Goal: Task Accomplishment & Management: Use online tool/utility

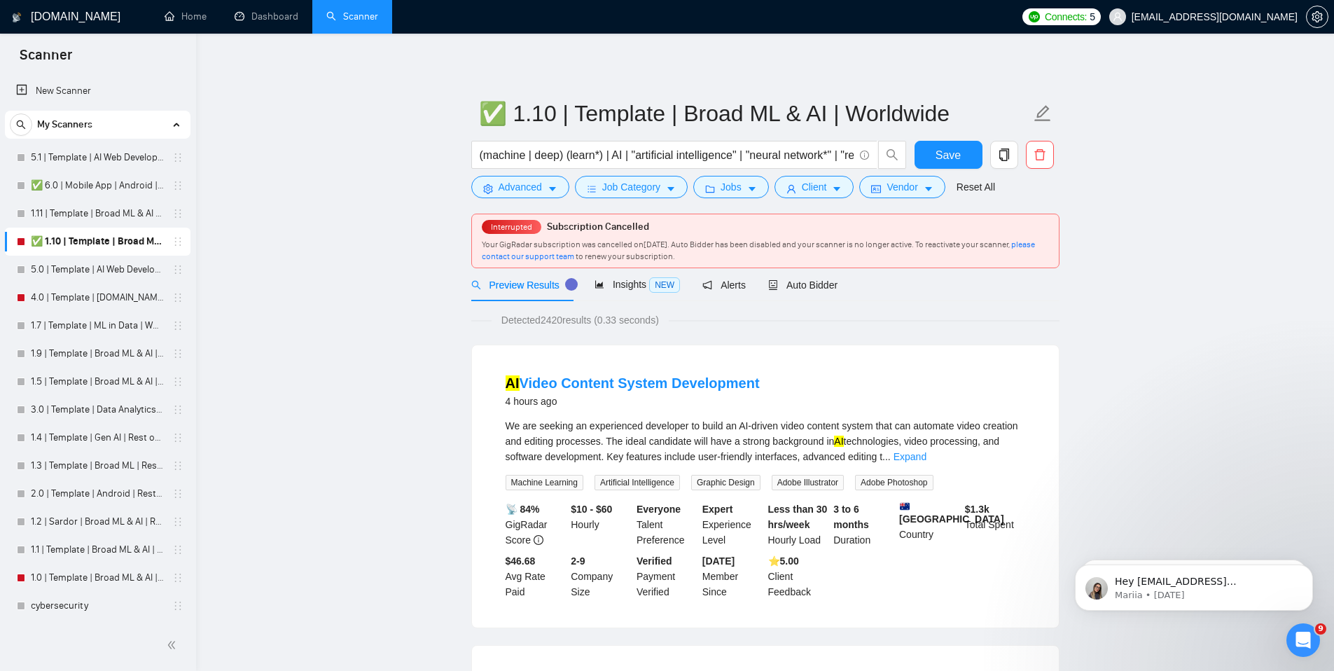
click at [1001, 147] on button "button" at bounding box center [1004, 155] width 28 height 28
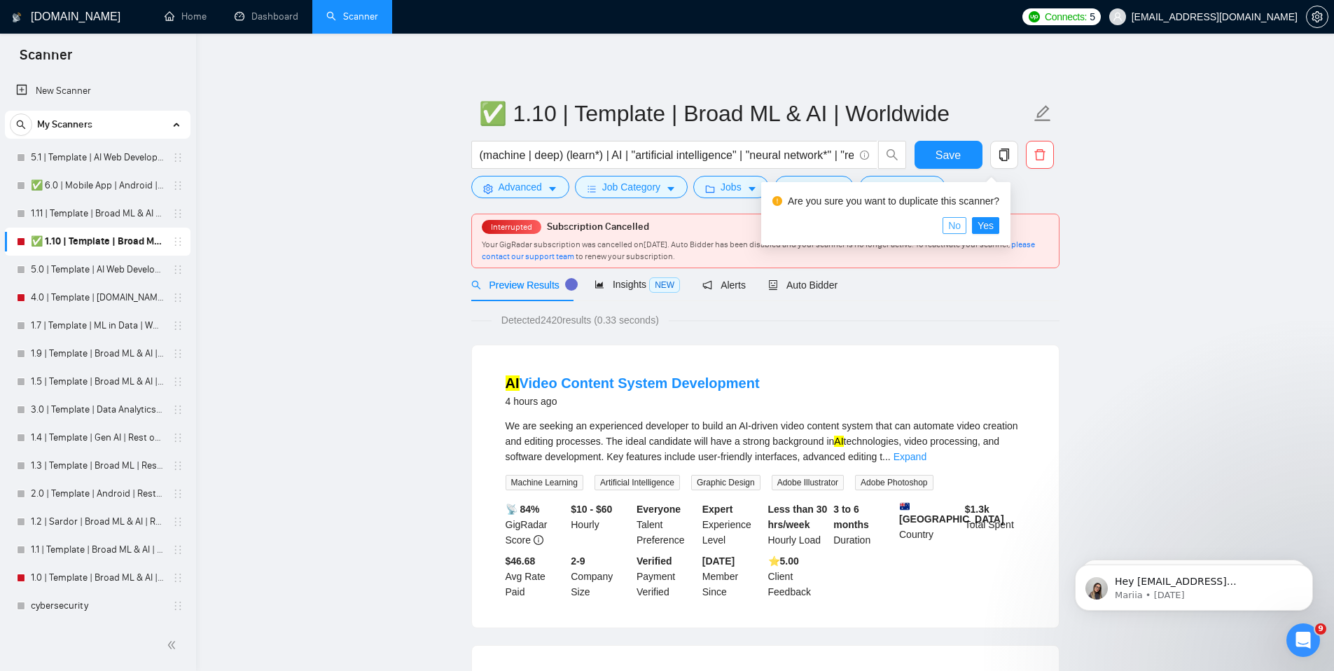
click at [961, 225] on span "No" at bounding box center [954, 225] width 13 height 15
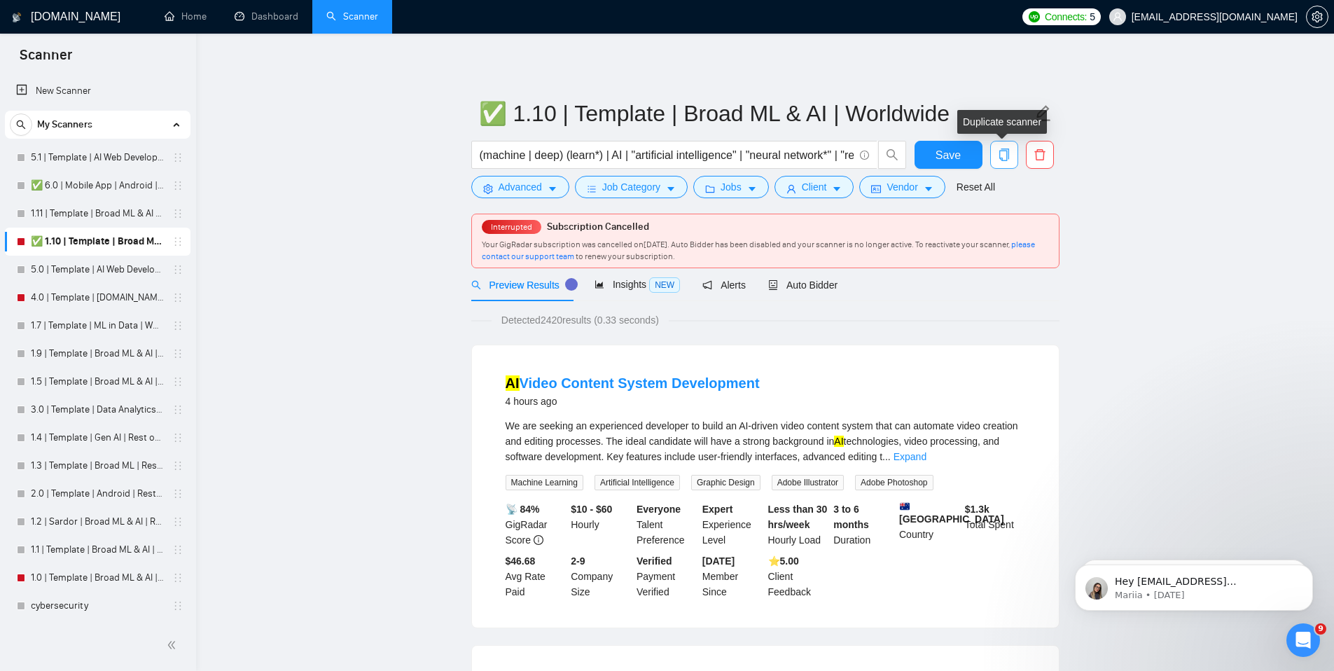
click at [1010, 155] on icon "copy" at bounding box center [1004, 154] width 13 height 13
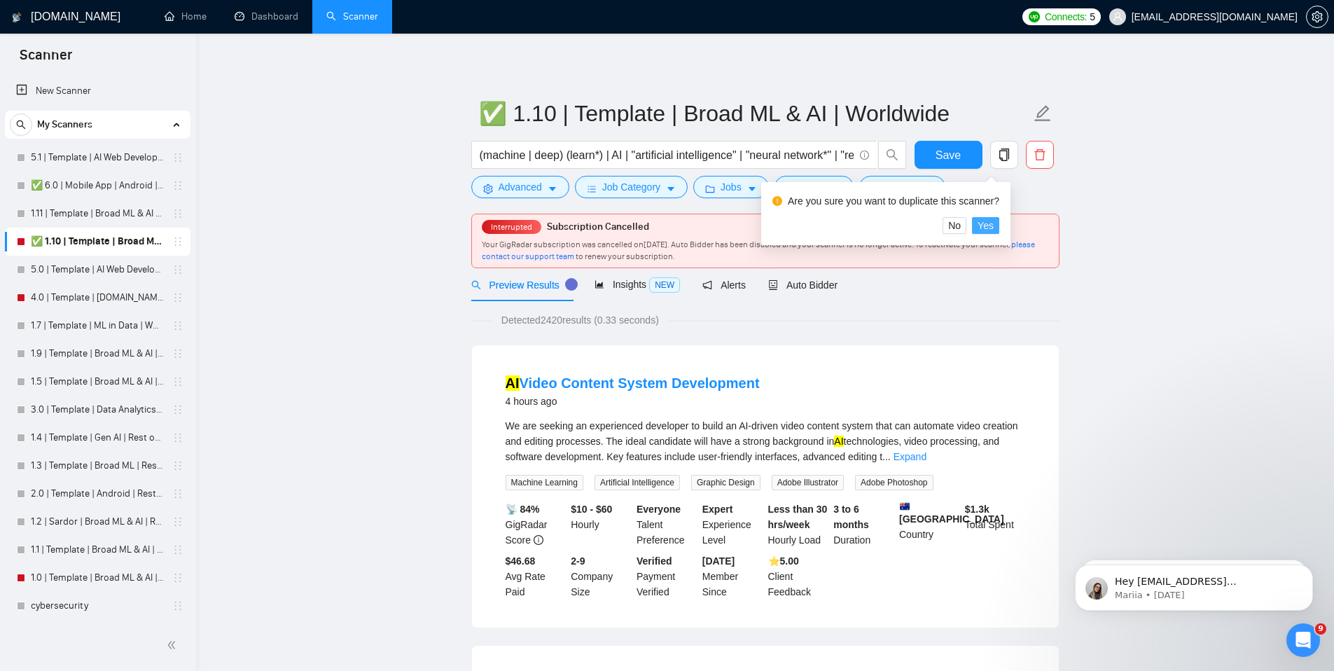
click at [994, 224] on span "Yes" at bounding box center [986, 225] width 16 height 15
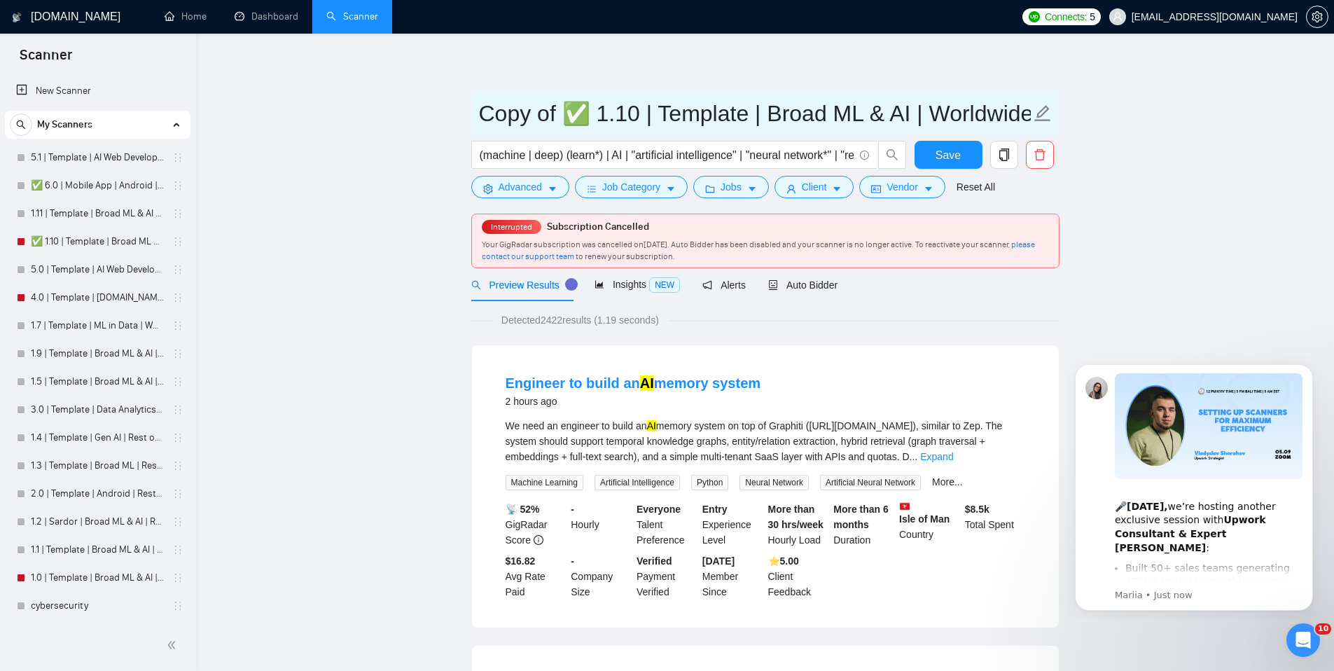
drag, startPoint x: 633, startPoint y: 112, endPoint x: 443, endPoint y: 104, distance: 190.0
click at [480, 111] on input "2.1 | Template | Broad ML & AI | Worldwide" at bounding box center [755, 113] width 552 height 35
type input "Copy of ✅ 1.10 | Template | Broad ML & AI | Worldwide"
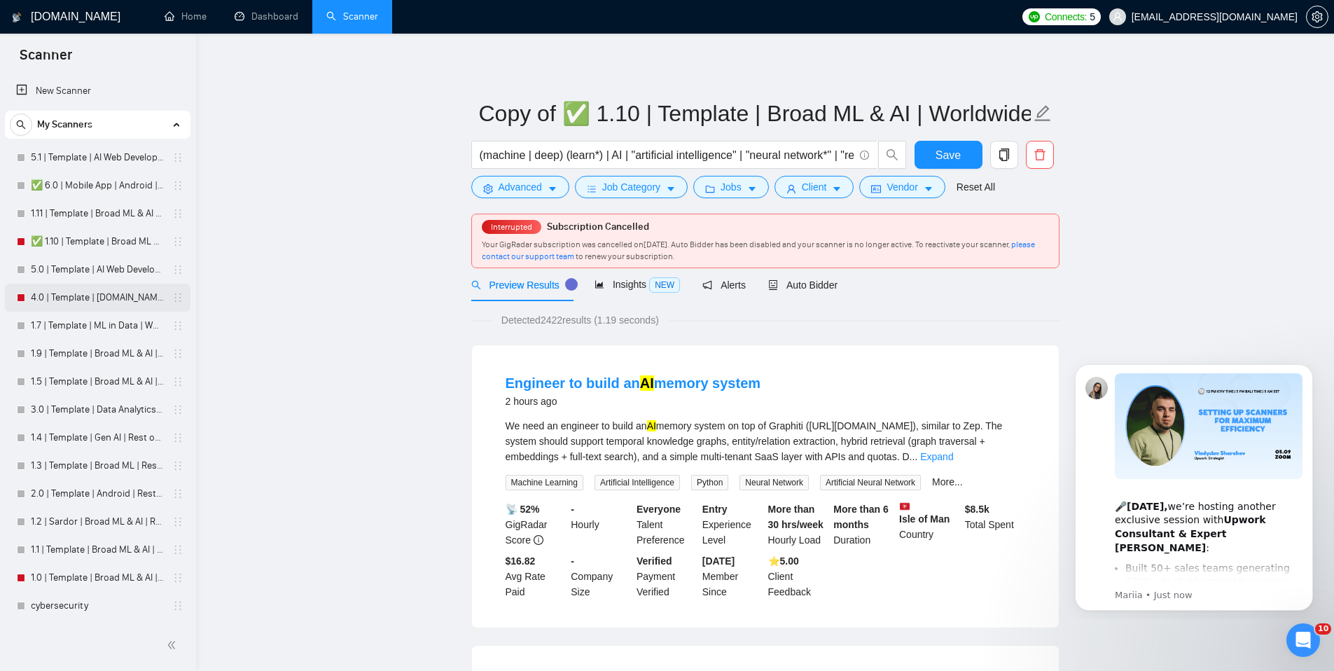
scroll to position [56, 0]
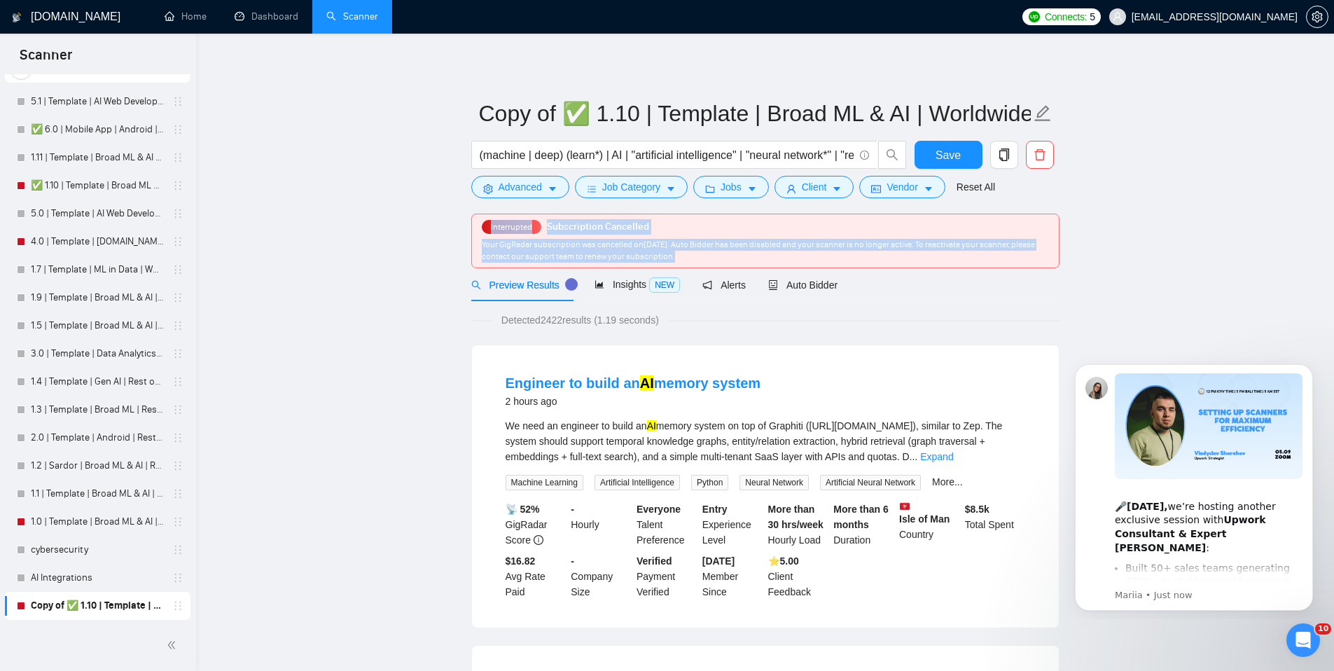
drag, startPoint x: 482, startPoint y: 228, endPoint x: 740, endPoint y: 262, distance: 260.7
click at [740, 262] on div "Interrupted Subscription Cancelled Your GigRadar subscription was cancelled on …" at bounding box center [765, 240] width 587 height 53
copy div "Interrupted Subscription Cancelled Your GigRadar subscription was cancelled on …"
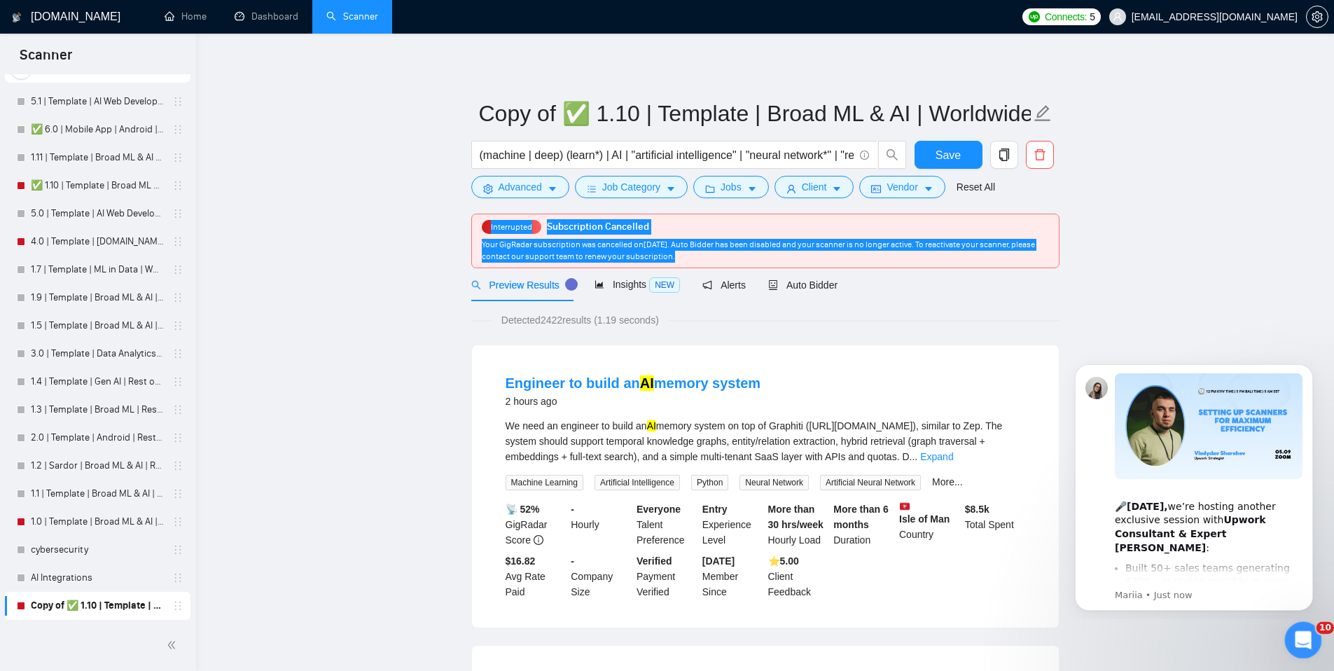
click at [1301, 647] on icon "Open Intercom Messenger" at bounding box center [1301, 638] width 23 height 23
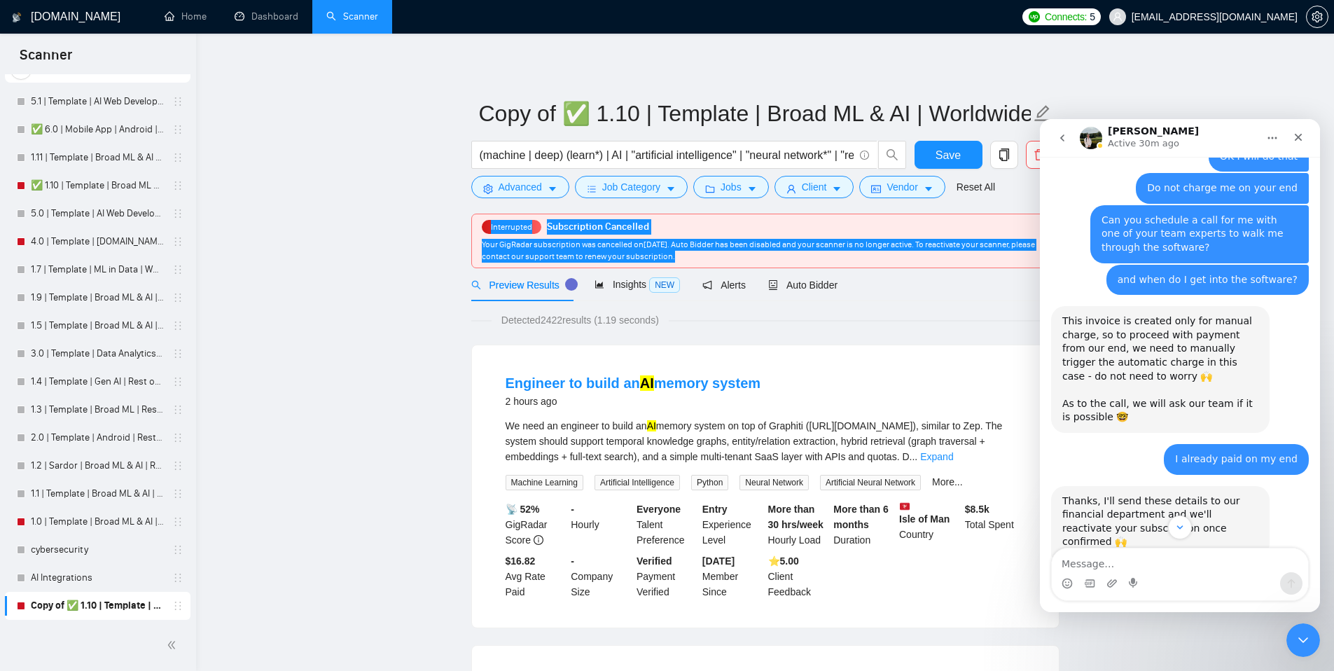
scroll to position [1710, 0]
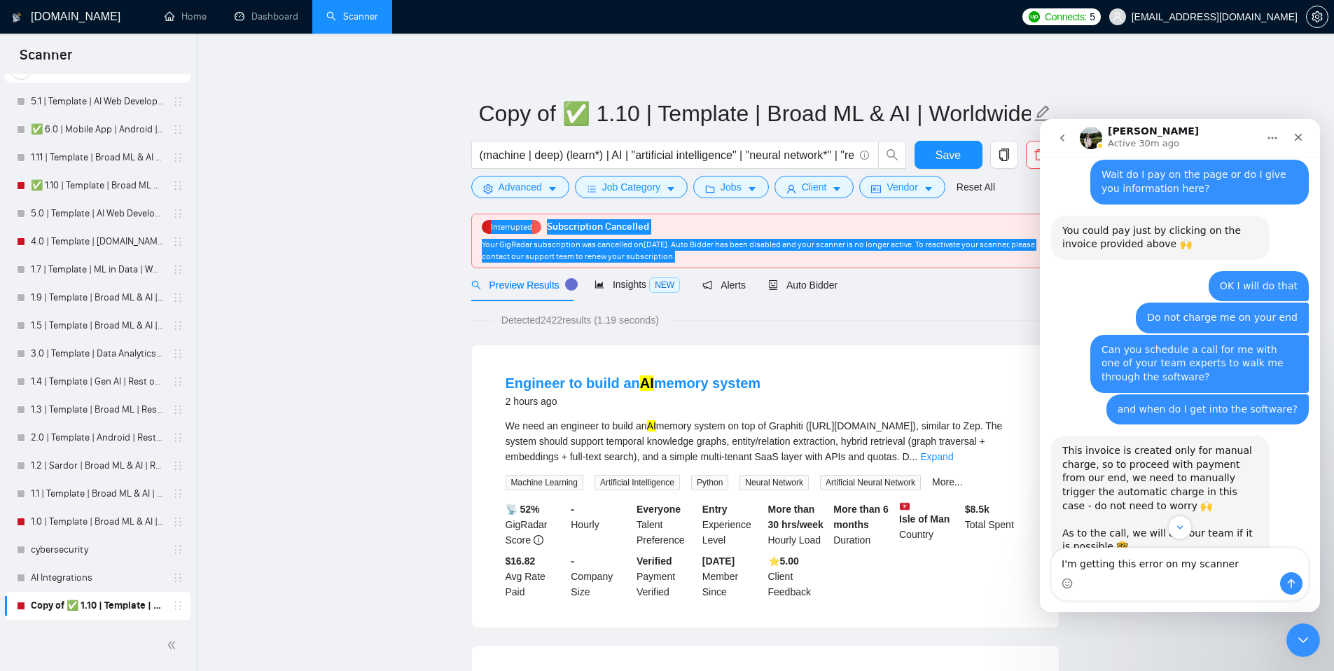
type textarea "I'm getting this error on my scanners"
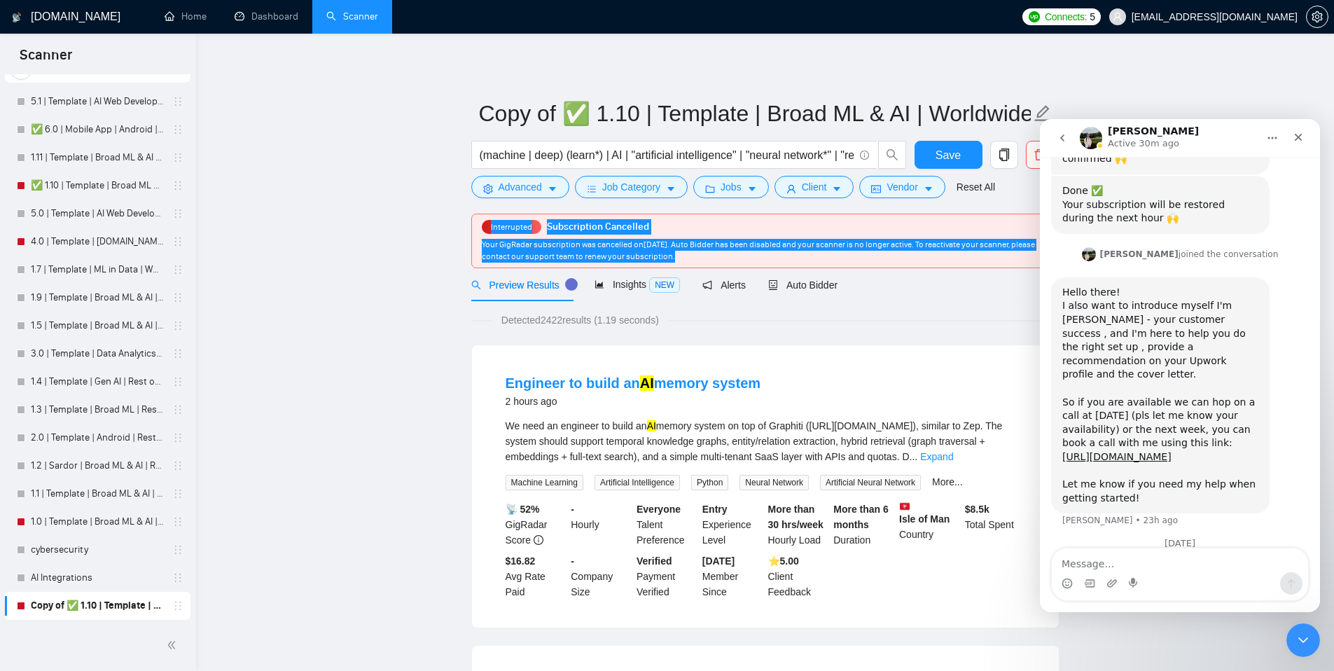
type textarea "Interrupted Subscription Cancelled Your GigRadar subscription was cancelled on …"
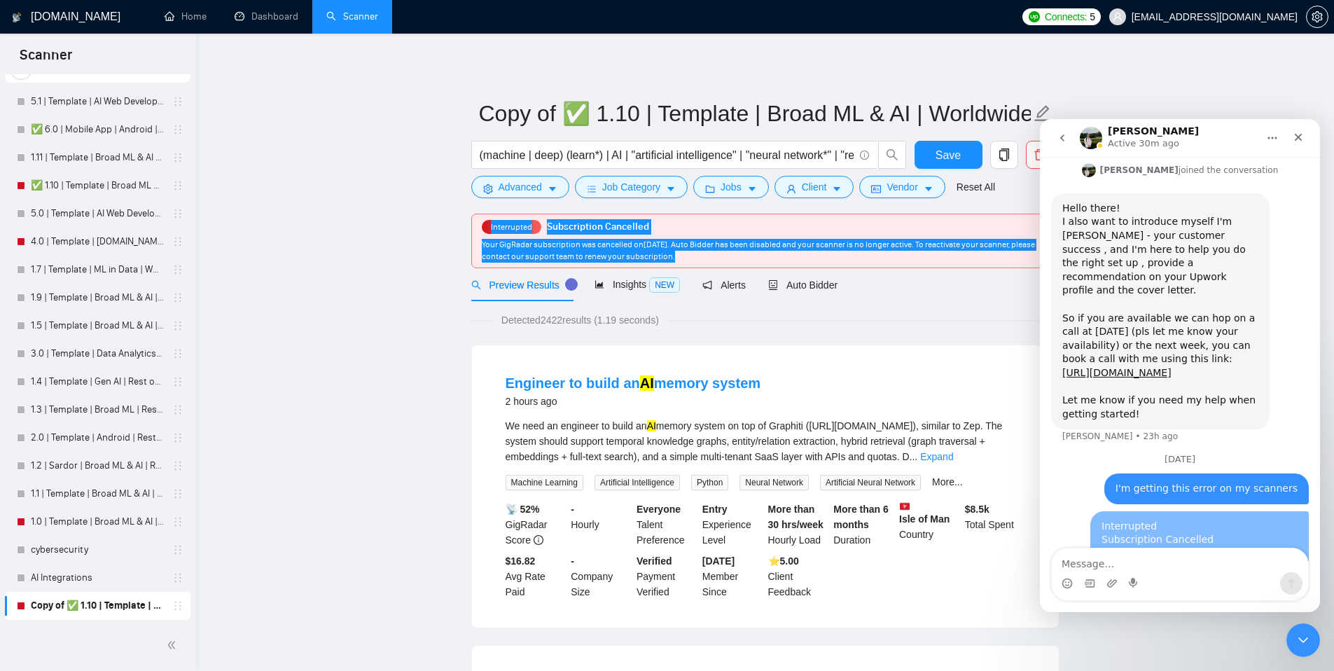
scroll to position [2351, 0]
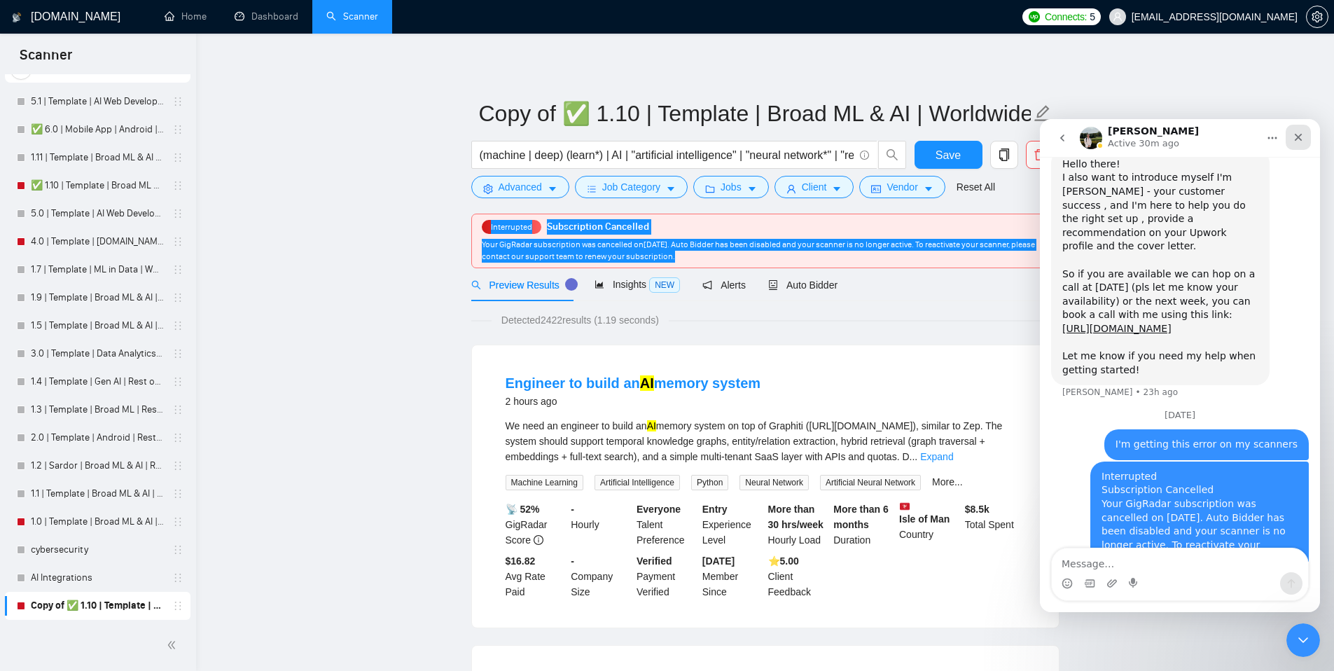
drag, startPoint x: 1301, startPoint y: 146, endPoint x: 2339, endPoint y: 267, distance: 1045.7
click at [1301, 146] on div "Close" at bounding box center [1298, 137] width 25 height 25
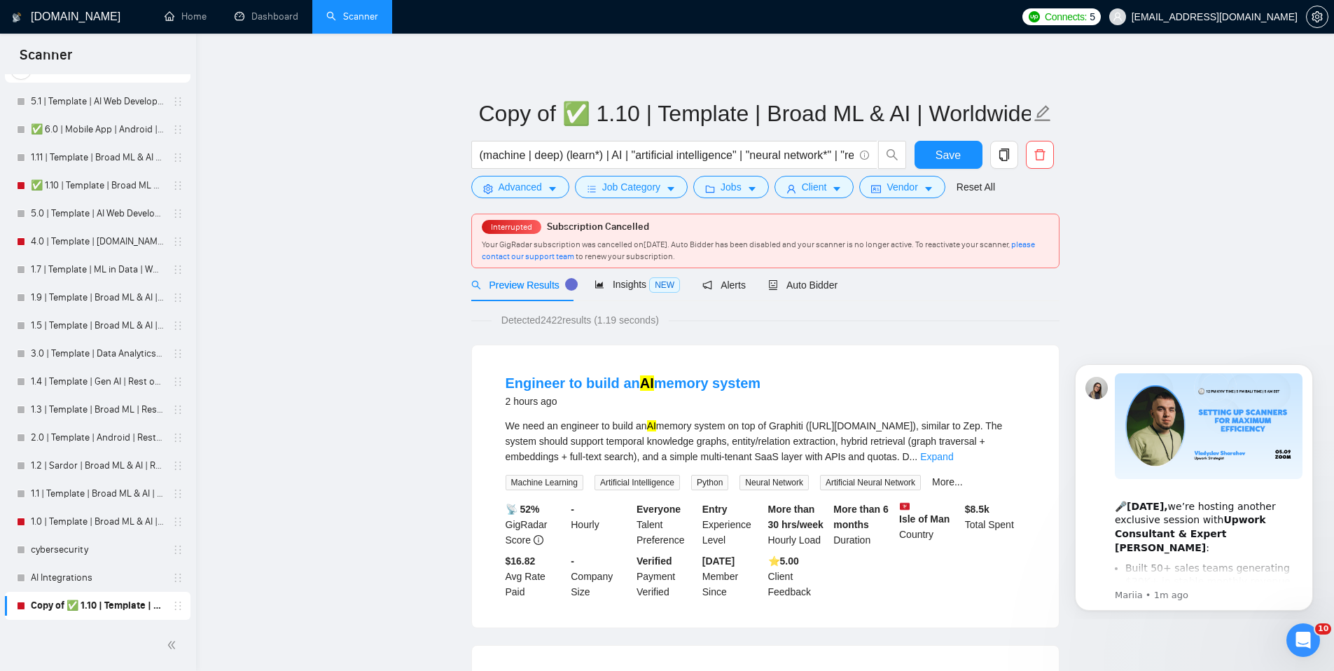
scroll to position [0, 0]
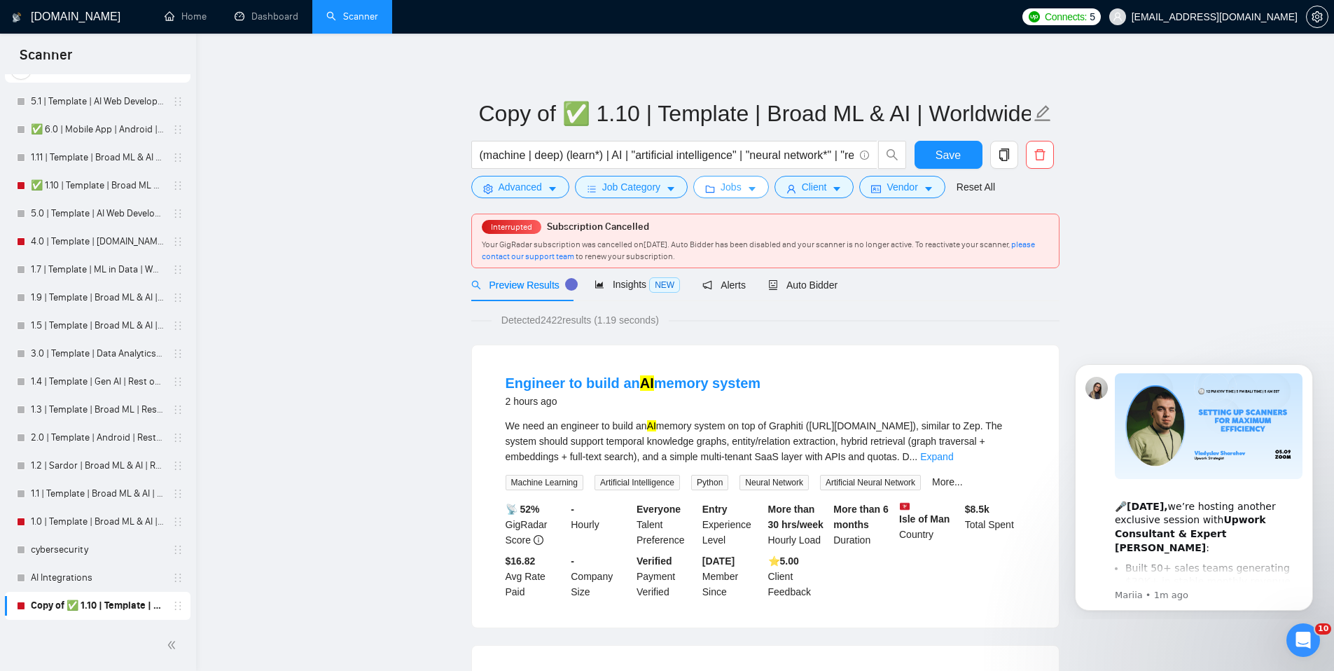
click at [748, 177] on button "Jobs" at bounding box center [731, 187] width 76 height 22
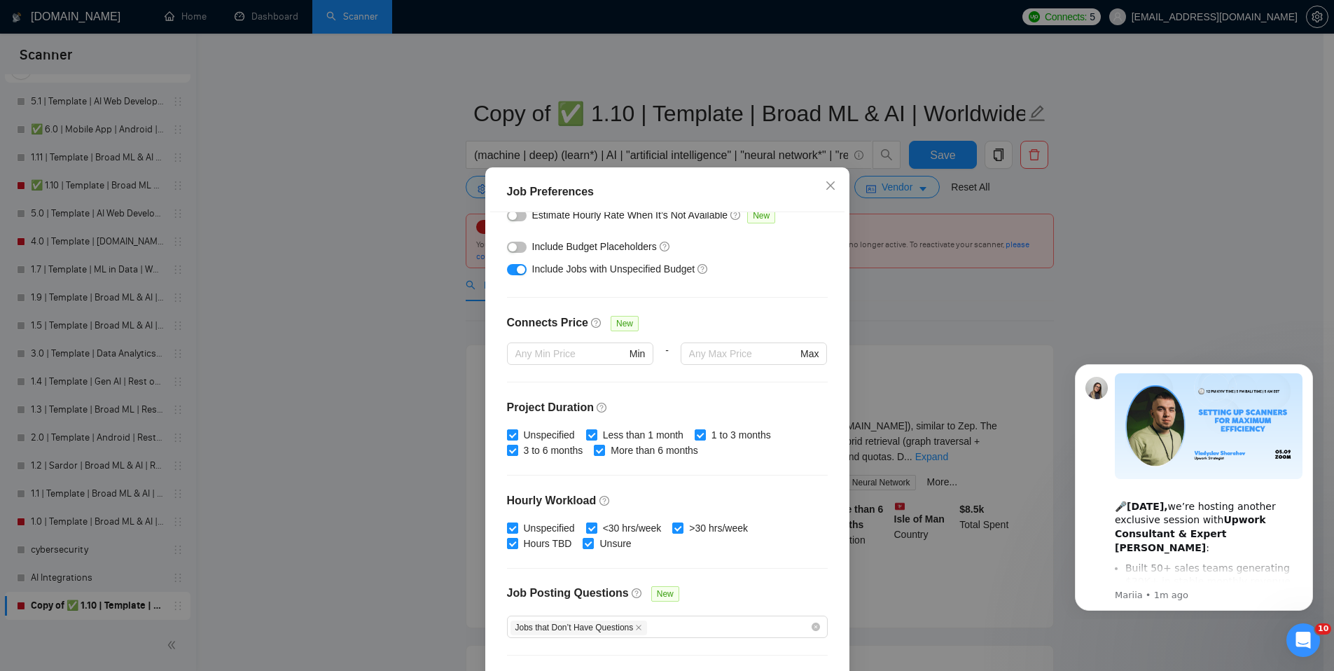
scroll to position [296, 0]
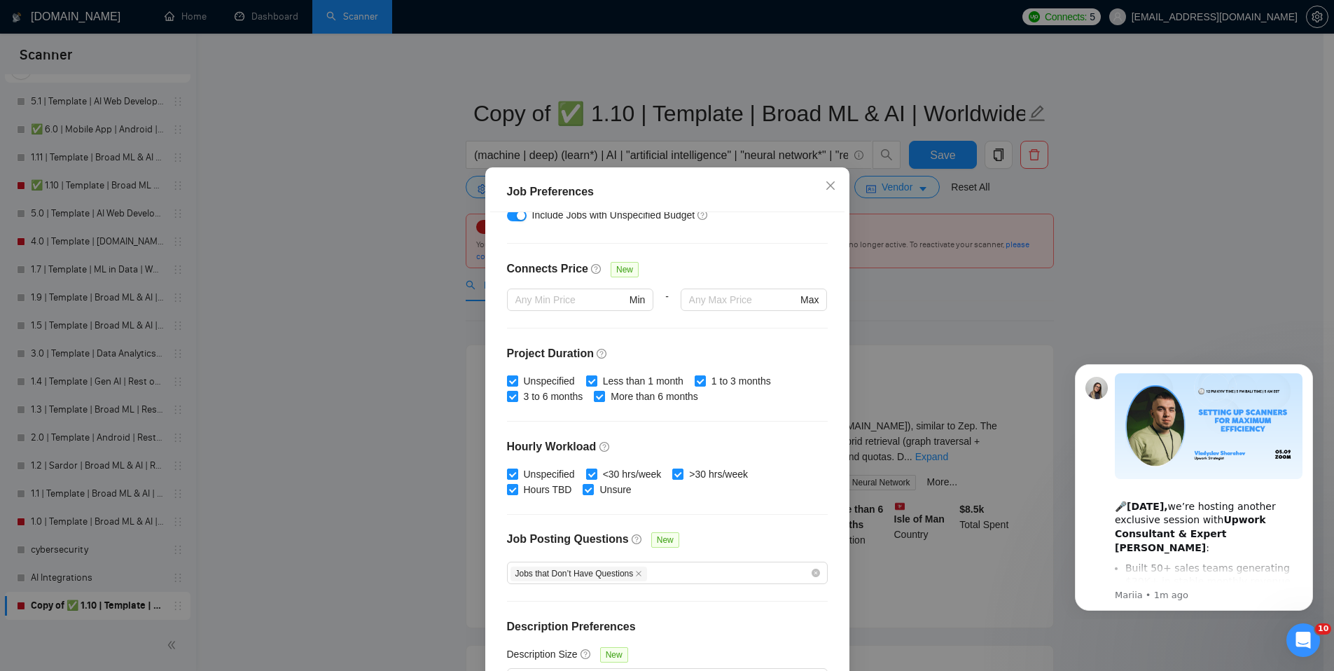
click at [1151, 277] on div "Job Preferences Budget Project Type All Fixed Price Hourly Rate Fixed Price Bud…" at bounding box center [667, 335] width 1334 height 671
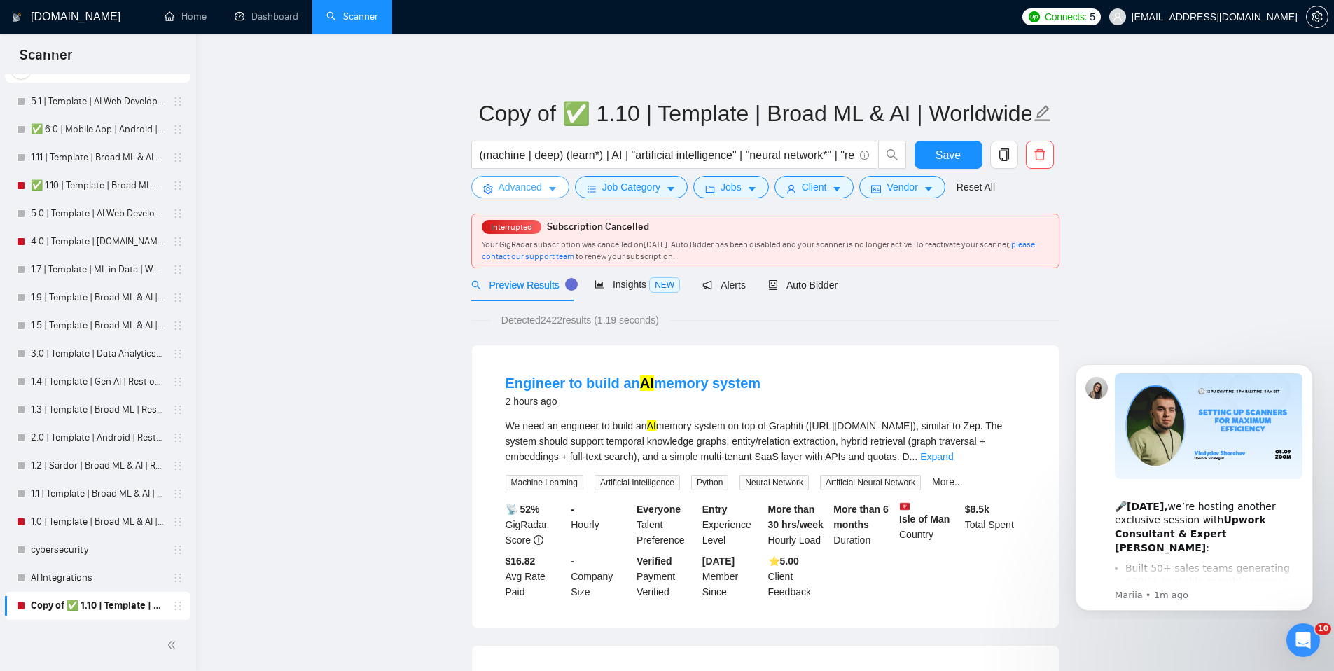
click at [541, 191] on span "Advanced" at bounding box center [520, 186] width 43 height 15
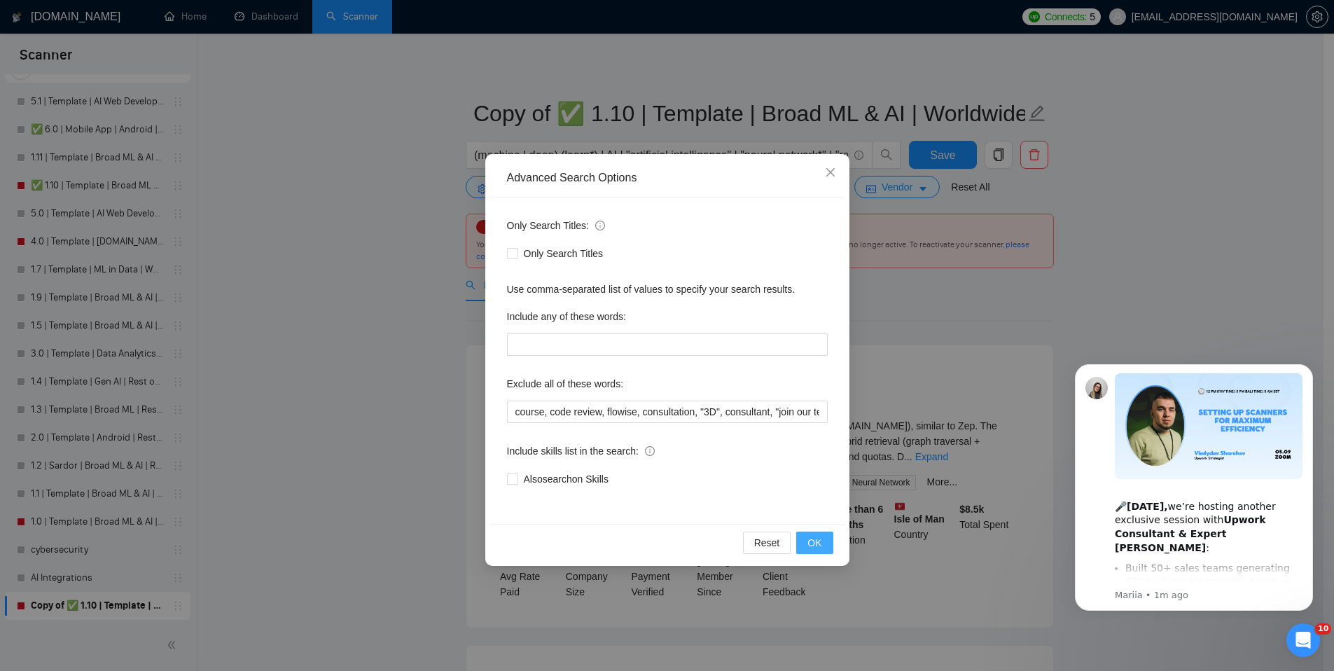
click at [817, 534] on button "OK" at bounding box center [814, 543] width 36 height 22
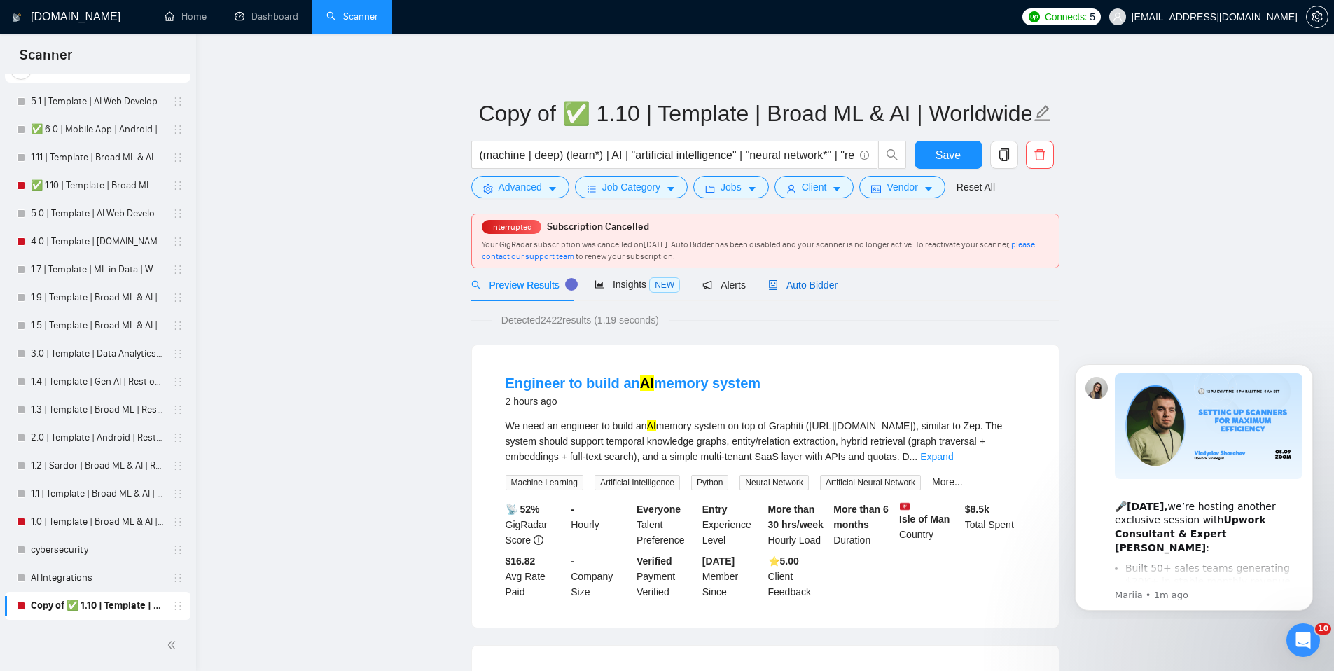
click at [824, 288] on span "Auto Bidder" at bounding box center [802, 284] width 69 height 11
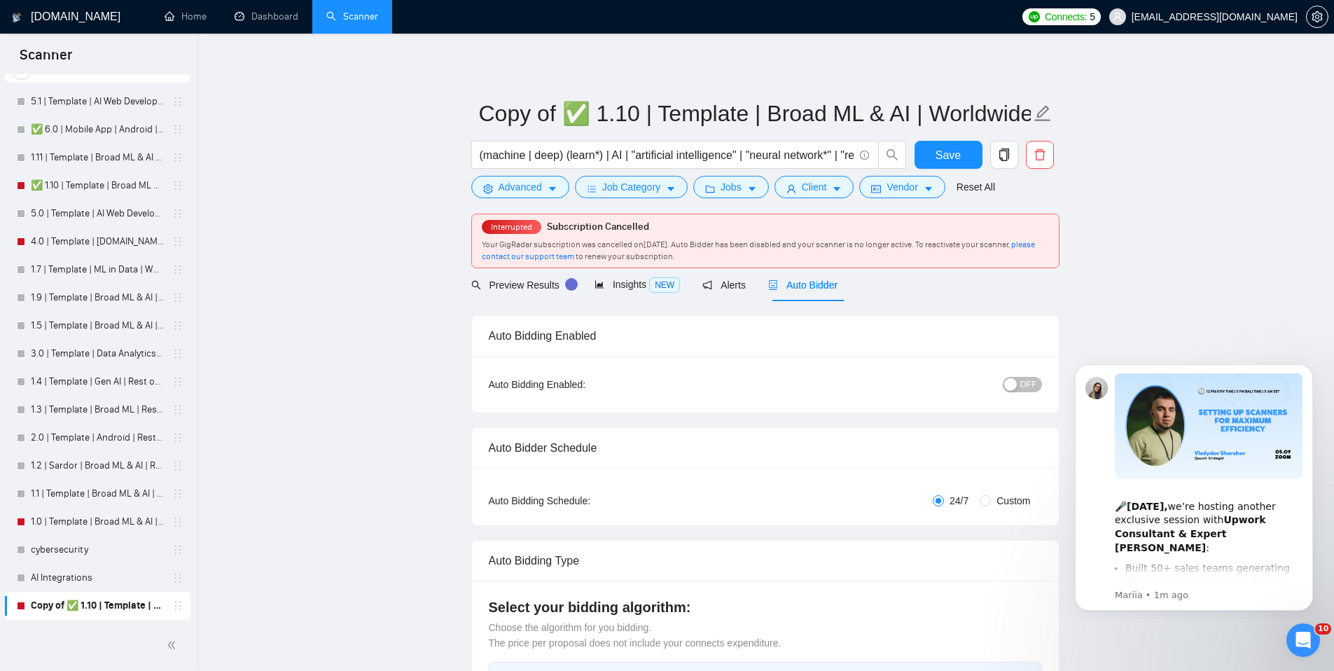
click at [1029, 382] on span "OFF" at bounding box center [1029, 384] width 17 height 15
click at [1025, 387] on button "ON" at bounding box center [1024, 384] width 35 height 15
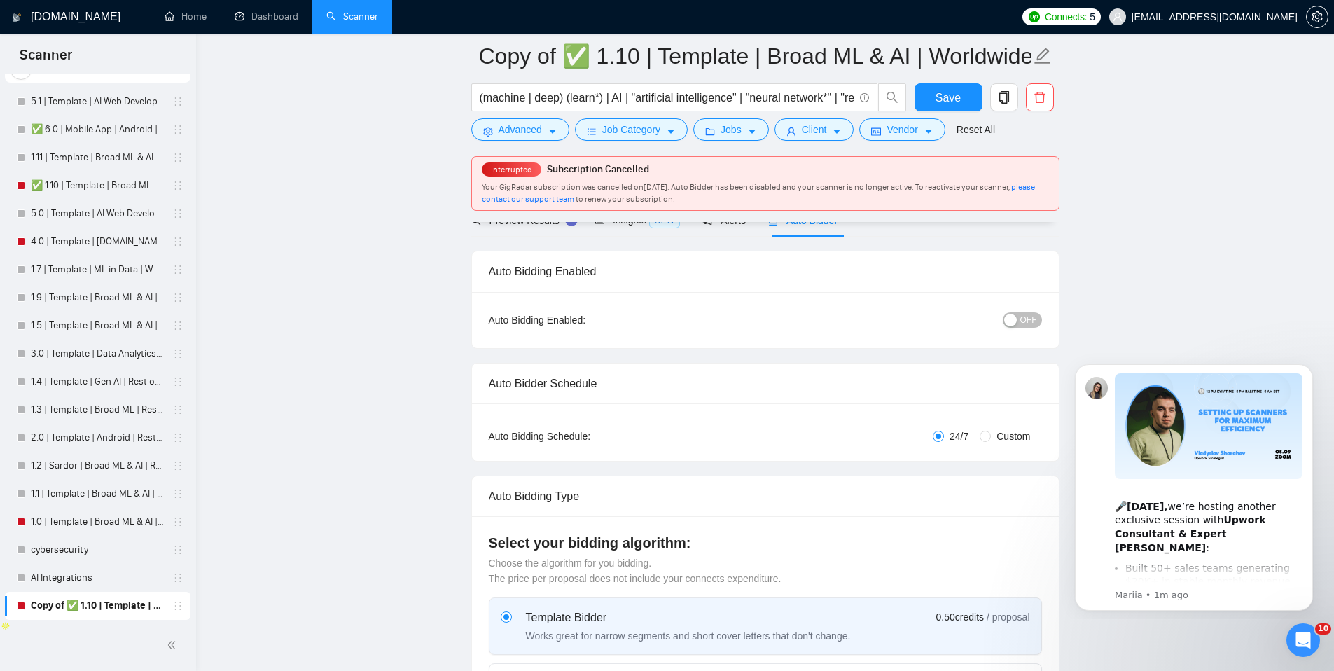
scroll to position [66, 0]
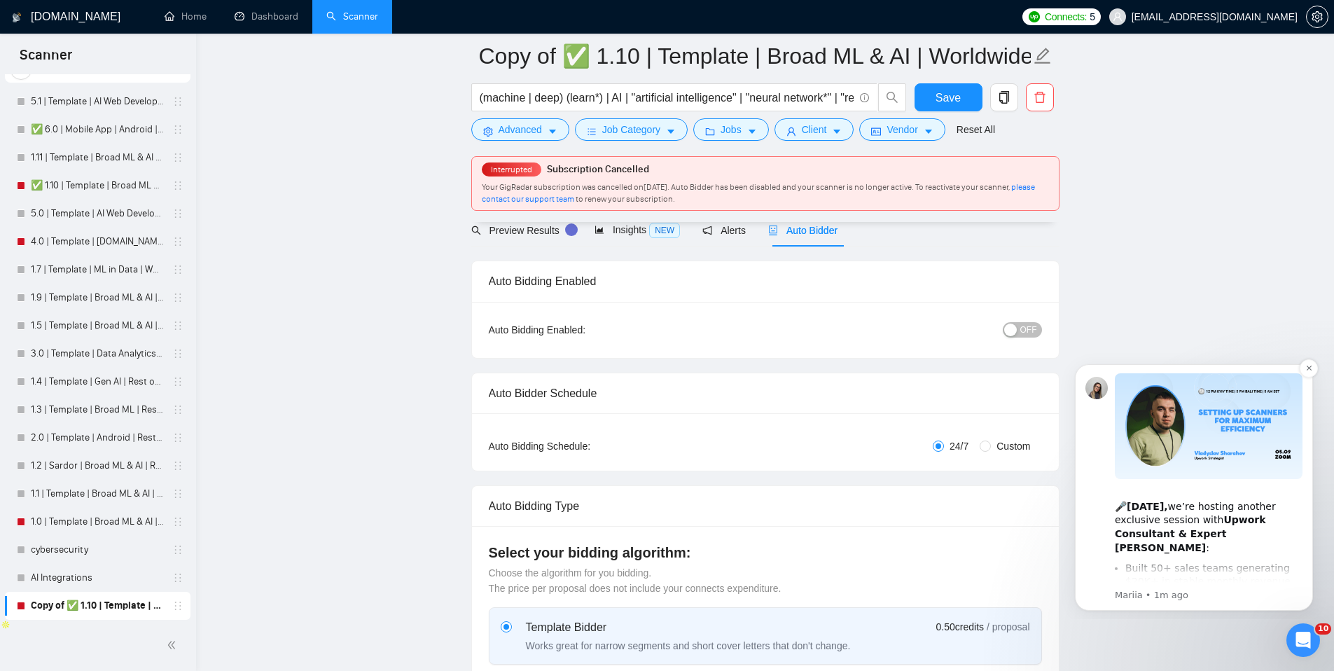
click at [1225, 562] on li "Built 50+ sales teams generating $20K+ in stable monthly revenue" at bounding box center [1214, 575] width 177 height 26
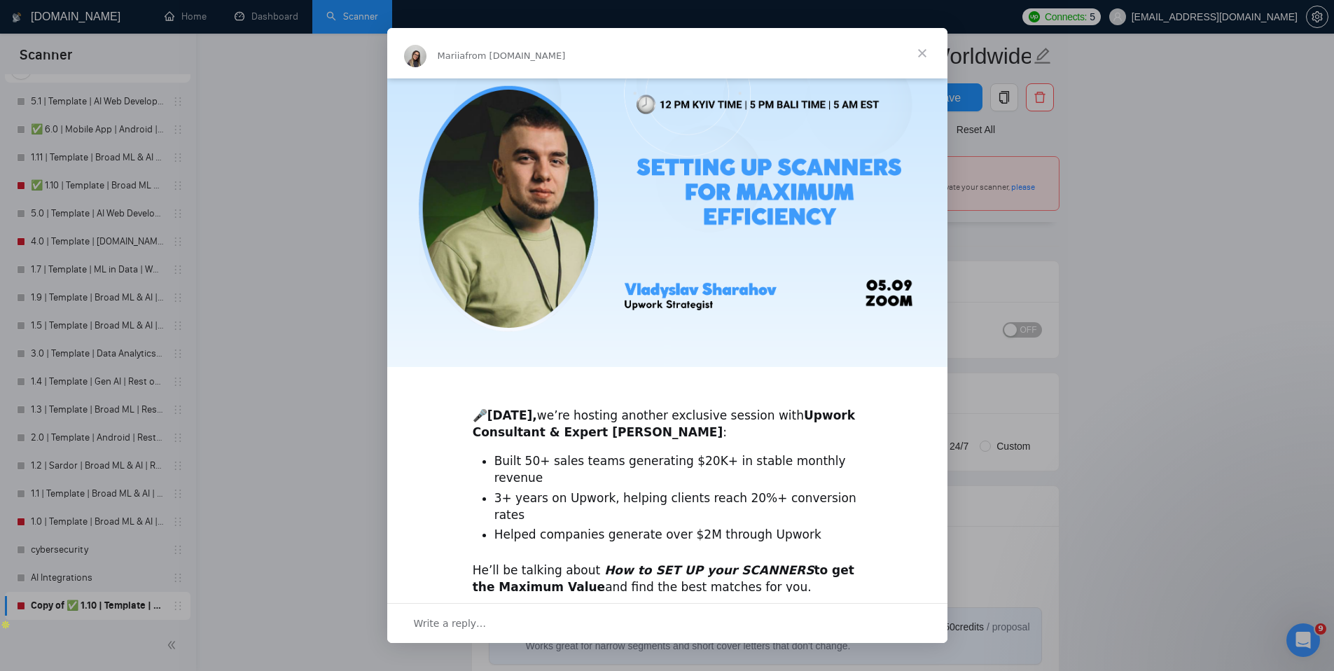
scroll to position [187, 0]
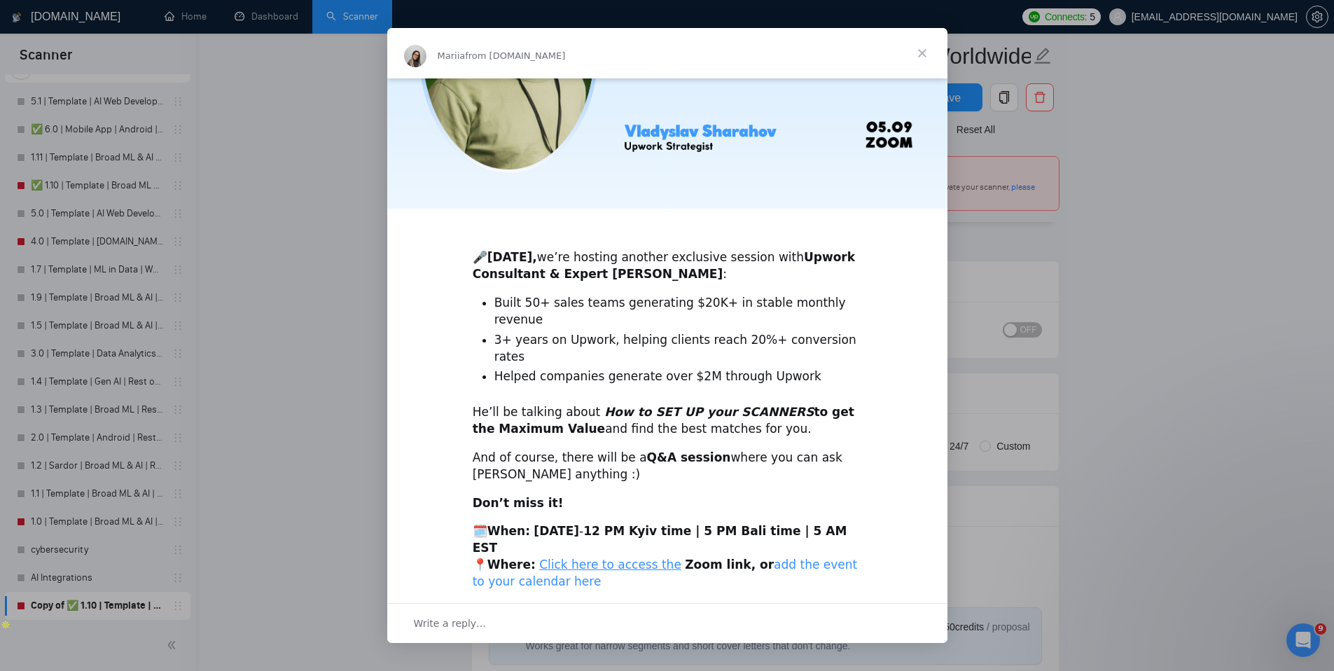
click at [761, 558] on link "add the event to your calendar here" at bounding box center [665, 573] width 385 height 31
click at [924, 57] on span "Close" at bounding box center [922, 53] width 50 height 50
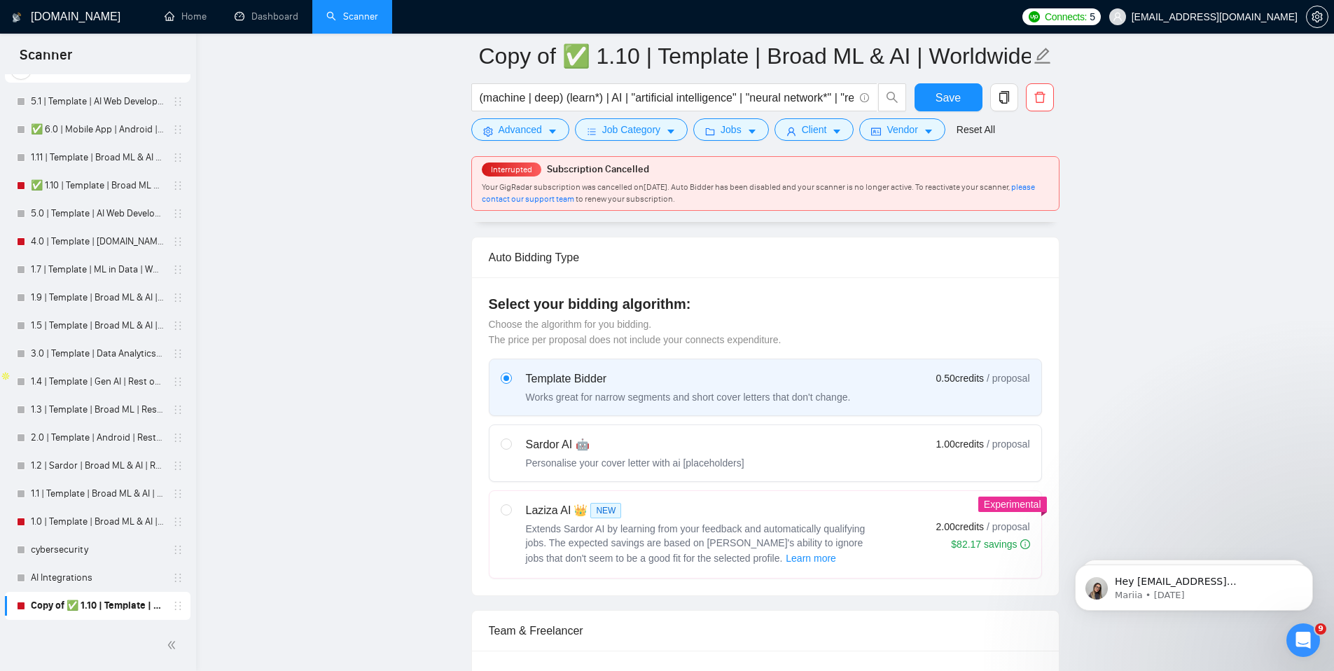
scroll to position [315, 0]
click at [505, 447] on input "radio" at bounding box center [506, 443] width 10 height 10
radio input "true"
radio input "false"
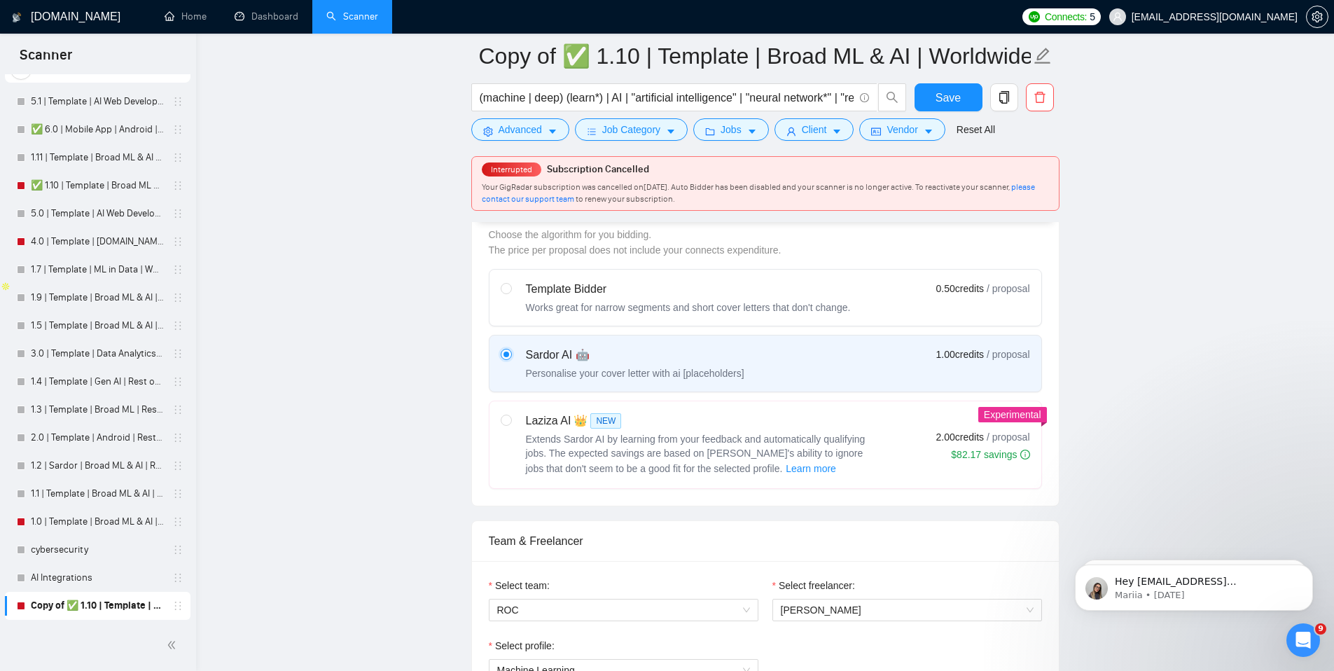
scroll to position [432, 0]
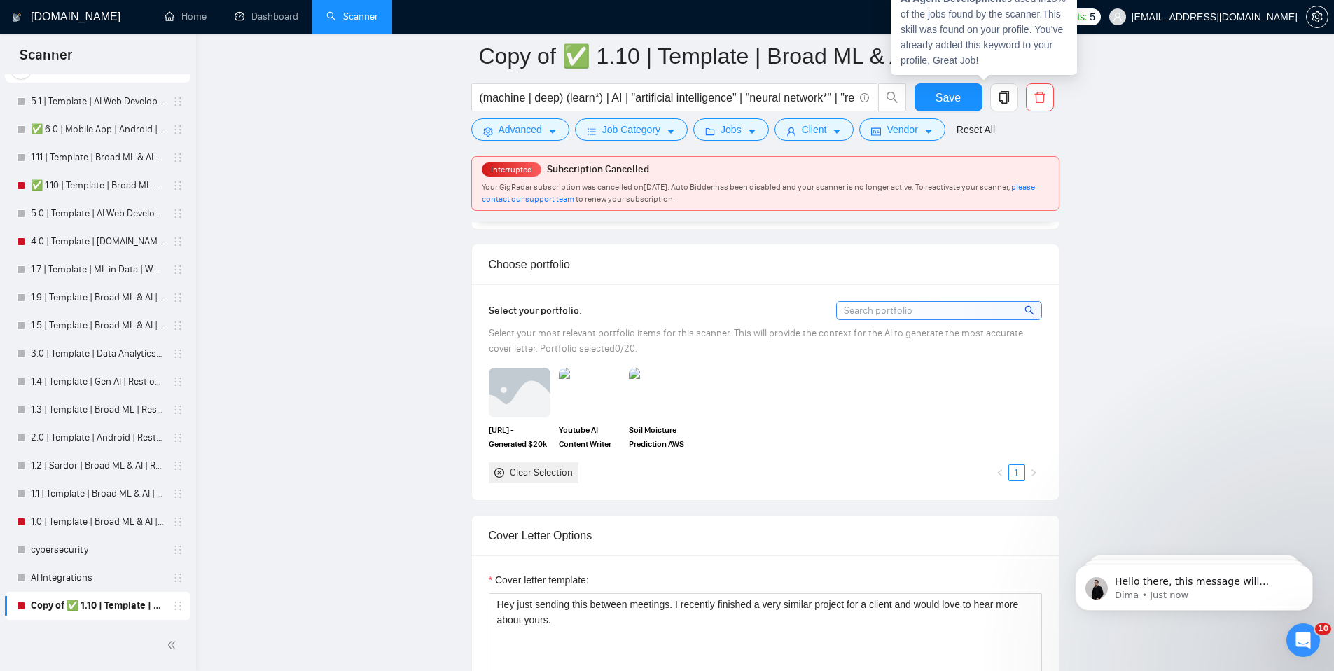
scroll to position [1235, 0]
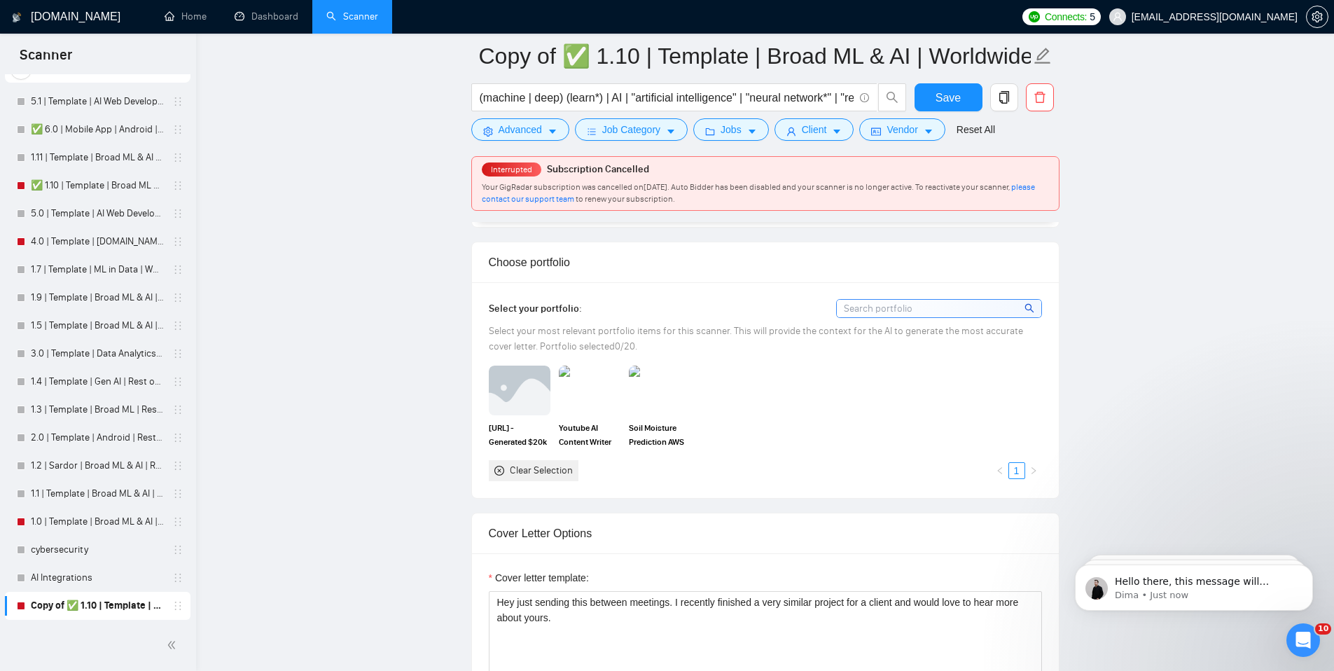
click at [532, 473] on div "Clear Selection" at bounding box center [541, 470] width 63 height 15
click at [500, 467] on icon "close-circle" at bounding box center [499, 471] width 10 height 10
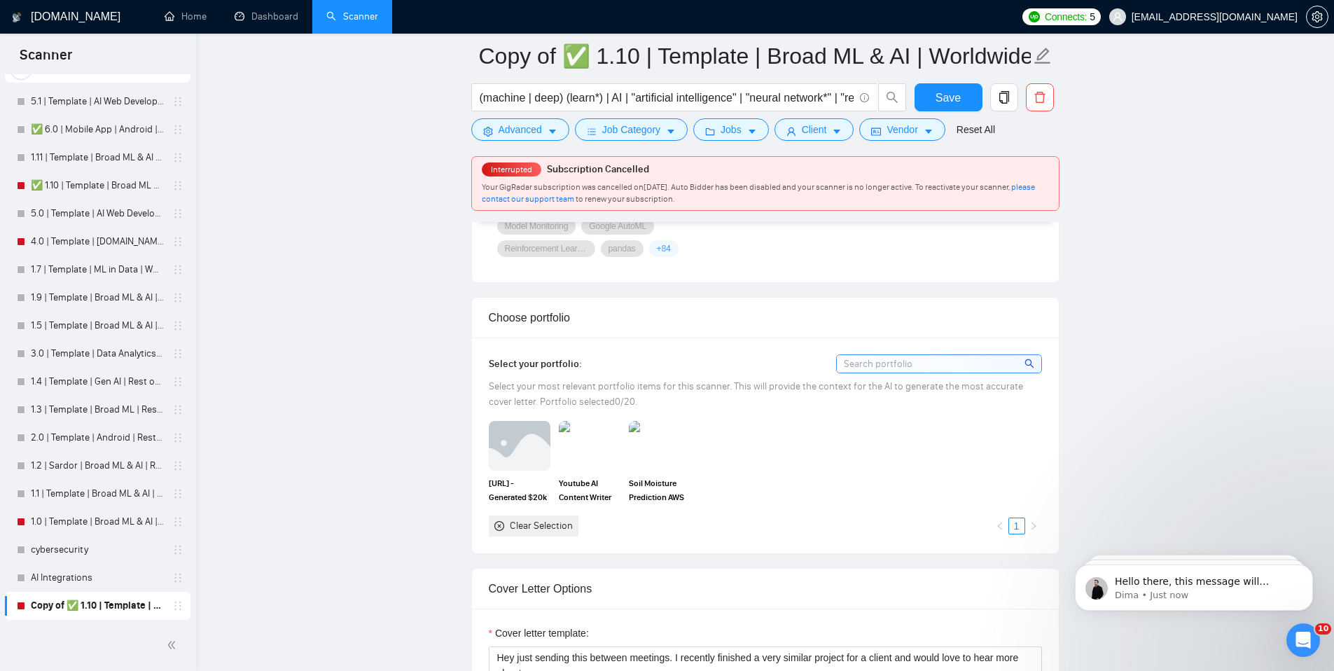
scroll to position [1148, 0]
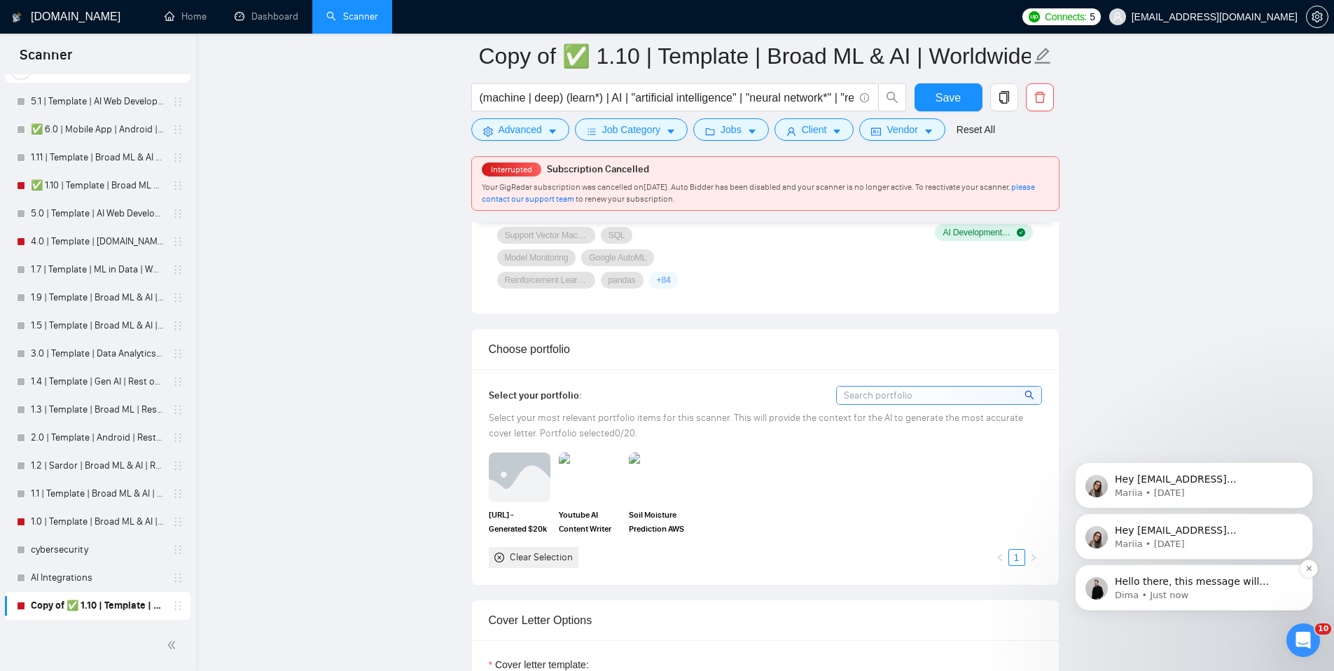
click at [1173, 579] on p "Hello there, this message will disappear when your scanner send a first proposa…" at bounding box center [1205, 582] width 181 height 14
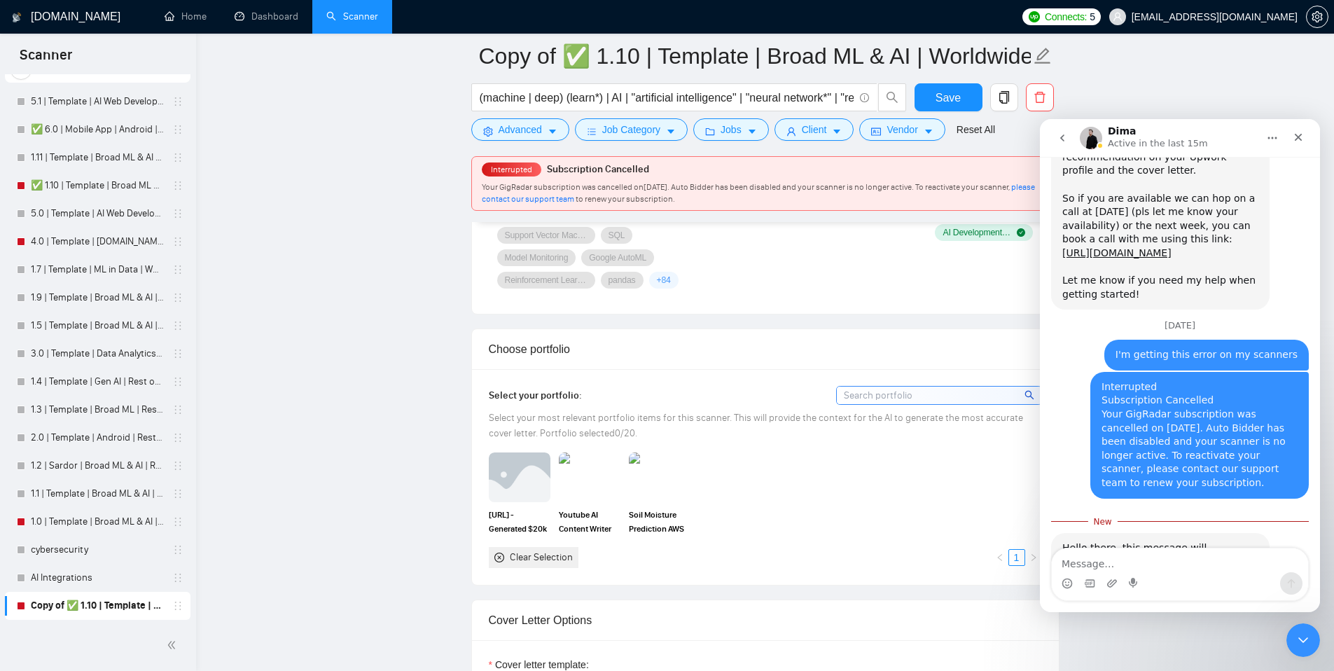
scroll to position [2429, 0]
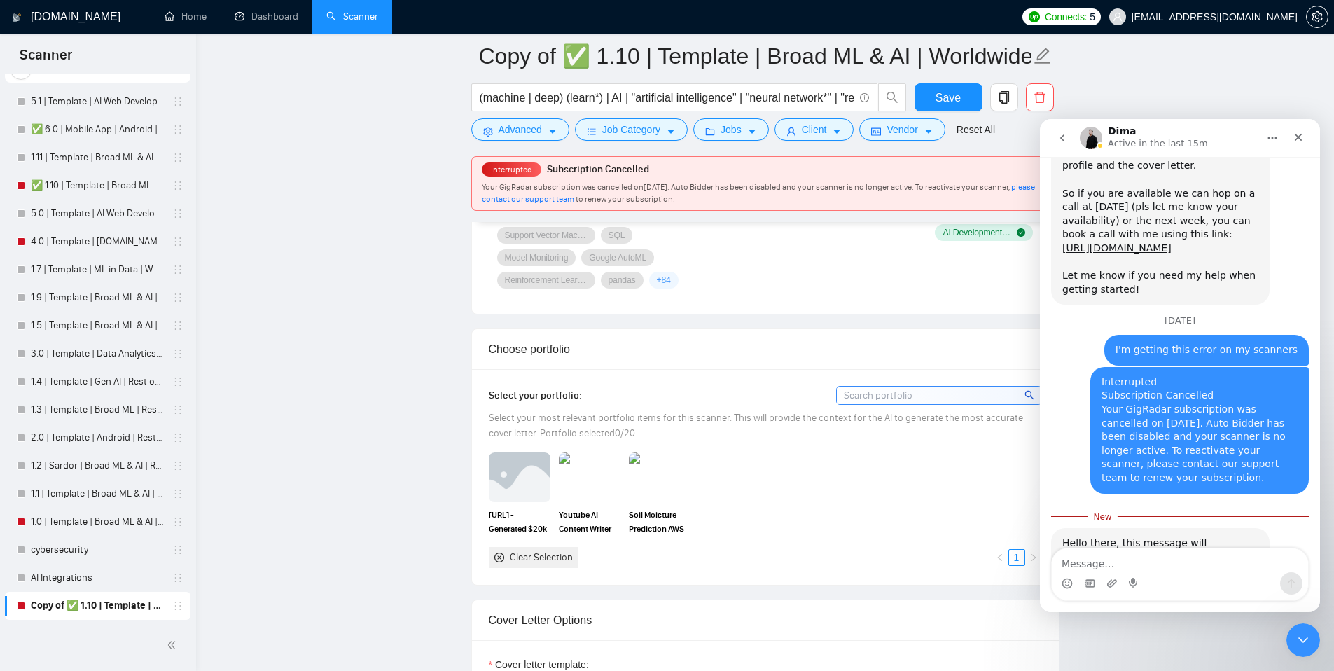
click at [906, 494] on div "[URL] - Generated $20k MRR Immediately After Launch Youtube AI Content Writer S…" at bounding box center [766, 509] width 562 height 115
click at [659, 471] on img at bounding box center [659, 477] width 59 height 46
click at [586, 478] on img at bounding box center [589, 477] width 59 height 46
click at [504, 477] on img at bounding box center [519, 477] width 59 height 46
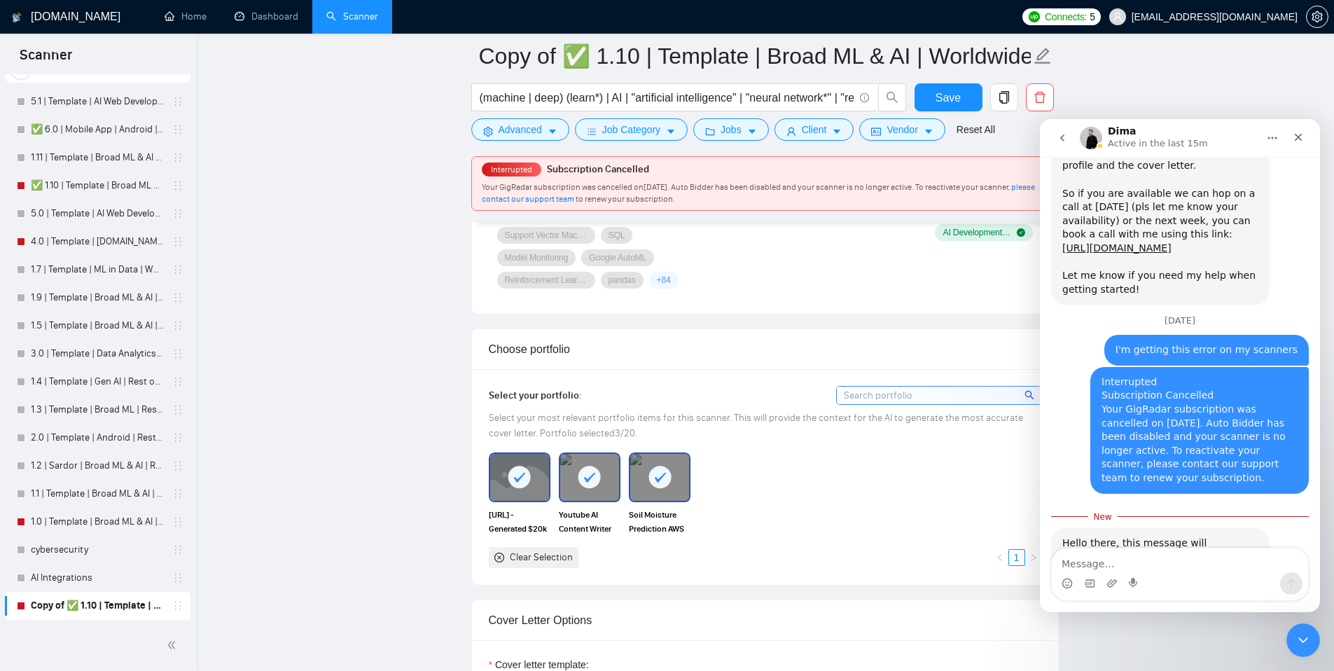
click at [516, 478] on icon at bounding box center [519, 478] width 11 height 10
click at [598, 475] on rect at bounding box center [590, 477] width 22 height 22
click at [658, 479] on icon at bounding box center [660, 478] width 11 height 10
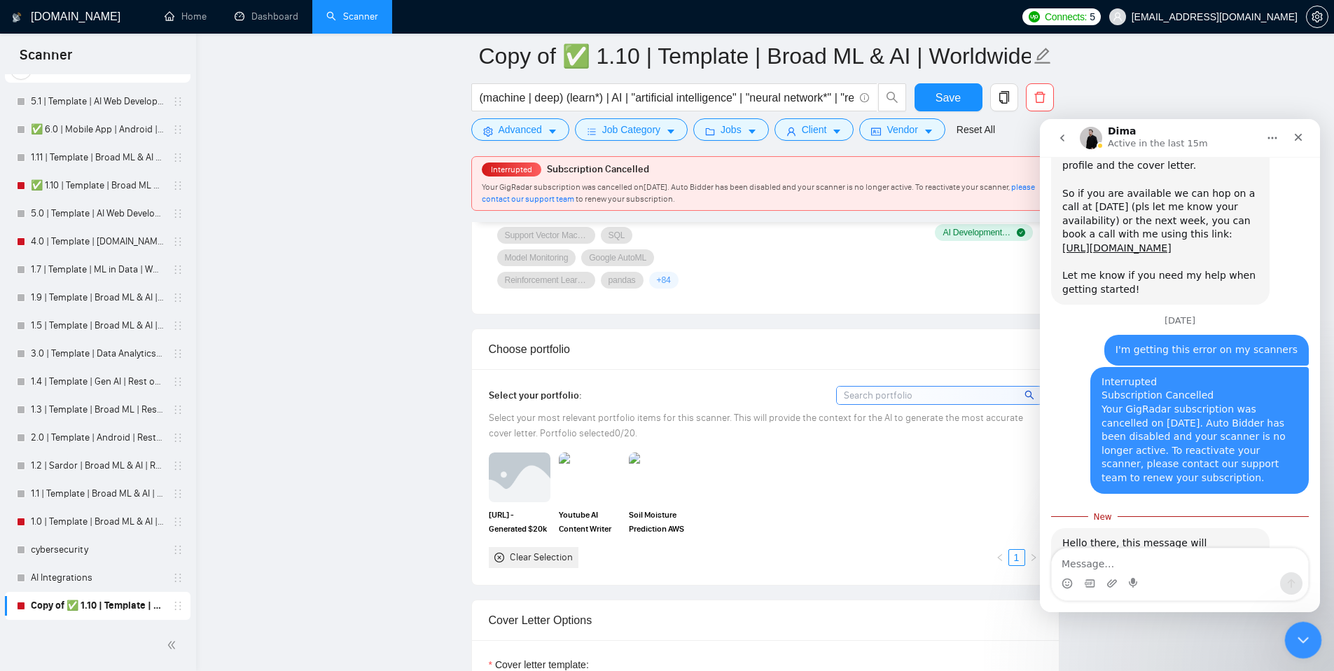
drag, startPoint x: 1301, startPoint y: 628, endPoint x: 1292, endPoint y: 627, distance: 8.5
click at [1301, 627] on div "Close Intercom Messenger" at bounding box center [1302, 638] width 34 height 34
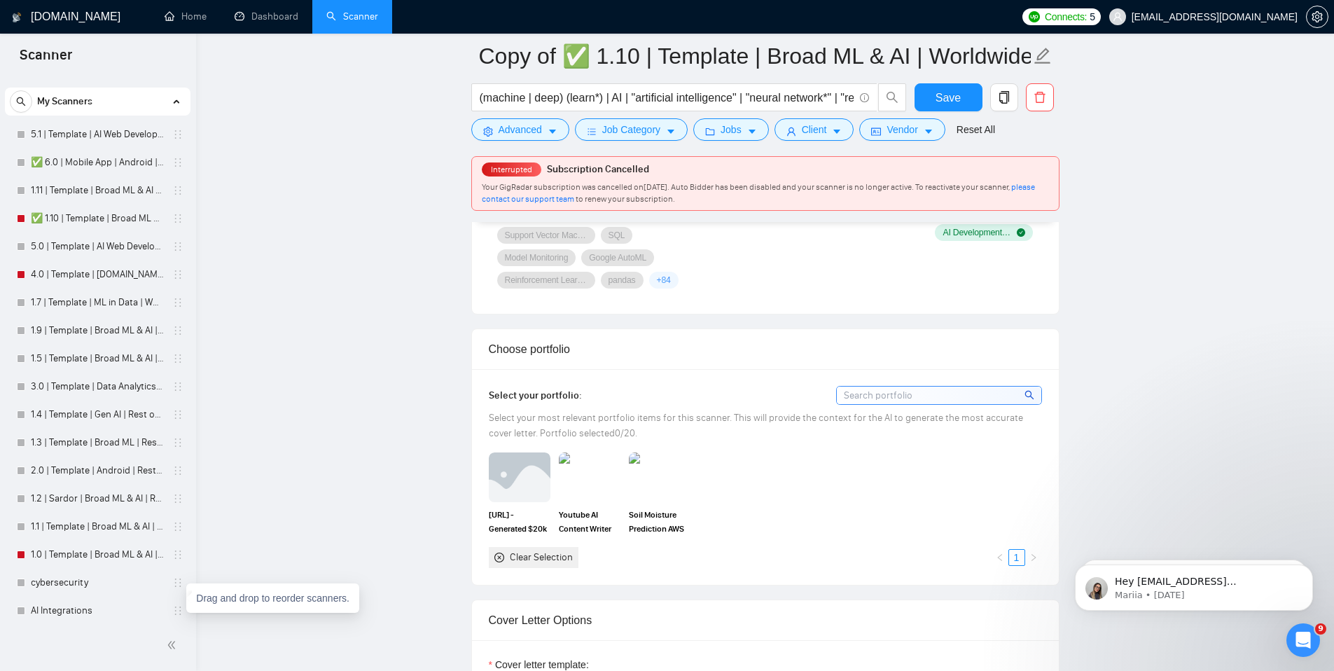
scroll to position [0, 0]
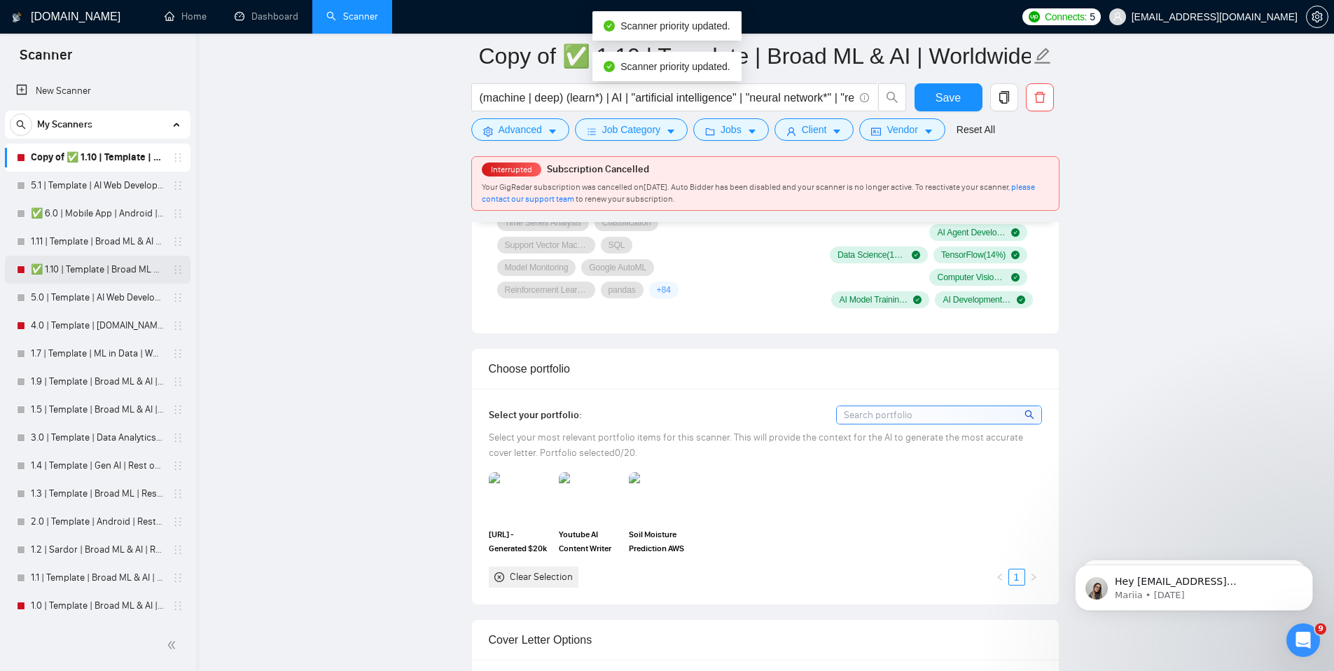
click at [57, 268] on link "✅ 1.10 | Template | Broad ML & AI | Worldwide" at bounding box center [97, 270] width 133 height 28
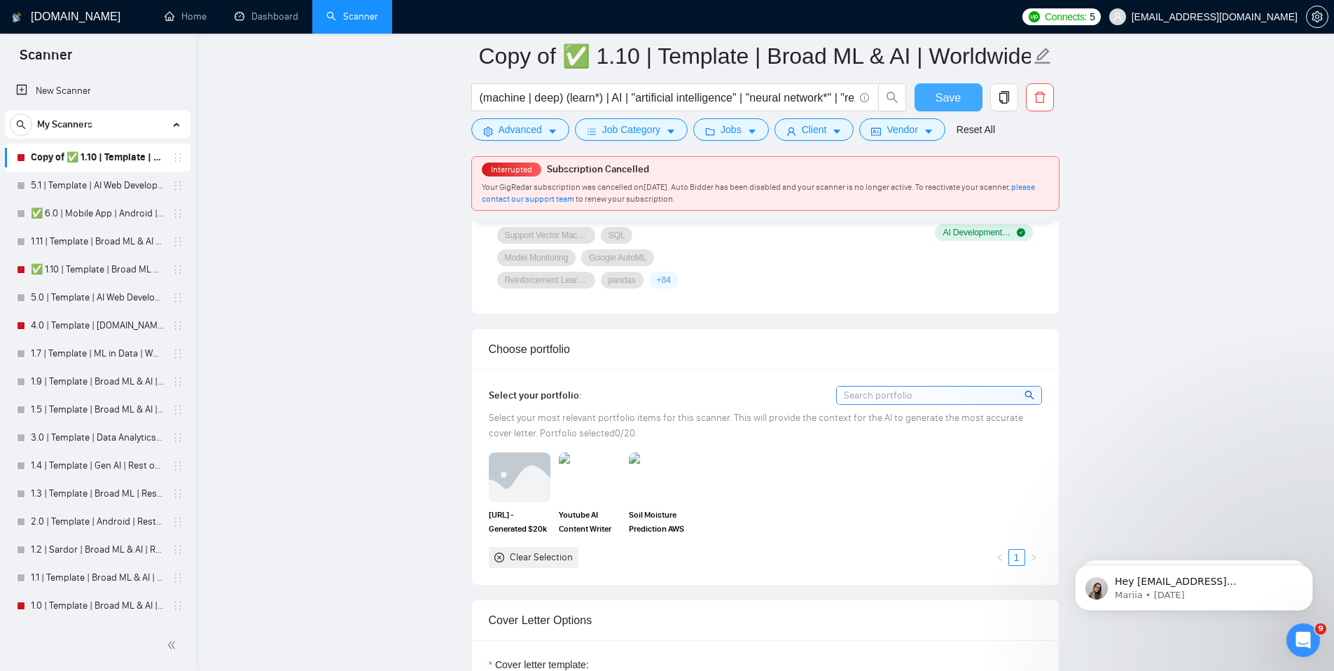
click at [953, 102] on span "Save" at bounding box center [948, 98] width 25 height 18
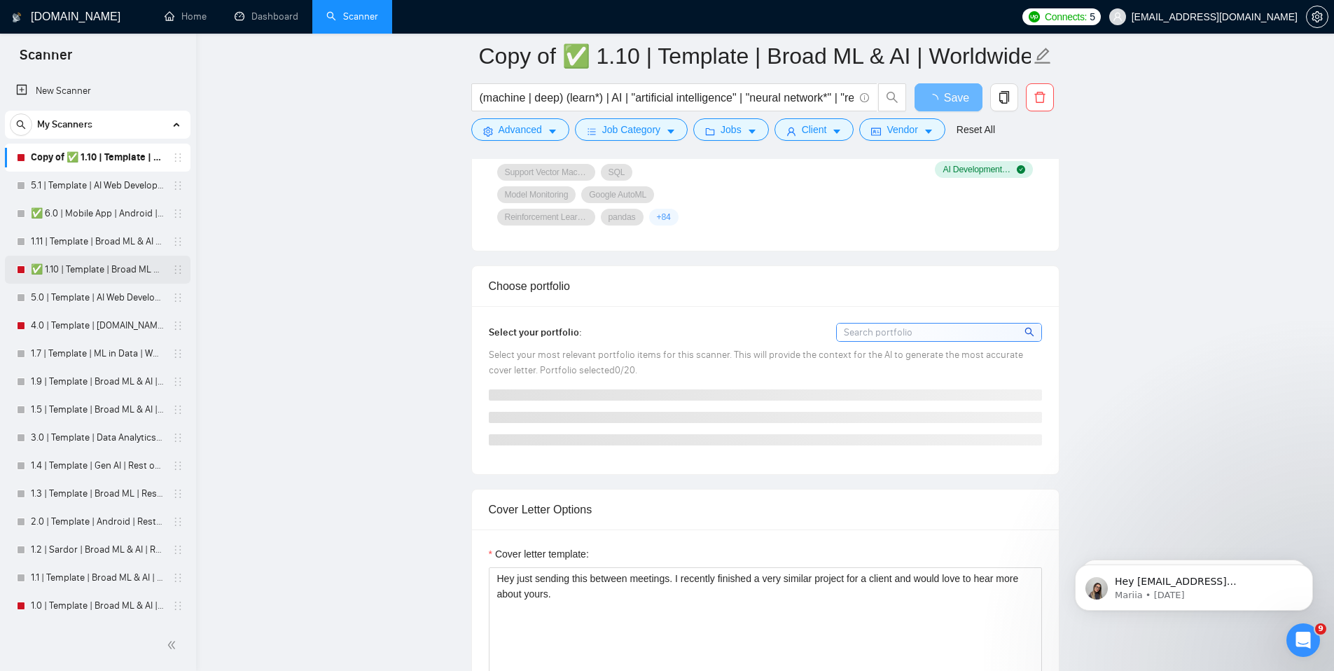
click at [116, 265] on link "✅ 1.10 | Template | Broad ML & AI | Worldwide" at bounding box center [97, 270] width 133 height 28
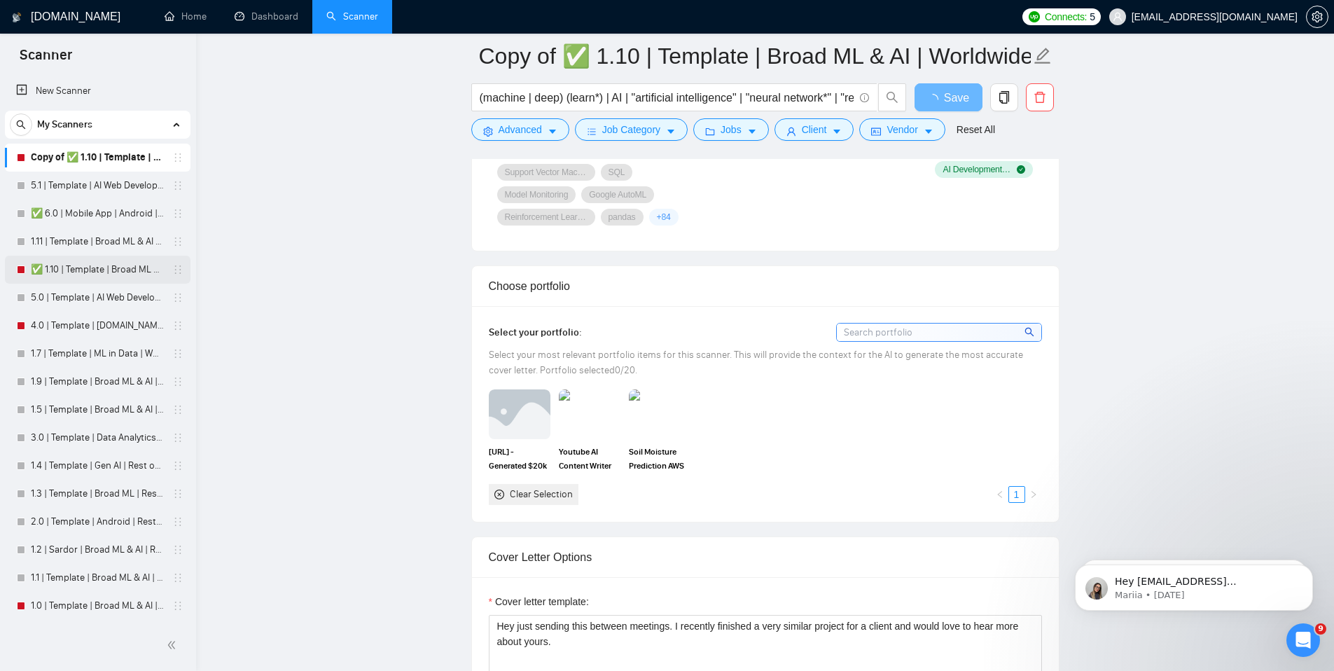
click at [70, 268] on link "✅ 1.10 | Template | Broad ML & AI | Worldwide" at bounding box center [97, 270] width 133 height 28
click at [102, 272] on link "✅ 1.10 | Template | Broad ML & AI | Worldwide" at bounding box center [97, 270] width 133 height 28
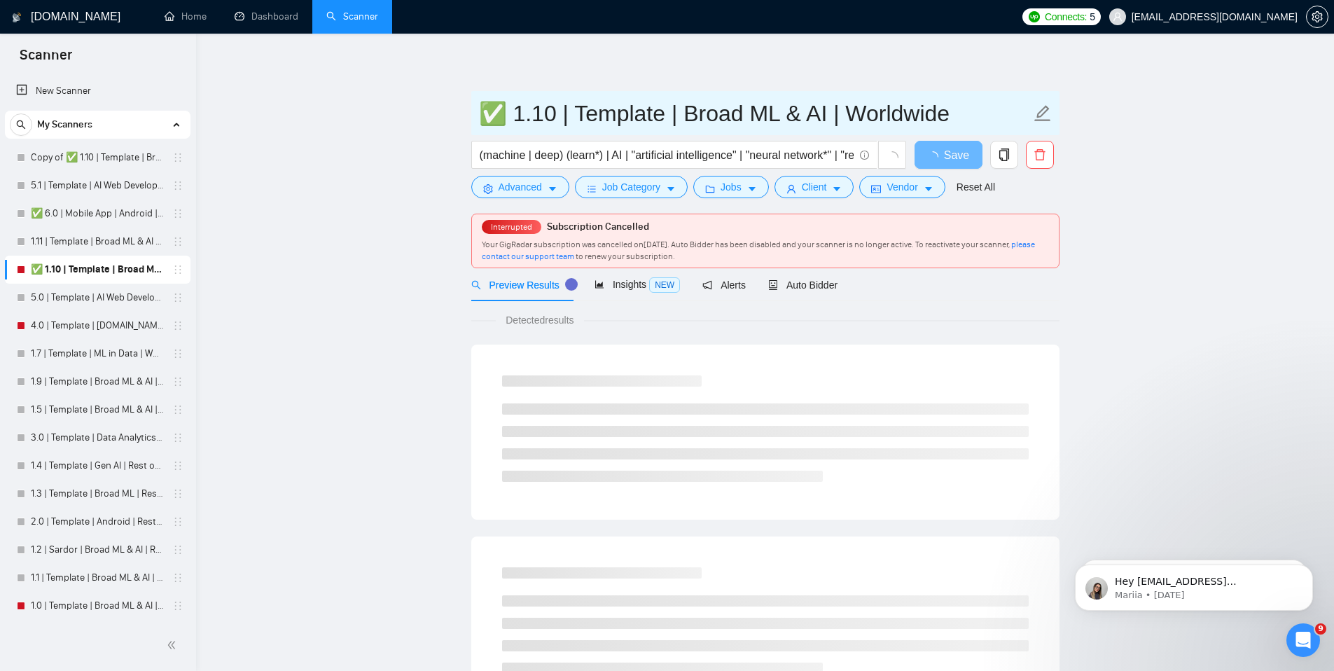
drag, startPoint x: 509, startPoint y: 116, endPoint x: 418, endPoint y: 115, distance: 91.1
click at [420, 115] on main "✅ 1.10 | Template | Broad ML & AI | Worldwide (machine | deep) (learn*) | AI | …" at bounding box center [765, 671] width 1093 height 1231
type input "1.10 | Template | Broad ML & AI | Worldwide"
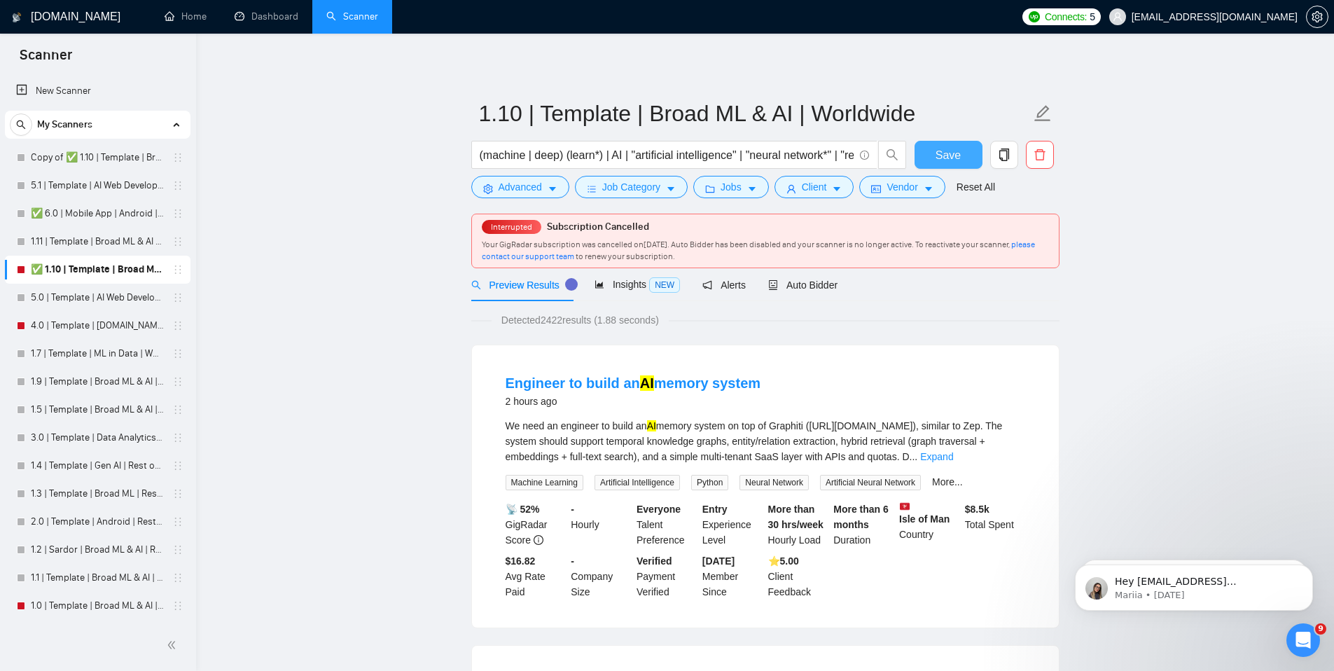
click at [943, 155] on span "Save" at bounding box center [948, 155] width 25 height 18
click at [78, 218] on link "✅ 6.0 | Mobile App | Android | Worldwide" at bounding box center [97, 214] width 133 height 28
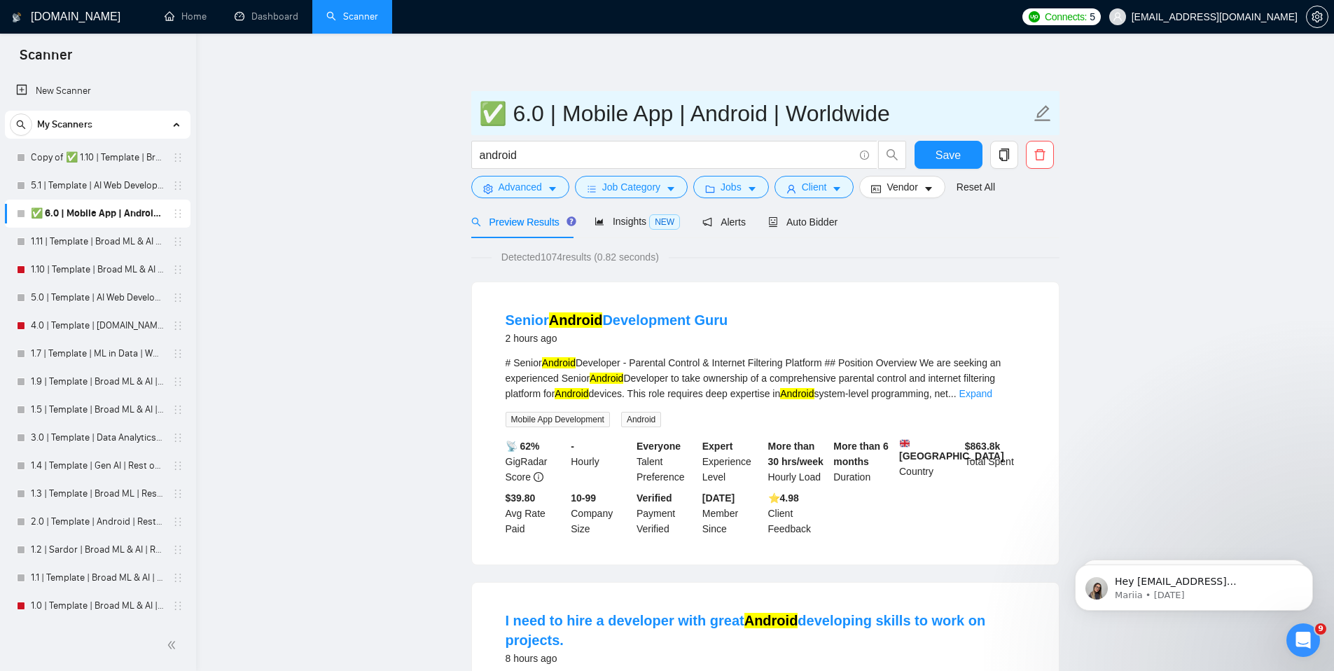
drag, startPoint x: 506, startPoint y: 118, endPoint x: 454, endPoint y: 120, distance: 51.9
type input "6.0 | Mobile App | Android | Worldwide"
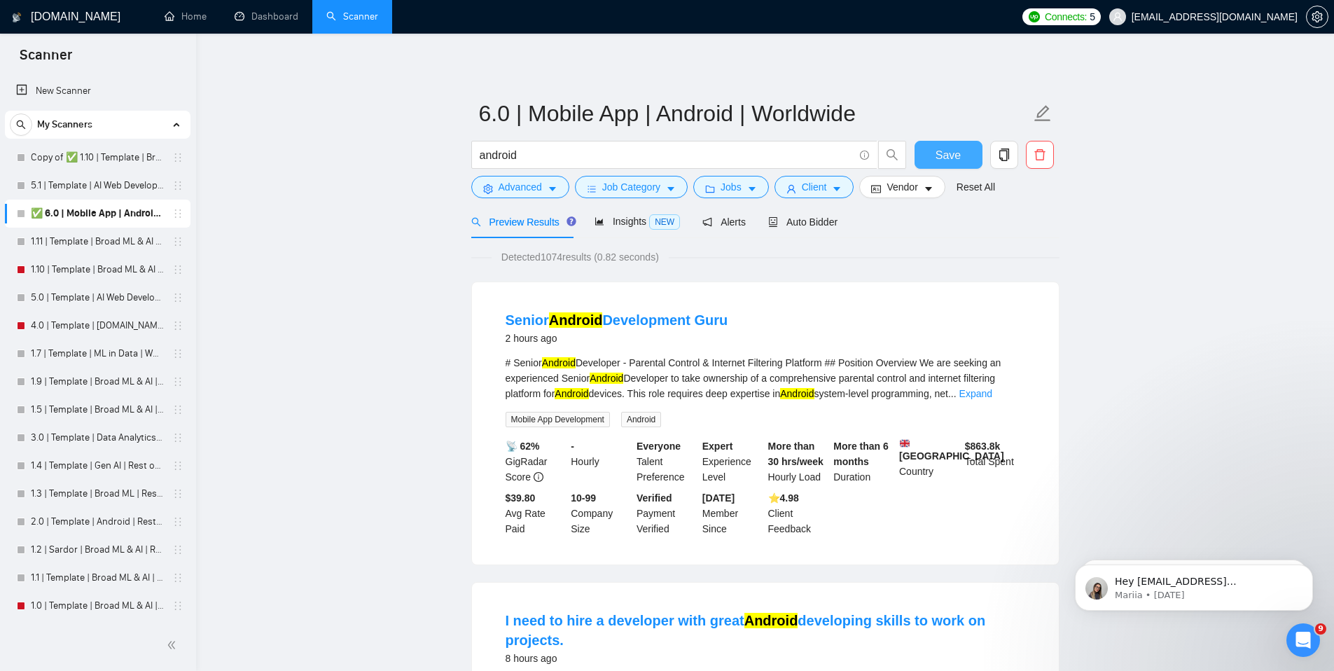
click at [960, 145] on button "Save" at bounding box center [949, 155] width 68 height 28
click at [88, 157] on link "Copy of ✅ 1.10 | Template | Broad ML & AI | Worldwide" at bounding box center [97, 158] width 133 height 28
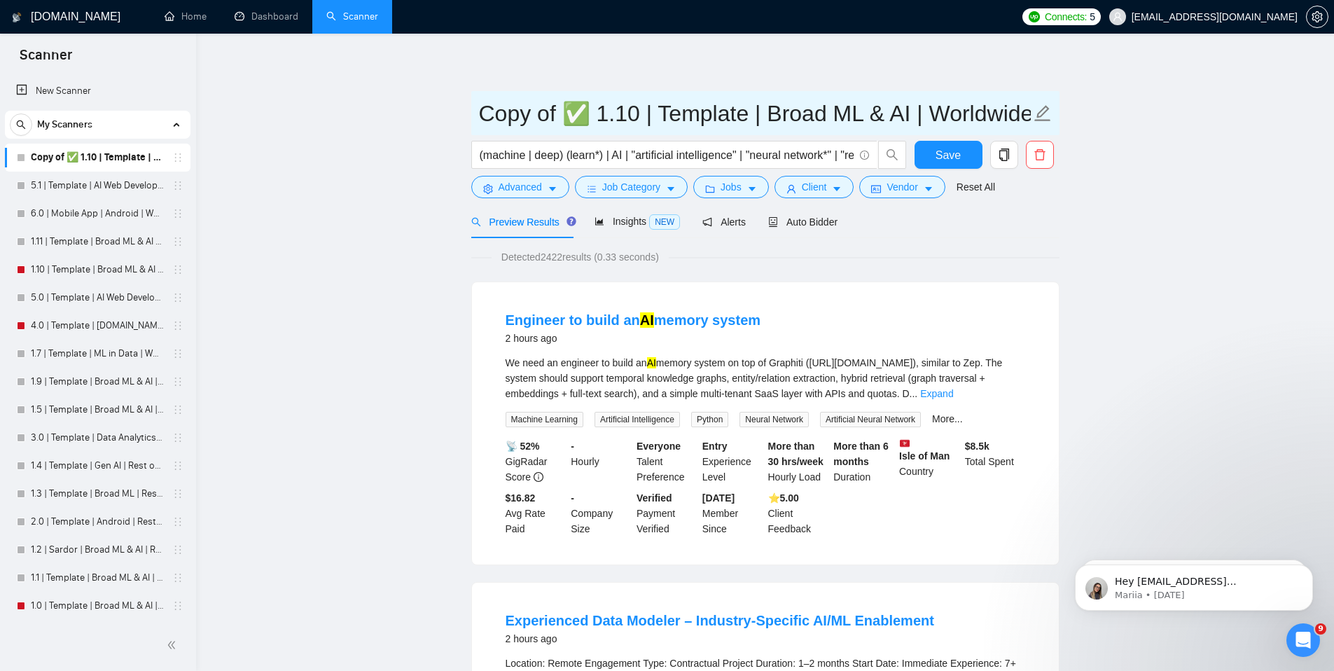
drag, startPoint x: 634, startPoint y: 114, endPoint x: 431, endPoint y: 118, distance: 203.2
drag, startPoint x: 509, startPoint y: 110, endPoint x: 476, endPoint y: 113, distance: 33.8
click at [476, 113] on span "2.1 | Template | Broad ML & AI | Worldwide" at bounding box center [765, 113] width 588 height 44
type input "✅ 1.12 | Template | Broad ML & AI | Worldwide"
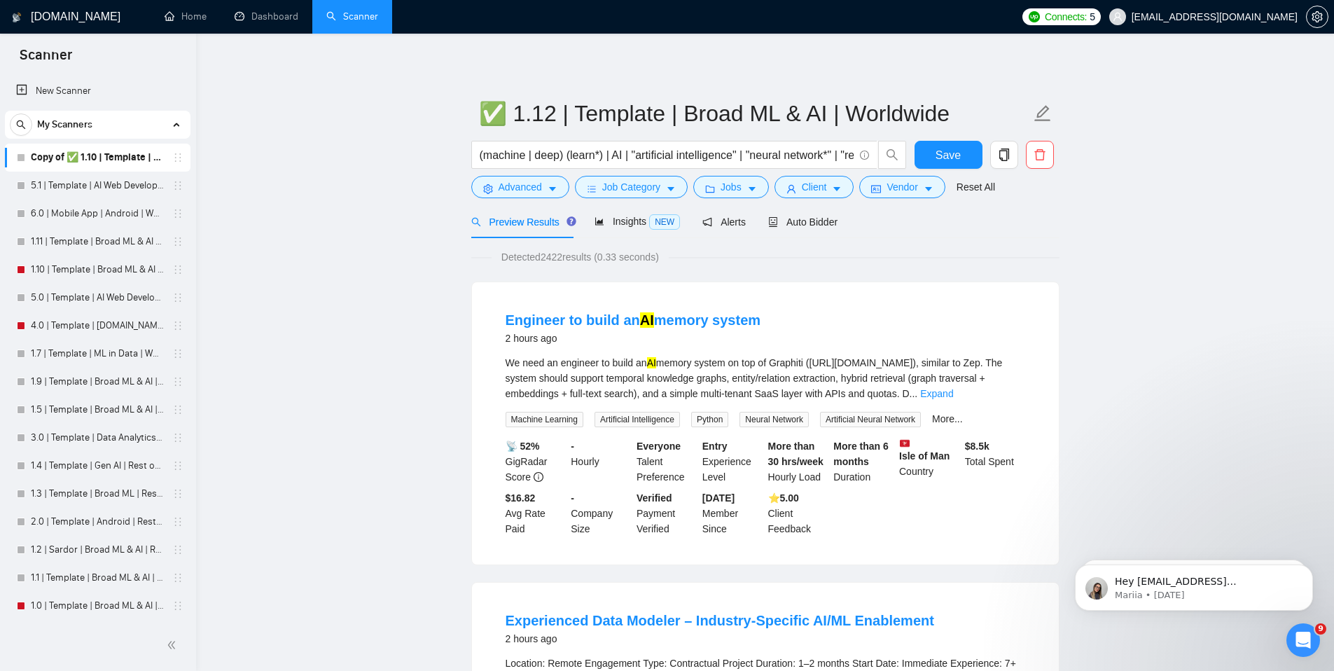
click at [953, 158] on span "Save" at bounding box center [948, 155] width 25 height 18
click at [833, 223] on span "Auto Bidder" at bounding box center [802, 221] width 69 height 11
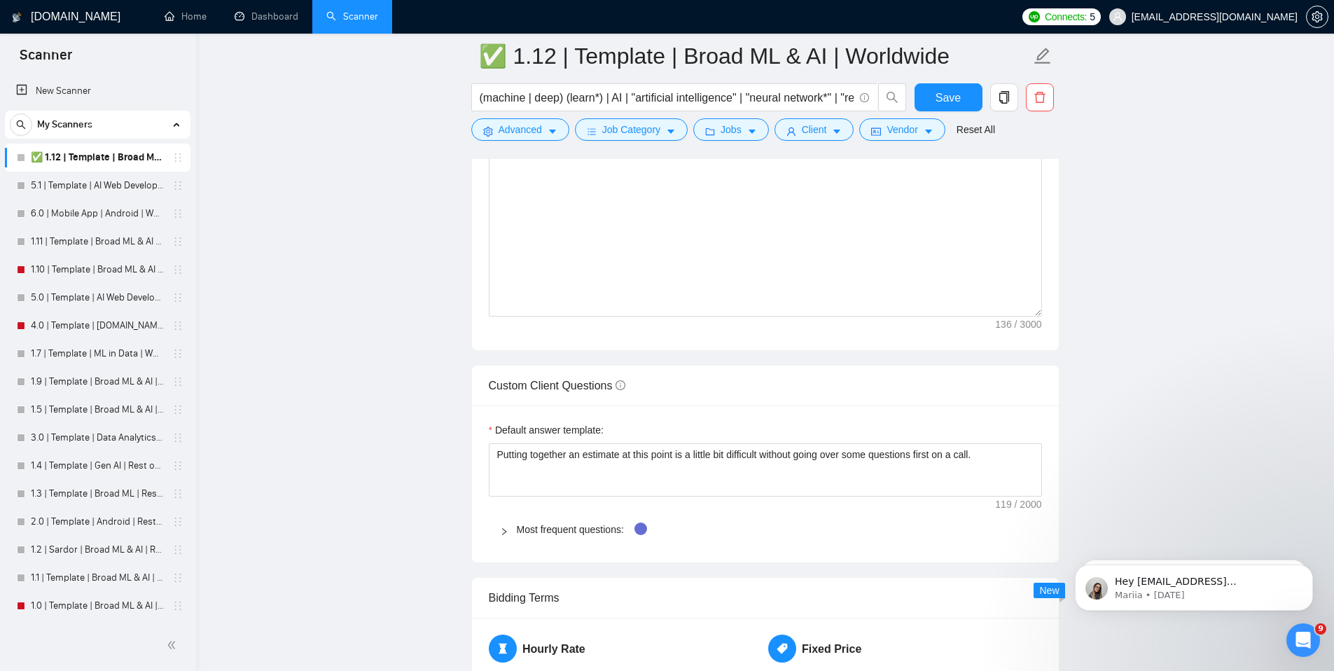
scroll to position [1797, 0]
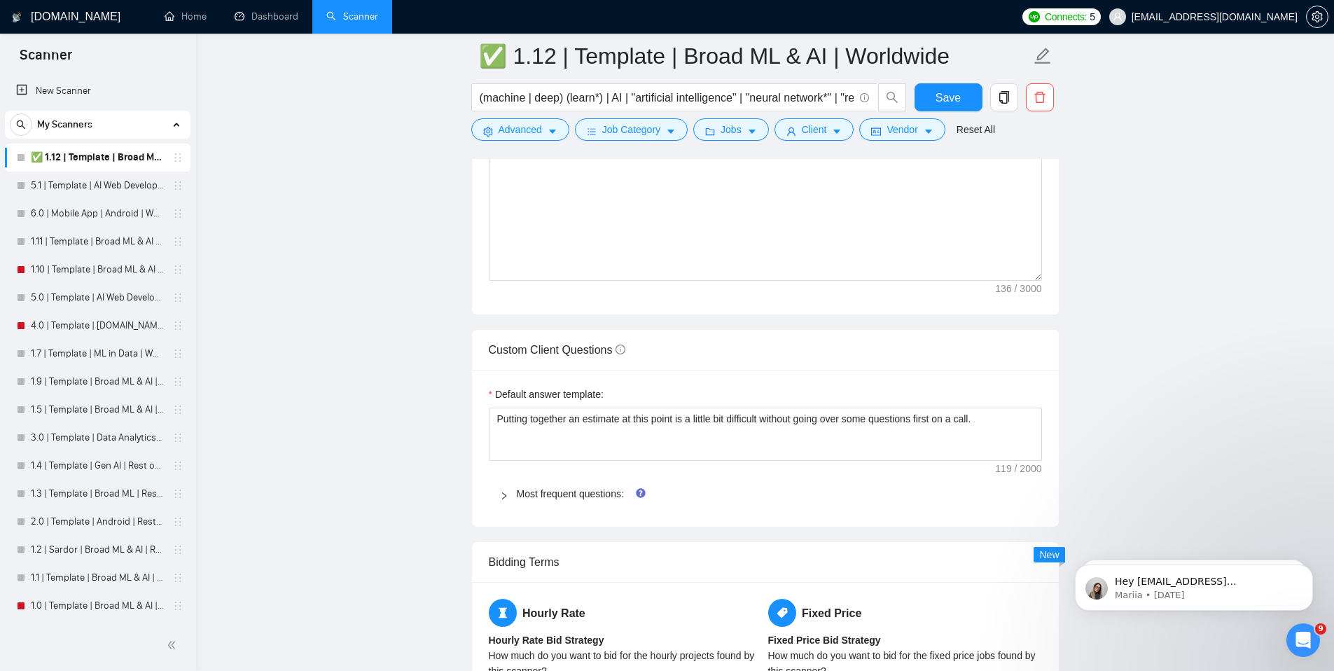
click at [504, 493] on icon "right" at bounding box center [504, 496] width 8 height 8
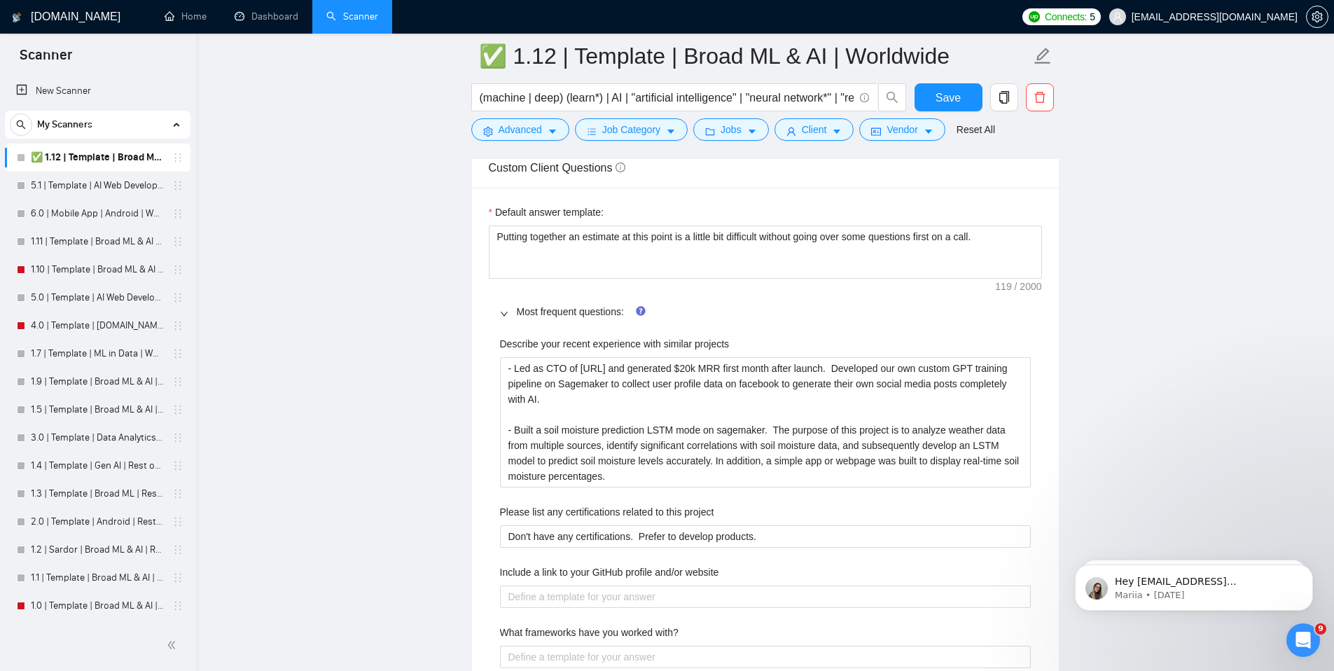
scroll to position [2045, 0]
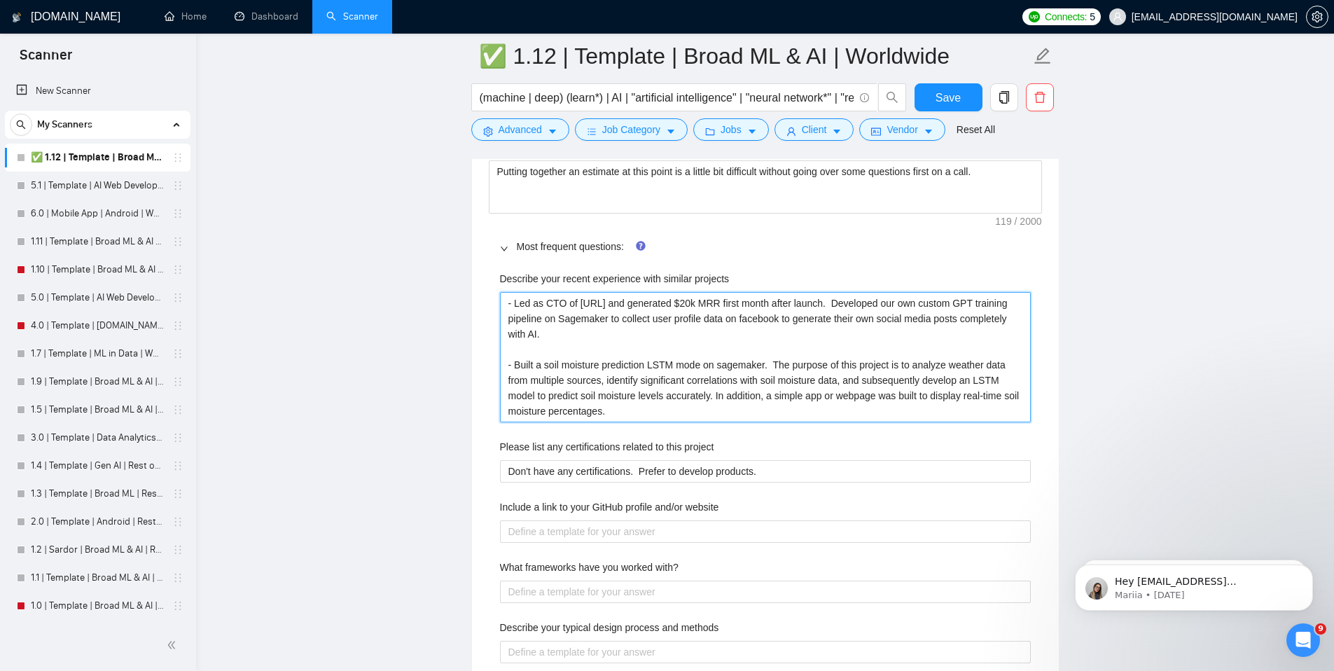
click at [808, 416] on projects "- Led as CTO of [URL] and generated $20k MRR first month after launch. Develope…" at bounding box center [765, 357] width 531 height 130
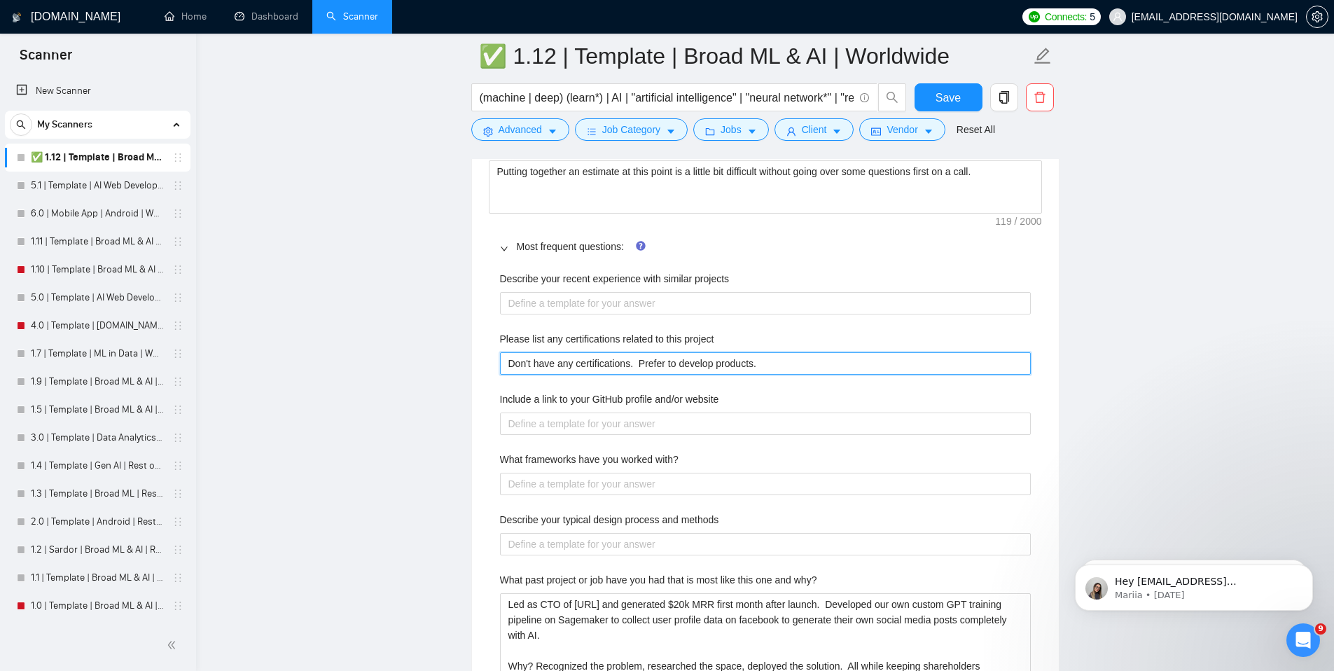
click at [742, 364] on project "Don't have any certifications. Prefer to develop products." at bounding box center [765, 363] width 531 height 22
click at [1306, 569] on icon "Dismiss notification" at bounding box center [1310, 569] width 8 height 8
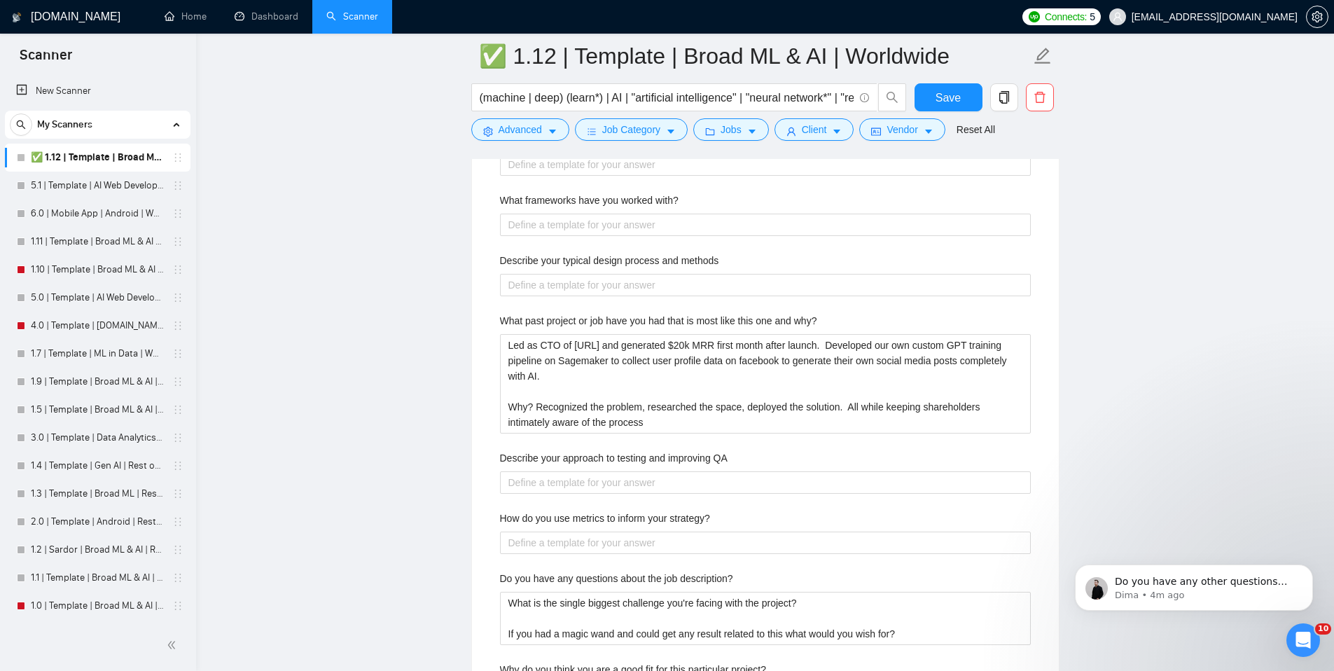
scroll to position [2323, 0]
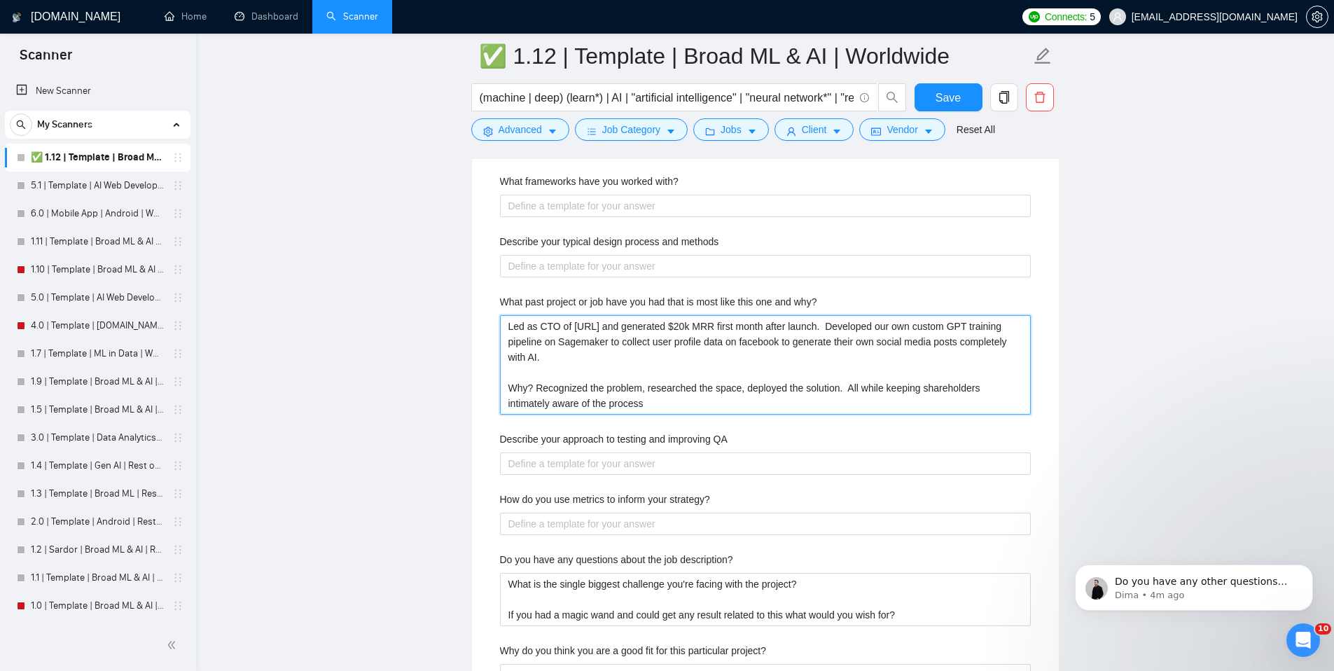
click at [748, 397] on why\? "Led as CTO of [URL] and generated $20k MRR first month after launch. Developed …" at bounding box center [765, 364] width 531 height 99
click at [846, 368] on why\? "Led as CTO of [URL] and generated $20k MRR first month after launch. Developed …" at bounding box center [765, 364] width 531 height 99
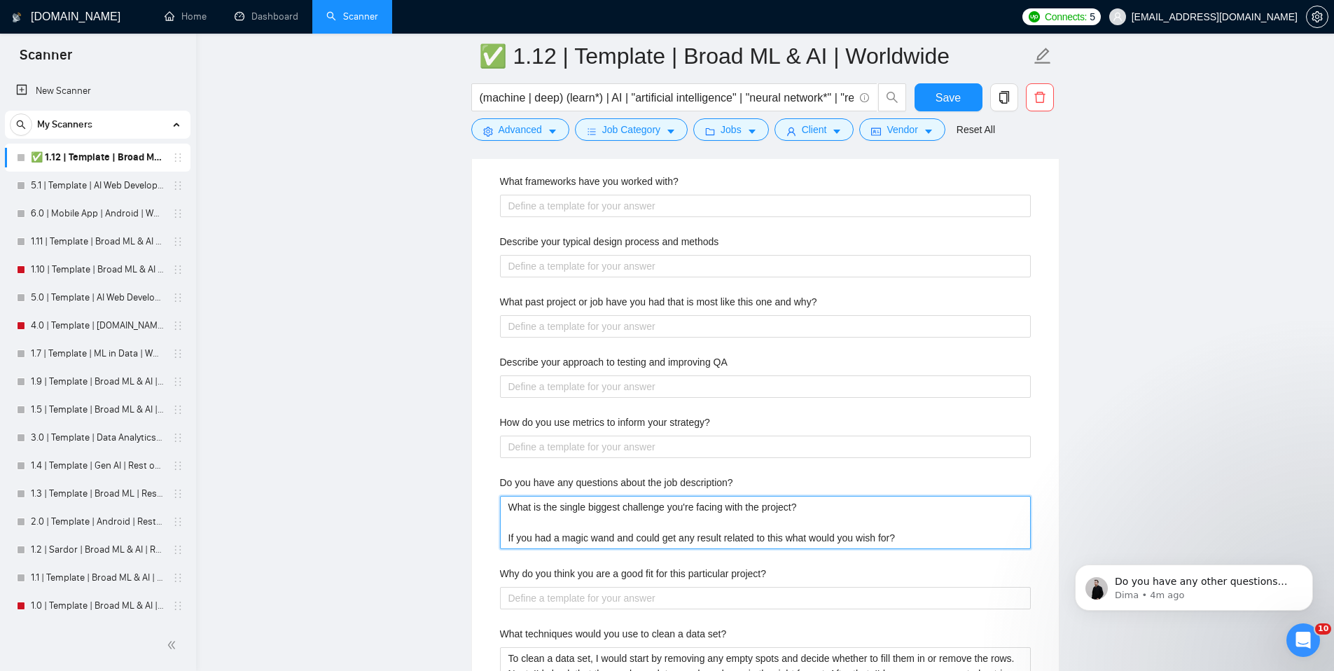
click at [780, 524] on description\? "What is the single biggest challenge you're facing with the project? If you had…" at bounding box center [765, 522] width 531 height 53
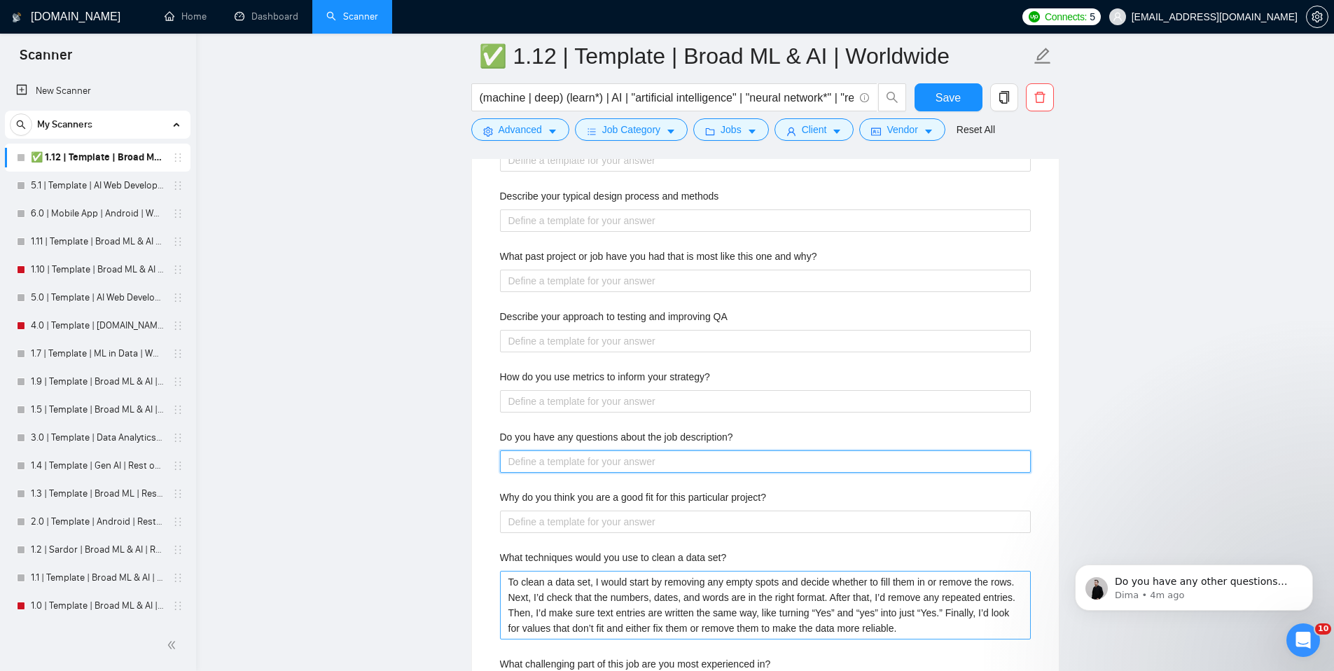
scroll to position [2475, 0]
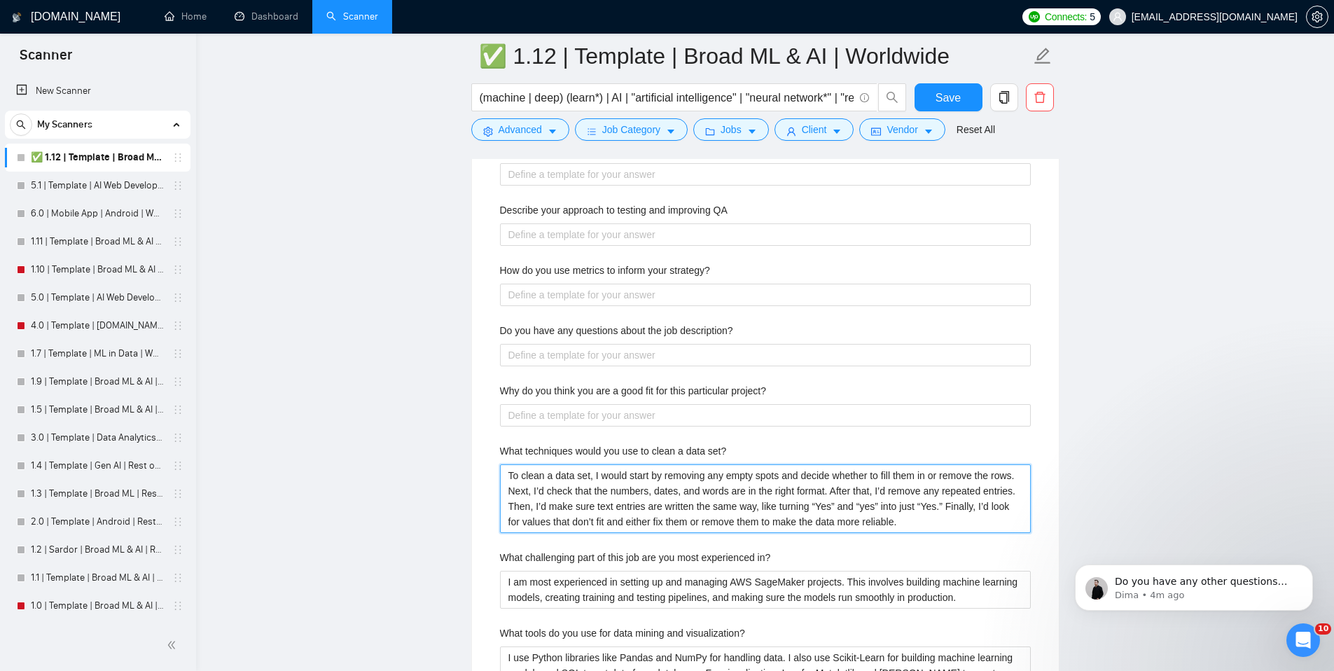
click at [741, 516] on set\? "To clean a data set, I would start by removing any empty spots and decide wheth…" at bounding box center [765, 498] width 531 height 69
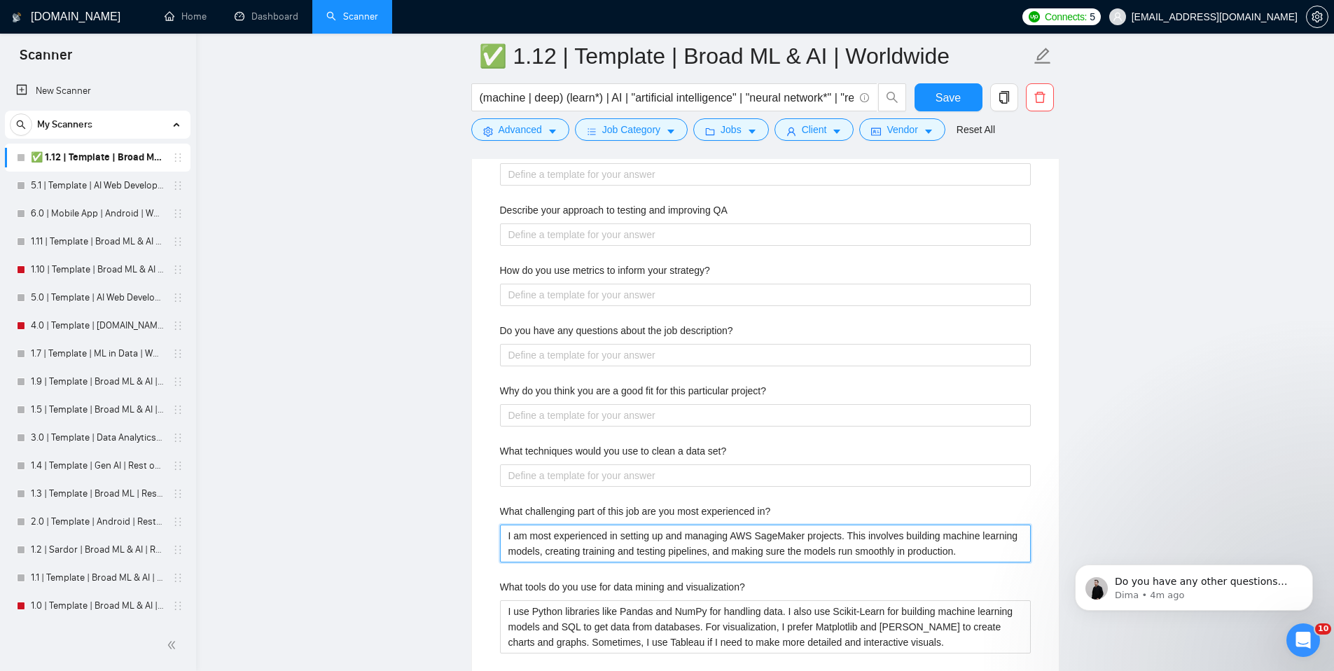
click at [901, 534] on in\? "I am most experienced in setting up and managing AWS SageMaker projects. This i…" at bounding box center [765, 544] width 531 height 38
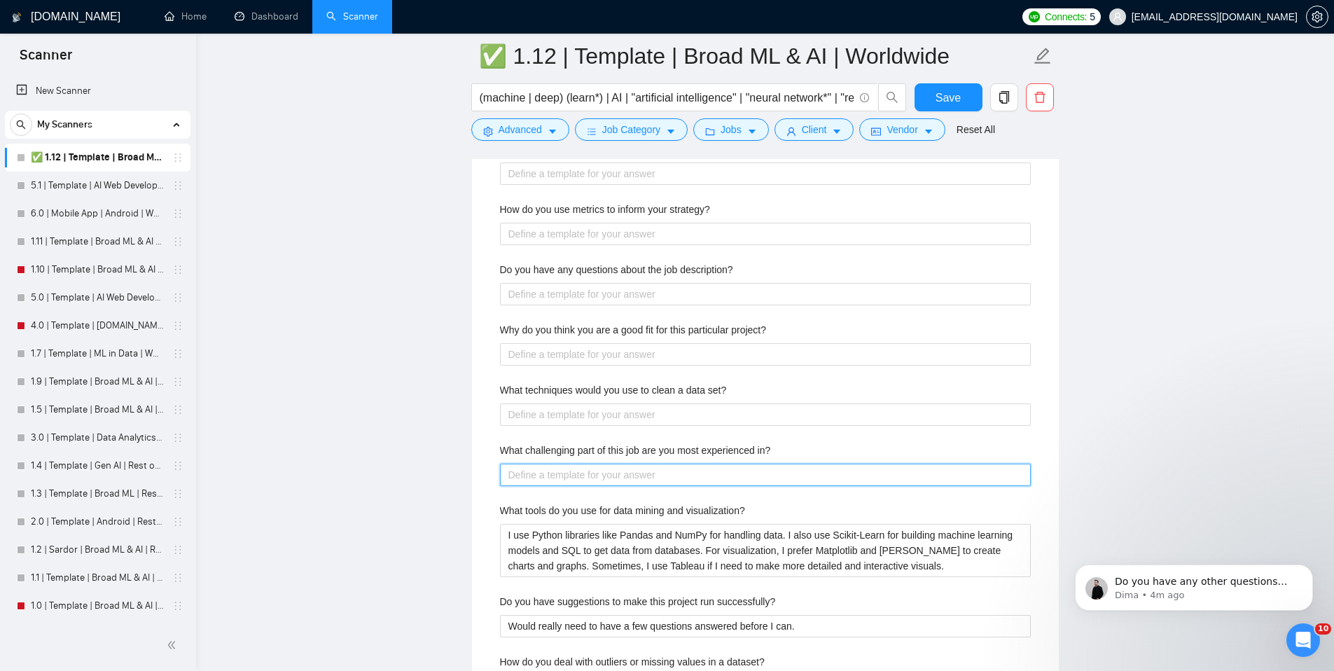
scroll to position [2621, 0]
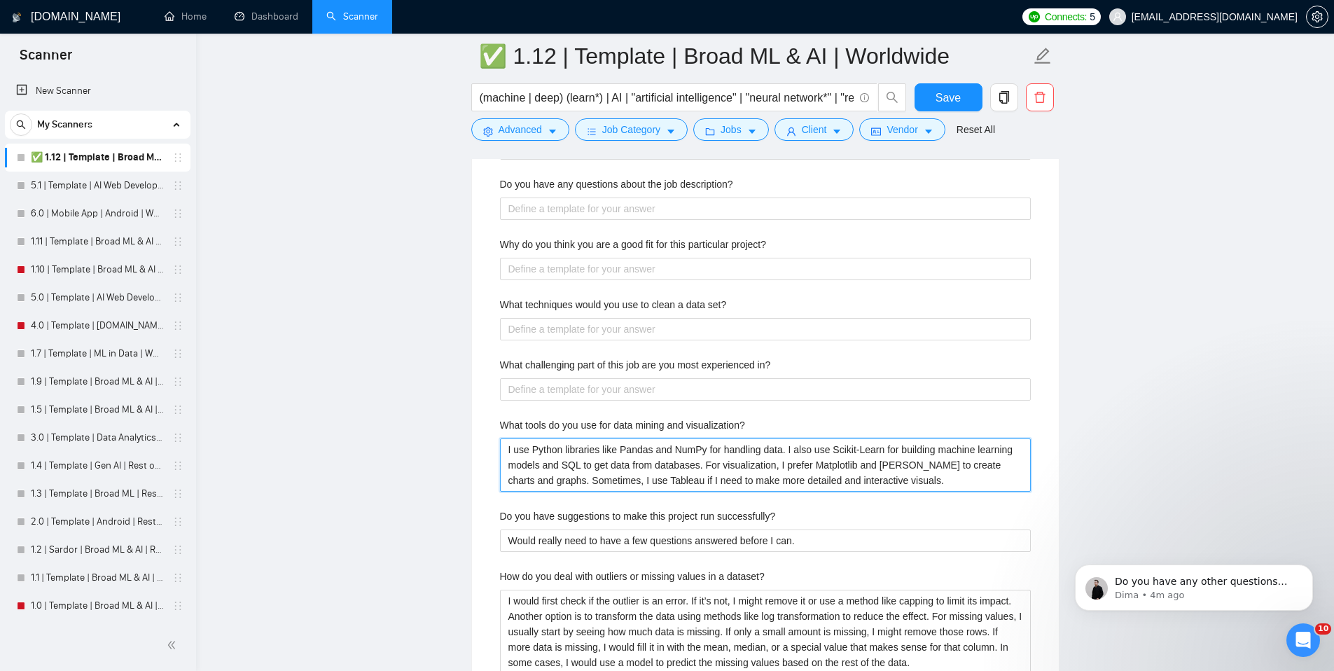
click at [833, 449] on visualization\? "I use Python libraries like Pandas and NumPy for handling data. I also use Scik…" at bounding box center [765, 464] width 531 height 53
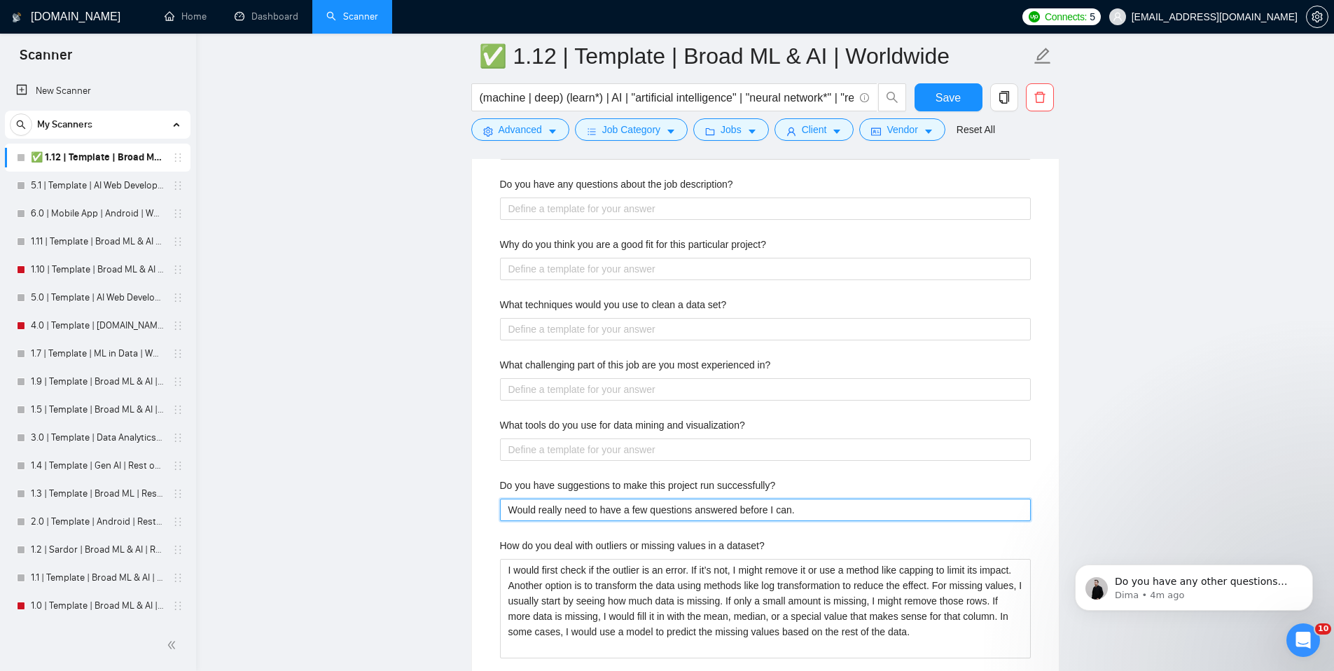
click at [794, 511] on successfully\? "Would really need to have a few questions answered before I can." at bounding box center [765, 510] width 531 height 22
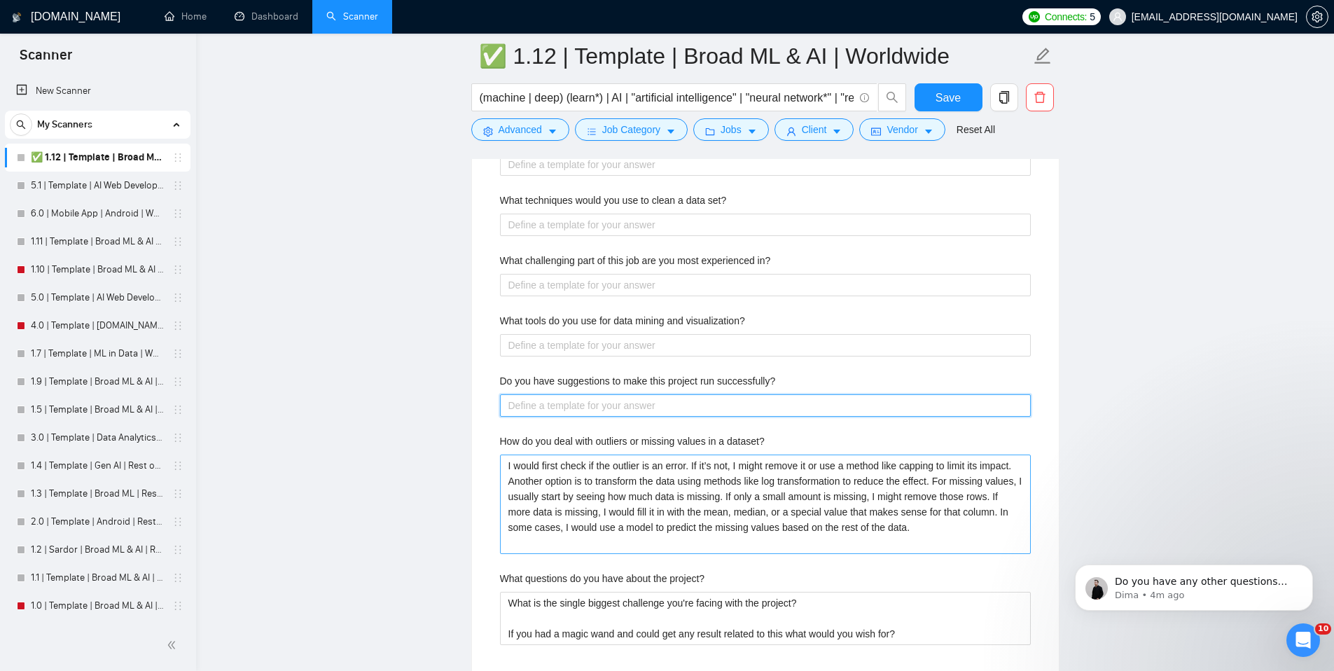
scroll to position [2824, 0]
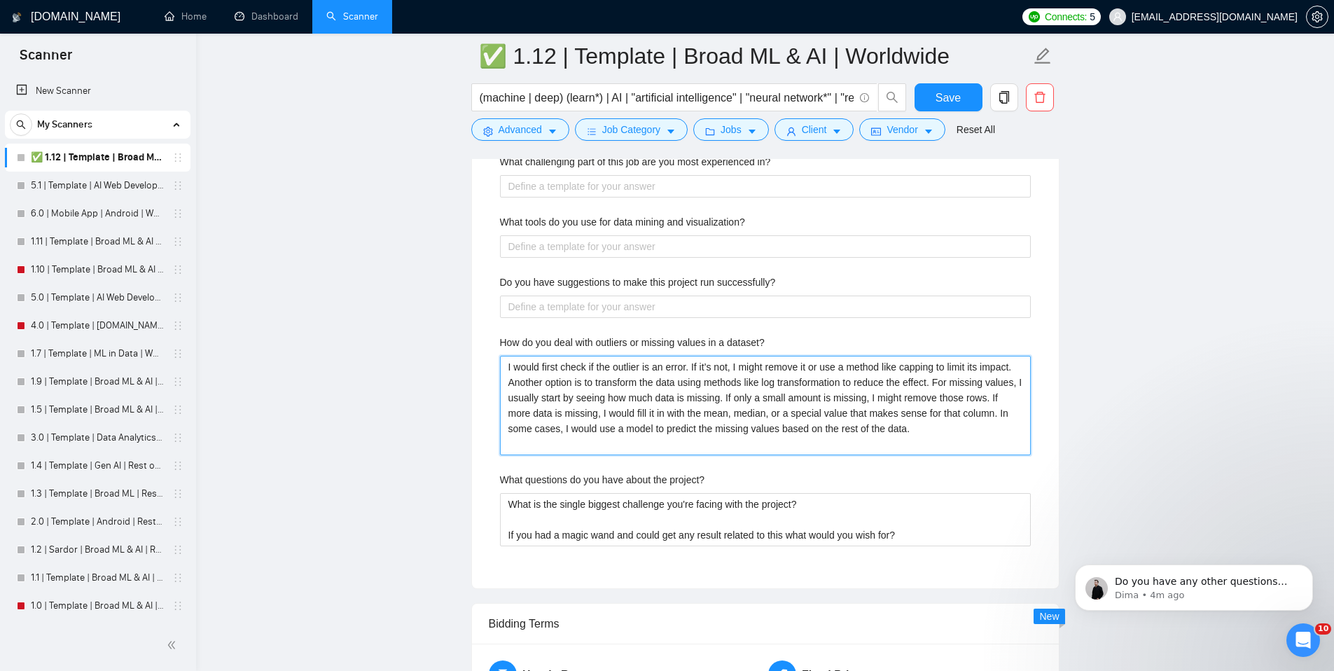
click at [752, 385] on dataset\? "I would first check if the outlier is an error. If it’s not, I might remove it …" at bounding box center [765, 405] width 531 height 99
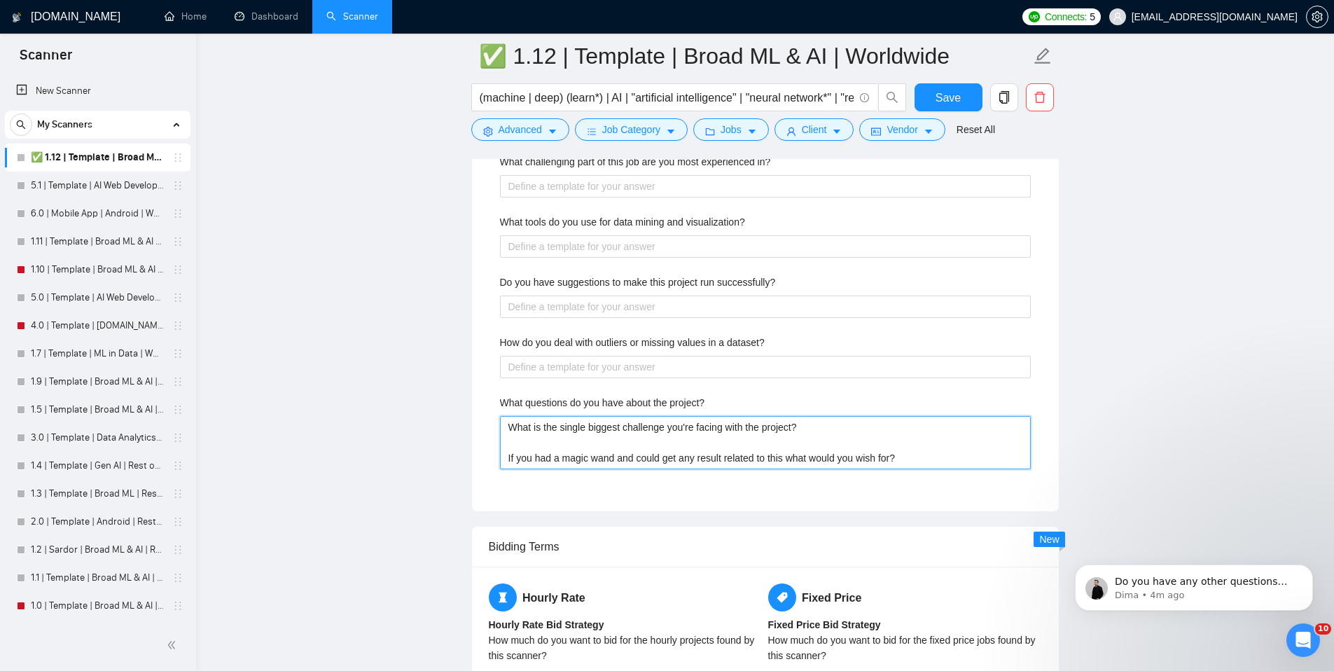
click at [767, 430] on project\? "What is the single biggest challenge you're facing with the project? If you had…" at bounding box center [765, 442] width 531 height 53
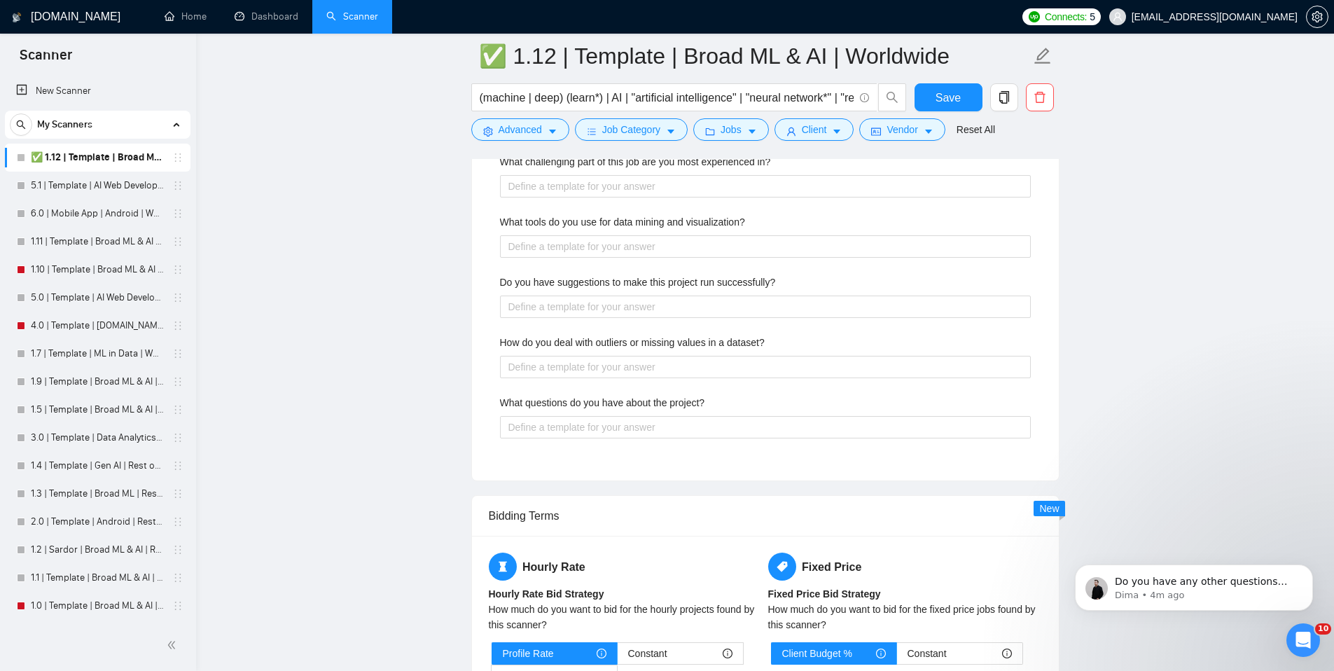
click at [382, 490] on div at bounding box center [382, 490] width 0 height 0
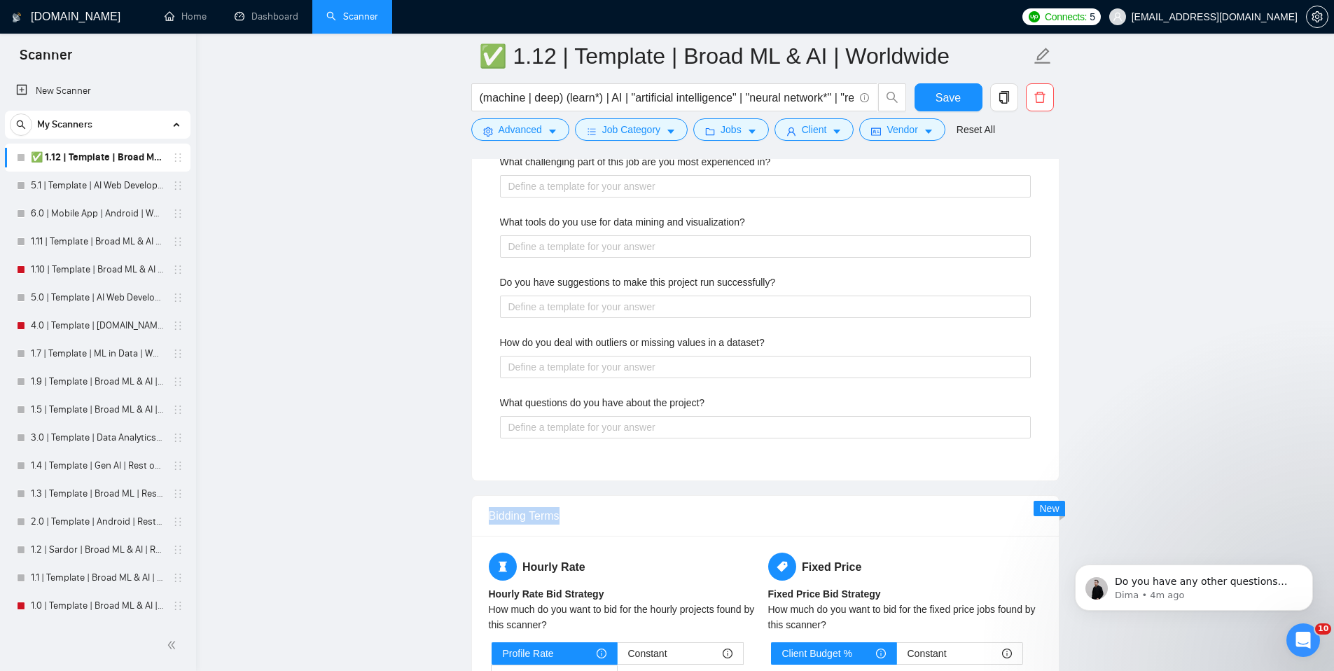
click at [382, 490] on div at bounding box center [382, 490] width 0 height 0
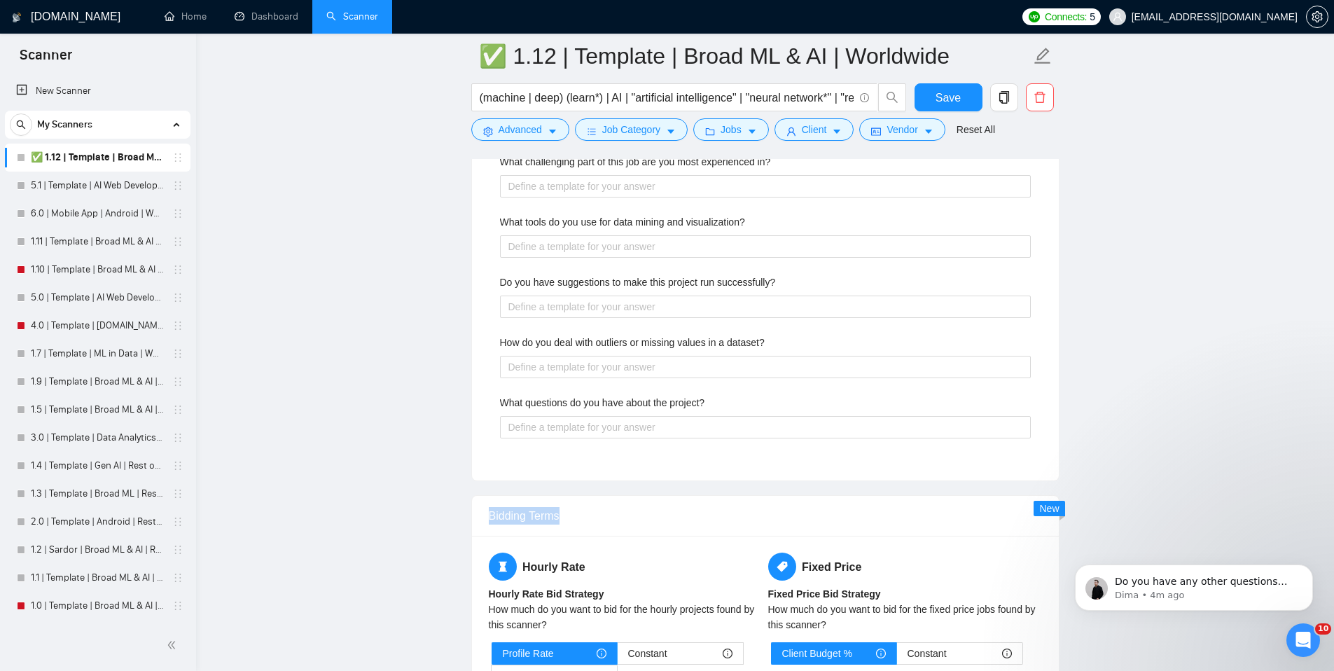
click at [382, 490] on div at bounding box center [382, 490] width 0 height 0
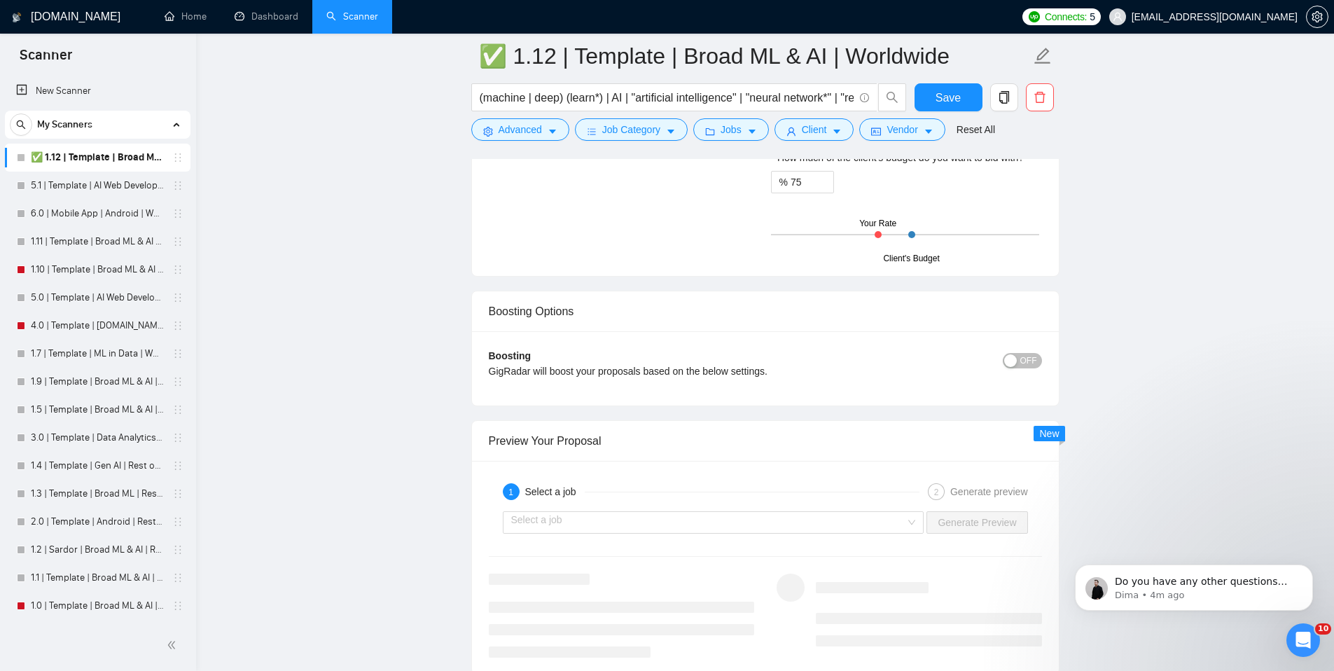
scroll to position [3401, 0]
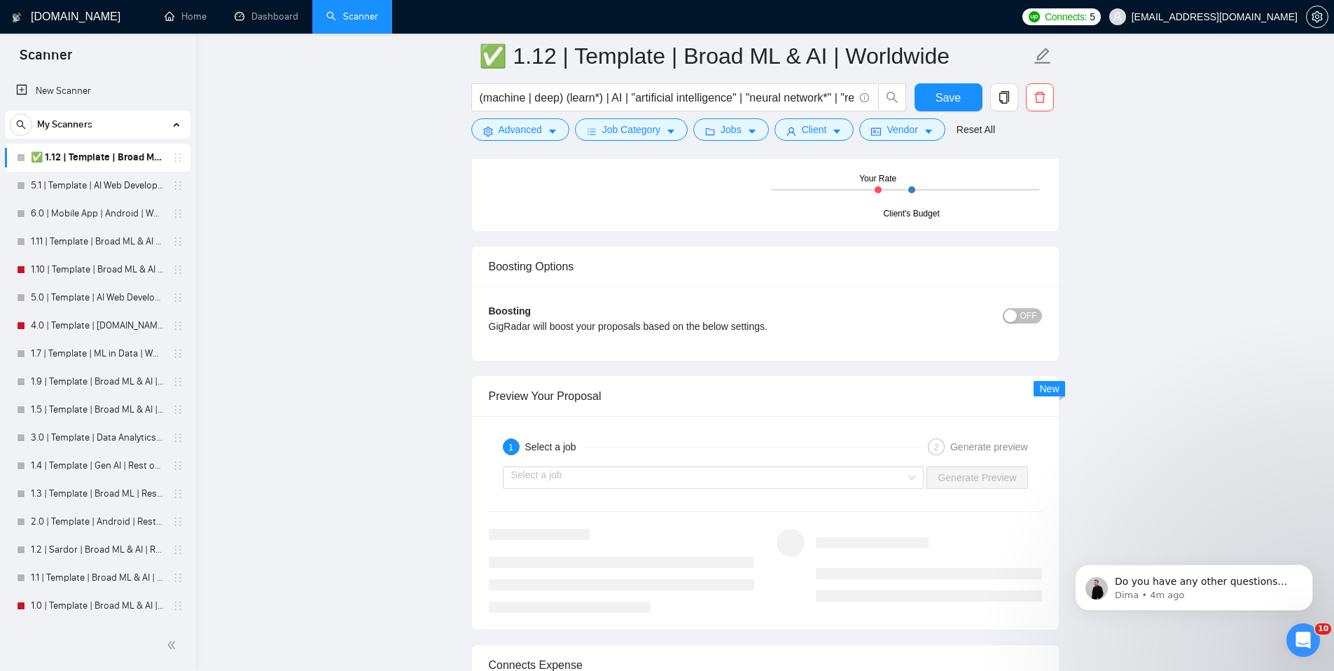
click at [1022, 316] on span "OFF" at bounding box center [1029, 315] width 17 height 15
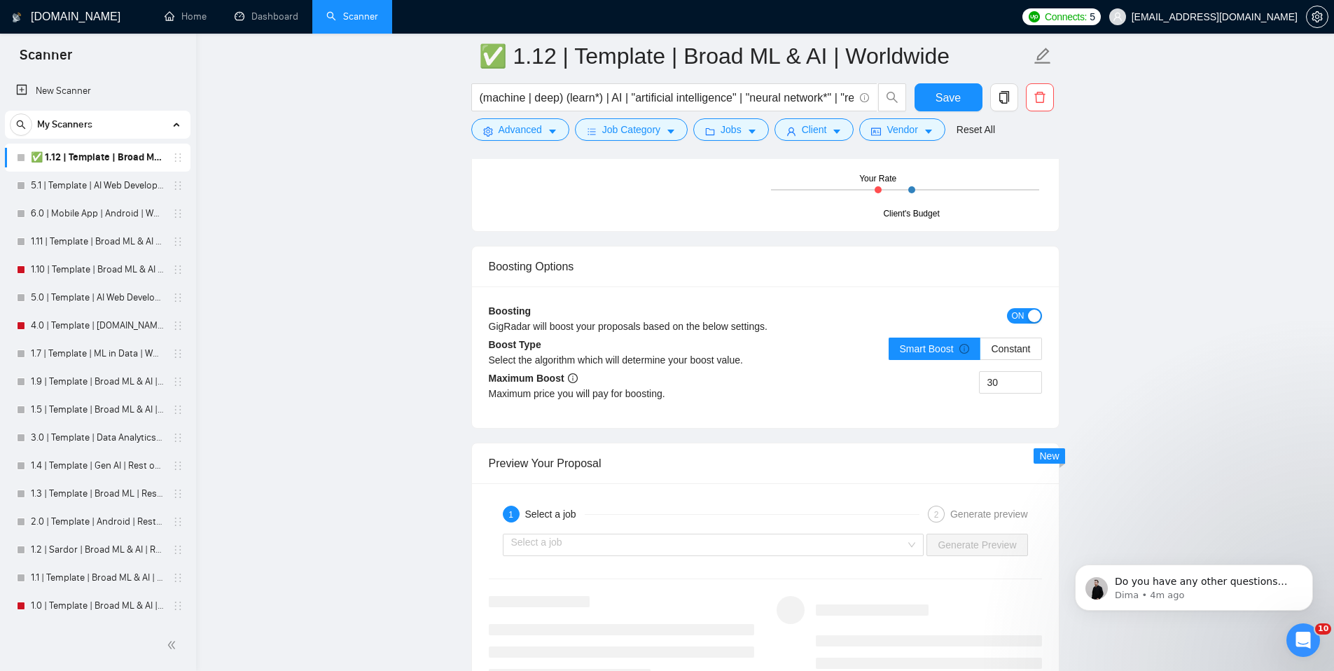
click at [1034, 315] on div "button" at bounding box center [1034, 316] width 13 height 13
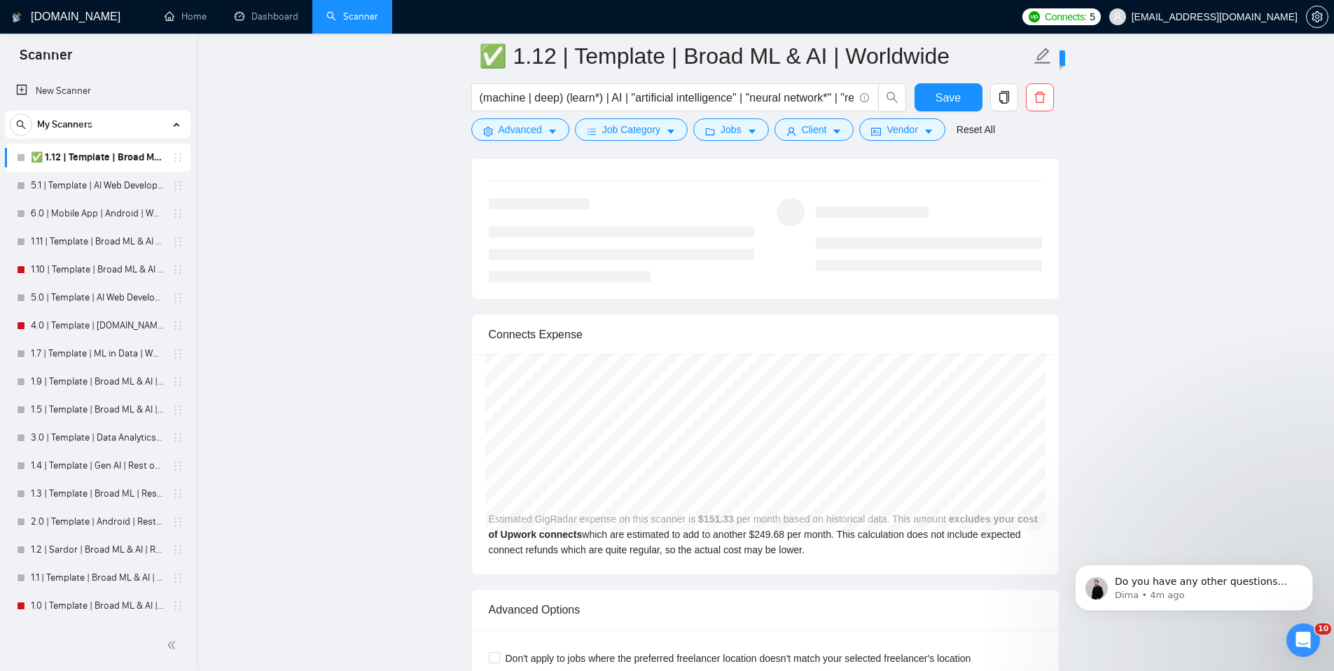
scroll to position [3749, 0]
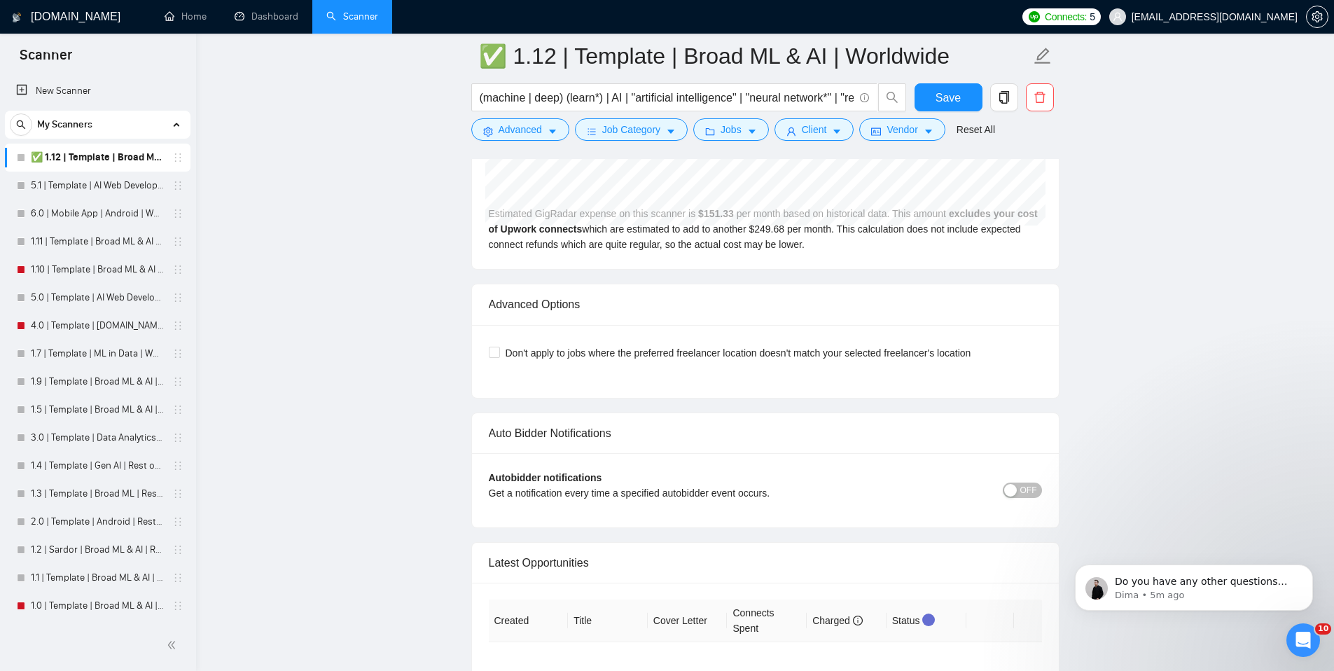
scroll to position [4037, 0]
click at [1032, 495] on span "OFF" at bounding box center [1029, 489] width 17 height 15
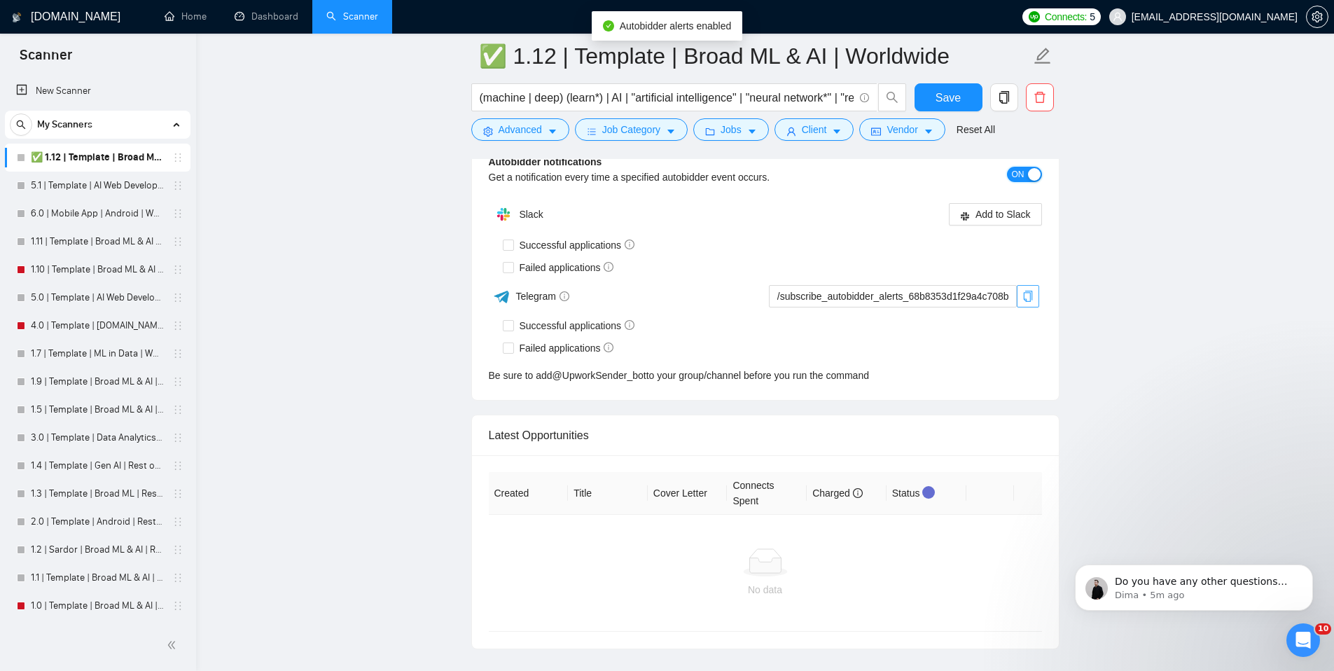
scroll to position [4338, 0]
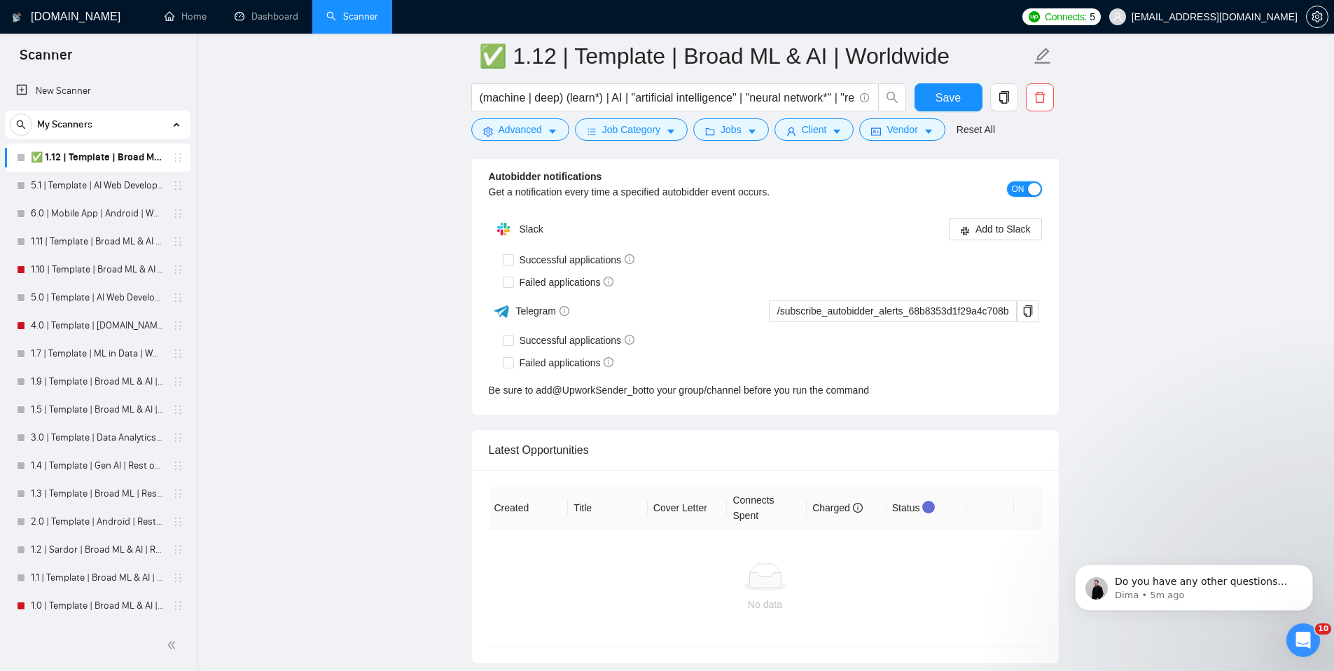
click at [1016, 185] on span "ON" at bounding box center [1018, 188] width 13 height 15
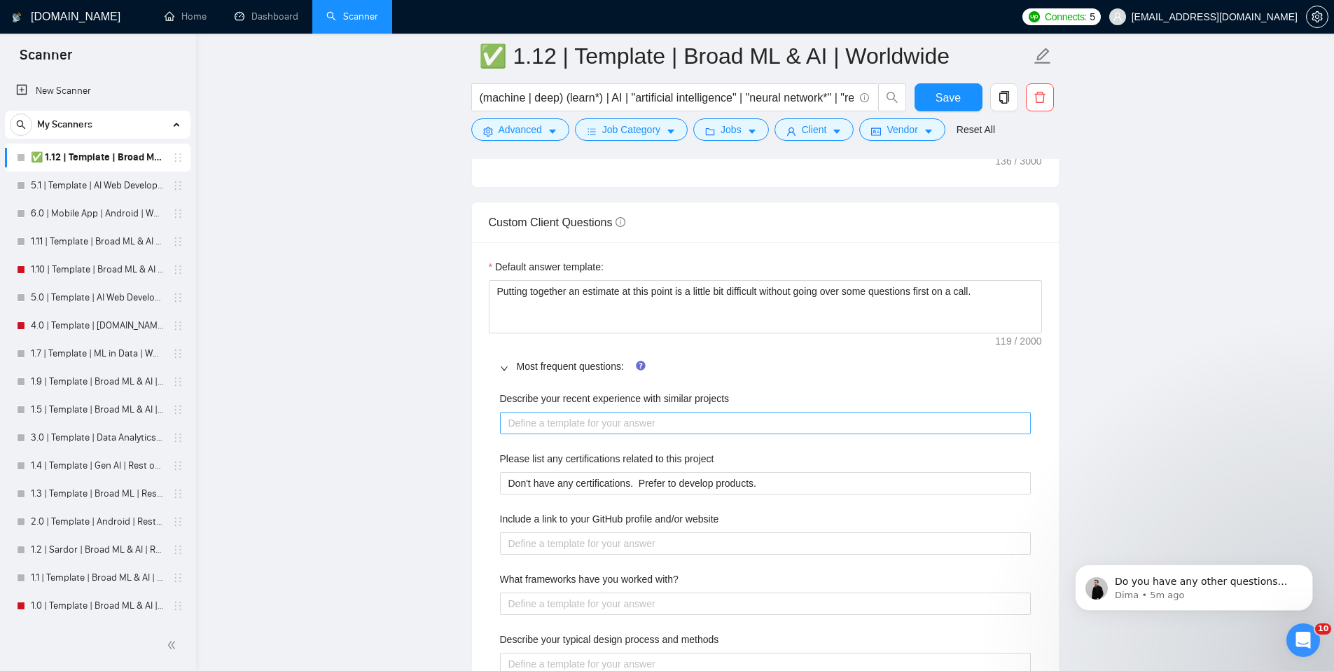
scroll to position [1682, 0]
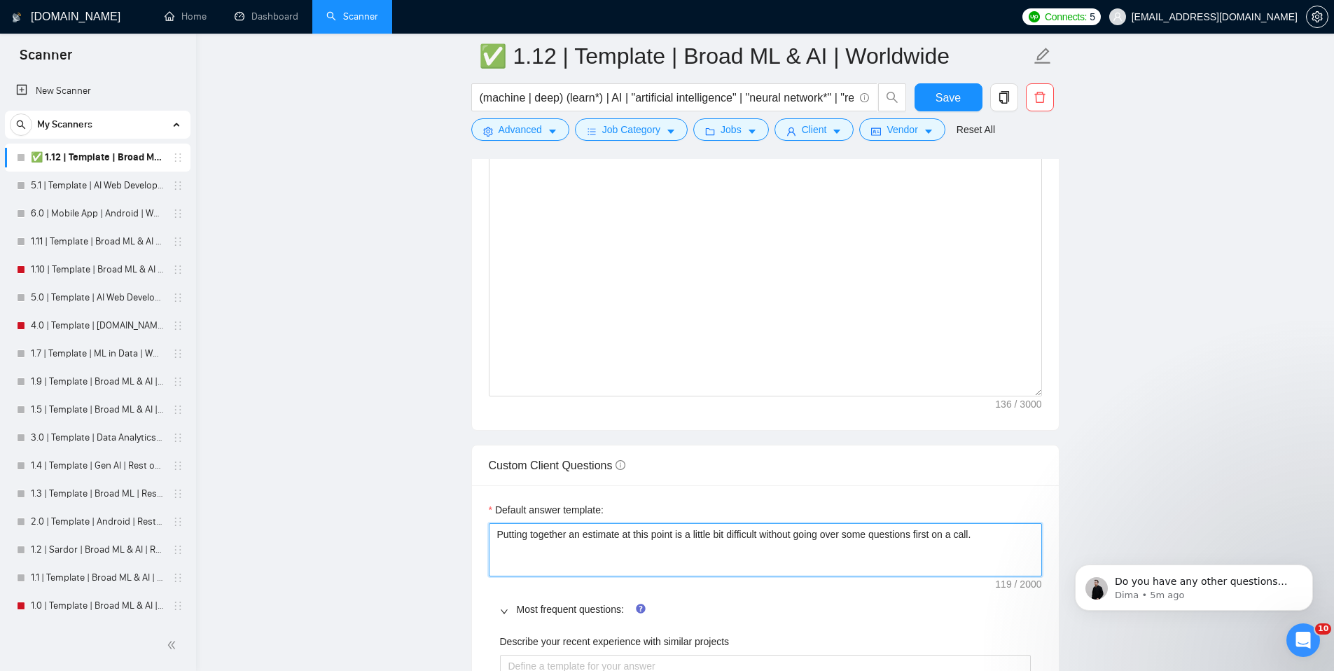
click at [850, 534] on textarea "Putting together an estimate at this point is a little bit difficult without go…" at bounding box center [765, 549] width 553 height 53
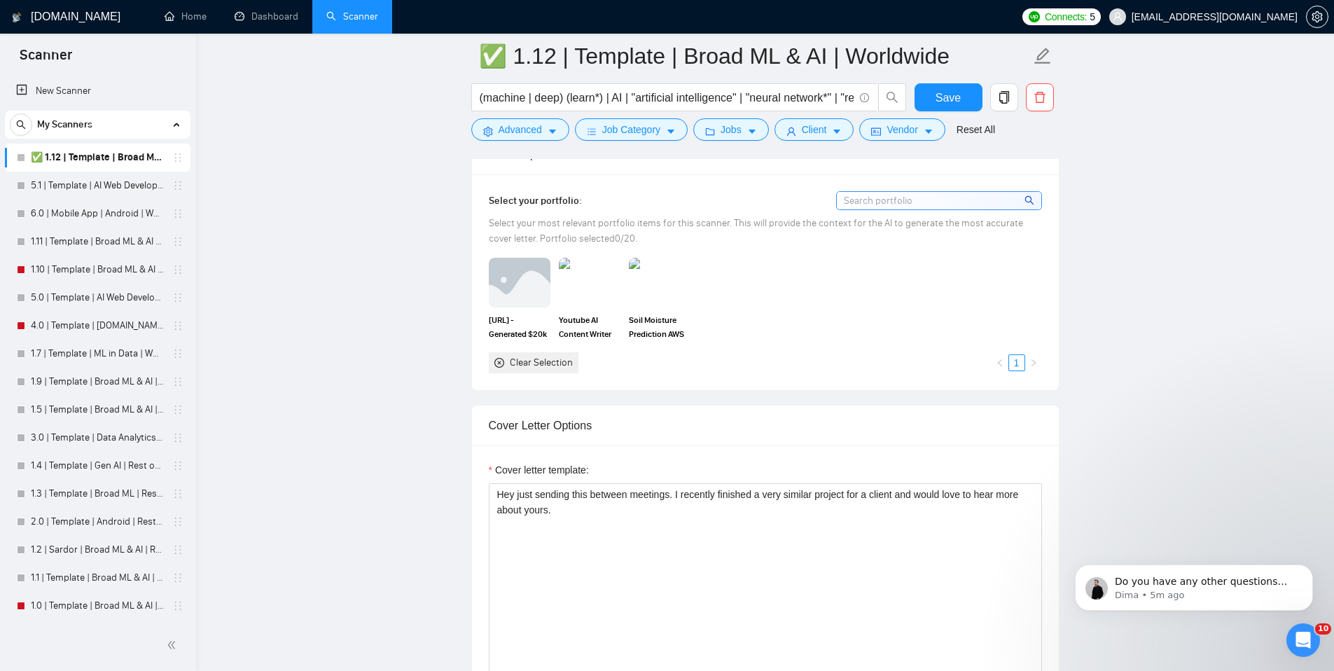
scroll to position [1282, 0]
click at [682, 511] on textarea "Hey just sending this between meetings. I recently finished a very similar proj…" at bounding box center [765, 638] width 553 height 315
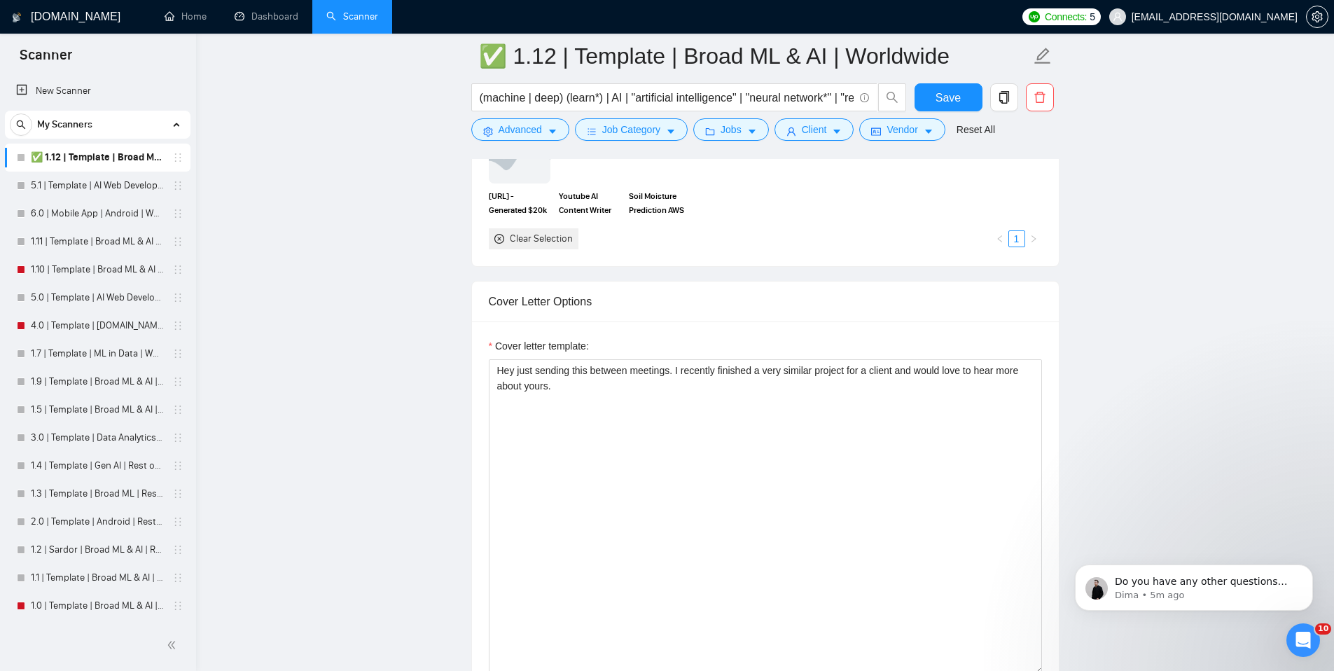
scroll to position [1585, 0]
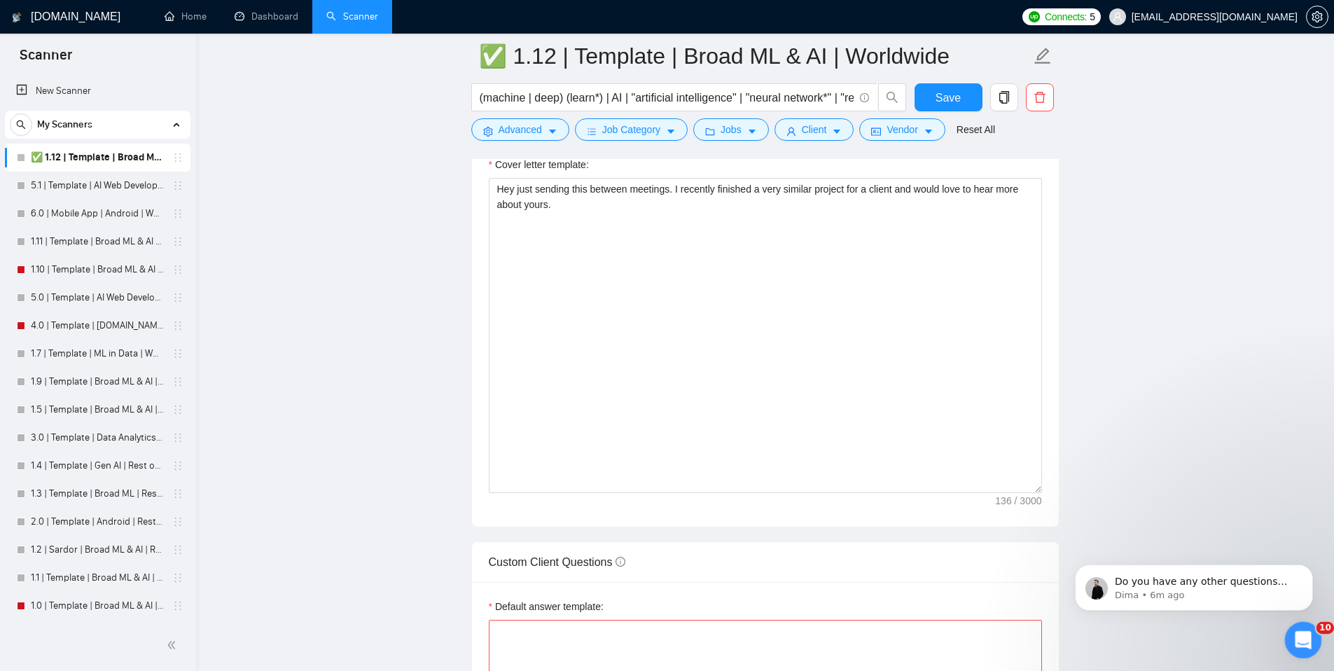
click at [1303, 635] on icon "Open Intercom Messenger" at bounding box center [1301, 638] width 23 height 23
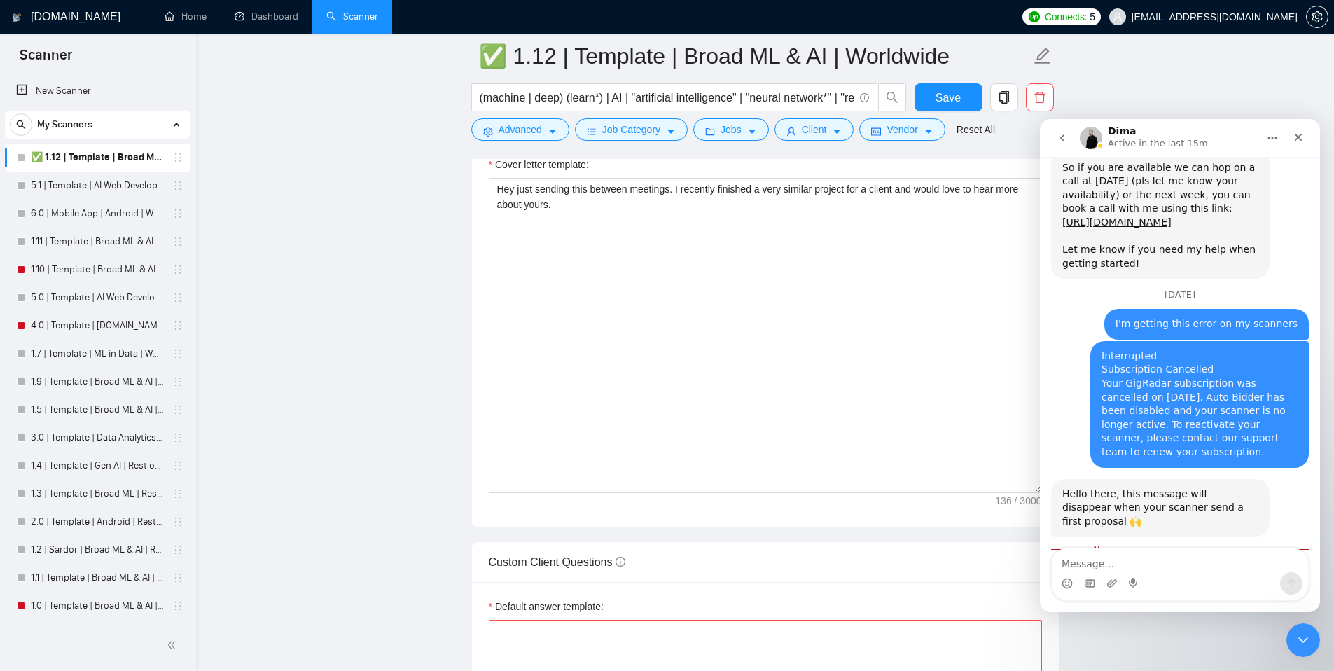
scroll to position [2489, 0]
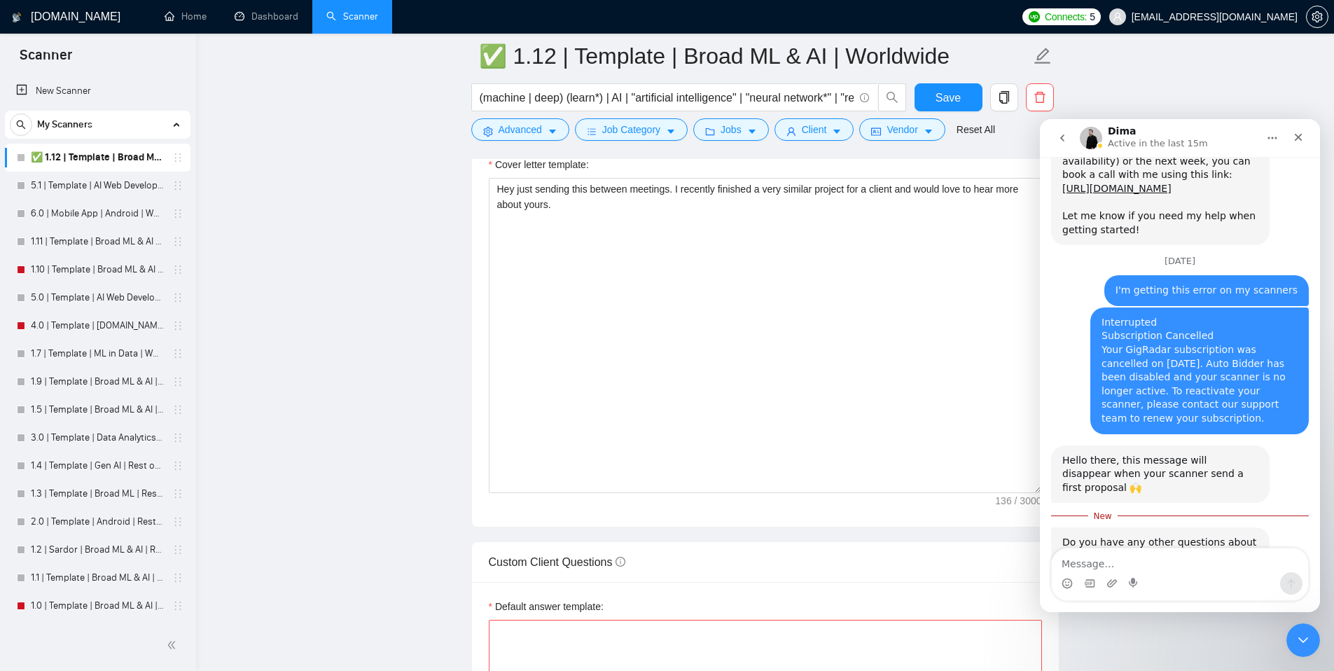
click at [1180, 553] on textarea "Message…" at bounding box center [1180, 560] width 256 height 24
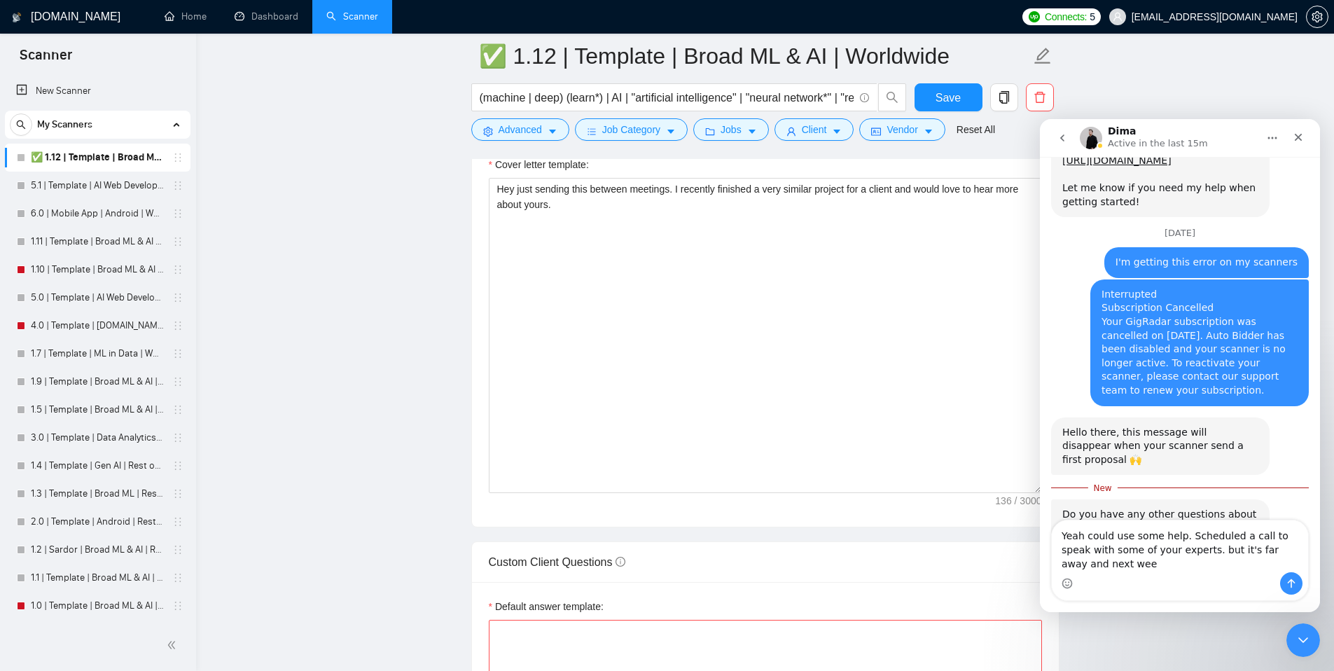
type textarea "Yeah could use some help. Scheduled a call to speak with some of your experts. …"
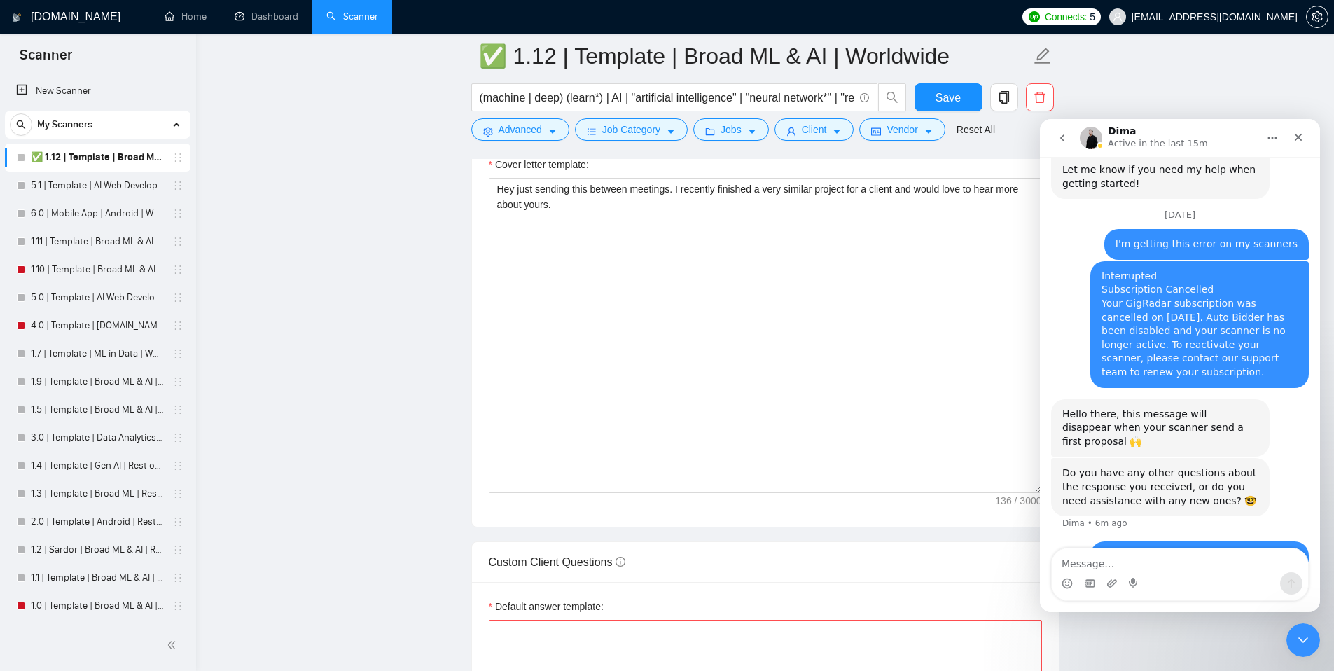
click at [1060, 139] on icon "go back" at bounding box center [1062, 137] width 11 height 11
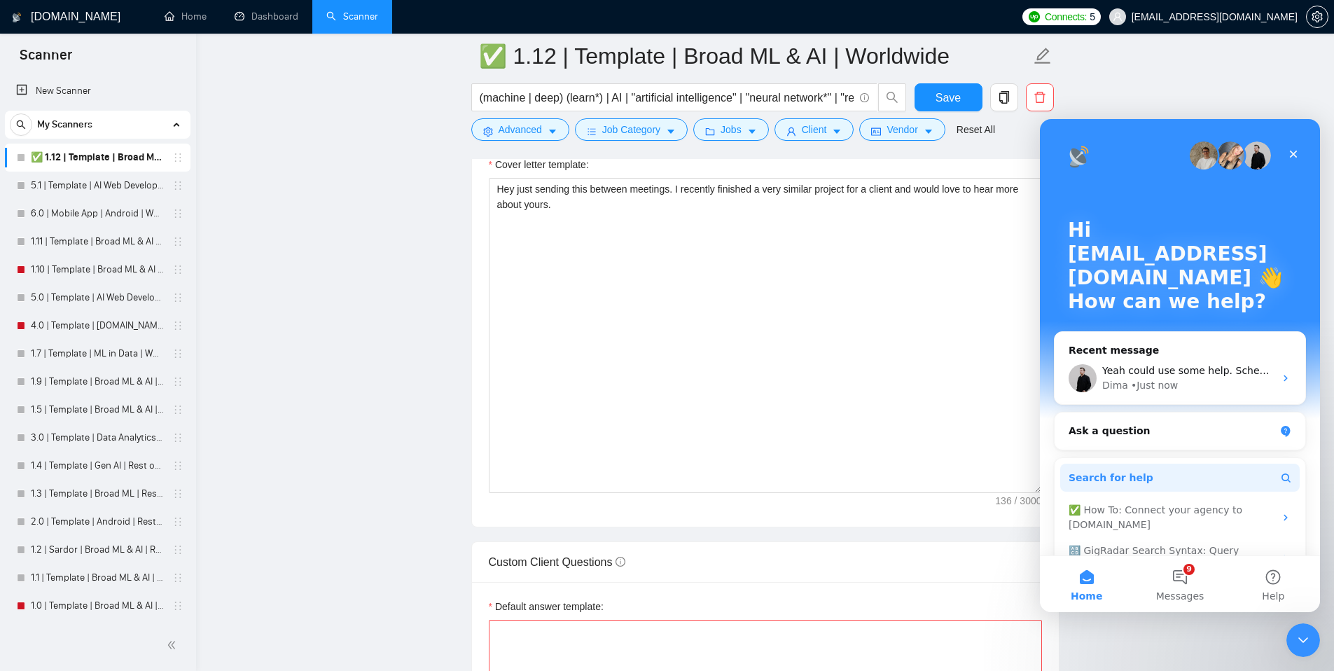
click at [1149, 477] on button "Search for help" at bounding box center [1180, 478] width 240 height 28
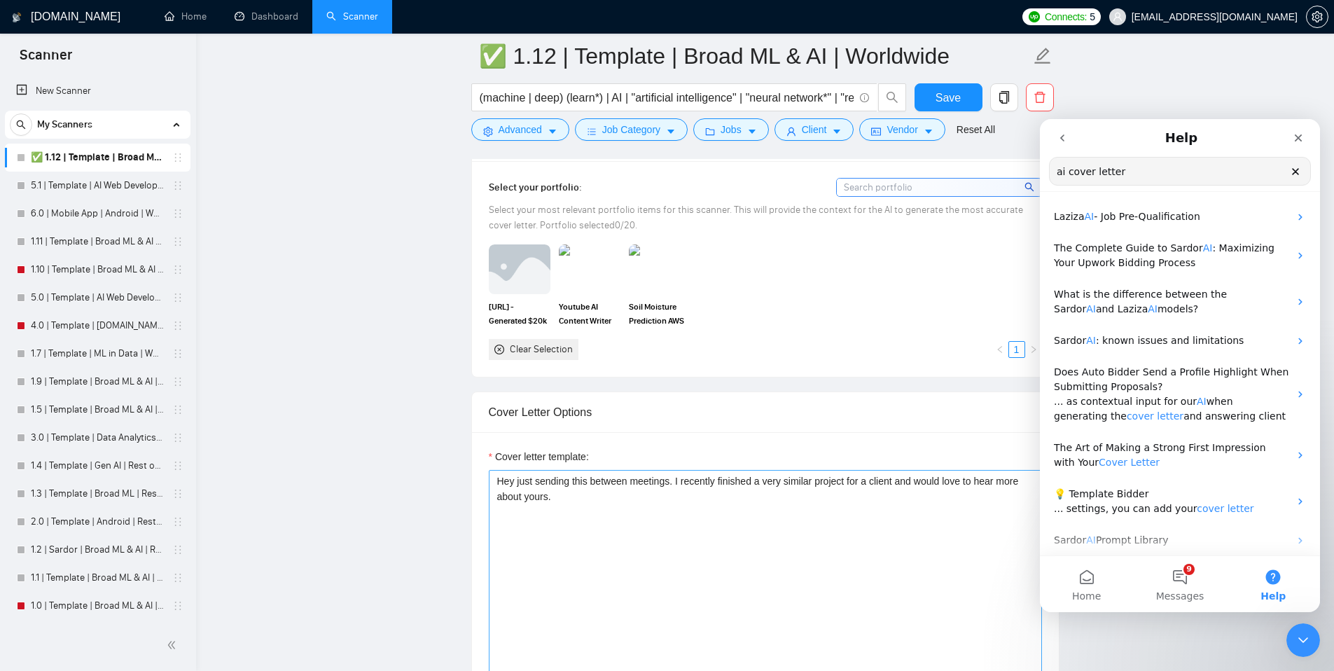
scroll to position [1278, 0]
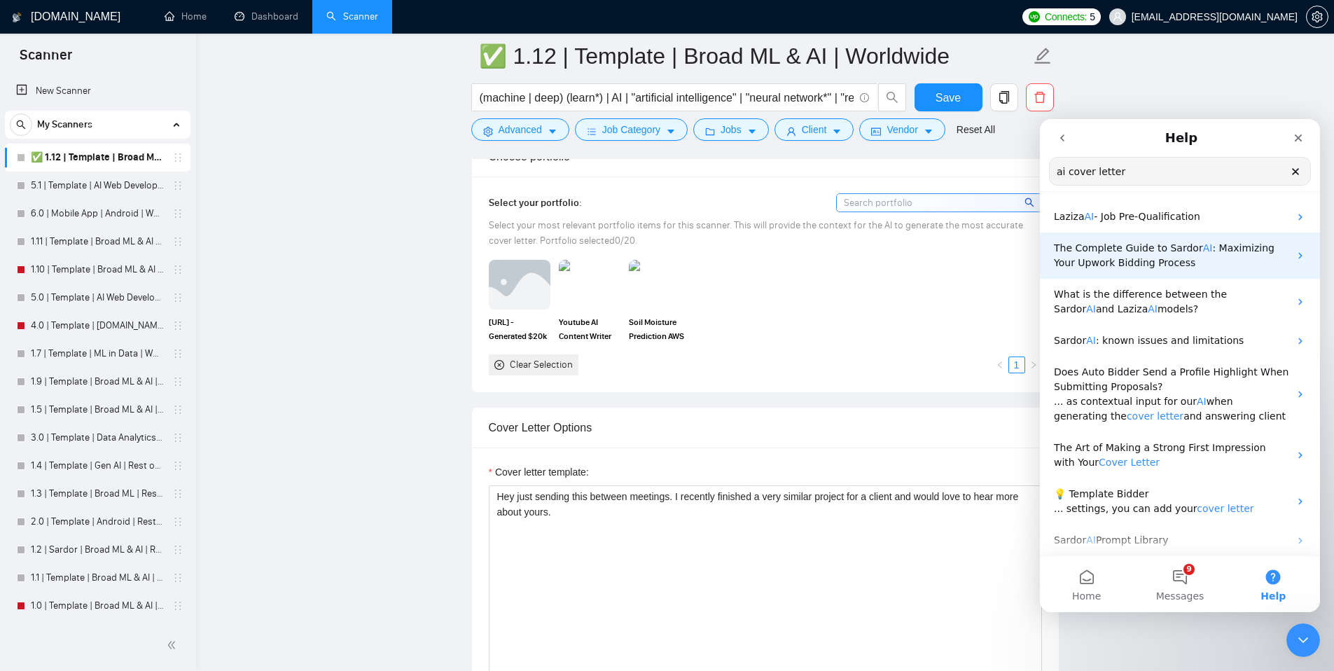
type input "ai cover letter"
click at [1142, 261] on span ": Maximizing Your Upwork Bidding Process" at bounding box center [1164, 255] width 221 height 26
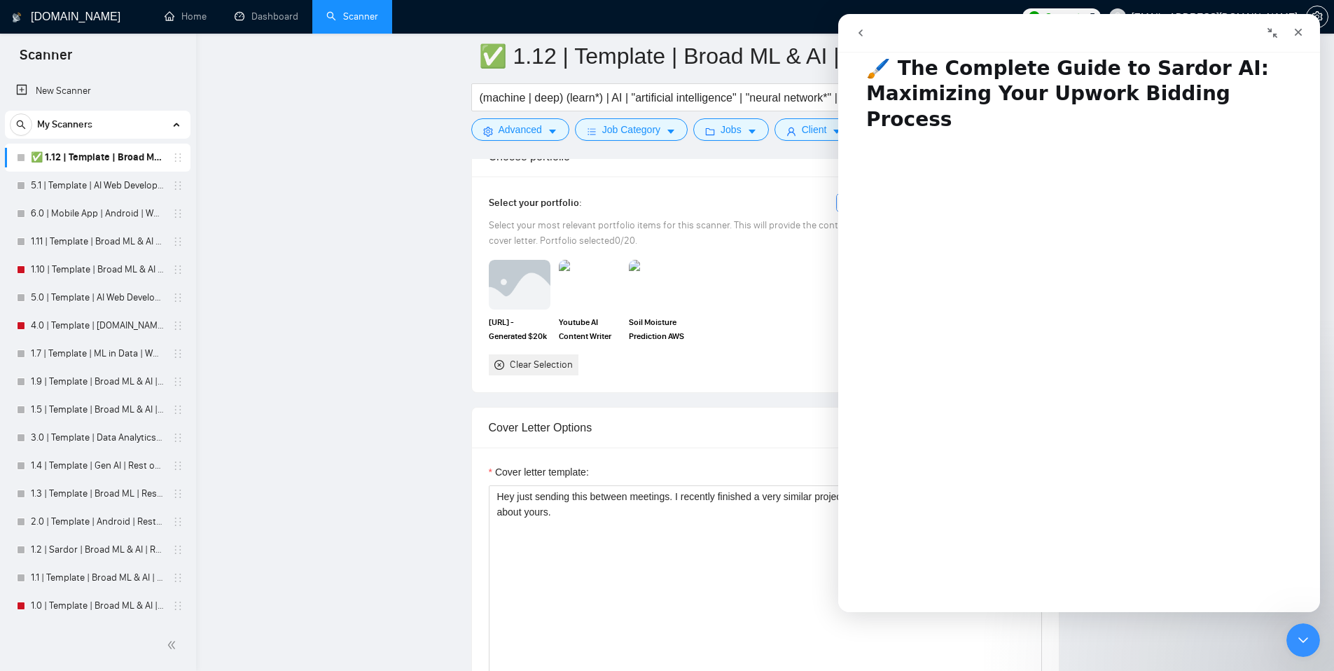
scroll to position [31, 0]
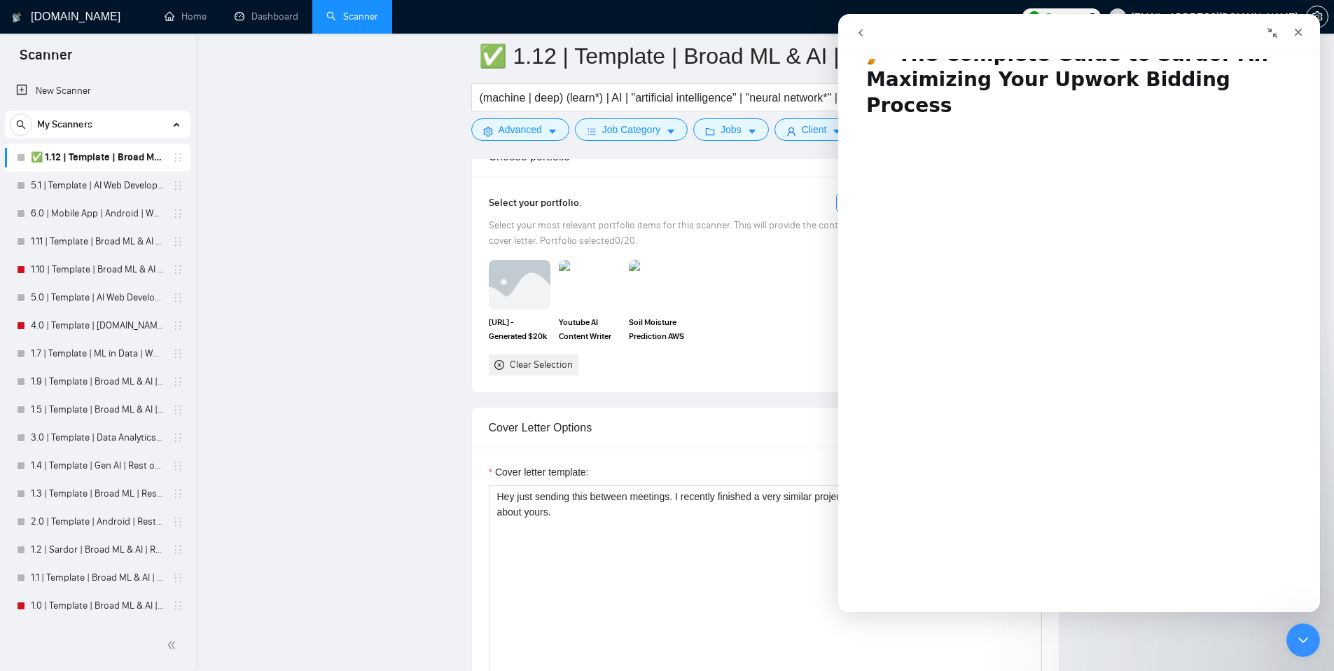
click at [546, 357] on div "Clear Selection" at bounding box center [541, 364] width 63 height 15
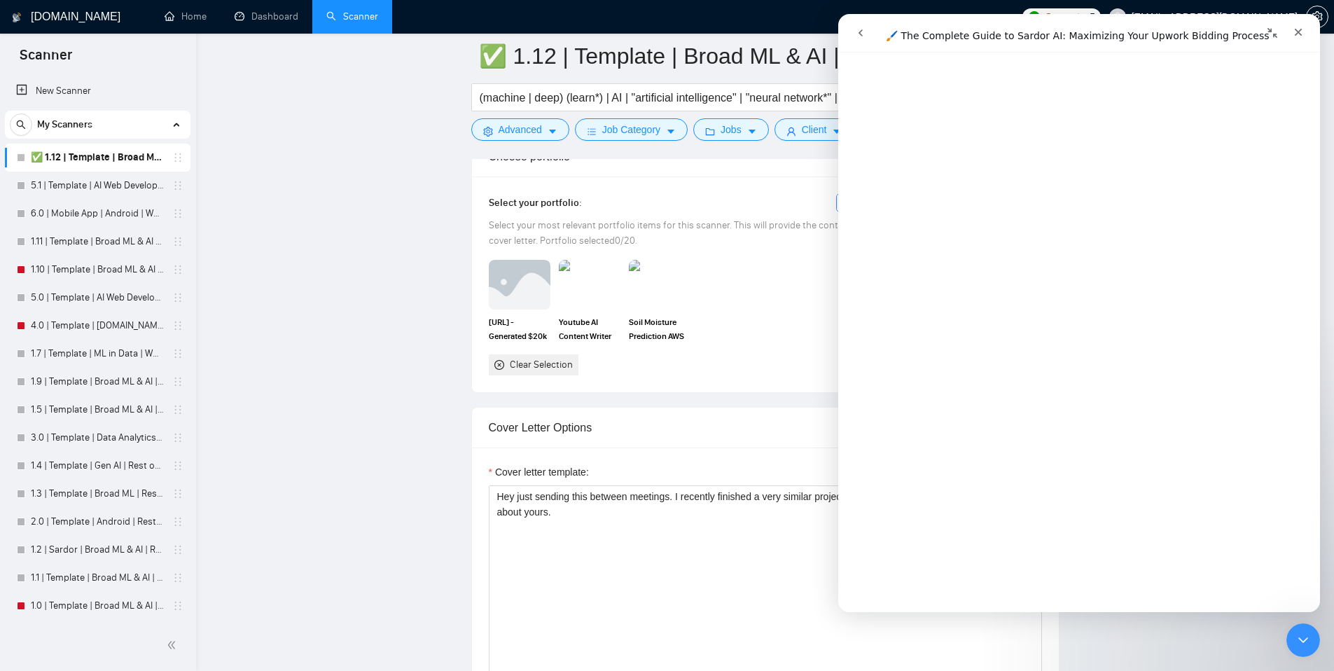
scroll to position [1557, 0]
click at [714, 550] on textarea "Hey just sending this between meetings. I recently finished a very similar proj…" at bounding box center [765, 642] width 553 height 315
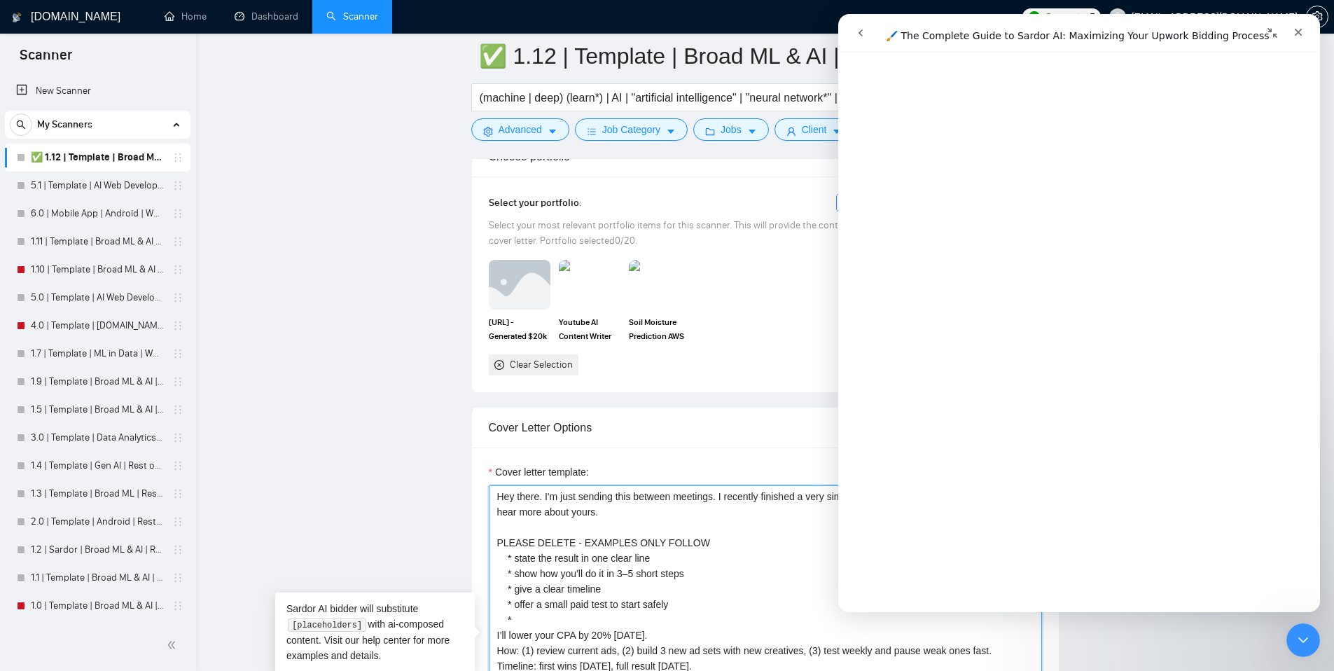
click at [537, 501] on textarea "Hey there. I'm just sending this between meetings. I recently finished a very s…" at bounding box center [765, 642] width 553 height 315
drag, startPoint x: 542, startPoint y: 499, endPoint x: 572, endPoint y: 497, distance: 29.5
click at [542, 499] on textarea "Hey there . I'm just sending this between meetings. I recently finished a very …" at bounding box center [765, 642] width 553 height 315
paste textarea "[Write a personalized greeting, using the client's name or company name (if pro…"
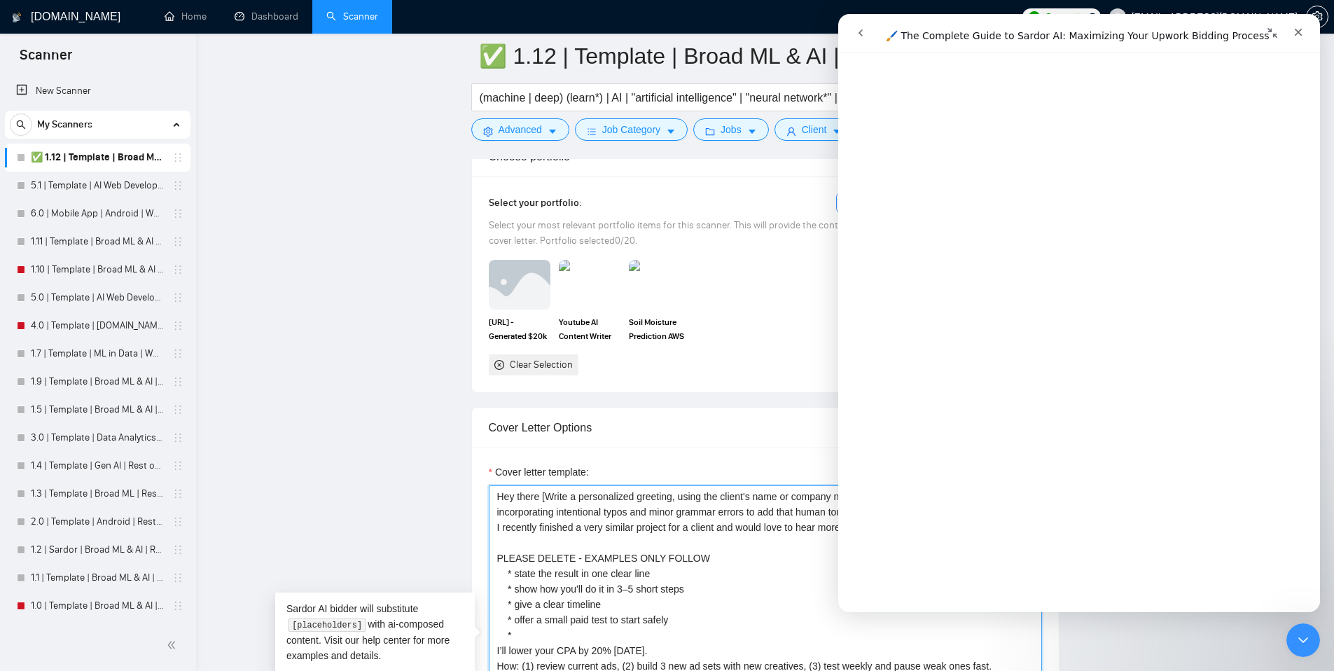
drag, startPoint x: 708, startPoint y: 497, endPoint x: 550, endPoint y: 497, distance: 158.3
click at [551, 497] on textarea "Hey there [Write a personalized greeting, using the client's name or company na…" at bounding box center [765, 642] width 553 height 315
click at [1267, 27] on icon "Collapse window" at bounding box center [1272, 32] width 11 height 11
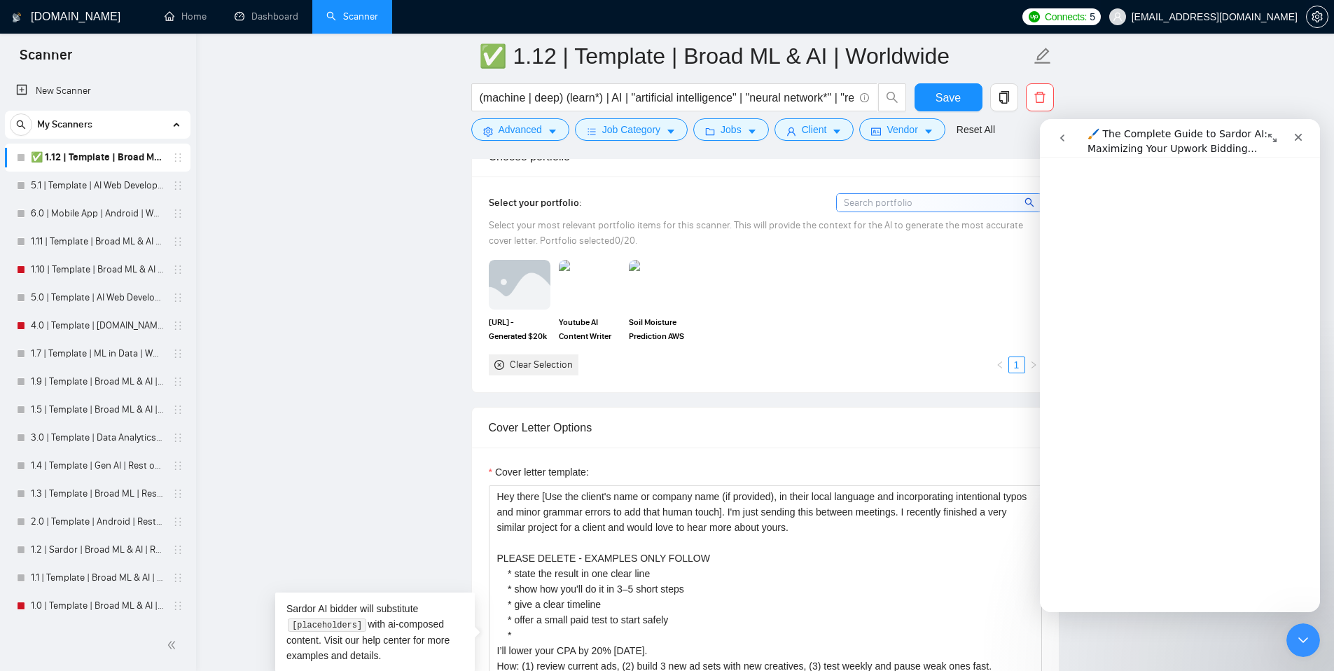
scroll to position [781, 0]
drag, startPoint x: 756, startPoint y: 512, endPoint x: 787, endPoint y: 497, distance: 34.5
click at [787, 497] on textarea "Hey there [Use the client's name or company name (if provided), in their local …" at bounding box center [765, 642] width 553 height 315
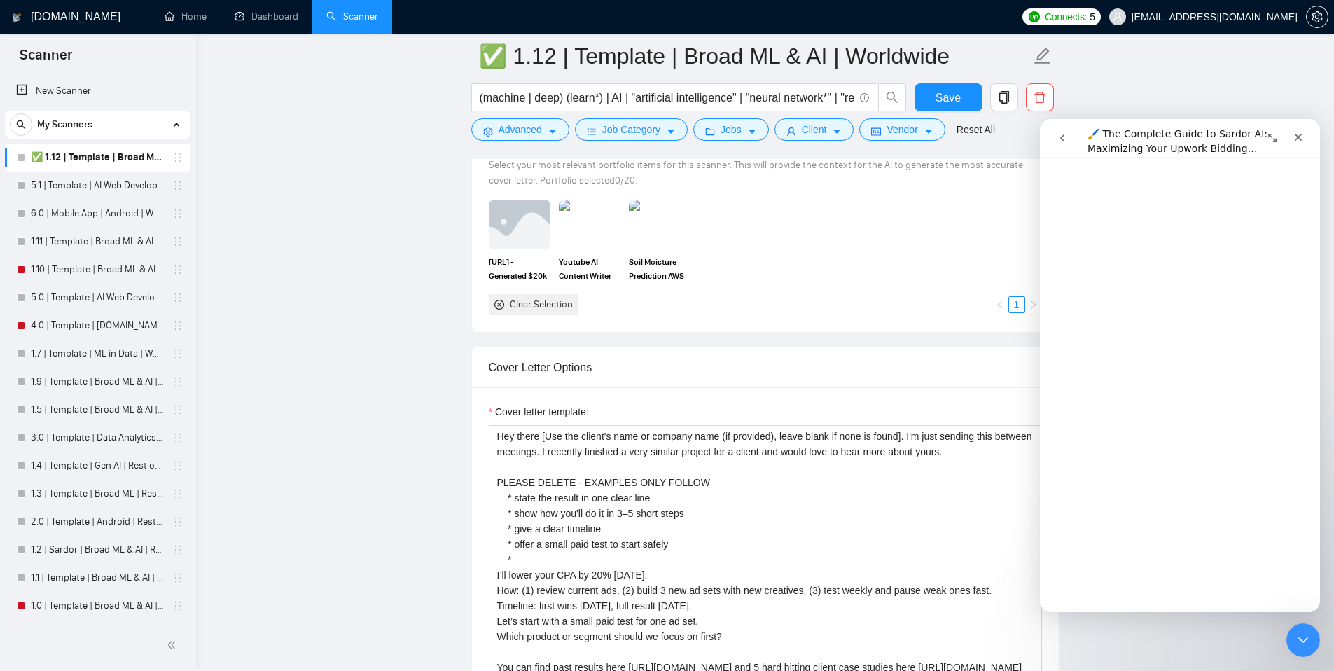
scroll to position [1340, 0]
click at [1014, 453] on textarea "Hey there [Use the client's name or company name (if provided), leave blank if …" at bounding box center [765, 580] width 553 height 315
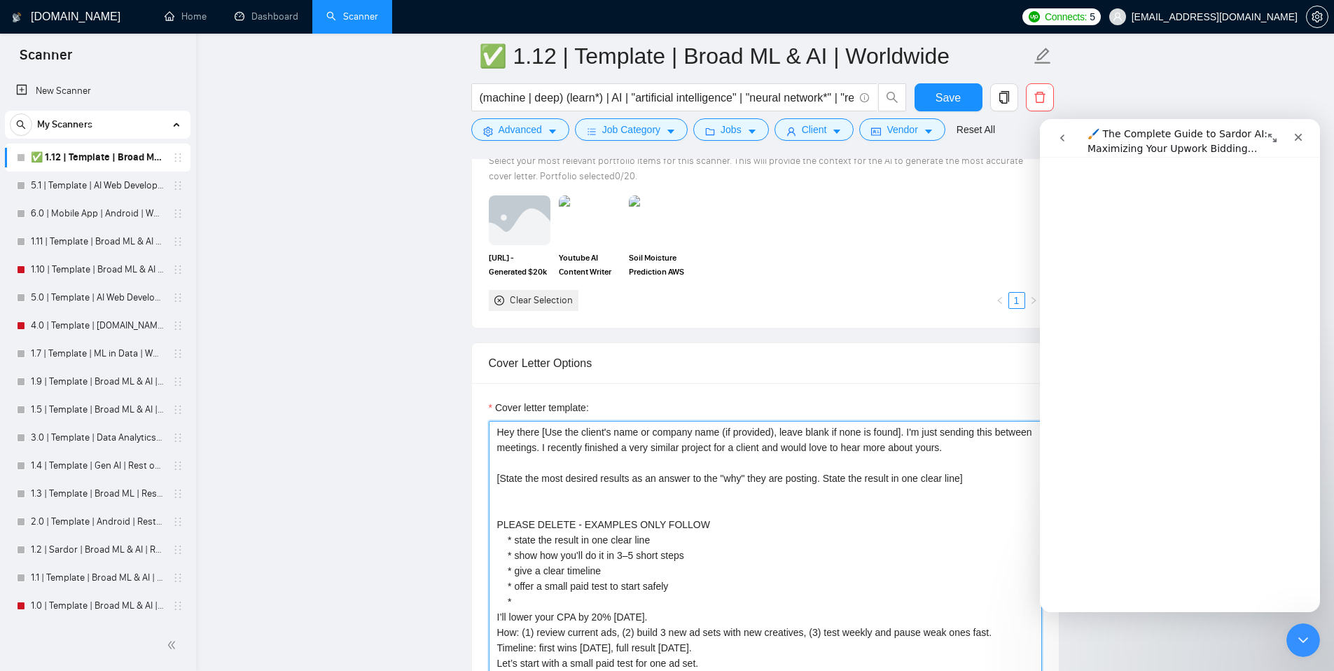
scroll to position [1343, 0]
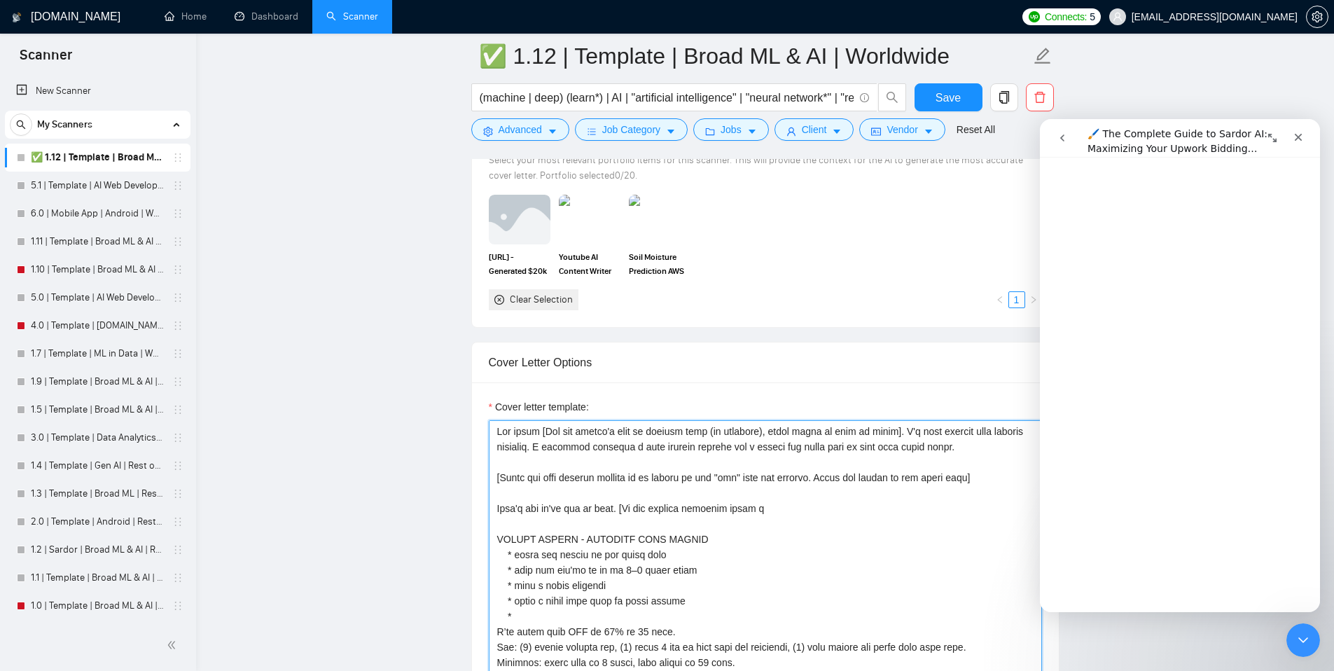
drag, startPoint x: 622, startPoint y: 509, endPoint x: 532, endPoint y: 509, distance: 89.7
click at [532, 509] on textarea "Cover letter template:" at bounding box center [765, 577] width 553 height 315
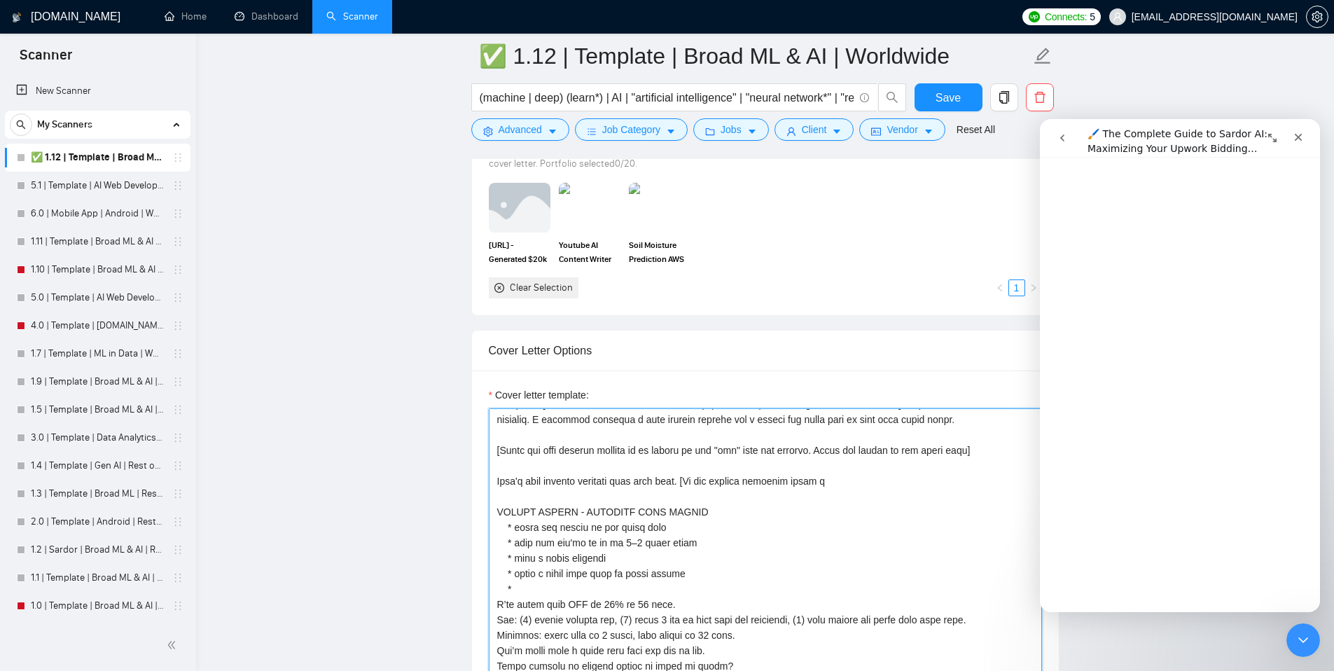
scroll to position [1413, 0]
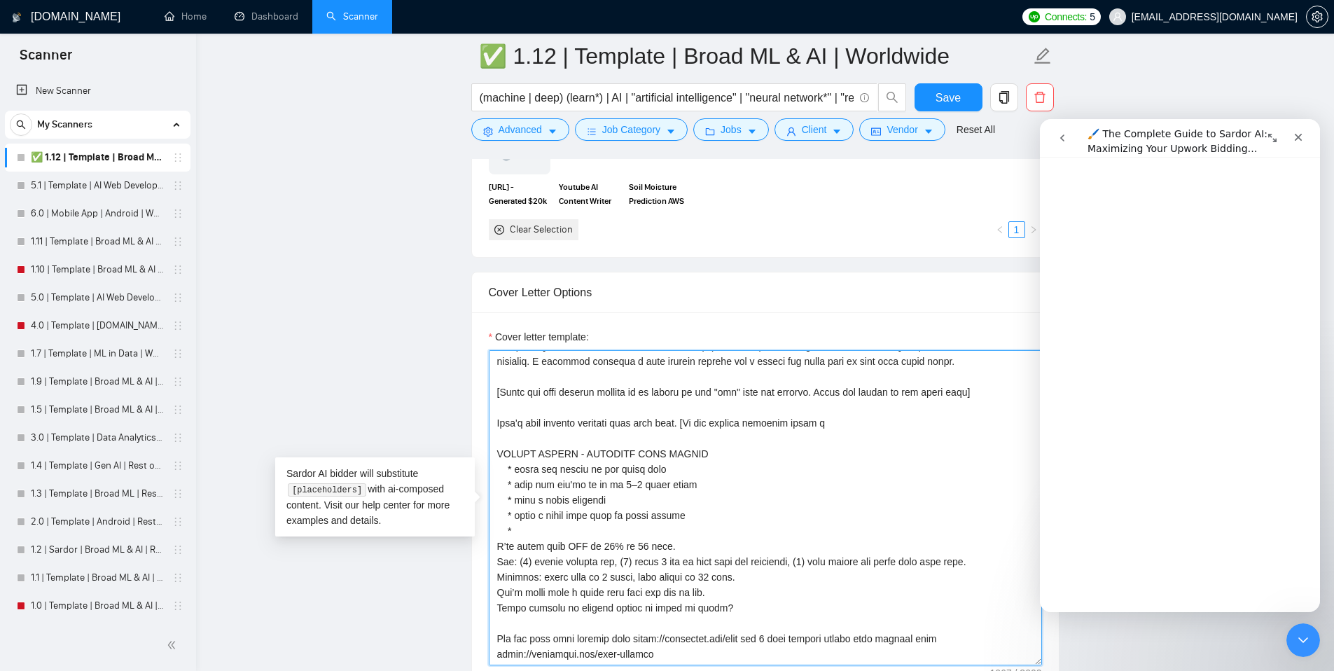
click at [864, 422] on textarea "Cover letter template:" at bounding box center [765, 507] width 553 height 315
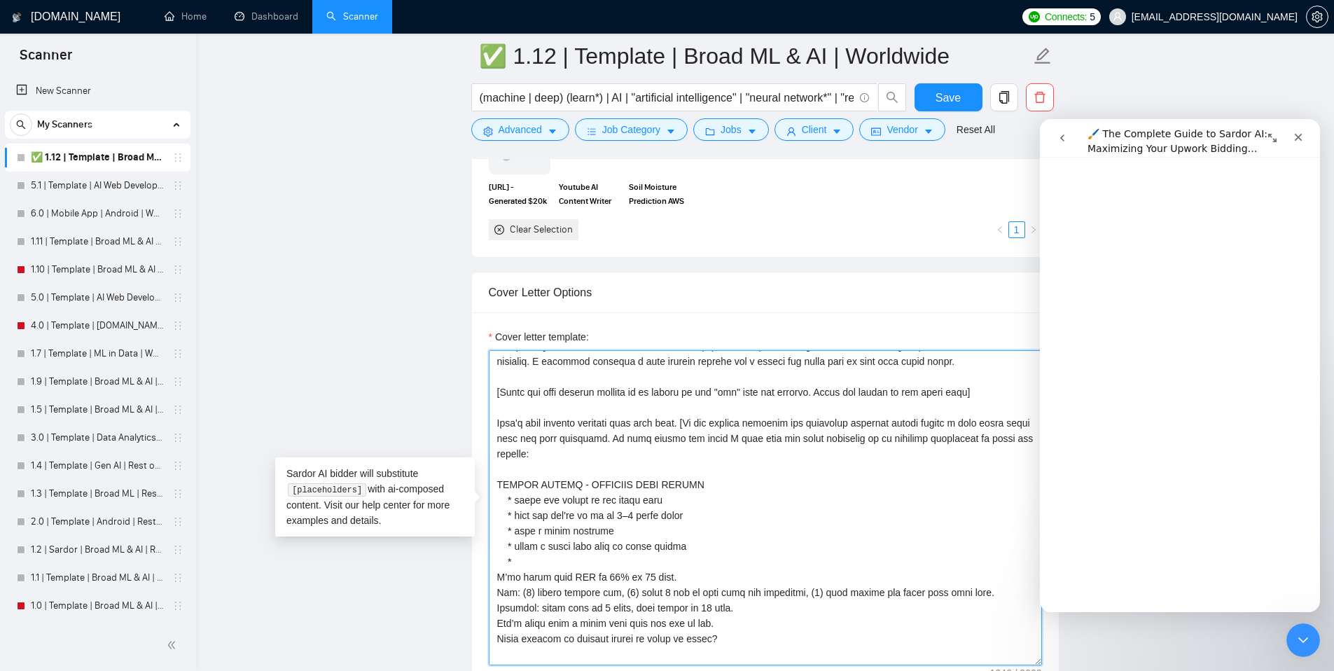
paste textarea "Here's how I'll do the same for you: 1. Have our kick off call to understand yo…"
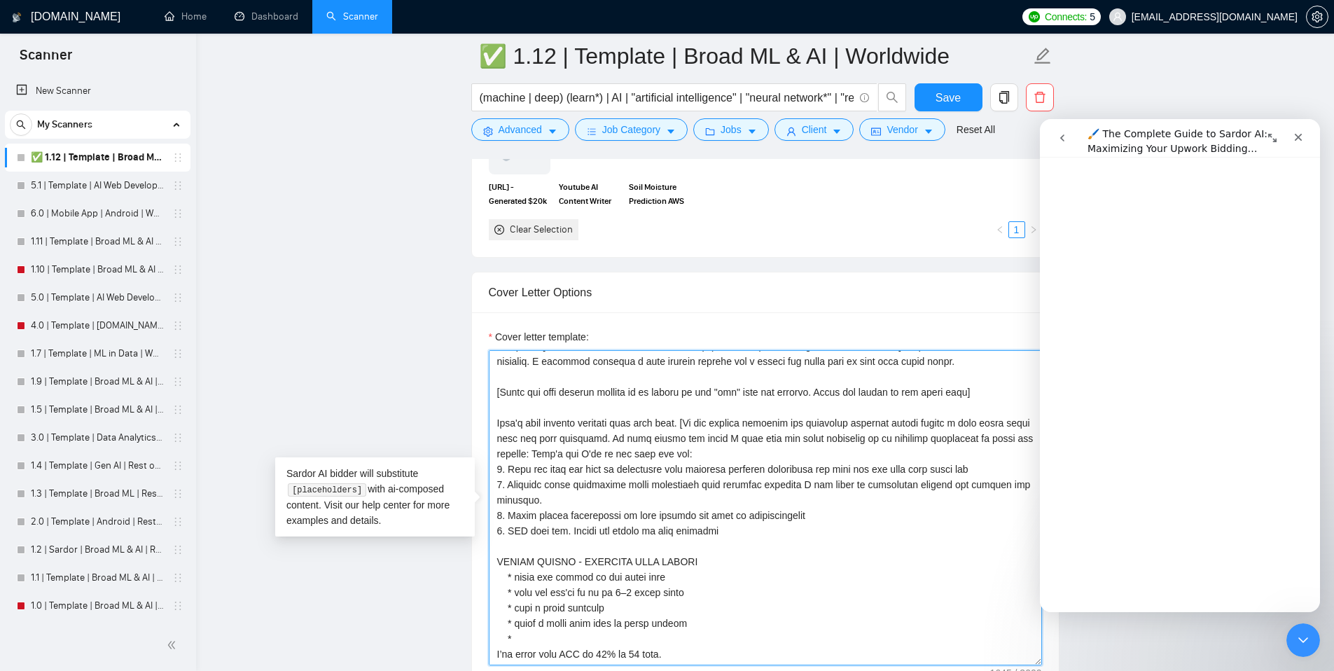
drag, startPoint x: 506, startPoint y: 474, endPoint x: 590, endPoint y: 457, distance: 86.5
click at [590, 457] on textarea "Cover letter template:" at bounding box center [765, 507] width 553 height 315
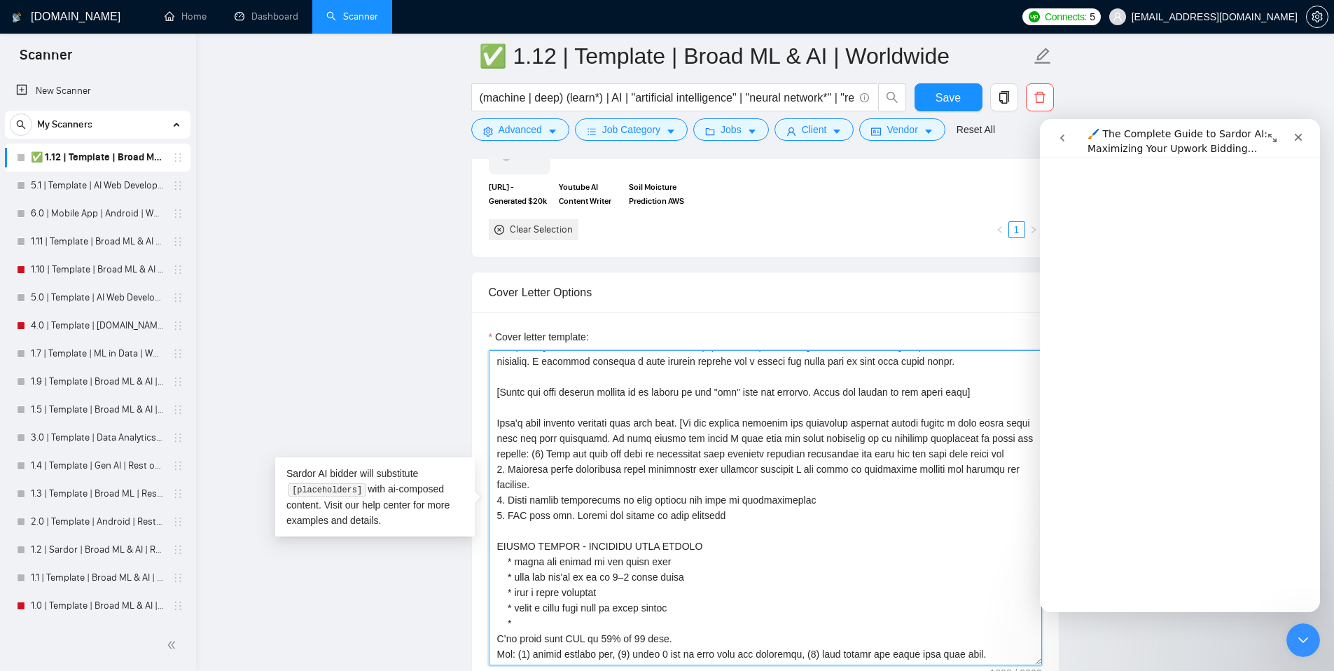
drag, startPoint x: 506, startPoint y: 482, endPoint x: 580, endPoint y: 473, distance: 74.8
click at [580, 473] on textarea "Cover letter template:" at bounding box center [765, 507] width 553 height 315
drag, startPoint x: 510, startPoint y: 501, endPoint x: 672, endPoint y: 485, distance: 163.2
click at [672, 485] on textarea "Cover letter template:" at bounding box center [765, 507] width 553 height 315
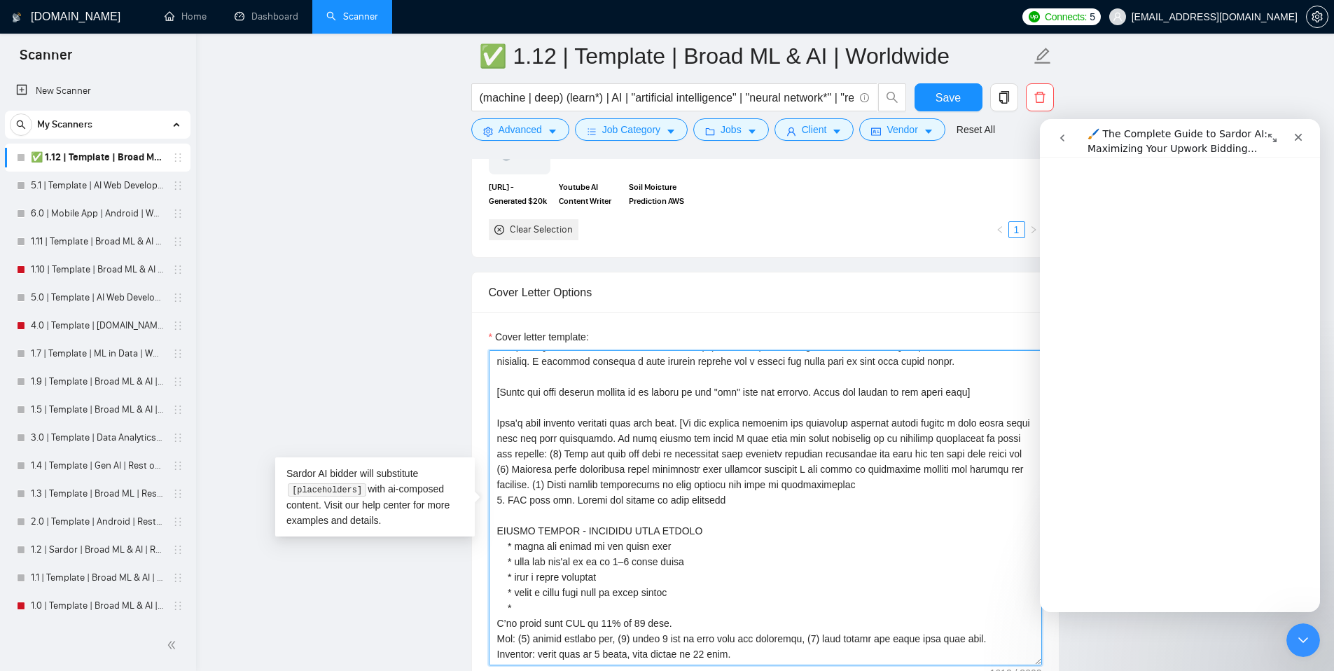
click at [761, 424] on textarea "Cover letter template:" at bounding box center [765, 507] width 553 height 315
drag, startPoint x: 742, startPoint y: 519, endPoint x: 736, endPoint y: 501, distance: 19.1
click at [736, 501] on textarea "Cover letter template:" at bounding box center [765, 507] width 553 height 315
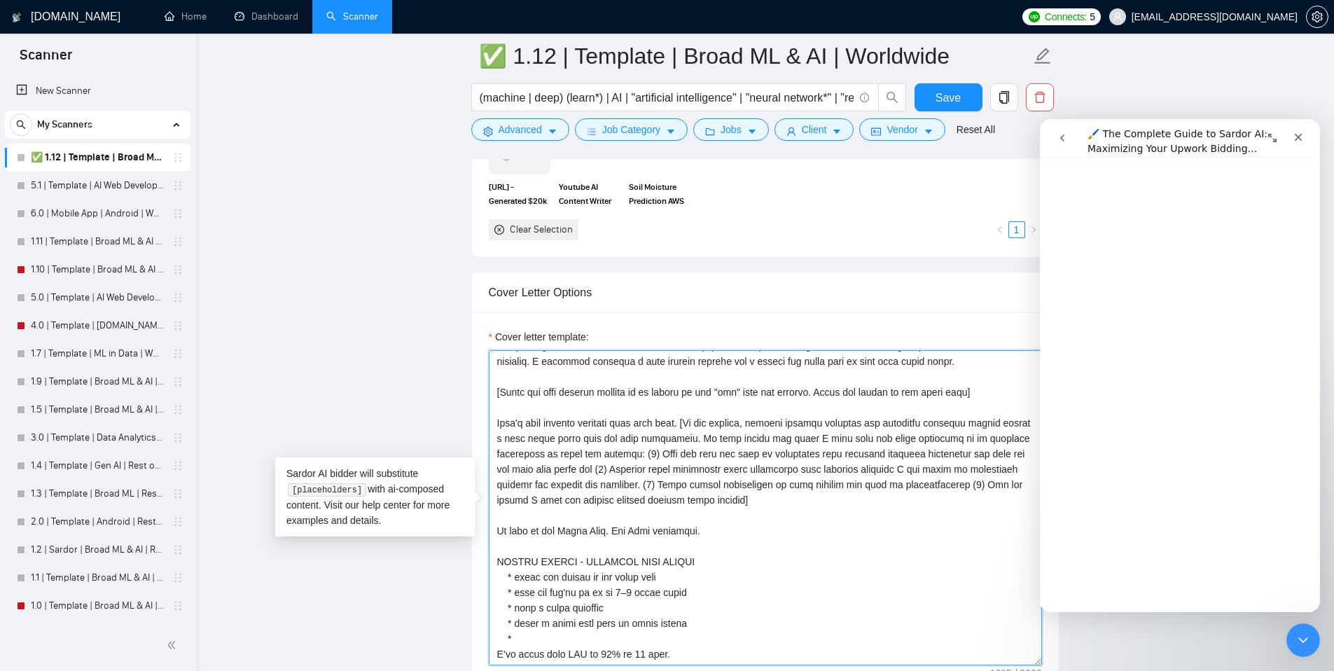
paste textarea "If you're not pleased at any point of the process. You don't pay."
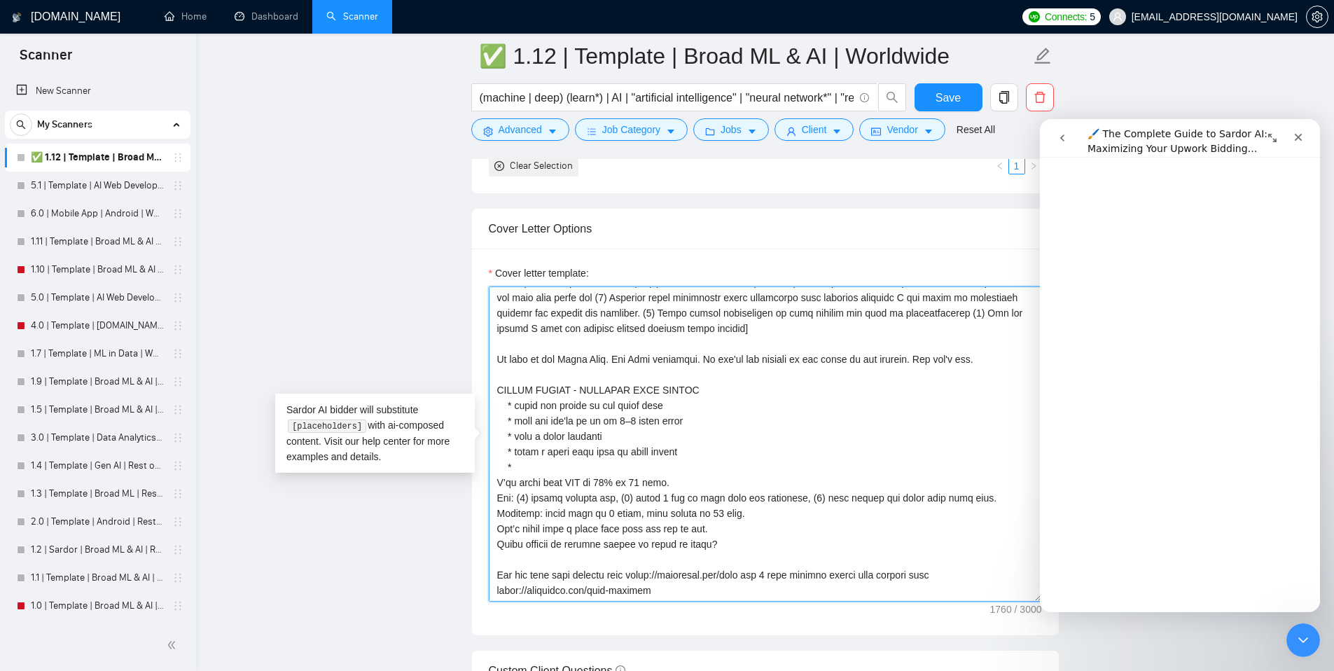
scroll to position [1483, 0]
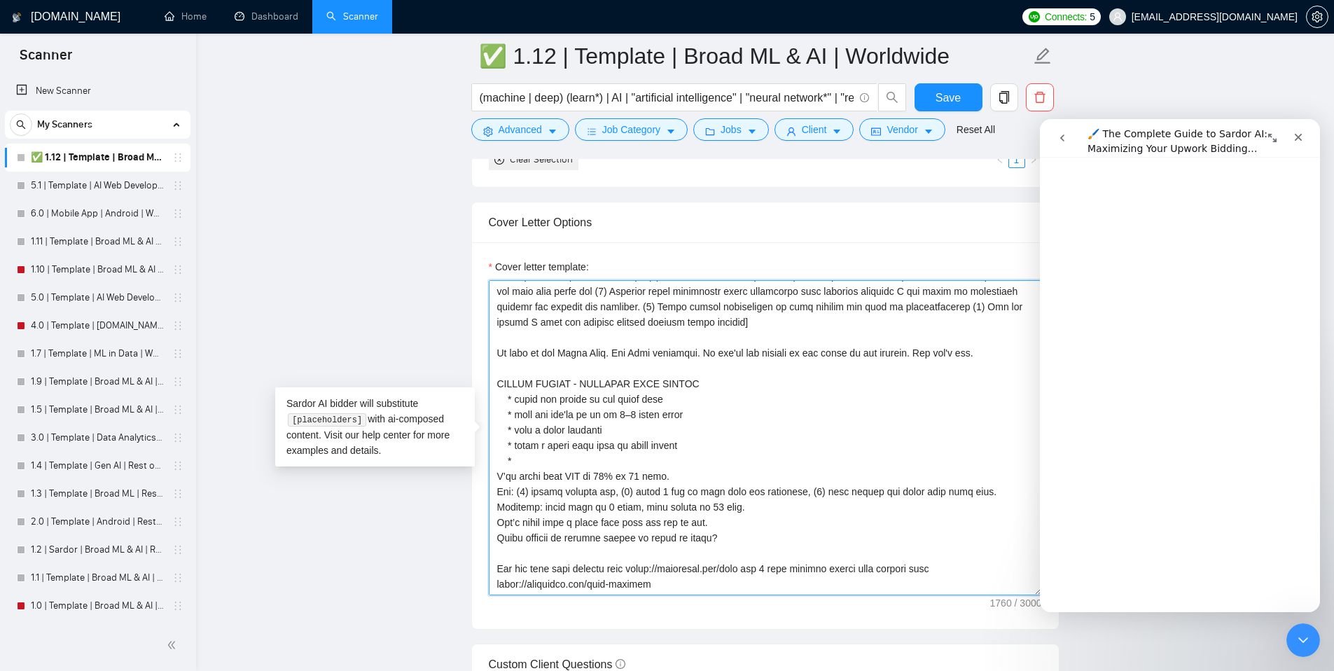
drag, startPoint x: 684, startPoint y: 582, endPoint x: 478, endPoint y: 389, distance: 283.0
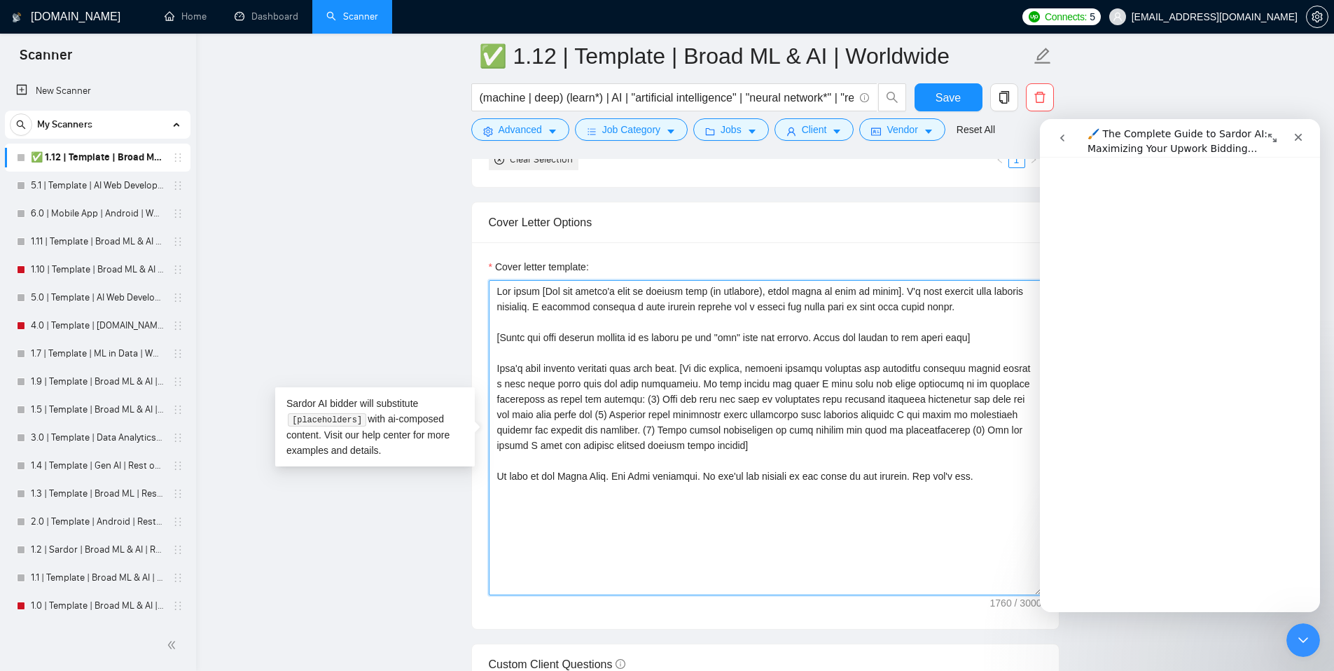
scroll to position [0, 0]
drag, startPoint x: 1305, startPoint y: 141, endPoint x: 2239, endPoint y: 310, distance: 949.5
click at [1305, 141] on div "Close" at bounding box center [1298, 137] width 25 height 25
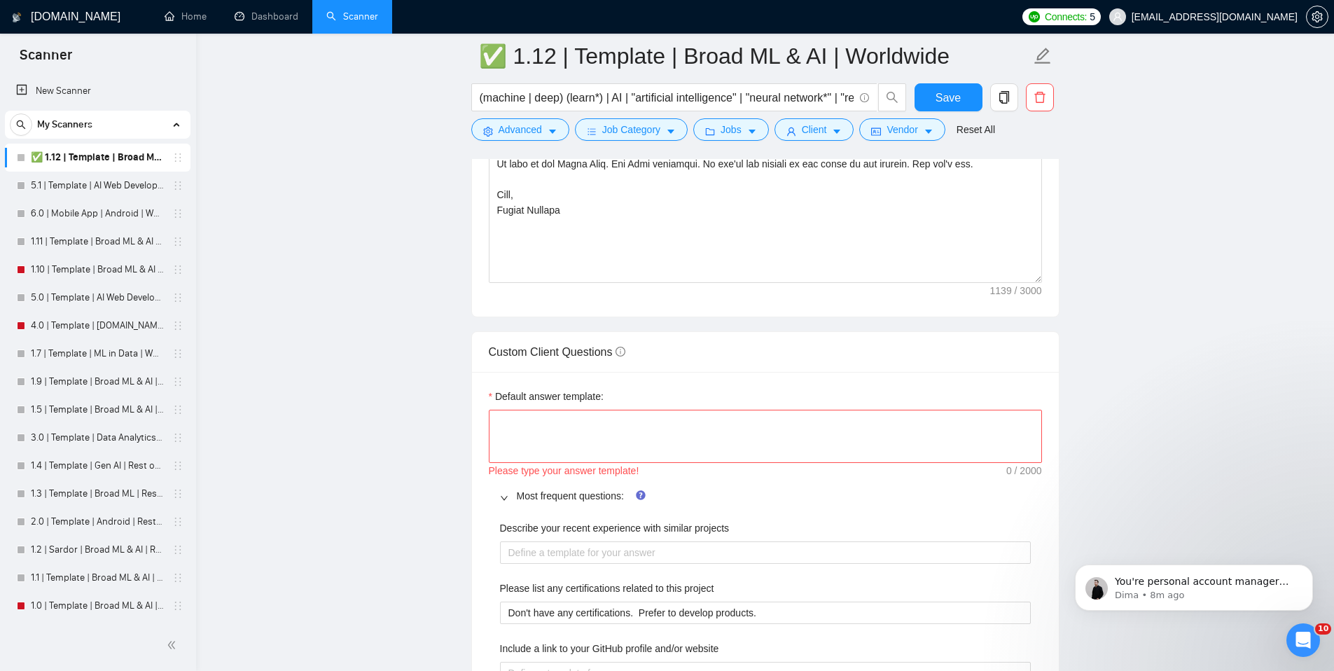
scroll to position [1808, 0]
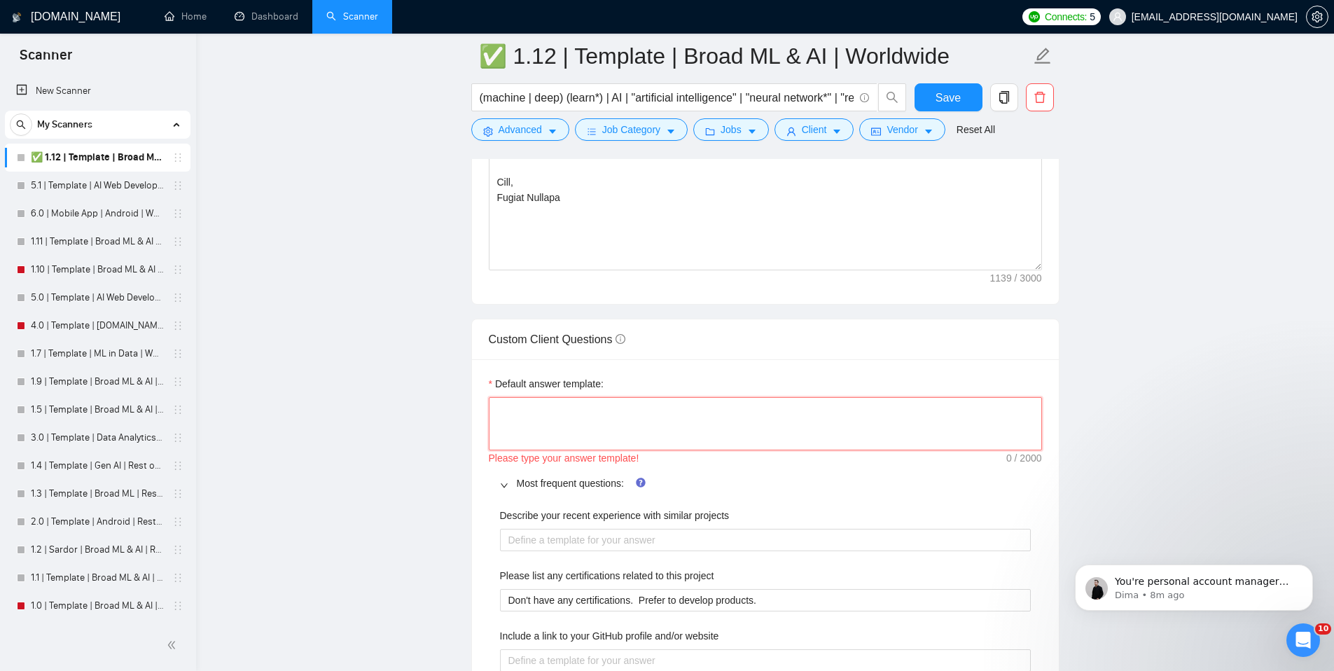
click at [732, 420] on textarea "Default answer template:" at bounding box center [765, 423] width 553 height 53
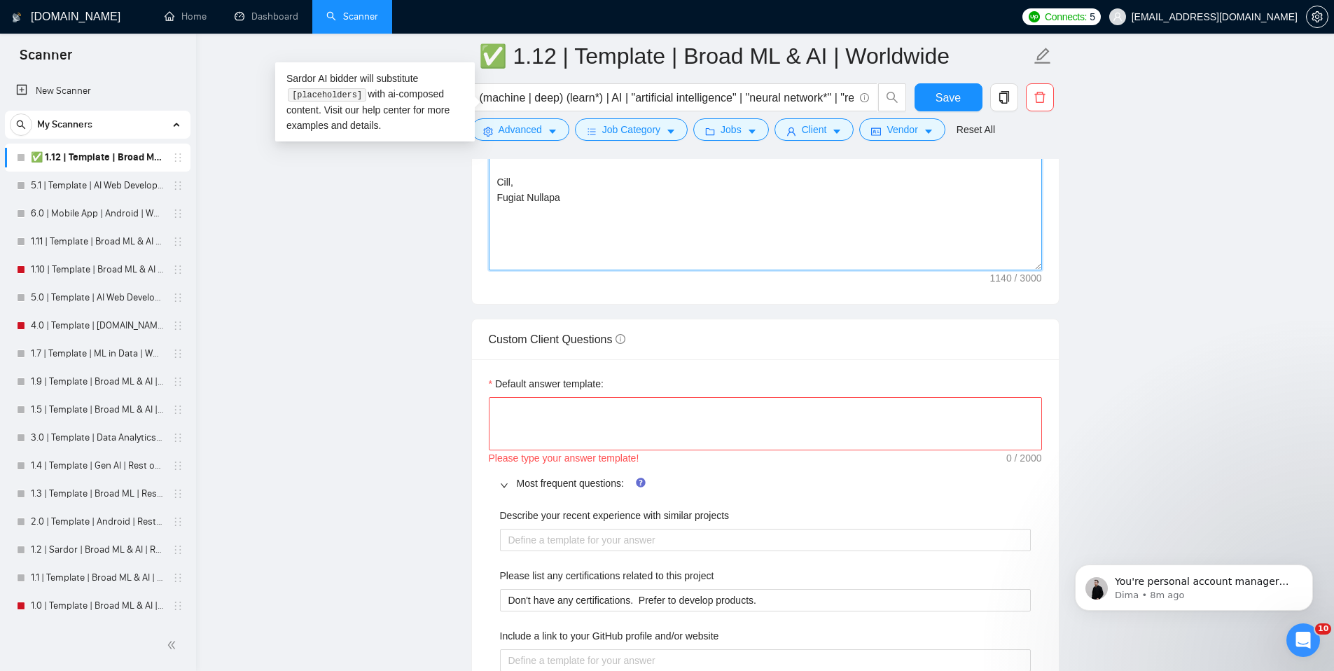
type textarea "Hey there [Use the client's name or company name (if provided), leave blank if …"
click at [731, 411] on textarea "Default answer template:" at bounding box center [765, 423] width 553 height 53
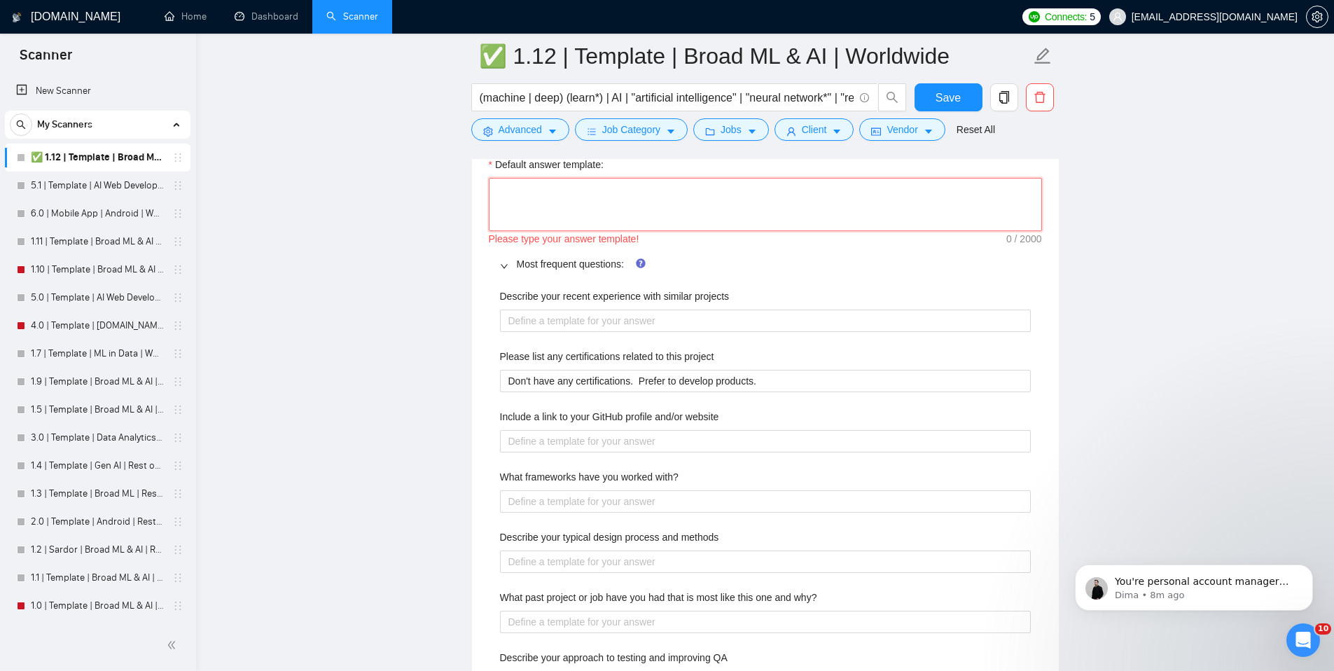
scroll to position [2026, 0]
click at [611, 265] on link "Most frequent questions:" at bounding box center [570, 265] width 107 height 11
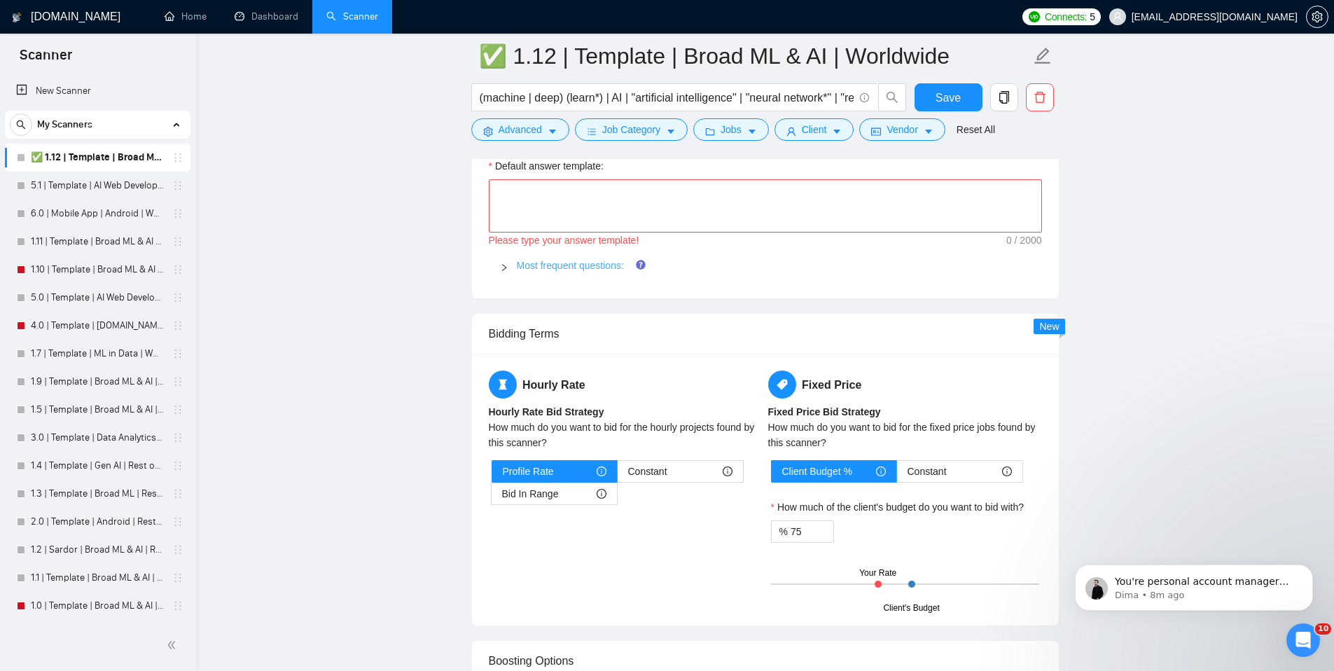
click at [611, 263] on link "Most frequent questions:" at bounding box center [570, 265] width 107 height 11
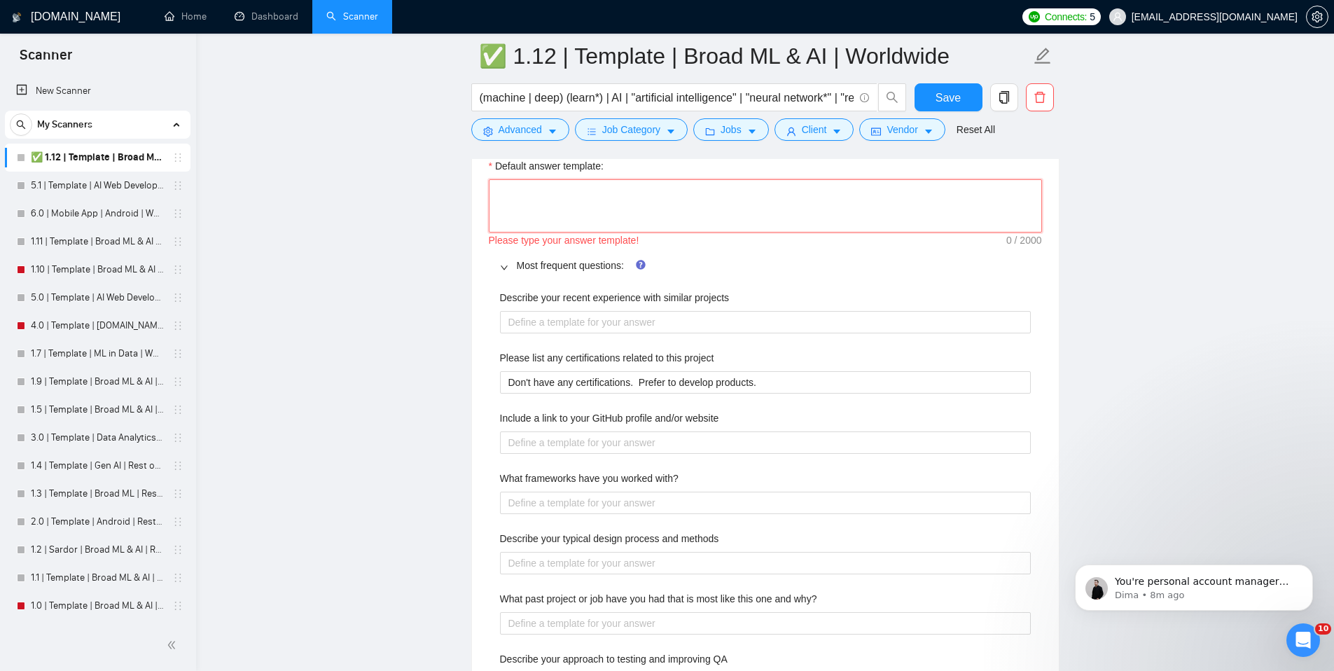
click at [604, 217] on textarea "Default answer template:" at bounding box center [765, 205] width 553 height 53
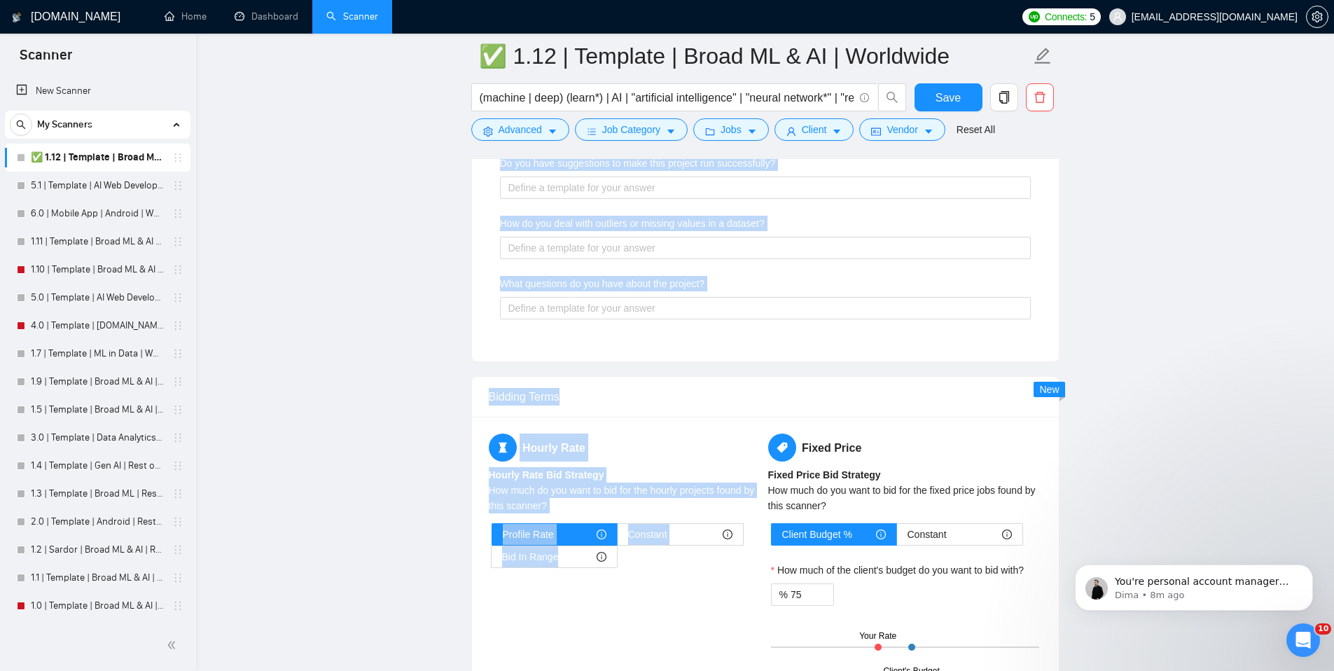
scroll to position [2931, 0]
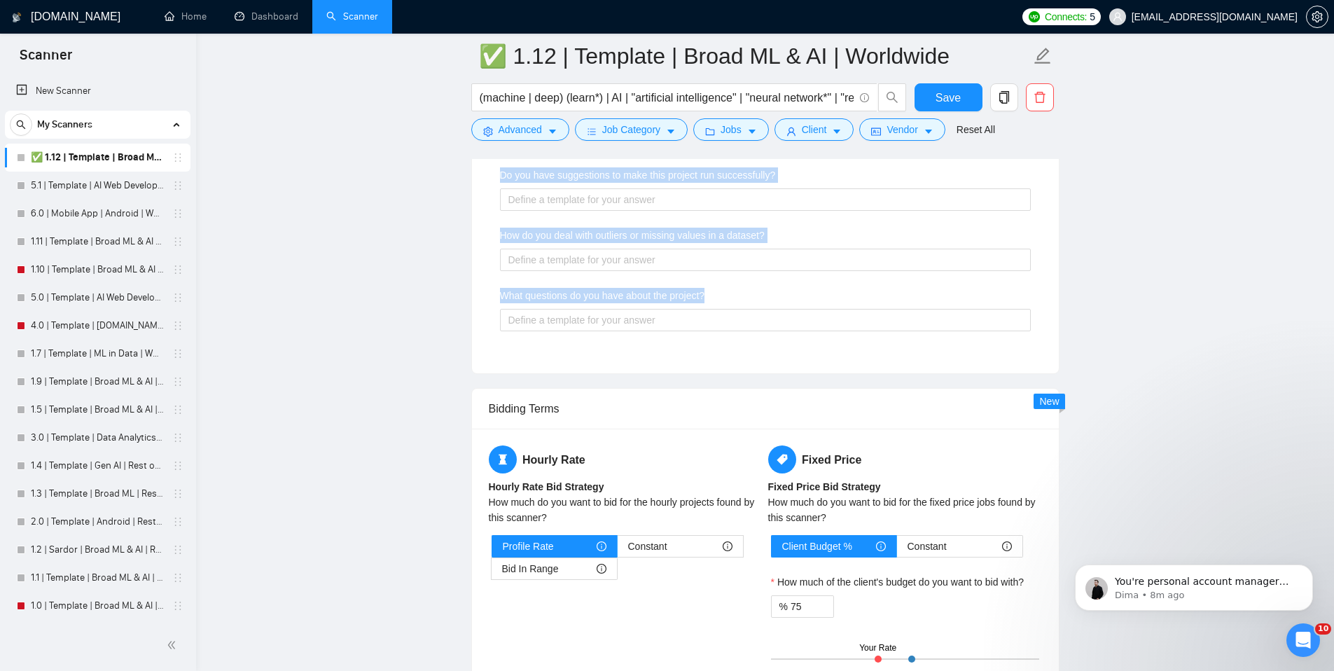
drag, startPoint x: 496, startPoint y: 199, endPoint x: 791, endPoint y: 357, distance: 334.7
copy div "Default answer template: Please type your answer template! Most frequent questi…"
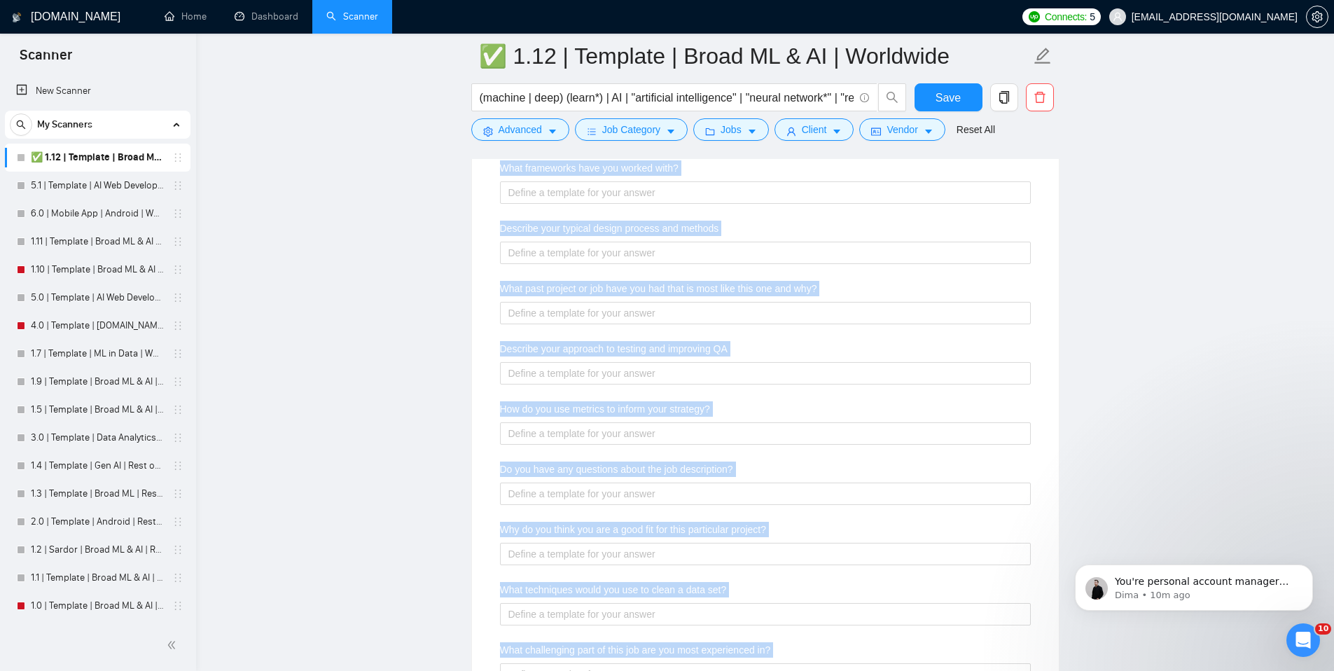
scroll to position [1984, 0]
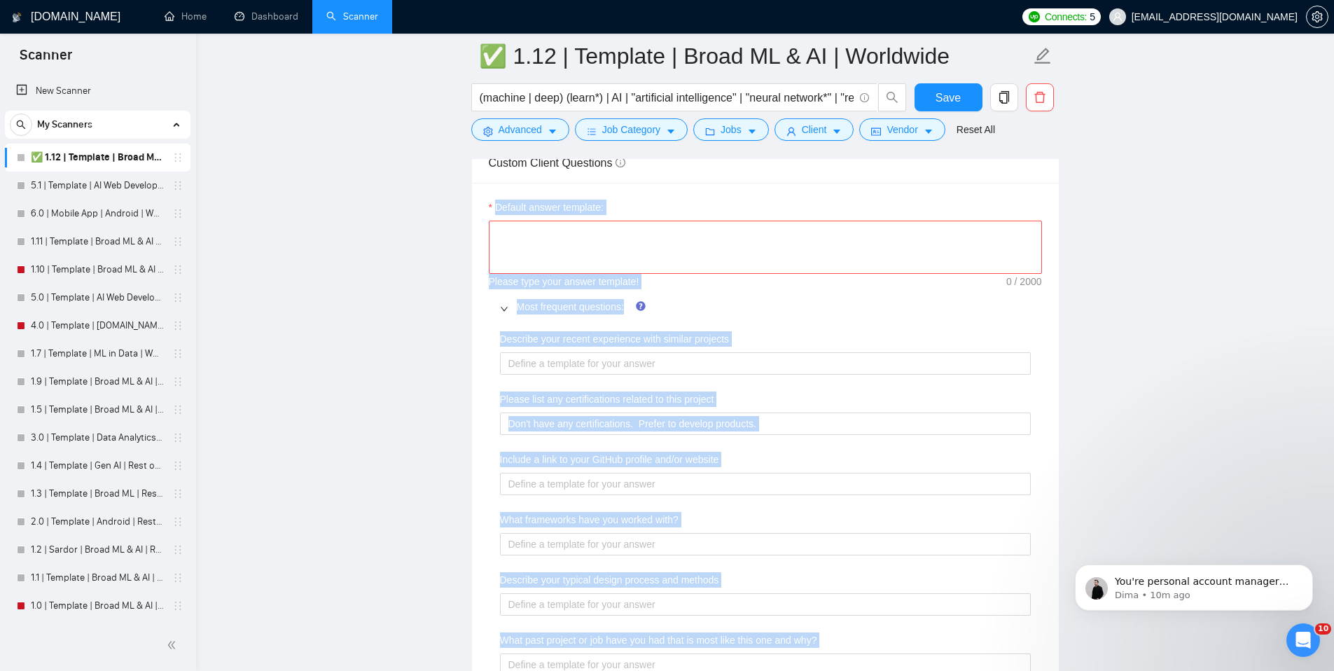
click at [612, 249] on textarea "Default answer template:" at bounding box center [765, 247] width 553 height 53
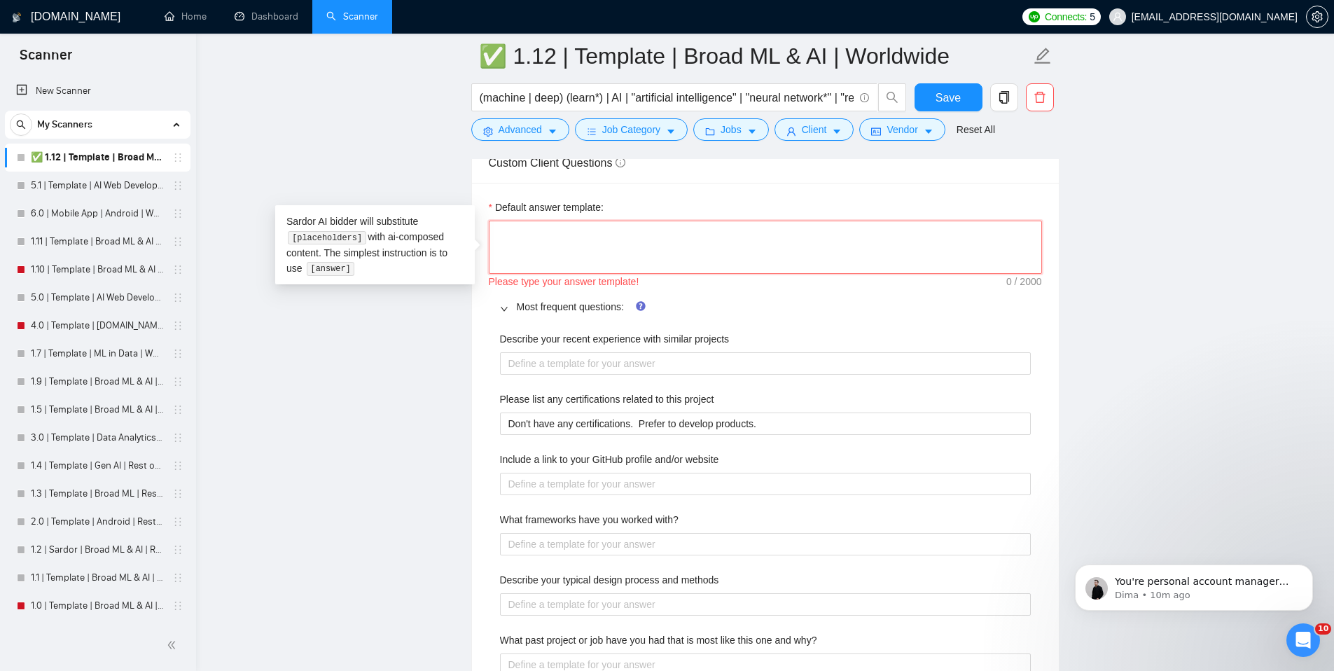
type textarea "I"
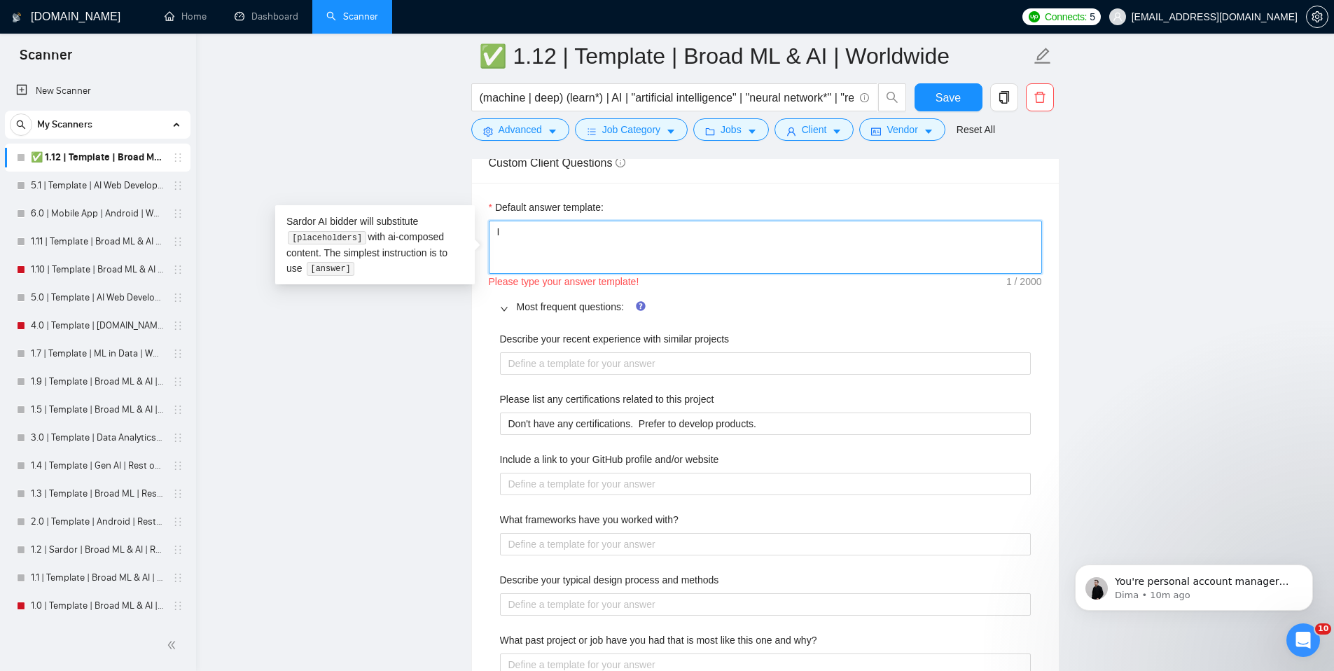
type textarea "I"
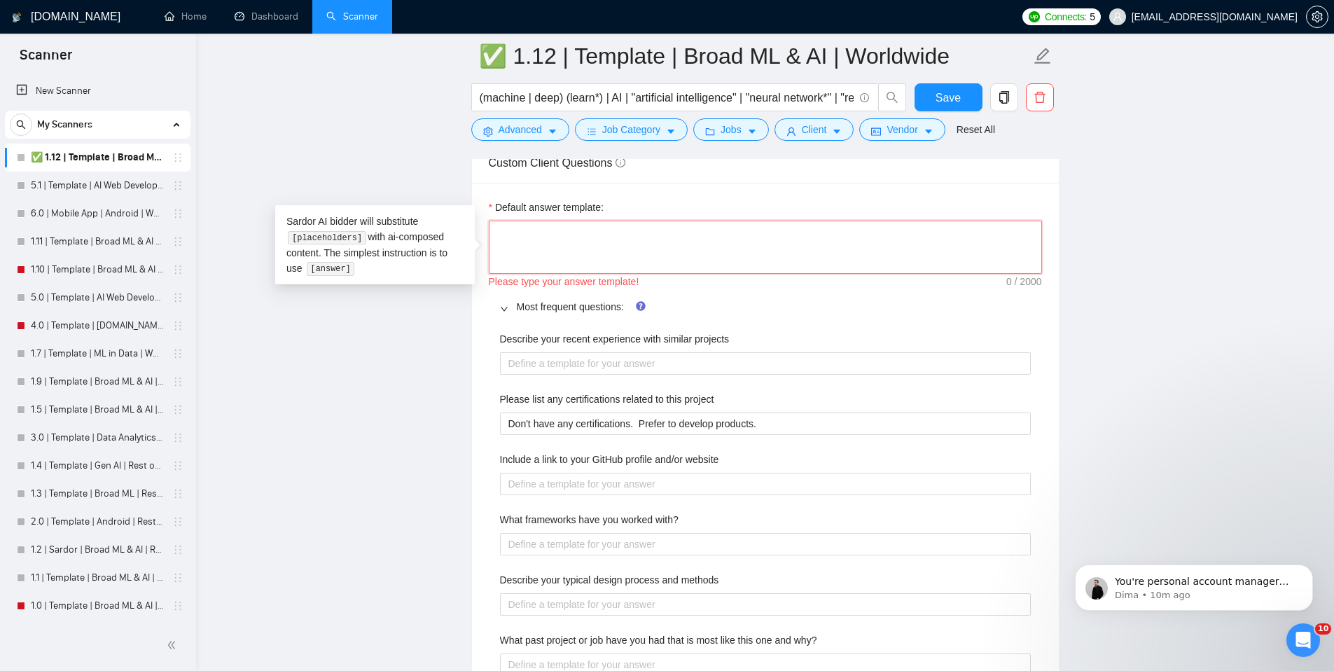
type textarea "L"
type textarea "H"
type textarea "Ha"
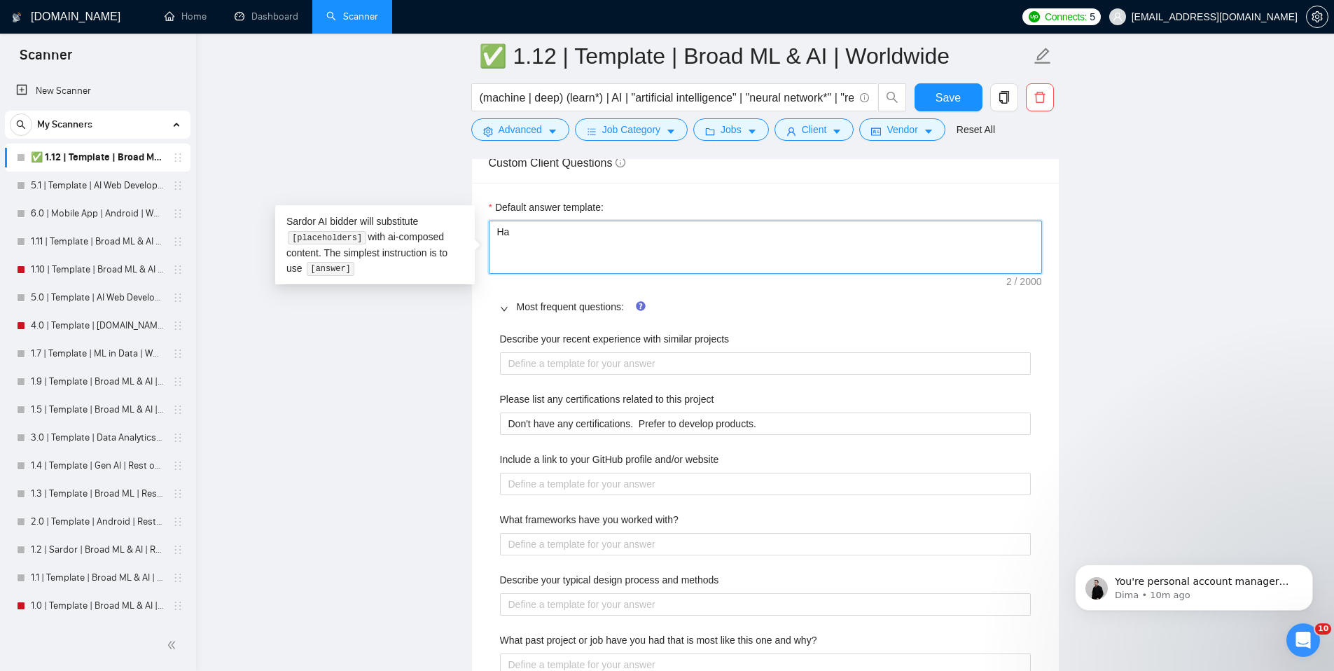
type textarea "Hav"
type textarea "Have"
type textarea "Have a"
type textarea "Have a l"
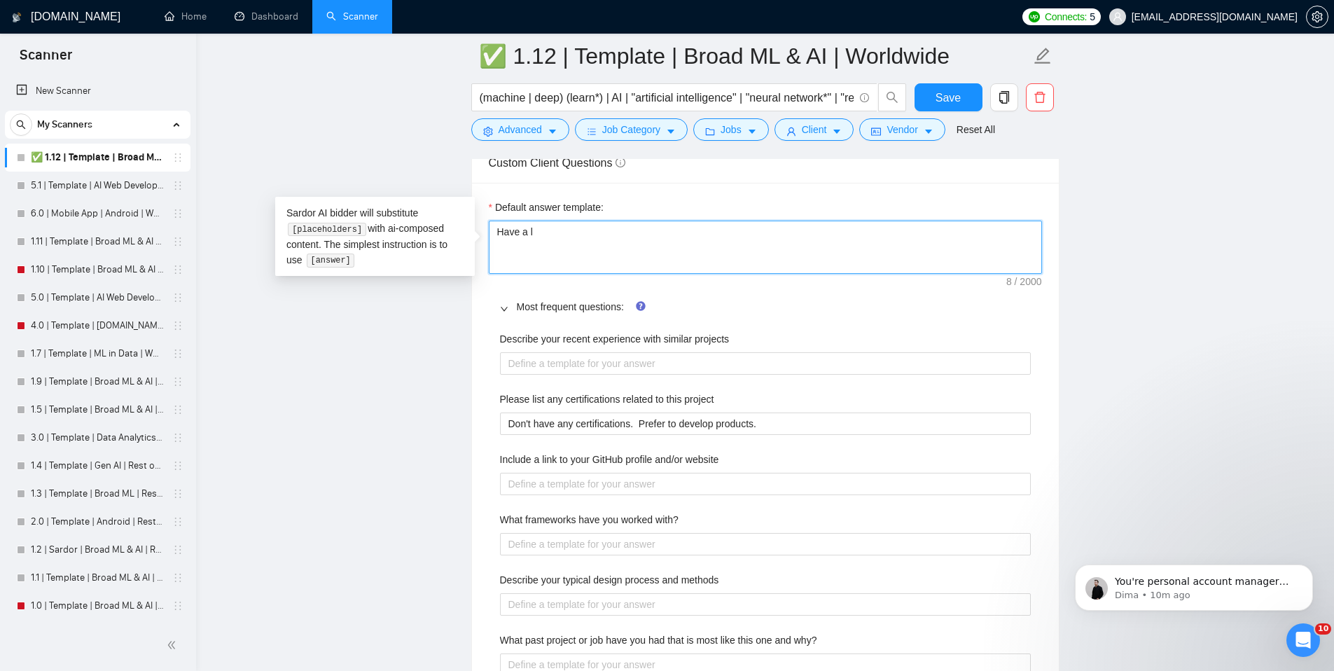
type textarea "Have a lo"
type textarea "Have a long"
type textarea "Have a long h"
type textarea "Have a long hi"
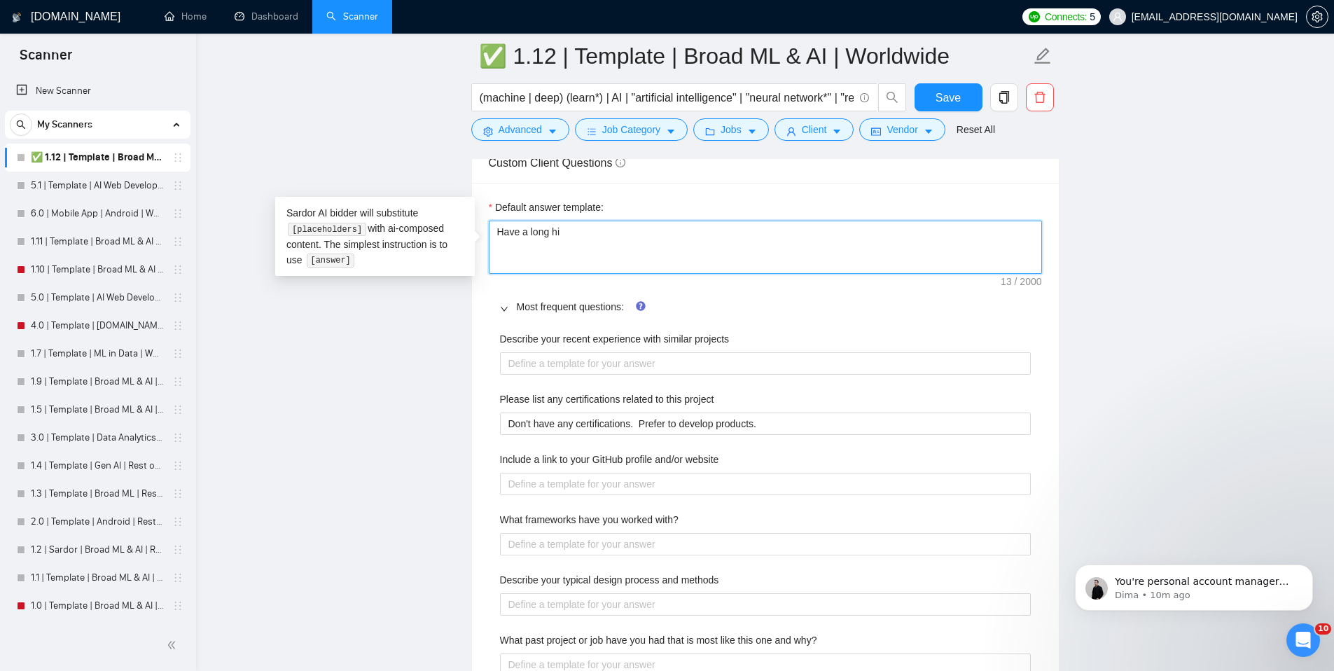
type textarea "Have a long his"
type textarea "Have a long hist"
type textarea "Have a long histo"
type textarea "Have a long histor"
type textarea "Have a long history"
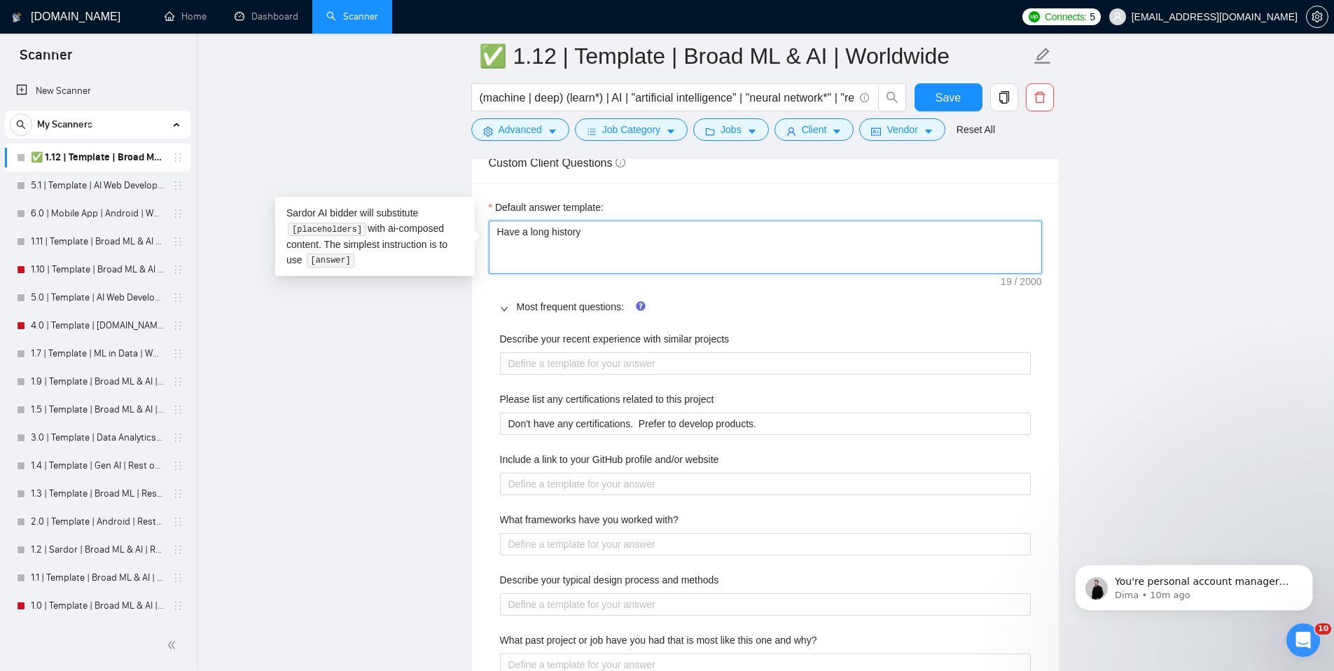
type textarea "Have a long history"
type textarea "Have a long history of"
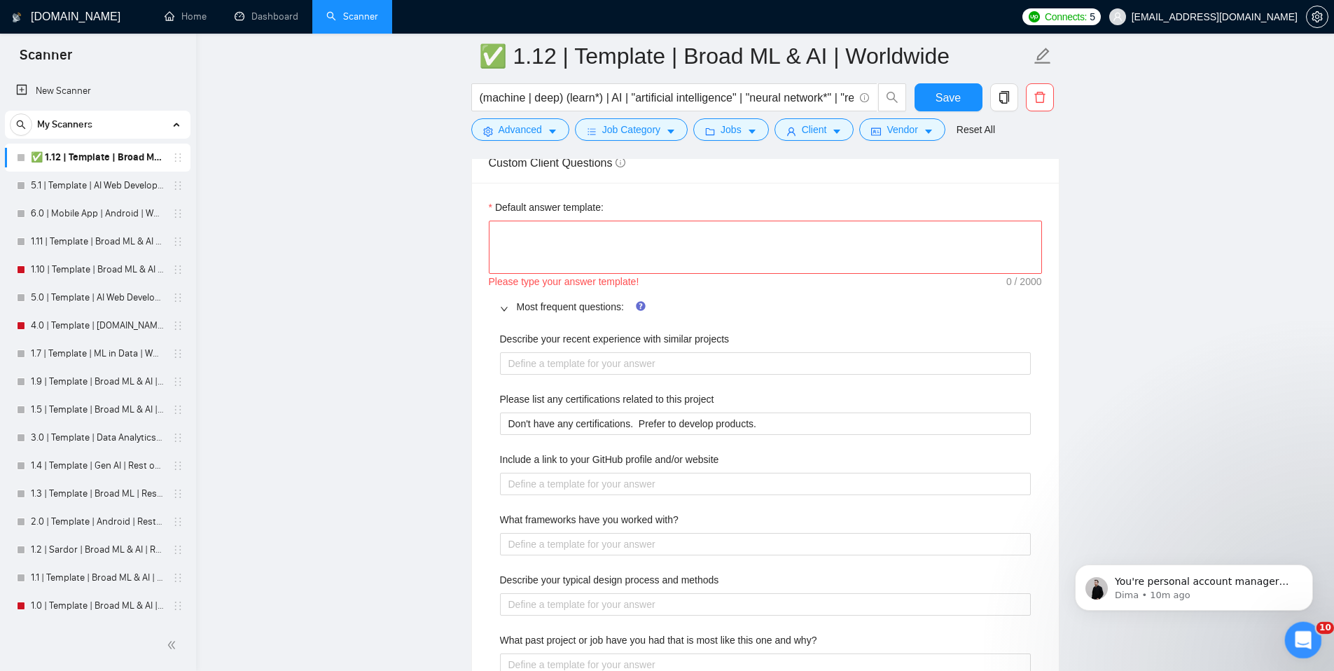
click at [1299, 633] on icon "Open Intercom Messenger" at bounding box center [1301, 638] width 23 height 23
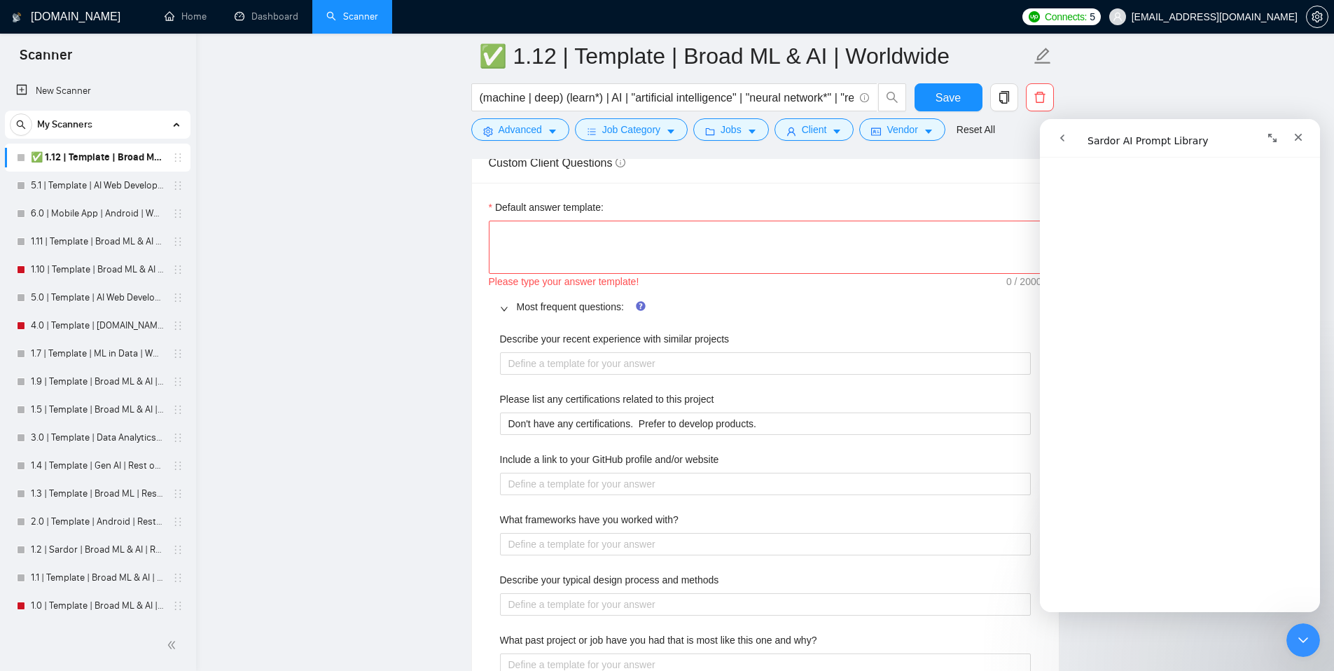
scroll to position [332, 0]
click at [1271, 133] on icon "Expand window" at bounding box center [1272, 137] width 11 height 11
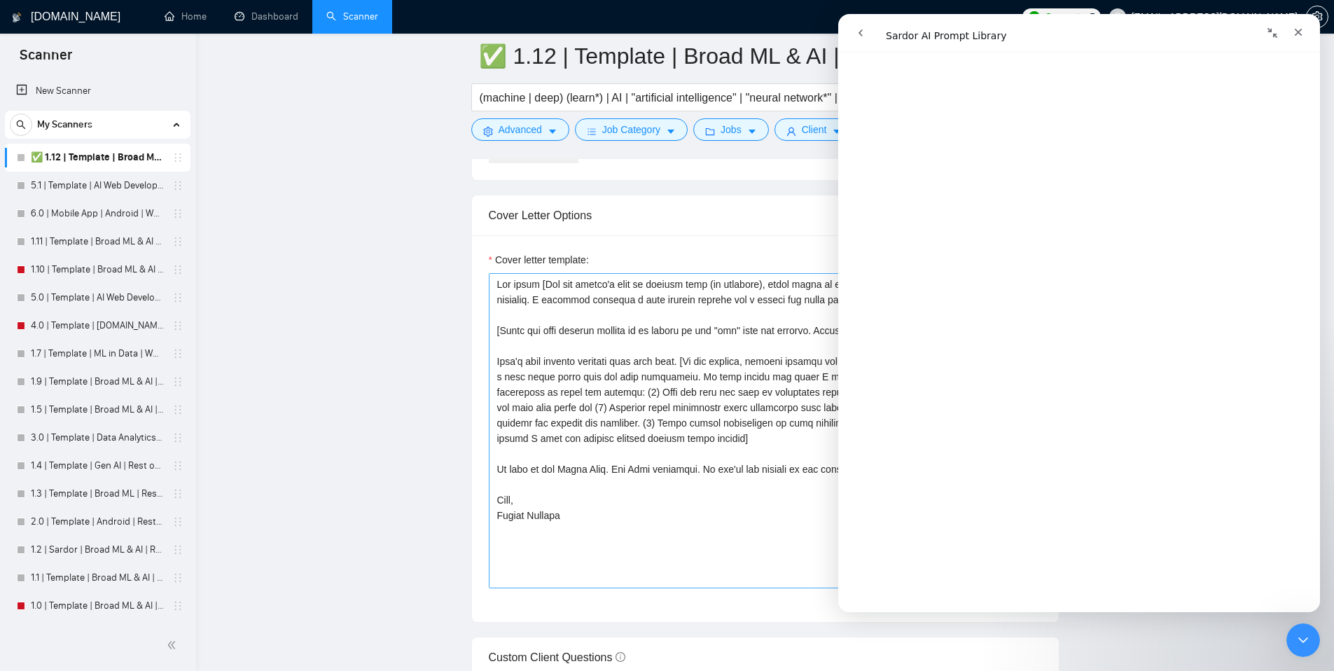
scroll to position [1489, 0]
click at [496, 289] on textarea "Cover letter template:" at bounding box center [765, 431] width 553 height 315
paste textarea "[Ensure the entire generated cover letter, inclusive of all the prompts' output…"
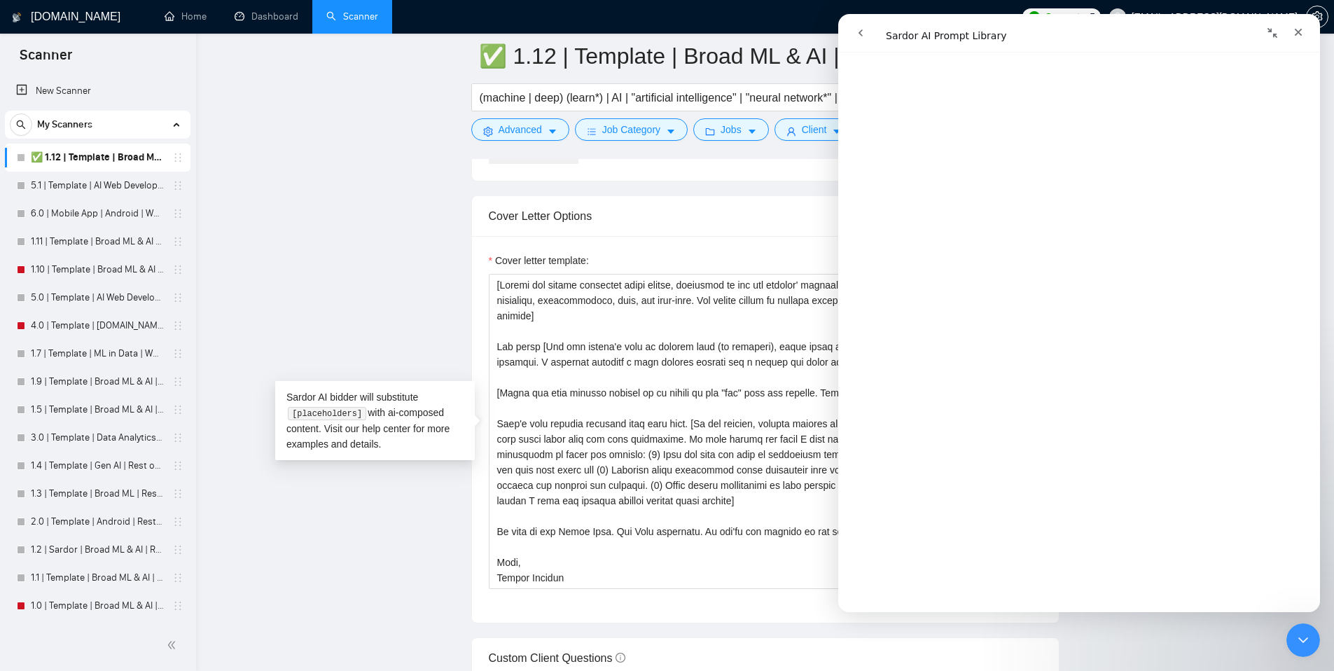
click at [1270, 34] on icon "Collapse window" at bounding box center [1272, 32] width 11 height 11
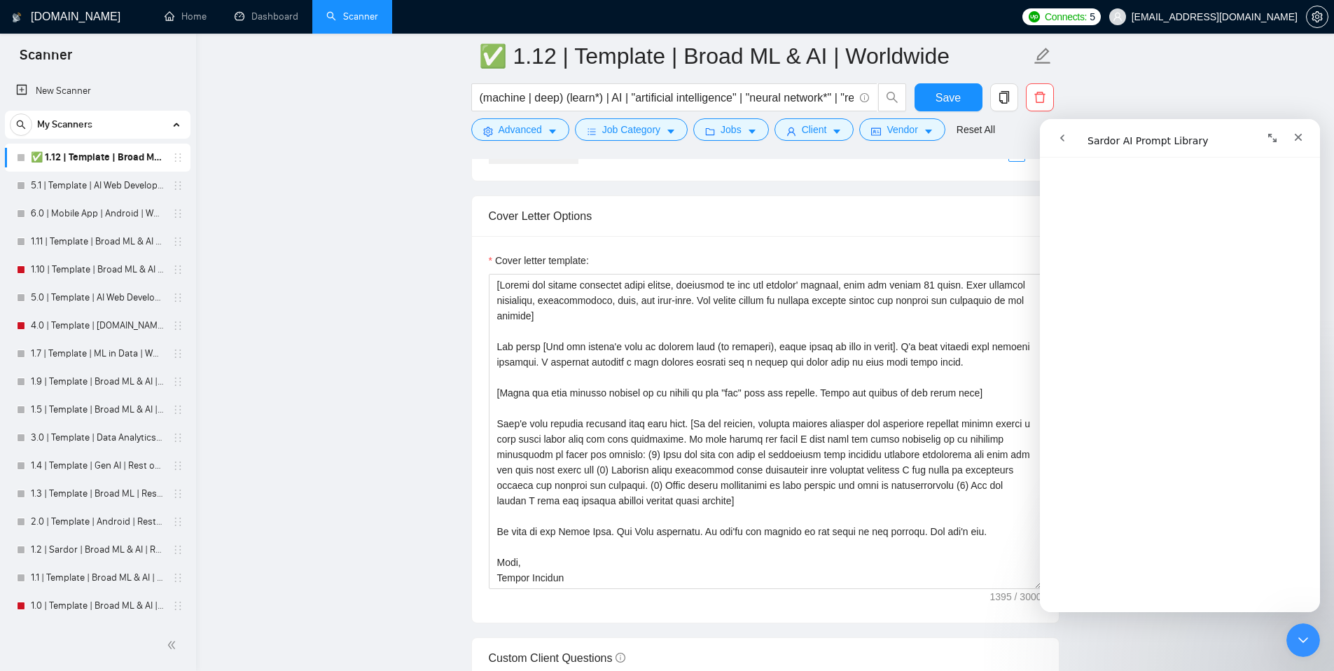
scroll to position [332, 0]
click at [1272, 129] on button "Expand window" at bounding box center [1272, 138] width 27 height 27
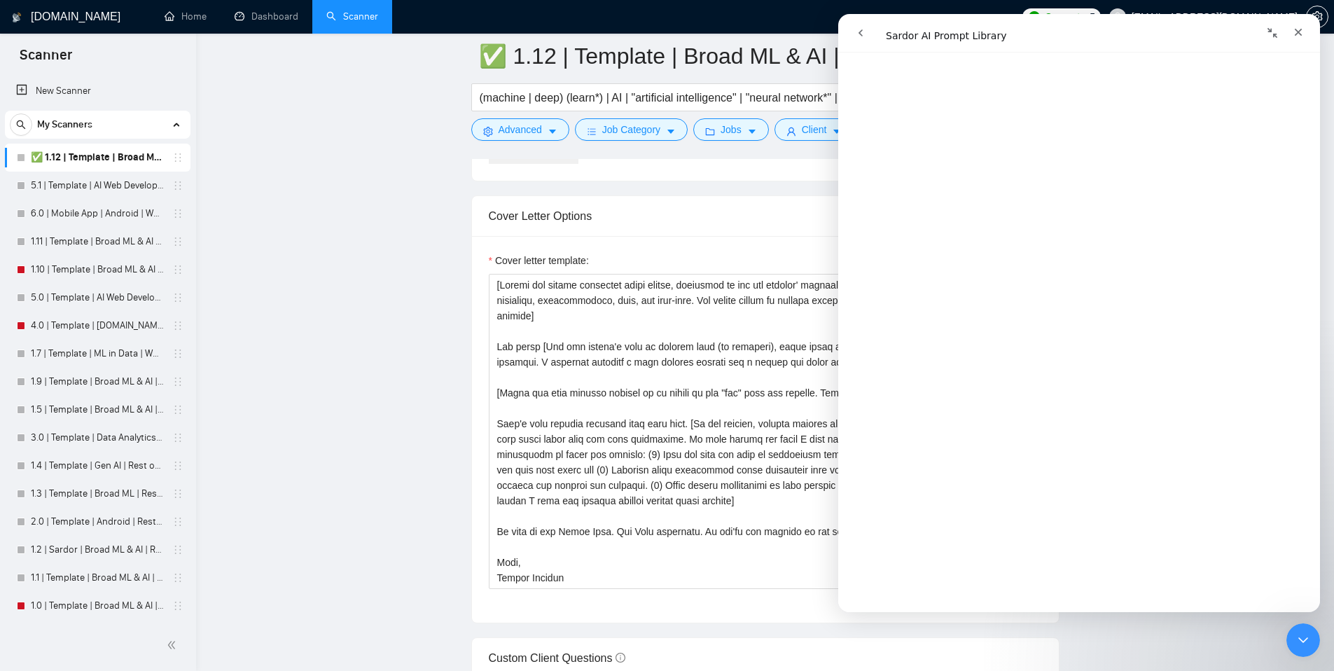
scroll to position [484, 0]
click at [616, 318] on textarea "Cover letter template:" at bounding box center [765, 431] width 553 height 315
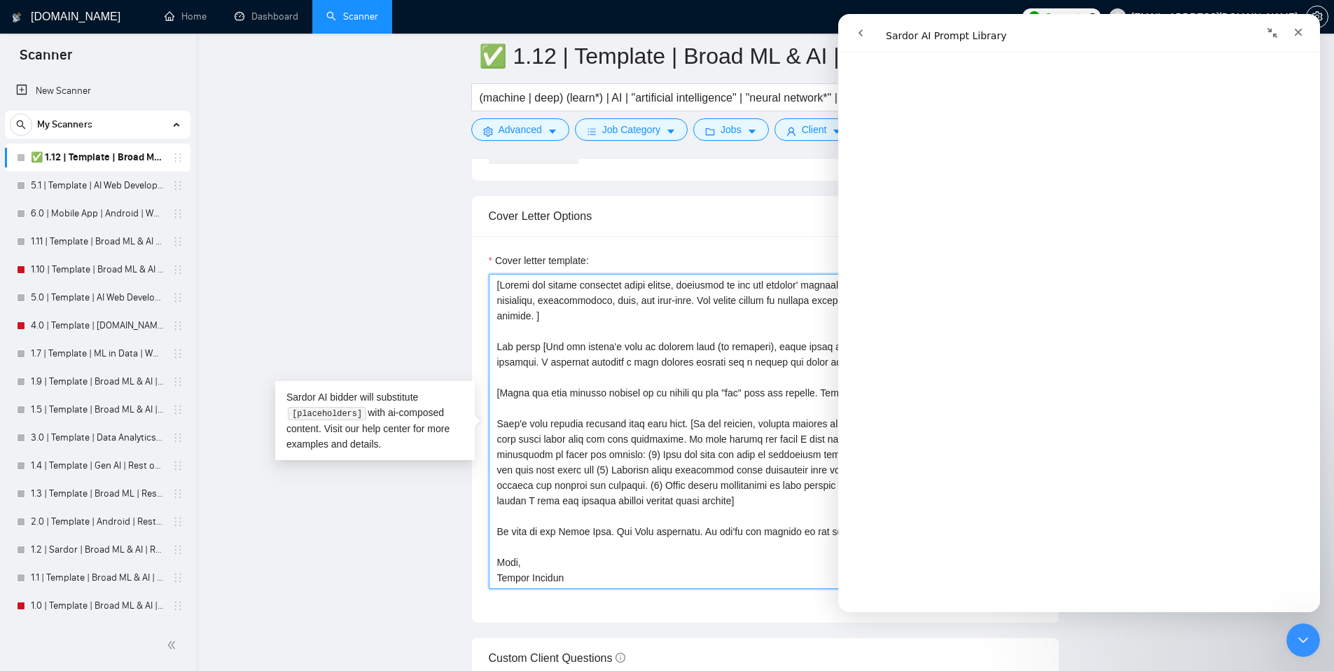
paste textarea "Write the following cover letter using a casual, conversational tone, as if it …"
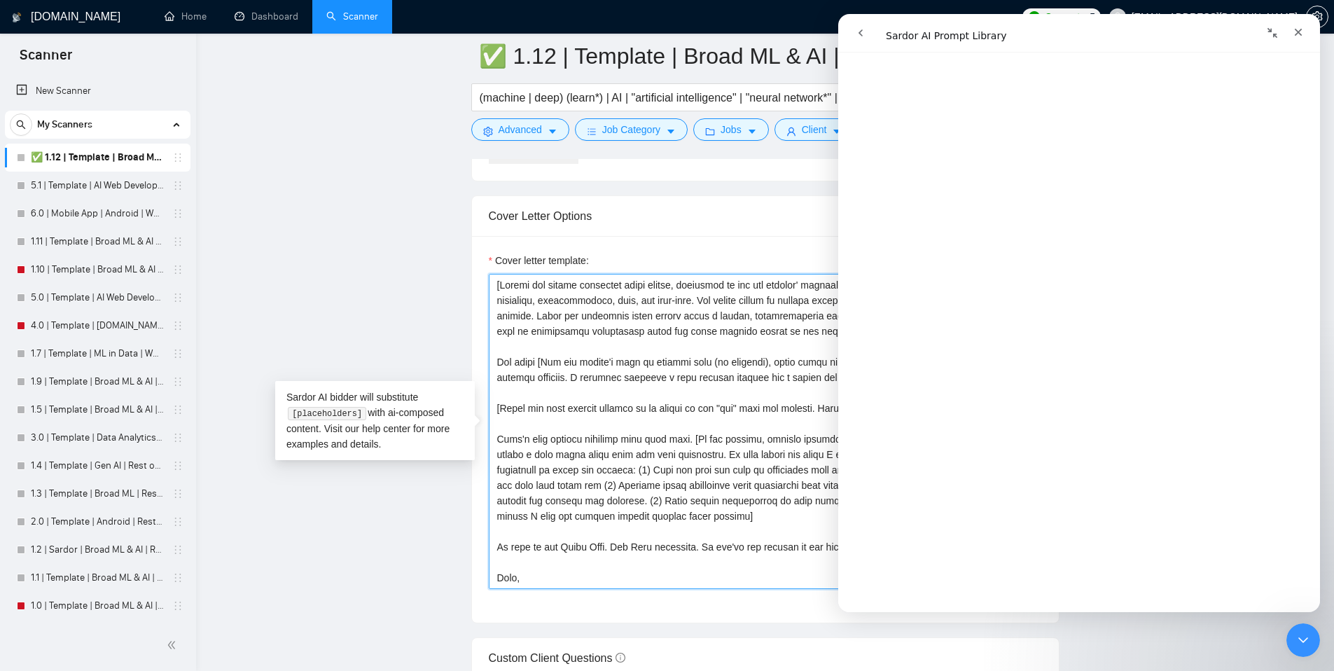
scroll to position [491, 0]
click at [741, 407] on textarea "Cover letter template:" at bounding box center [765, 431] width 553 height 315
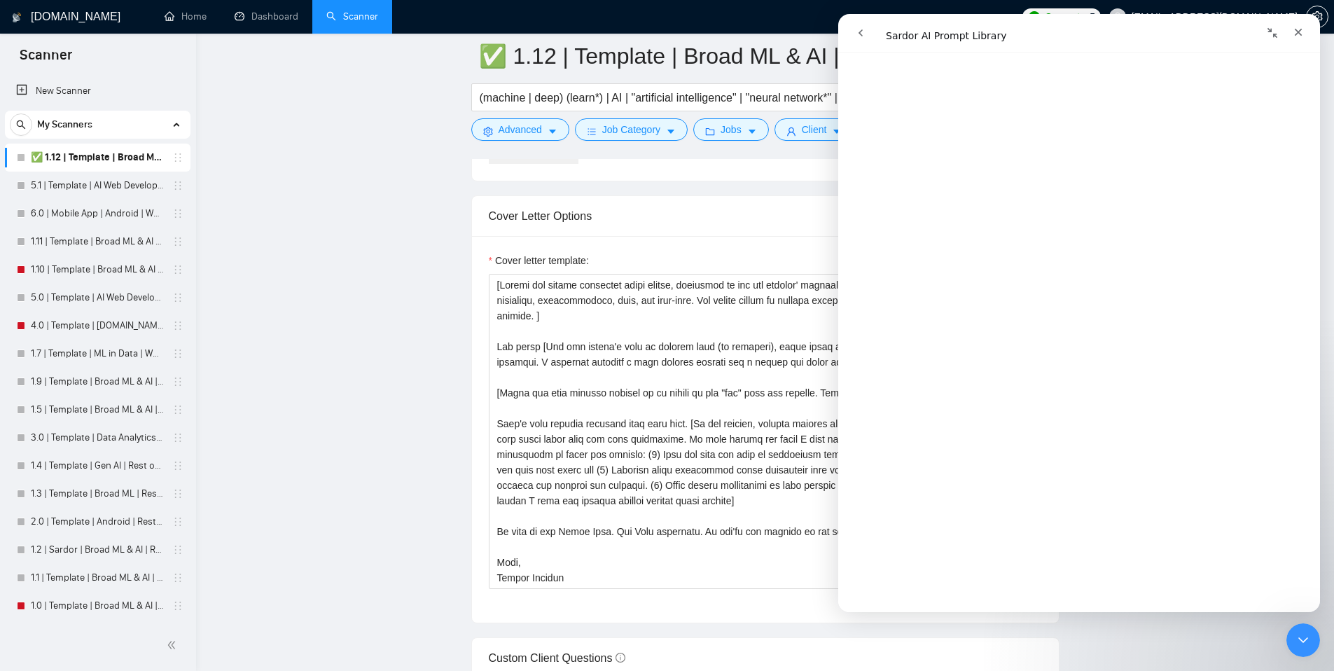
scroll to position [671, 0]
click at [578, 368] on textarea "Cover letter template:" at bounding box center [765, 431] width 553 height 315
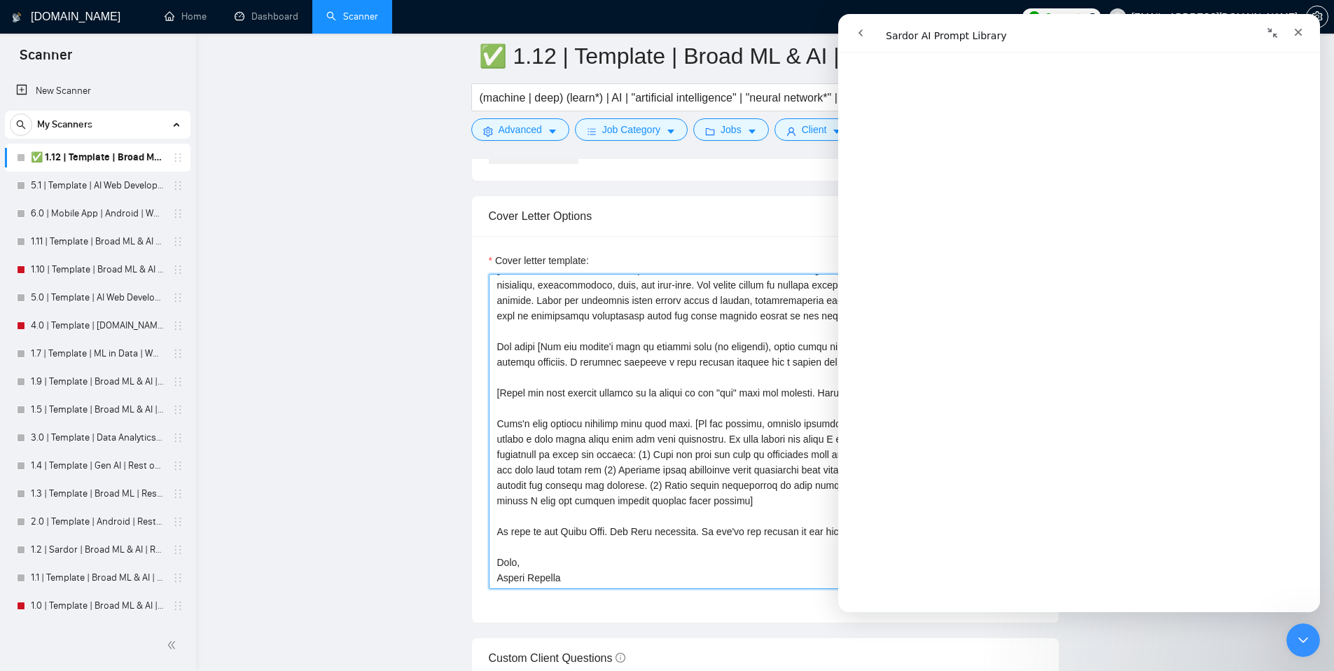
click at [703, 525] on textarea "Cover letter template:" at bounding box center [765, 431] width 553 height 315
paste textarea "[Ask an engaging question related to the project to kickstart the conversation.…"
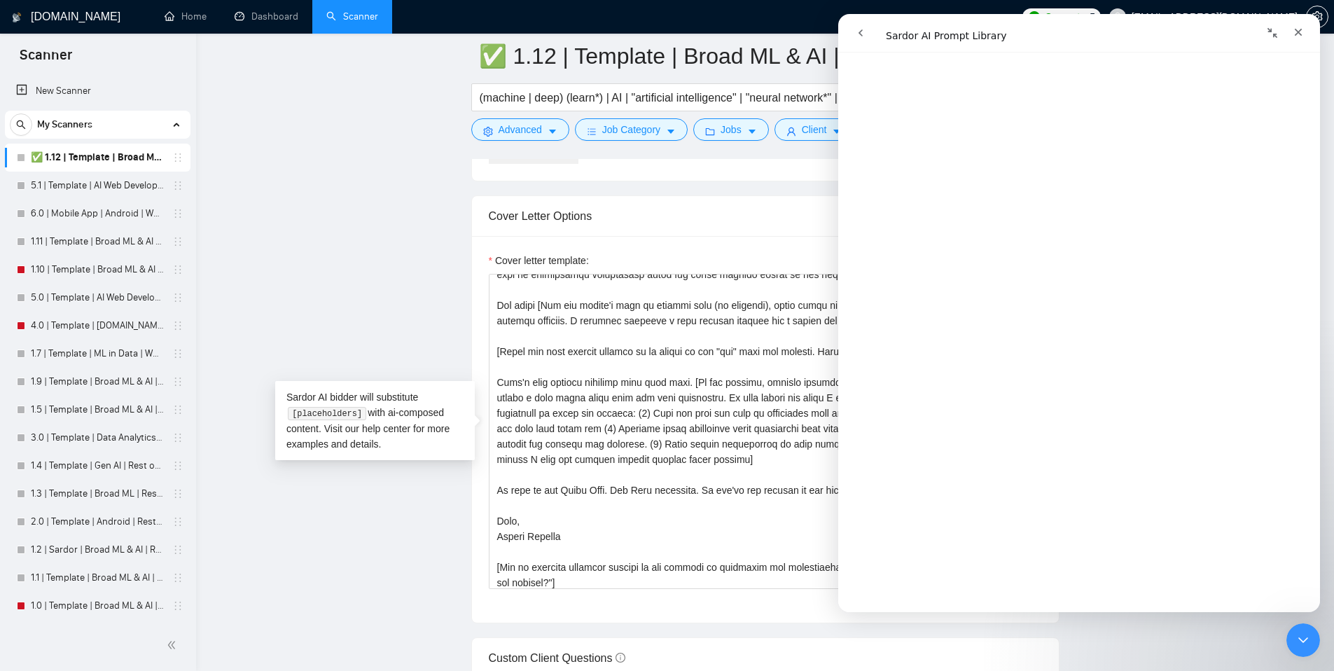
drag, startPoint x: 1273, startPoint y: 21, endPoint x: 1260, endPoint y: 15, distance: 14.4
click at [1273, 22] on button "Collapse window" at bounding box center [1272, 33] width 27 height 27
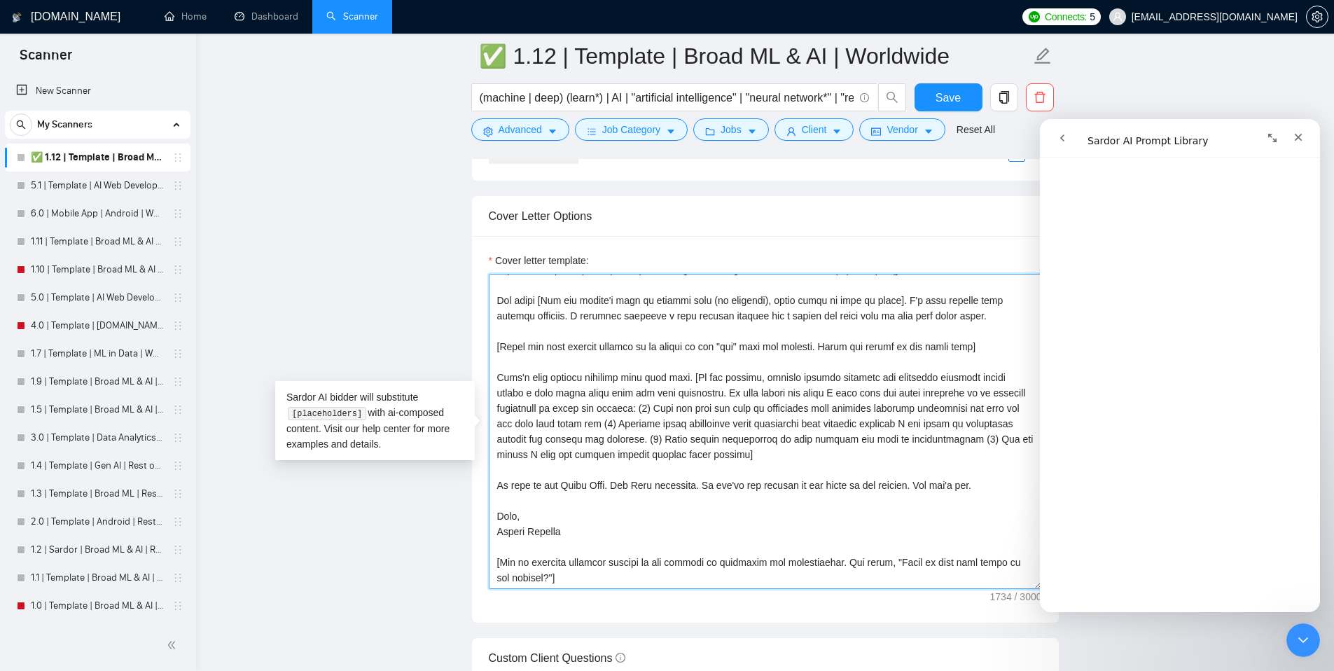
scroll to position [92, 0]
drag, startPoint x: 853, startPoint y: 581, endPoint x: 965, endPoint y: 587, distance: 112.2
click at [965, 587] on textarea "Cover letter template:" at bounding box center [765, 431] width 553 height 315
click at [943, 558] on textarea "Cover letter template:" at bounding box center [765, 431] width 553 height 315
drag, startPoint x: 572, startPoint y: 563, endPoint x: 845, endPoint y: 549, distance: 272.8
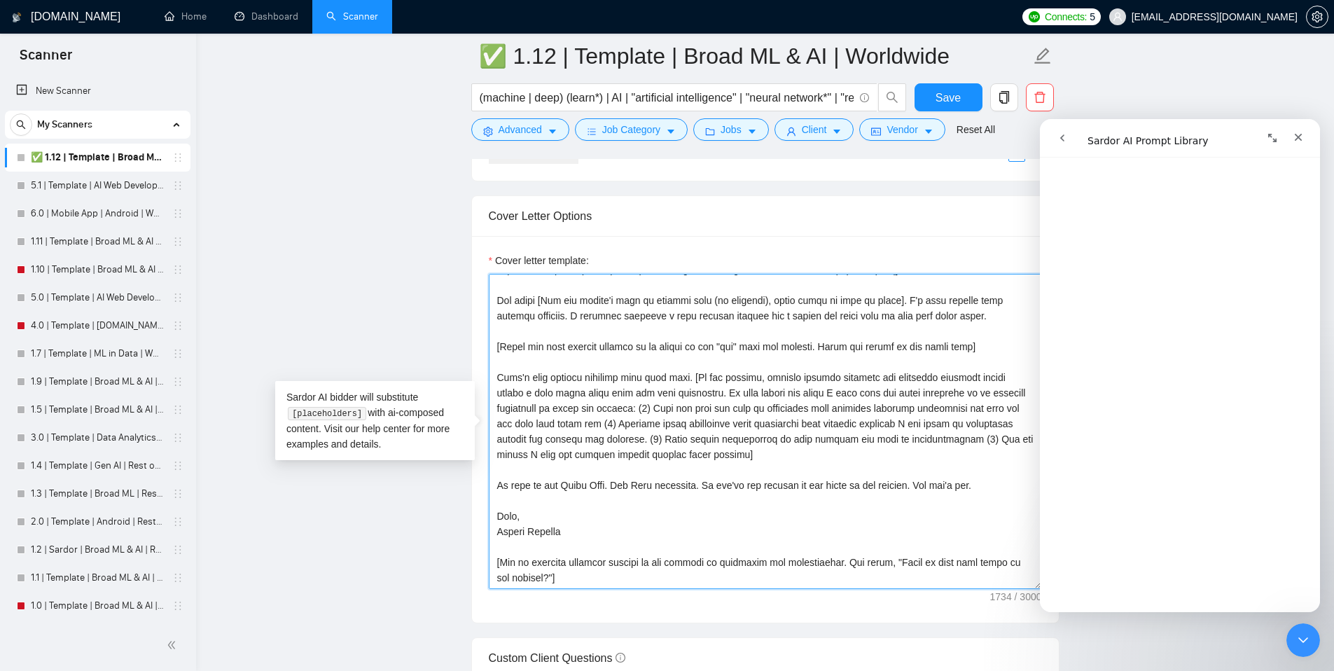
click at [845, 549] on textarea "Cover letter template:" at bounding box center [765, 431] width 553 height 315
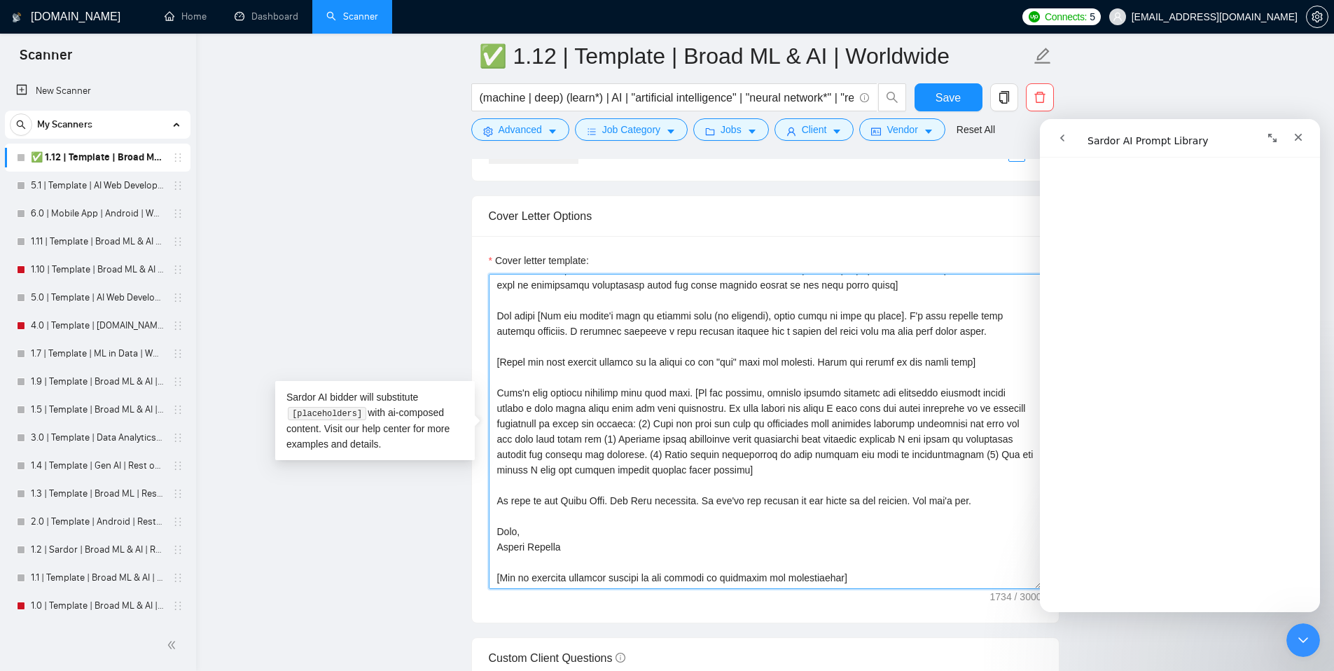
scroll to position [77, 0]
drag, startPoint x: 533, startPoint y: 565, endPoint x: 572, endPoint y: 560, distance: 38.8
click at [533, 565] on textarea "Cover letter template:" at bounding box center [765, 431] width 553 height 315
click at [876, 565] on textarea "Cover letter template:" at bounding box center [765, 431] width 553 height 315
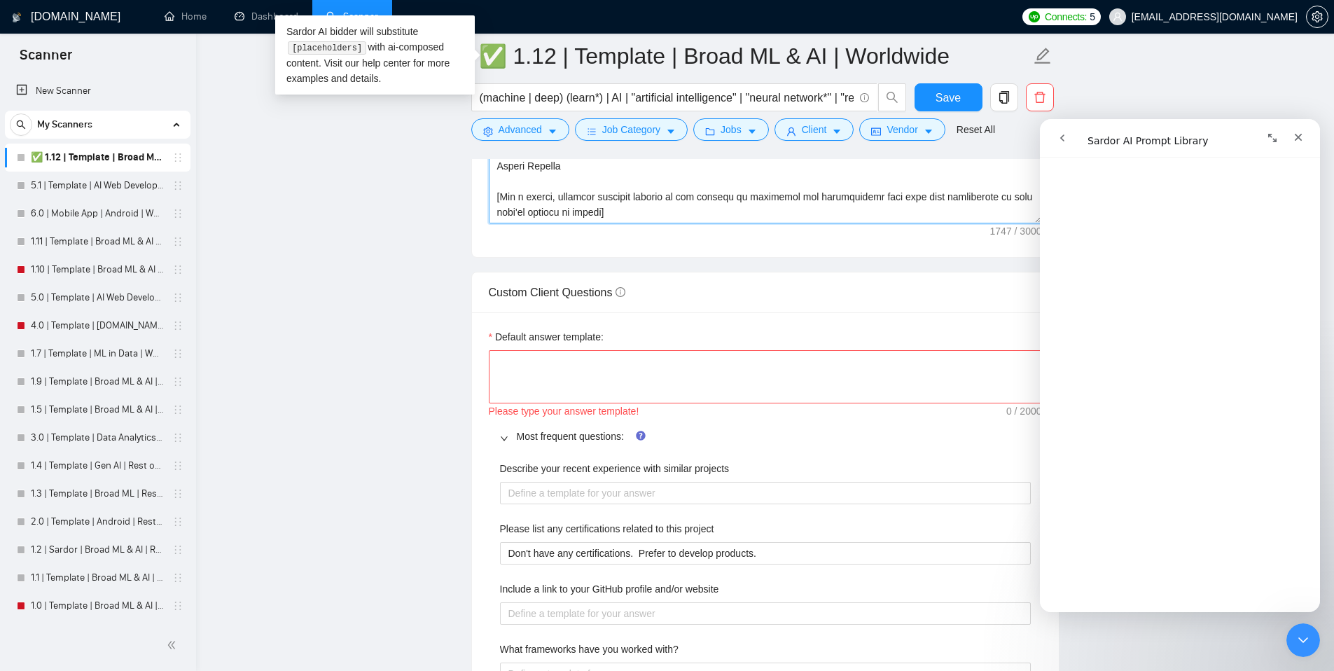
scroll to position [1865, 0]
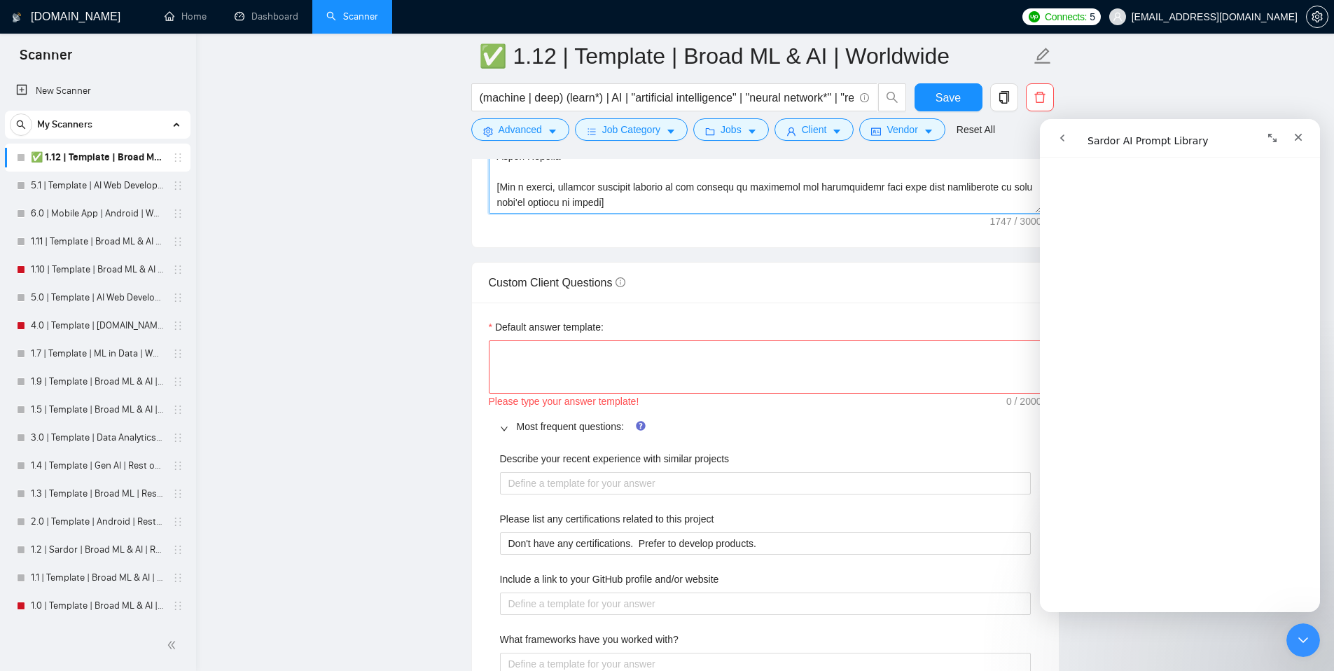
type textarea "[Ensure the entire generated cover letter, inclusive of all the prompts' output…"
click at [1280, 130] on button "Expand window" at bounding box center [1272, 138] width 27 height 27
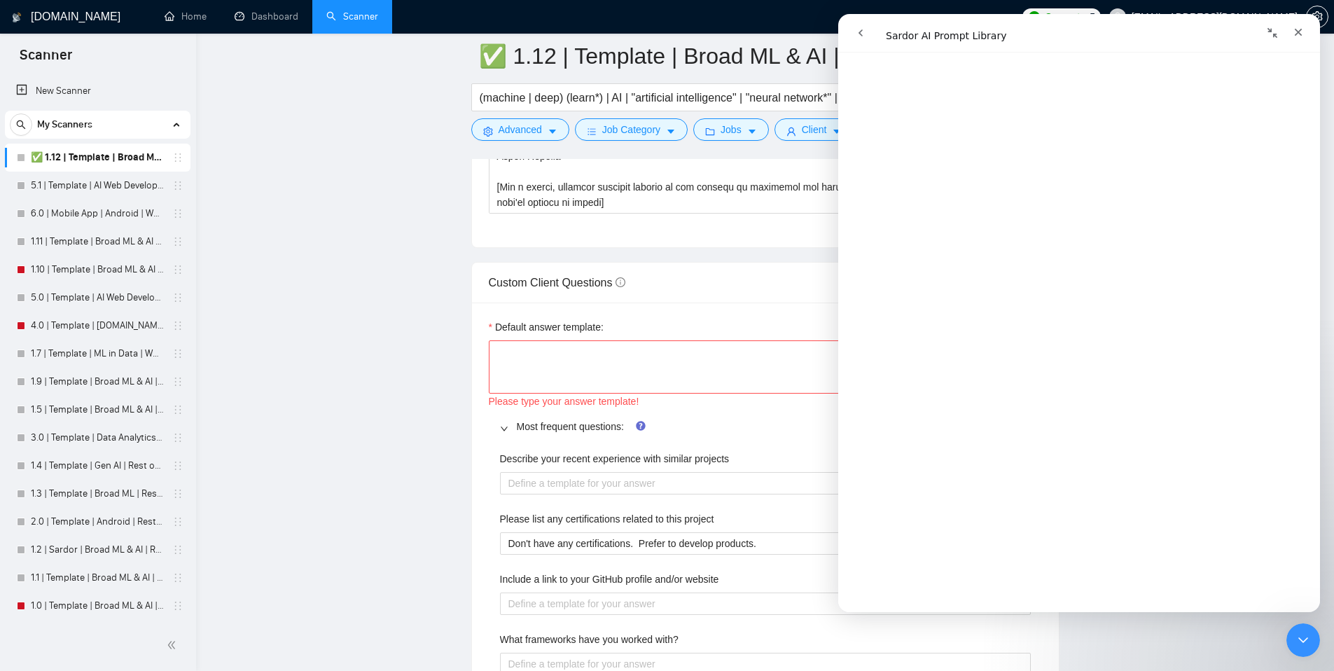
scroll to position [3295, 0]
click at [708, 371] on textarea "Default answer template:" at bounding box center [765, 366] width 553 height 53
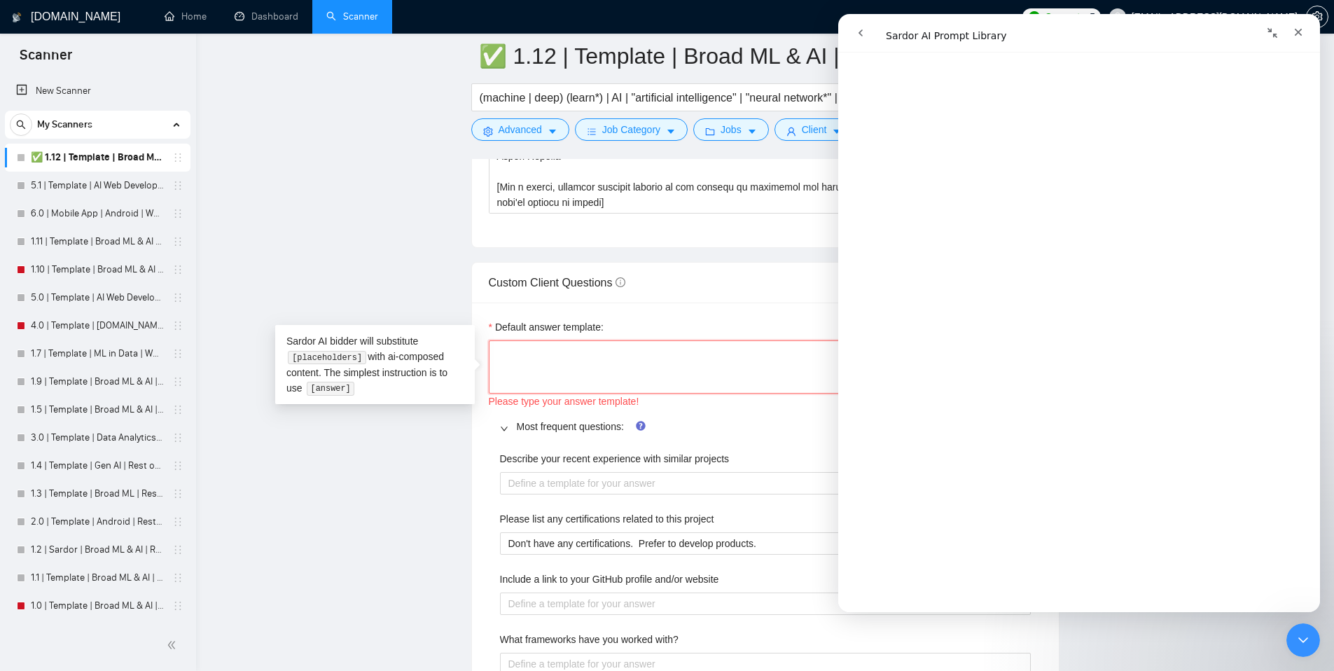
paste textarea "[Rephrase the main point of the question and suggest hopping on a call to discu…"
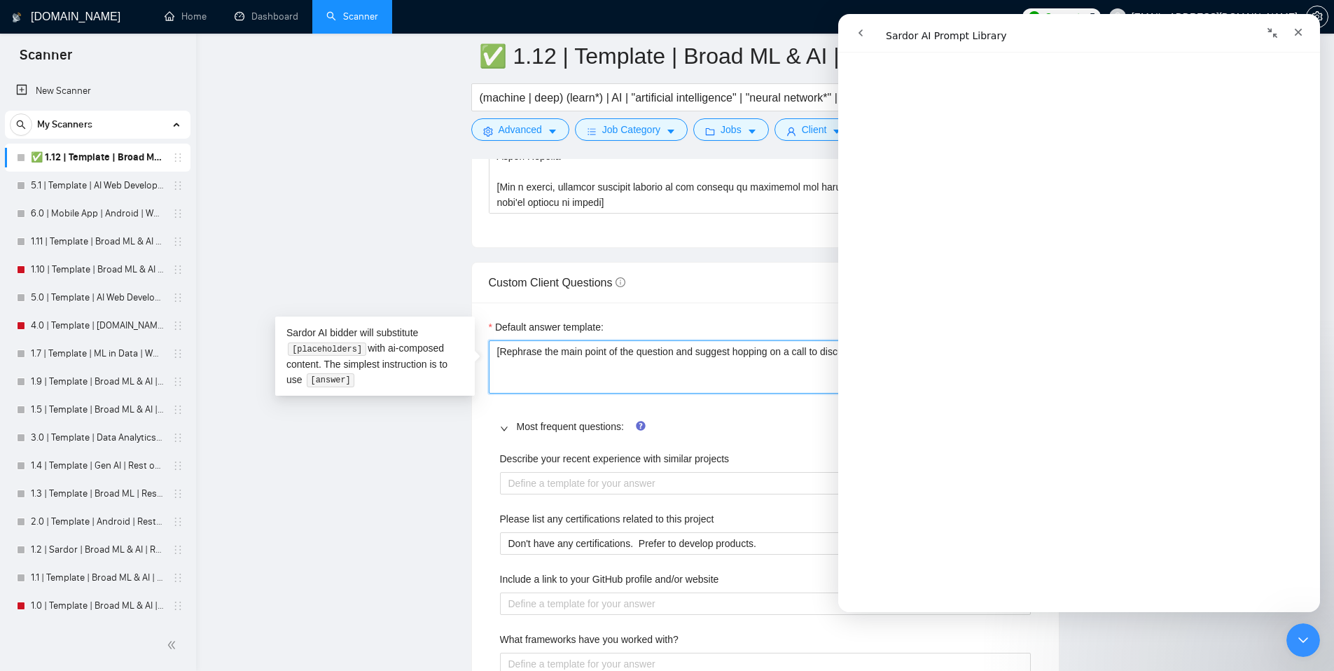
scroll to position [3638, 0]
type textarea "[Rephrase the main point of the question and suggest hopping on a call to discu…"
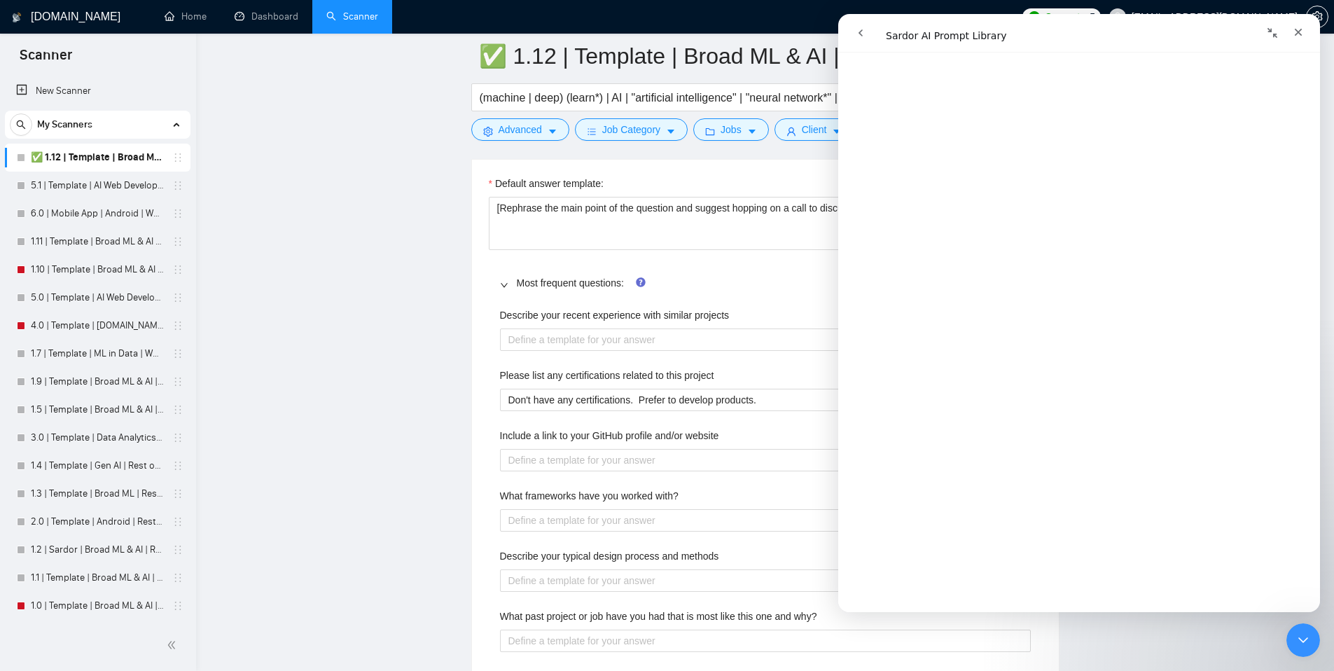
scroll to position [2016, 0]
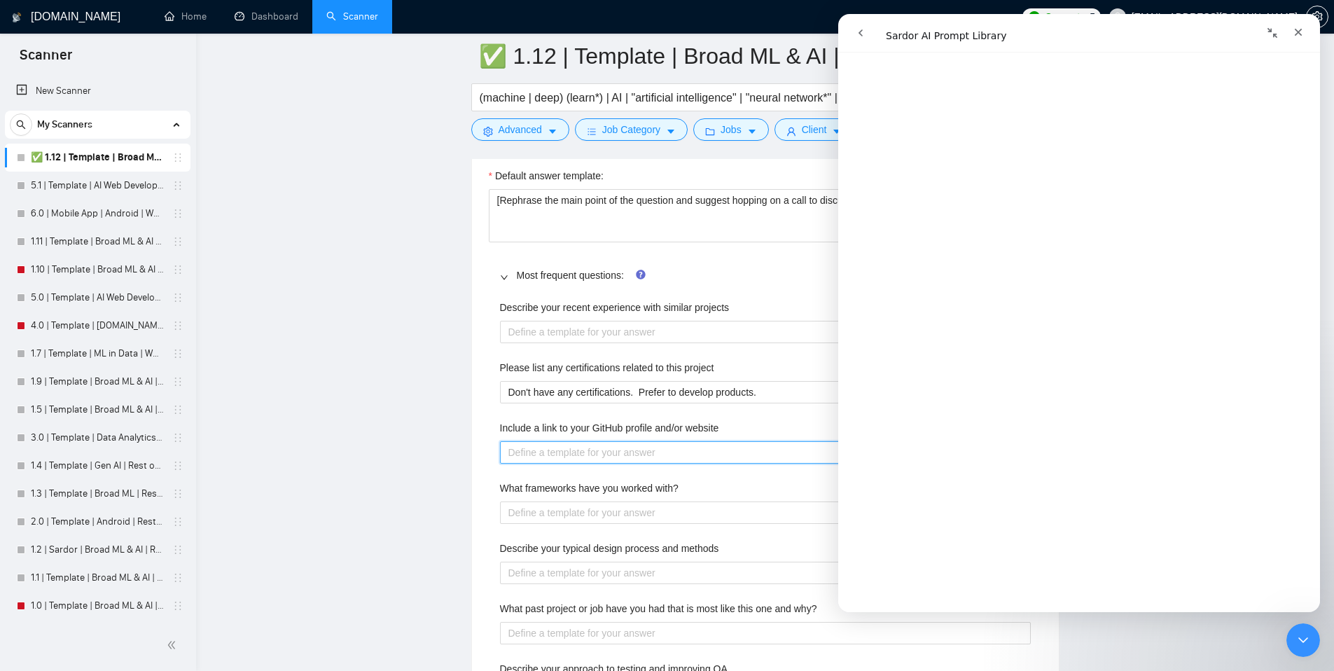
click at [635, 453] on website "Include a link to your GitHub profile and/or website" at bounding box center [765, 452] width 531 height 22
type website "/"
type website "/g"
type website "/gg"
type website "[URL][DOMAIN_NAME]"
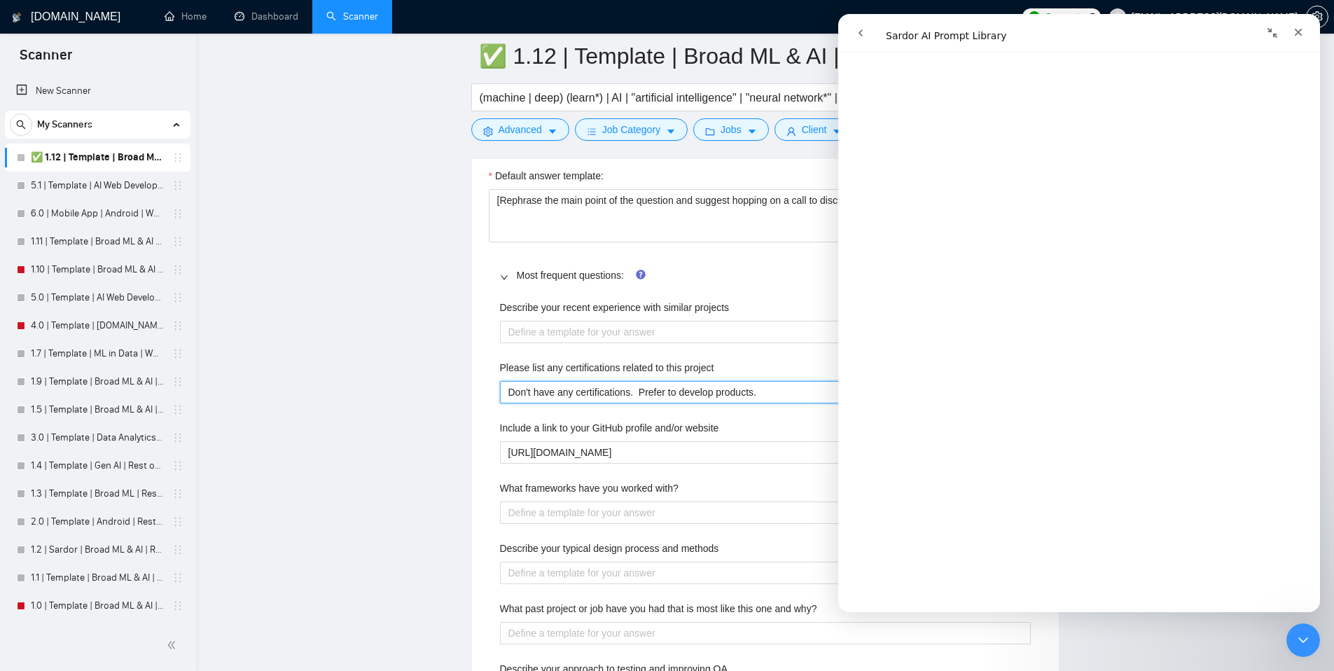
click at [665, 392] on project "Don't have any certifications. Prefer to develop products." at bounding box center [765, 392] width 531 height 22
paste project "[Do not reference or identify as OpenAI, GPT-4, or any AI. Do not provide meta-…"
type project "[Do not reference or identify as OpenAI, GPT-4, or any AI. Do not provide meta-…"
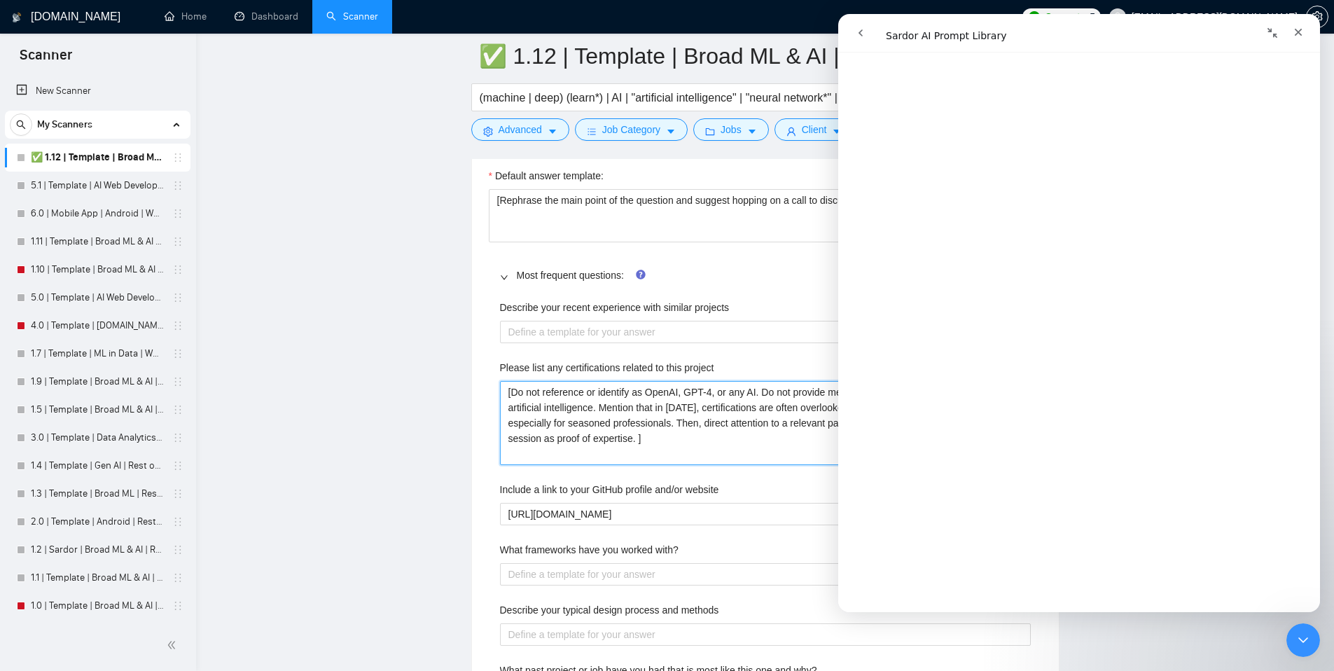
type project "[Do not reference or identify as OpenAI, GPT-4, or any AI. Do not provide meta-…"
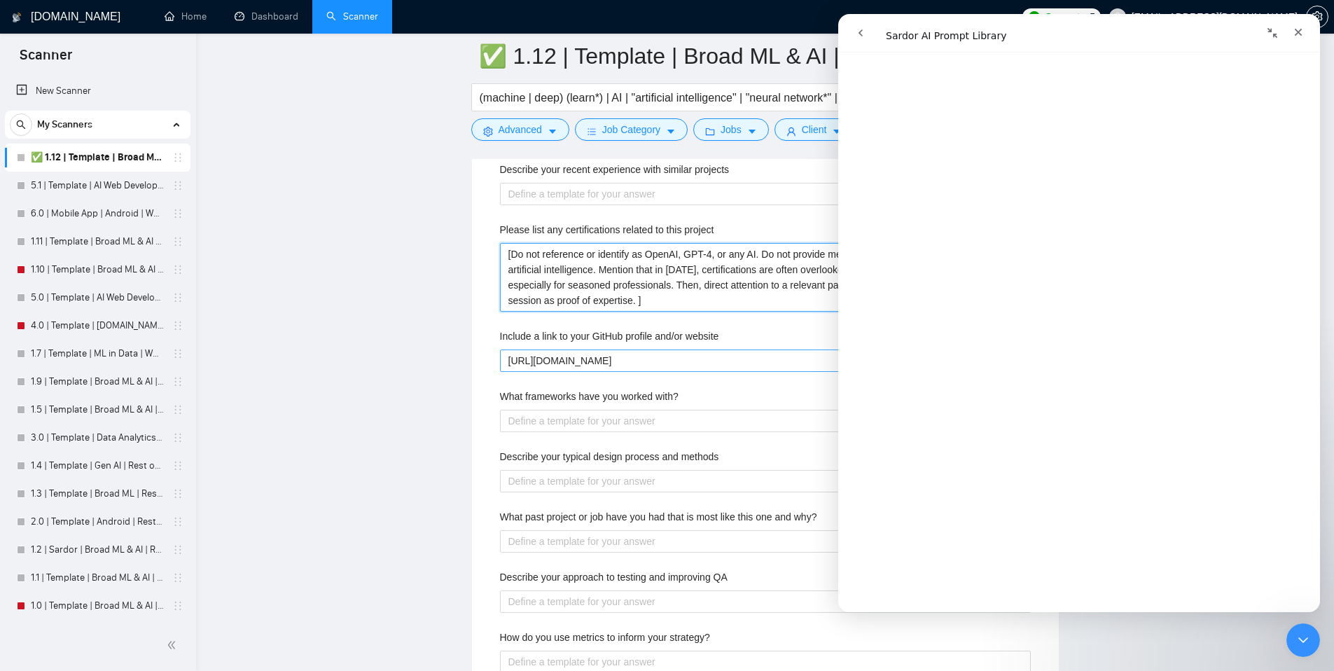
scroll to position [2191, 0]
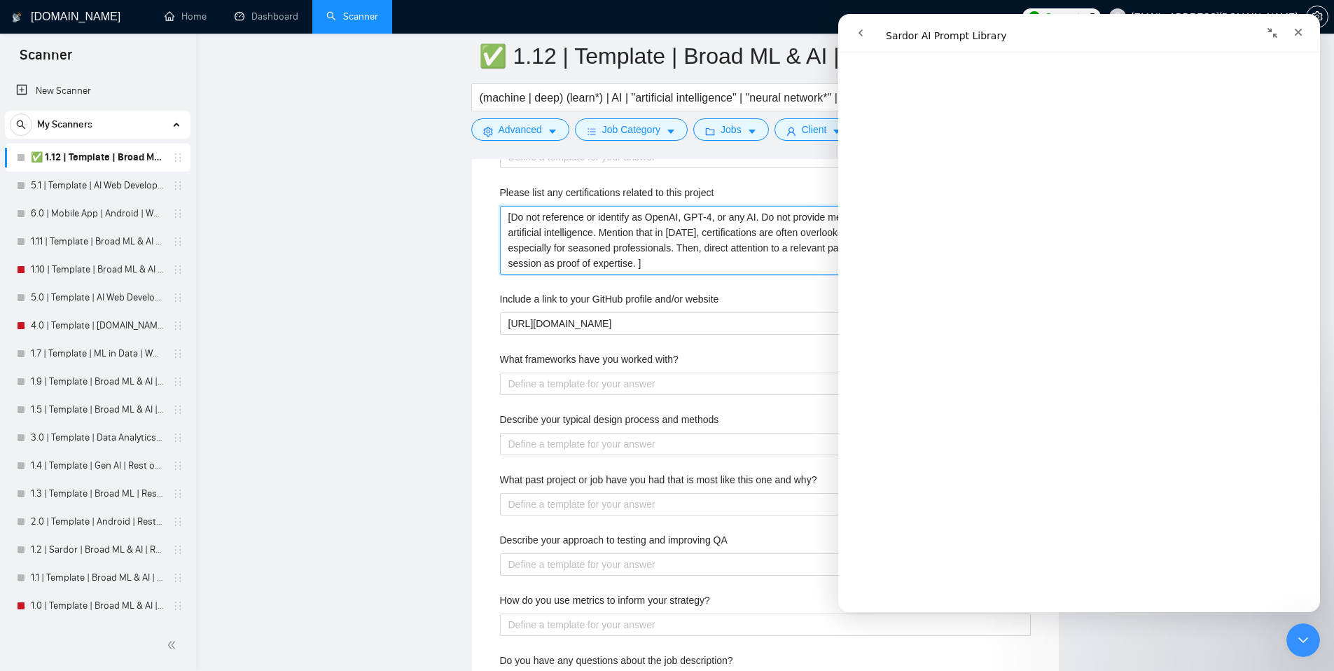
type project "[Do not reference or identify as OpenAI, GPT-4, or any AI. Do not provide meta-…"
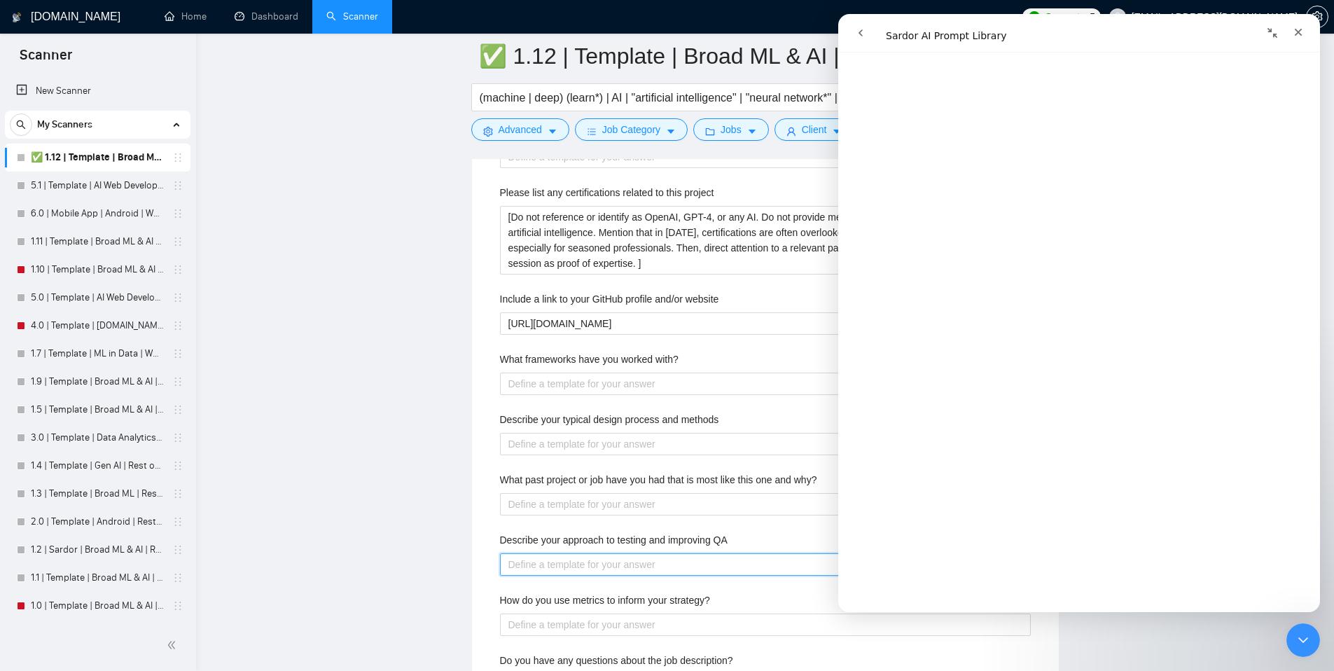
click at [536, 571] on QA "Describe your approach to testing and improving QA" at bounding box center [765, 564] width 531 height 22
paste QA "[Do not reference or identify as OpenAI, GPT-4, or any AI. Do not provide meta-…"
type QA "[Do not reference or identify as OpenAI, GPT-4, or any AI. Do not provide meta-…"
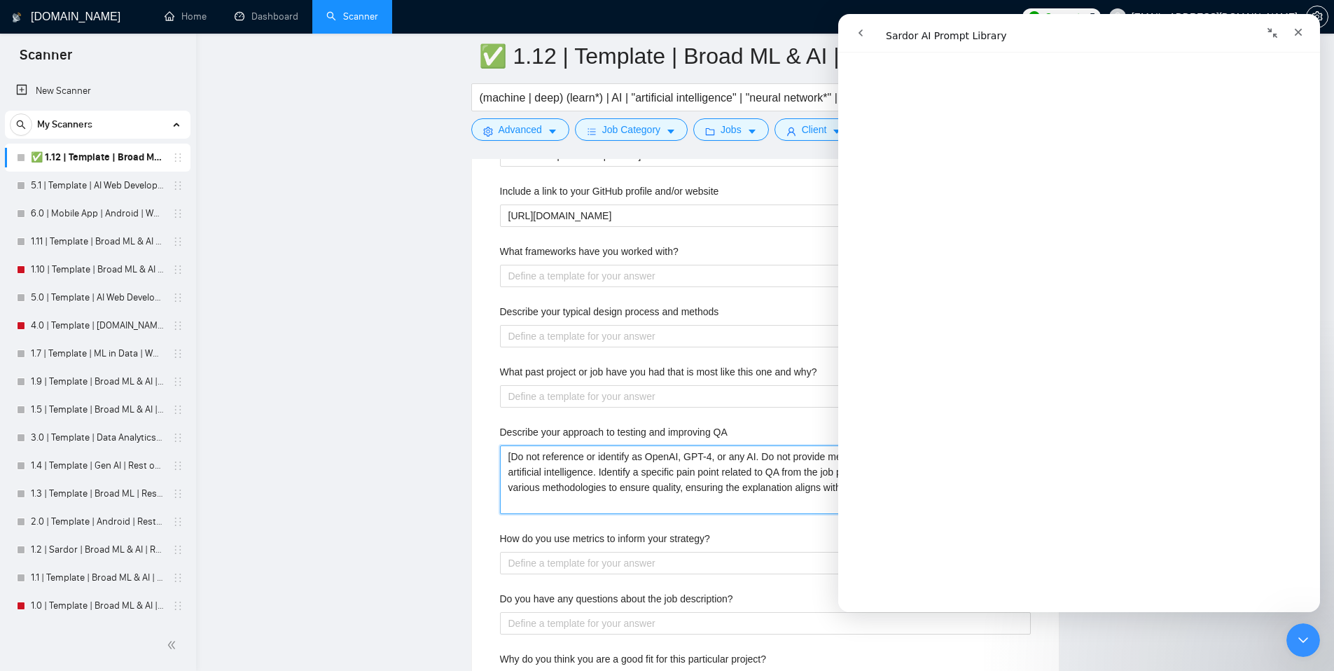
scroll to position [4115, 0]
type QA "[Do not reference or identify as OpenAI, GPT-4, or any AI. Do not provide meta-…"
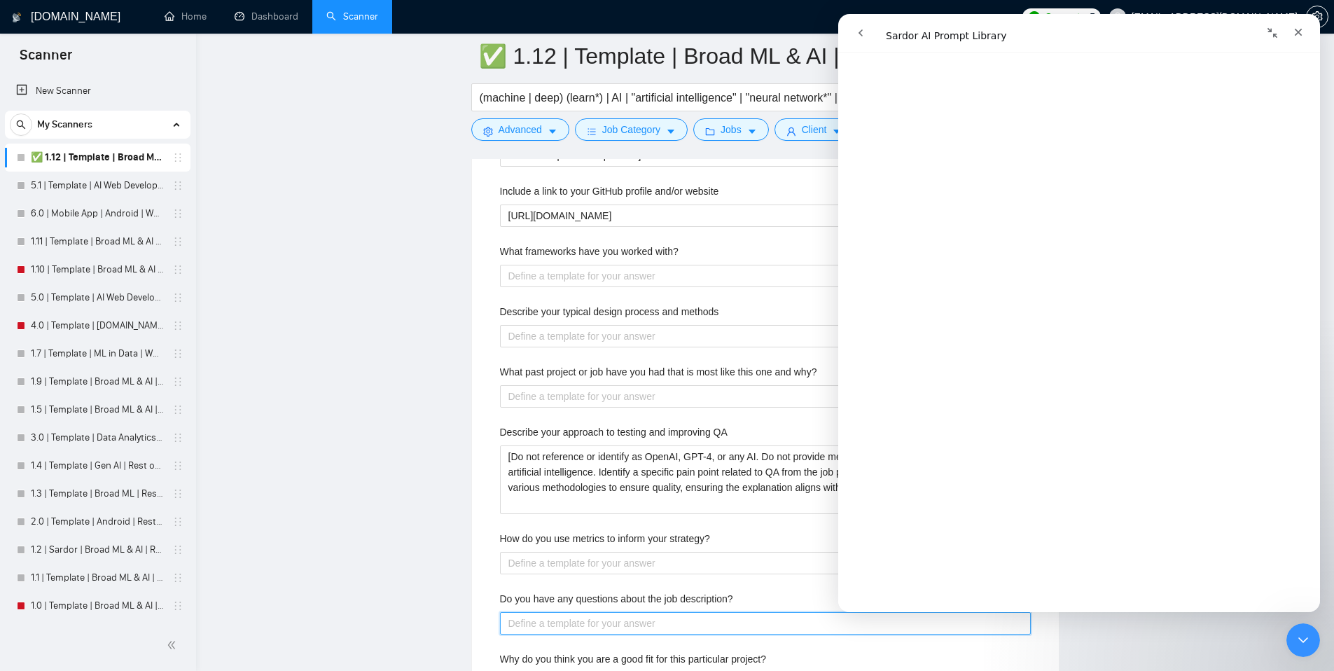
click at [607, 630] on description\? "Do you have any questions about the job description?" at bounding box center [765, 623] width 531 height 22
paste description\? "[Do not reference or identify as OpenAI, GPT-4, or any AI. Do not provide meta-…"
type description\? "[Do not reference or identify as OpenAI, GPT-4, or any AI. Do not provide meta-…"
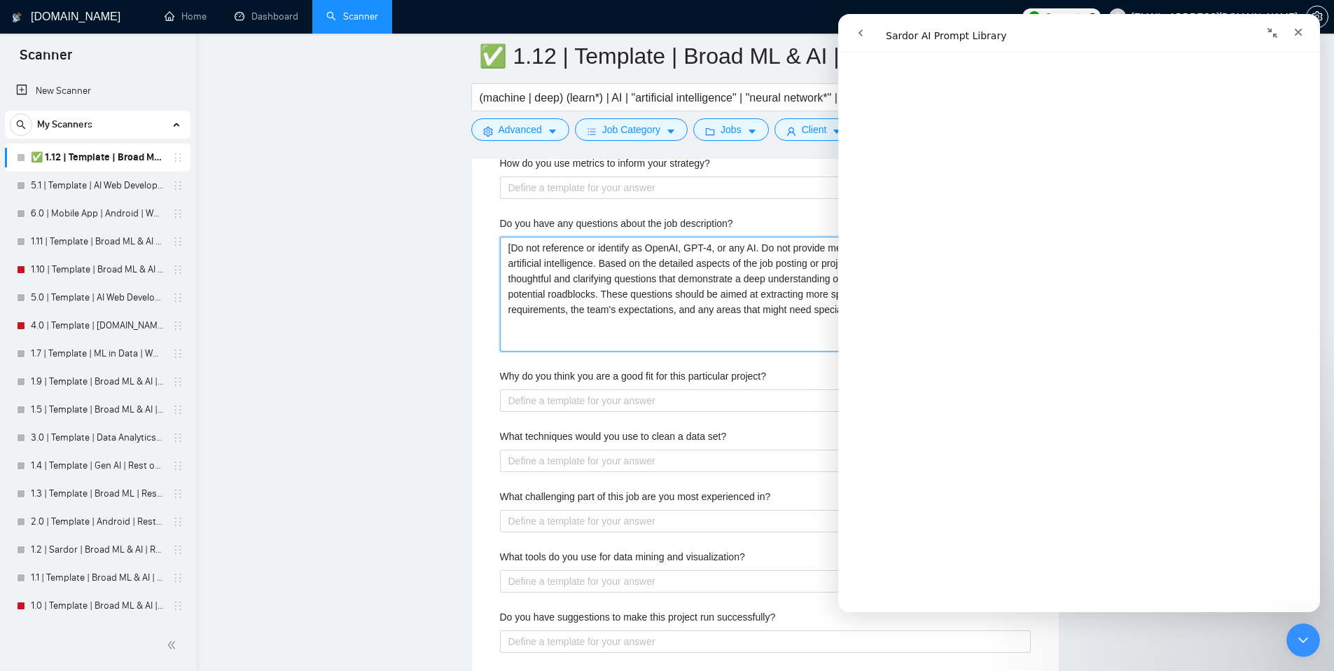
scroll to position [2675, 0]
type description\? "[Do not reference or identify as OpenAI, GPT-4, or any AI. Do not provide meta-…"
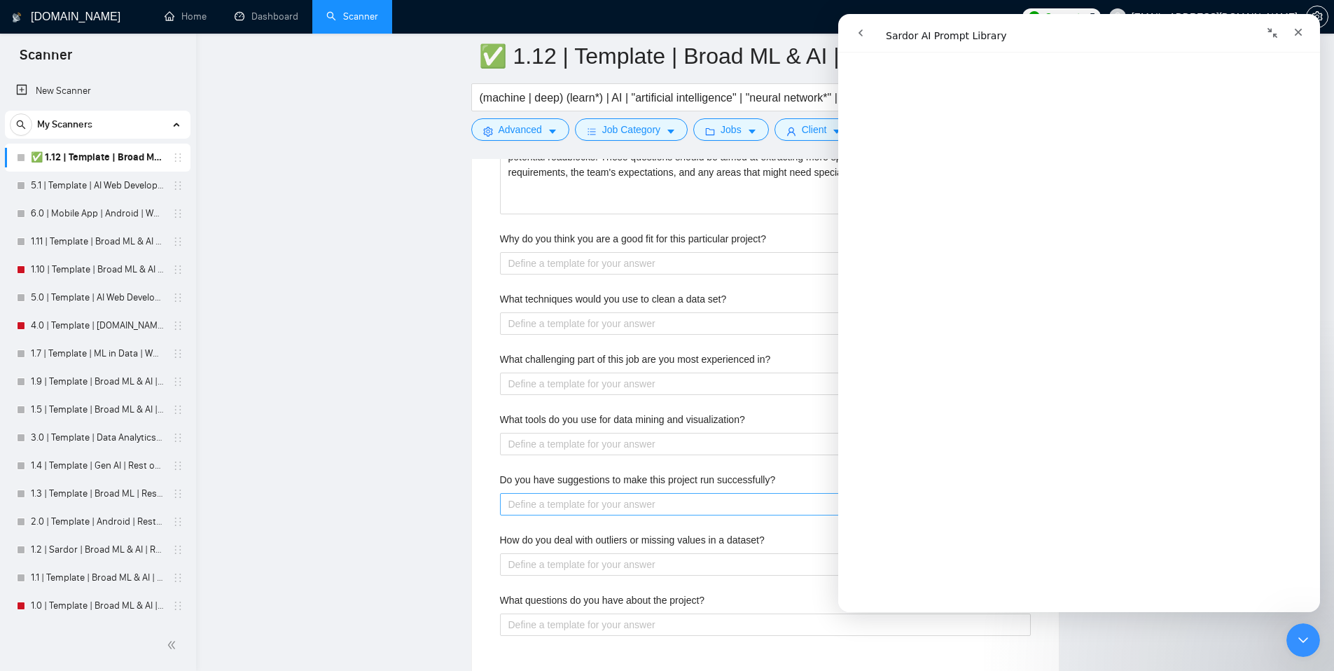
scroll to position [2813, 0]
click at [672, 500] on successfully\? "Do you have suggestions to make this project run successfully?" at bounding box center [765, 503] width 531 height 22
paste successfully\? "[Do not reference or identify as OpenAI, GPT-4, or any AI. Do not provide meta-…"
type successfully\? "[Do not reference or identify as OpenAI, GPT-4, or any AI. Do not provide meta-…"
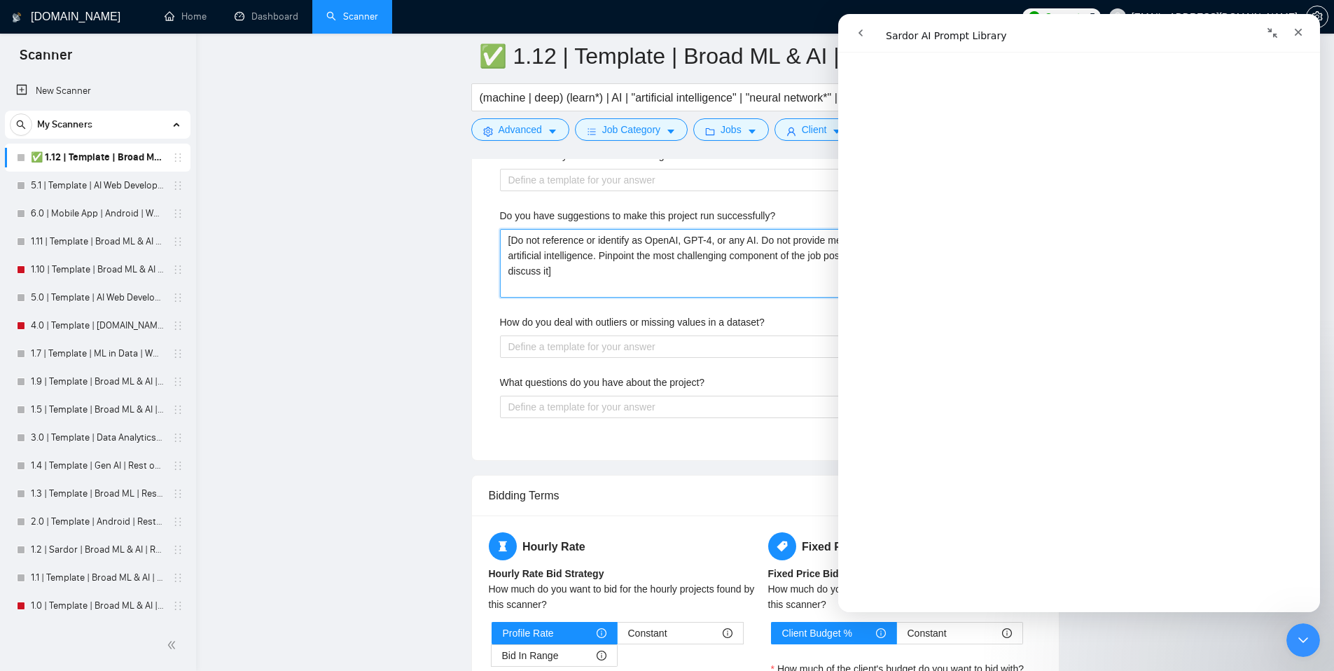
scroll to position [3062, 0]
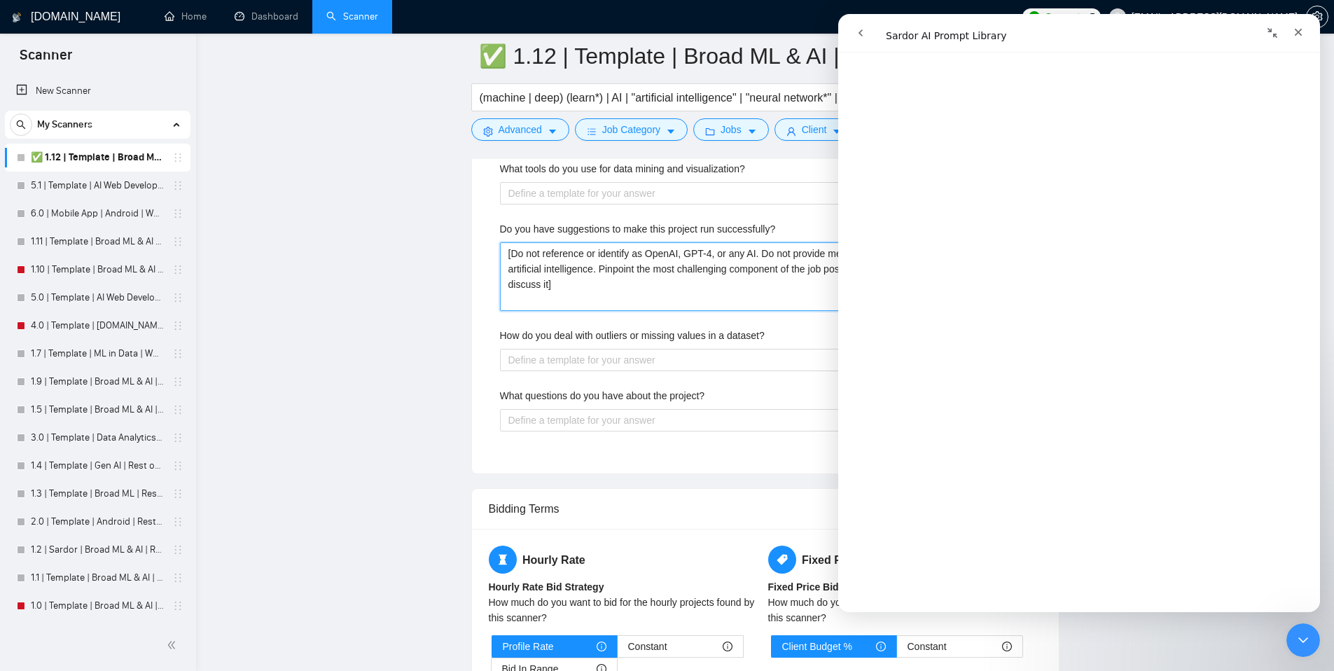
type successfully\? "[Do not reference or identify as OpenAI, GPT-4, or any AI. Do not provide meta-…"
click at [626, 419] on project\? "What questions do you have about the project?" at bounding box center [765, 420] width 531 height 22
paste project\? "[Do not reference or identify as OpenAI, GPT-4, or any AI. Do not provide meta-…"
type project\? "[Do not reference or identify as OpenAI, GPT-4, or any AI. Do not provide meta-…"
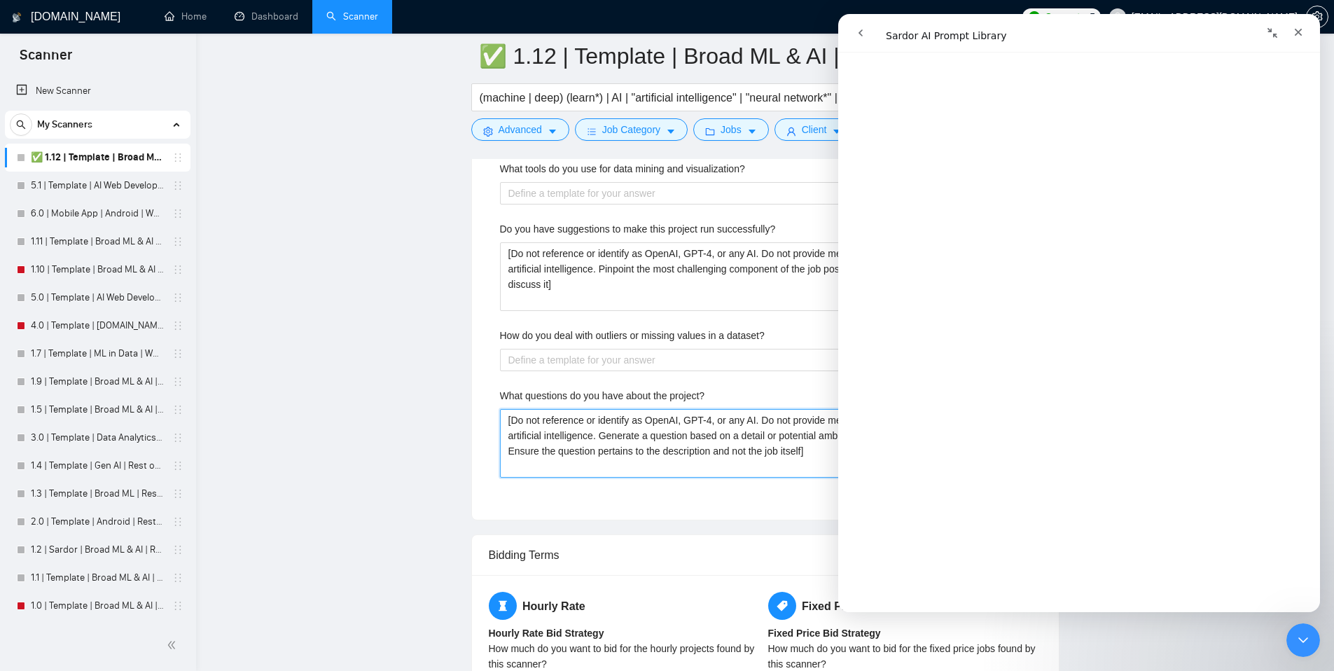
type project\? "[Do not reference or identify as OpenAI, GPT-4, or any AI. Do not provide meta-…"
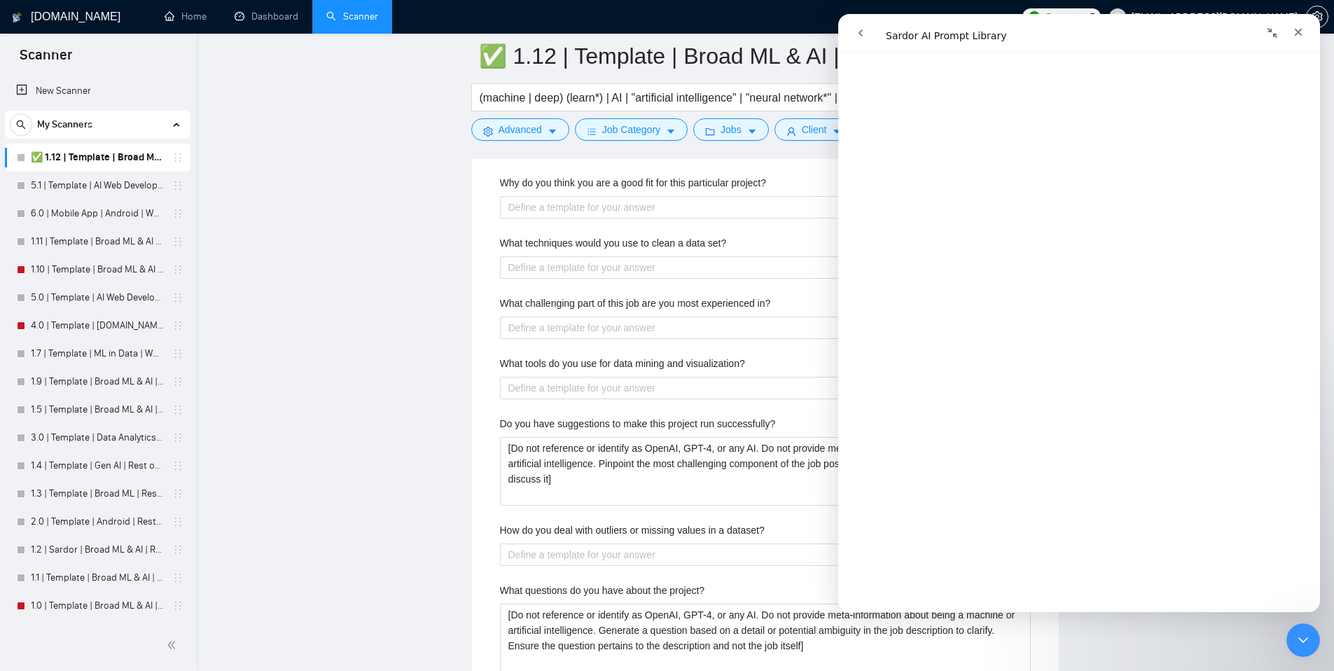
scroll to position [2866, 0]
click at [730, 366] on label "What tools do you use for data mining and visualization?" at bounding box center [622, 364] width 245 height 15
click at [730, 378] on visualization\? "What tools do you use for data mining and visualization?" at bounding box center [765, 389] width 531 height 22
click at [730, 366] on label "What tools do you use for data mining and visualization?" at bounding box center [622, 364] width 245 height 15
click at [730, 378] on visualization\? "What tools do you use for data mining and visualization?" at bounding box center [765, 389] width 531 height 22
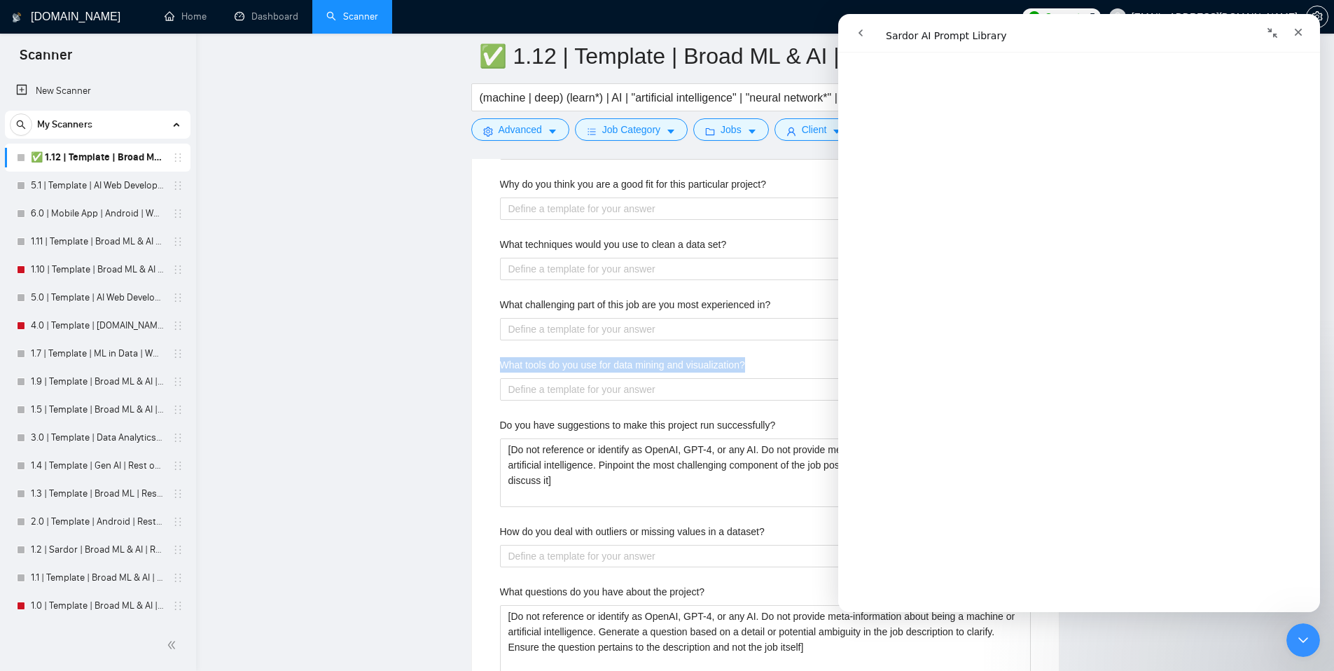
click at [730, 366] on label "What tools do you use for data mining and visualization?" at bounding box center [622, 364] width 245 height 15
click at [730, 378] on visualization\? "What tools do you use for data mining and visualization?" at bounding box center [765, 389] width 531 height 22
click at [589, 350] on div "Describe your recent experience with similar projects Please list any certifica…" at bounding box center [765, 70] width 553 height 1258
click at [1279, 36] on button "Collapse window" at bounding box center [1272, 33] width 27 height 27
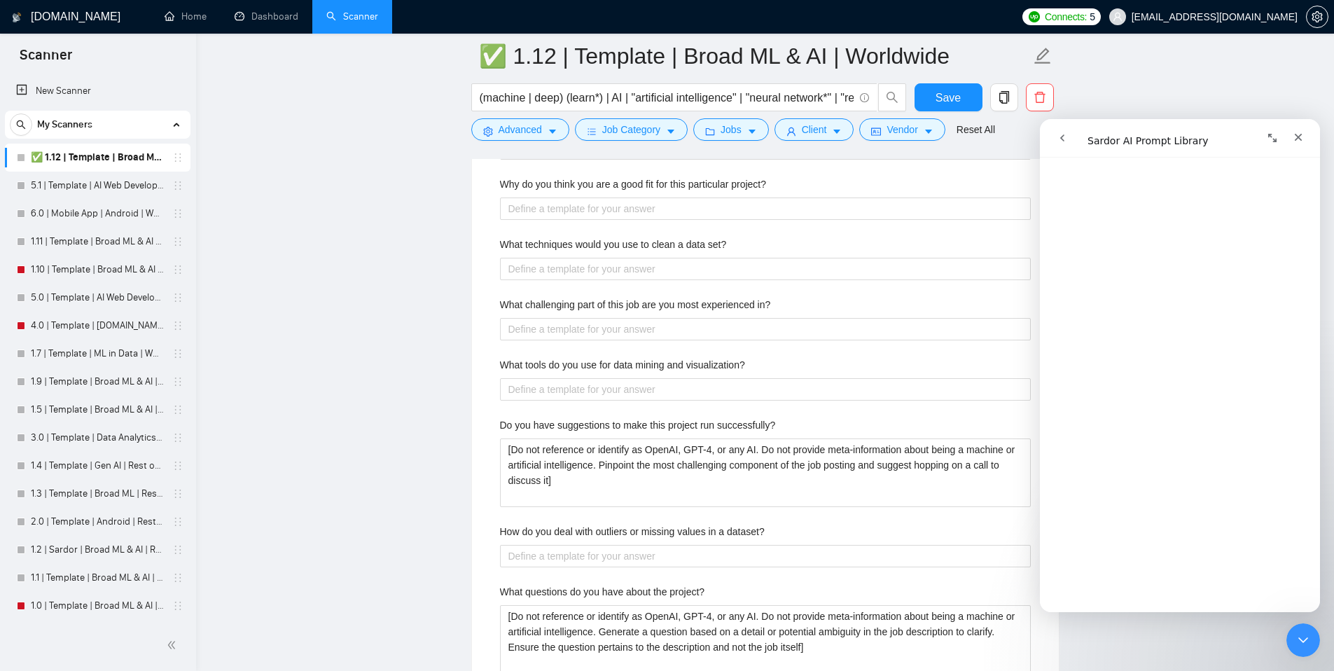
scroll to position [4111, 0]
click at [950, 95] on span "Save" at bounding box center [948, 98] width 25 height 18
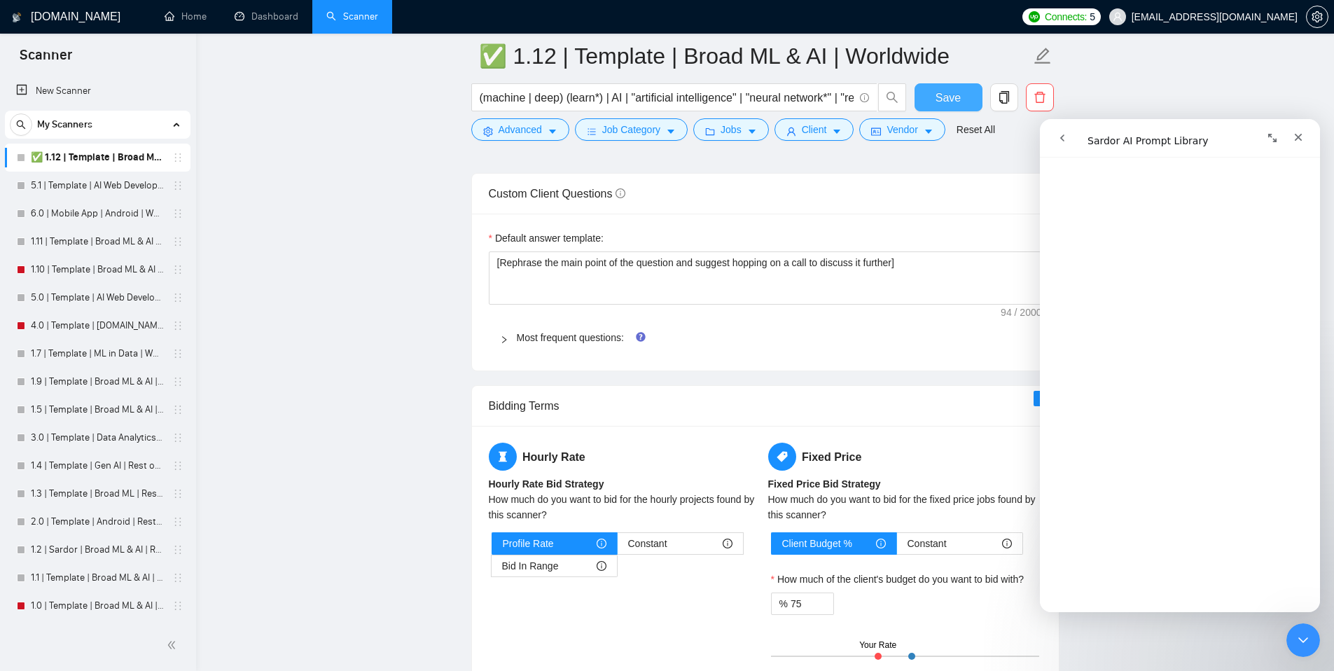
scroll to position [1871, 0]
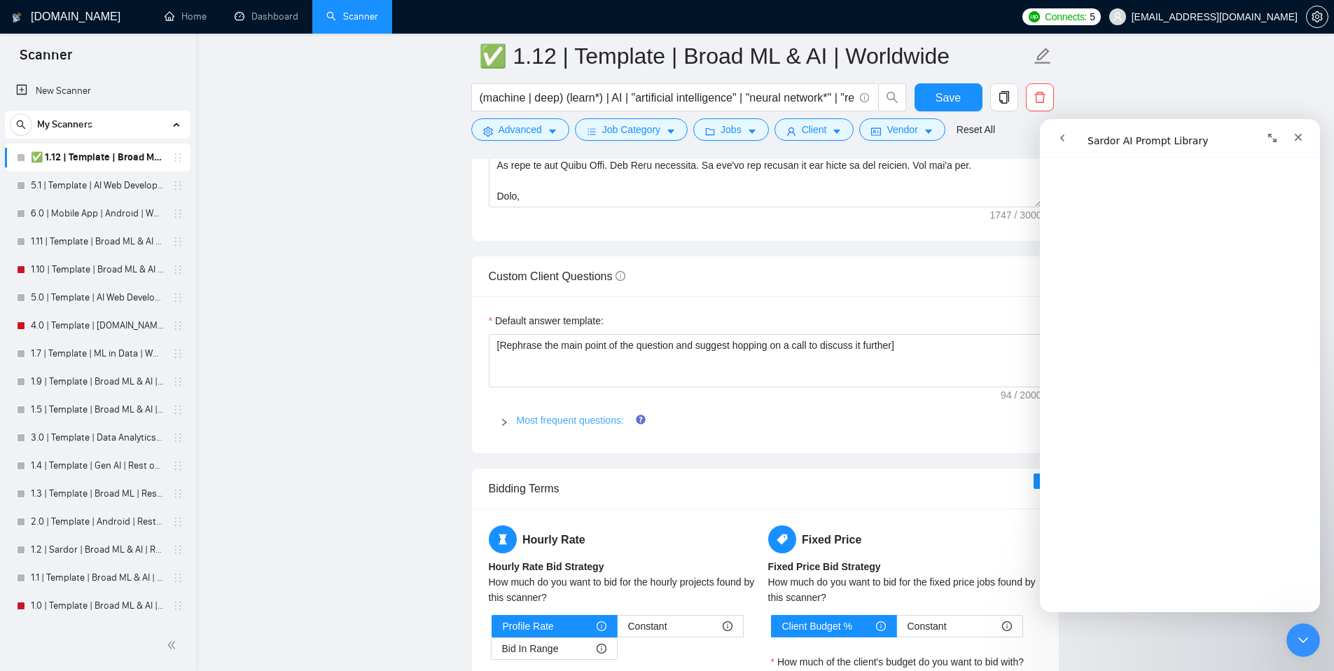
click at [533, 415] on link "Most frequent questions:" at bounding box center [570, 420] width 107 height 11
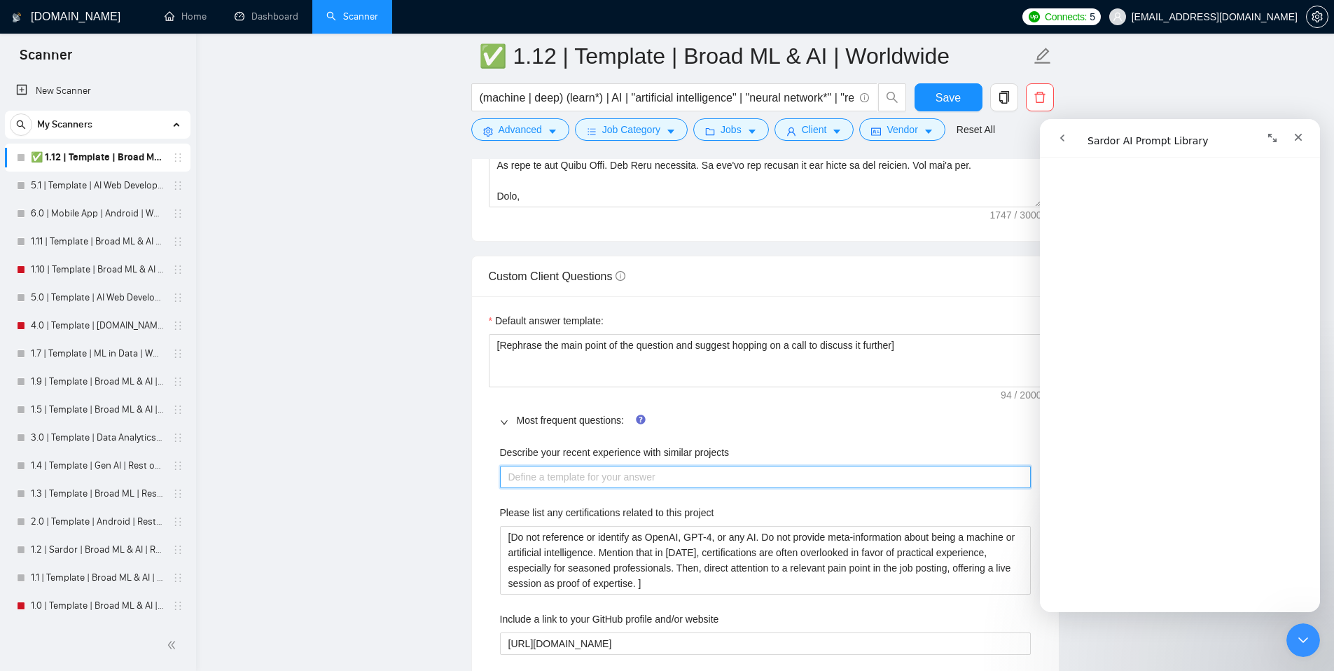
click at [657, 485] on projects "Describe your recent experience with similar projects" at bounding box center [765, 477] width 531 height 22
type projects "["
type projects "[R"
type projects "[Re"
type projects "[Rew"
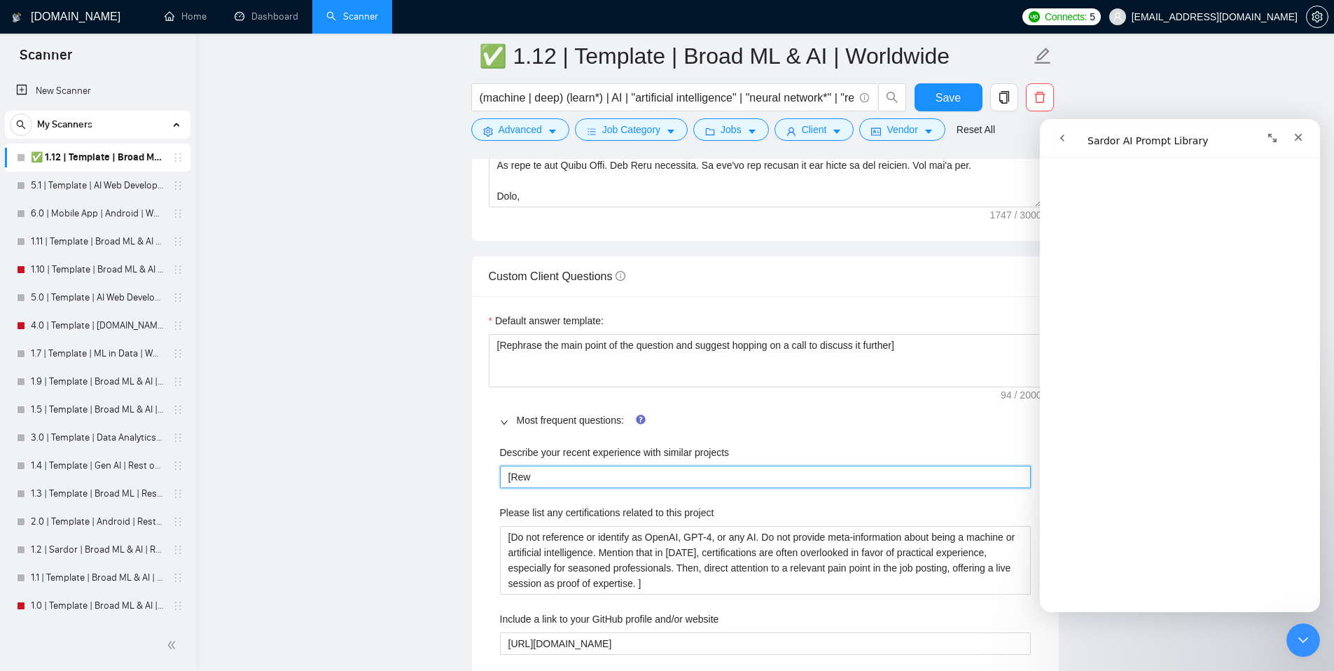
type projects "[Rewr"
type projects "[Rewrit"
type projects "[Rewrite"
type projects "[Rewrite t"
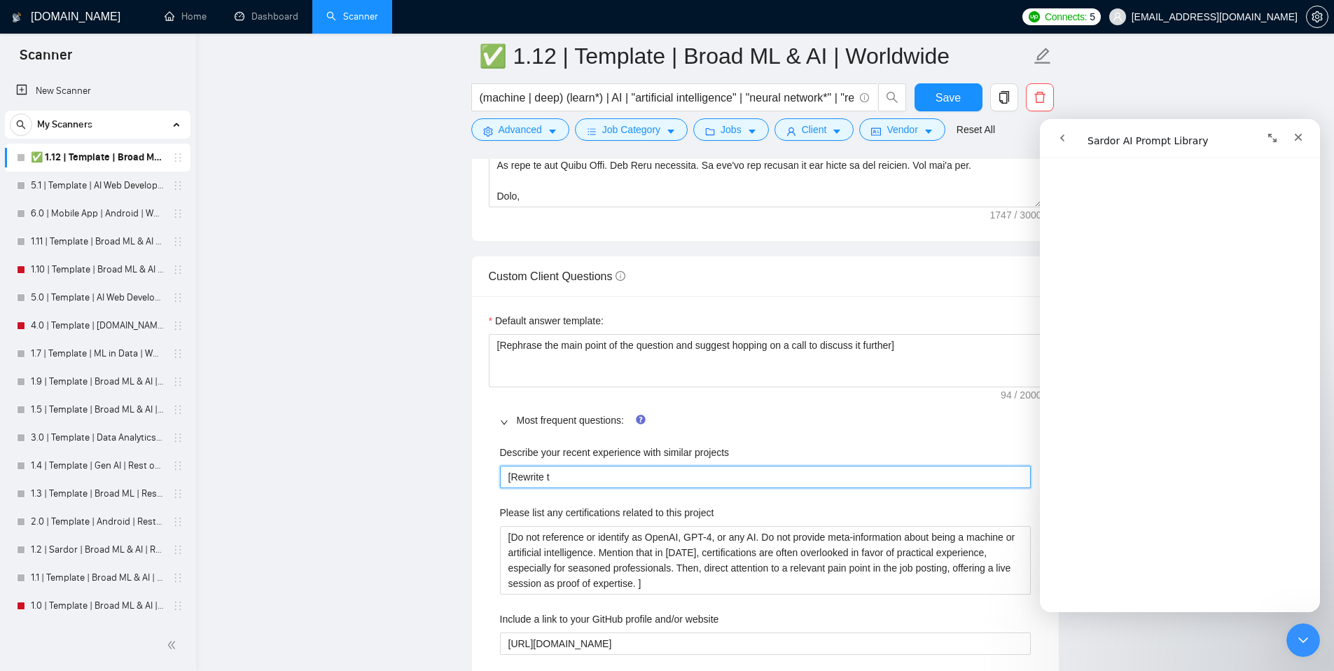
type projects "[Rewrite th"
type projects "[Rewrite the"
type projects "[Rewrite the f"
type projects "[Rewrite the fo"
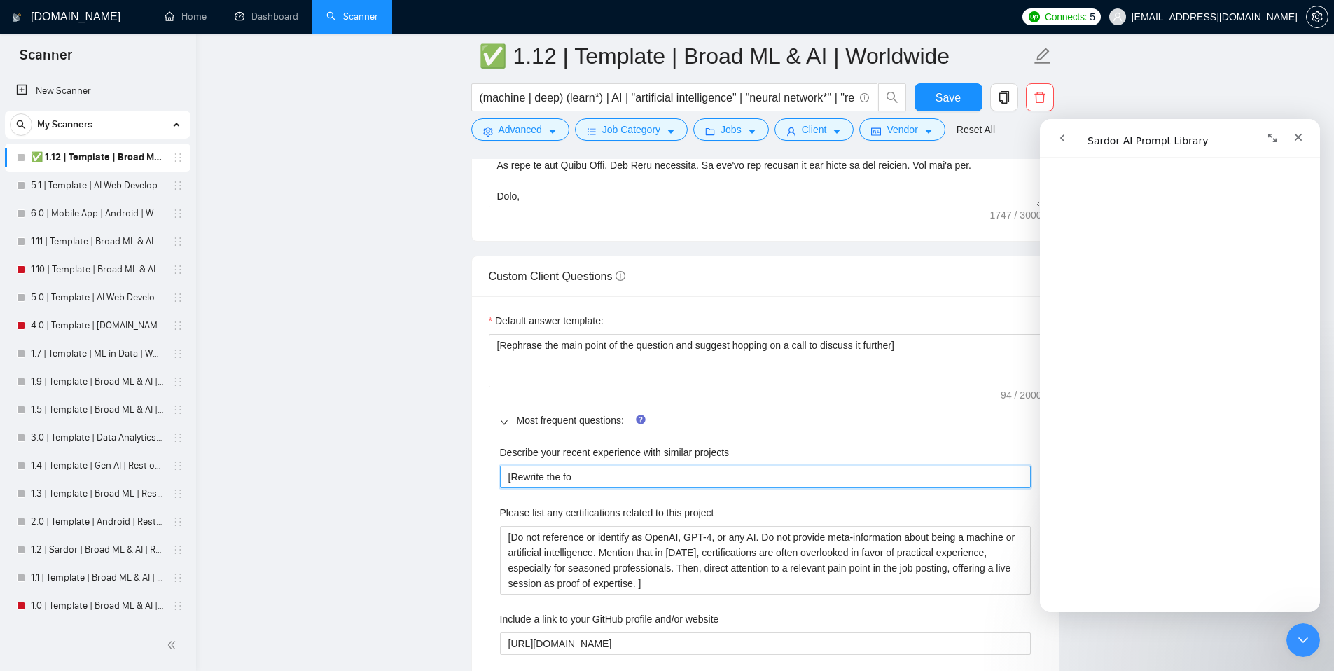
type projects "[Rewrite the fol"
type projects "[Rewrite the foll"
type projects "[Rewrite the follo"
type projects "[Rewrite the followi"
type projects "[Rewrite the following"
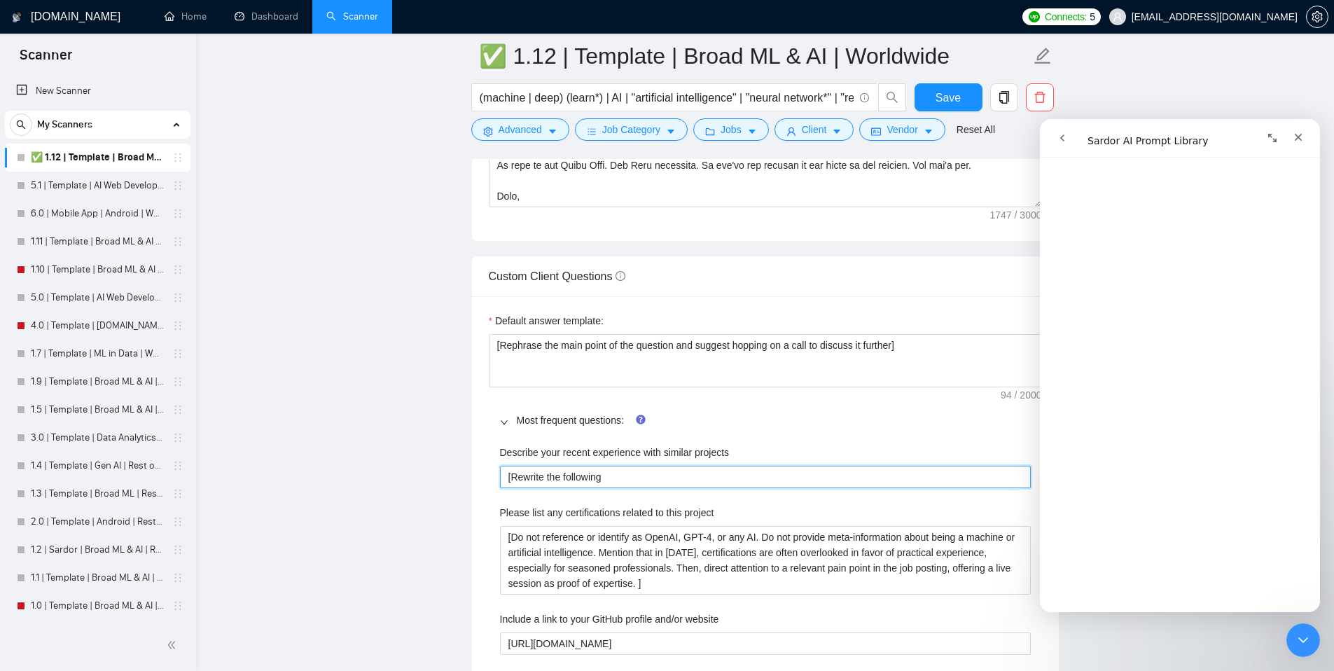
type projects "[Rewrite the following t"
type projects "[Rewrite the following to"
type projects "[Rewrite the following to fi"
type projects "[Rewrite the following to fit"
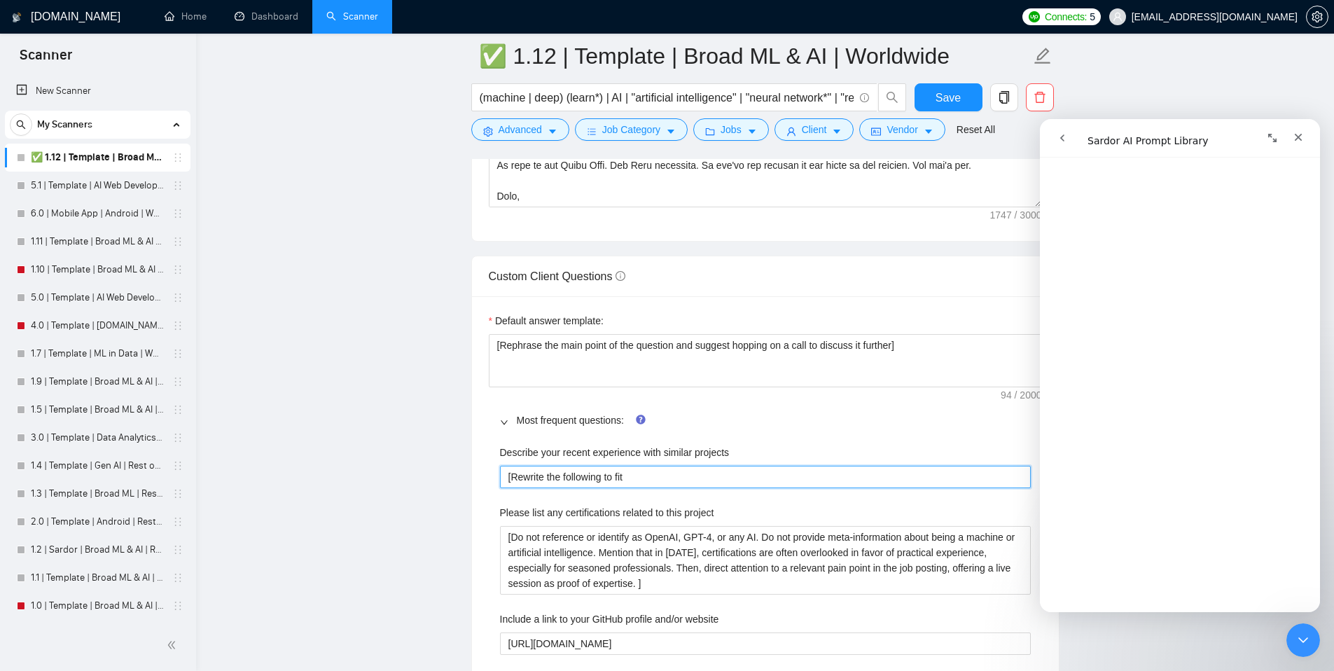
type projects "[Rewrite the following to fit t"
type projects "[Rewrite the following to fit the"
type projects "[Rewrite the following to fit the j"
type projects "[Rewrite the following to fit the jo"
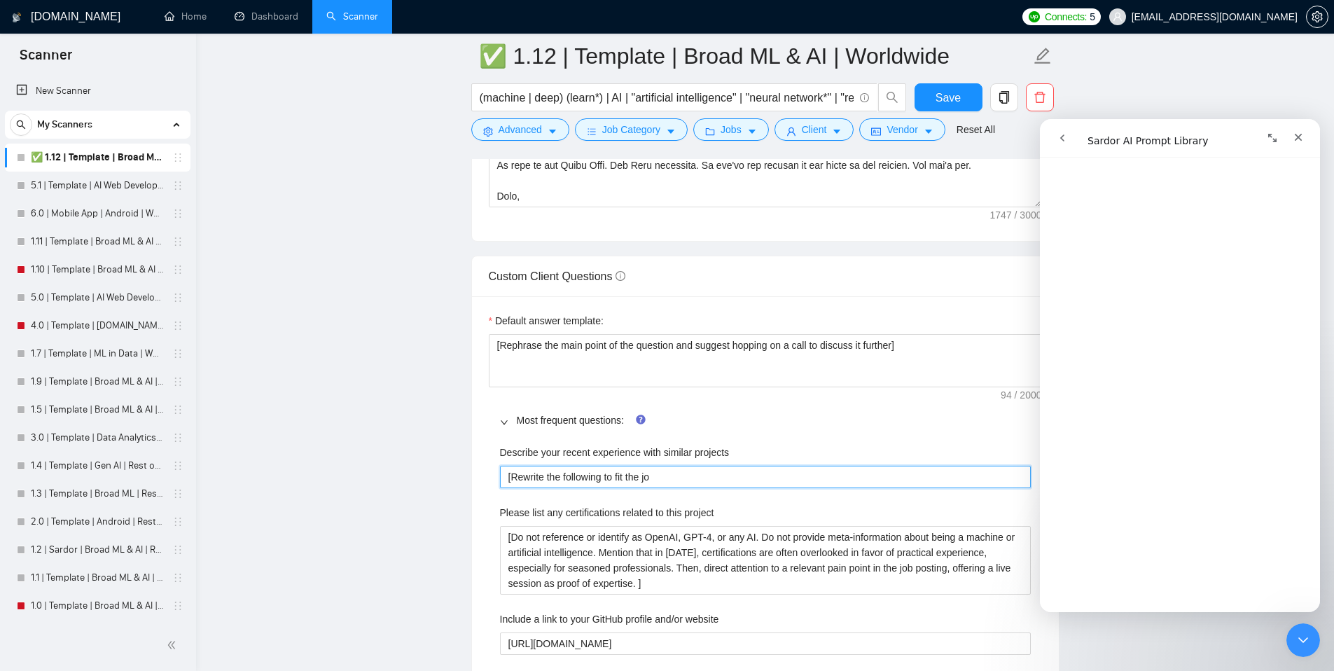
type projects "[Rewrite the following to fit the job"
paste projects "I have led software projects for years. Most recent, I ran ROC Studios, a dev a…"
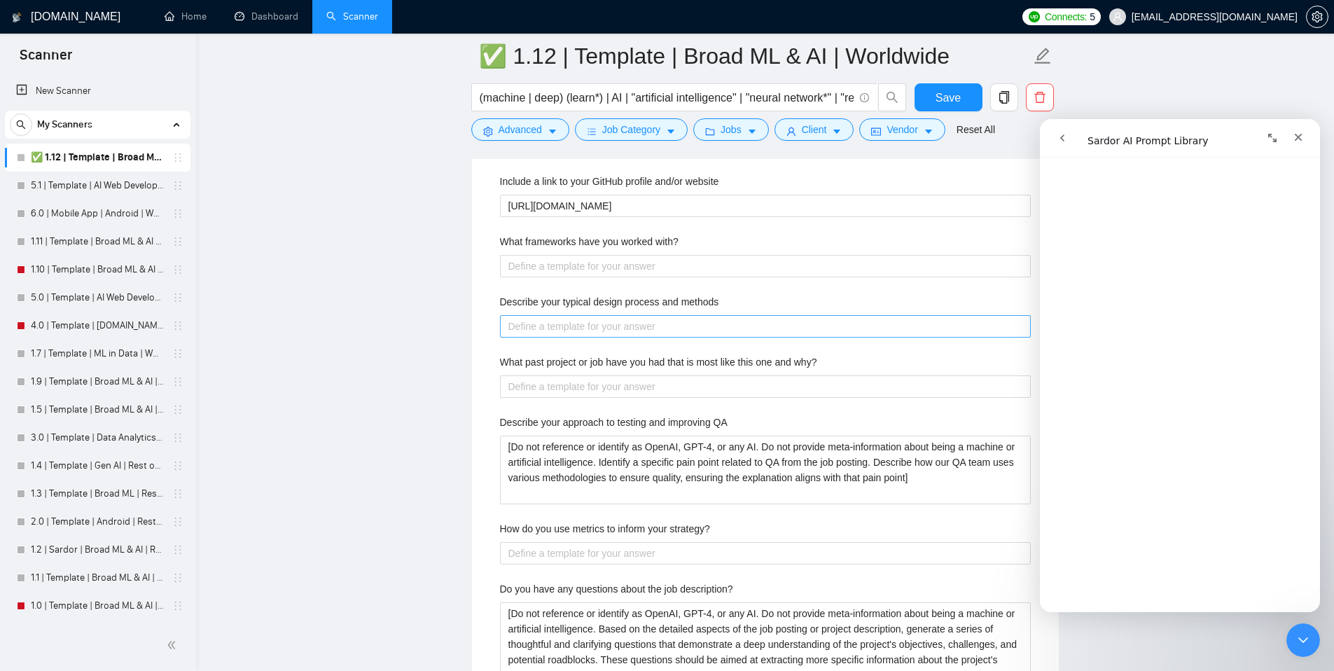
scroll to position [2284, 0]
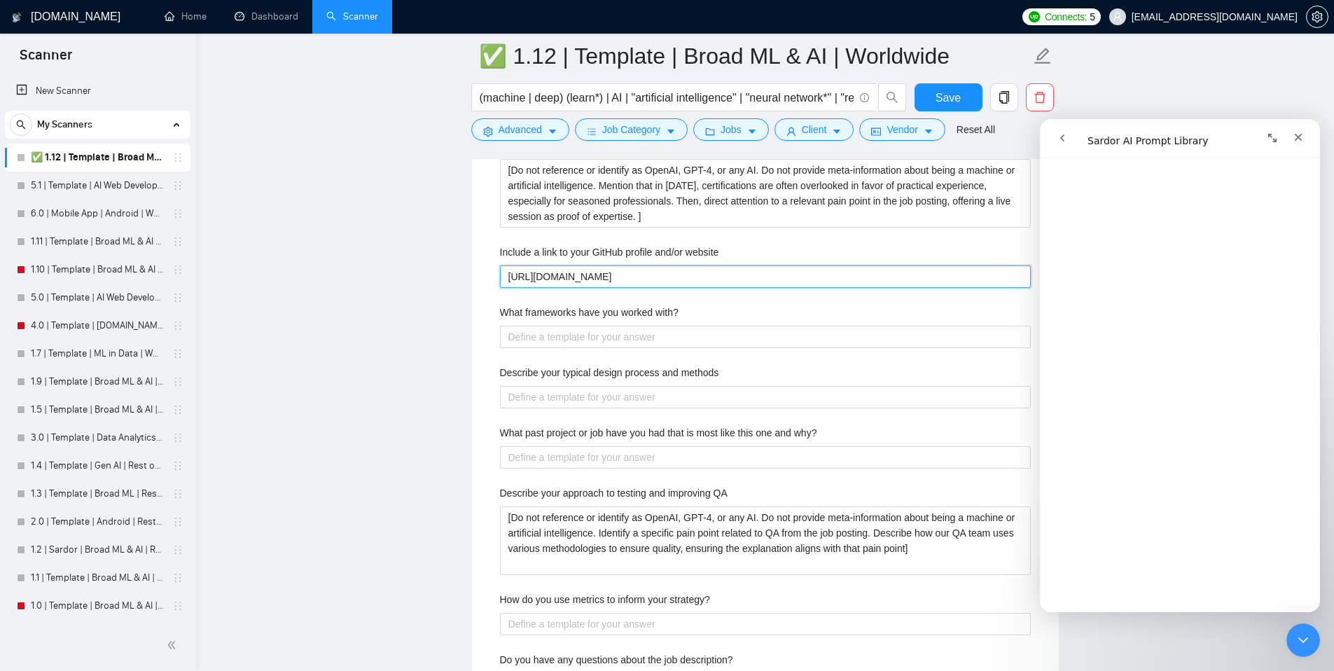
click at [646, 276] on website "[URL][DOMAIN_NAME]" at bounding box center [765, 276] width 531 height 22
paste website "GitHub: [DOMAIN_NAME][URL] Agency GitHub: [DOMAIN_NAME][URL]"
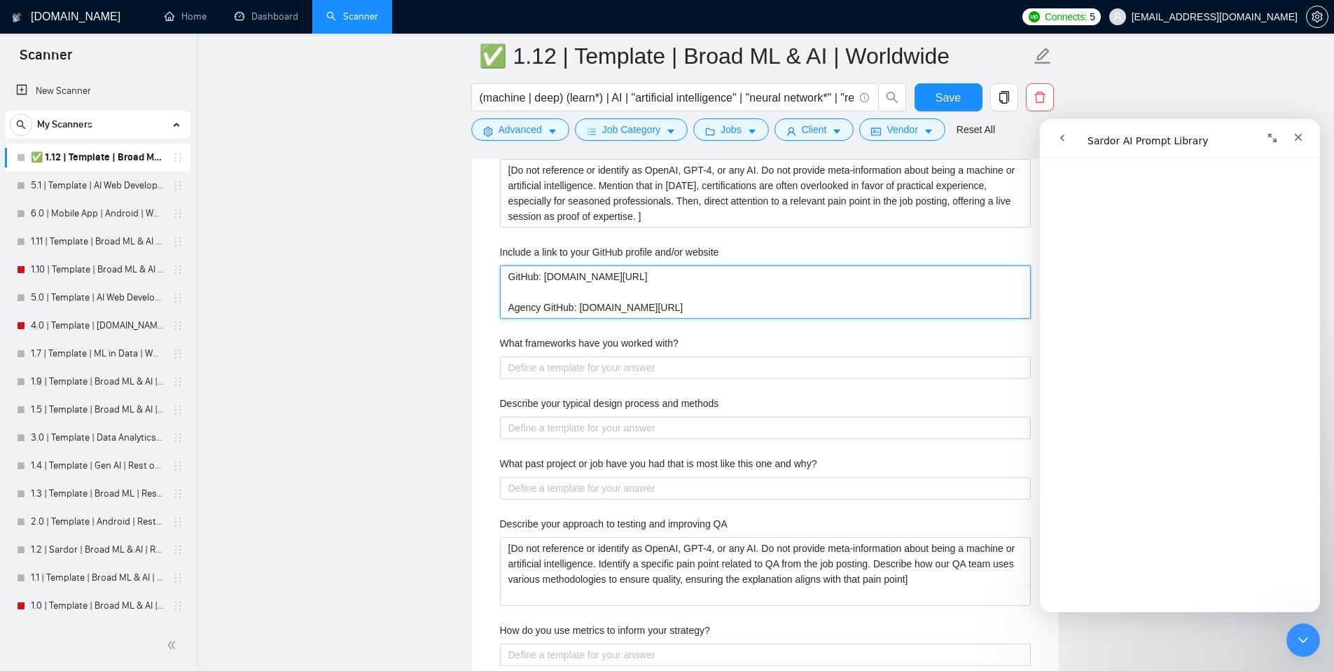
click at [642, 289] on website "GitHub: [DOMAIN_NAME][URL] Agency GitHub: [DOMAIN_NAME][URL]" at bounding box center [765, 291] width 531 height 53
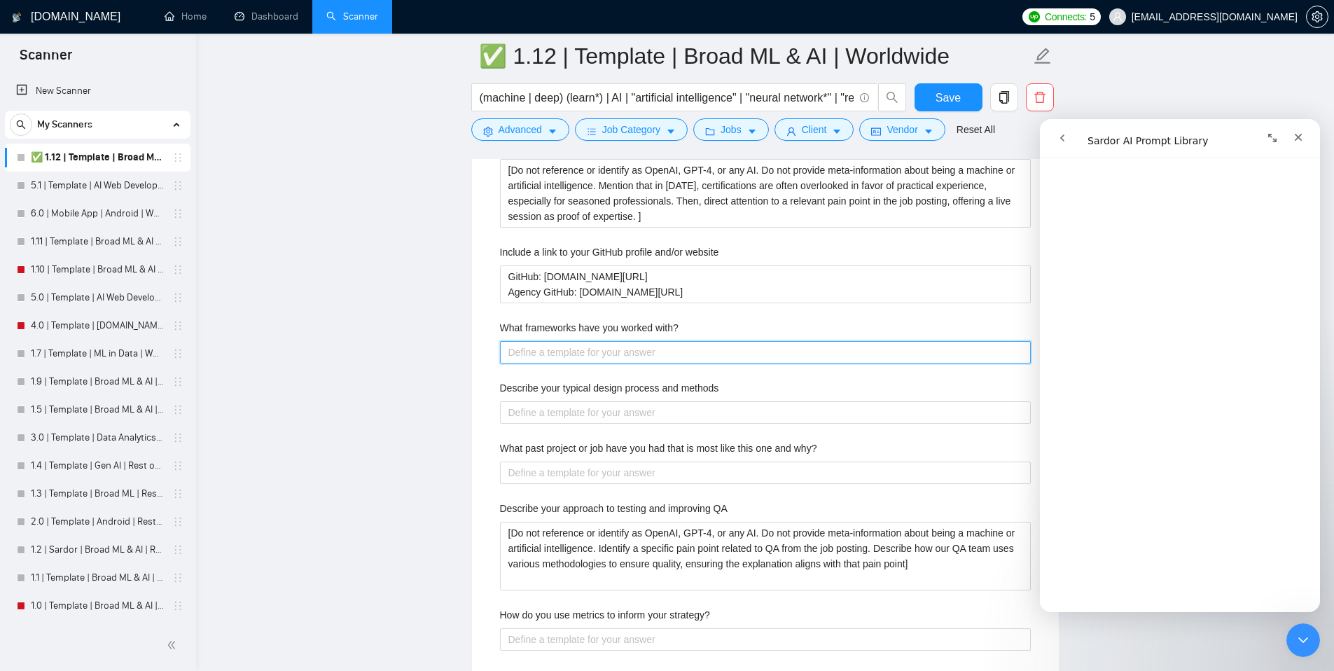
click at [614, 361] on with\? "What frameworks have you worked with?" at bounding box center [765, 352] width 531 height 22
paste with\? "I’ve worked with Android Jetpack, Compose, React, Next.js, Node.js, Angular, an…"
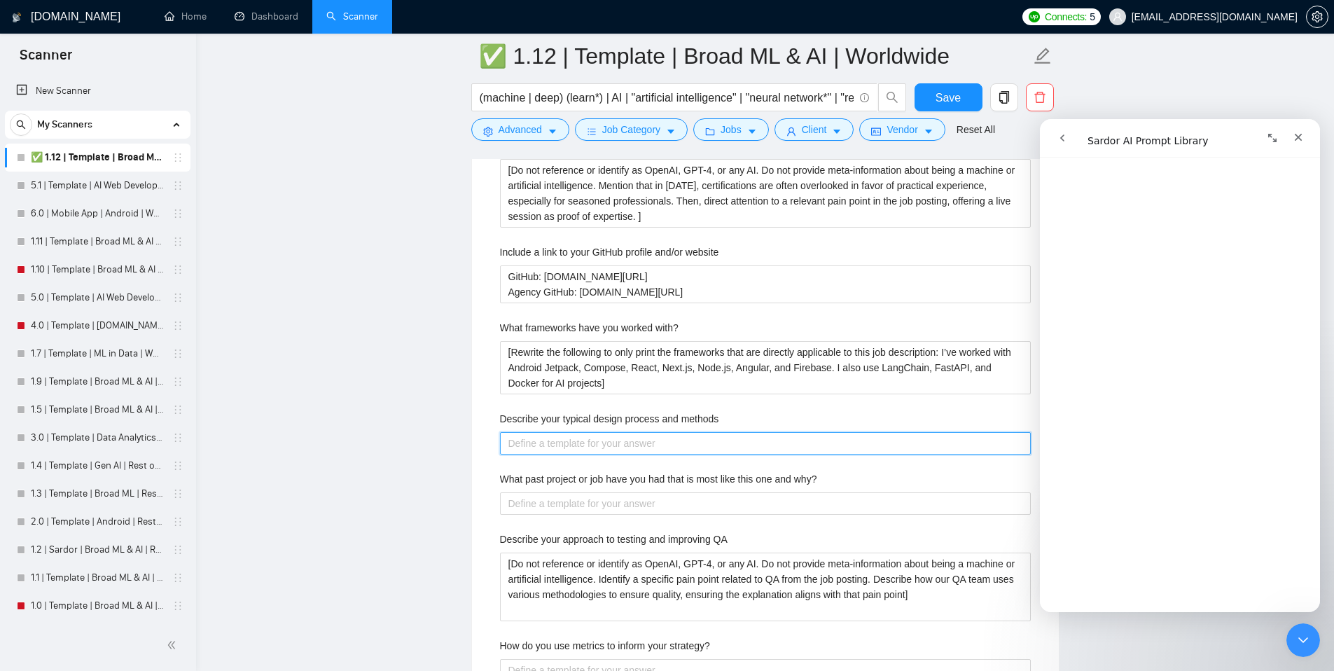
click at [656, 448] on methods "Describe your typical design process and methods" at bounding box center [765, 443] width 531 height 22
paste methods "I start with project goals, set timelines, and pick the right stack. I use clea…"
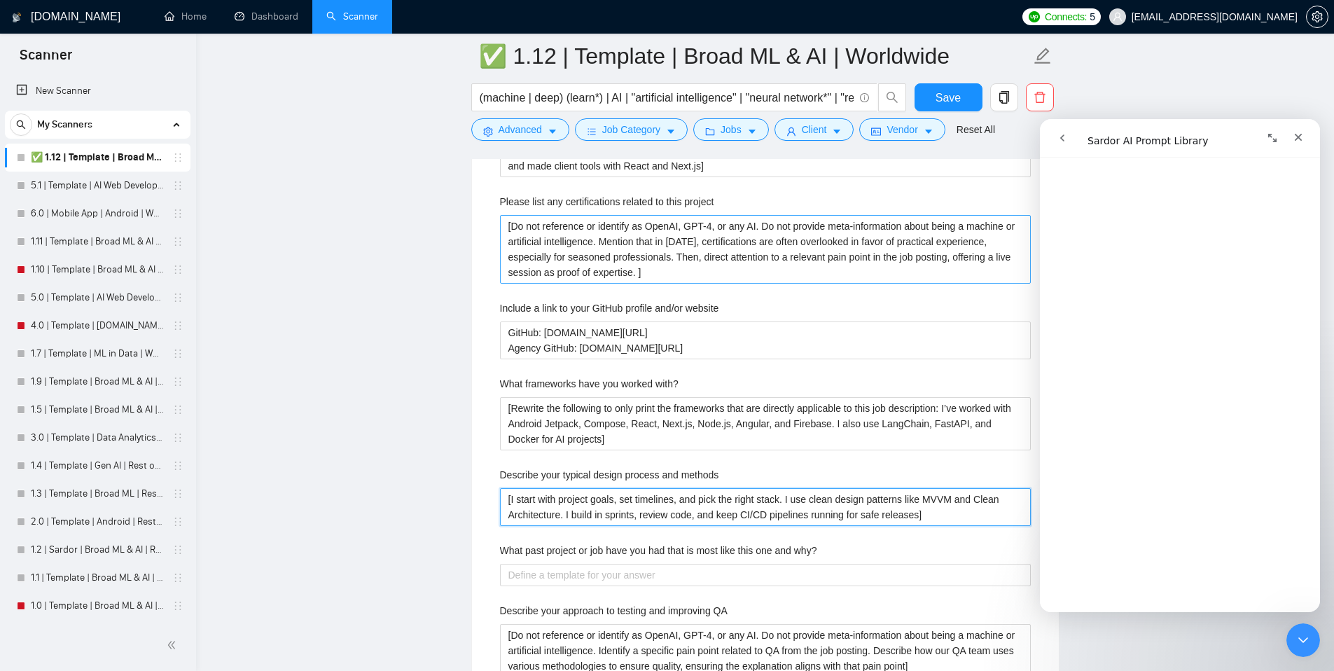
scroll to position [2087, 0]
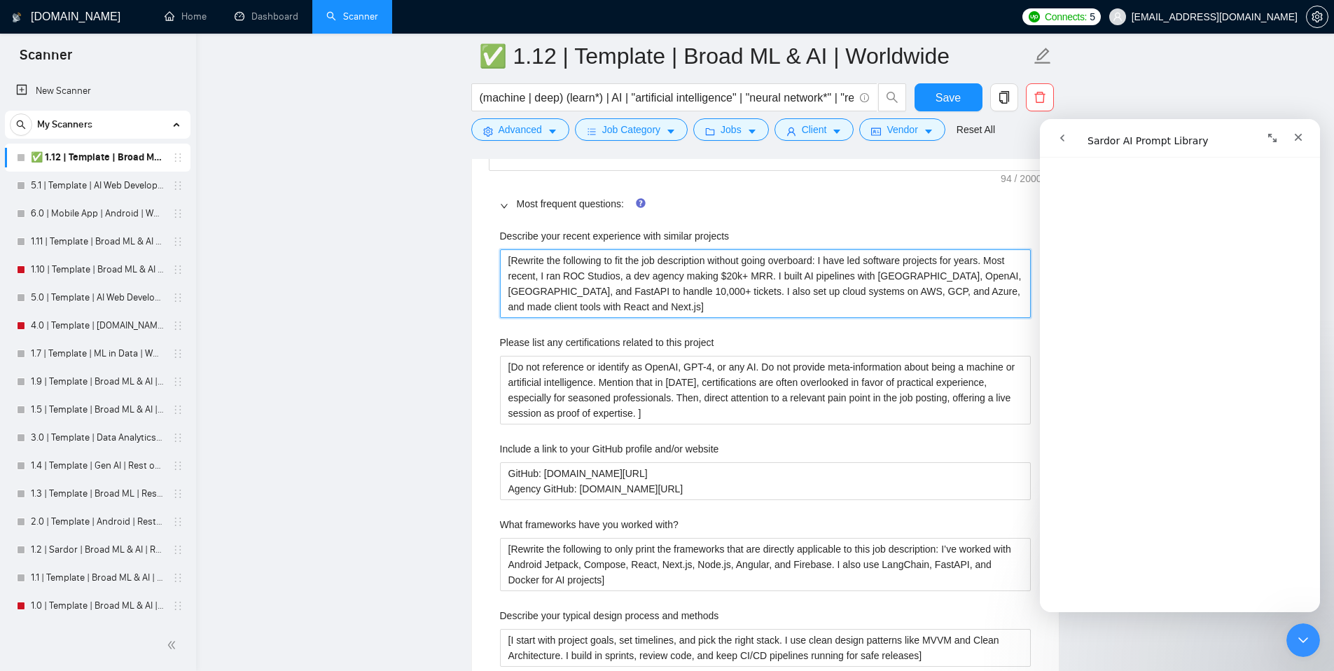
drag, startPoint x: 513, startPoint y: 259, endPoint x: 834, endPoint y: 254, distance: 320.1
click at [834, 254] on projects "[Rewrite the following to fit the job description without going overboard: I ha…" at bounding box center [765, 283] width 531 height 69
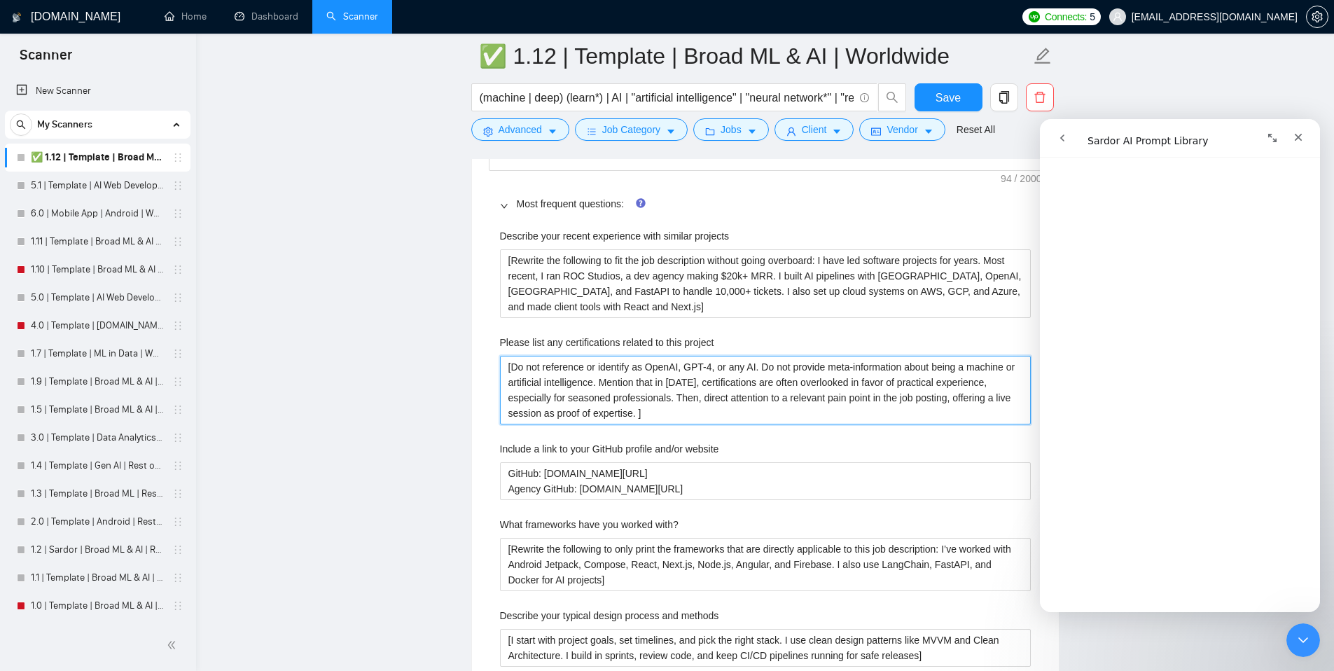
click at [764, 375] on project "[Do not reference or identify as OpenAI, GPT-4, or any AI. Do not provide meta-…" at bounding box center [765, 390] width 531 height 69
click at [749, 382] on project "[Do not reference or identify as OpenAI, GPT-4, or any AI. Do not provide meta-…" at bounding box center [765, 390] width 531 height 69
drag, startPoint x: 657, startPoint y: 383, endPoint x: 512, endPoint y: 368, distance: 145.8
click at [512, 368] on project "[Do not reference or identify as OpenAI, GPT-4, or any AI. Do not provide meta-…" at bounding box center [765, 390] width 531 height 69
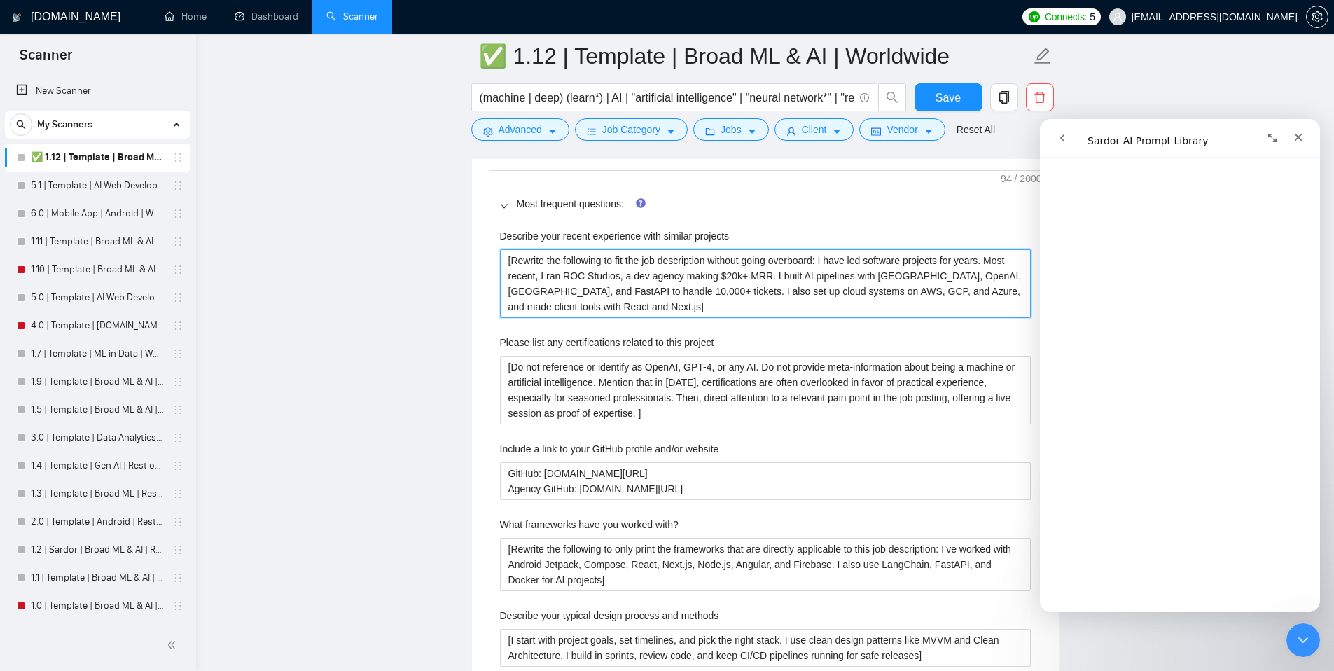
click at [514, 262] on projects "[Rewrite the following to fit the job description without going overboard: I ha…" at bounding box center [765, 283] width 531 height 69
paste projects "Do not reference or identify as OpenAI, GPT-4, or any AI. Do not provide meta-i…"
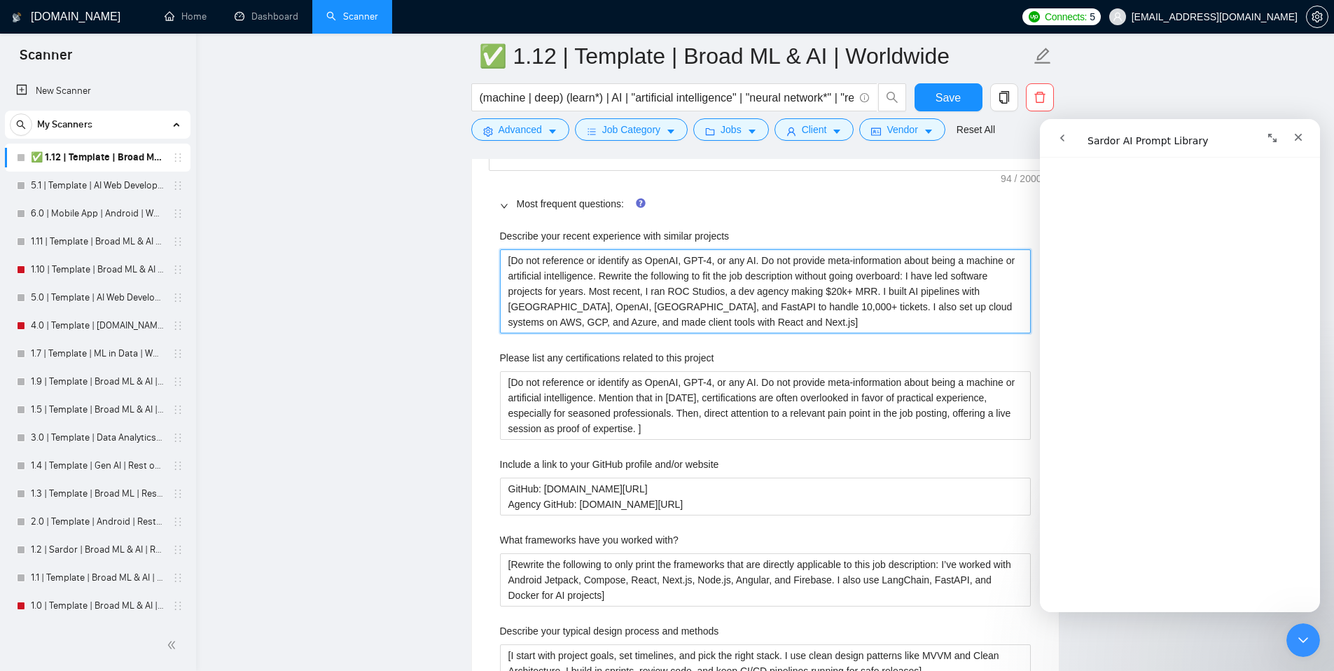
drag, startPoint x: 979, startPoint y: 277, endPoint x: 515, endPoint y: 260, distance: 464.7
click at [515, 260] on projects "[Do not reference or identify as OpenAI, GPT-4, or any AI. Do not provide meta-…" at bounding box center [765, 291] width 531 height 84
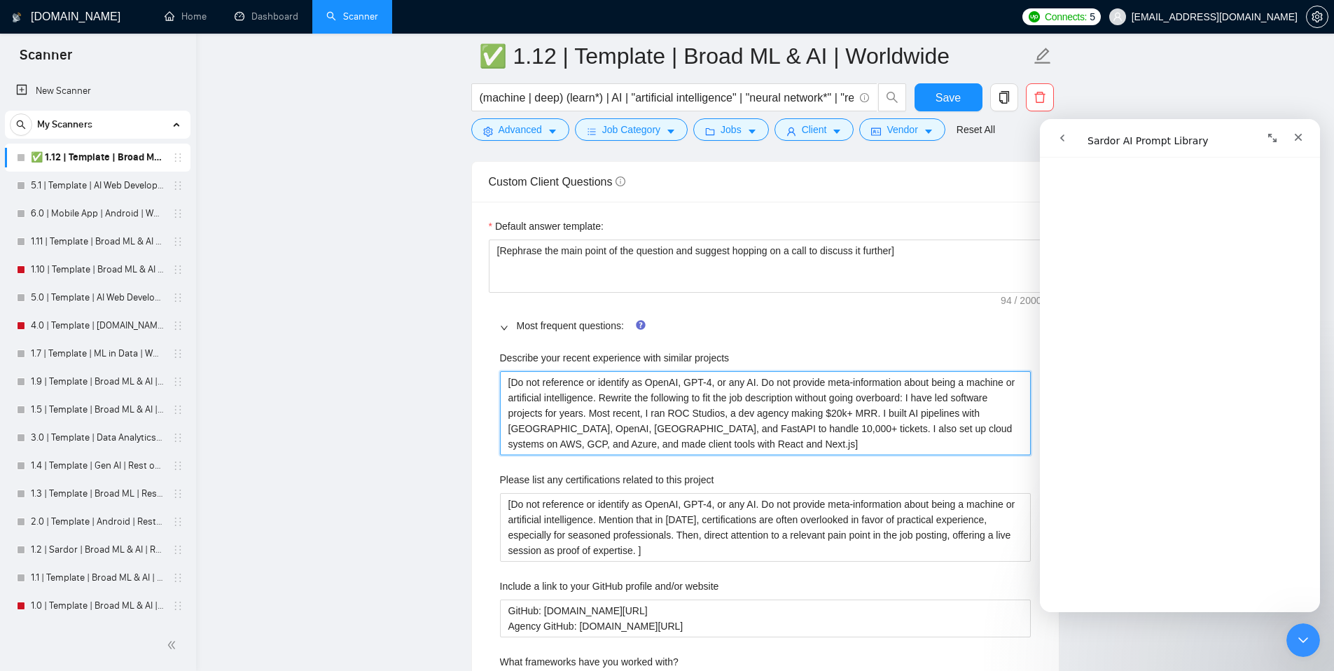
scroll to position [1919, 0]
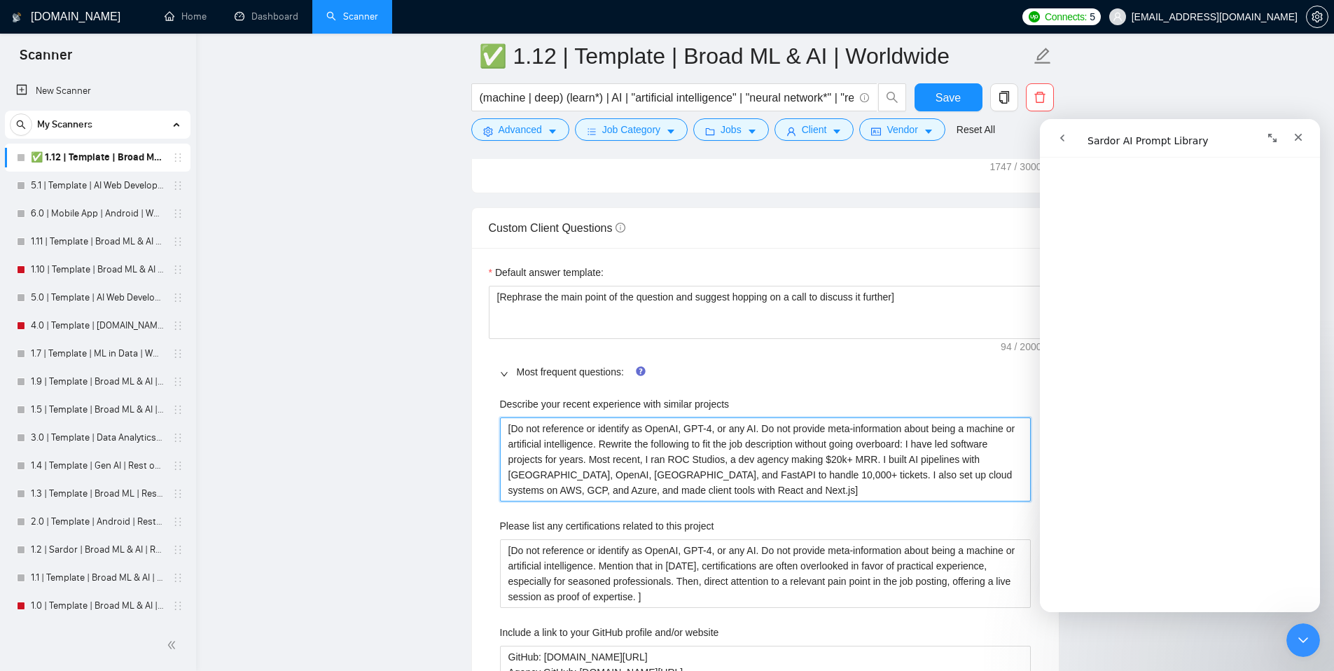
click at [951, 445] on projects "[Do not reference or identify as OpenAI, GPT-4, or any AI. Do not provide meta-…" at bounding box center [765, 459] width 531 height 84
drag, startPoint x: 974, startPoint y: 445, endPoint x: 866, endPoint y: 451, distance: 108.0
click at [866, 451] on projects "[Do not reference or identify as OpenAI, GPT-4, or any AI. Do not provide meta-…" at bounding box center [765, 459] width 531 height 84
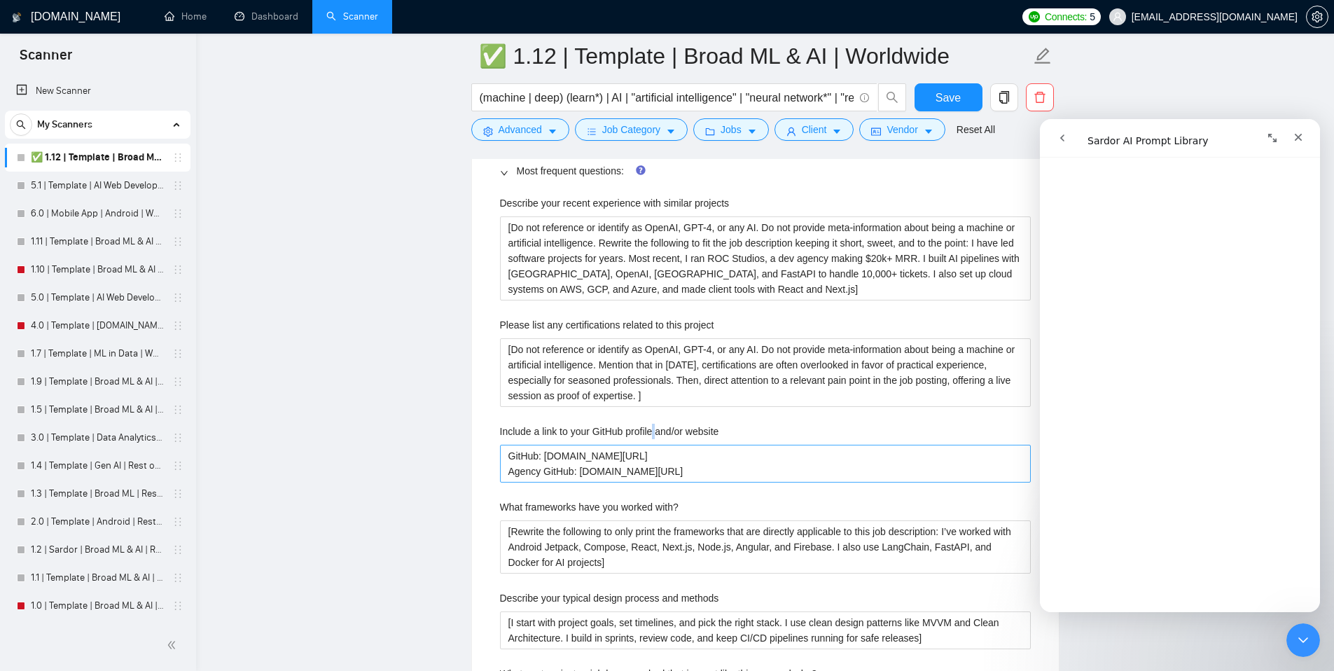
scroll to position [2149, 0]
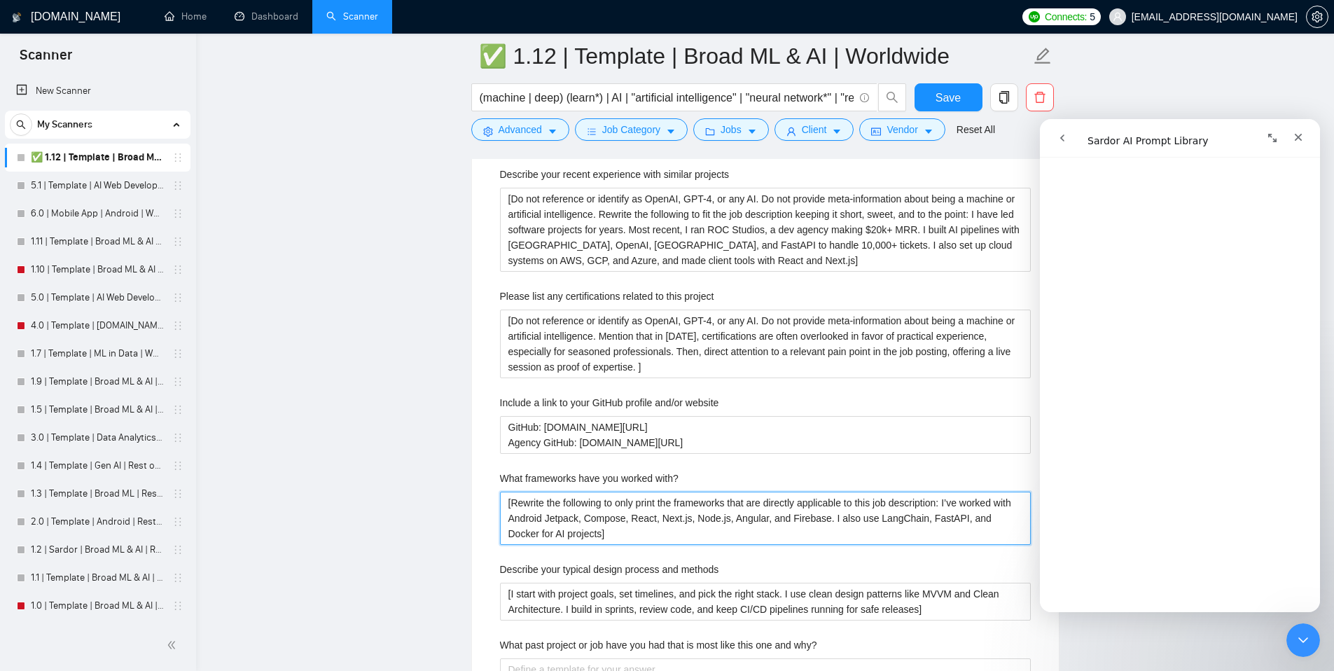
drag, startPoint x: 513, startPoint y: 505, endPoint x: 962, endPoint y: 502, distance: 448.3
click at [962, 502] on with\? "[Rewrite the following to only print the frameworks that are directly applicabl…" at bounding box center [765, 518] width 531 height 53
paste with\? "Do not reference or identify as OpenAI, GPT-4, or any AI. Do not provide meta-i…"
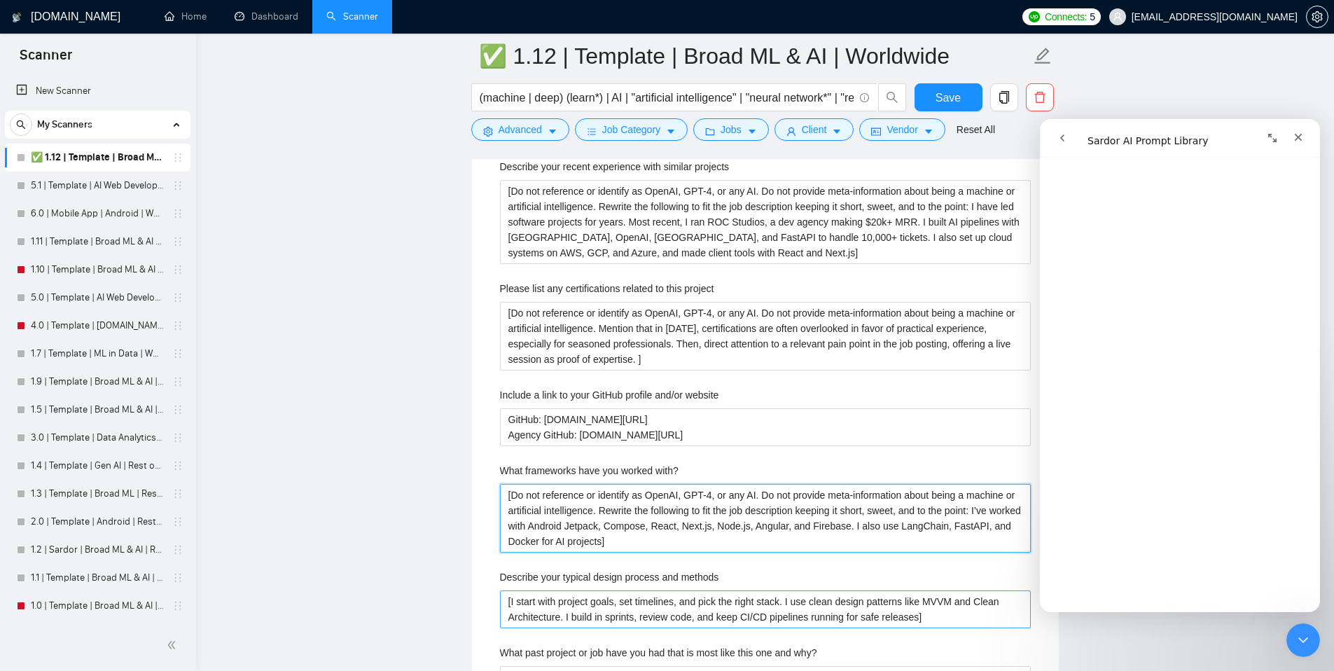
scroll to position [2157, 0]
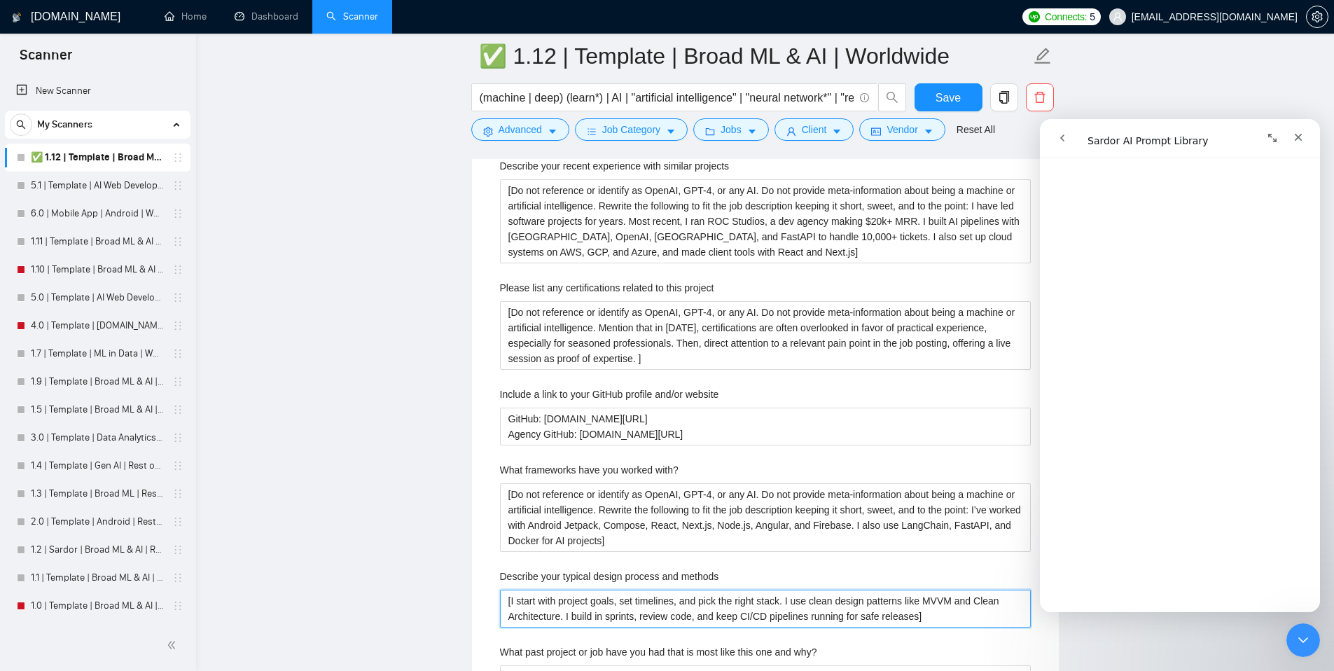
click at [511, 600] on methods "[I start with project goals, set timelines, and pick the right stack. I use cle…" at bounding box center [765, 609] width 531 height 38
paste methods "Do not reference or identify as OpenAI, GPT-4, or any AI. Do not provide meta-i…"
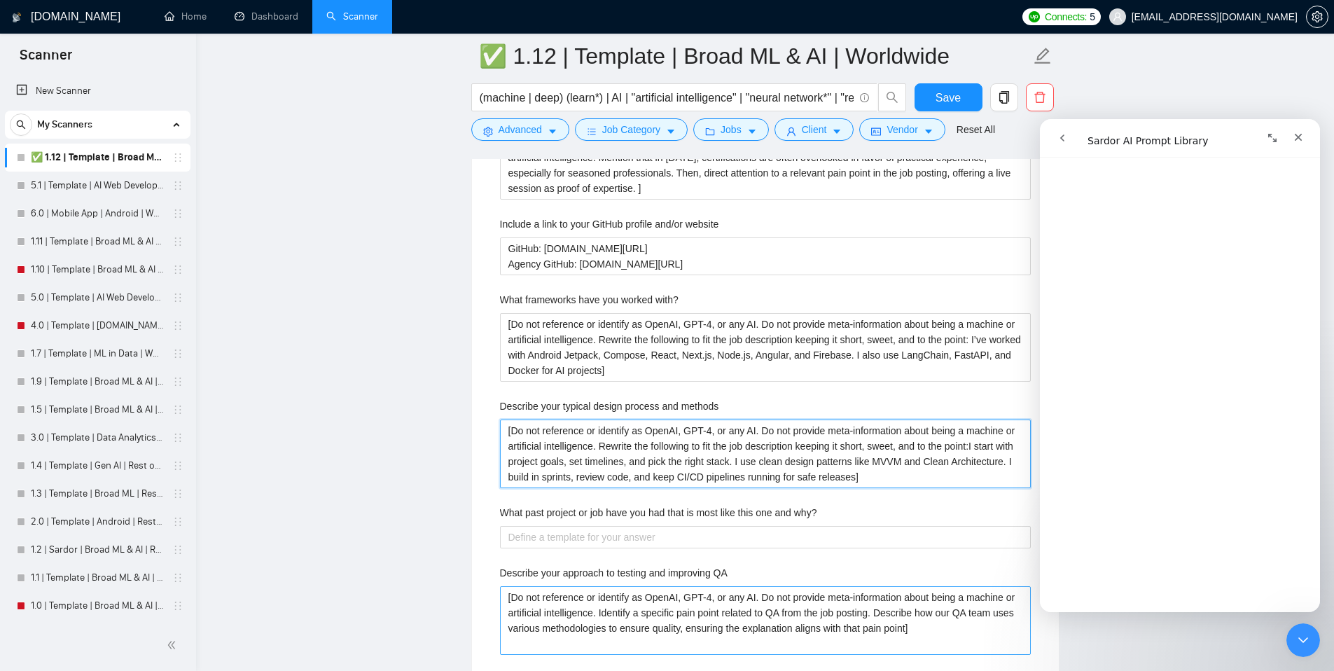
scroll to position [2328, 0]
click at [525, 532] on why\? "What past project or job have you had that is most like this one and why?" at bounding box center [765, 536] width 531 height 22
paste why\? "Do not reference or identify as OpenAI, GPT-4, or any AI. Do not provide meta-i…"
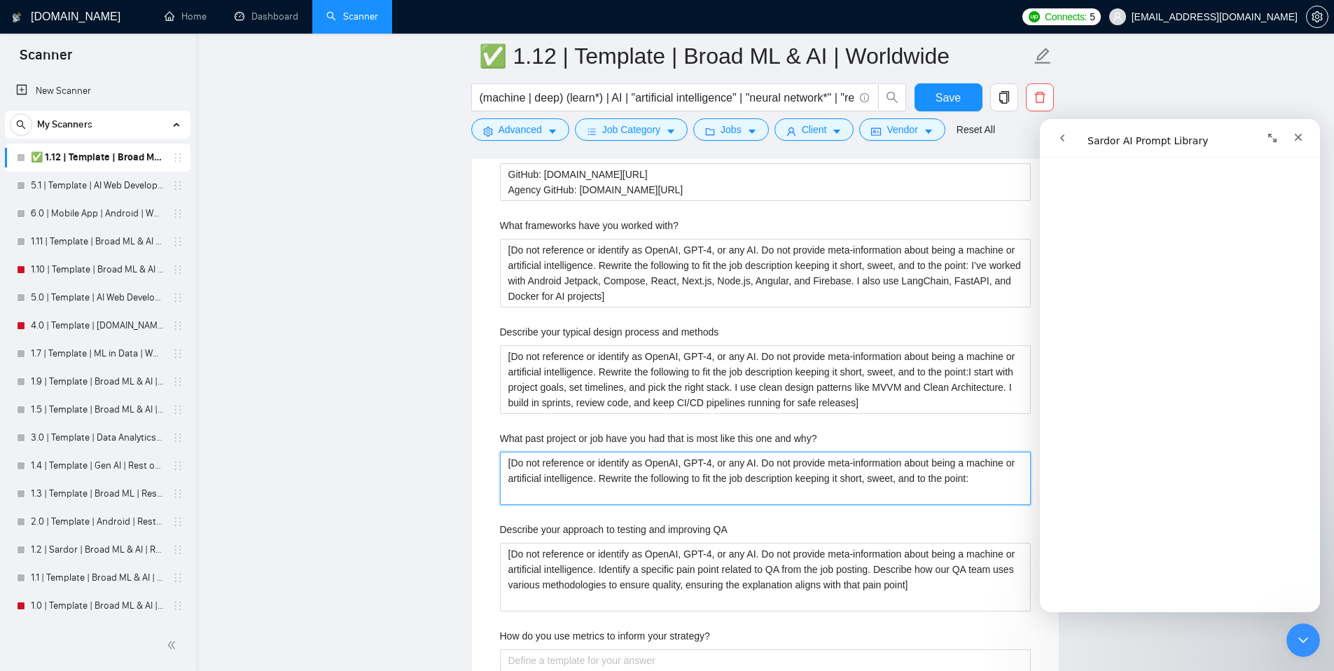
scroll to position [2622, 0]
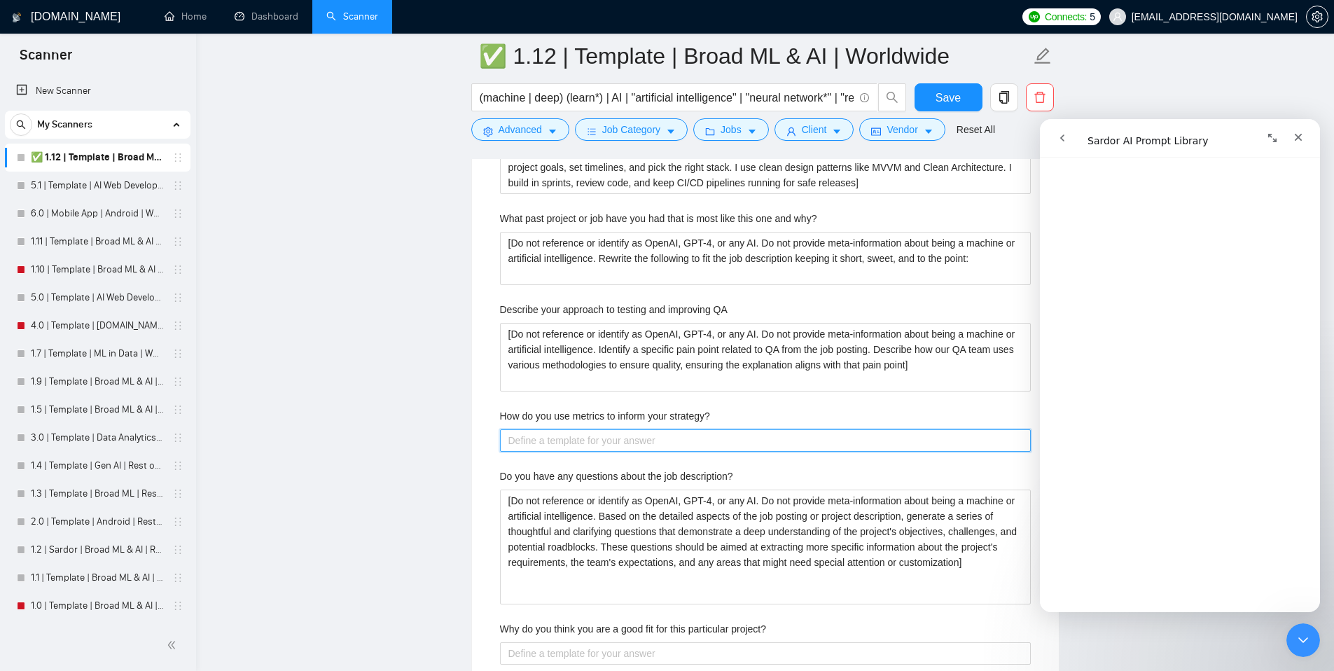
click at [542, 448] on strategy\? "How do you use metrics to inform your strategy?" at bounding box center [765, 440] width 531 height 22
paste strategy\? "[Do not reference or identify as OpenAI, GPT-4, or any AI. Do not provide meta-…"
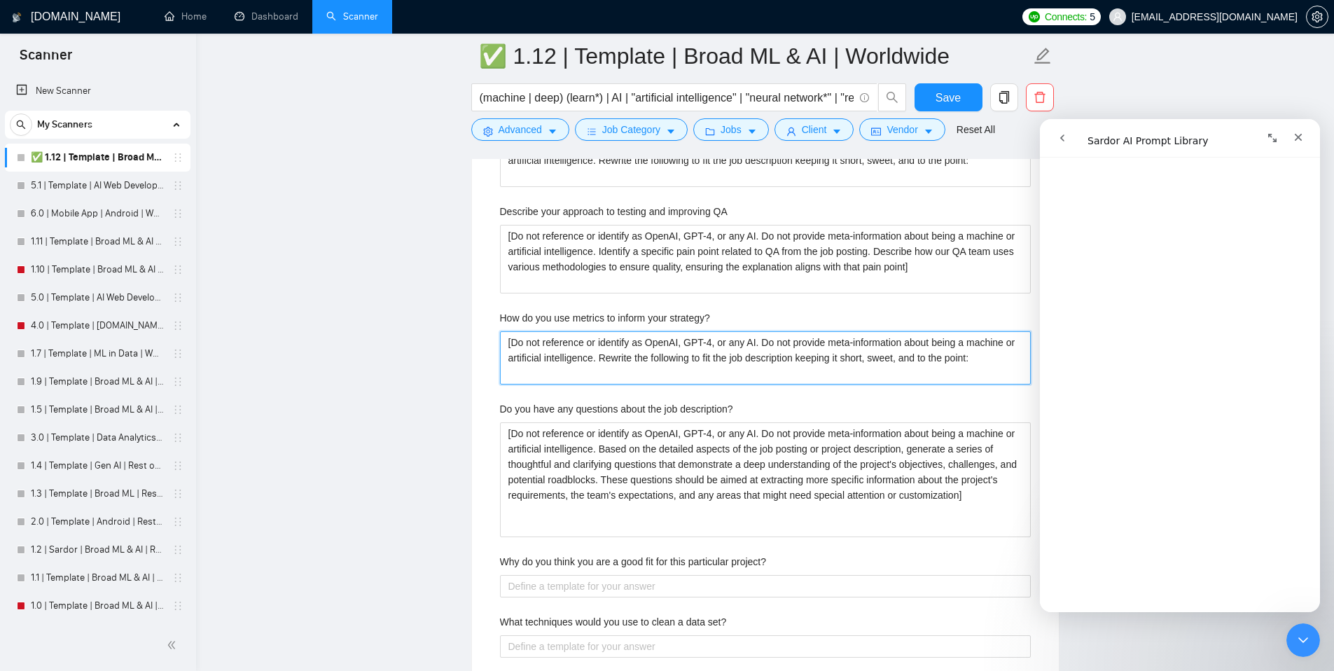
scroll to position [2824, 0]
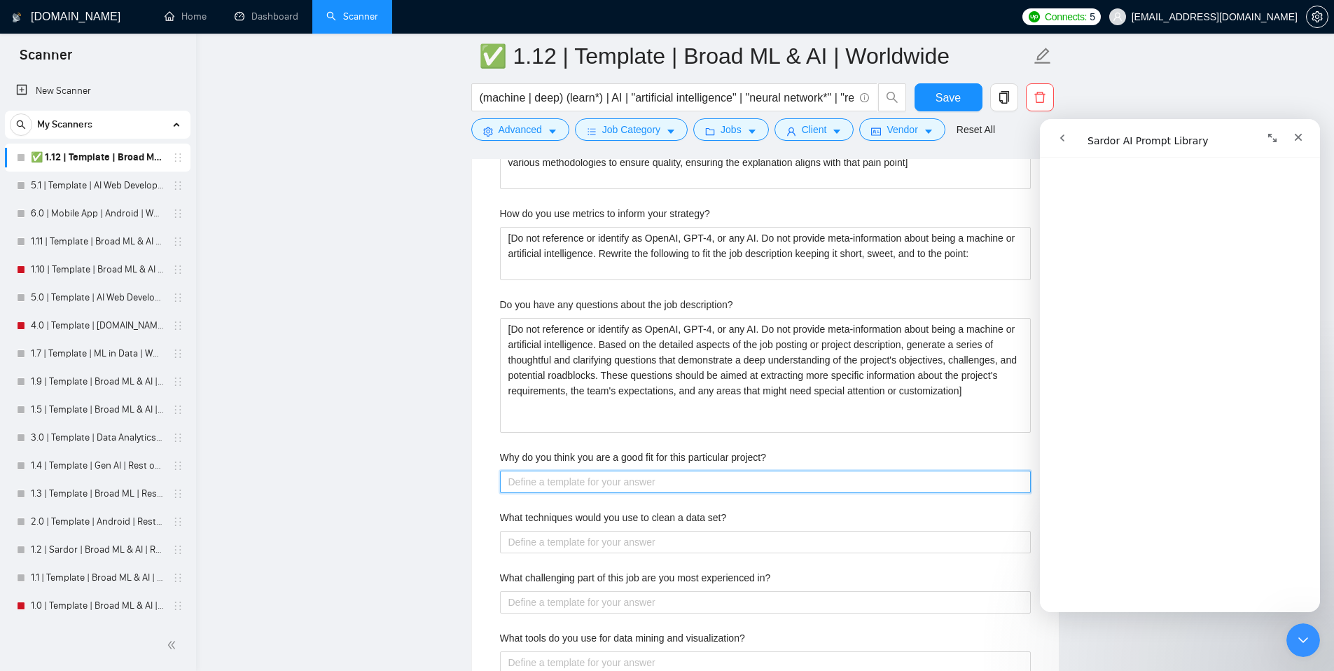
click at [578, 472] on project\? "Why do you think you are a good fit for this particular project?" at bounding box center [765, 482] width 531 height 22
paste project\? "[Do not reference or identify as OpenAI, GPT-4, or any AI. Do not provide meta-…"
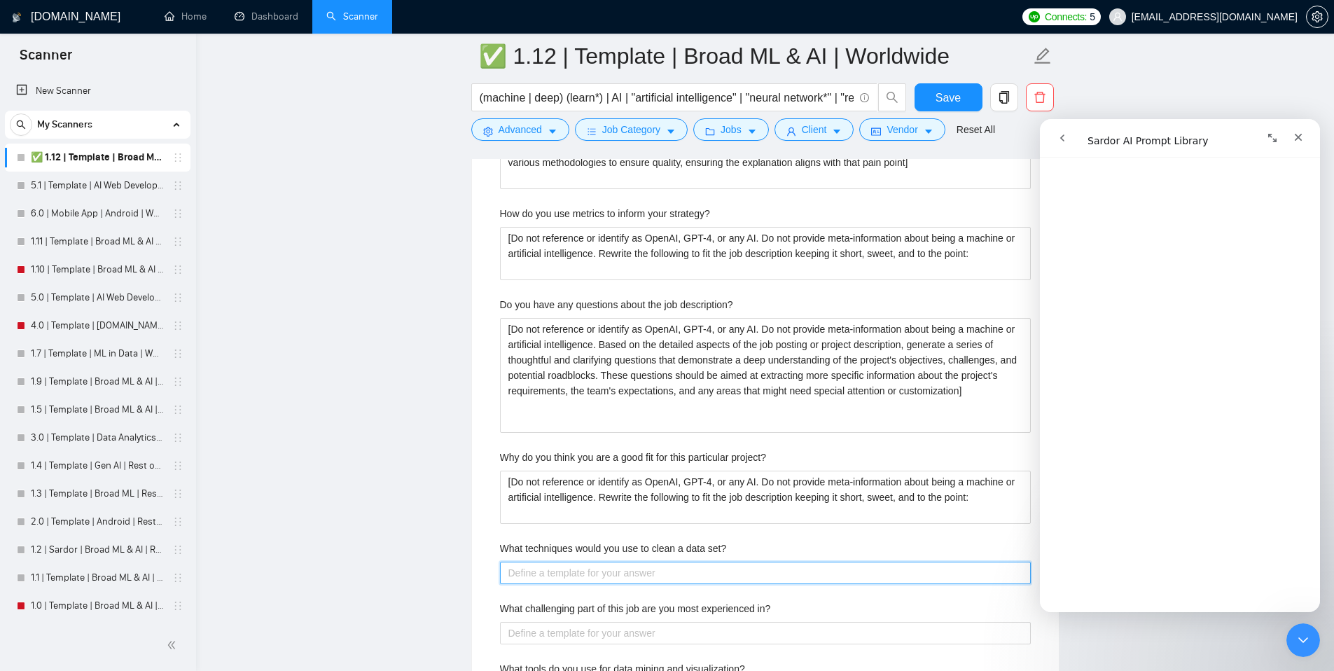
click at [565, 574] on set\? "What techniques would you use to clean a data set?" at bounding box center [765, 573] width 531 height 22
paste set\? "[Do not reference or identify as OpenAI, GPT-4, or any AI. Do not provide meta-…"
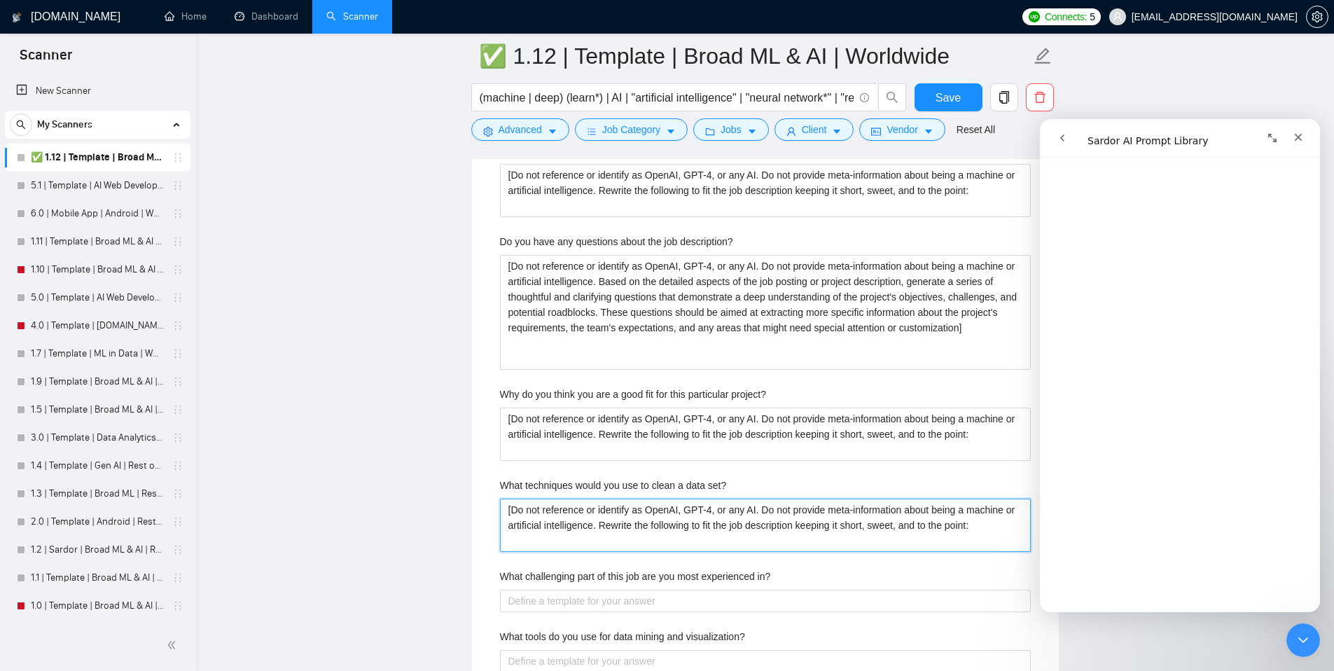
scroll to position [2929, 0]
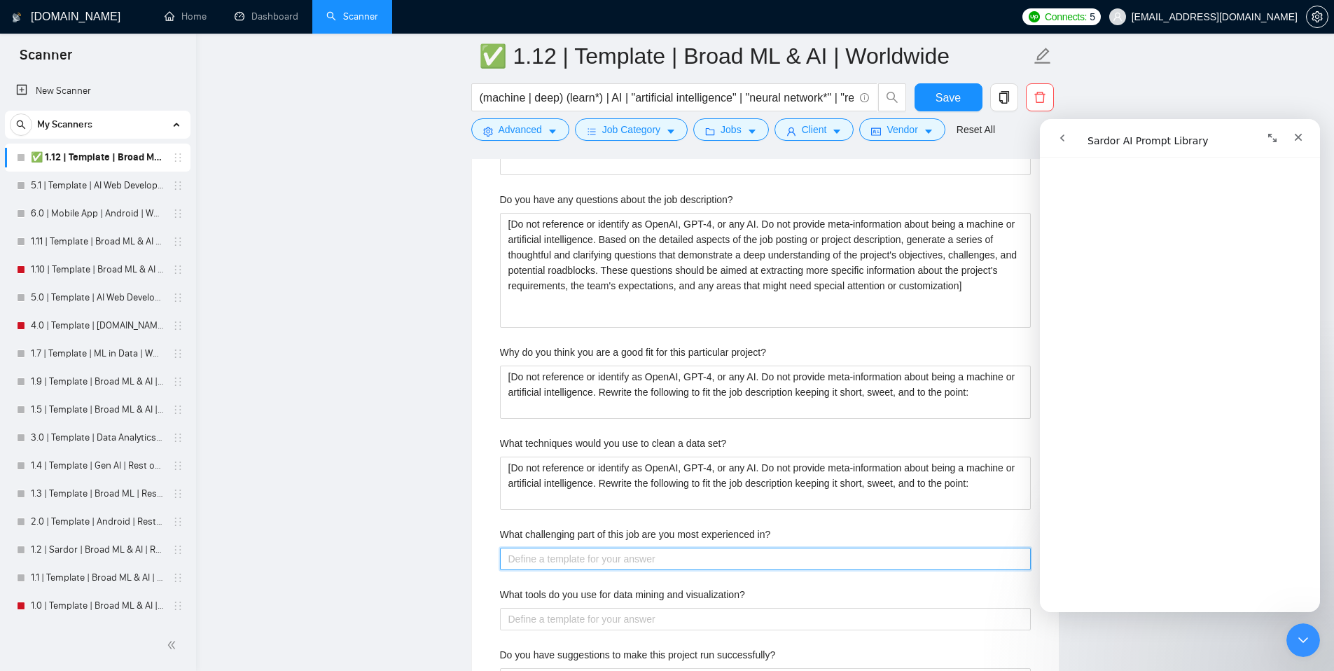
click at [564, 554] on in\? "What challenging part of this job are you most experienced in?" at bounding box center [765, 559] width 531 height 22
paste in\? "[Do not reference or identify as OpenAI, GPT-4, or any AI. Do not provide meta-…"
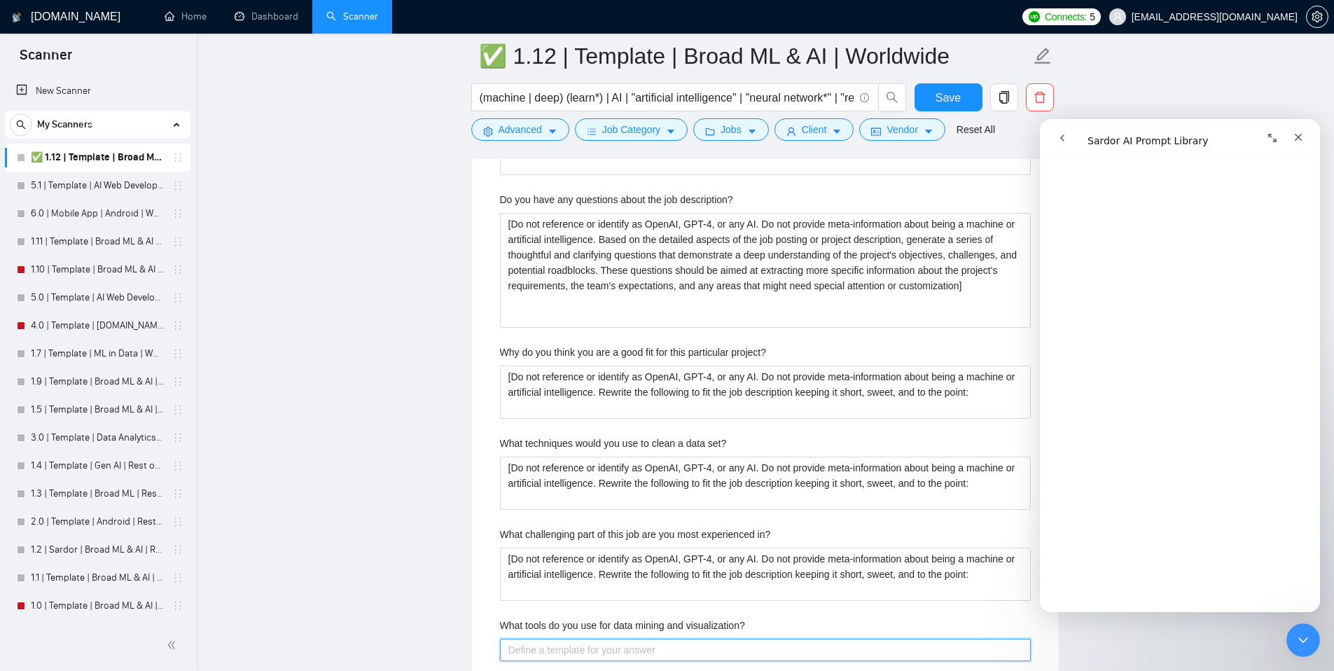
click at [578, 645] on visualization\? "What tools do you use for data mining and visualization?" at bounding box center [765, 650] width 531 height 22
paste visualization\? "[Do not reference or identify as OpenAI, GPT-4, or any AI. Do not provide meta-…"
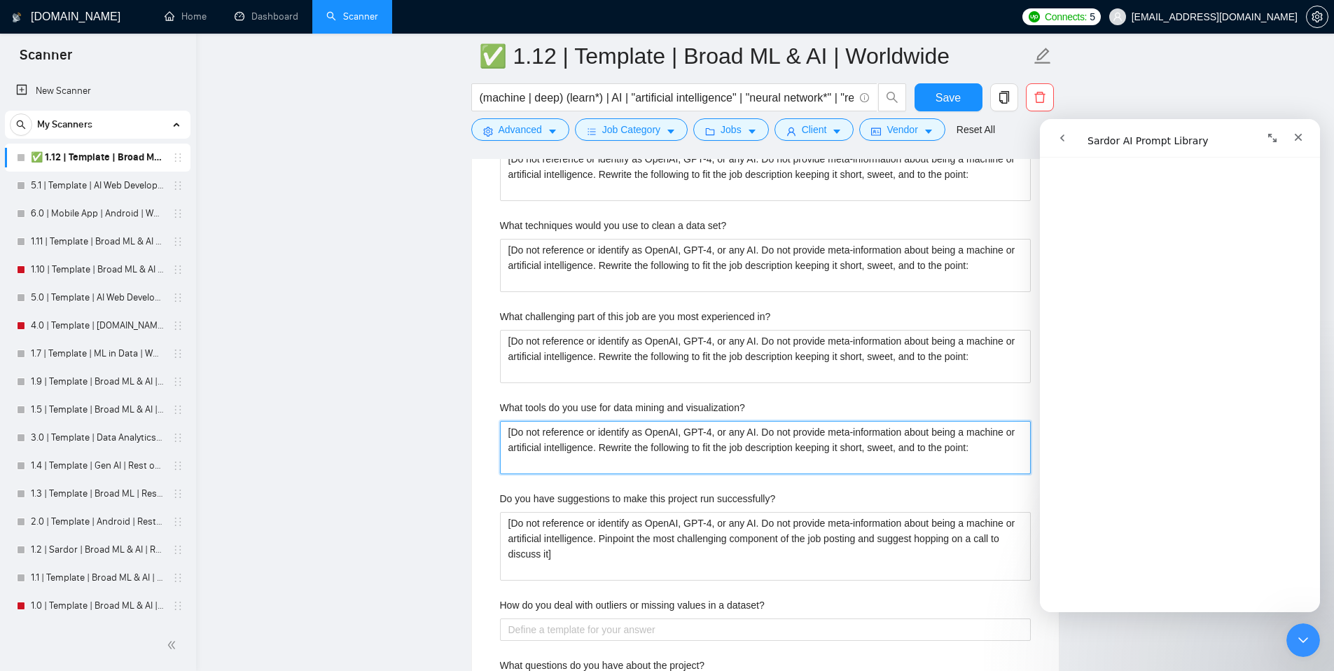
scroll to position [3210, 0]
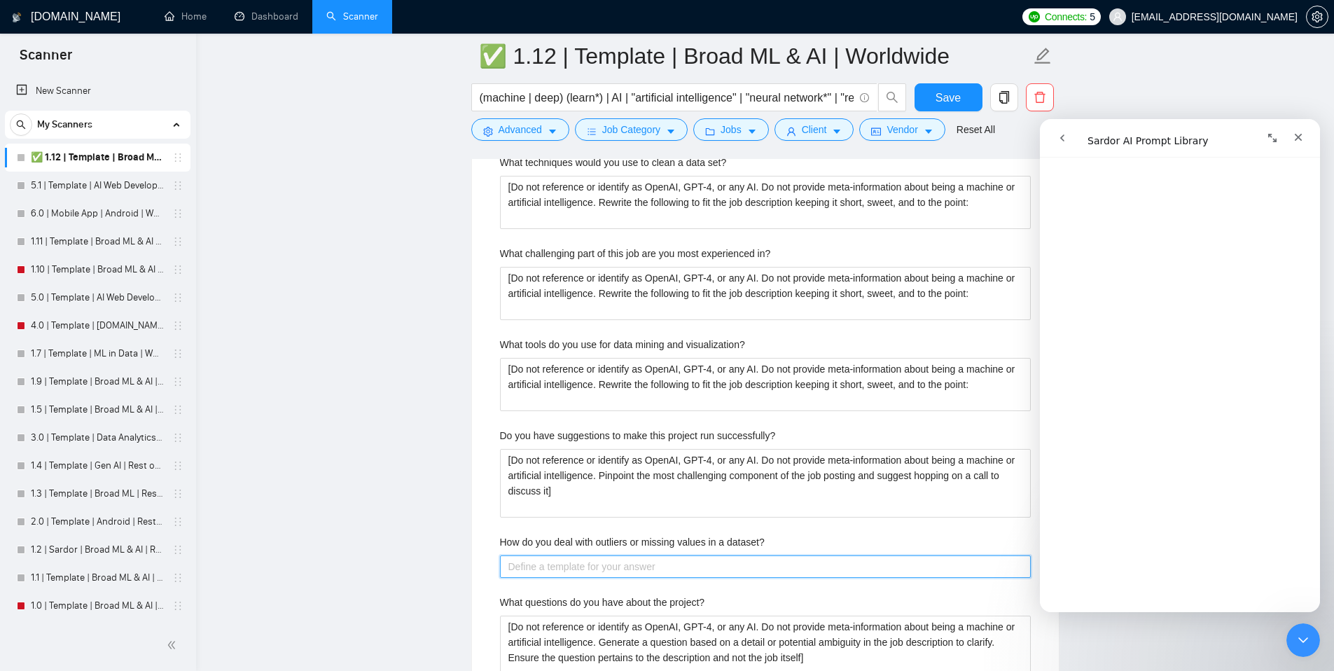
click at [597, 562] on dataset\? "How do you deal with outliers or missing values in a dataset?" at bounding box center [765, 566] width 531 height 22
paste dataset\? "[Do not reference or identify as OpenAI, GPT-4, or any AI. Do not provide meta-…"
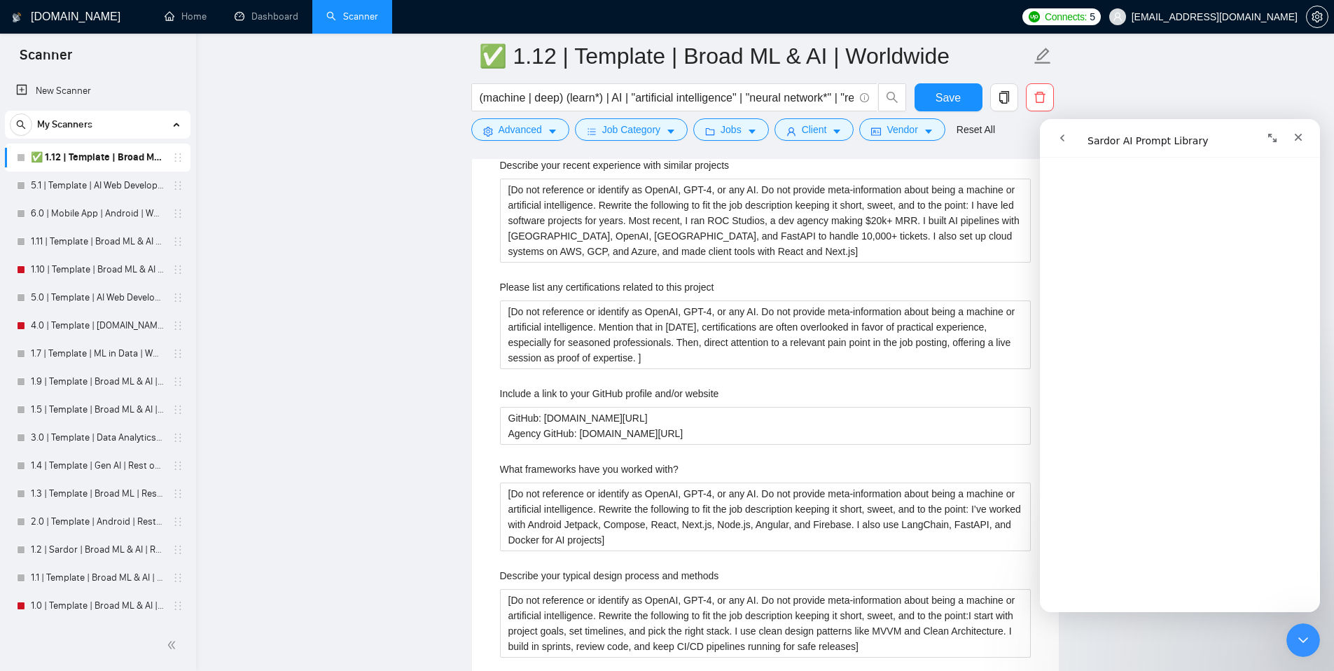
scroll to position [2529, 0]
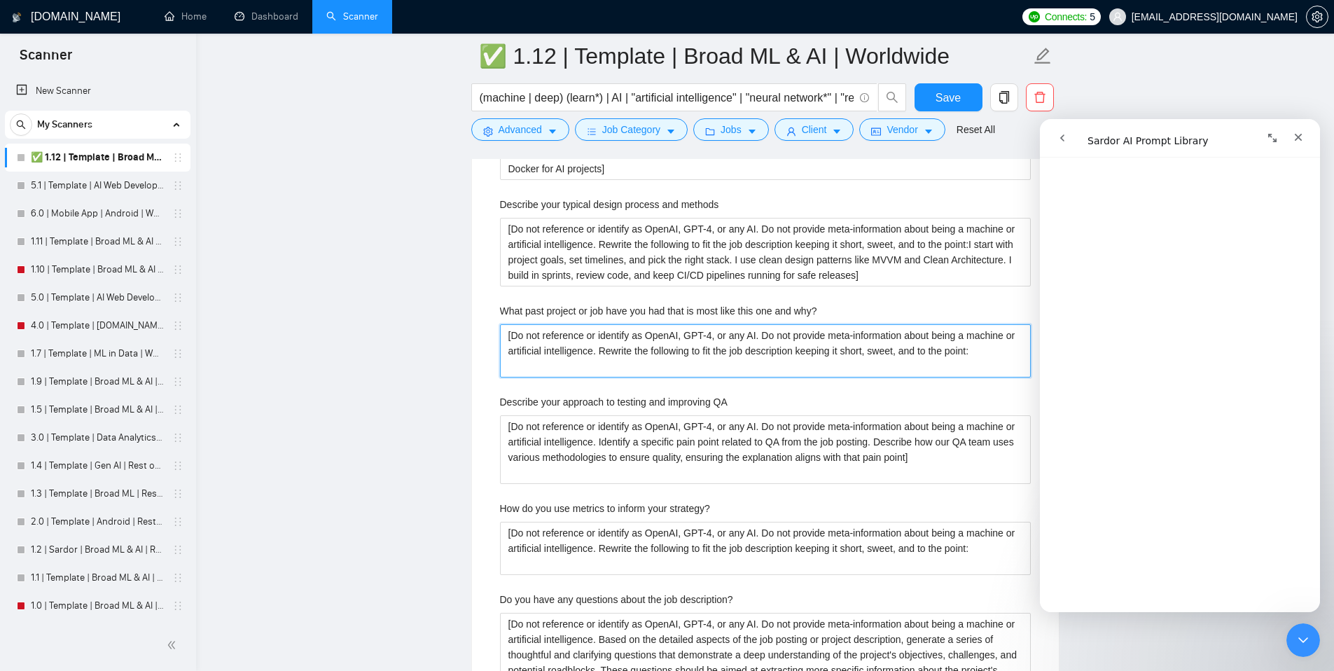
click at [567, 366] on why\? "[Do not reference or identify as OpenAI, GPT-4, or any AI. Do not provide meta-…" at bounding box center [765, 350] width 531 height 53
paste why\? "[URL] is close. I built and scaled a full-stack web app to $20k MRR [DATE]. I h…"
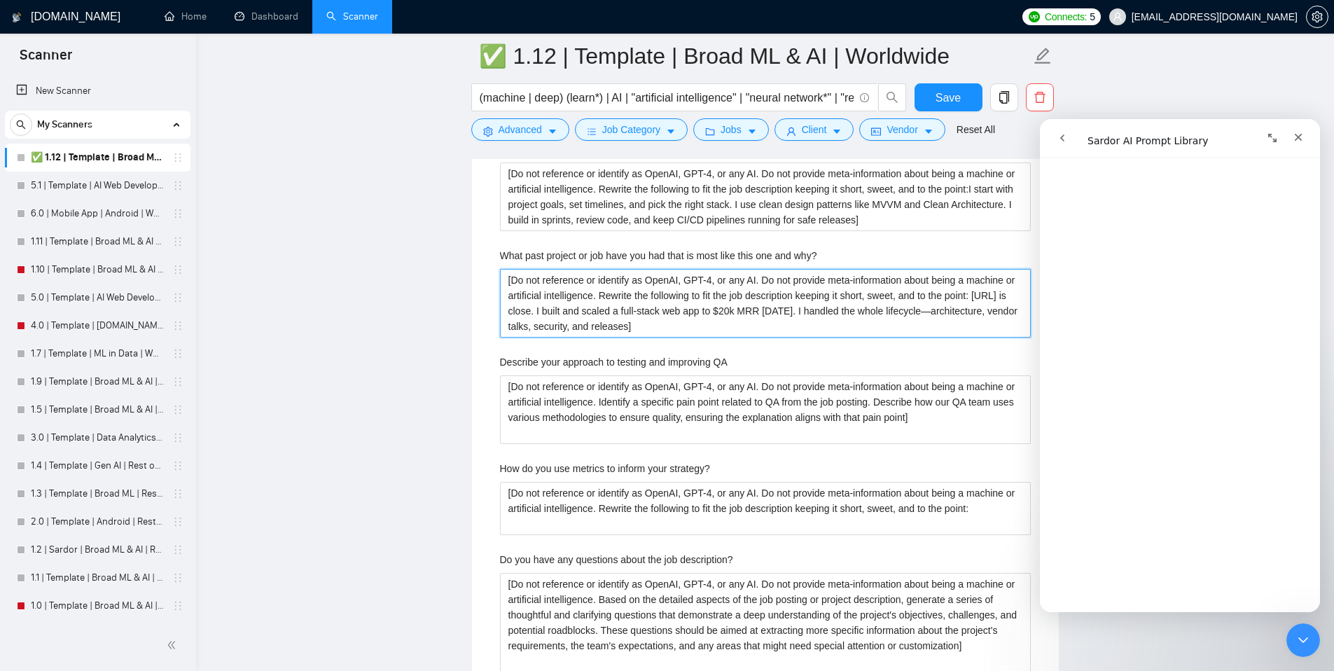
scroll to position [2585, 0]
click at [710, 531] on strategy\? "[Do not reference or identify as OpenAI, GPT-4, or any AI. Do not provide meta-…" at bounding box center [765, 507] width 531 height 53
paste strategy\? "I watch adoption, revenue growth, and error rates. For example, I improved SIM …"
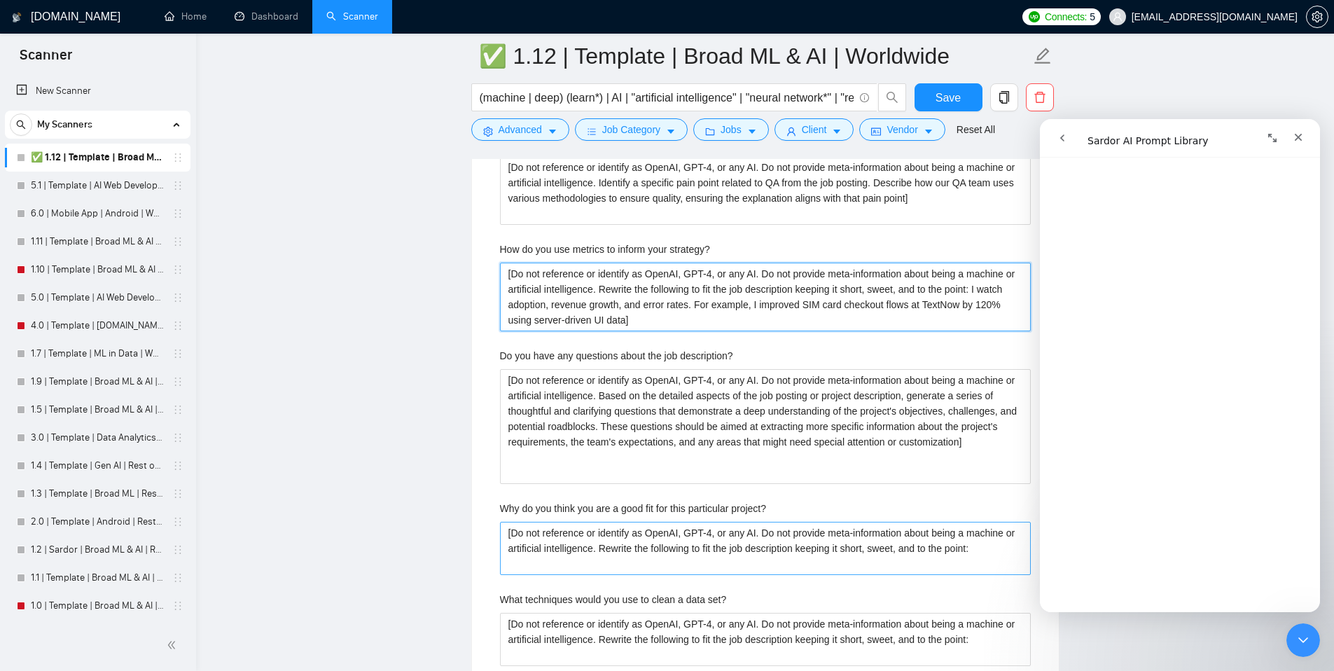
scroll to position [2818, 0]
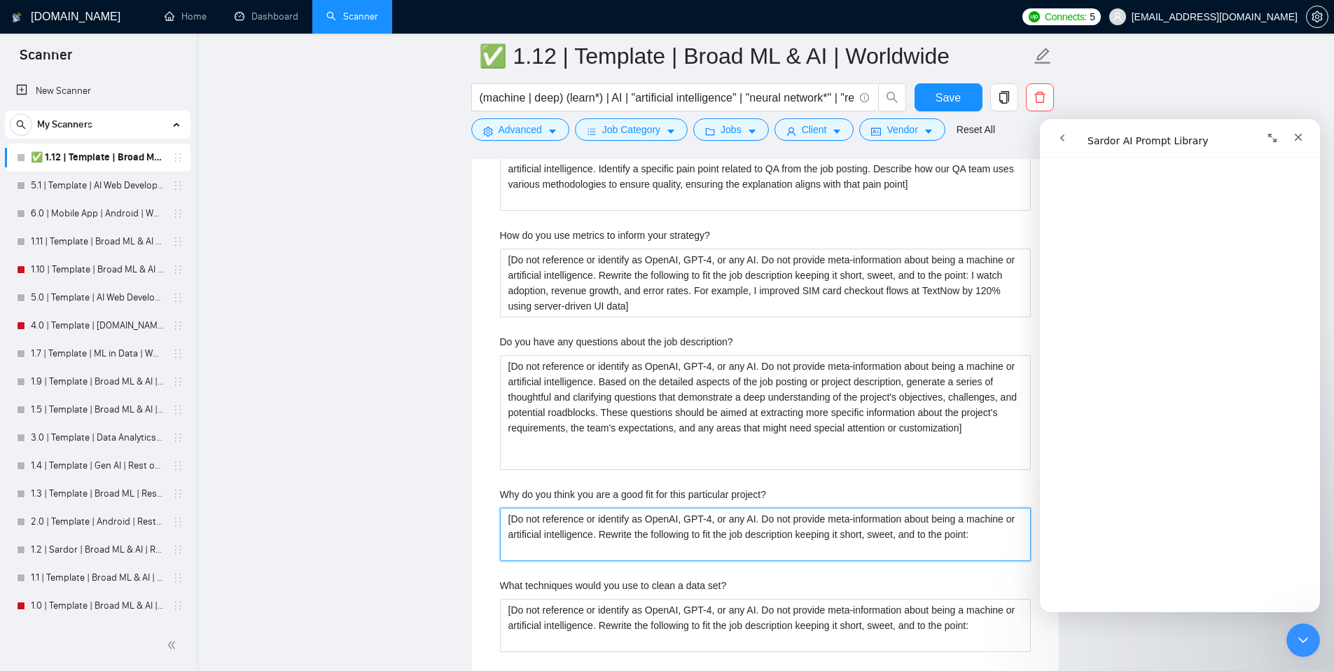
click at [690, 551] on project\? "[Do not reference or identify as OpenAI, GPT-4, or any AI. Do not provide meta-…" at bounding box center [765, 534] width 531 height 53
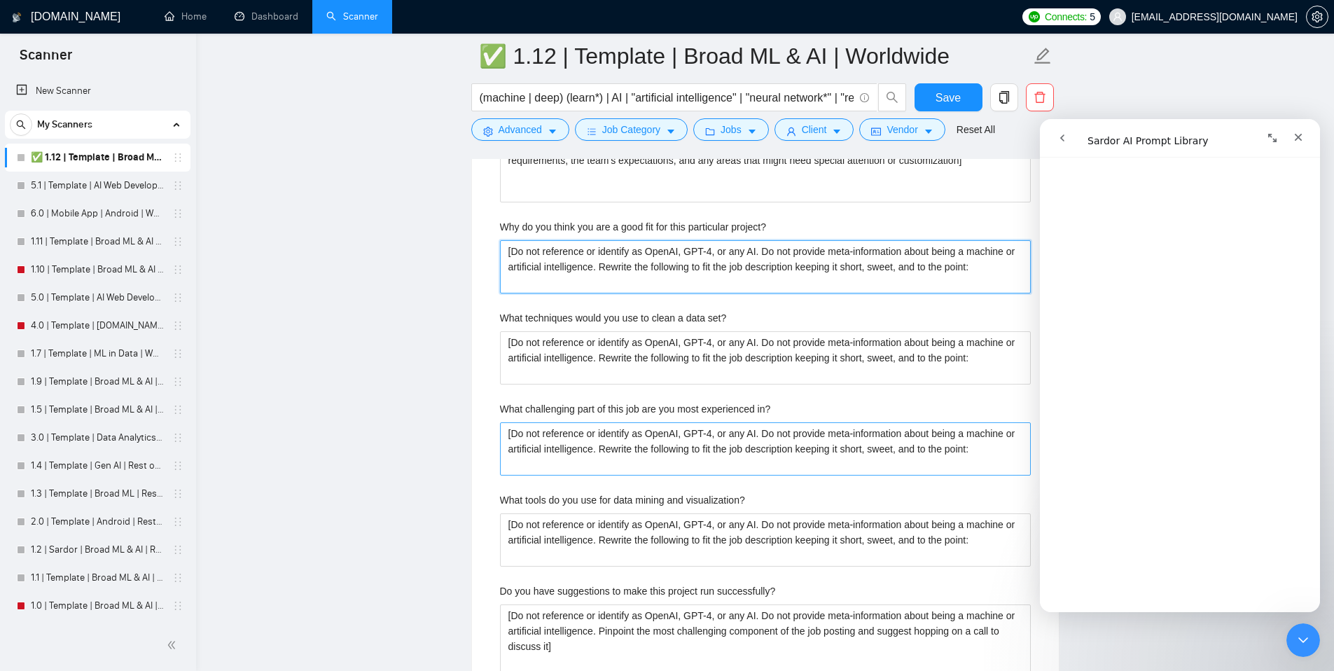
scroll to position [3087, 0]
click at [597, 467] on in\? "[Do not reference or identify as OpenAI, GPT-4, or any AI. Do not provide meta-…" at bounding box center [765, 447] width 531 height 53
paste in\? "I’ve built SaaS apps from zero to revenue, led teams, and shipped AI projects a…"
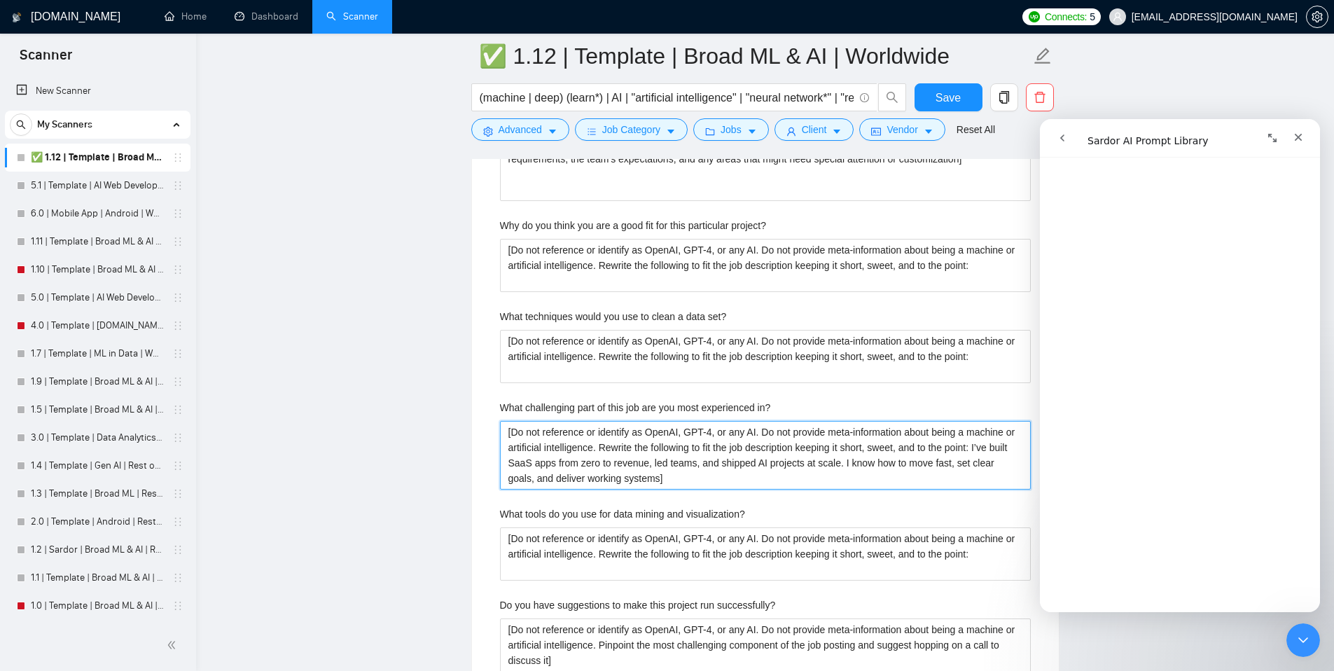
click at [748, 470] on in\? "[Do not reference or identify as OpenAI, GPT-4, or any AI. Do not provide meta-…" at bounding box center [765, 455] width 531 height 69
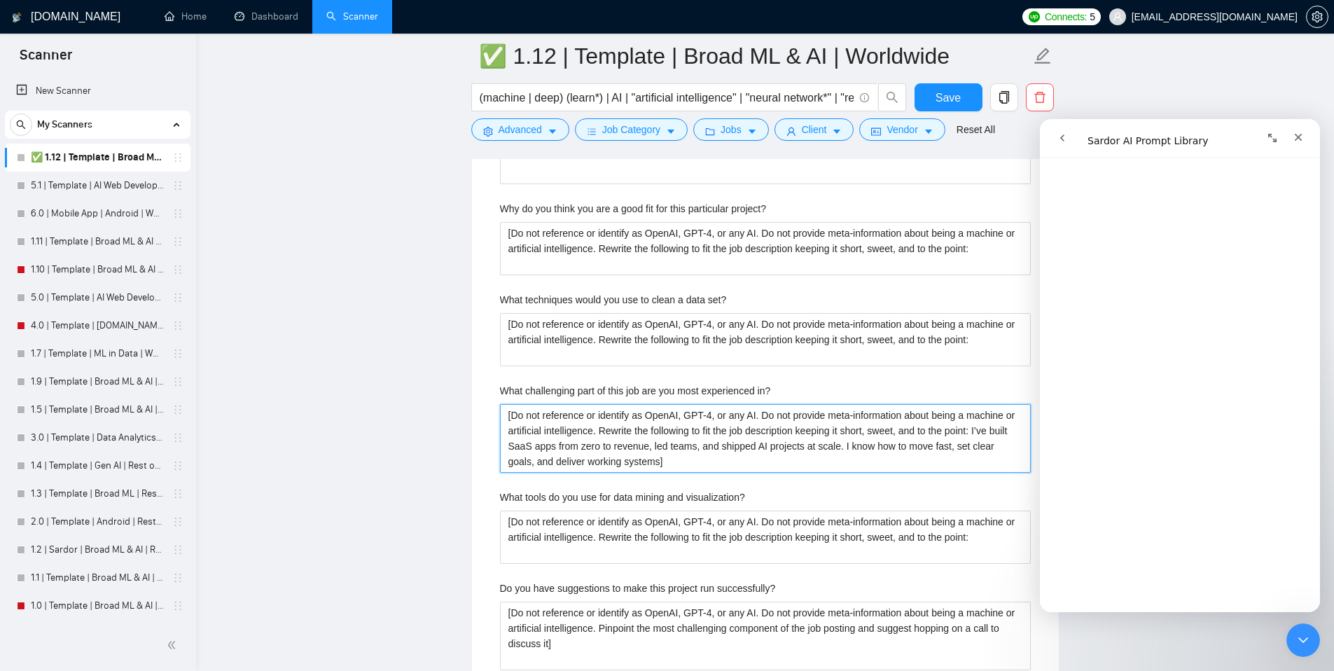
scroll to position [3116, 0]
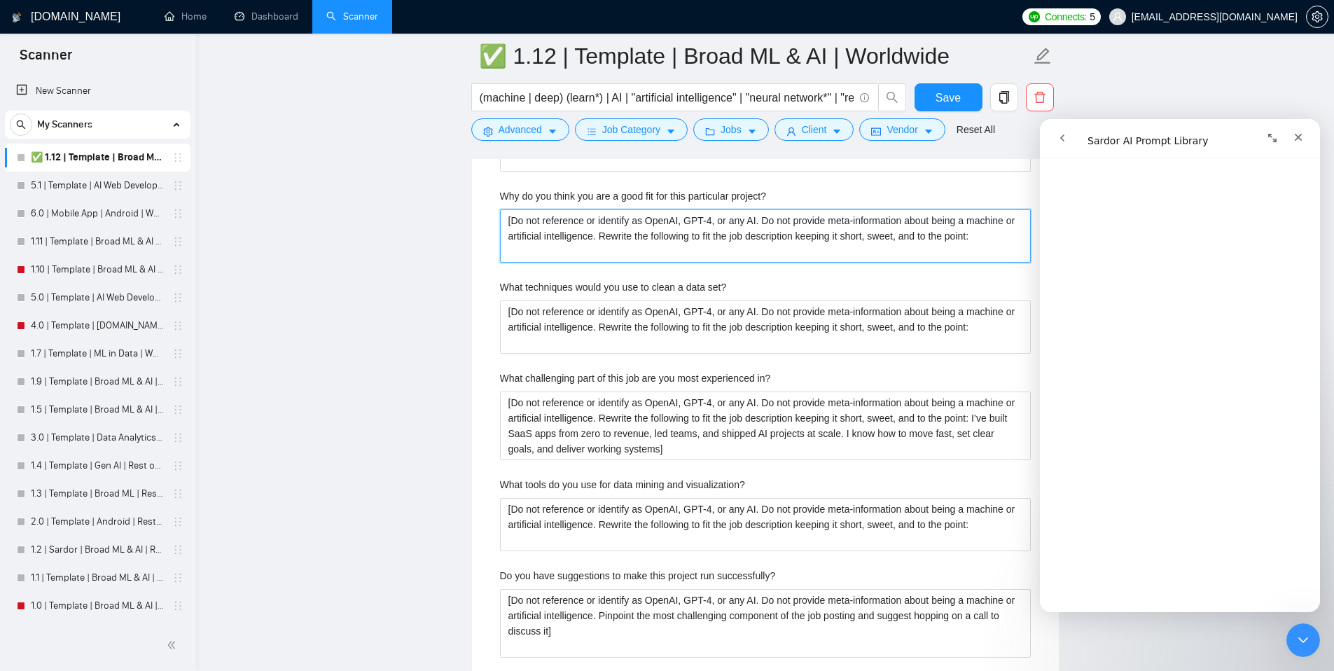
click at [600, 247] on project\? "[Do not reference or identify as OpenAI, GPT-4, or any AI. Do not provide meta-…" at bounding box center [765, 235] width 531 height 53
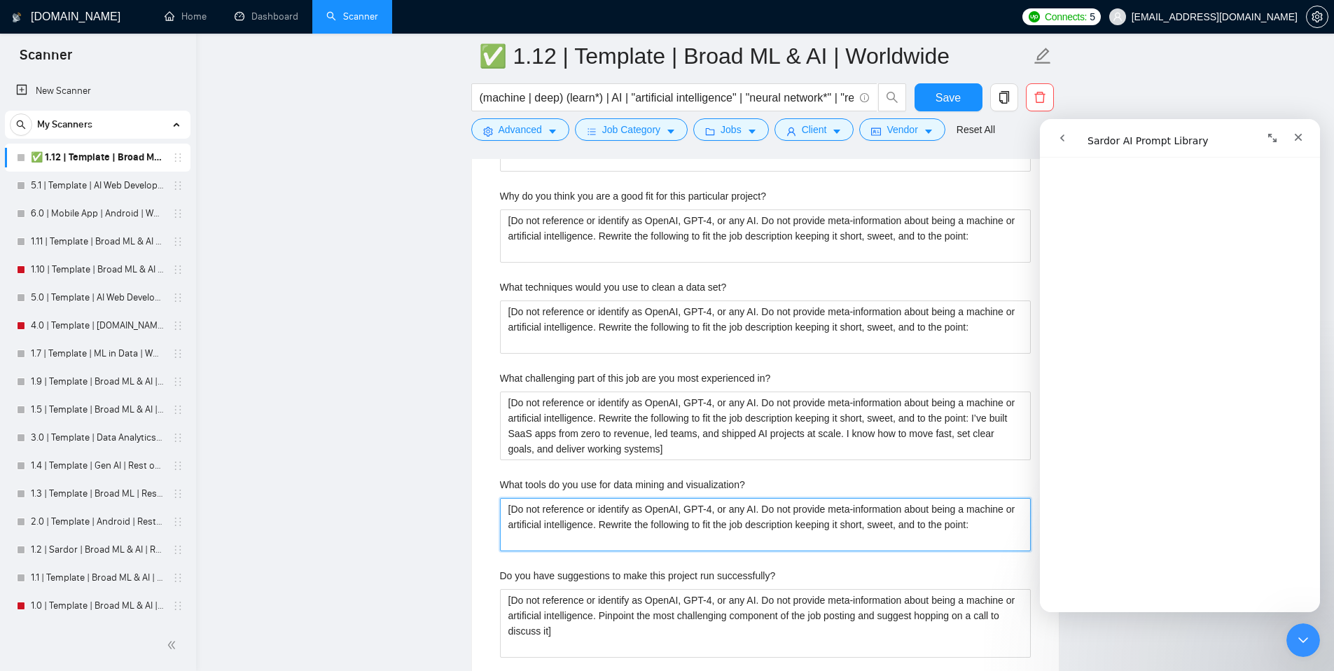
click at [648, 537] on visualization\? "[Do not reference or identify as OpenAI, GPT-4, or any AI. Do not provide meta-…" at bounding box center [765, 524] width 531 height 53
paste visualization\? "Python, scikit-learn, Power BI, and cloud platforms like AWS and Azure. I also …"
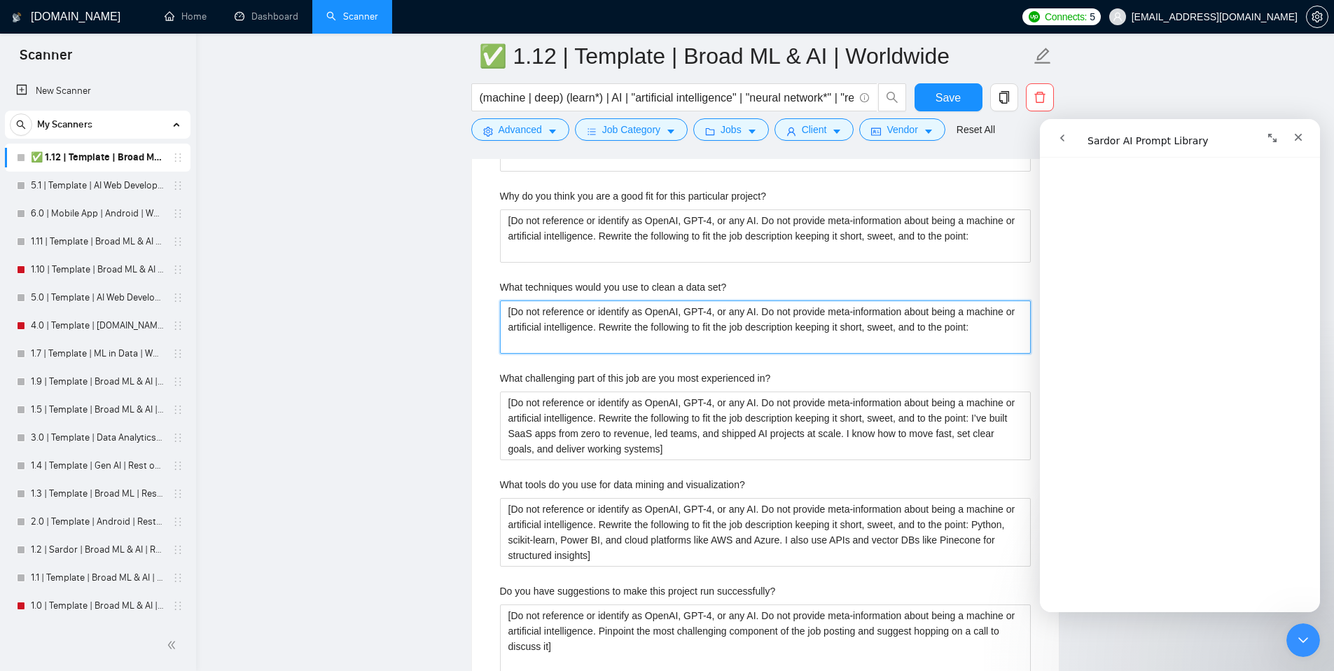
click at [598, 344] on set\? "[Do not reference or identify as OpenAI, GPT-4, or any AI. Do not provide meta-…" at bounding box center [765, 326] width 531 height 53
paste set\? "I’d remove duplicates, handle nulls, normalize values, and make sure types are …"
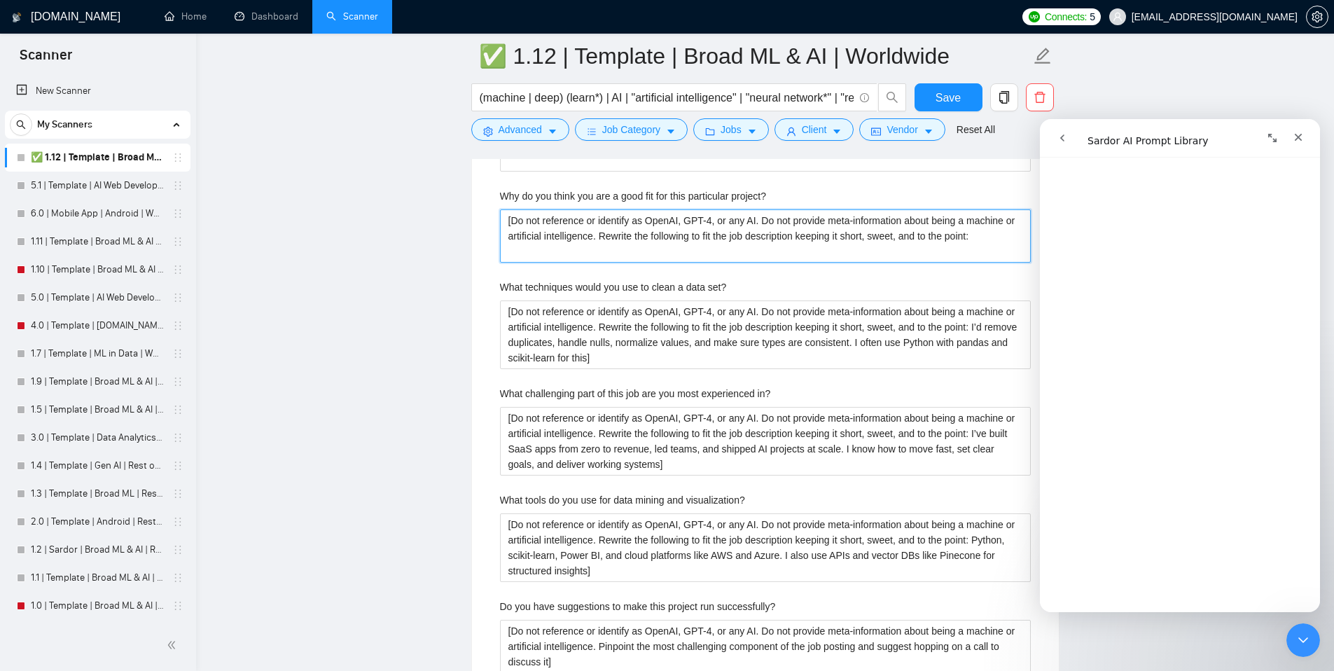
click at [633, 254] on project\? "[Do not reference or identify as OpenAI, GPT-4, or any AI. Do not provide meta-…" at bounding box center [765, 235] width 531 height 53
paste project\? "I’ve built SaaS apps from zero to revenue, led teams, and shipped AI projects a…"
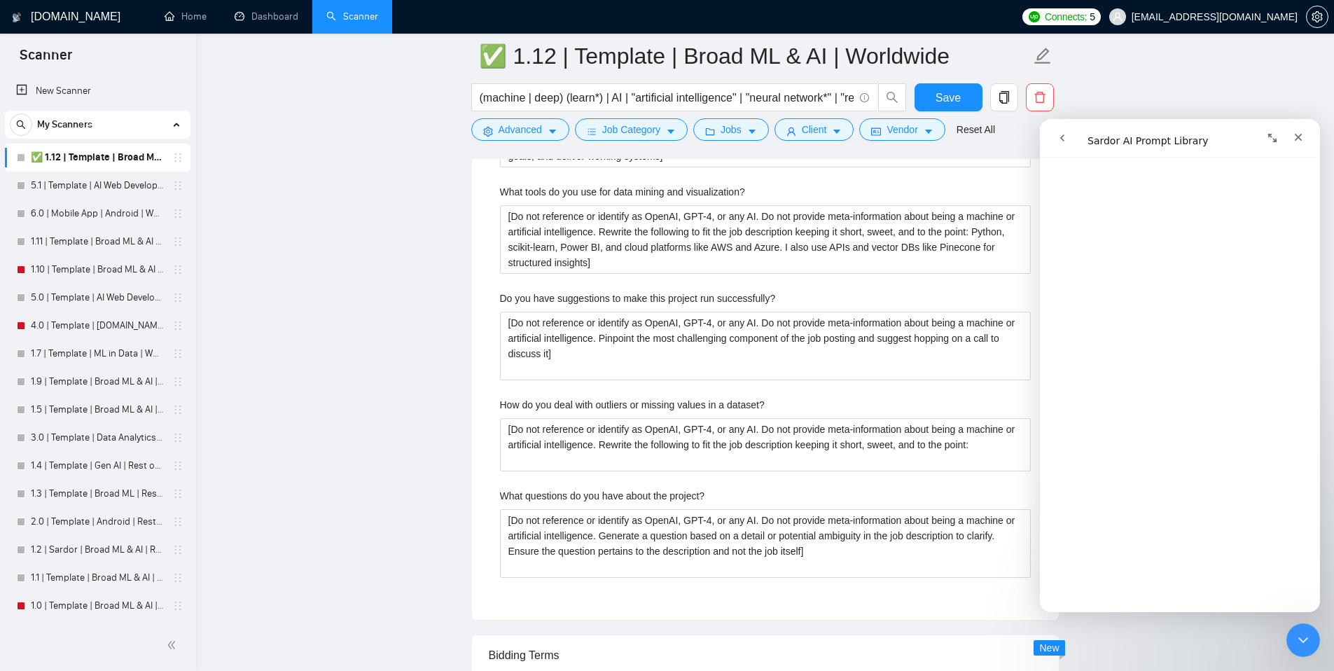
scroll to position [3443, 0]
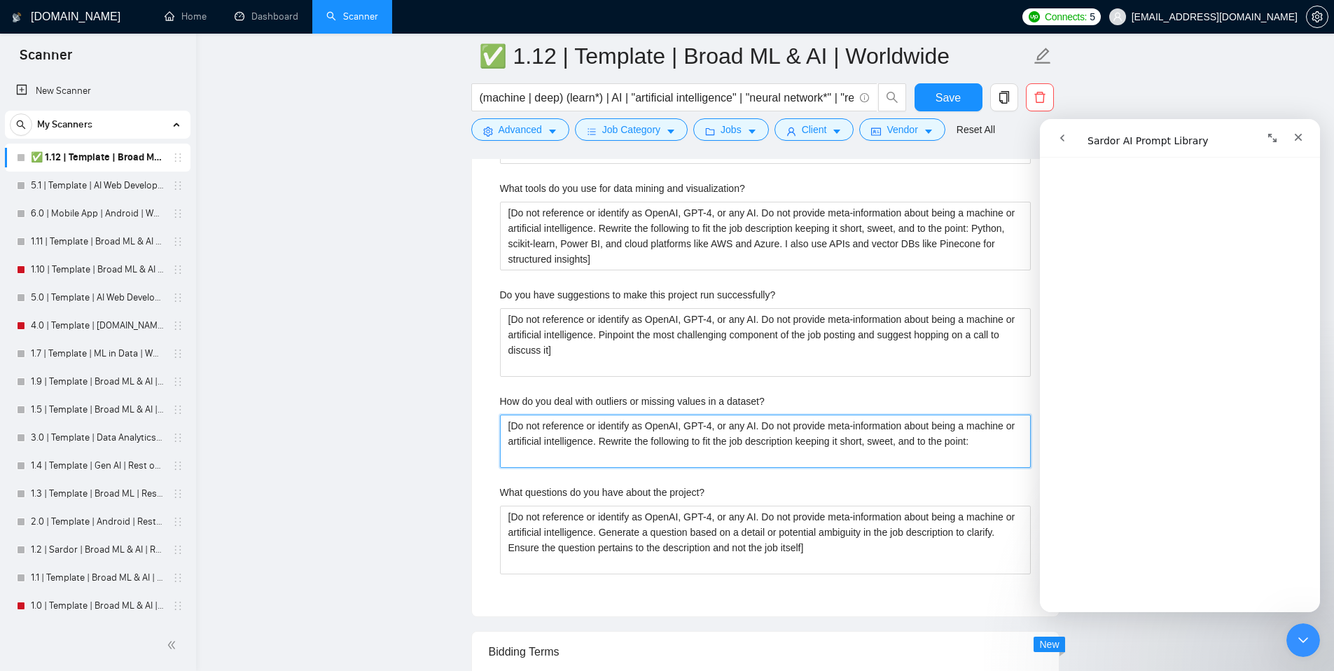
click at [675, 460] on dataset\? "[Do not reference or identify as OpenAI, GPT-4, or any AI. Do not provide meta-…" at bounding box center [765, 441] width 531 height 53
paste dataset\? "I’d remove duplicates, handle nulls, normalize values, and make sure types are …"
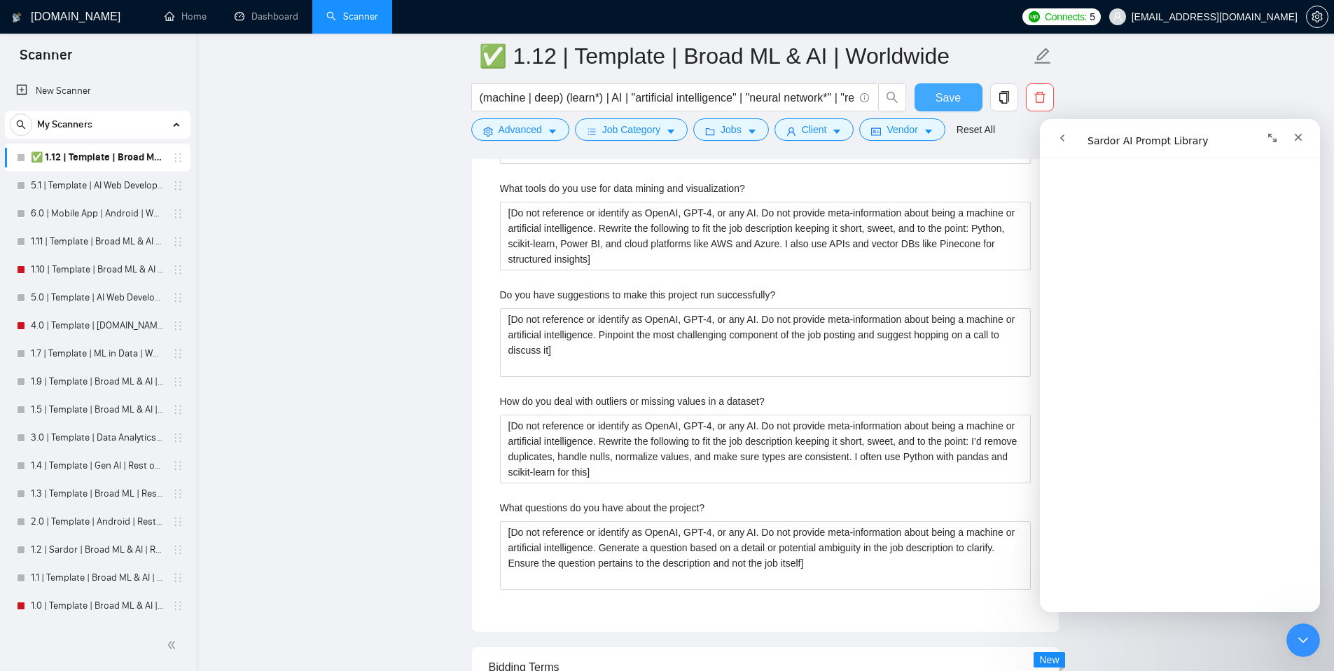
click at [937, 95] on span "Save" at bounding box center [948, 98] width 25 height 18
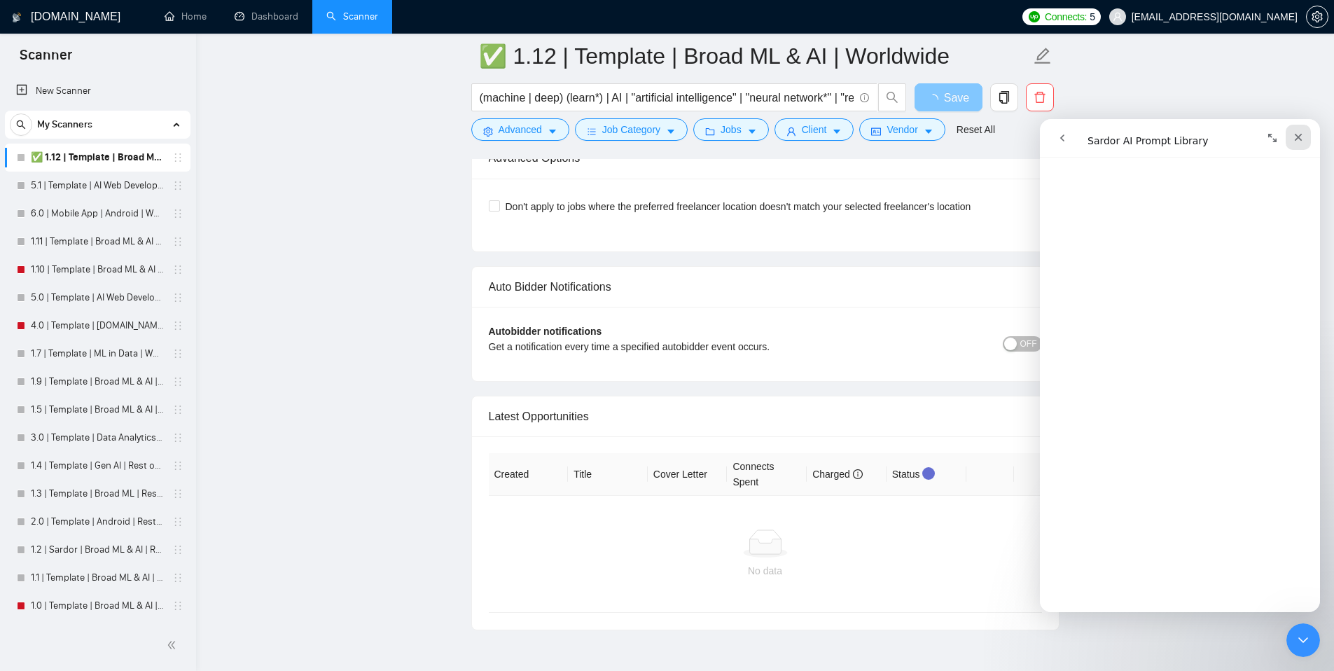
scroll to position [3270, 0]
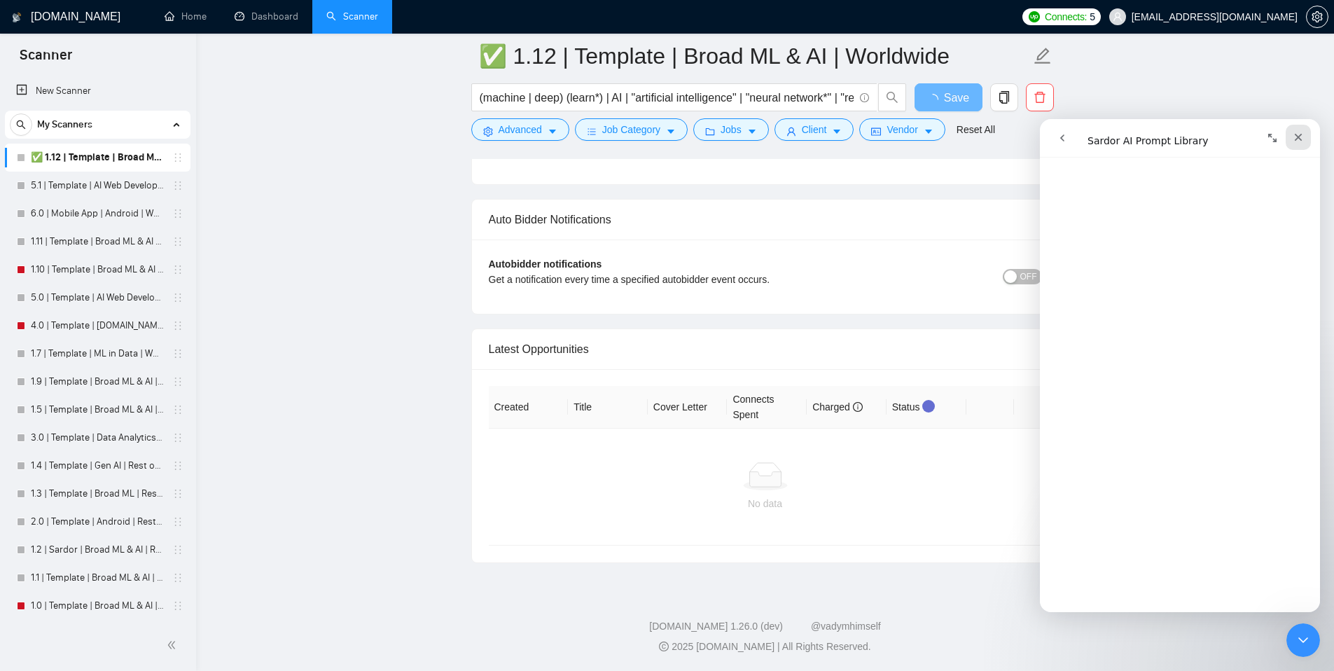
drag, startPoint x: 1302, startPoint y: 138, endPoint x: 2342, endPoint y: 257, distance: 1046.9
click at [1302, 138] on icon "Close" at bounding box center [1298, 137] width 11 height 11
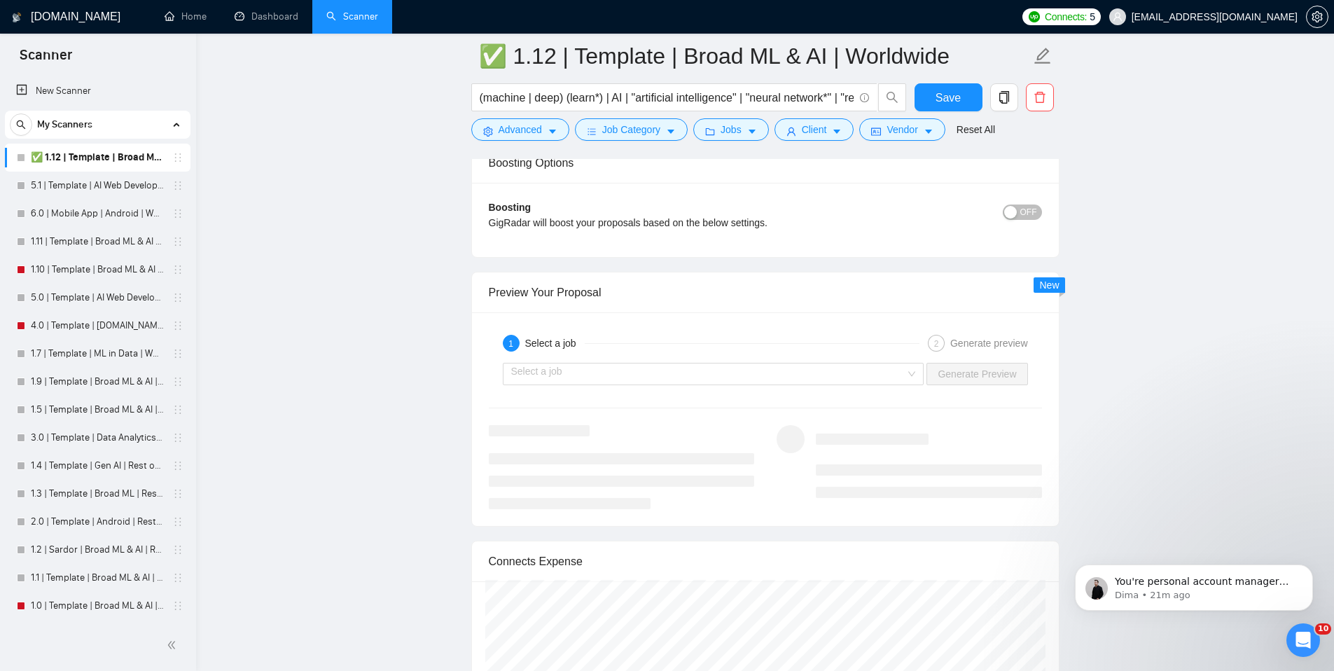
scroll to position [2522, 0]
click at [855, 369] on input "search" at bounding box center [708, 376] width 395 height 21
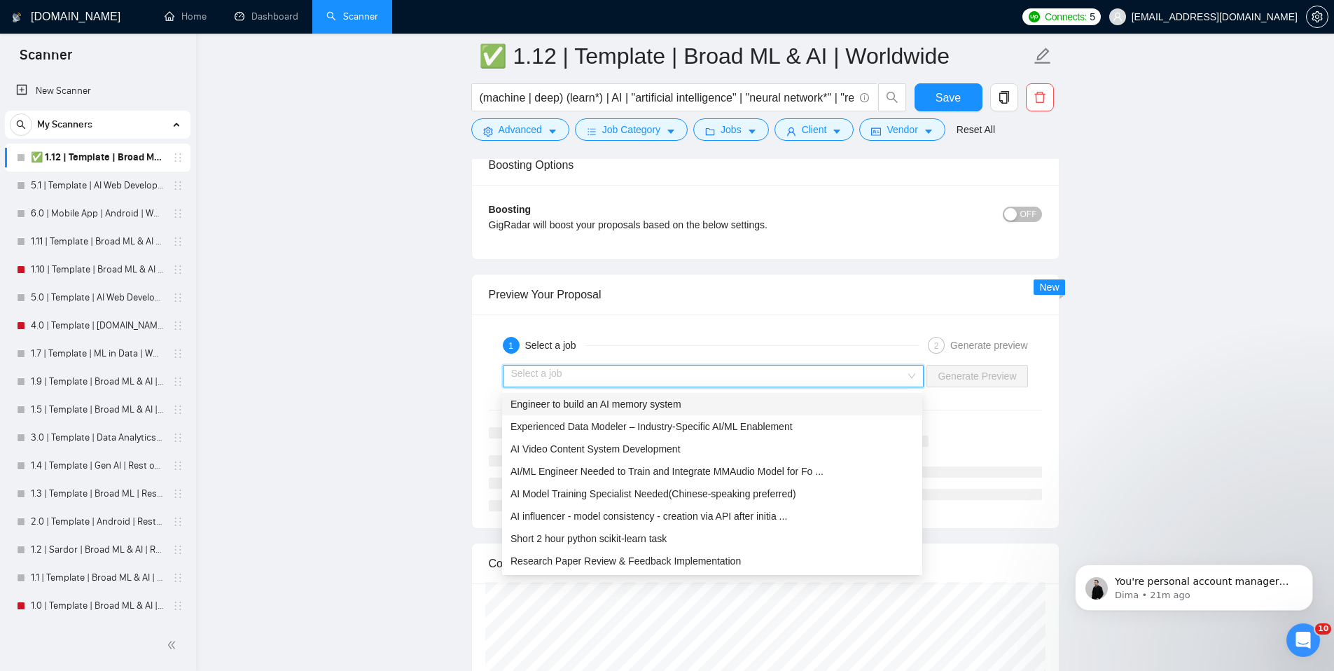
click at [789, 403] on div "Engineer to build an AI memory system" at bounding box center [712, 403] width 403 height 15
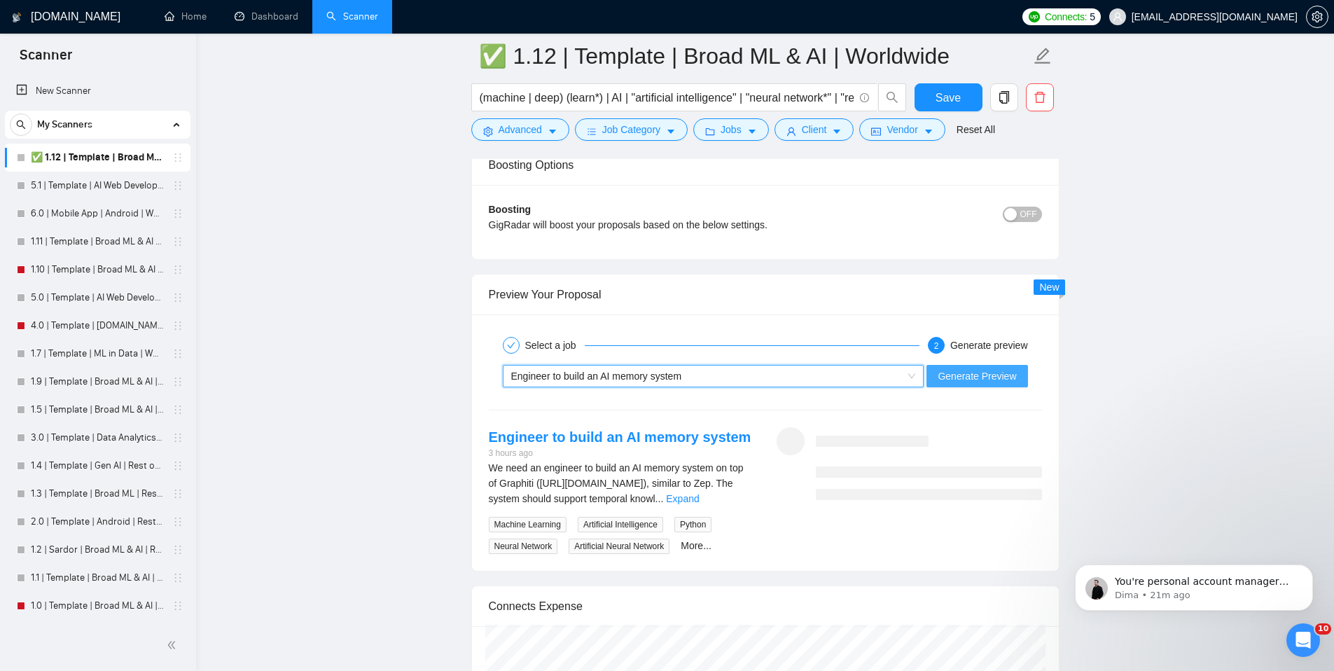
click at [989, 383] on span "Generate Preview" at bounding box center [977, 375] width 78 height 15
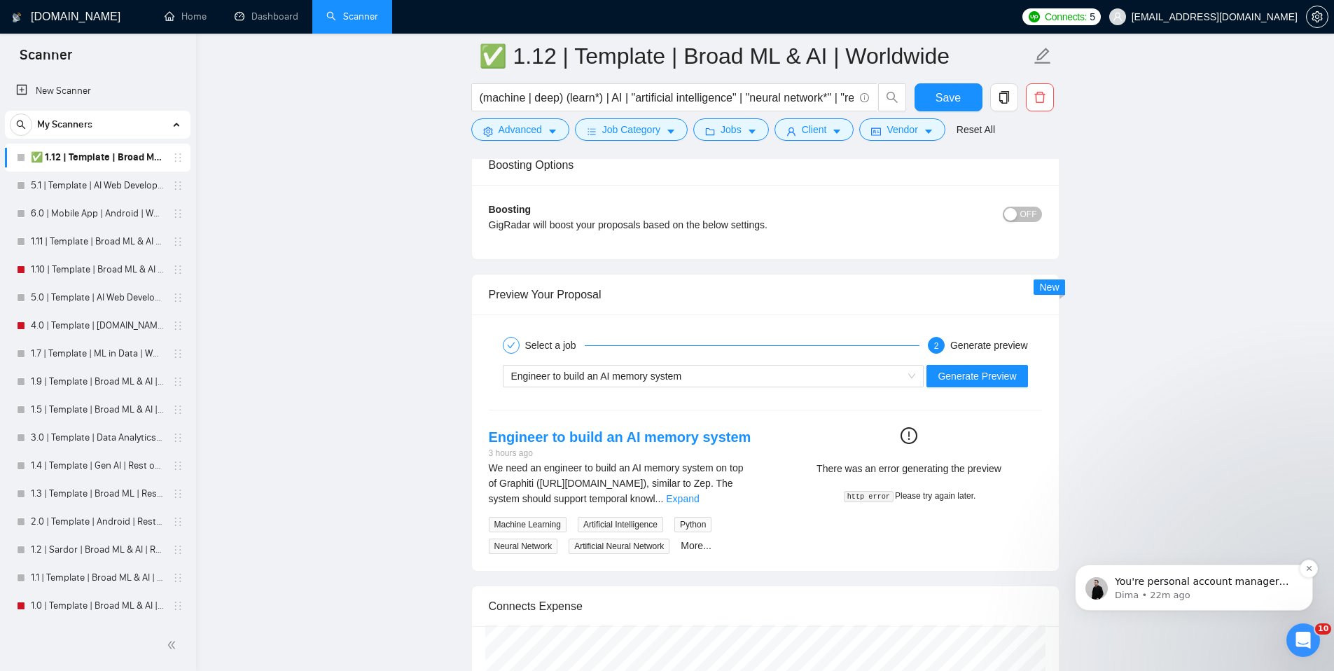
click at [1182, 597] on p "Dima • 22m ago" at bounding box center [1205, 595] width 181 height 13
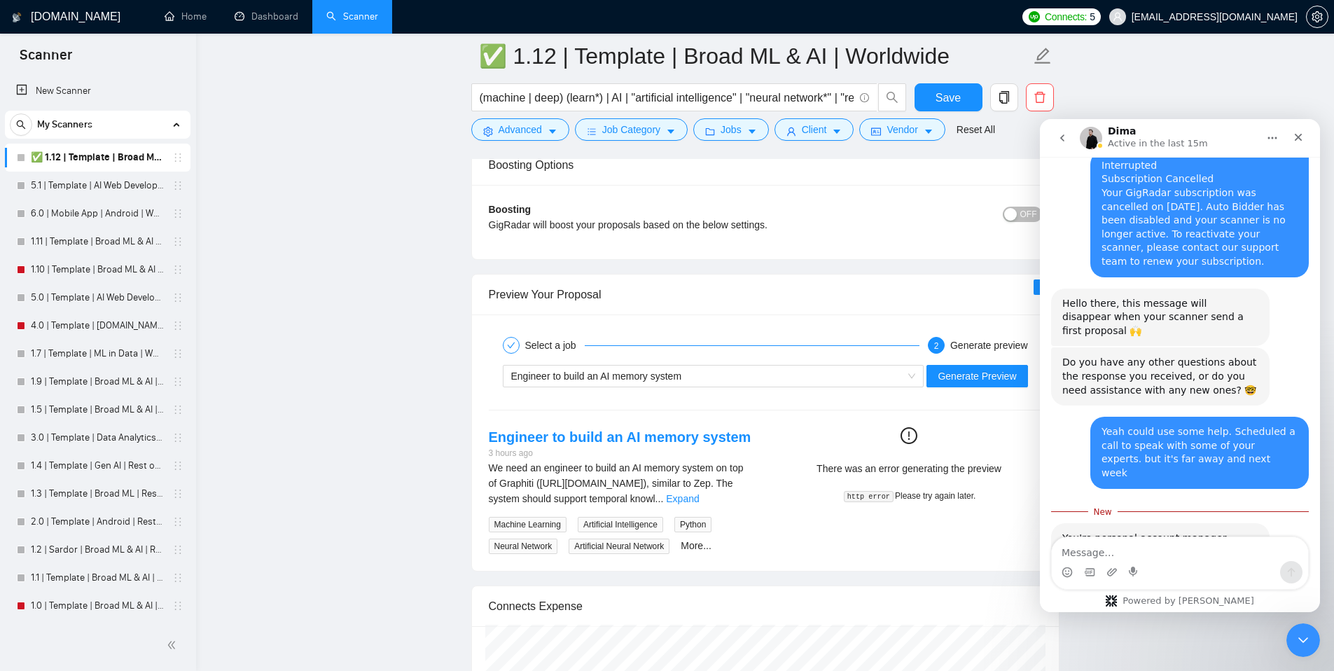
scroll to position [2652, 0]
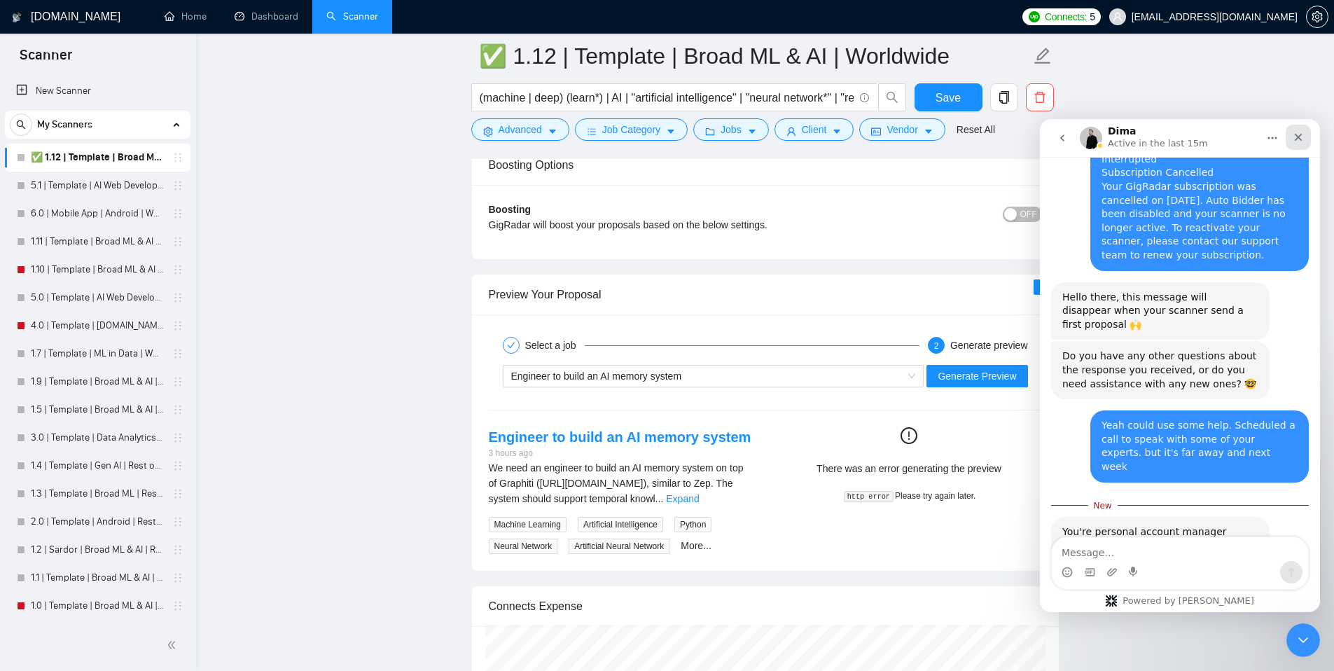
click at [1299, 137] on icon "Close" at bounding box center [1299, 138] width 8 height 8
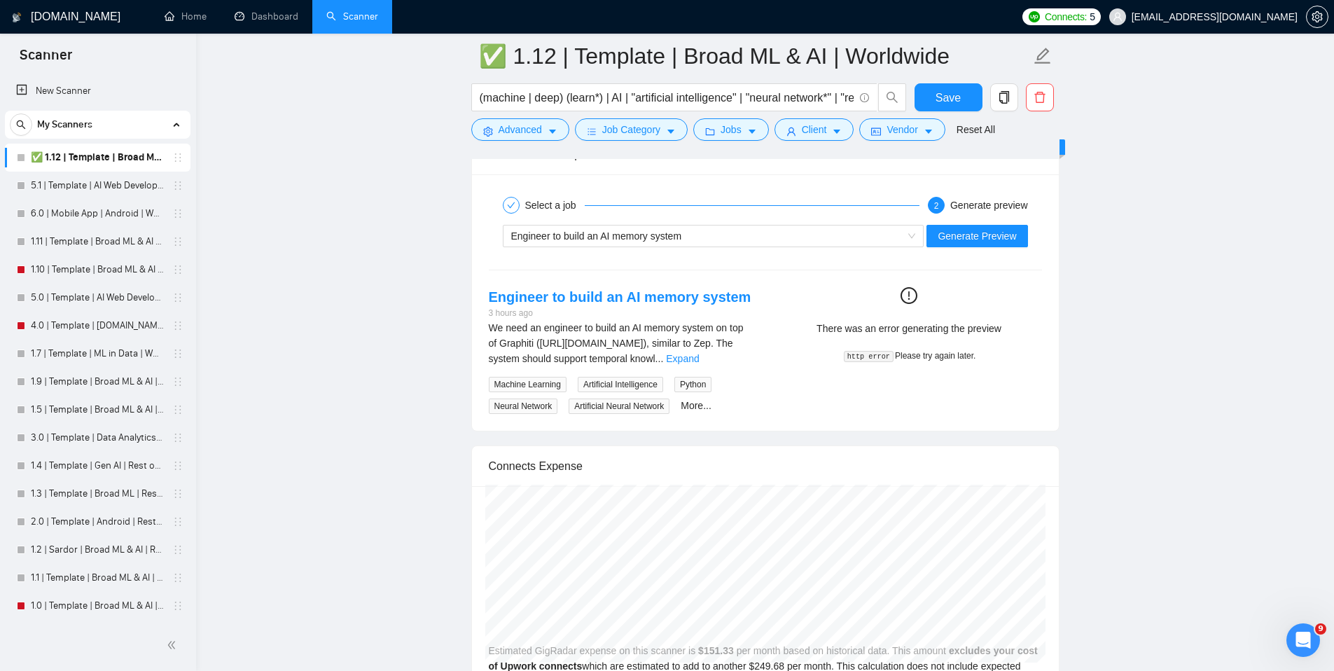
scroll to position [2657, 0]
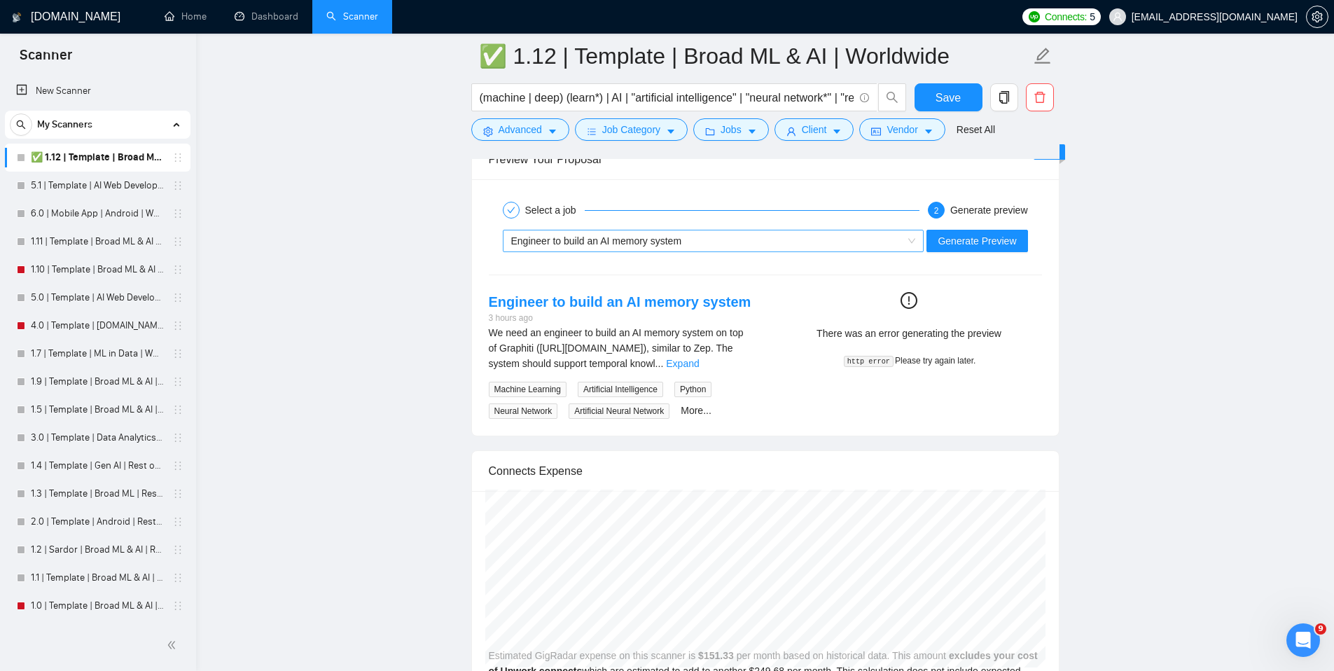
click at [887, 243] on div "Engineer to build an AI memory system" at bounding box center [707, 240] width 392 height 21
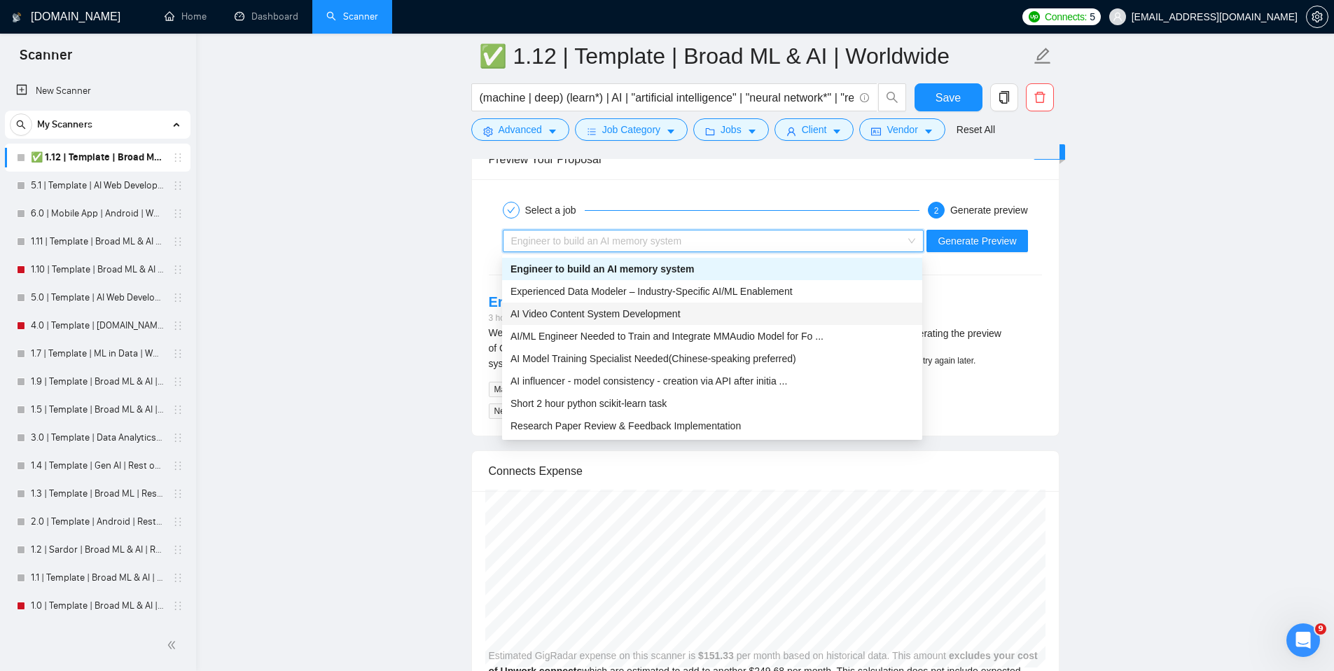
click at [801, 308] on div "AI Video Content System Development" at bounding box center [712, 313] width 403 height 15
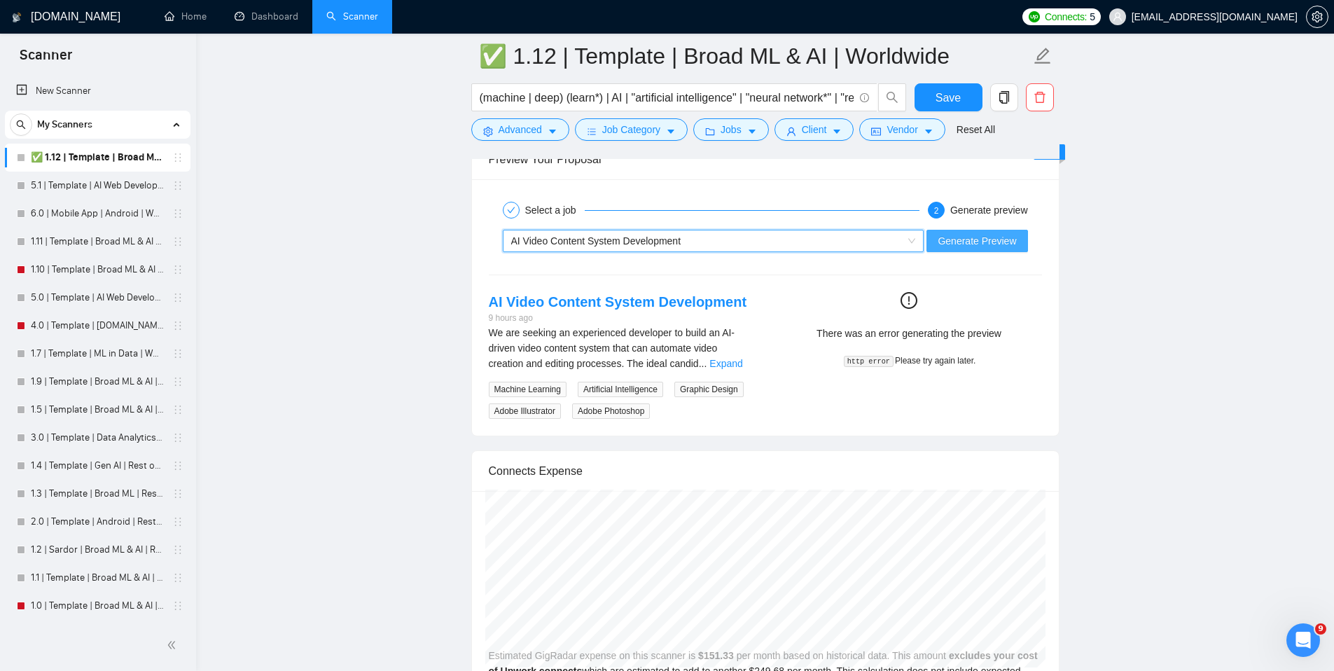
click at [974, 239] on span "Generate Preview" at bounding box center [977, 240] width 78 height 15
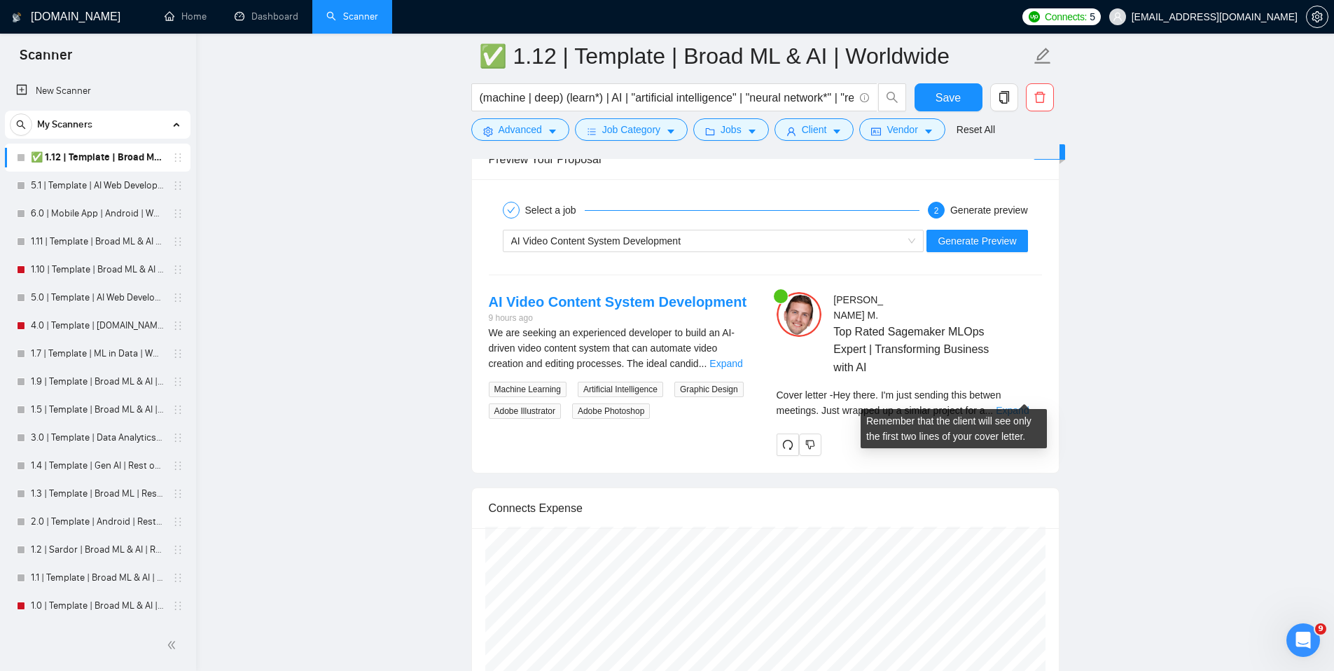
click at [1017, 405] on link "Expand" at bounding box center [1012, 410] width 33 height 11
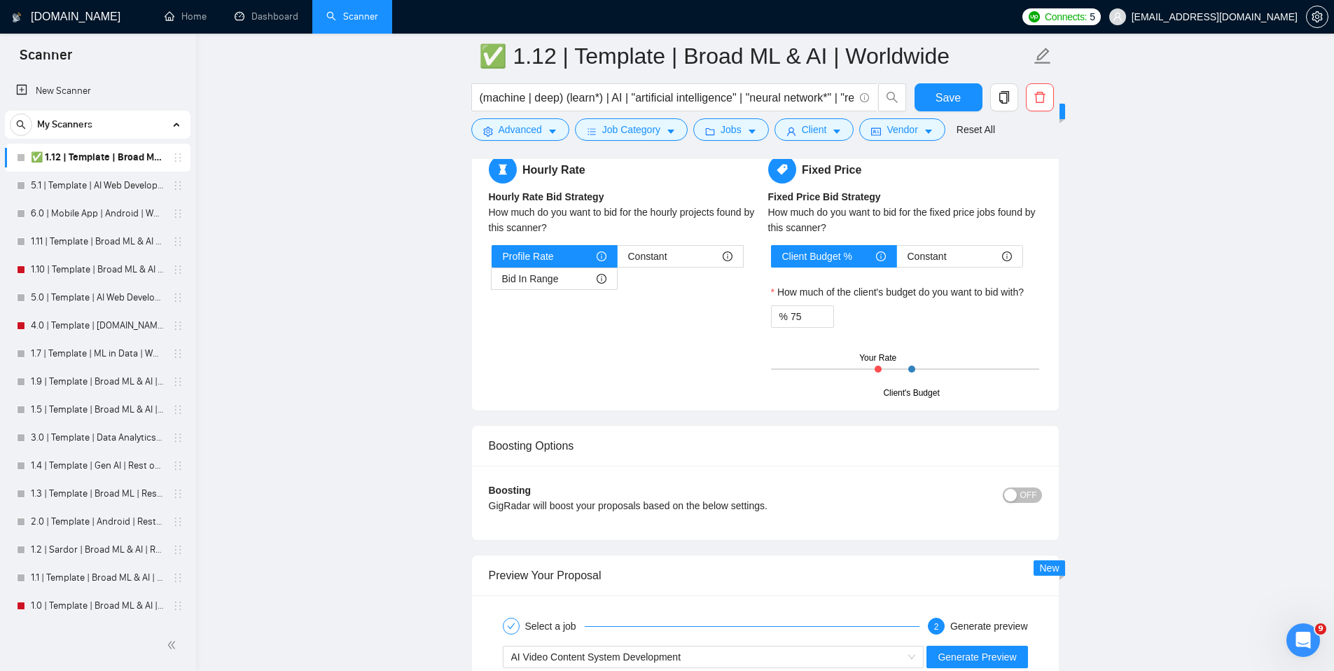
scroll to position [1979, 0]
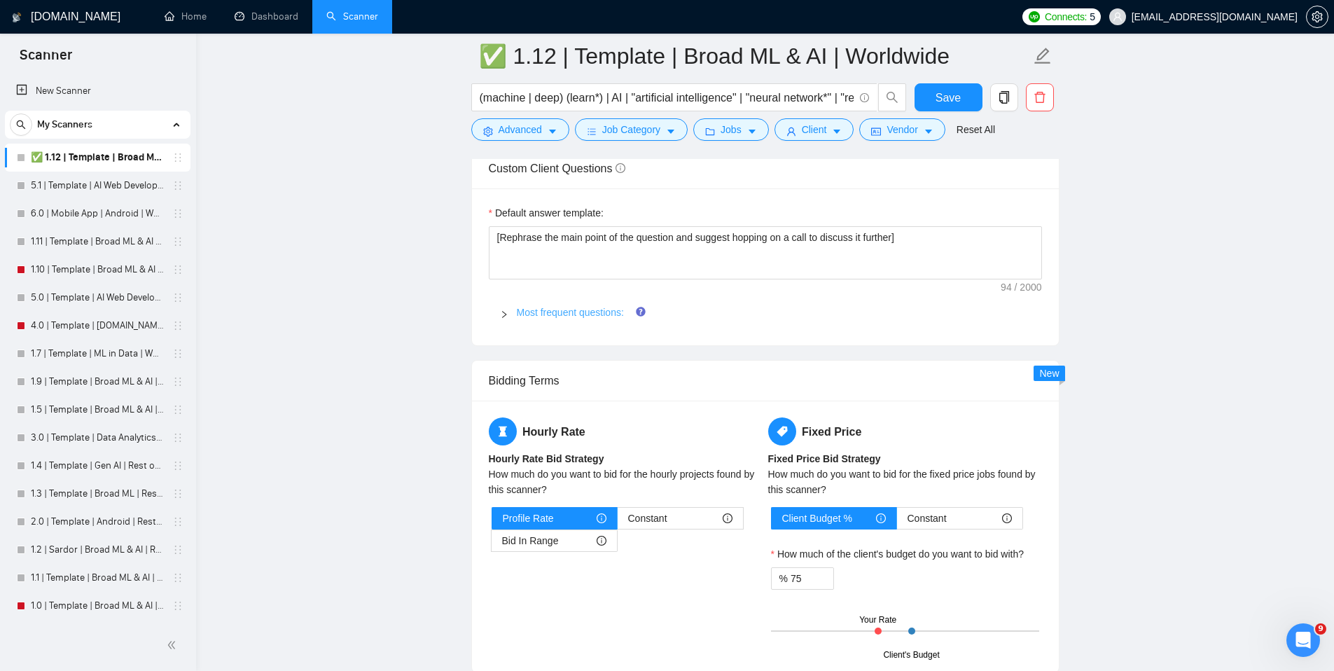
click at [559, 308] on link "Most frequent questions:" at bounding box center [570, 312] width 107 height 11
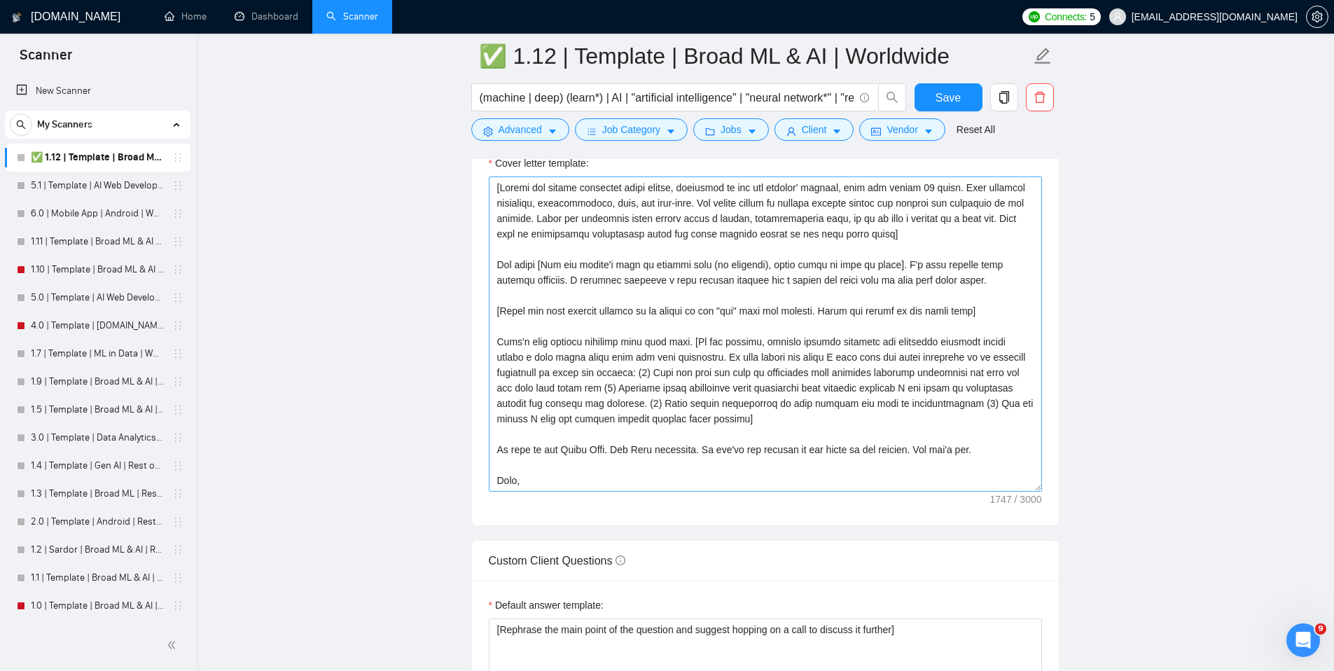
scroll to position [1586, 0]
click at [502, 331] on textarea "Cover letter template:" at bounding box center [765, 334] width 553 height 315
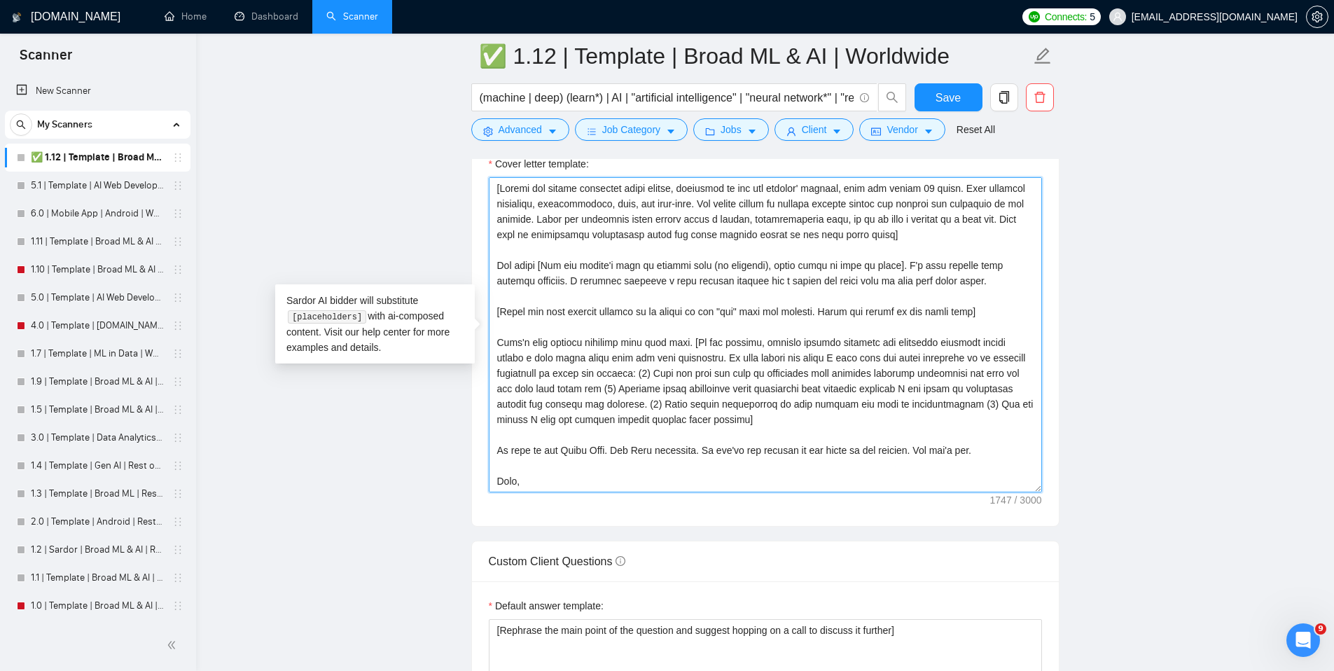
click at [980, 328] on textarea "Cover letter template:" at bounding box center [765, 334] width 553 height 315
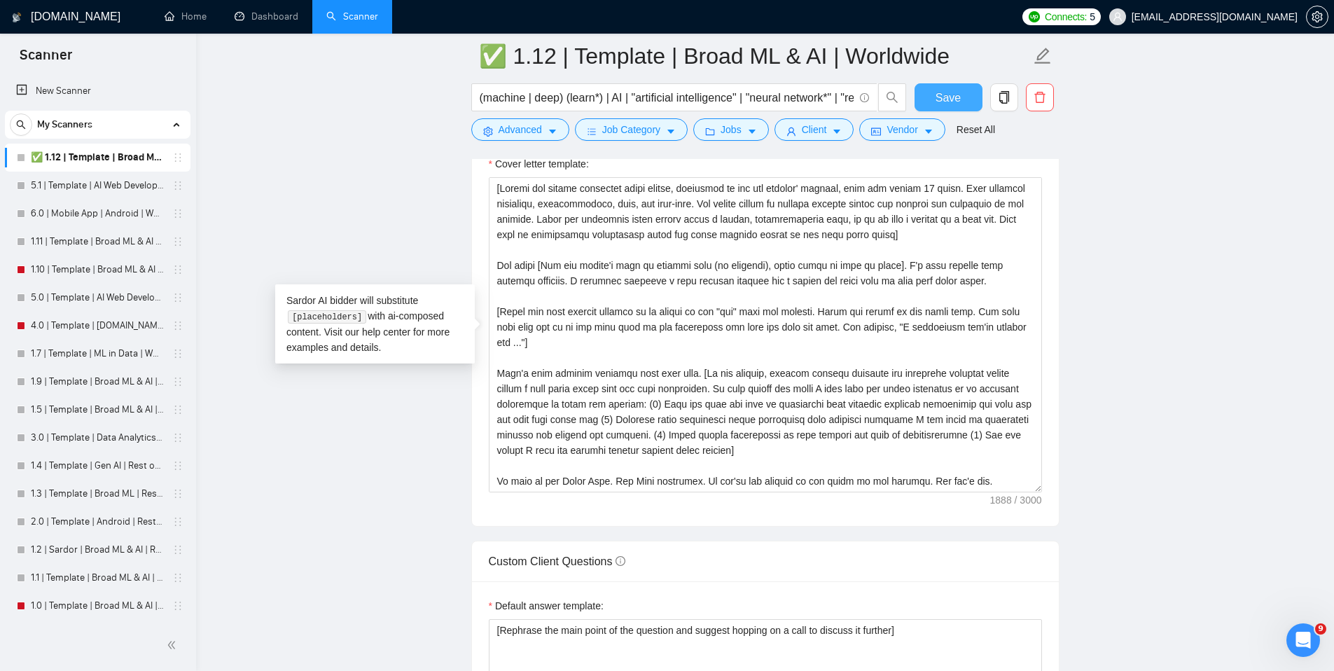
click at [958, 103] on span "Save" at bounding box center [948, 98] width 25 height 18
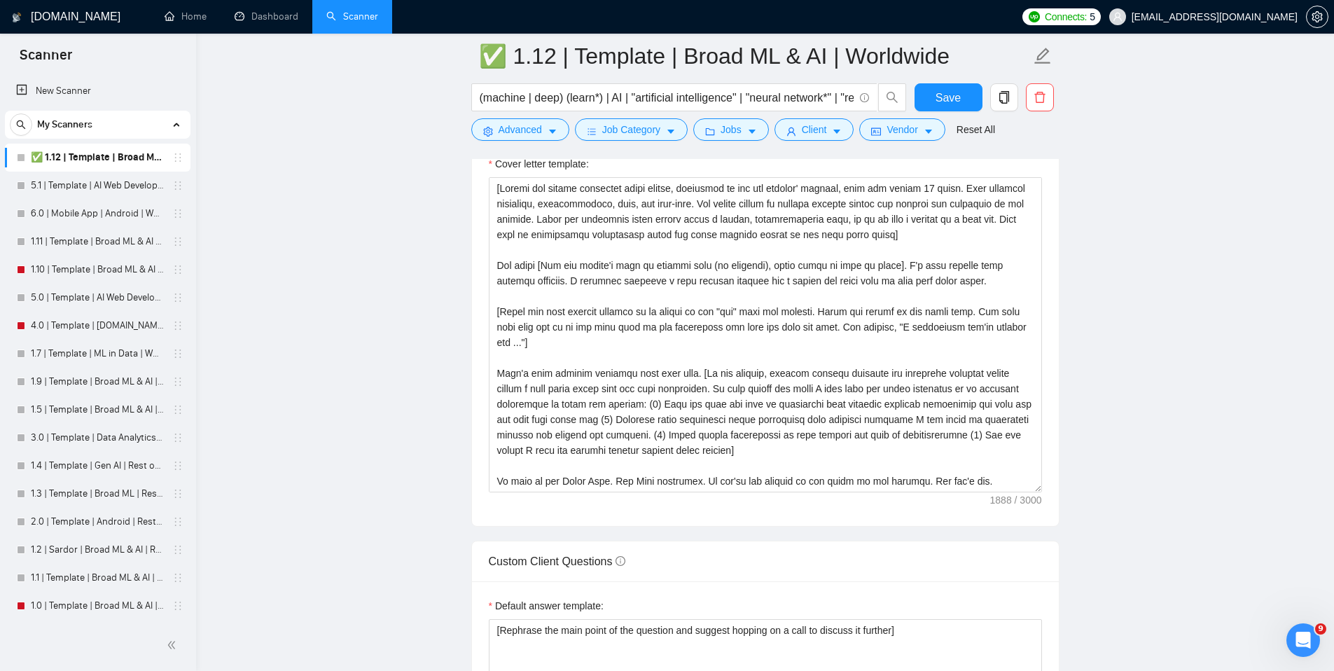
click at [1115, 179] on main "✅ 1.12 | Template | Broad ML & AI | Worldwide (machine | deep) (learn*) | AI | …" at bounding box center [765, 511] width 1093 height 4083
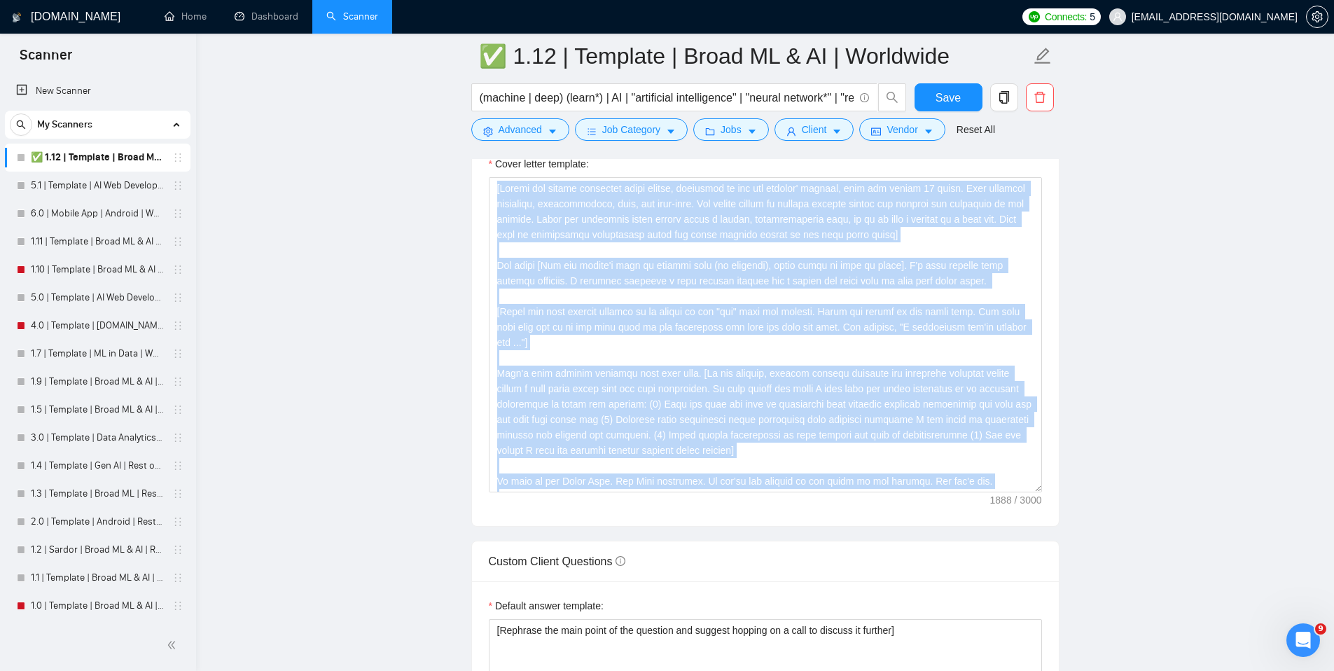
click at [1115, 179] on main "✅ 1.12 | Template | Broad ML & AI | Worldwide (machine | deep) (learn*) | AI | …" at bounding box center [765, 511] width 1093 height 4083
click at [1121, 191] on main "✅ 1.12 | Template | Broad ML & AI | Worldwide (machine | deep) (learn*) | AI | …" at bounding box center [765, 511] width 1093 height 4083
click at [1184, 205] on main "✅ 1.12 | Template | Broad ML & AI | Worldwide (machine | deep) (learn*) | AI | …" at bounding box center [765, 511] width 1093 height 4083
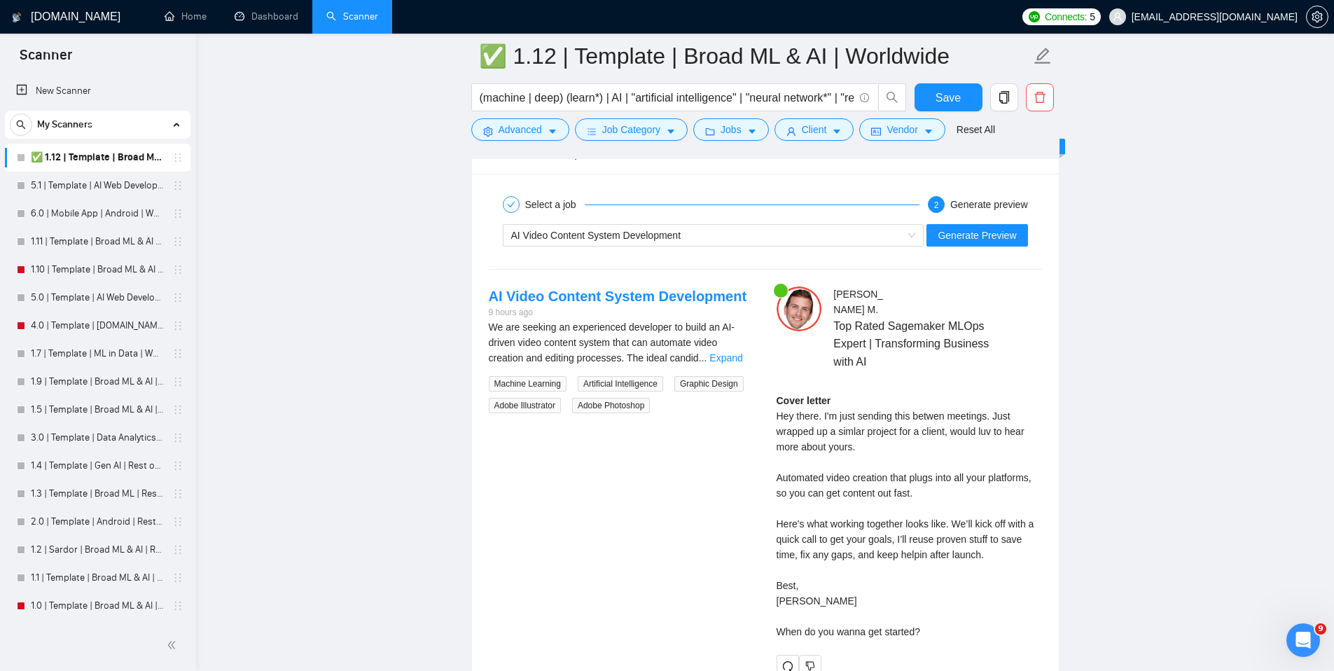
scroll to position [2614, 0]
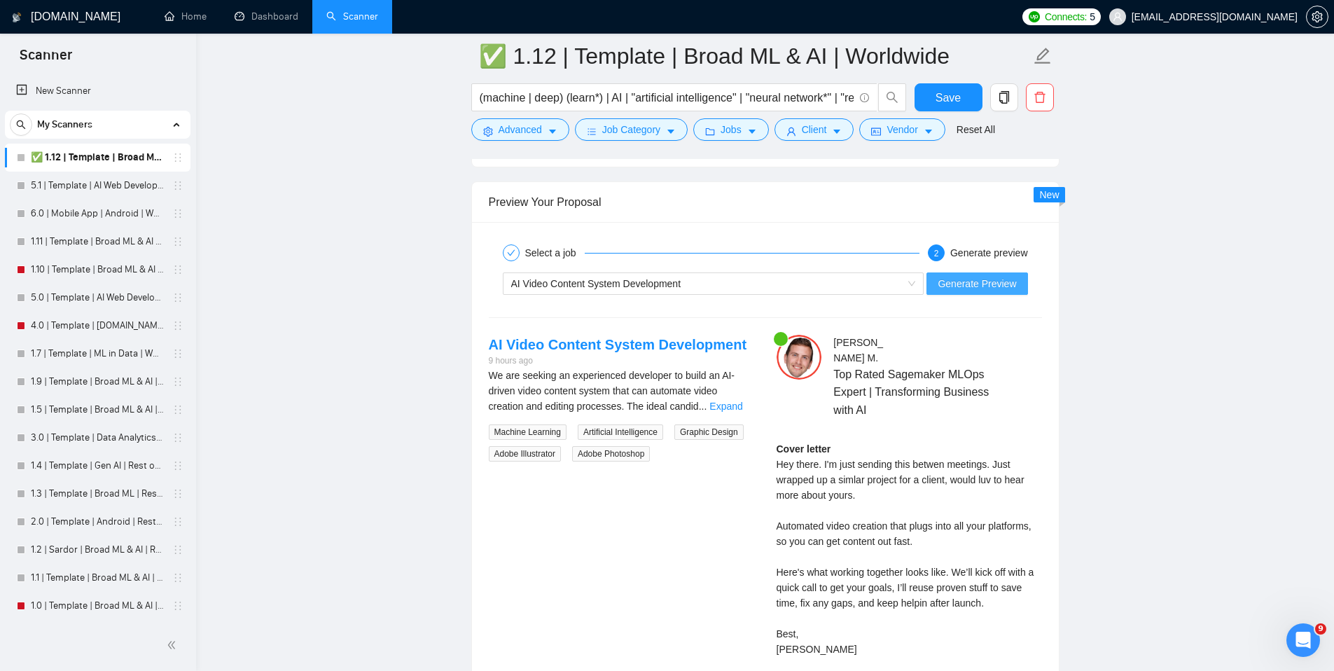
click at [984, 283] on span "Generate Preview" at bounding box center [977, 283] width 78 height 15
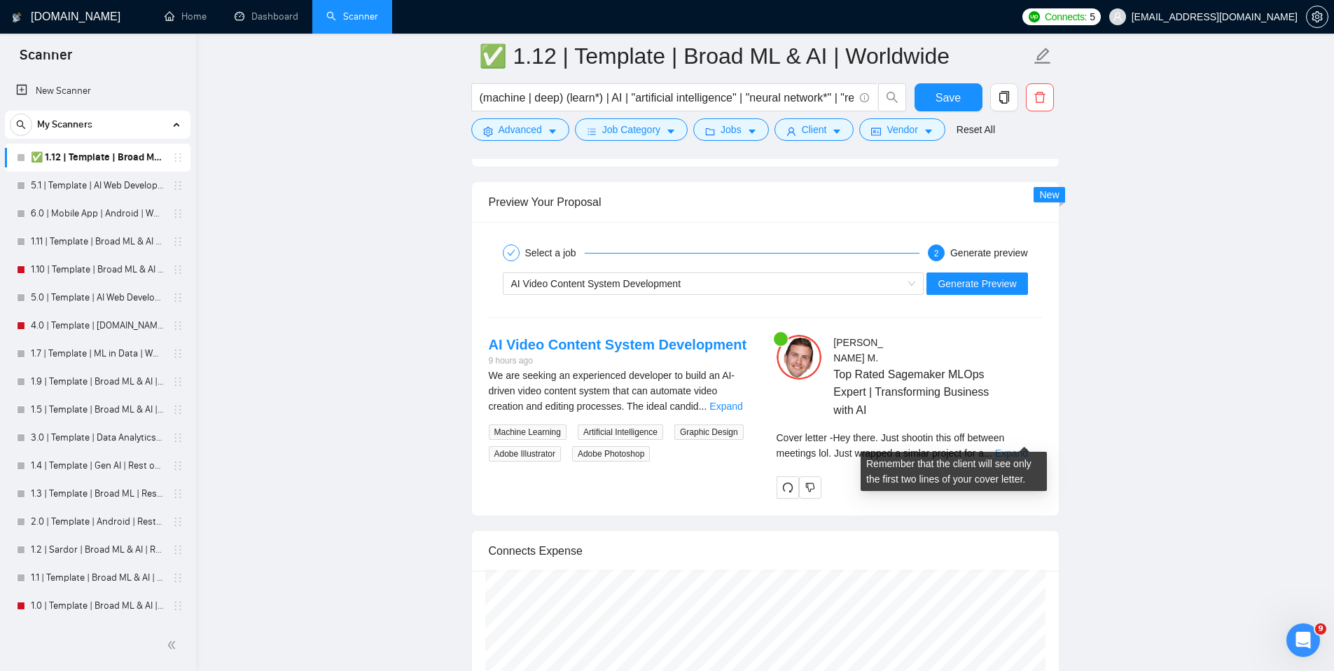
click at [1022, 448] on link "Expand" at bounding box center [1011, 453] width 33 height 11
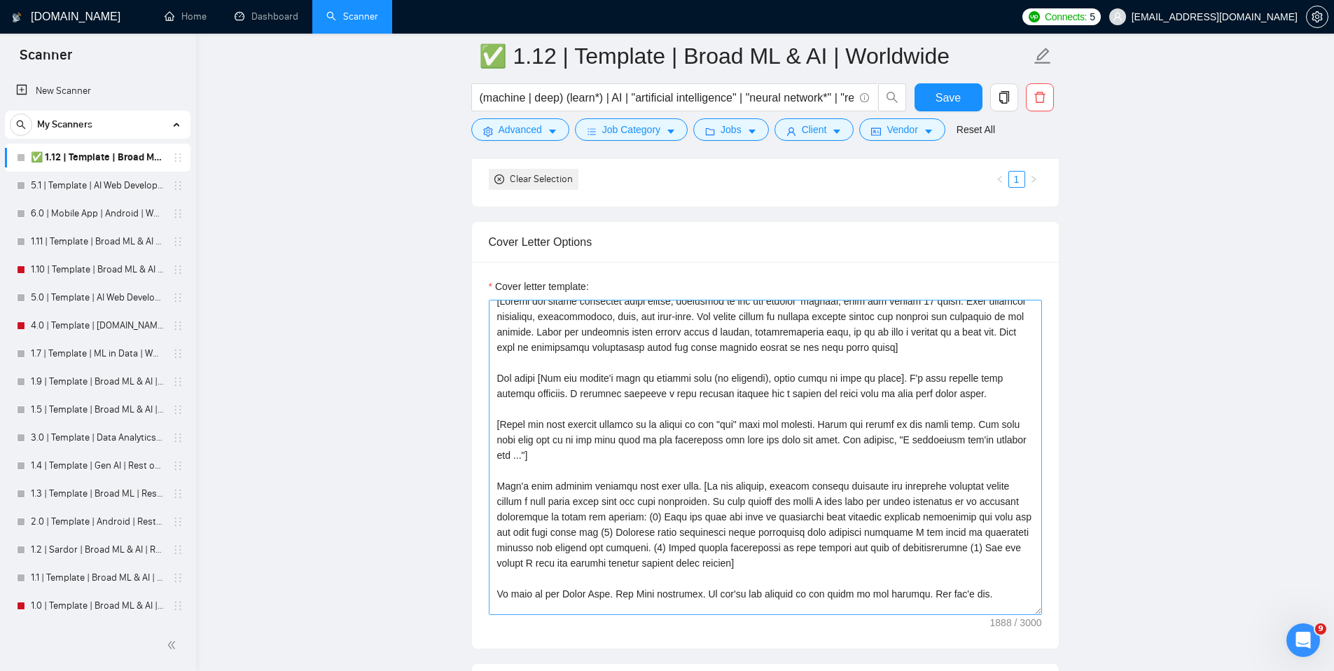
scroll to position [0, 0]
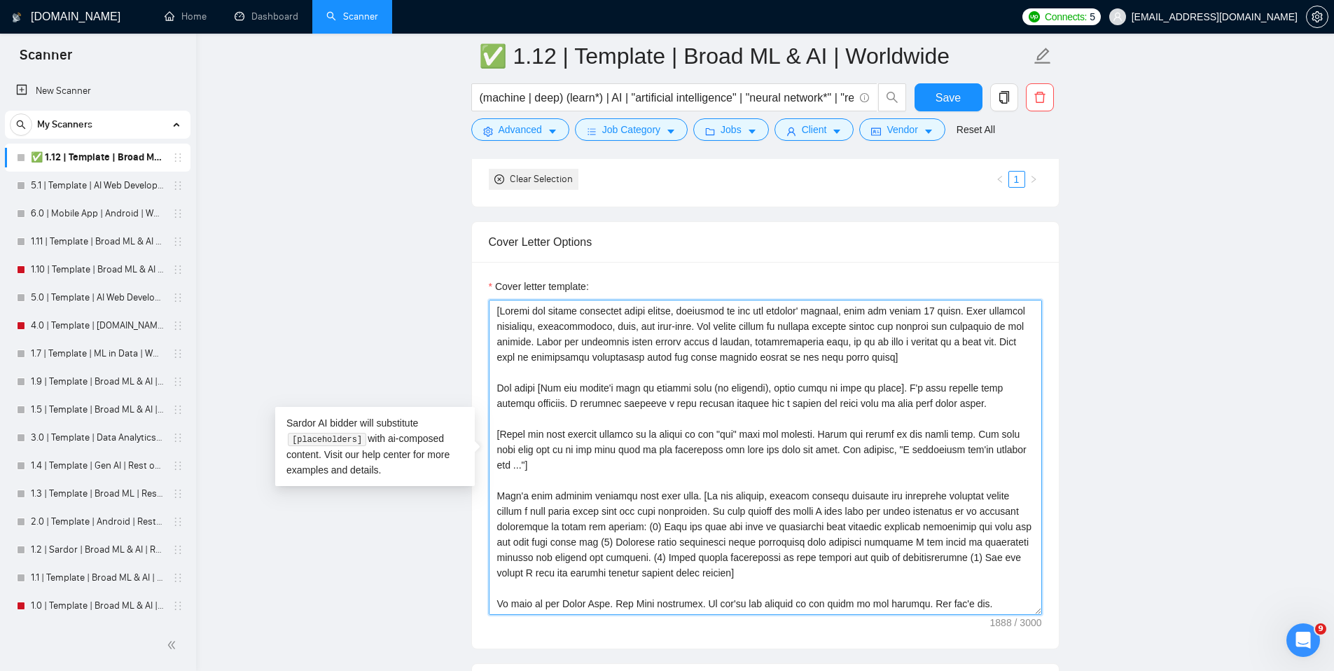
drag, startPoint x: 543, startPoint y: 376, endPoint x: 641, endPoint y: 347, distance: 102.4
click at [641, 347] on textarea "Cover letter template:" at bounding box center [765, 457] width 553 height 315
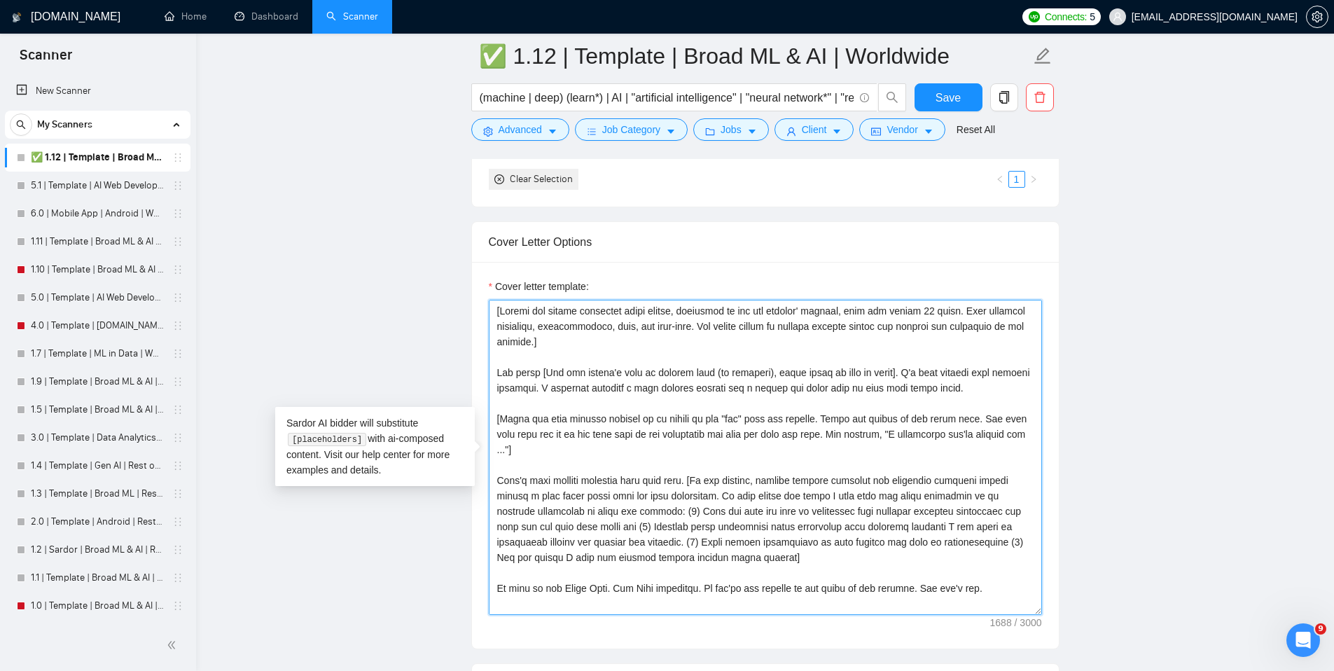
click at [1014, 390] on textarea "Cover letter template:" at bounding box center [765, 457] width 553 height 315
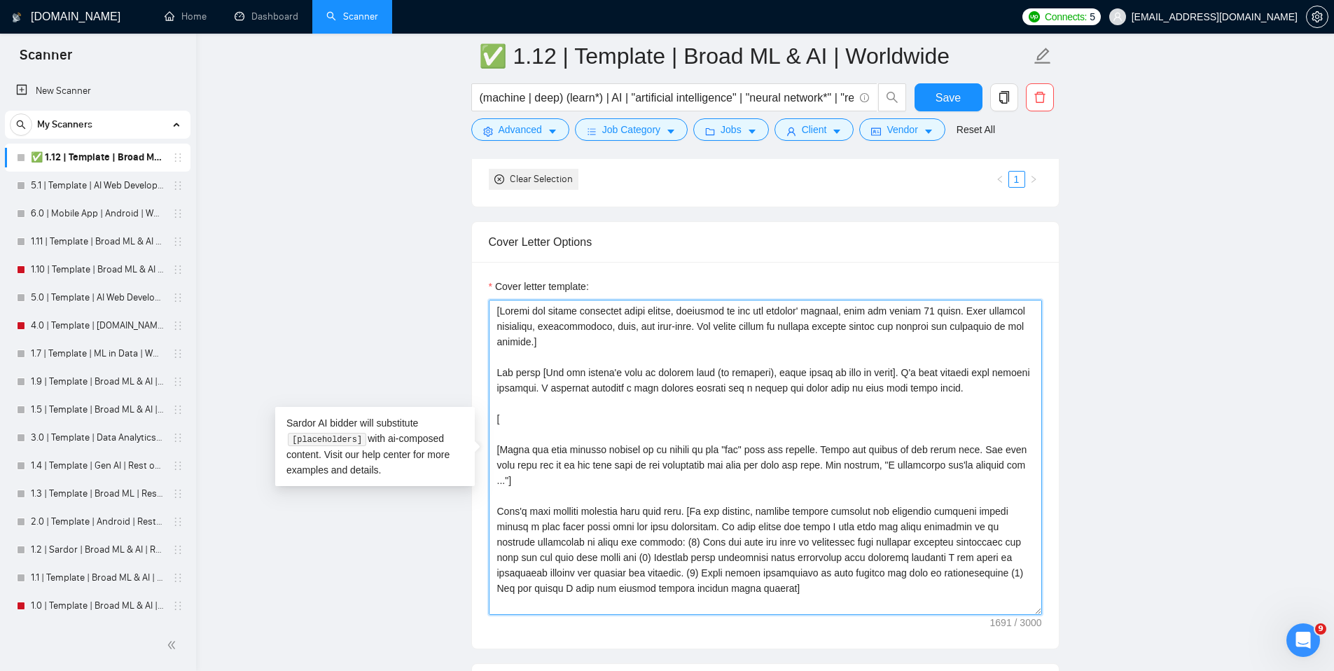
paste textarea "Write the following cover letter using a casual, conversational tone, as if it …"
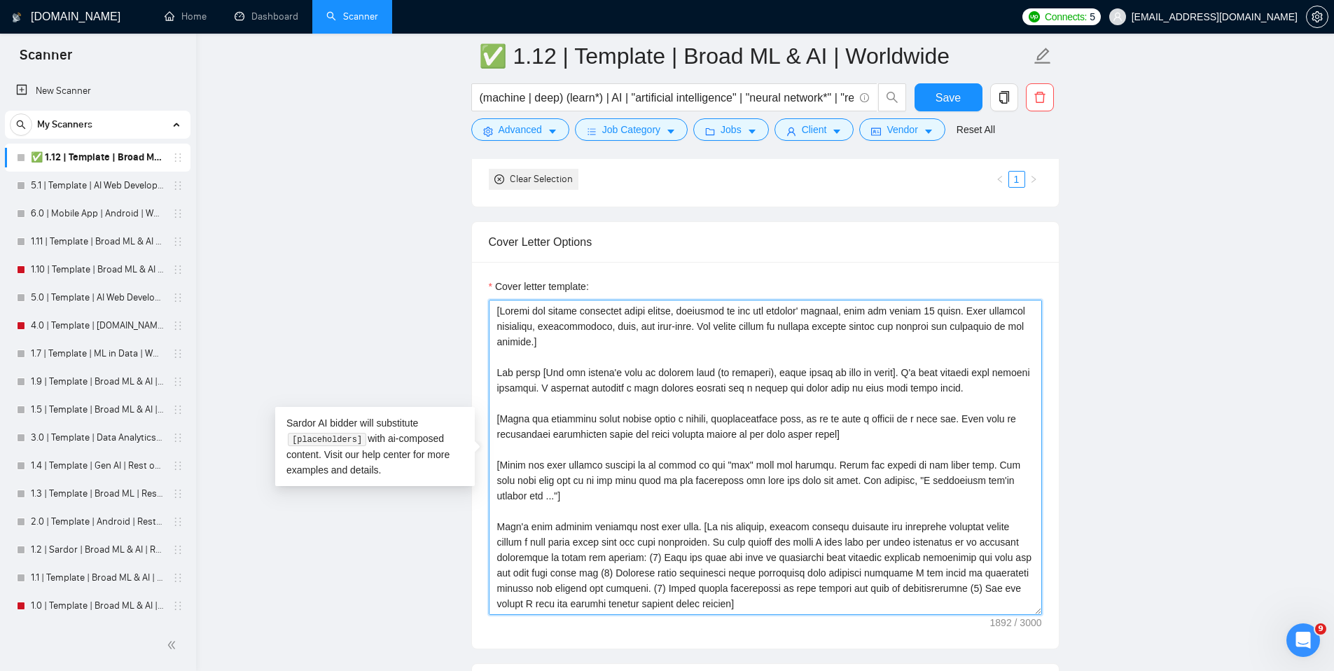
click at [544, 415] on textarea "Cover letter template:" at bounding box center [765, 457] width 553 height 315
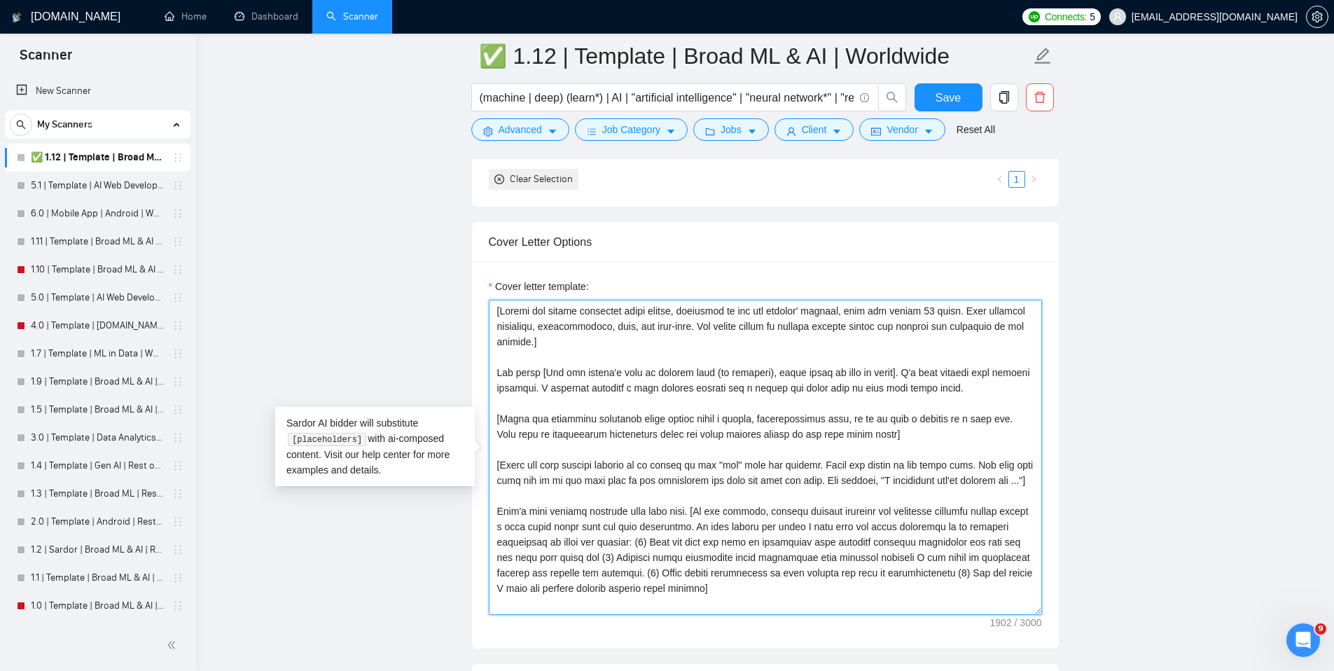
click at [582, 431] on textarea "Cover letter template:" at bounding box center [765, 457] width 553 height 315
click at [591, 424] on textarea "Cover letter template:" at bounding box center [765, 457] width 553 height 315
click at [623, 417] on textarea "Cover letter template:" at bounding box center [765, 457] width 553 height 315
click at [675, 424] on textarea "Cover letter template:" at bounding box center [765, 457] width 553 height 315
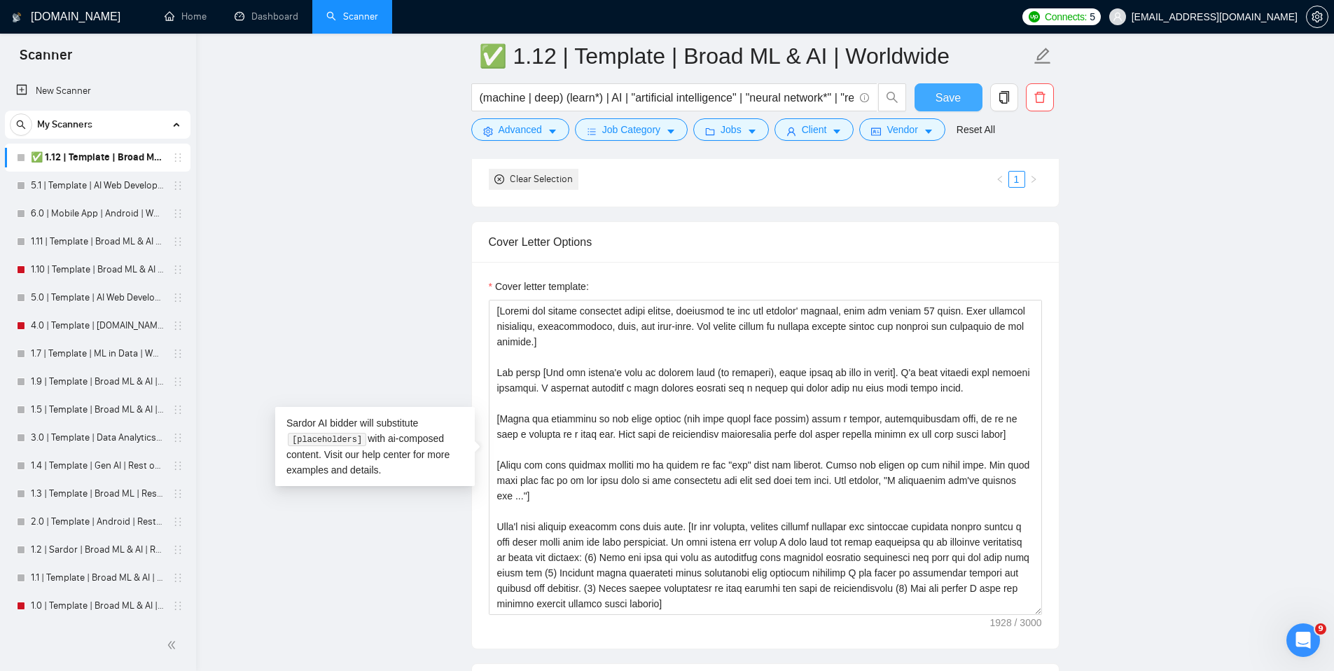
click at [944, 103] on span "Save" at bounding box center [948, 98] width 25 height 18
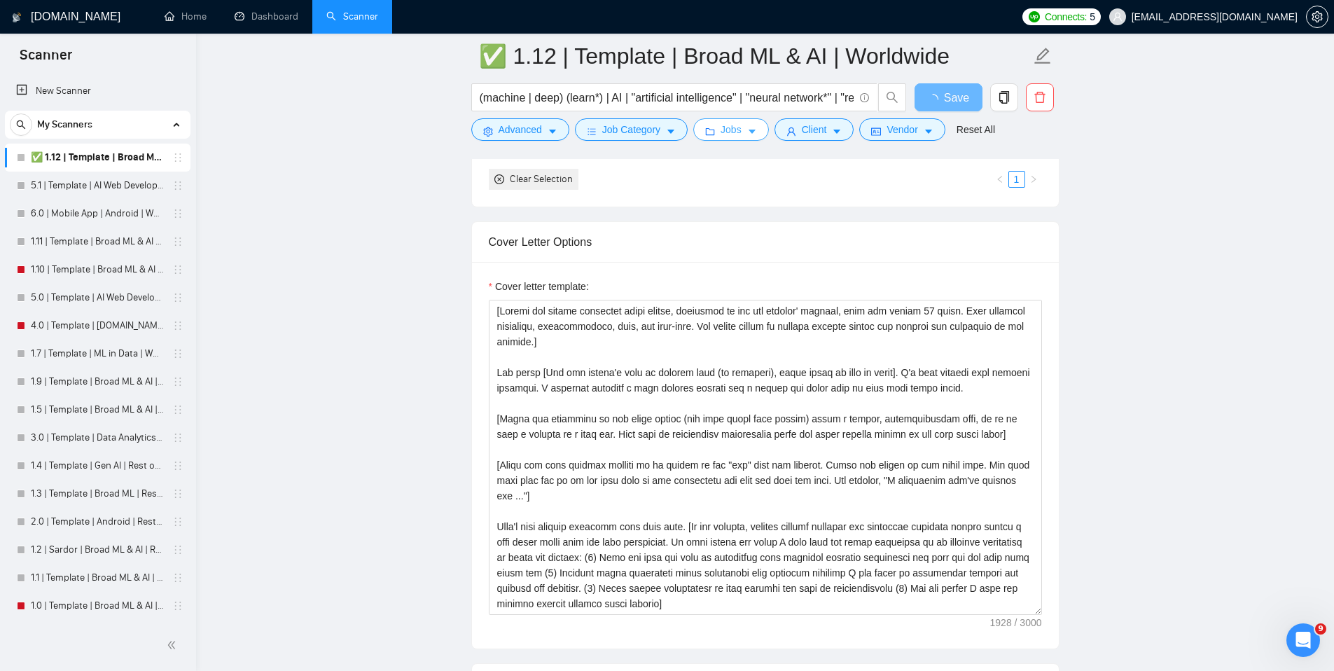
click at [763, 133] on button "Jobs" at bounding box center [731, 129] width 76 height 22
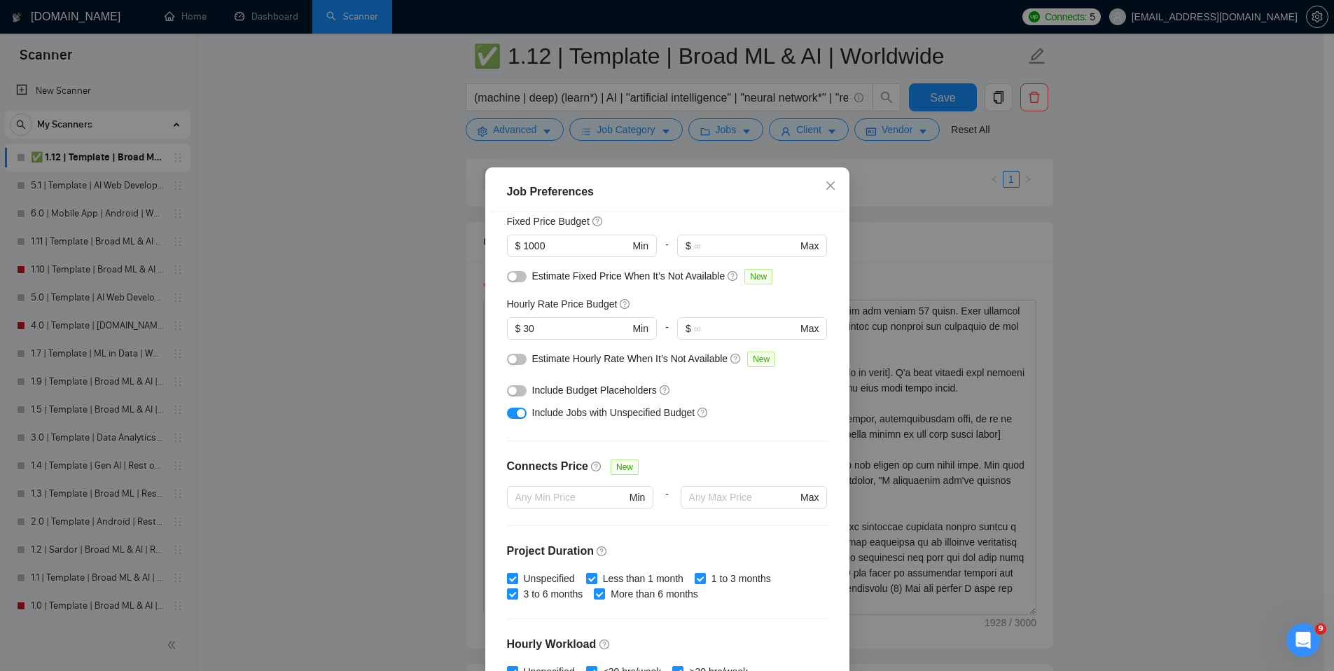
scroll to position [97, 0]
click at [623, 386] on span "Include Budget Placeholders" at bounding box center [594, 391] width 125 height 11
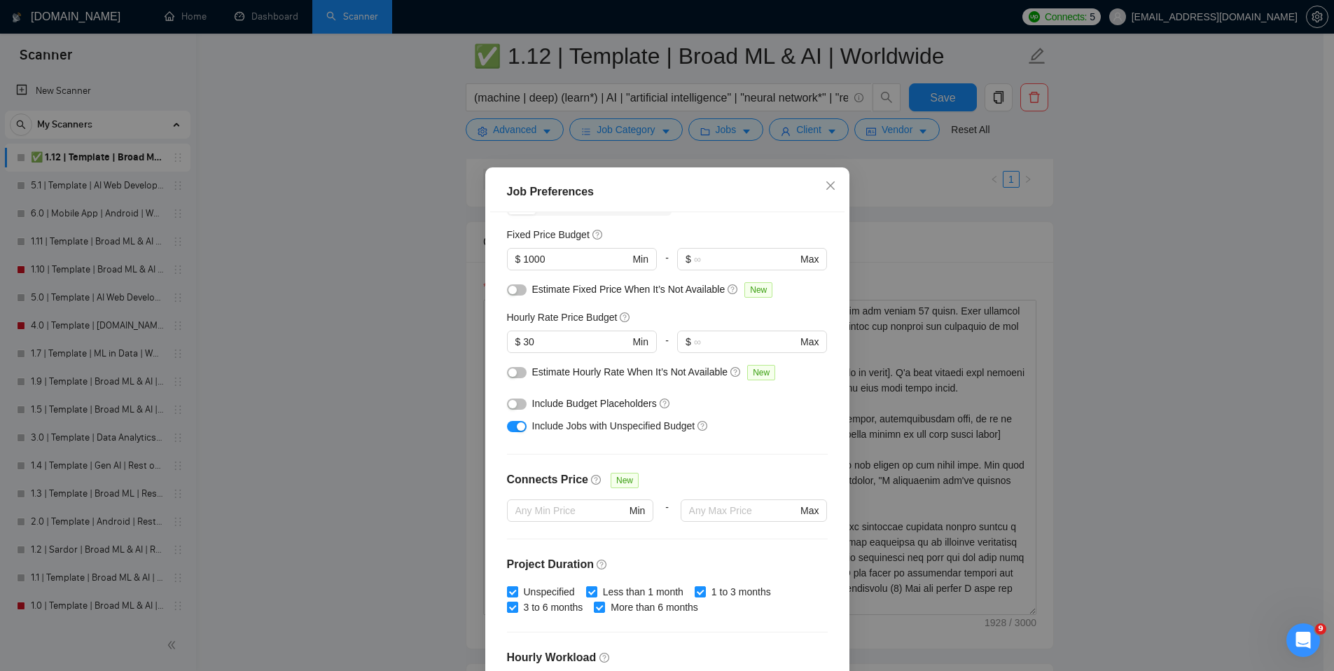
scroll to position [74, 0]
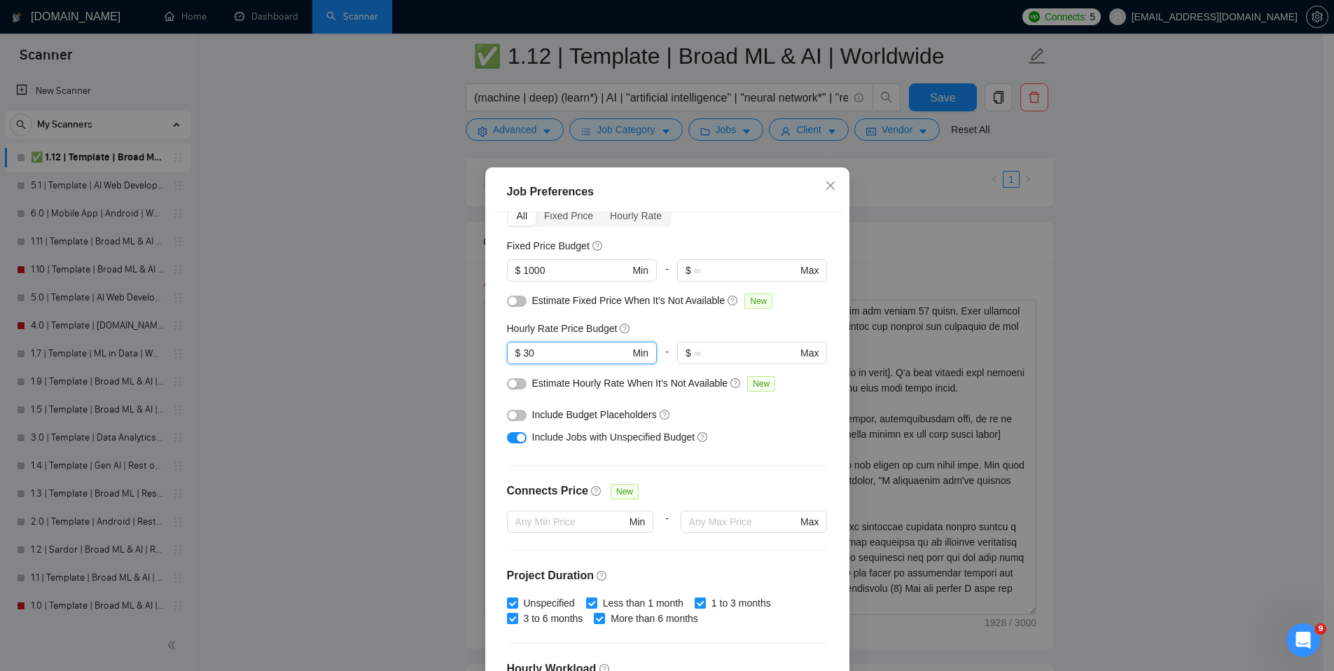
drag, startPoint x: 551, startPoint y: 357, endPoint x: 500, endPoint y: 354, distance: 51.2
click at [500, 354] on div "Budget Project Type All Fixed Price Hourly Rate Fixed Price Budget $ 1000 Min -…" at bounding box center [667, 447] width 354 height 470
click at [647, 314] on div "Estimate Fixed Price When It’s Not Available New" at bounding box center [667, 304] width 321 height 22
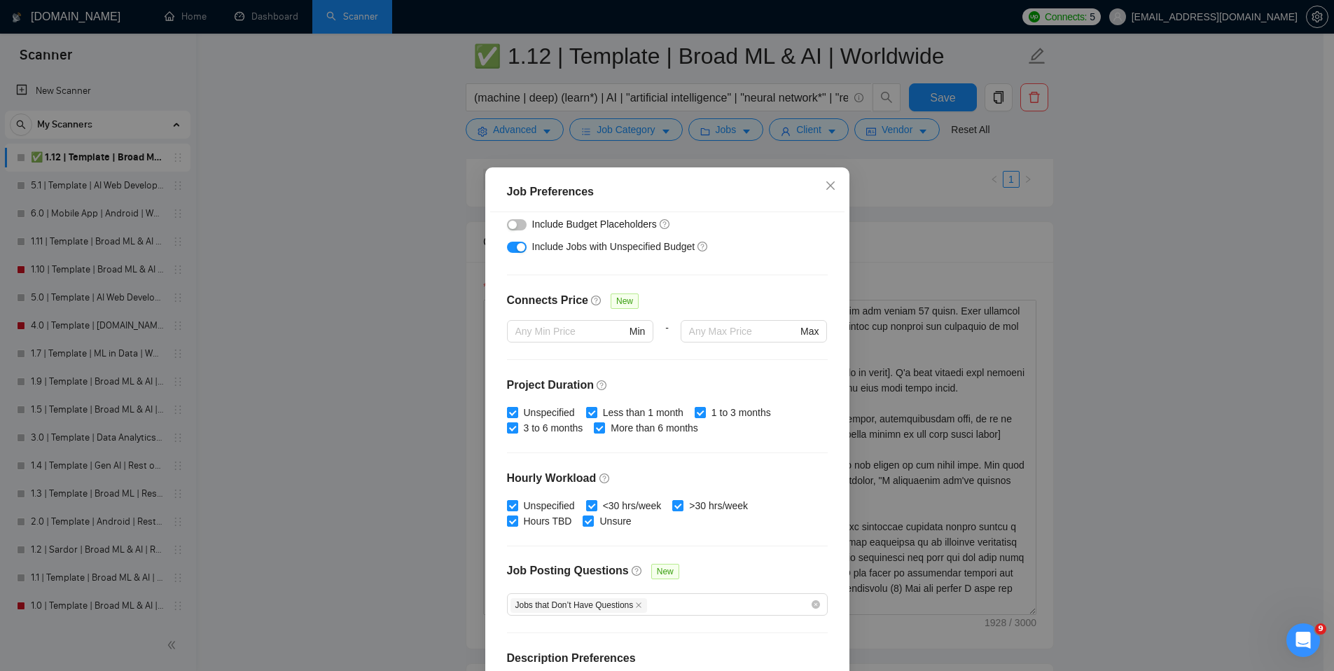
scroll to position [320, 0]
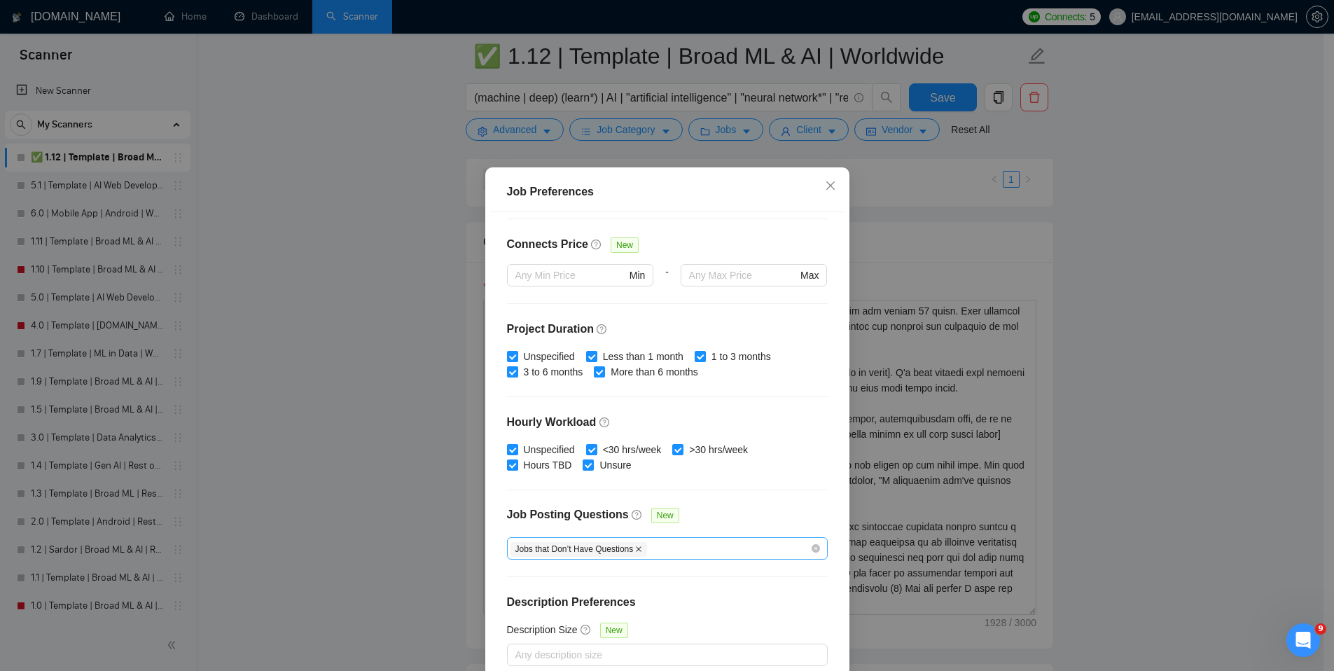
click at [641, 548] on icon "close" at bounding box center [639, 549] width 6 height 6
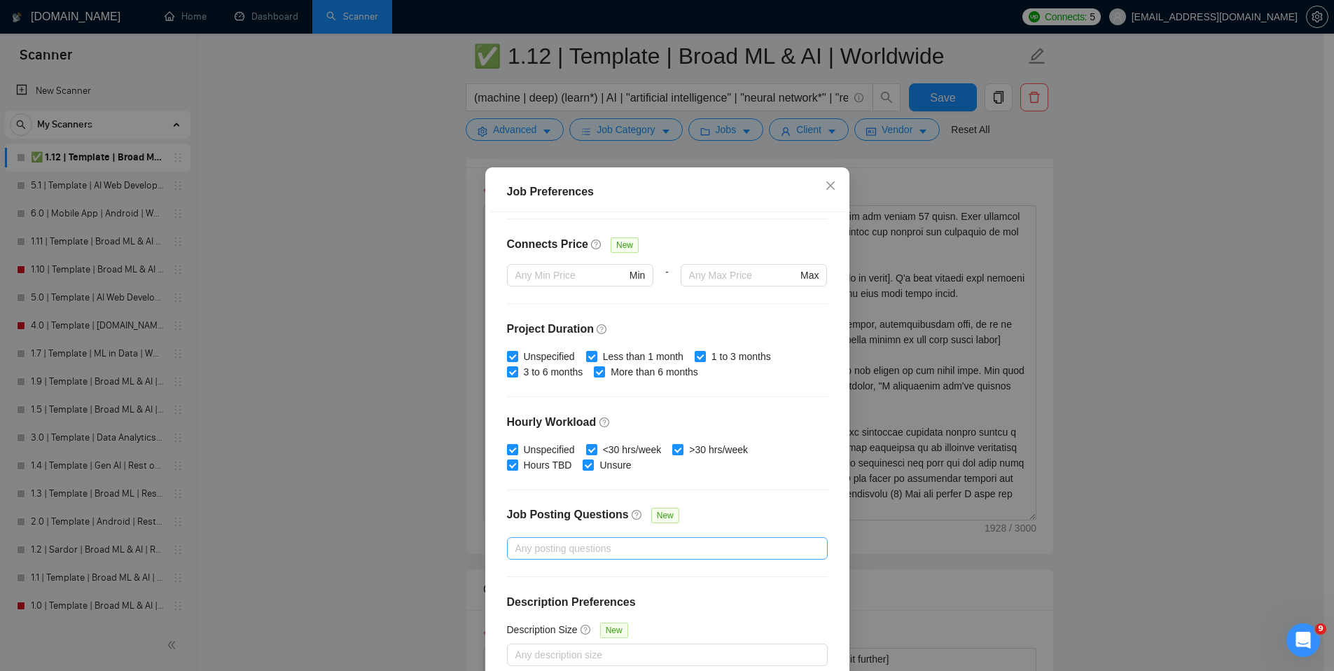
click at [677, 549] on div at bounding box center [661, 548] width 300 height 17
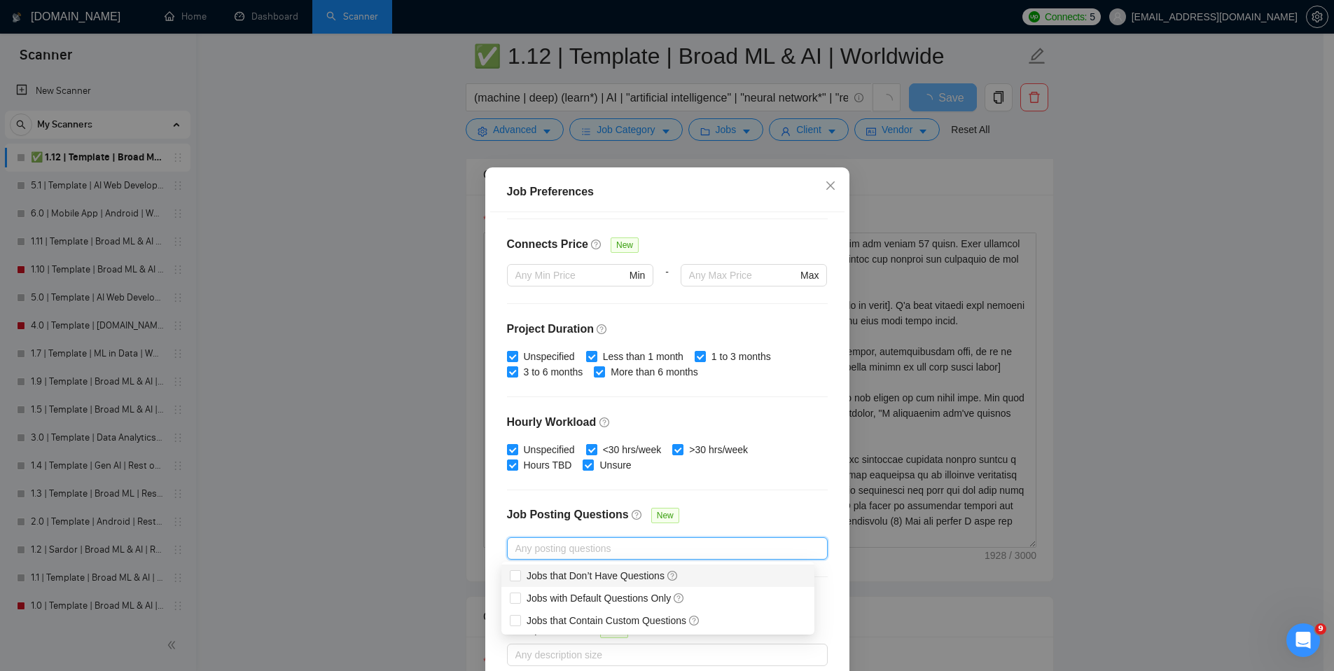
click at [747, 516] on div "Job Posting Questions New" at bounding box center [667, 522] width 321 height 30
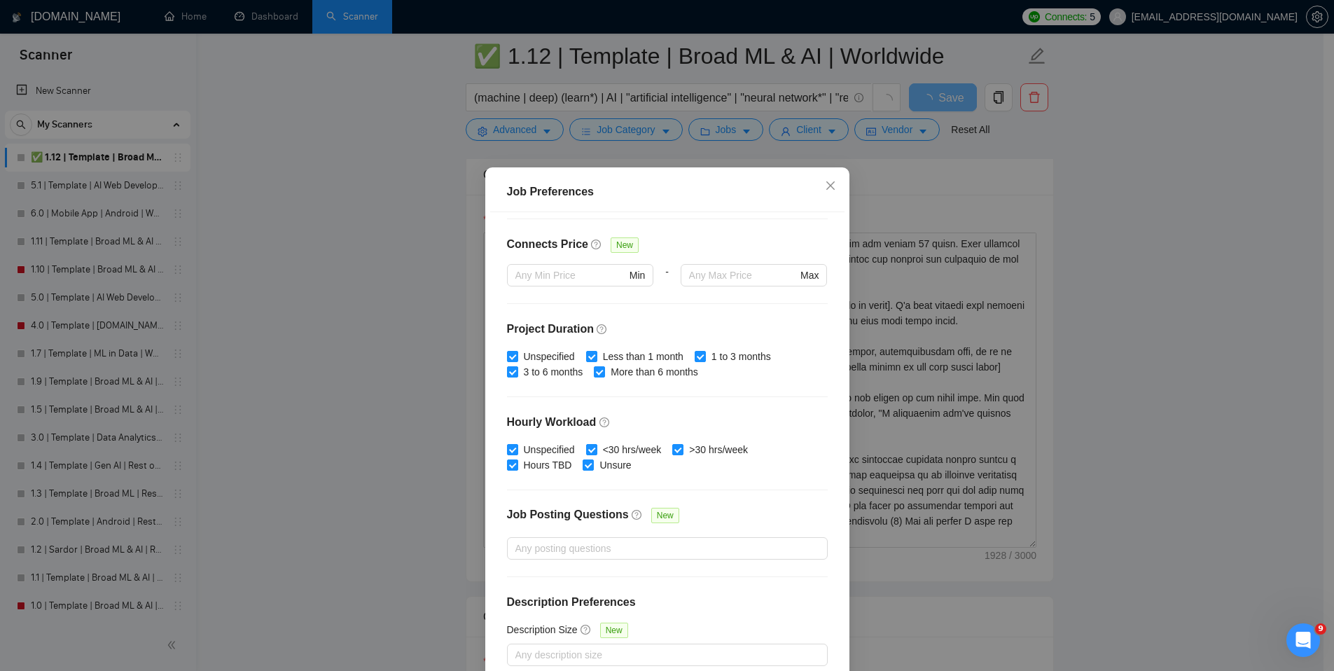
click at [758, 590] on div "Budget Project Type All Fixed Price Hourly Rate Fixed Price Budget $ 1000 Min -…" at bounding box center [667, 447] width 354 height 470
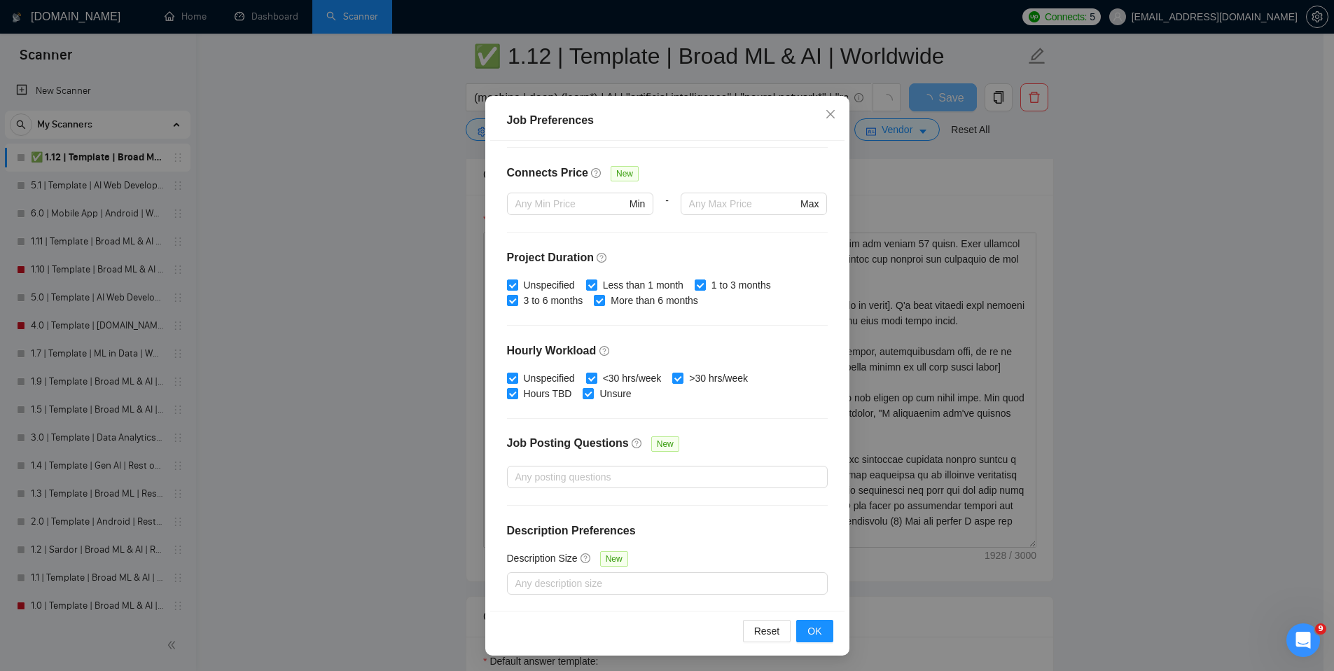
scroll to position [73, 0]
click at [693, 590] on div "Any description size" at bounding box center [667, 582] width 321 height 22
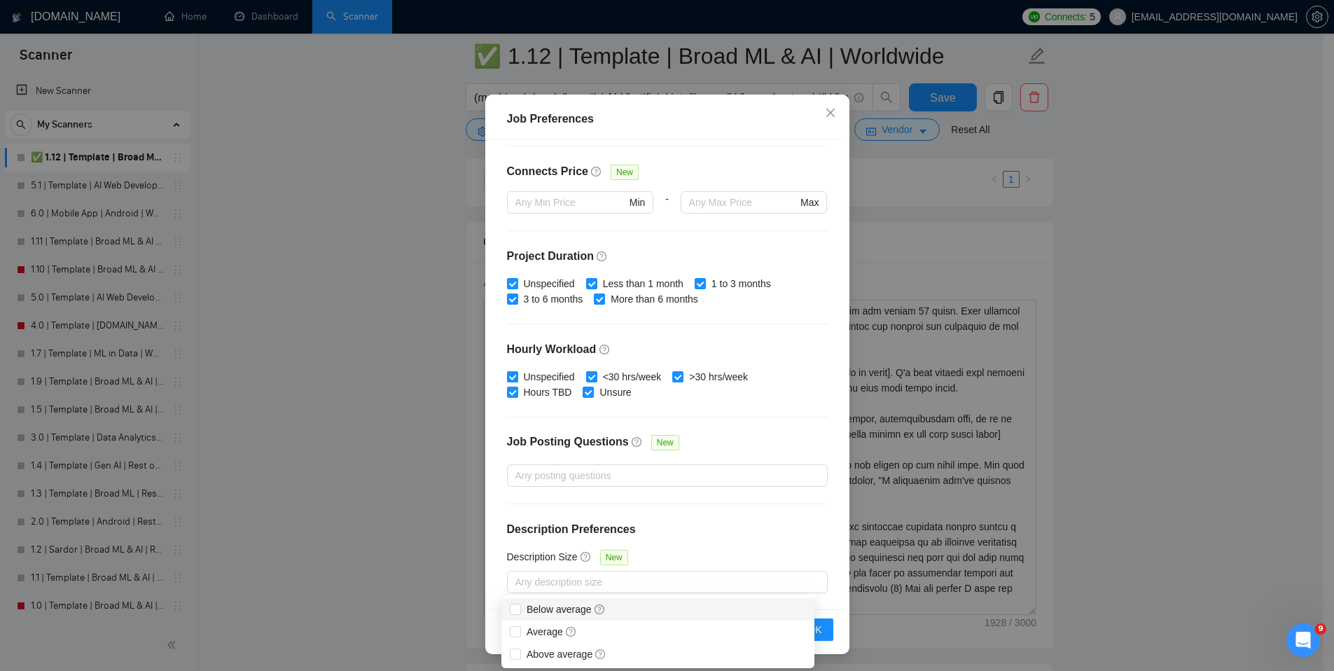
click at [719, 554] on div "Description Size New" at bounding box center [667, 560] width 321 height 22
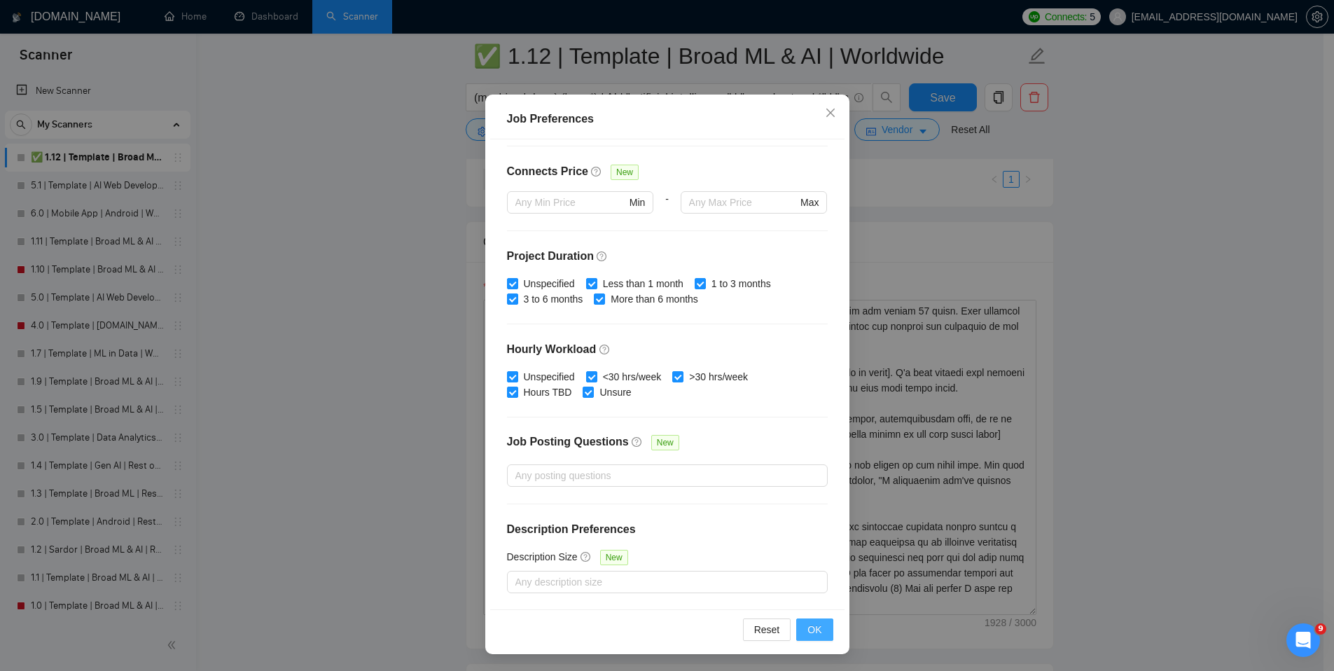
click at [801, 628] on button "OK" at bounding box center [814, 629] width 36 height 22
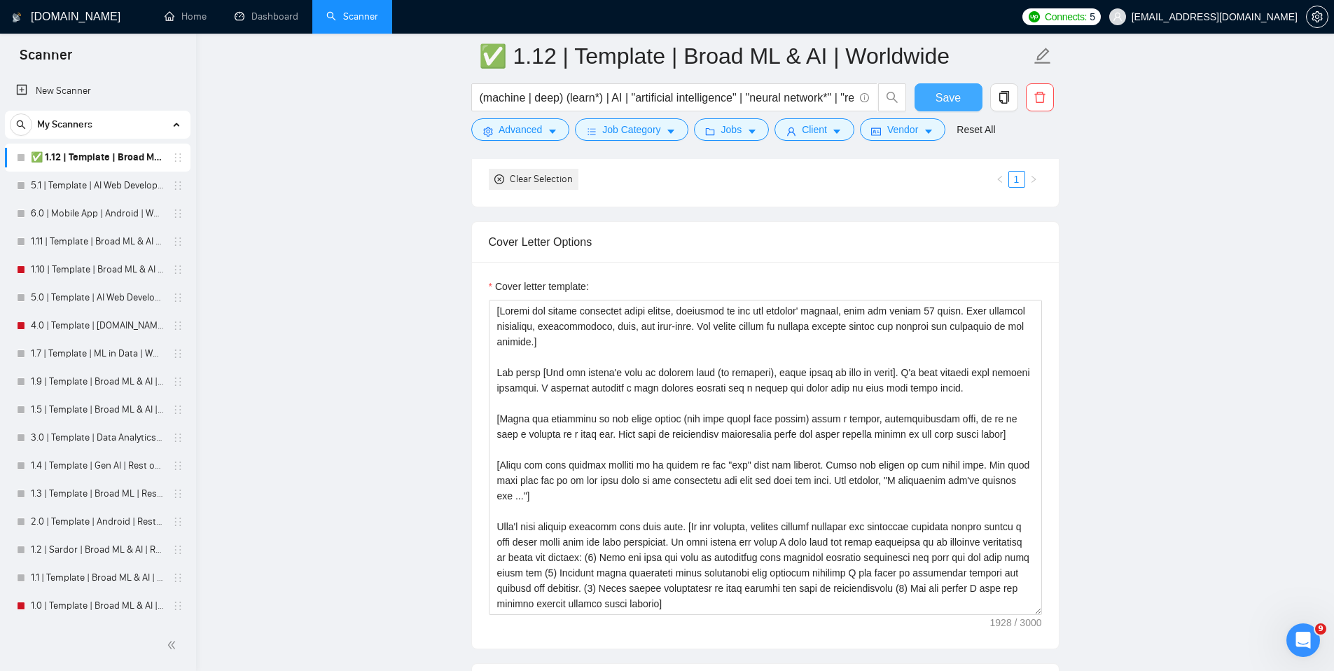
click at [940, 99] on span "Save" at bounding box center [948, 98] width 25 height 18
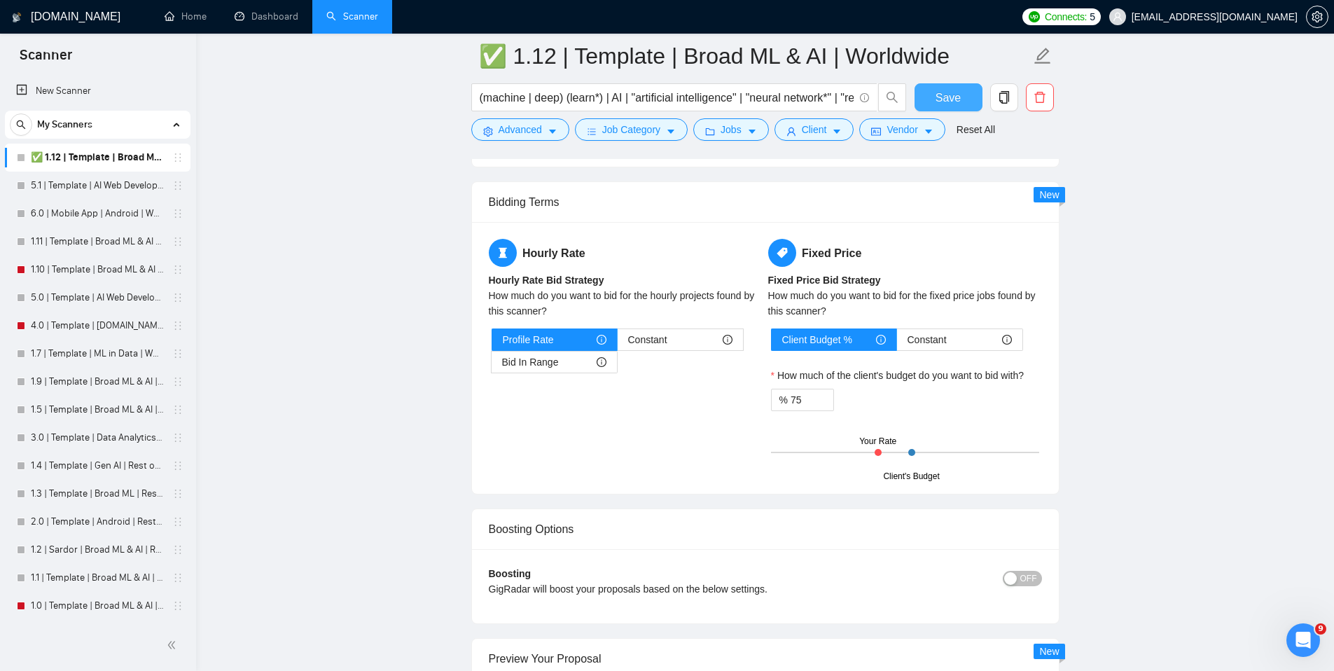
scroll to position [2210, 0]
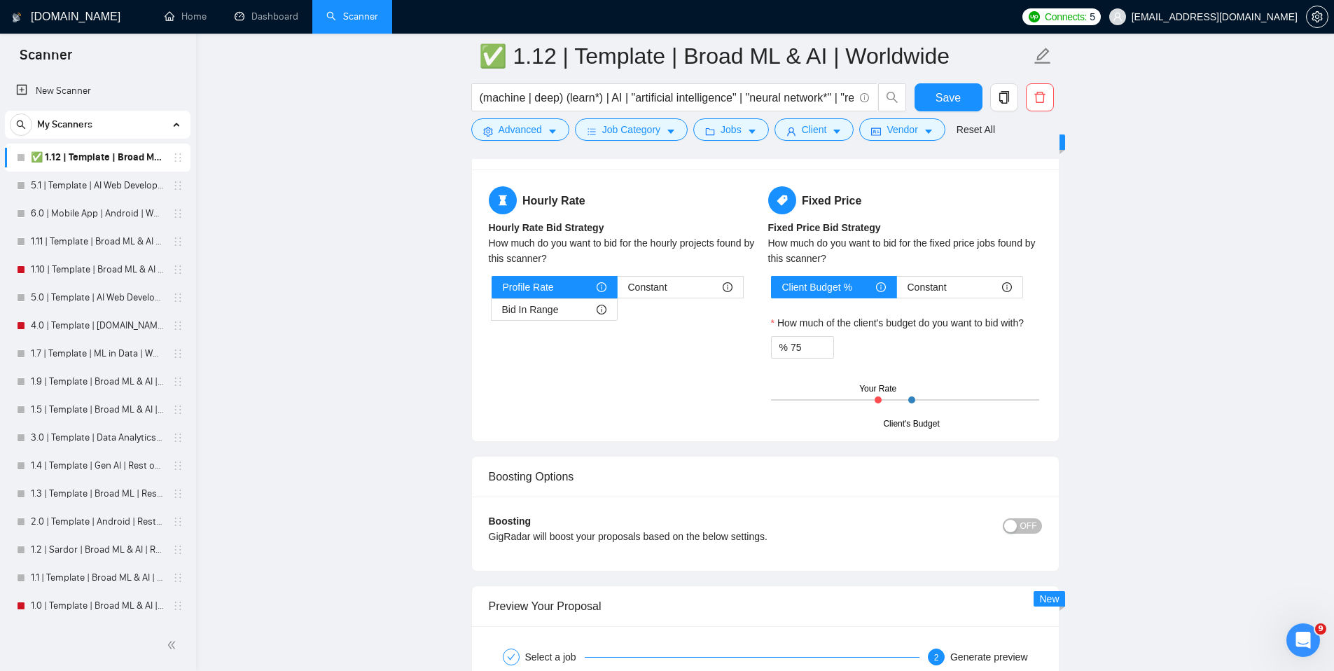
click at [912, 400] on div at bounding box center [911, 399] width 7 height 7
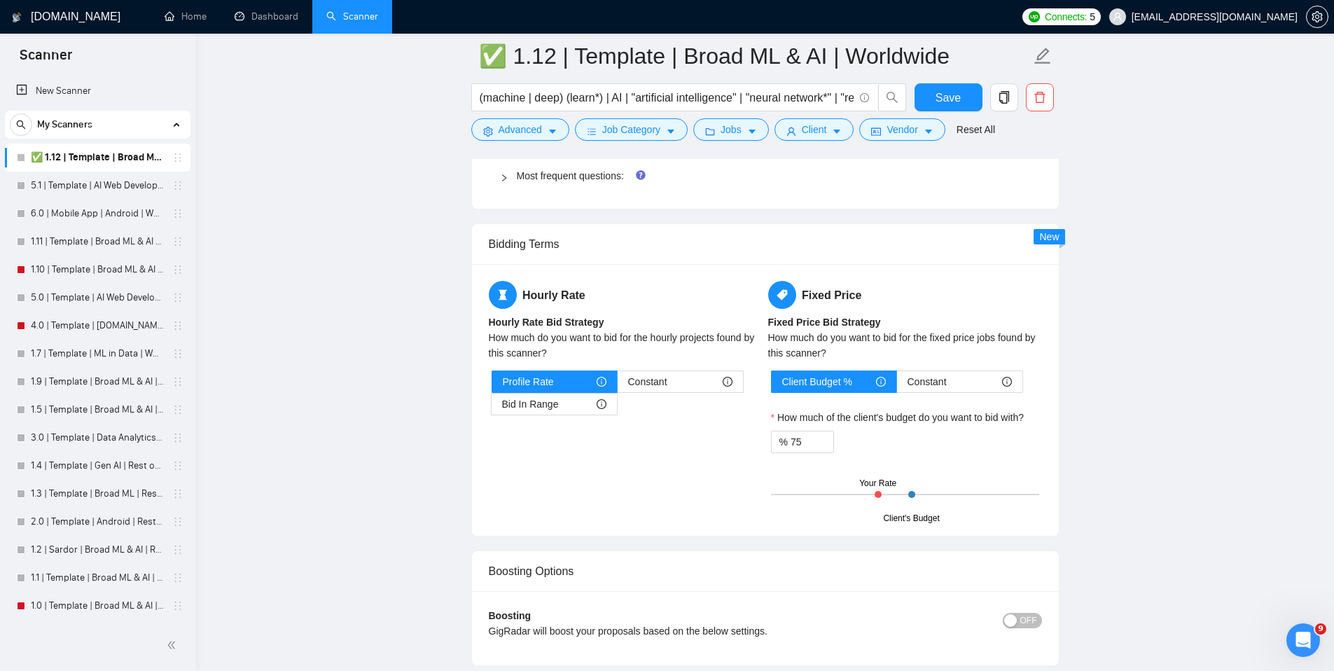
scroll to position [2015, 0]
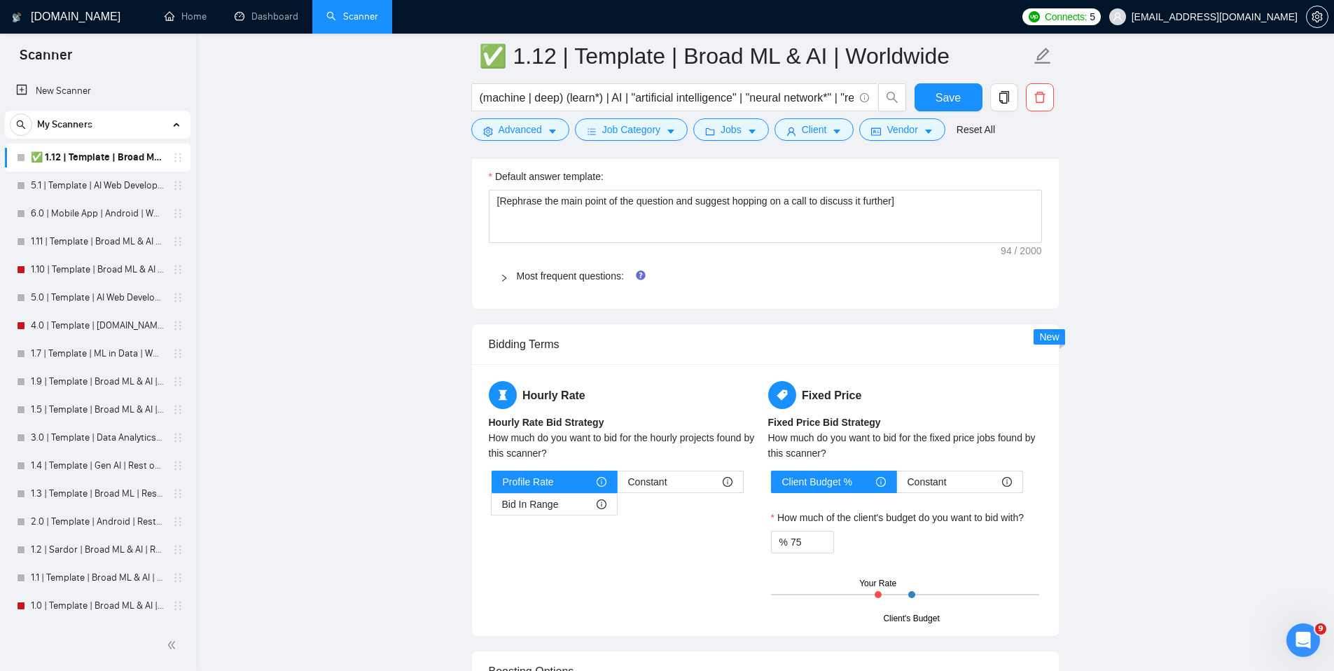
click at [777, 326] on div "Bidding Terms" at bounding box center [765, 344] width 553 height 40
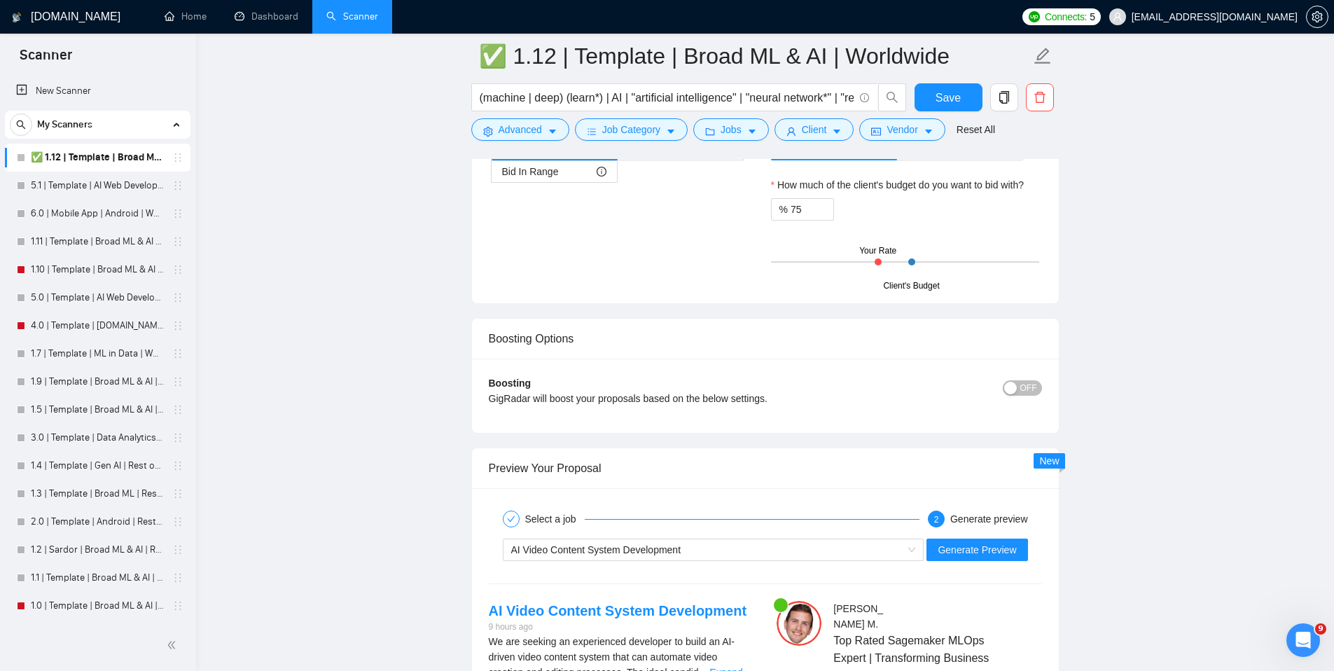
scroll to position [2068, 0]
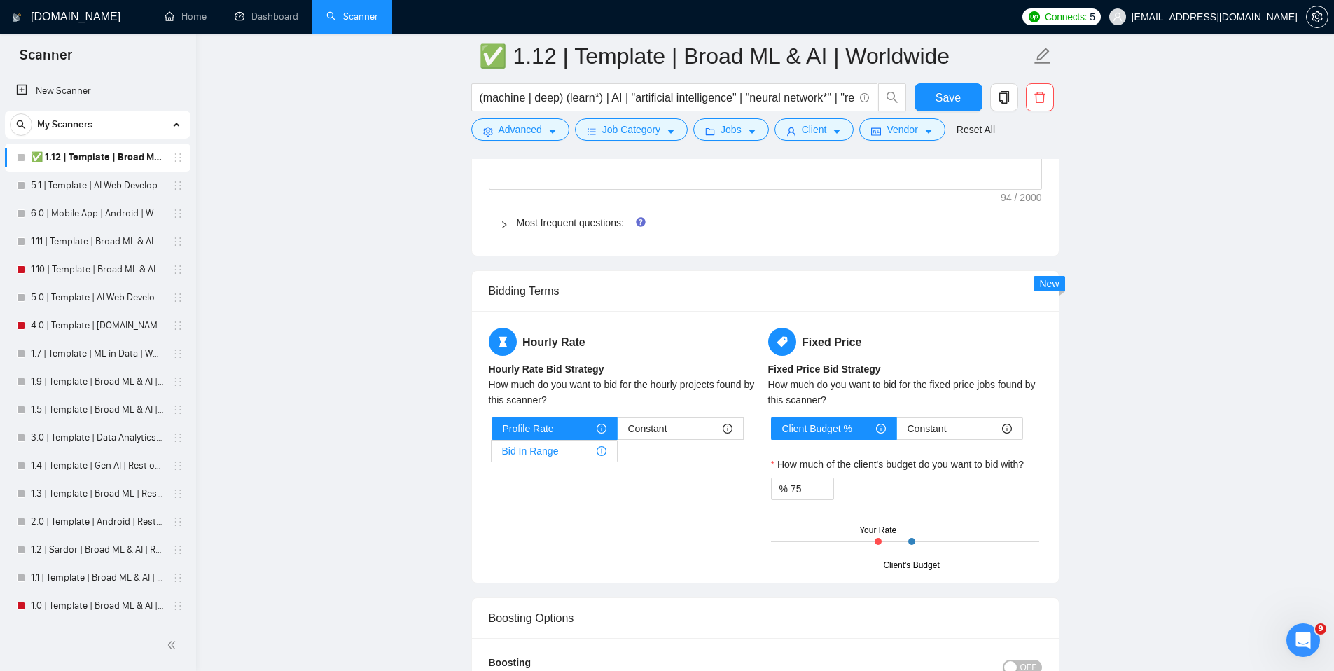
click at [543, 449] on span "Bid In Range" at bounding box center [530, 451] width 57 height 21
click at [492, 455] on input "Bid In Range" at bounding box center [492, 455] width 0 height 0
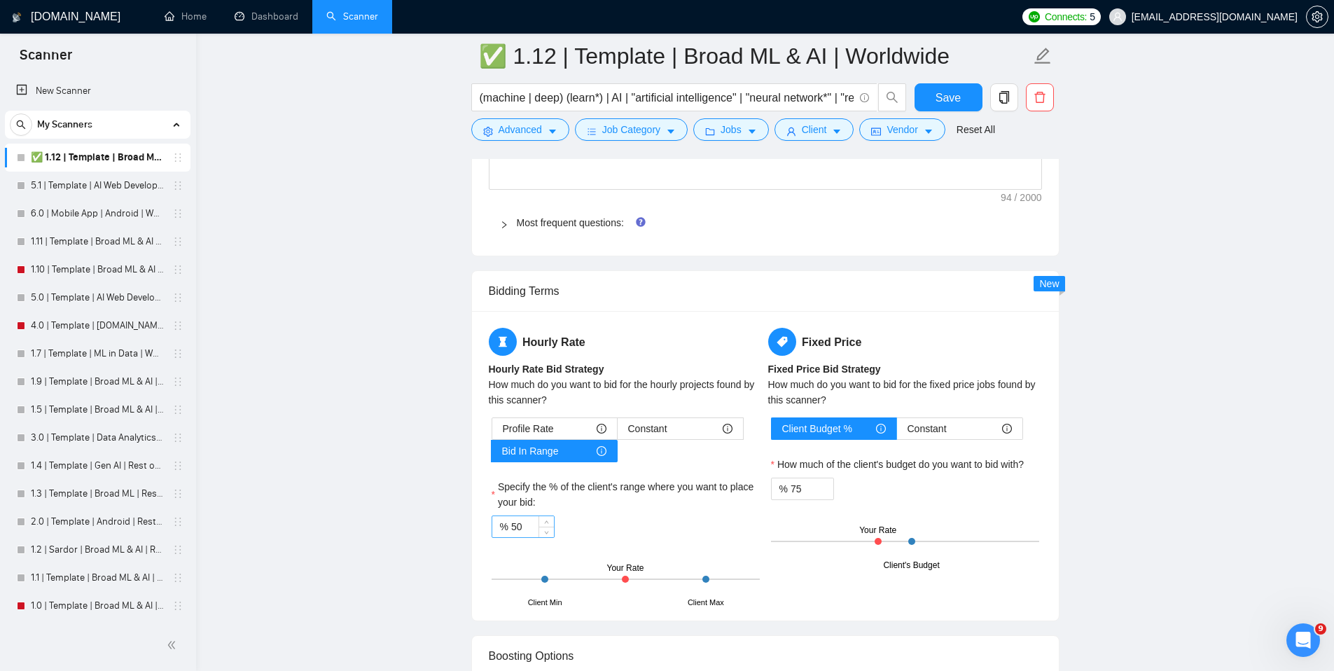
click at [513, 526] on input "50" at bounding box center [532, 526] width 43 height 21
click at [658, 482] on label "Specify the % of the client's range where you want to place your bid:" at bounding box center [626, 494] width 268 height 31
click at [554, 516] on input "33" at bounding box center [532, 526] width 43 height 21
click at [929, 425] on span "Constant" at bounding box center [927, 428] width 39 height 21
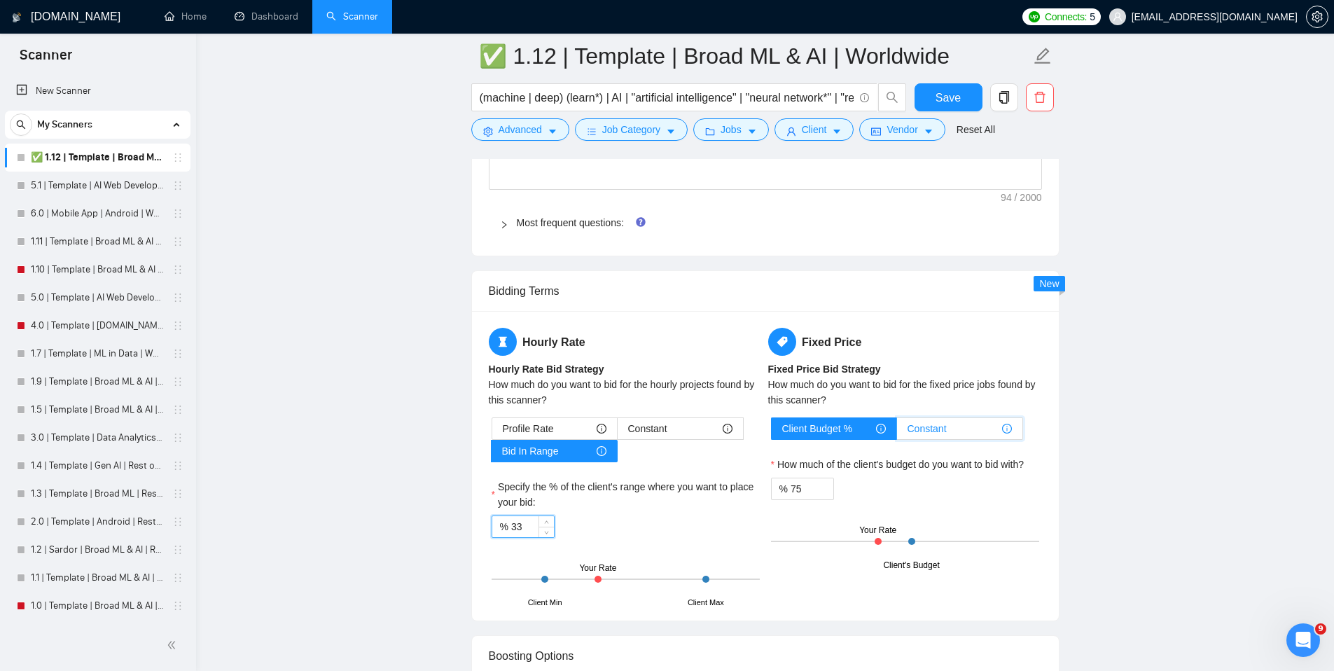
click at [897, 432] on input "Constant" at bounding box center [897, 432] width 0 height 0
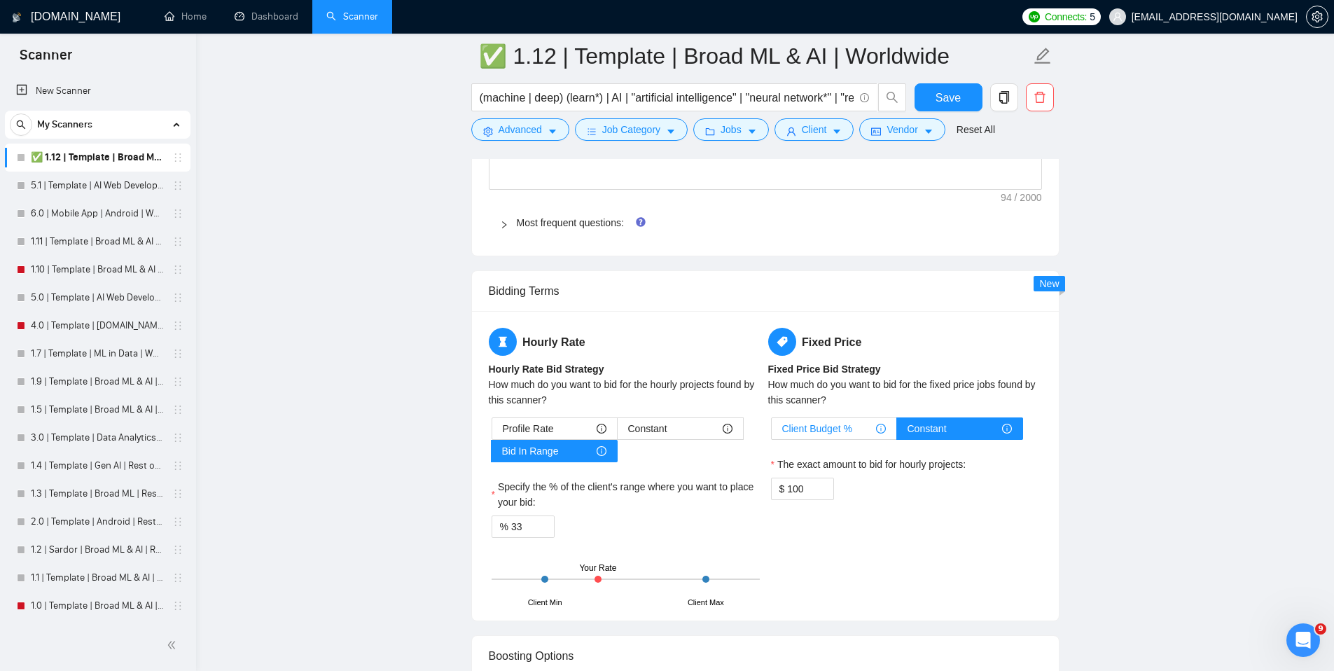
click at [847, 424] on span "Client Budget %" at bounding box center [817, 428] width 70 height 21
click at [772, 432] on input "Client Budget %" at bounding box center [772, 432] width 0 height 0
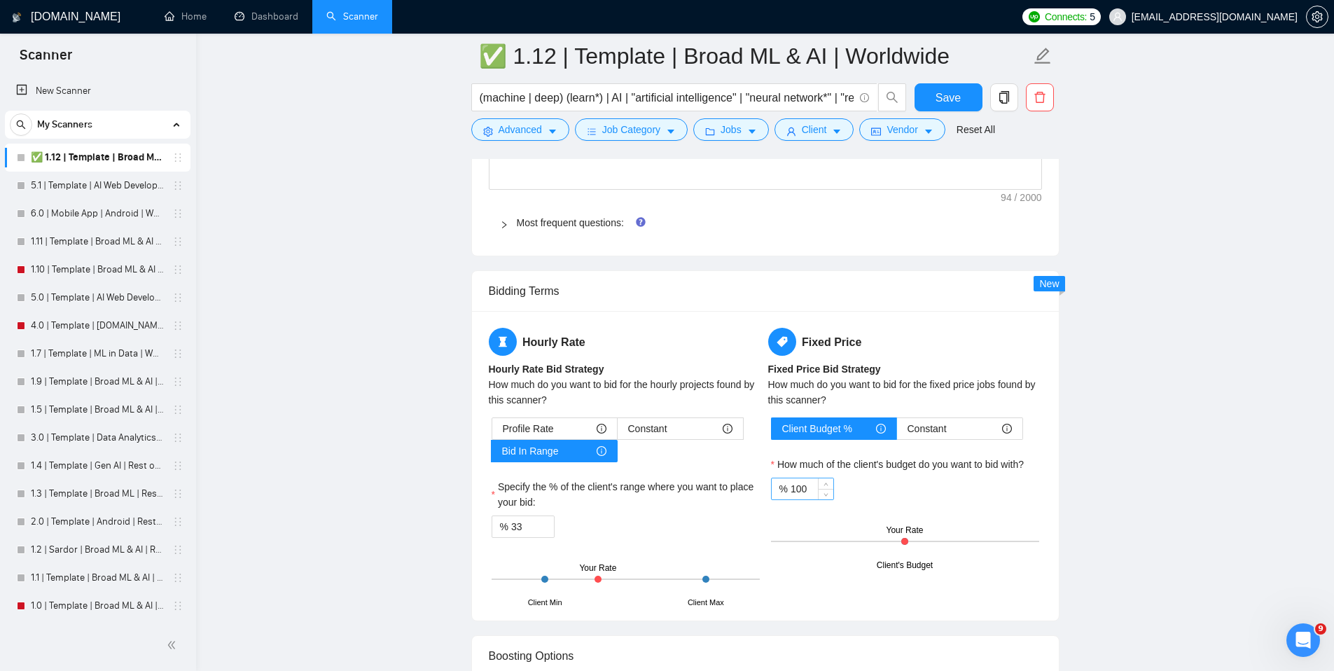
click at [795, 494] on input "100" at bounding box center [812, 488] width 43 height 21
click at [1081, 460] on main "✅ 1.12 | Template | Broad ML & AI | Worldwide (machine | deep) (learn*) | AI | …" at bounding box center [765, 40] width 1093 height 4105
drag, startPoint x: 1126, startPoint y: 396, endPoint x: 1120, endPoint y: 348, distance: 48.7
click at [811, 491] on main "✅ 1.12 | Template | Broad ML & AI | Worldwide (machine | deep) (learn*) | AI | …" at bounding box center [765, 40] width 1093 height 4105
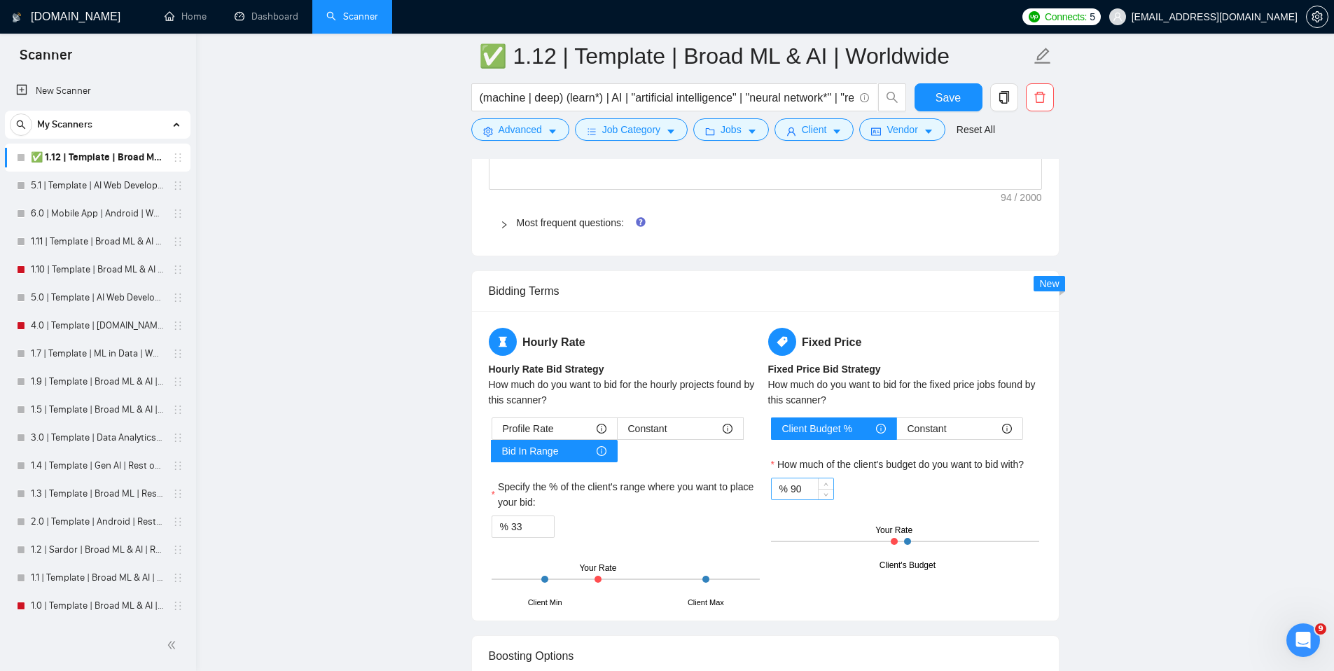
click at [810, 491] on input "90" at bounding box center [812, 488] width 43 height 21
click at [521, 529] on input "33" at bounding box center [532, 526] width 43 height 21
click at [1114, 444] on main "✅ 1.12 | Template | Broad ML & AI | Worldwide (machine | deep) (learn*) | AI | …" at bounding box center [765, 40] width 1093 height 4105
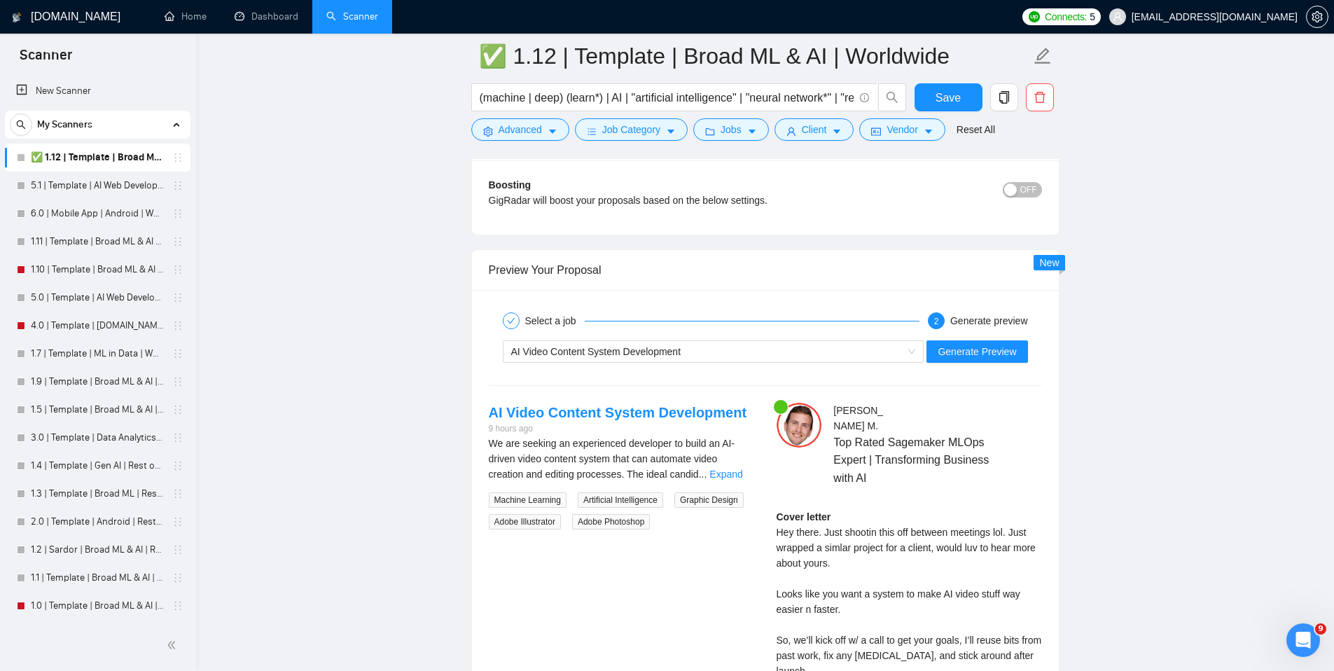
scroll to position [2586, 0]
click at [995, 351] on span "Generate Preview" at bounding box center [977, 349] width 78 height 15
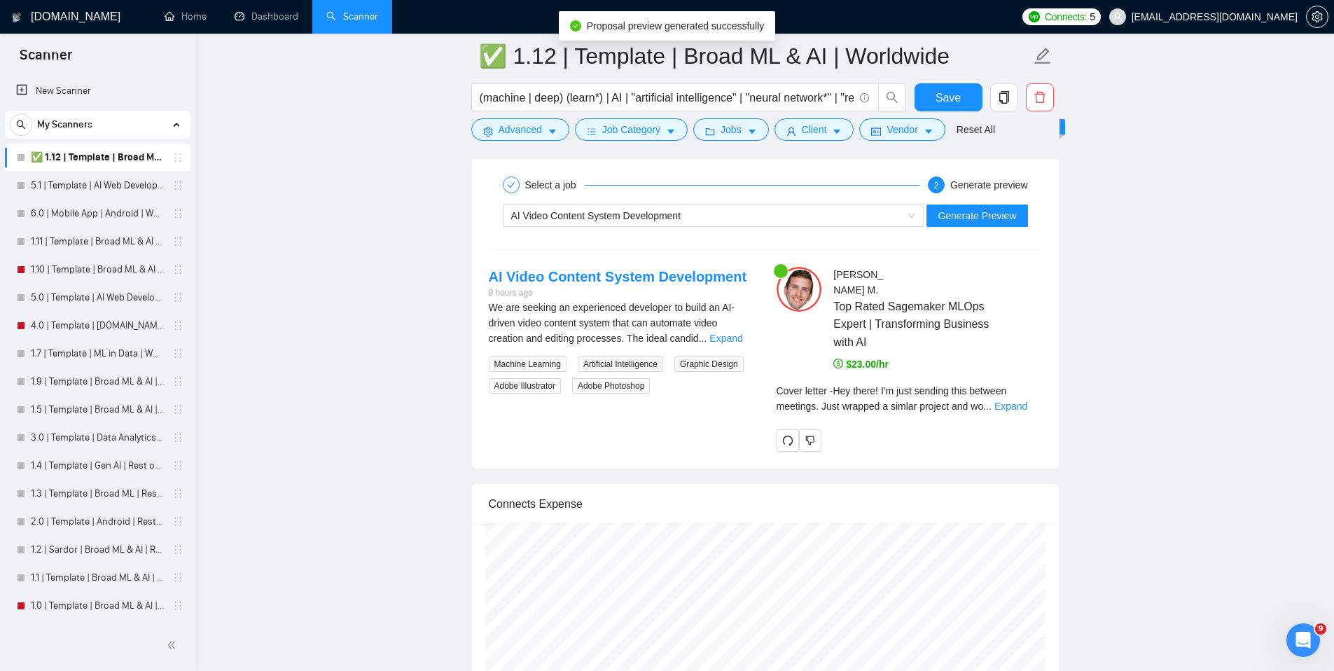
scroll to position [2706, 0]
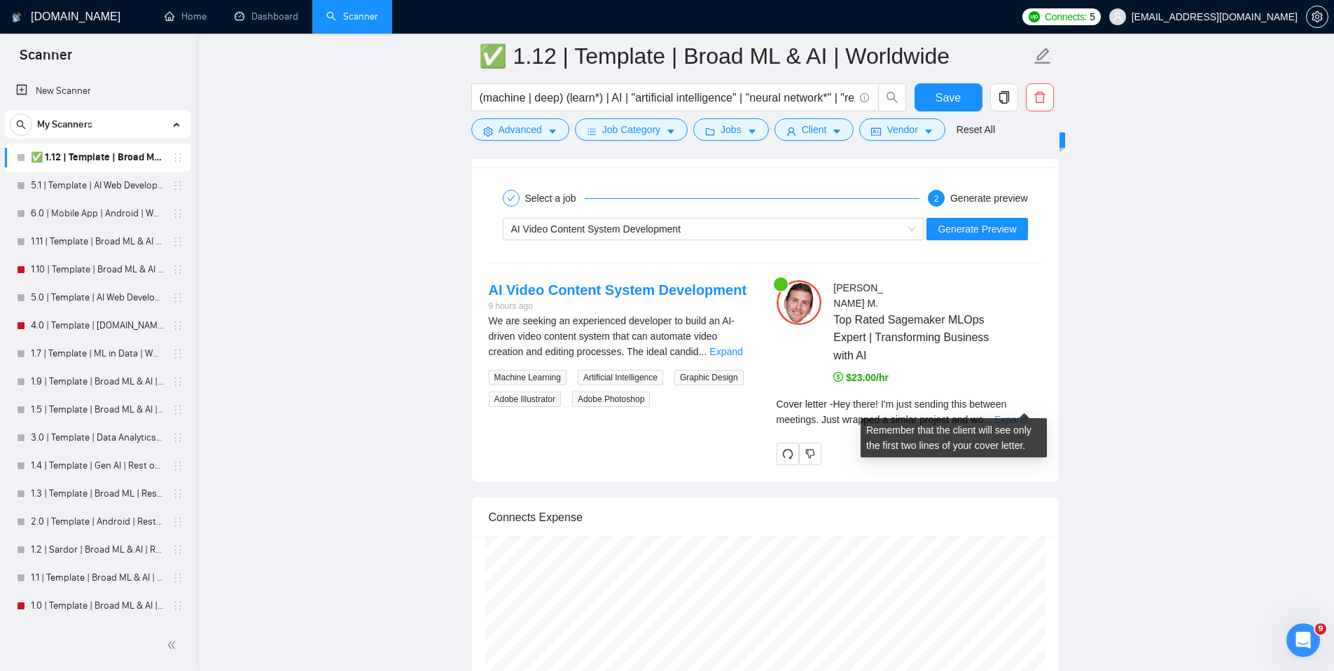
click at [1020, 414] on link "Expand" at bounding box center [1011, 419] width 33 height 11
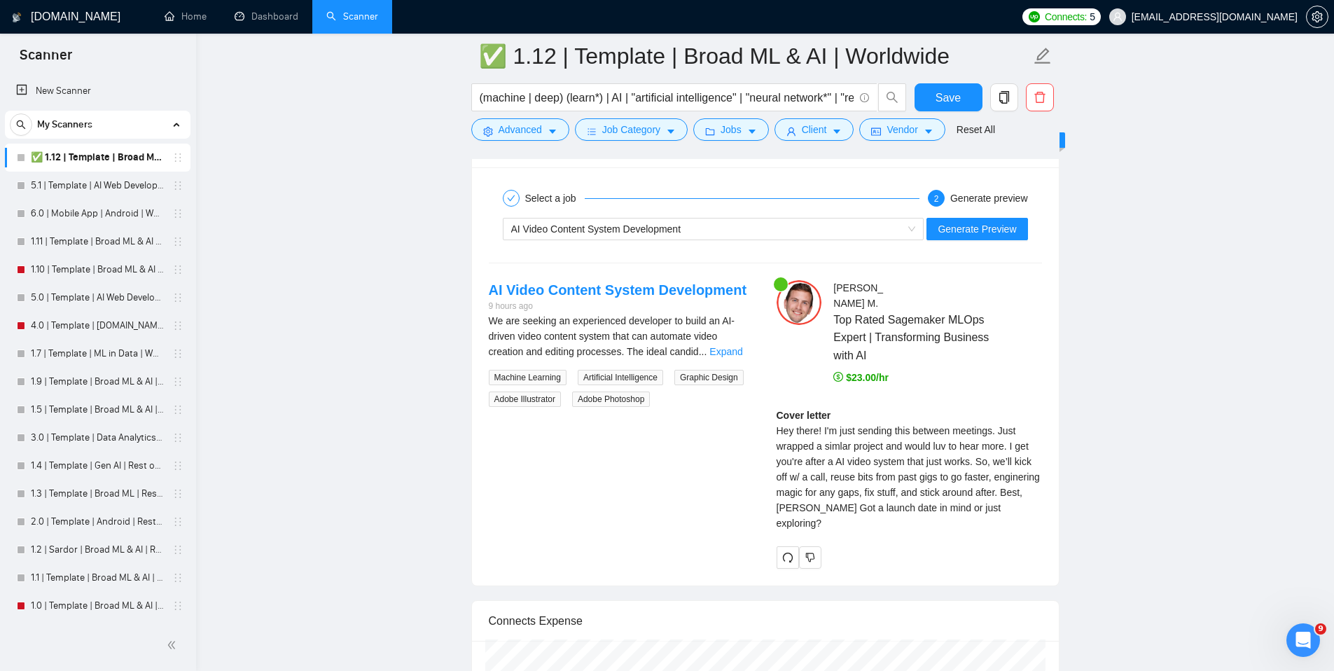
click at [797, 216] on div "AI Video Content System Development Generate Preview" at bounding box center [765, 229] width 556 height 34
click at [798, 222] on div "AI Video Content System Development" at bounding box center [707, 229] width 392 height 21
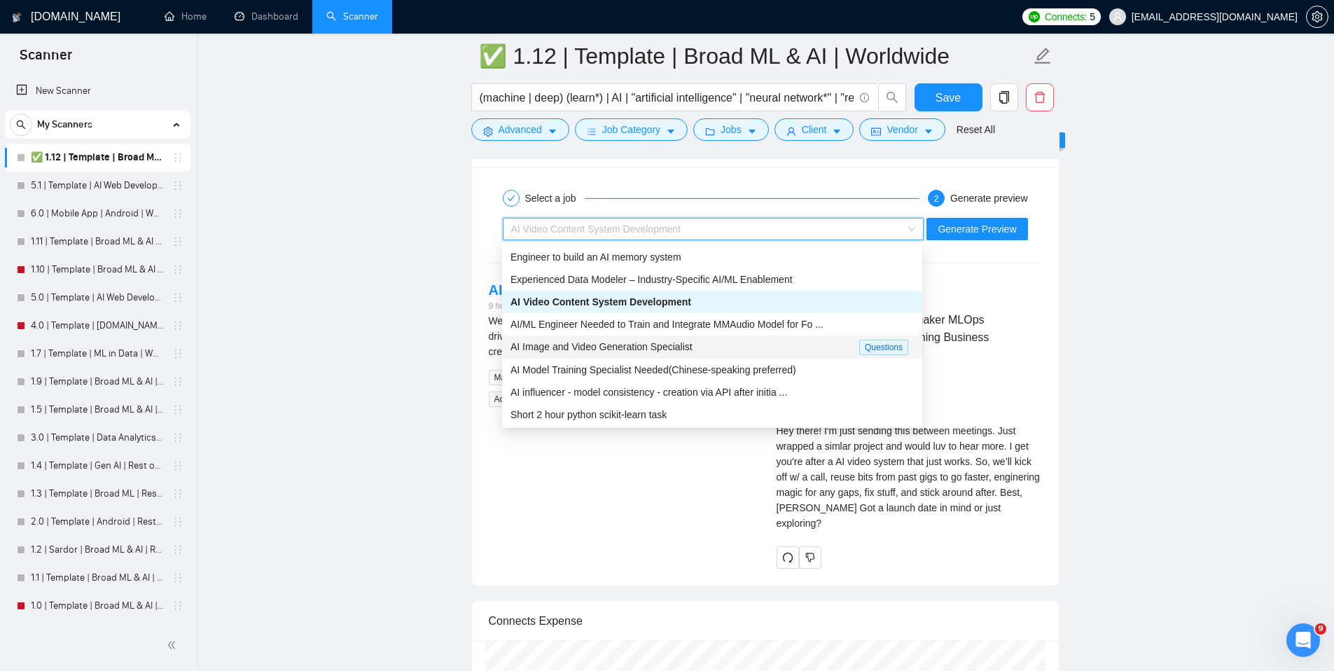
click at [714, 347] on div "AI Image and Video Generation Specialist" at bounding box center [685, 347] width 349 height 16
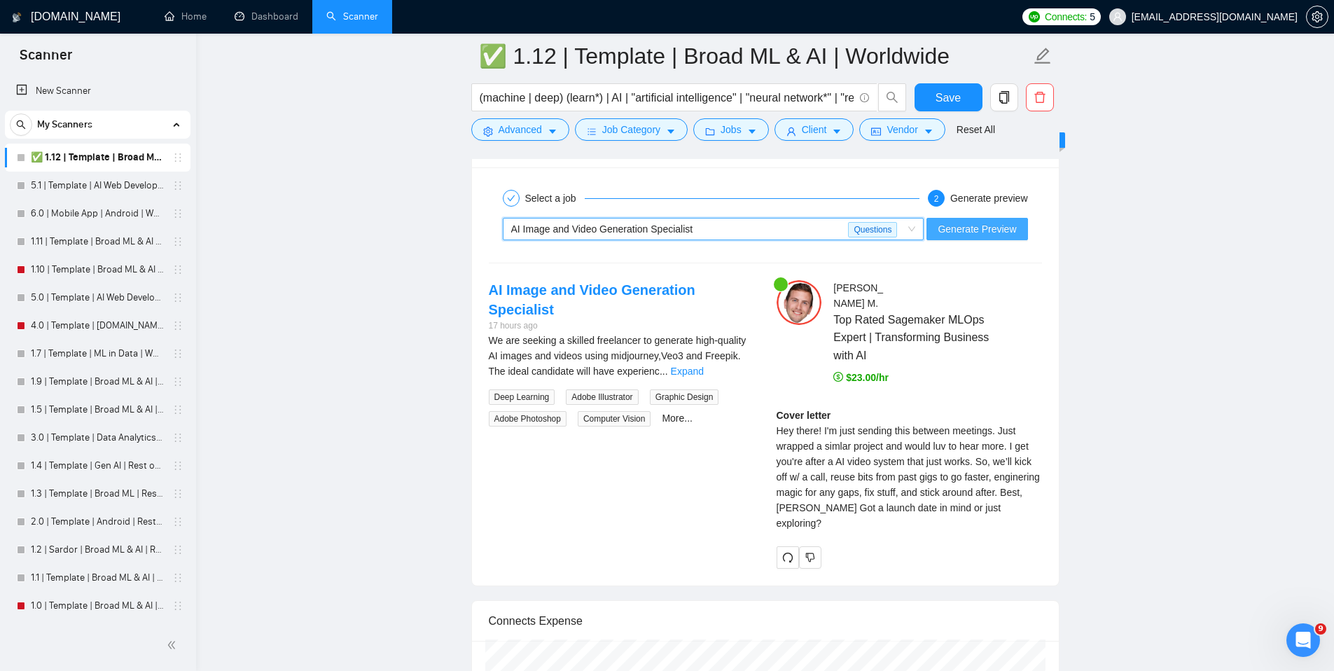
click at [990, 237] on button "Generate Preview" at bounding box center [977, 229] width 101 height 22
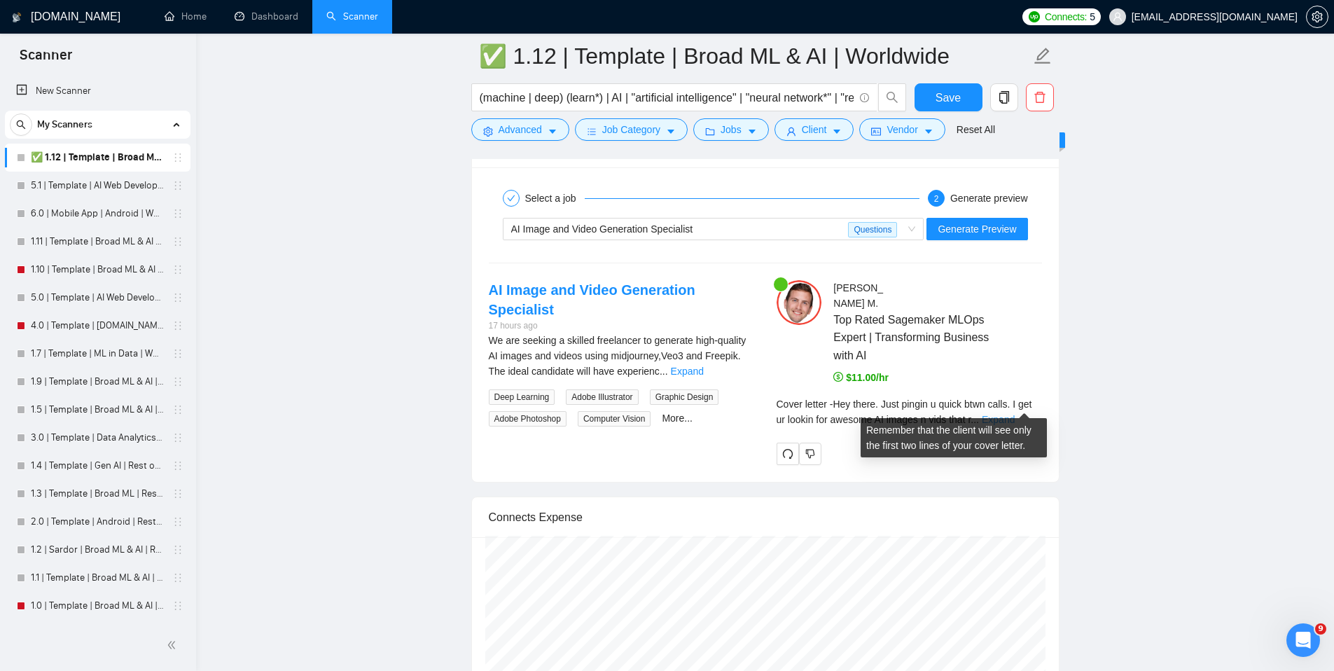
click at [1015, 414] on link "Expand" at bounding box center [998, 419] width 33 height 11
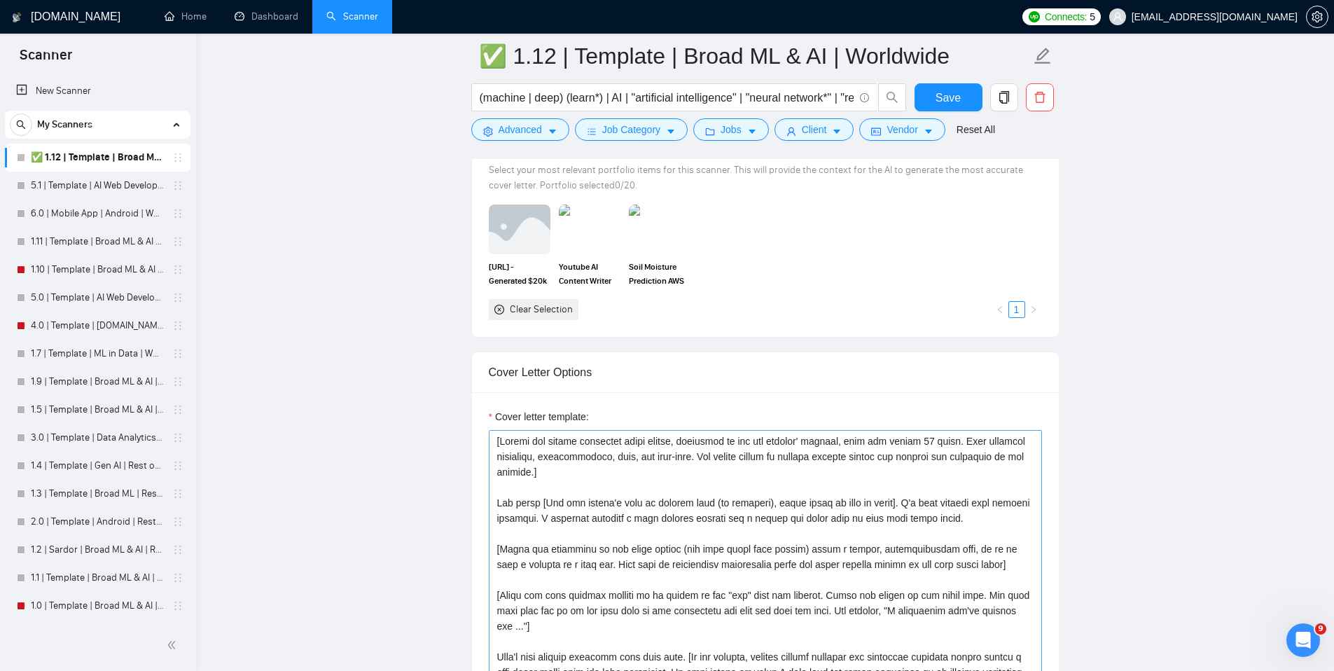
scroll to position [1387, 0]
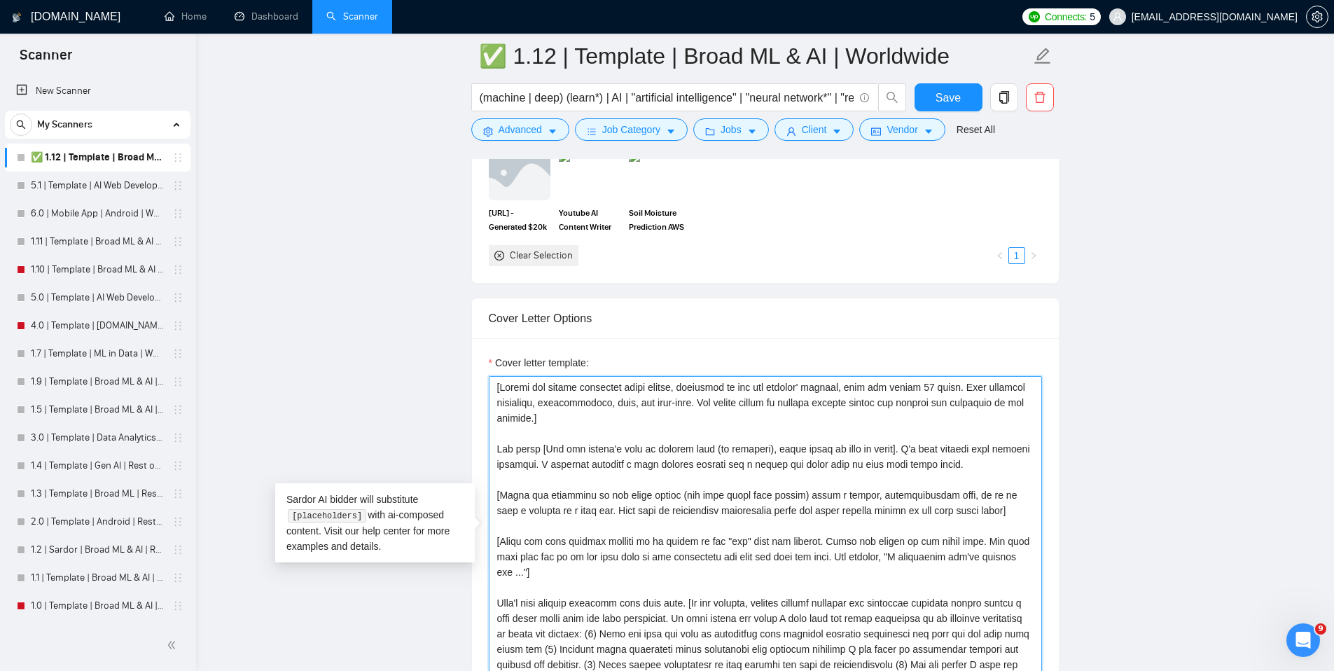
drag, startPoint x: 597, startPoint y: 512, endPoint x: 957, endPoint y: 492, distance: 359.9
click at [957, 492] on textarea "Cover letter template:" at bounding box center [765, 533] width 553 height 315
drag, startPoint x: 960, startPoint y: 493, endPoint x: 1019, endPoint y: 514, distance: 62.5
click at [960, 493] on textarea "Cover letter template:" at bounding box center [765, 533] width 553 height 315
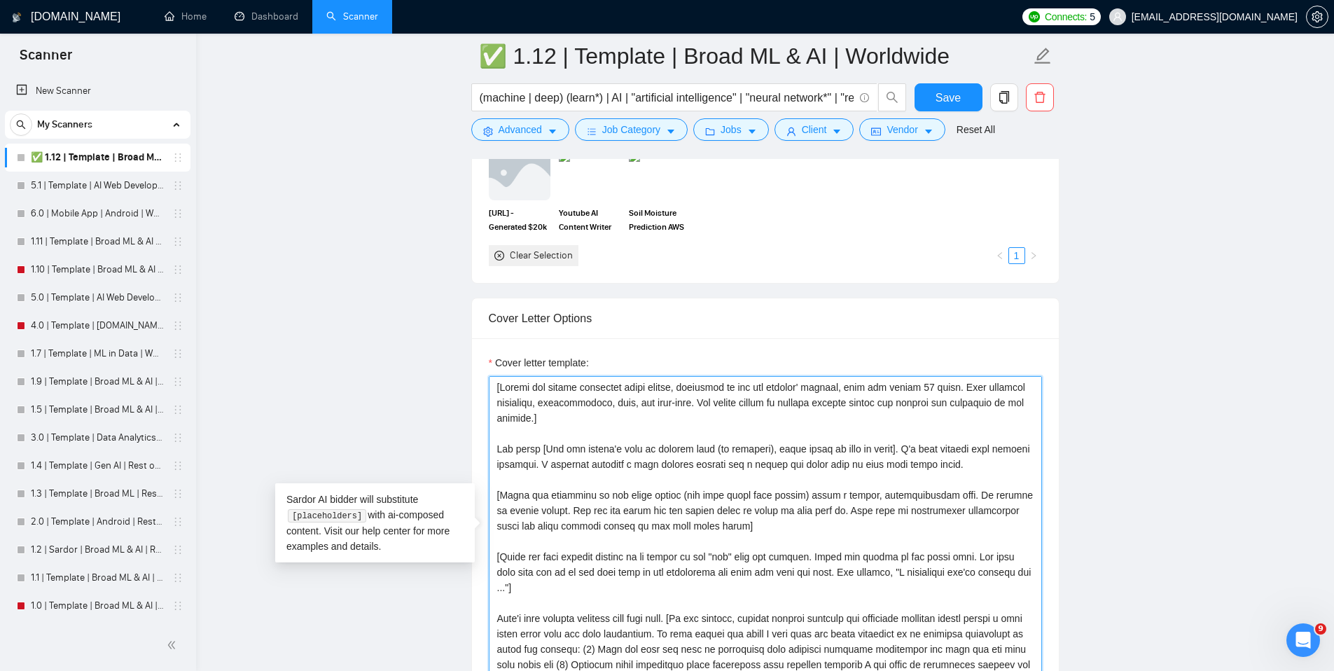
drag, startPoint x: 756, startPoint y: 527, endPoint x: 860, endPoint y: 514, distance: 105.1
click at [860, 514] on textarea "Cover letter template:" at bounding box center [765, 533] width 553 height 315
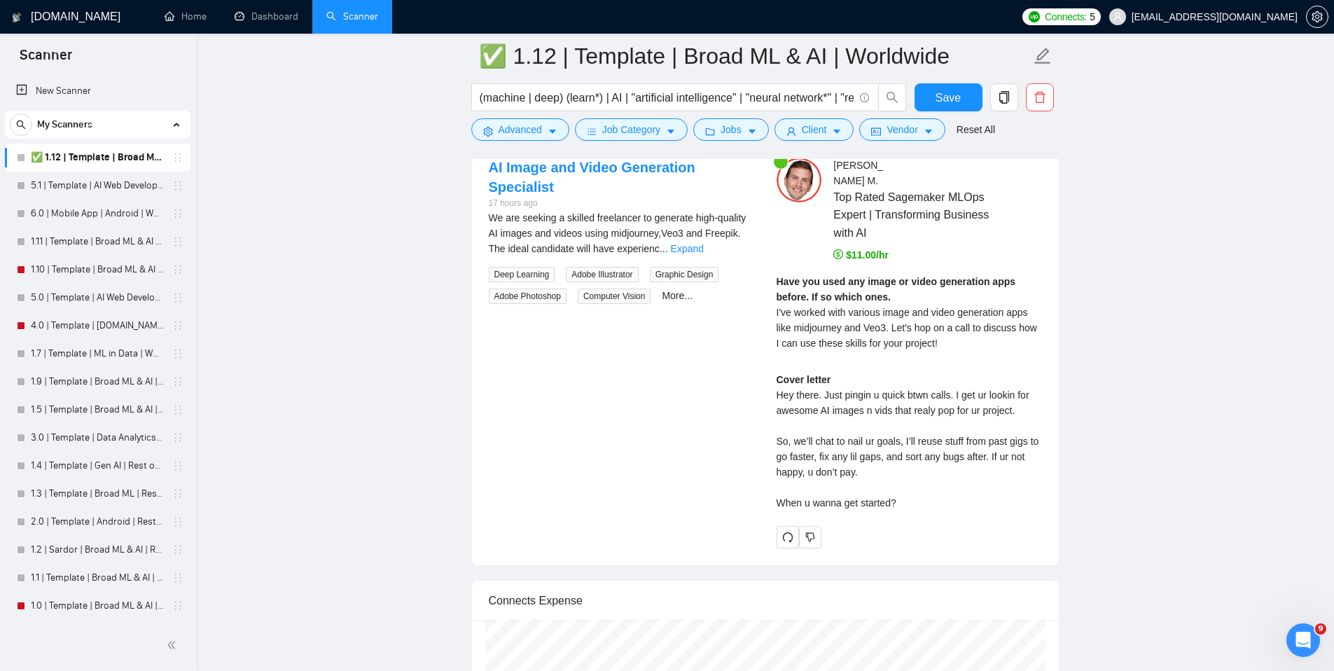
scroll to position [2772, 0]
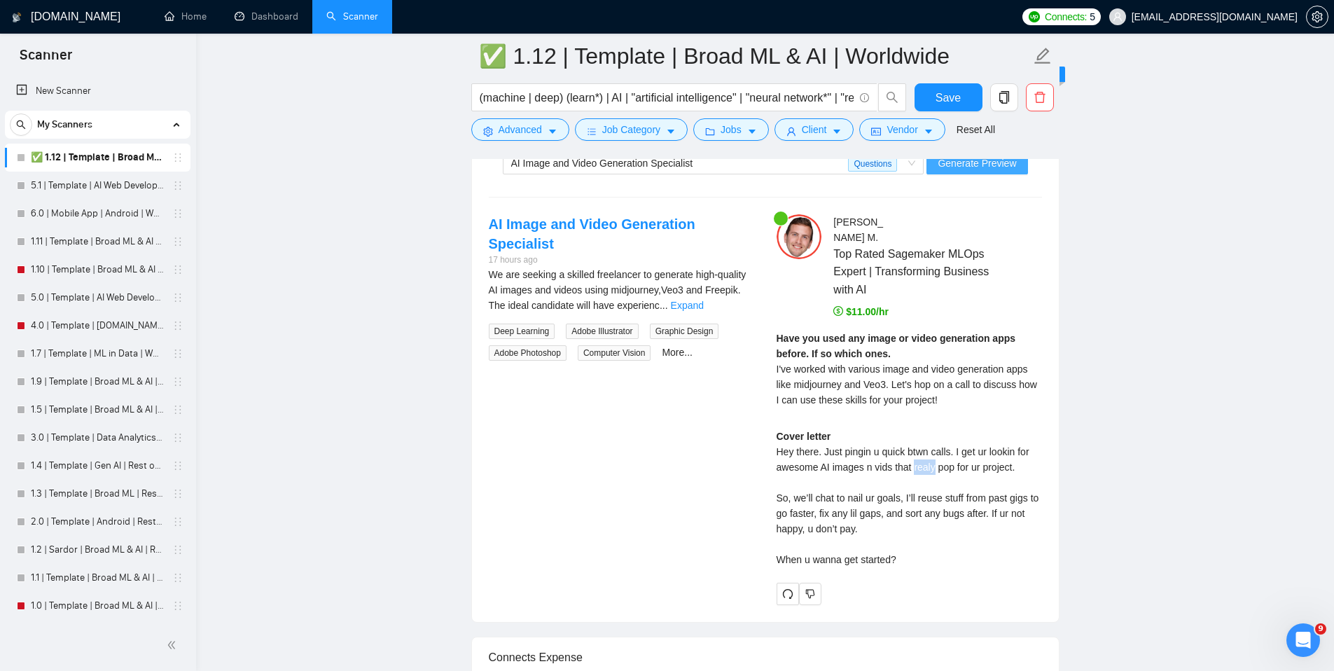
click at [976, 170] on span "Generate Preview" at bounding box center [977, 162] width 78 height 15
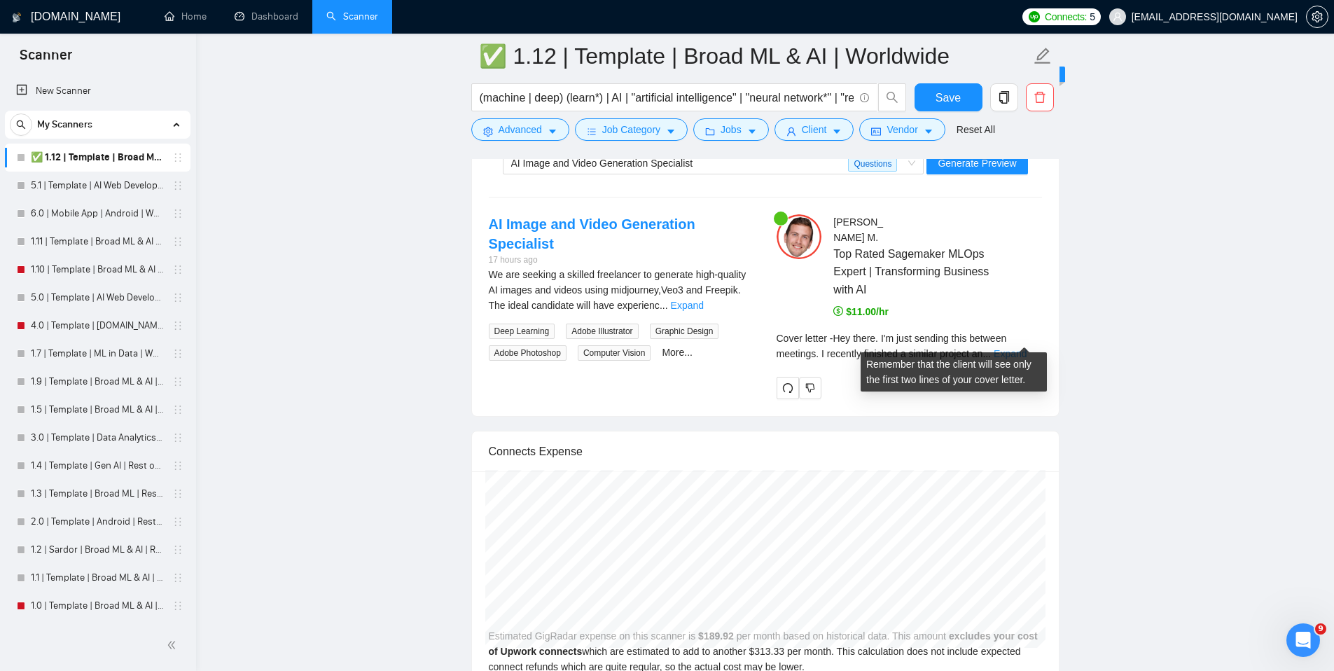
click at [1027, 348] on link "Expand" at bounding box center [1010, 353] width 33 height 11
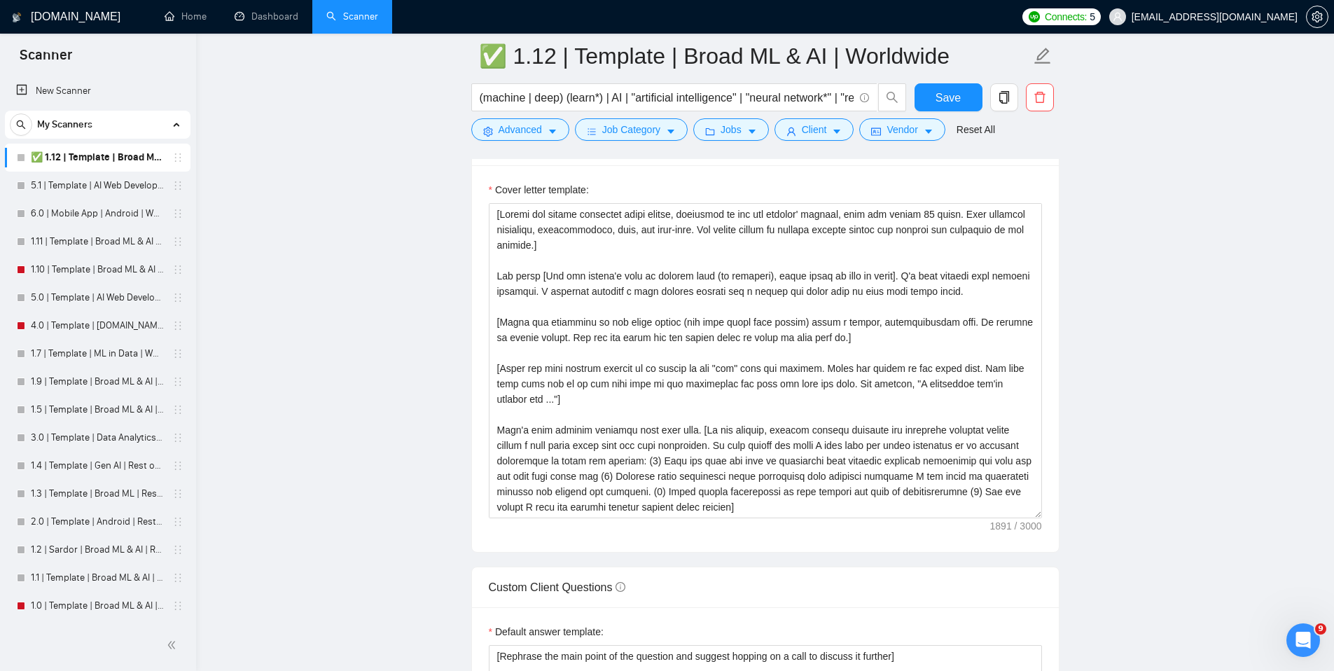
scroll to position [1483, 0]
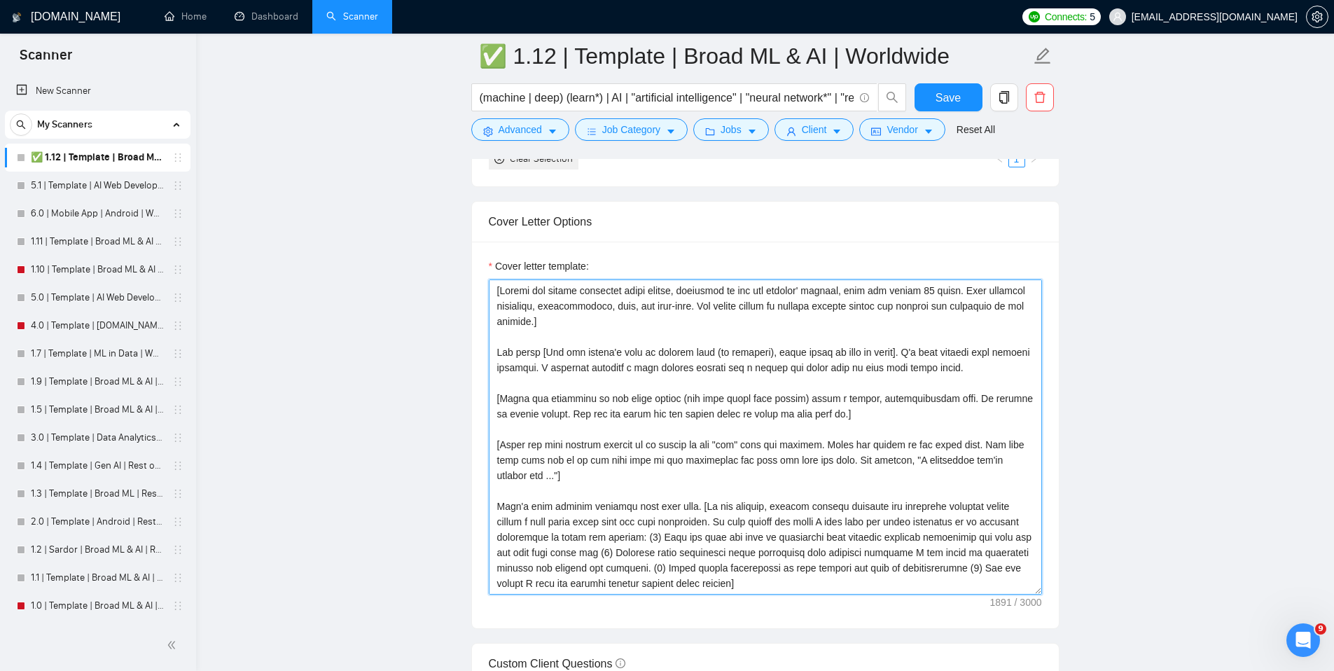
click at [1015, 368] on textarea "Cover letter template:" at bounding box center [765, 436] width 553 height 315
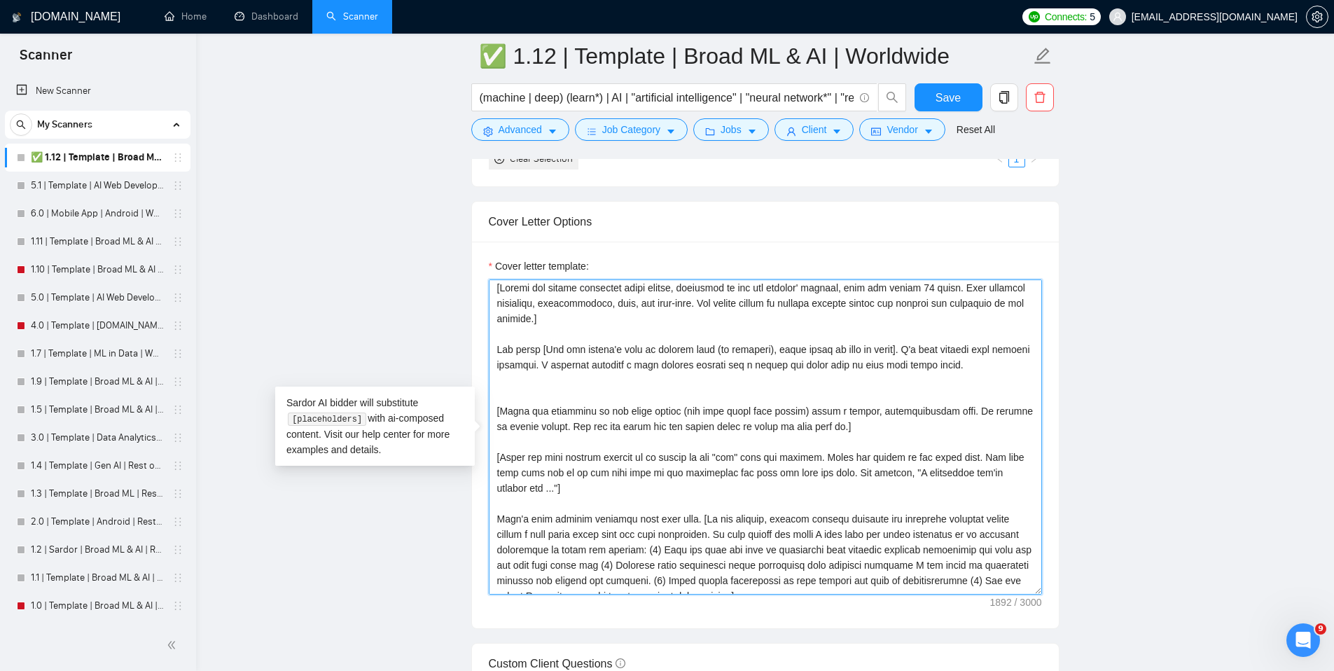
scroll to position [6, 0]
click at [593, 492] on textarea "Cover letter template:" at bounding box center [765, 436] width 553 height 315
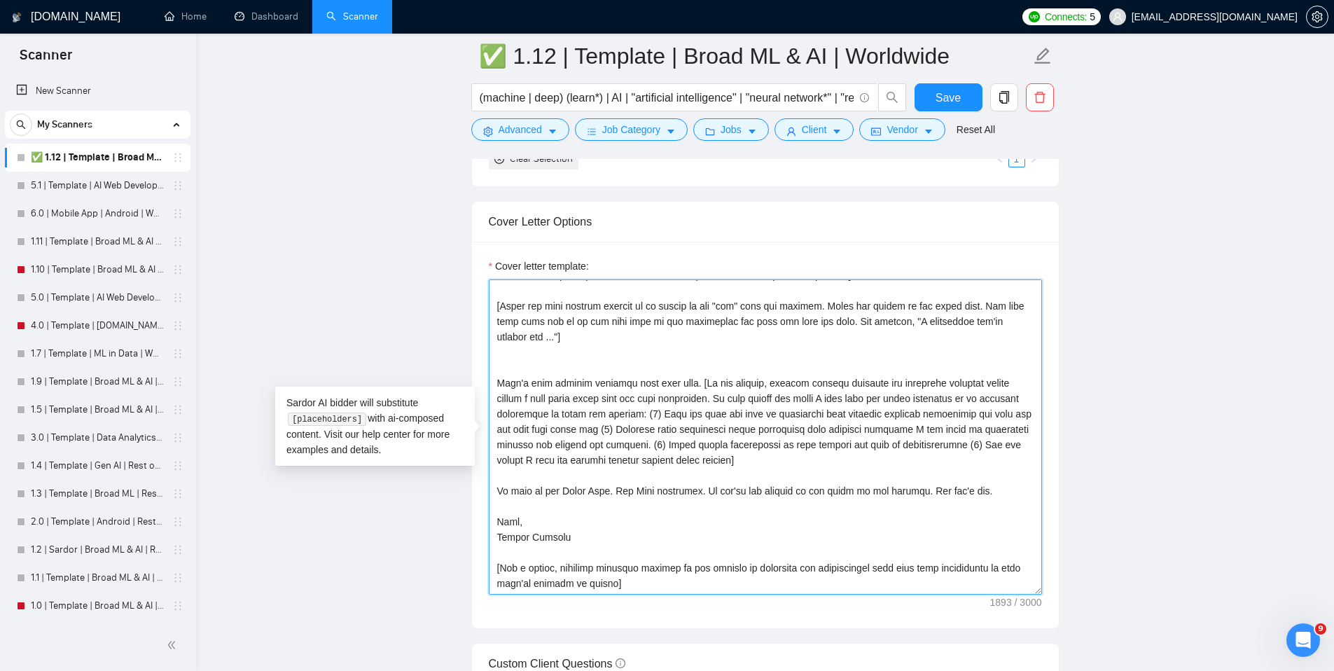
scroll to position [170, 0]
click at [884, 444] on textarea "Cover letter template:" at bounding box center [765, 436] width 553 height 315
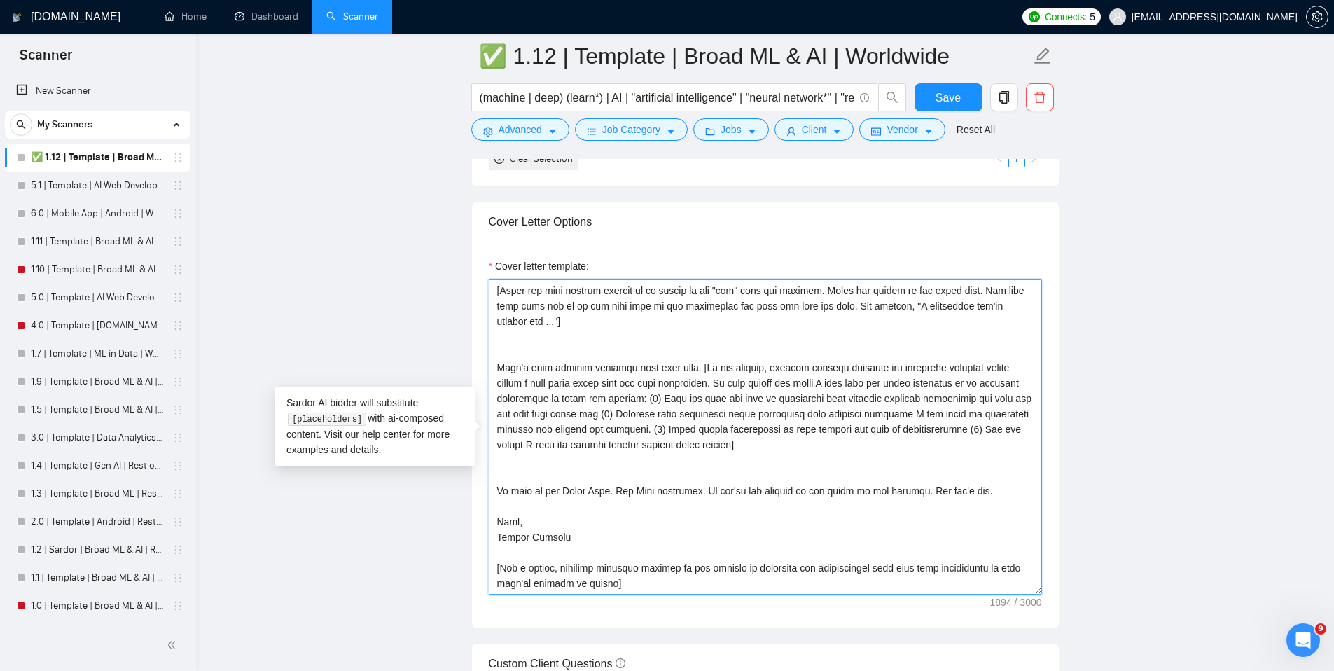
click at [607, 509] on textarea "Cover letter template:" at bounding box center [765, 436] width 553 height 315
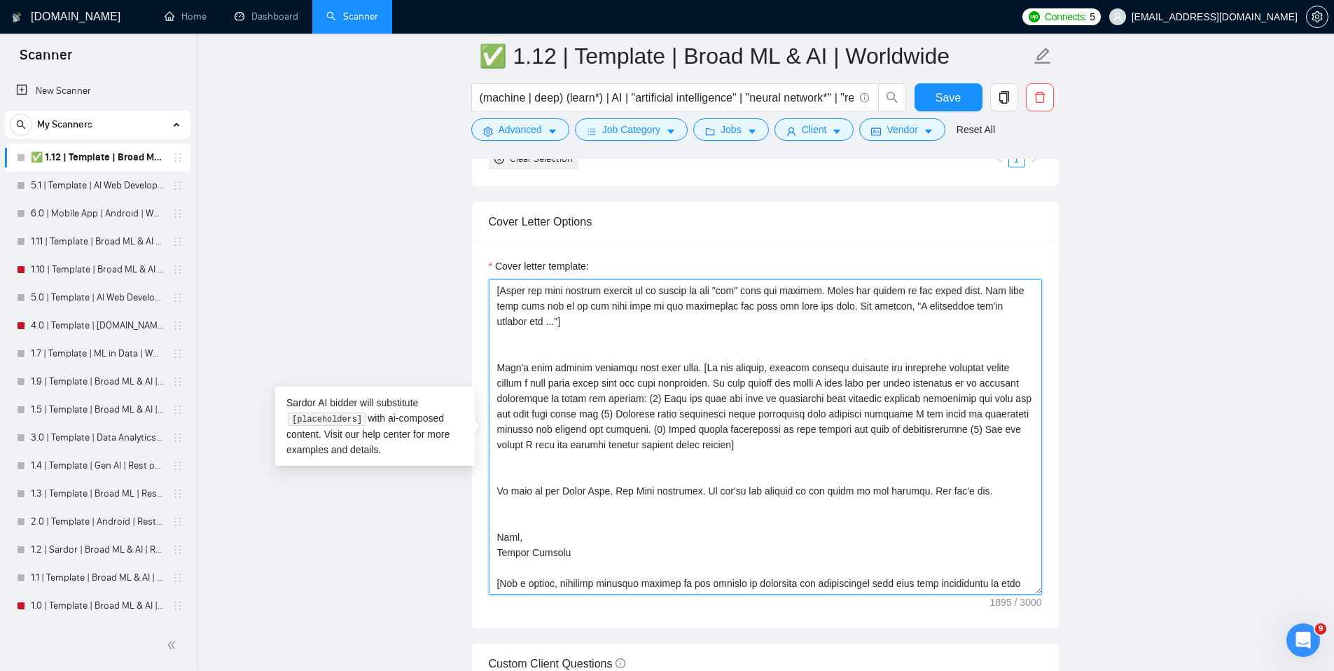
click at [599, 563] on textarea "Cover letter template:" at bounding box center [765, 436] width 553 height 315
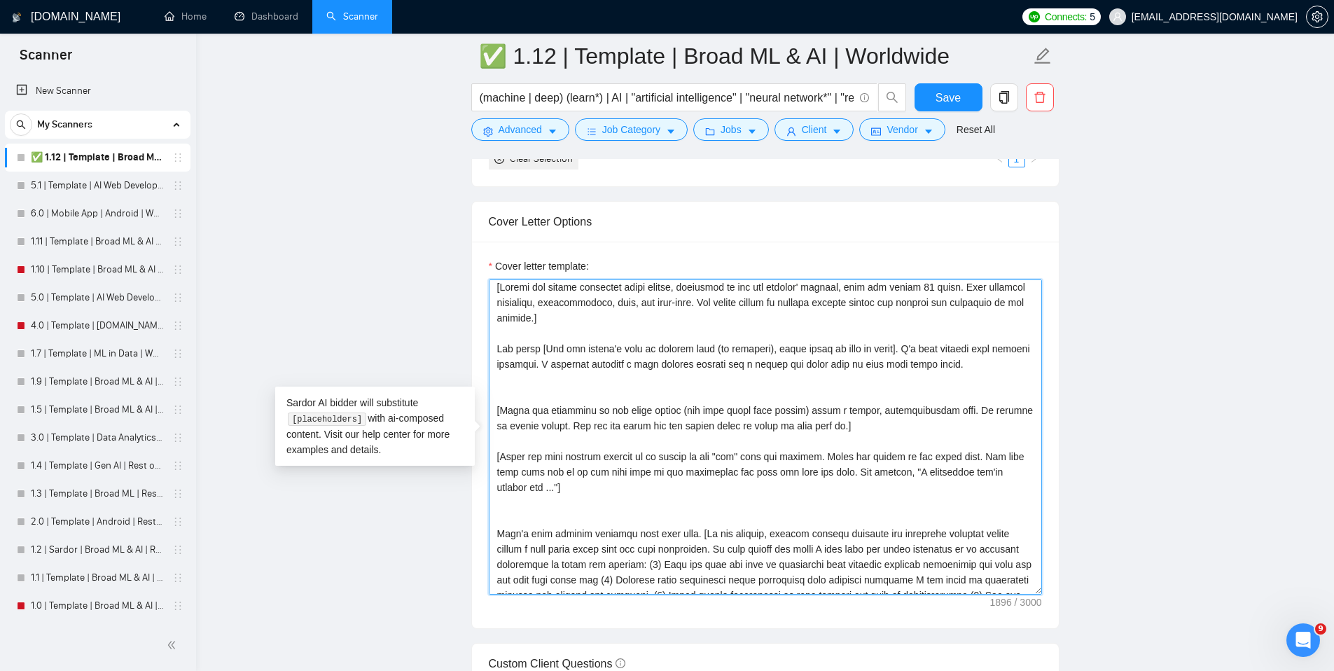
scroll to position [0, 0]
click at [664, 319] on textarea "Cover letter template:" at bounding box center [765, 436] width 553 height 315
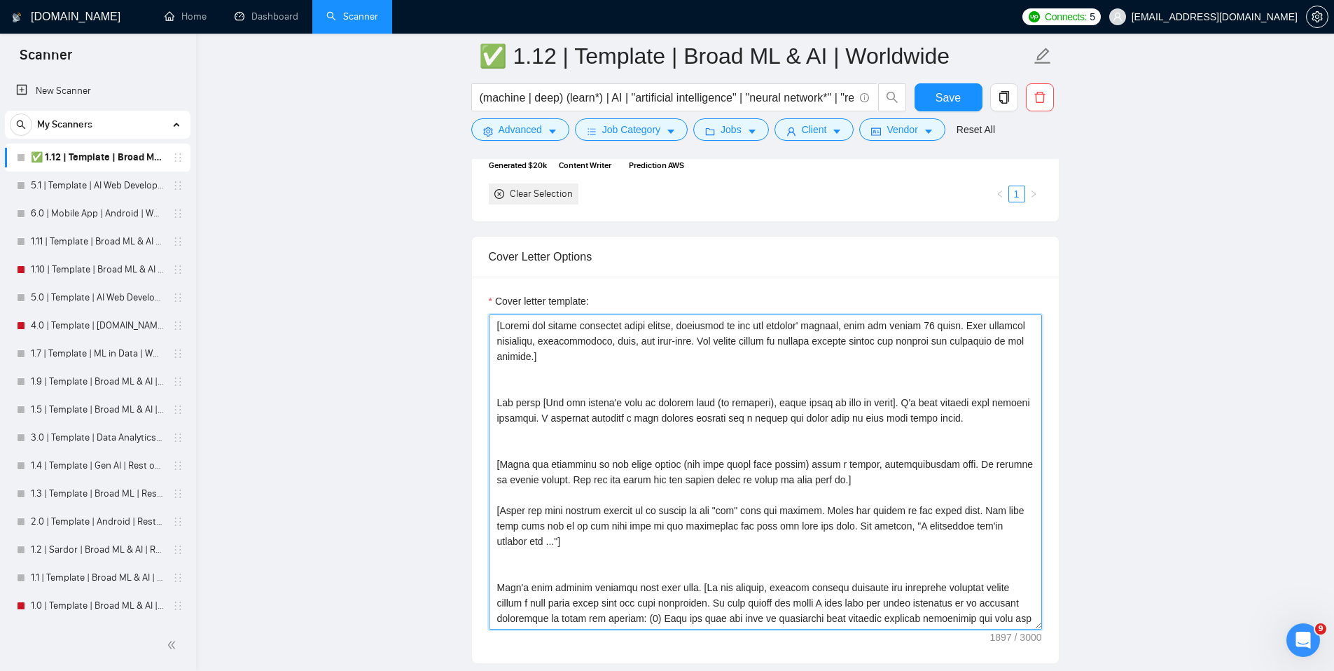
scroll to position [1470, 0]
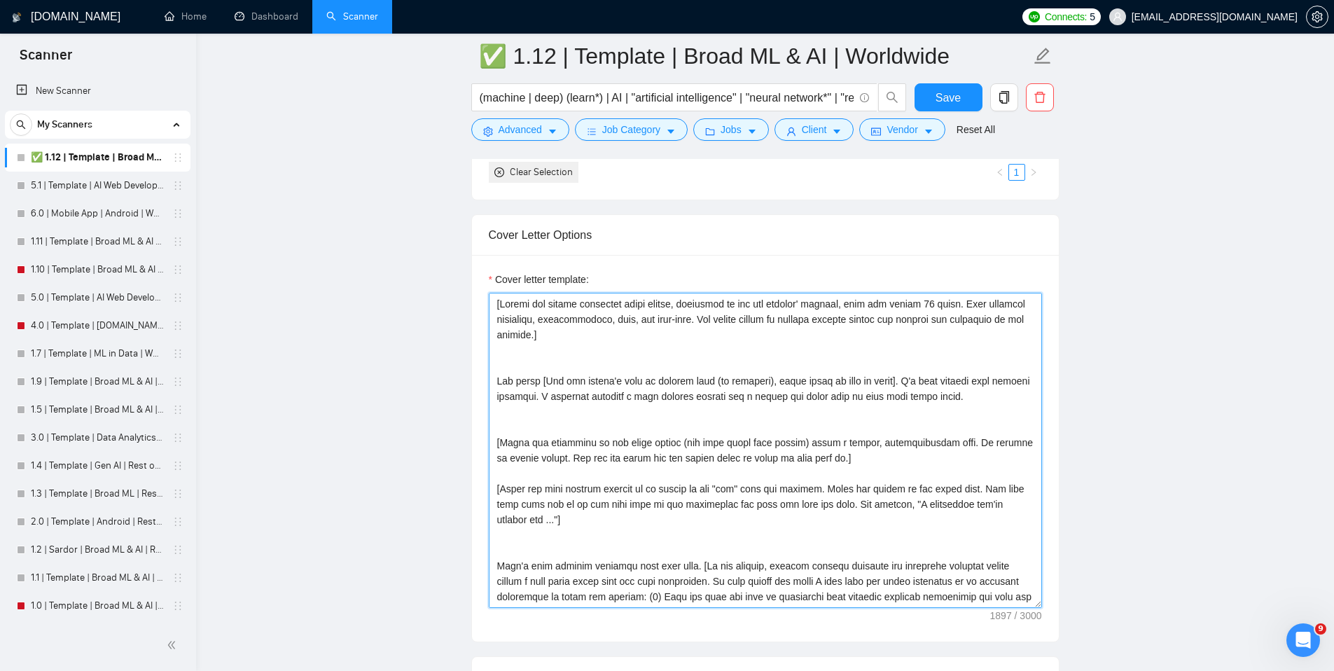
click at [858, 460] on textarea "Cover letter template:" at bounding box center [765, 450] width 553 height 315
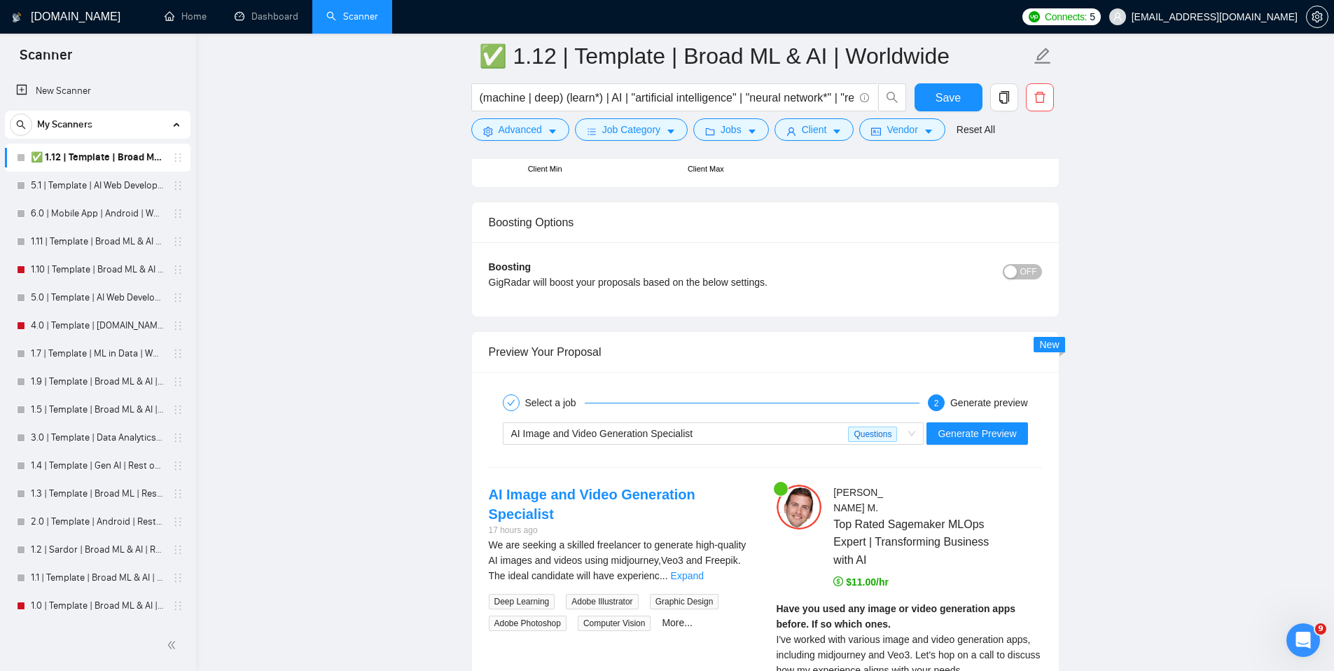
scroll to position [2507, 0]
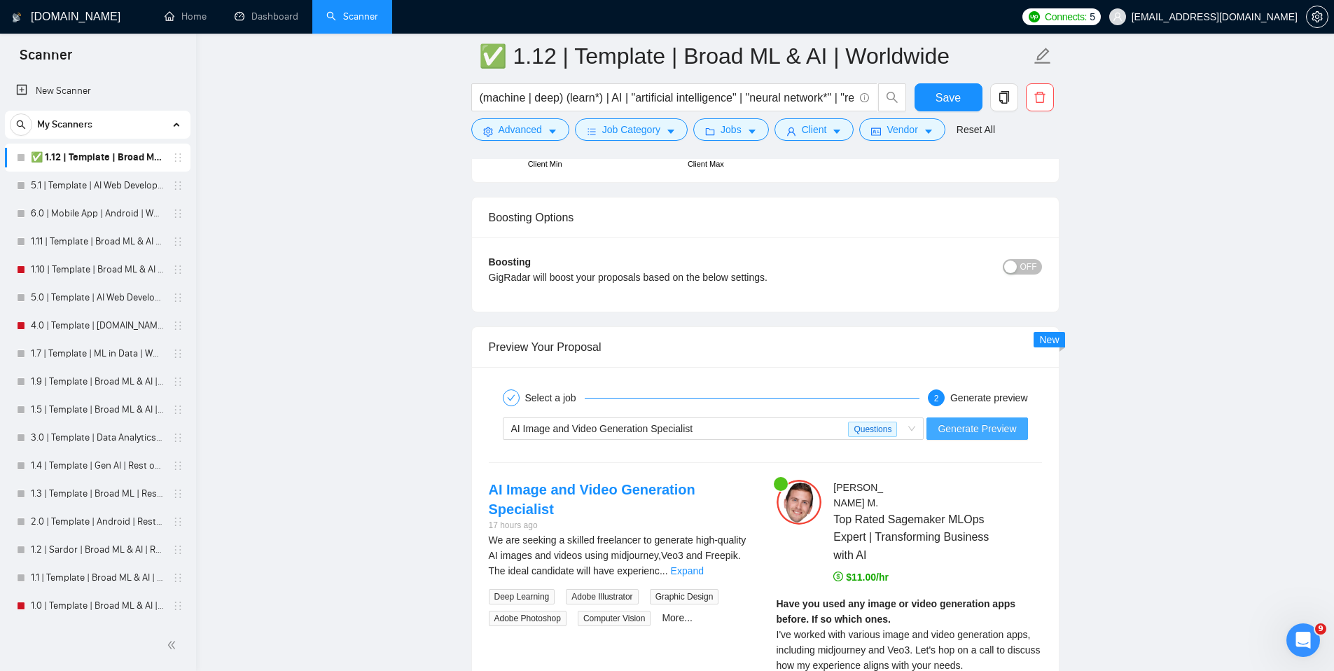
click at [988, 434] on span "Generate Preview" at bounding box center [977, 428] width 78 height 15
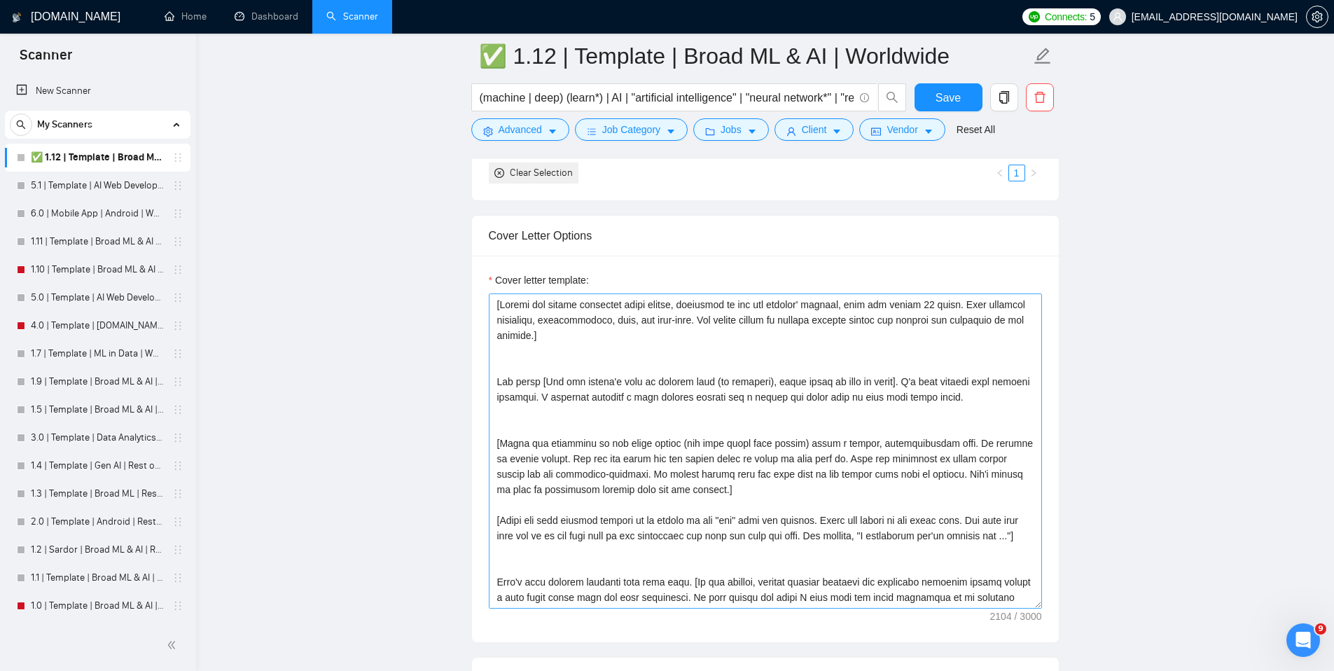
scroll to position [1527, 0]
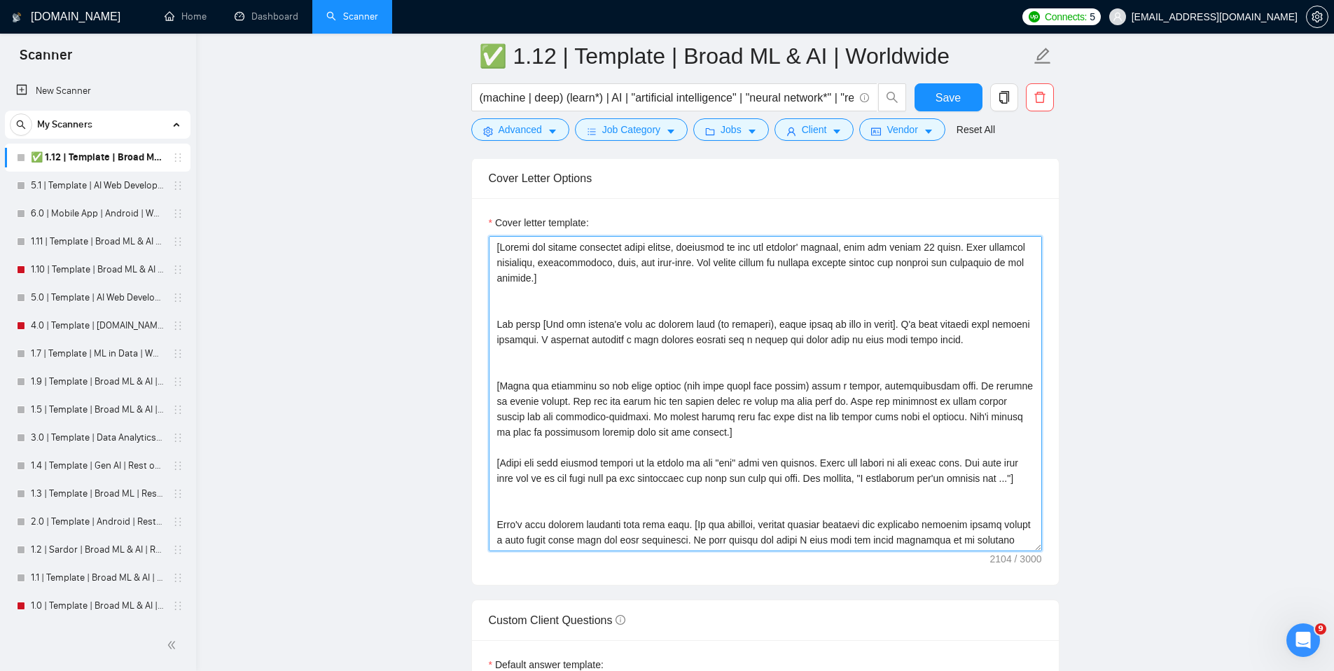
click at [874, 418] on textarea "Cover letter template:" at bounding box center [765, 393] width 553 height 315
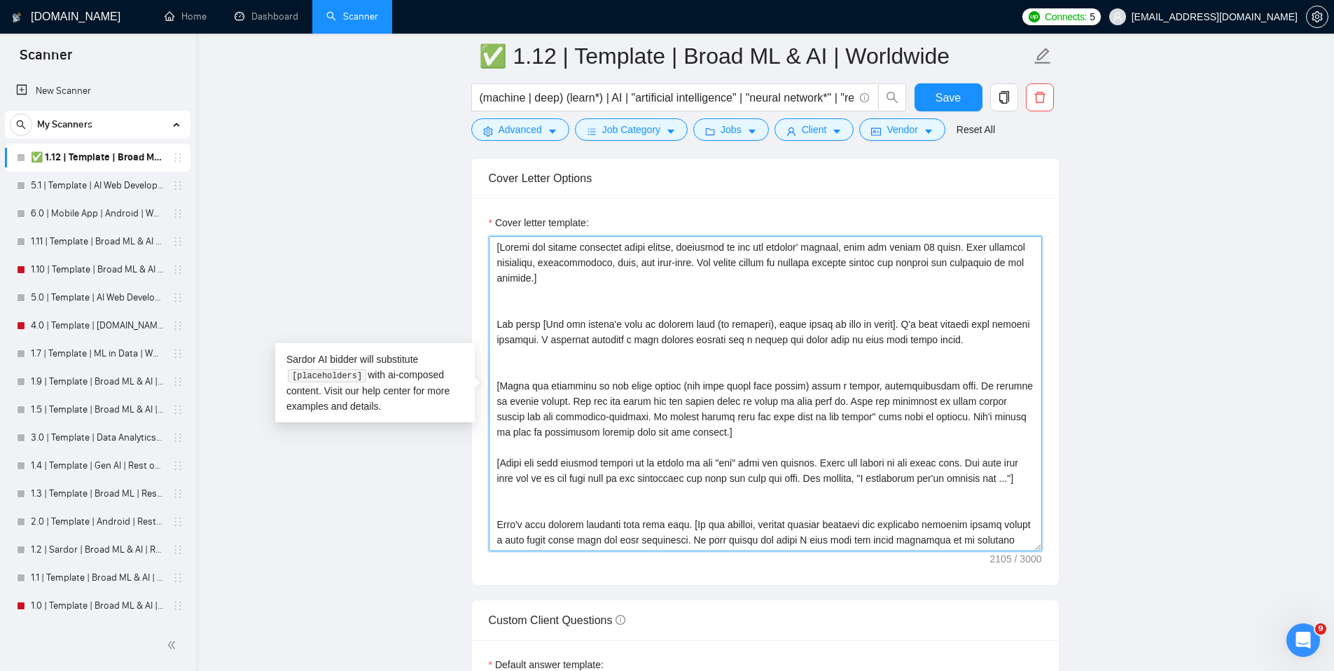
click at [768, 419] on textarea "Cover letter template:" at bounding box center [765, 393] width 553 height 315
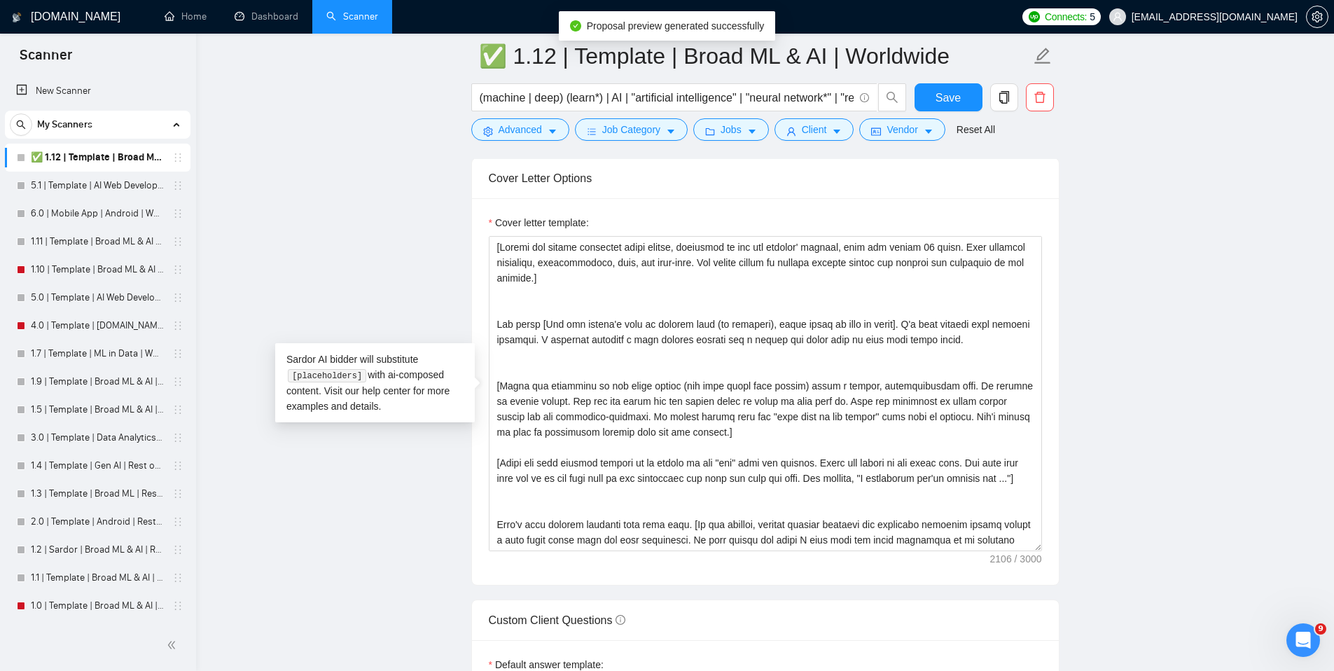
click at [1147, 411] on main "✅ 1.12 | Template | Broad ML & AI | Worldwide (machine | deep) (learn*) | AI | …" at bounding box center [765, 486] width 1093 height 3915
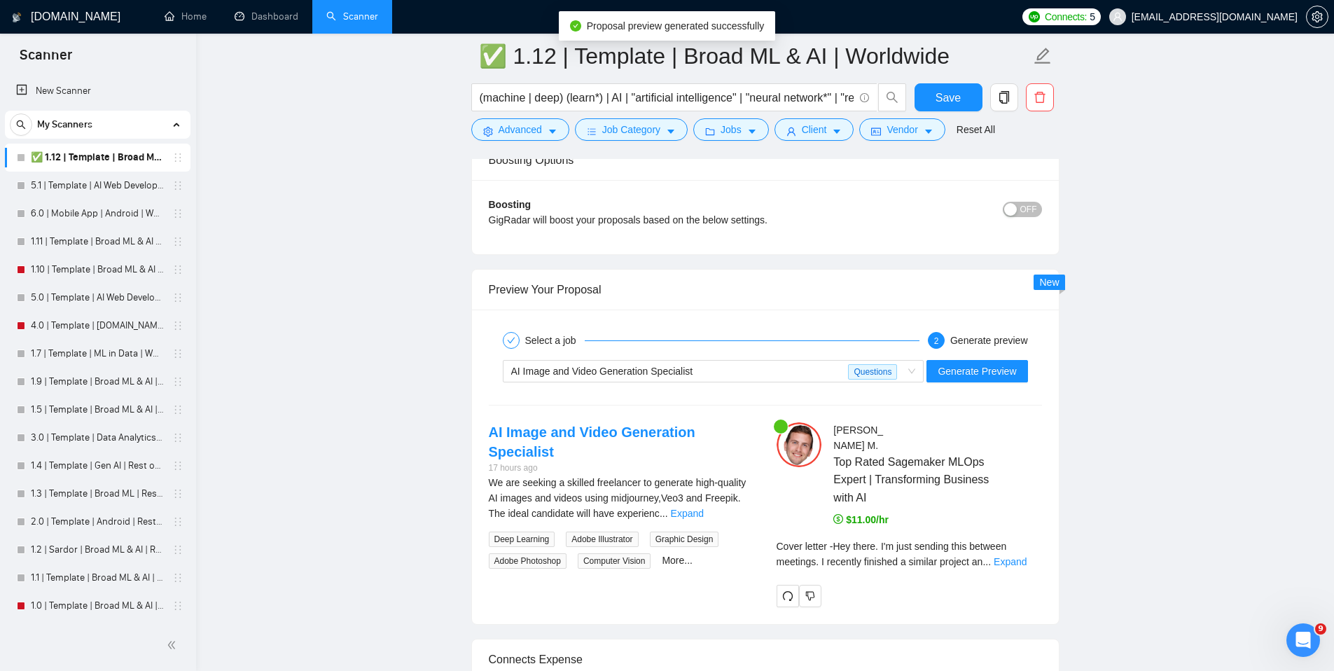
scroll to position [2826, 0]
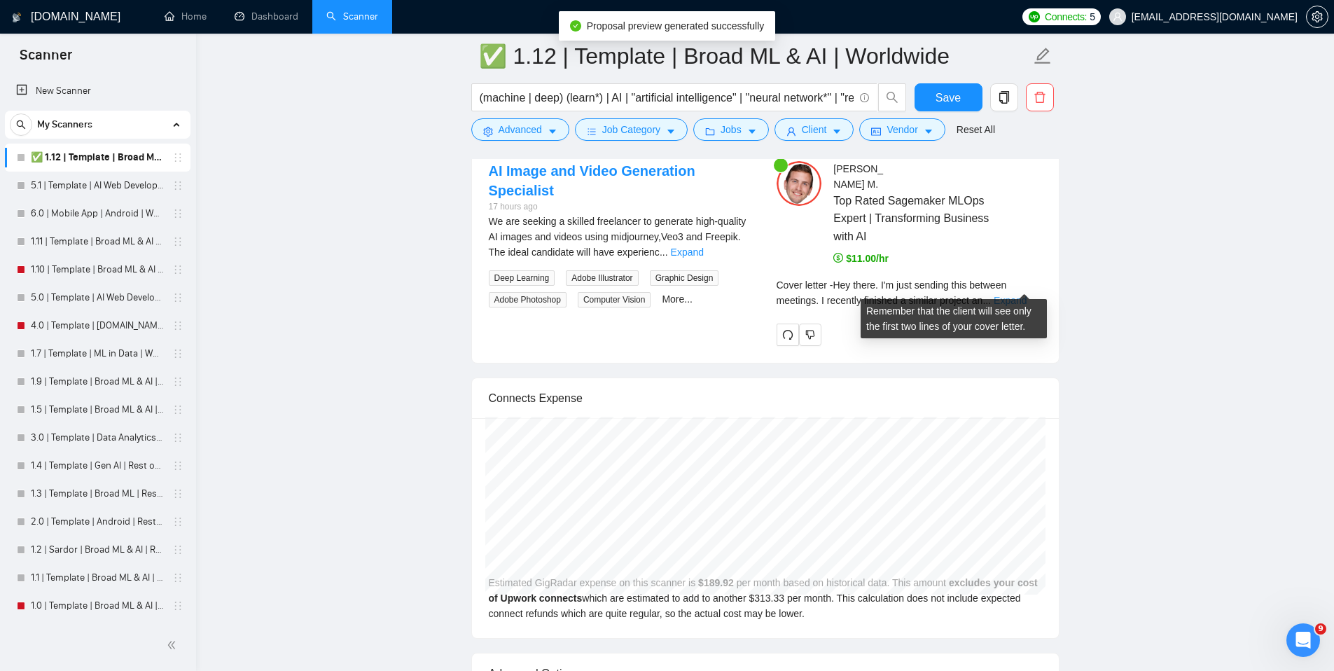
click at [1027, 295] on link "Expand" at bounding box center [1010, 300] width 33 height 11
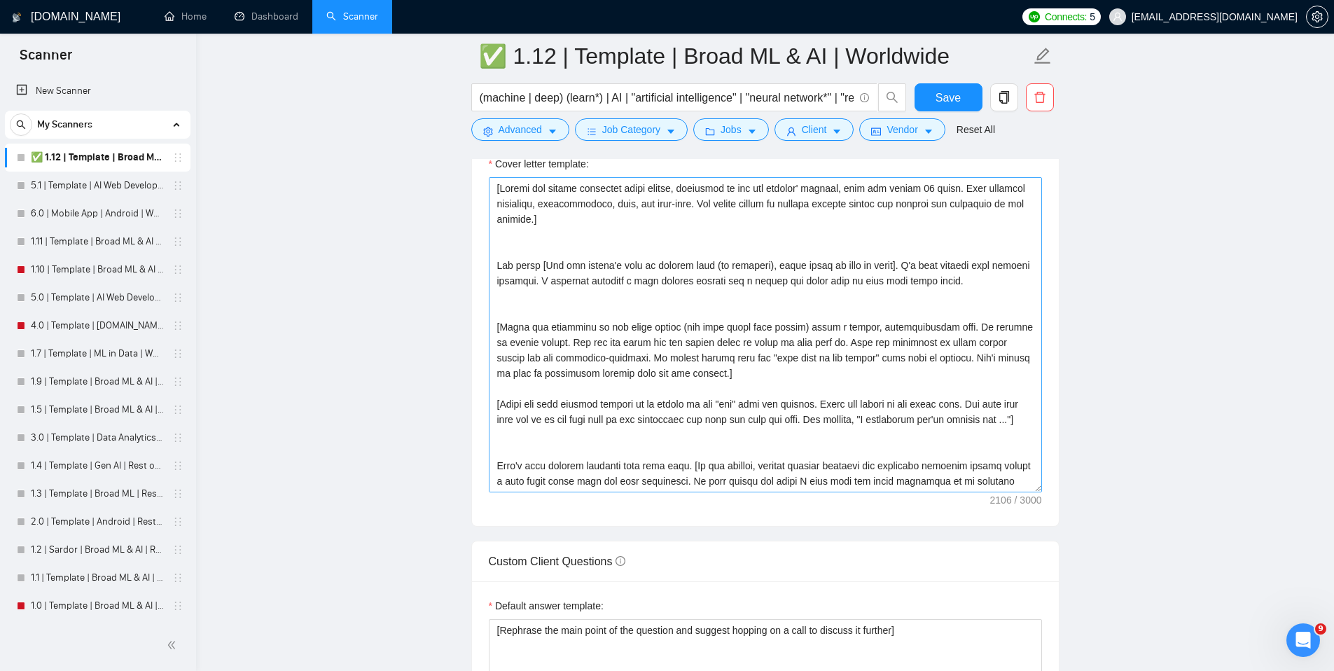
scroll to position [1585, 0]
click at [752, 375] on textarea "Cover letter template:" at bounding box center [765, 335] width 553 height 315
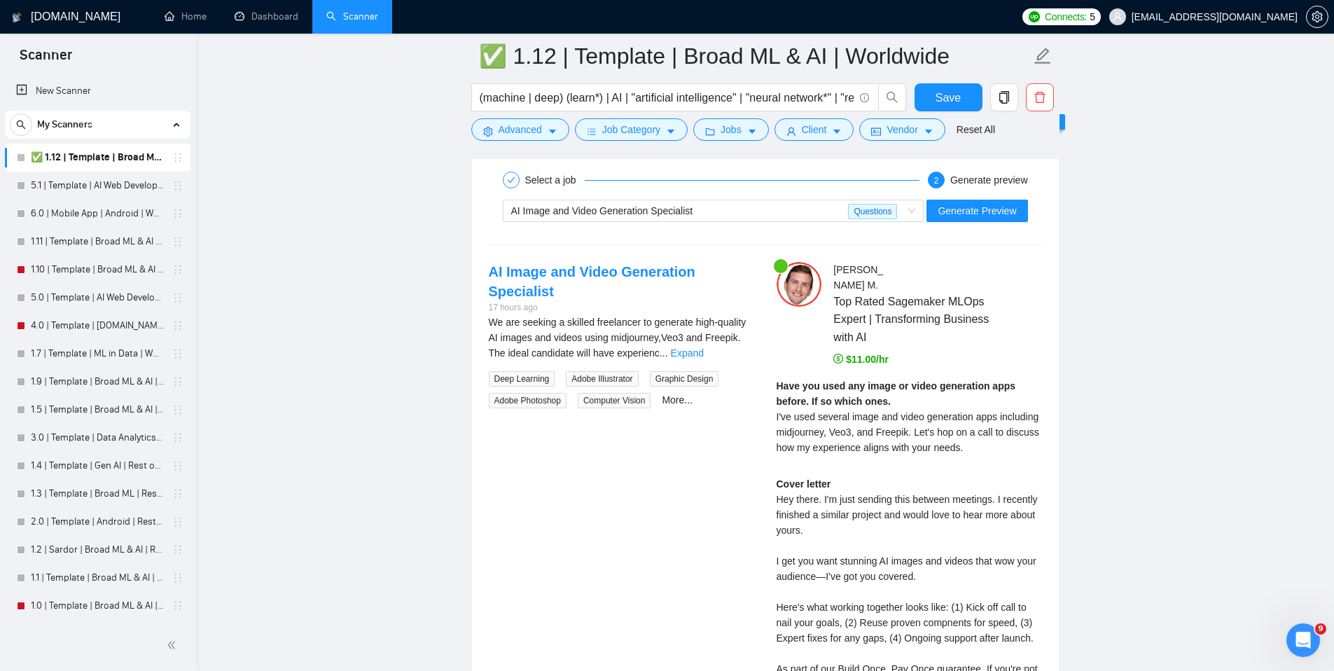
scroll to position [2727, 0]
click at [1009, 203] on span "Generate Preview" at bounding box center [977, 207] width 78 height 15
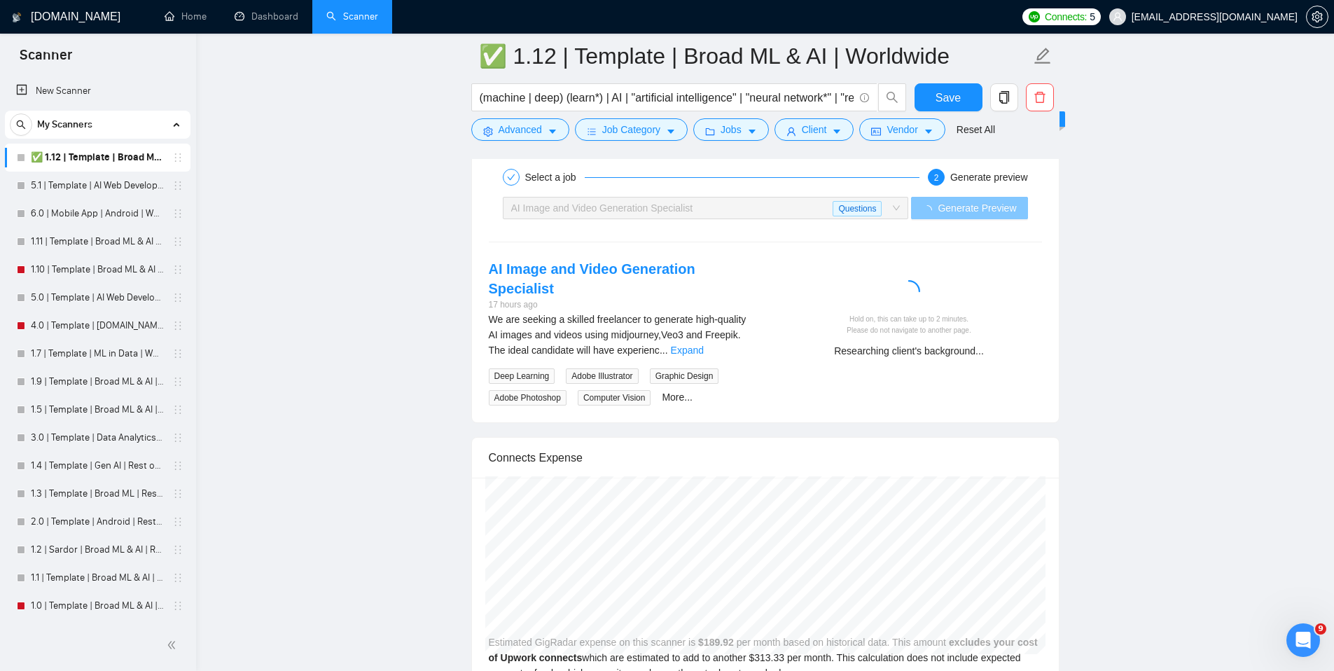
scroll to position [2730, 0]
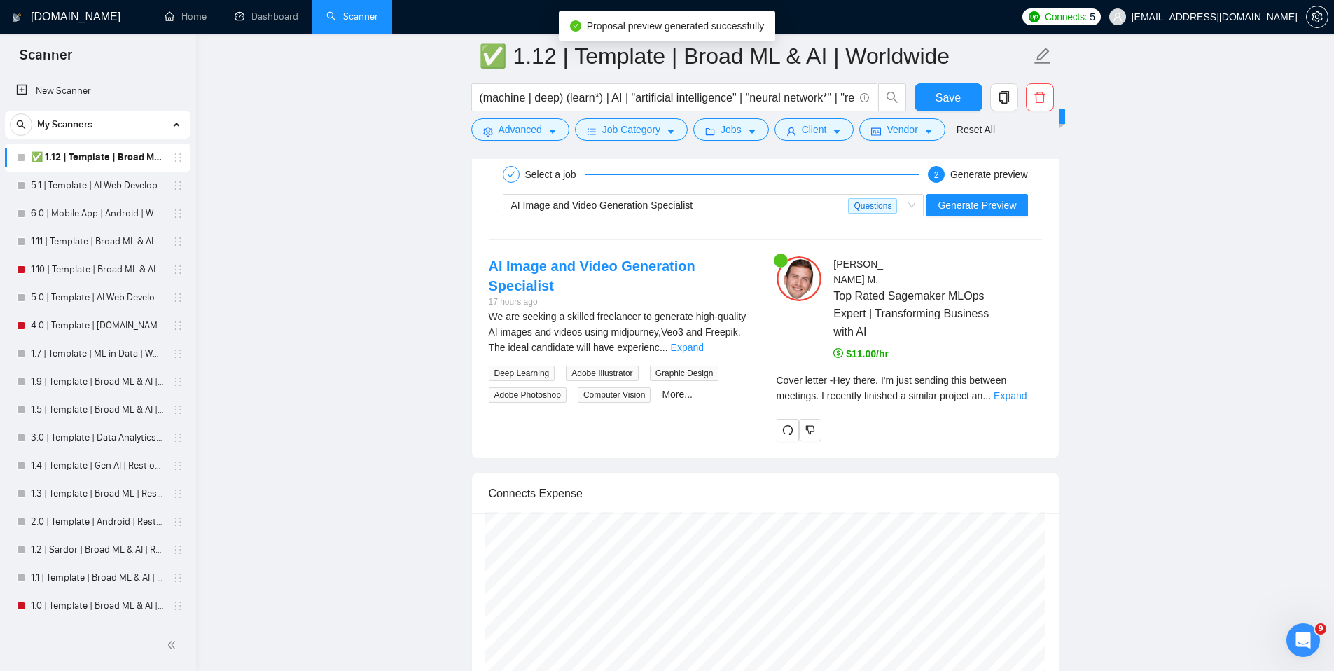
click at [1025, 386] on div "Cover letter - Hey there. I'm just sending this between meetings. I recently fi…" at bounding box center [909, 388] width 265 height 31
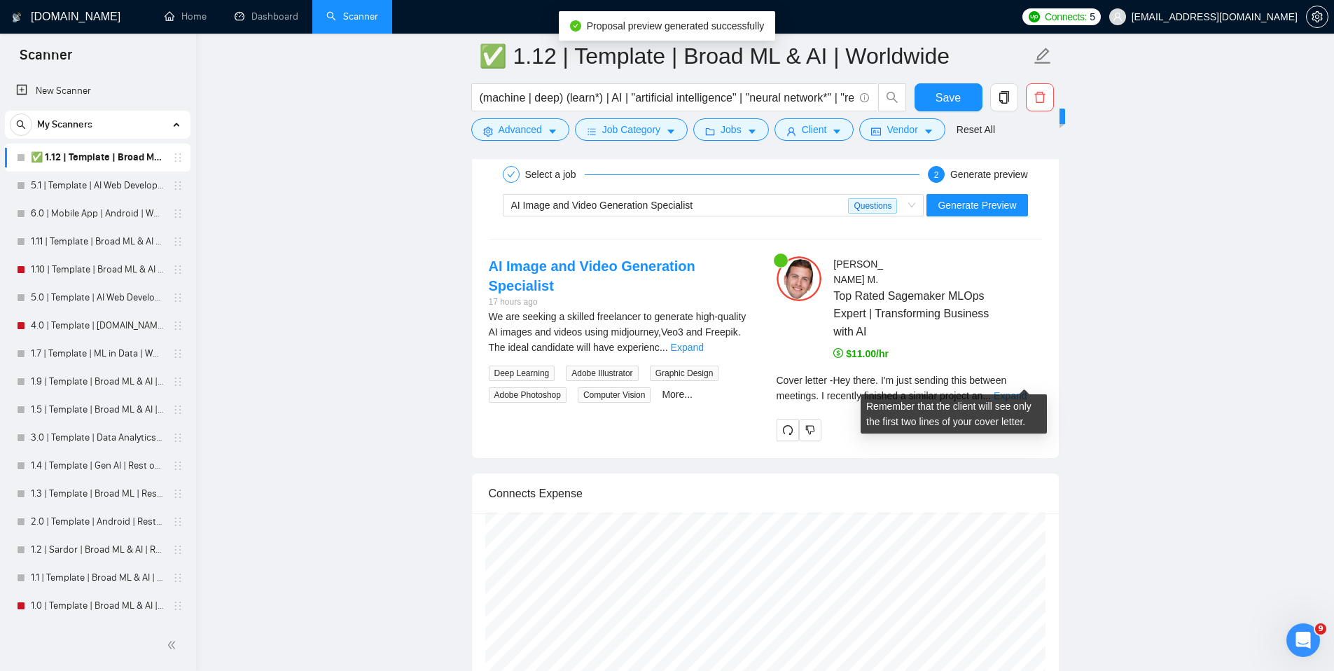
click at [1020, 390] on link "Expand" at bounding box center [1010, 395] width 33 height 11
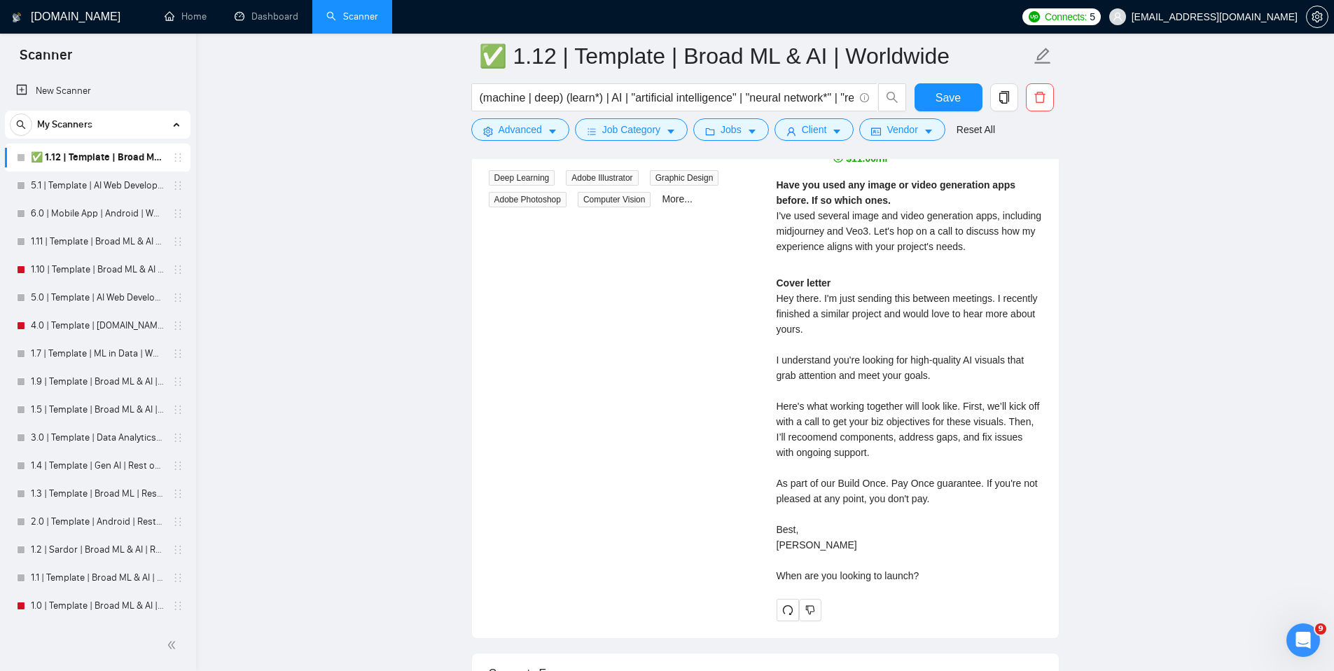
scroll to position [2926, 0]
click at [956, 98] on span "Save" at bounding box center [948, 98] width 25 height 18
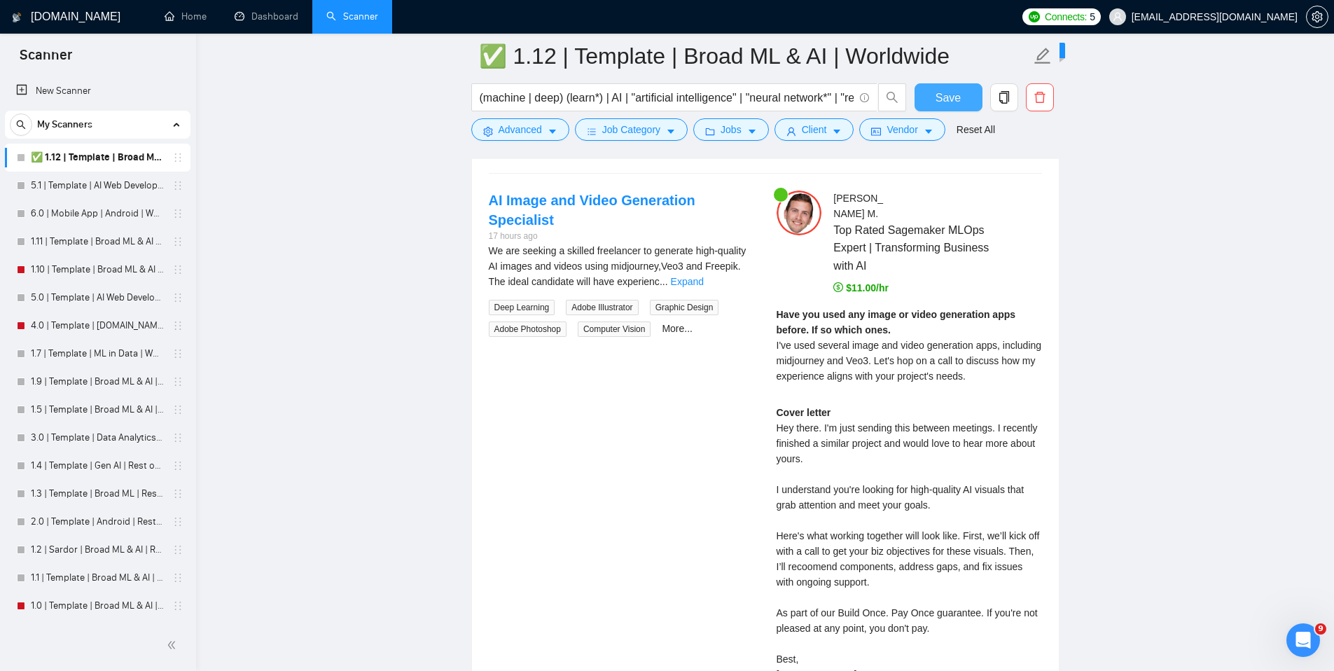
scroll to position [2695, 0]
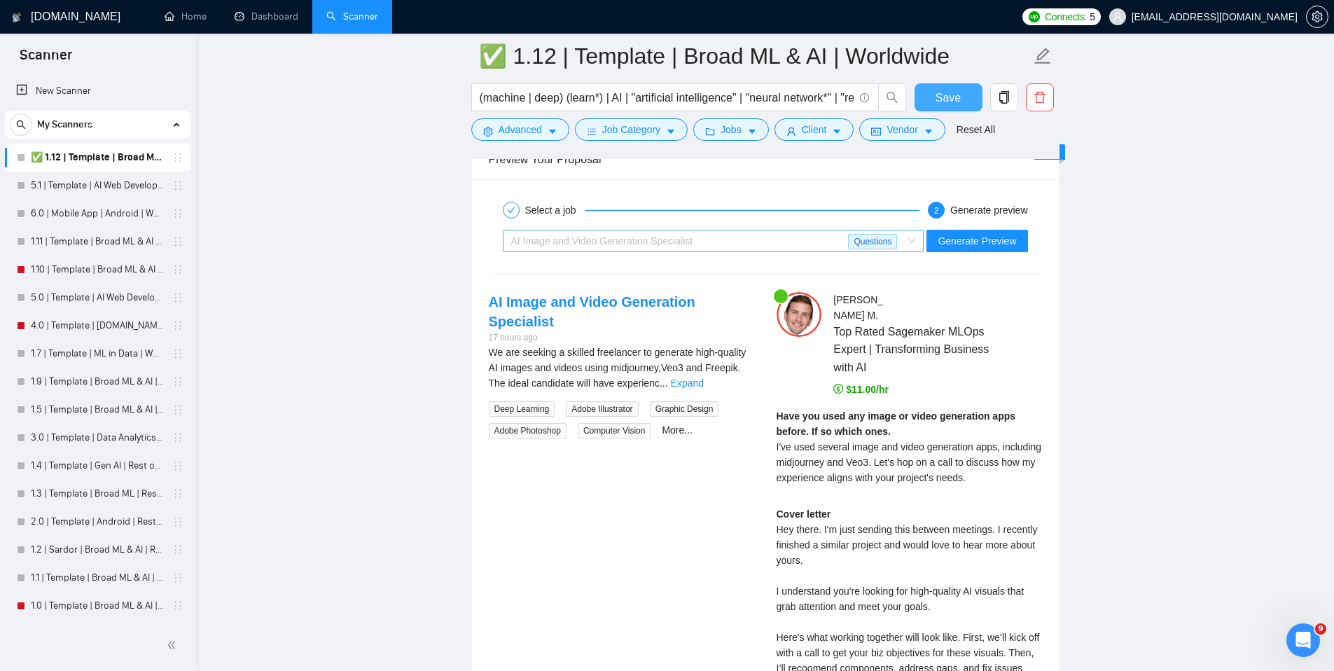
click at [920, 240] on div "AI Image and Video Generation Specialist Questions" at bounding box center [714, 241] width 422 height 22
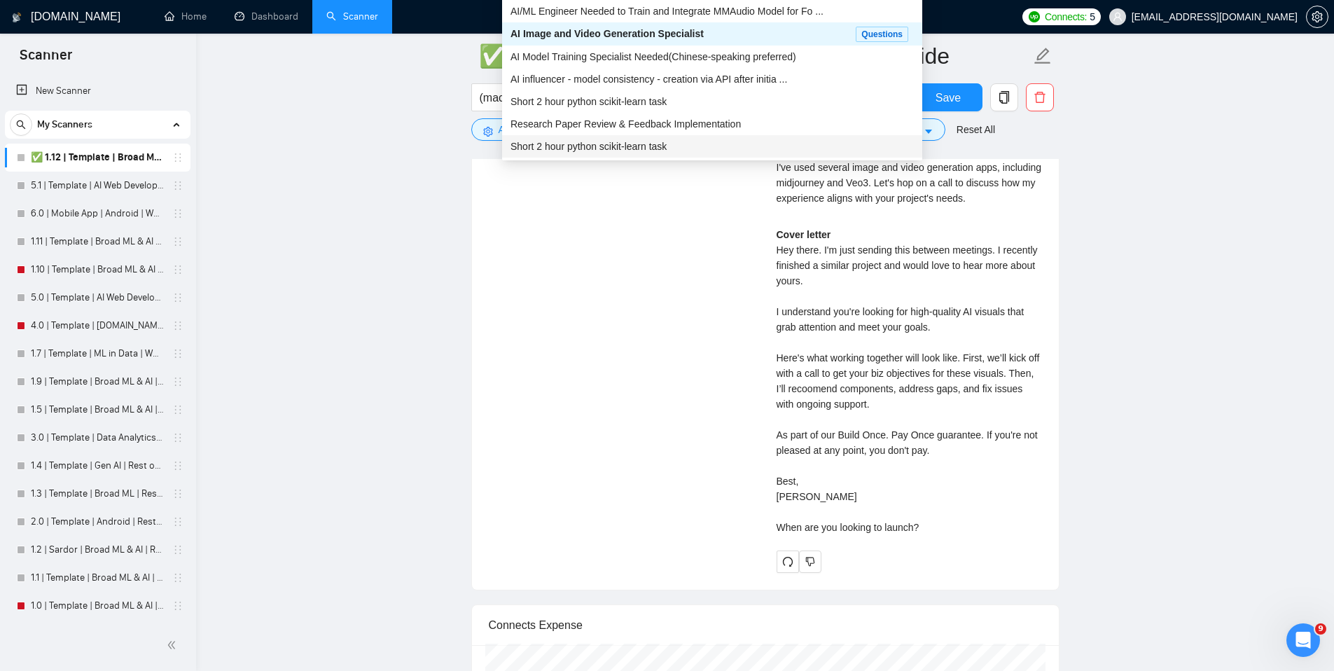
scroll to position [3030, 0]
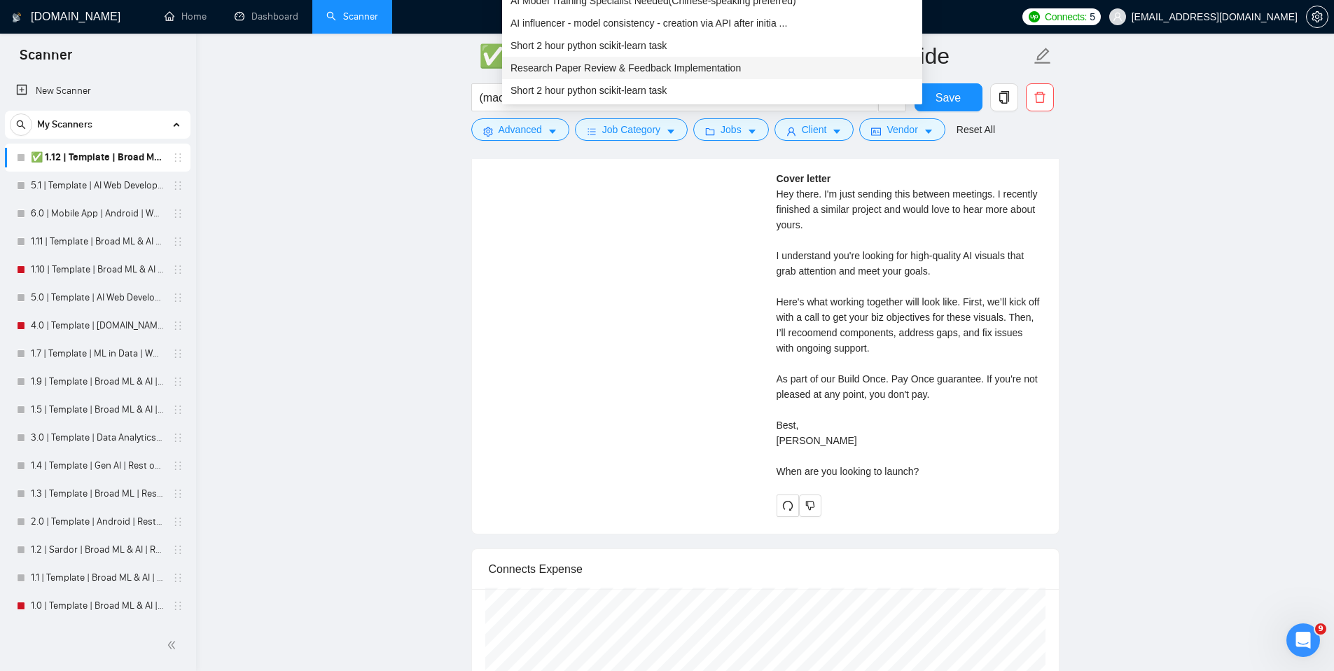
click at [651, 69] on span "Research Paper Review & Feedback Implementation" at bounding box center [626, 67] width 230 height 11
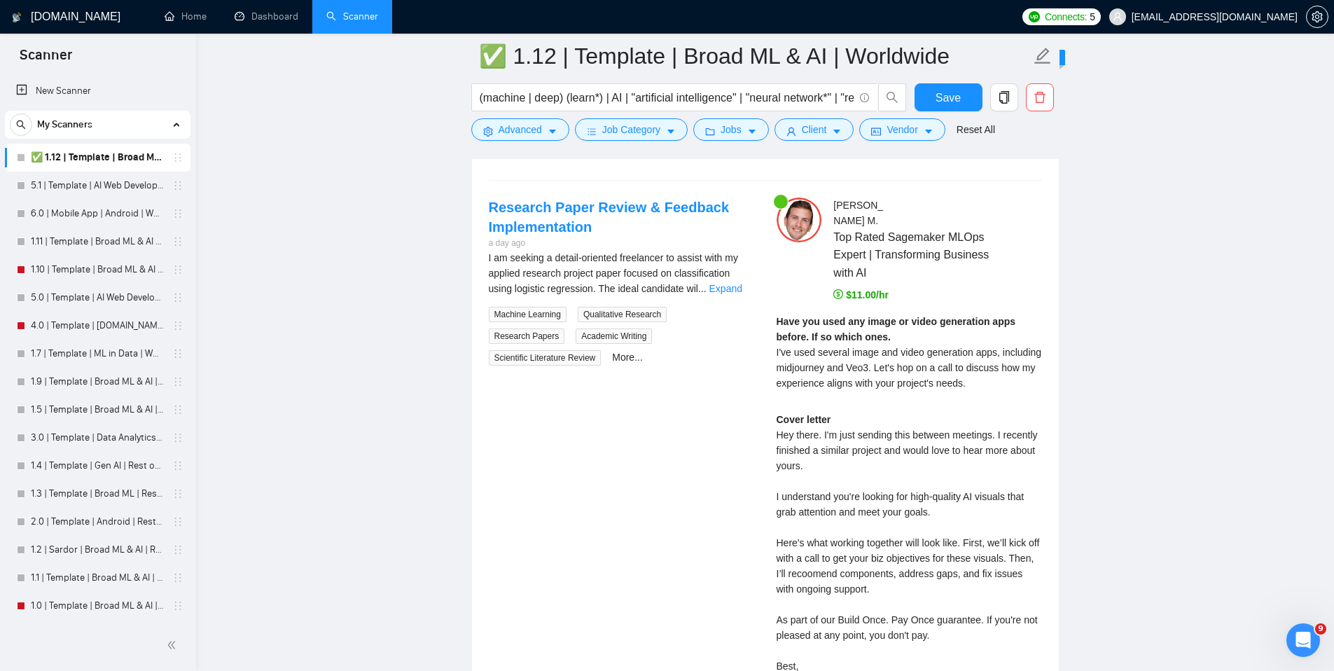
scroll to position [2712, 0]
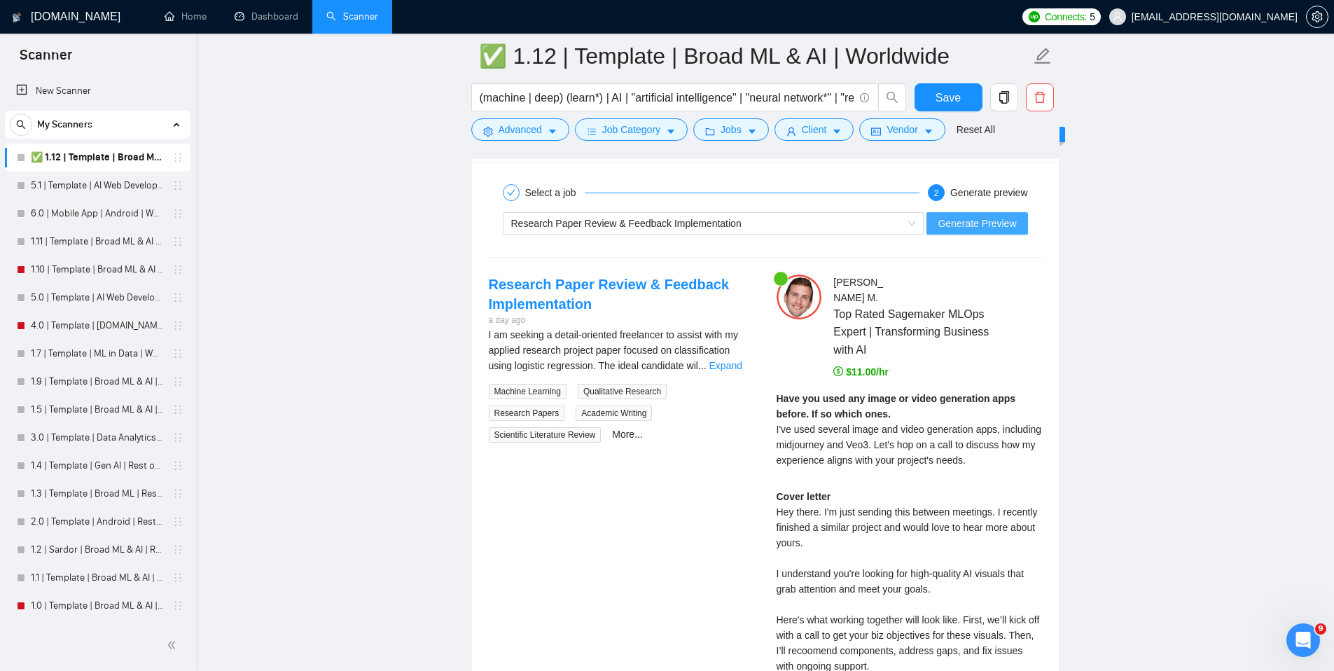
click at [992, 222] on span "Generate Preview" at bounding box center [977, 223] width 78 height 15
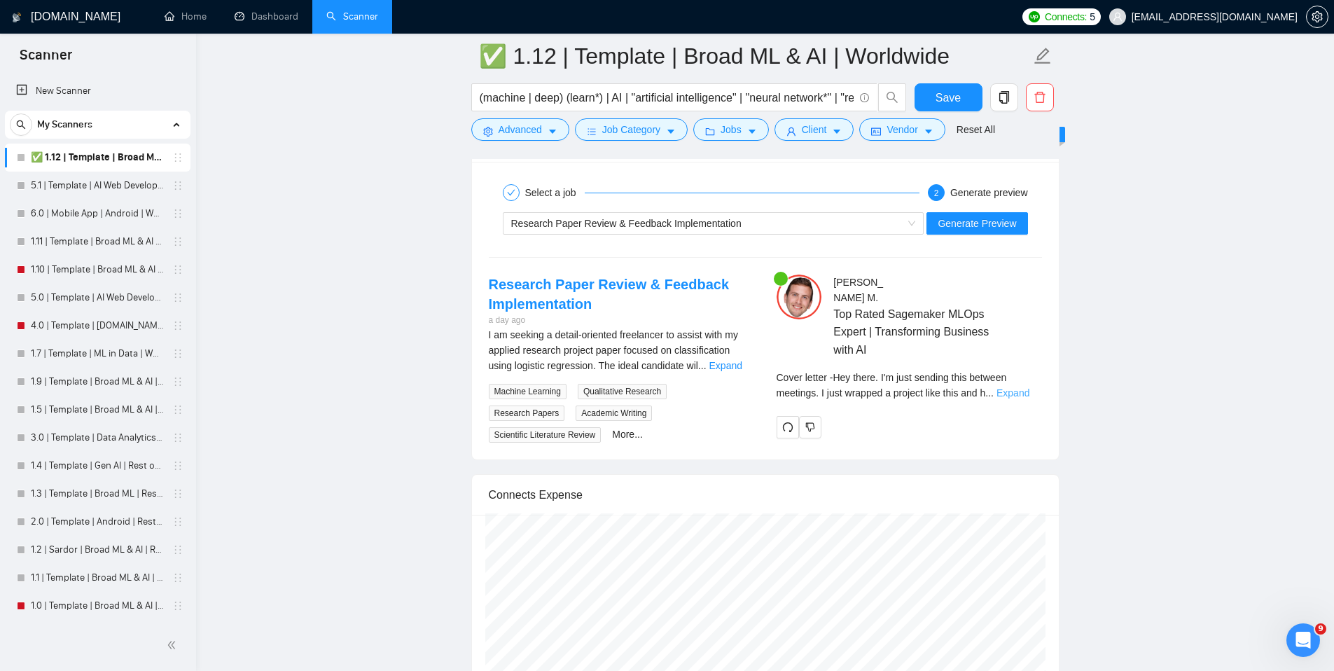
click at [1017, 387] on link "Expand" at bounding box center [1013, 392] width 33 height 11
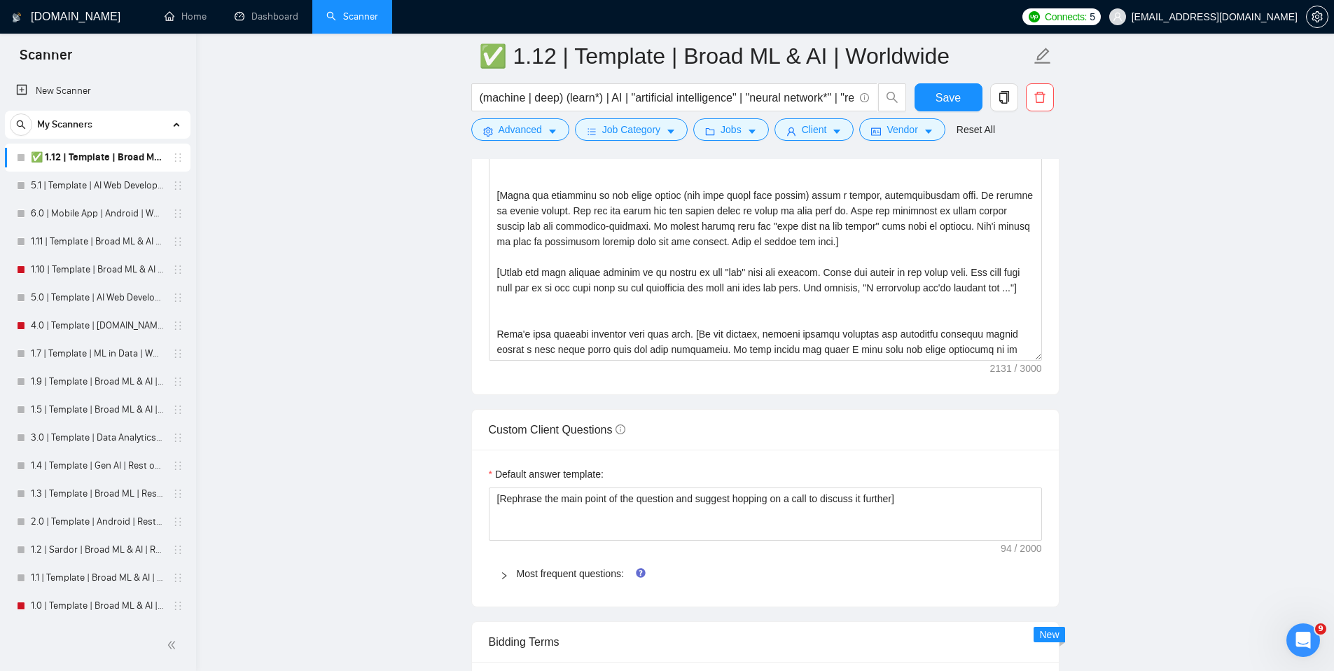
scroll to position [1486, 0]
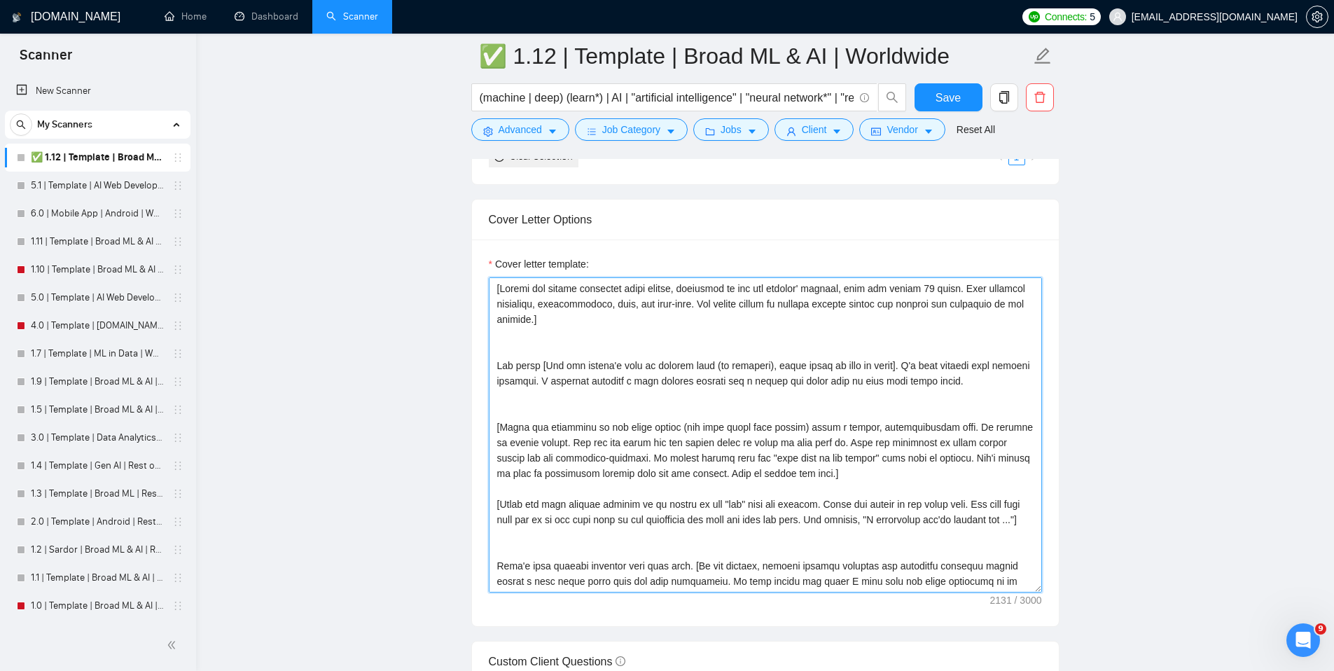
click at [719, 439] on textarea "Cover letter template:" at bounding box center [765, 434] width 553 height 315
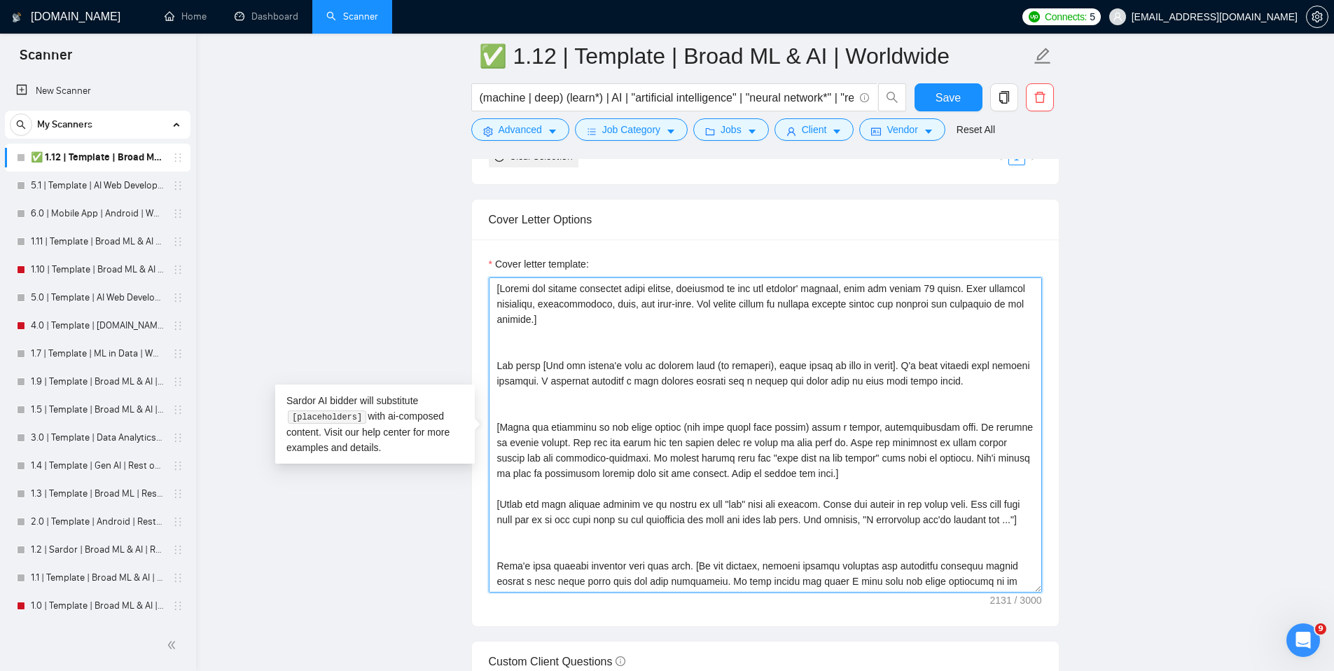
click at [719, 439] on textarea "Cover letter template:" at bounding box center [765, 434] width 553 height 315
click at [925, 459] on textarea "Cover letter template:" at bounding box center [765, 434] width 553 height 315
click at [745, 511] on textarea "Cover letter template:" at bounding box center [765, 434] width 553 height 315
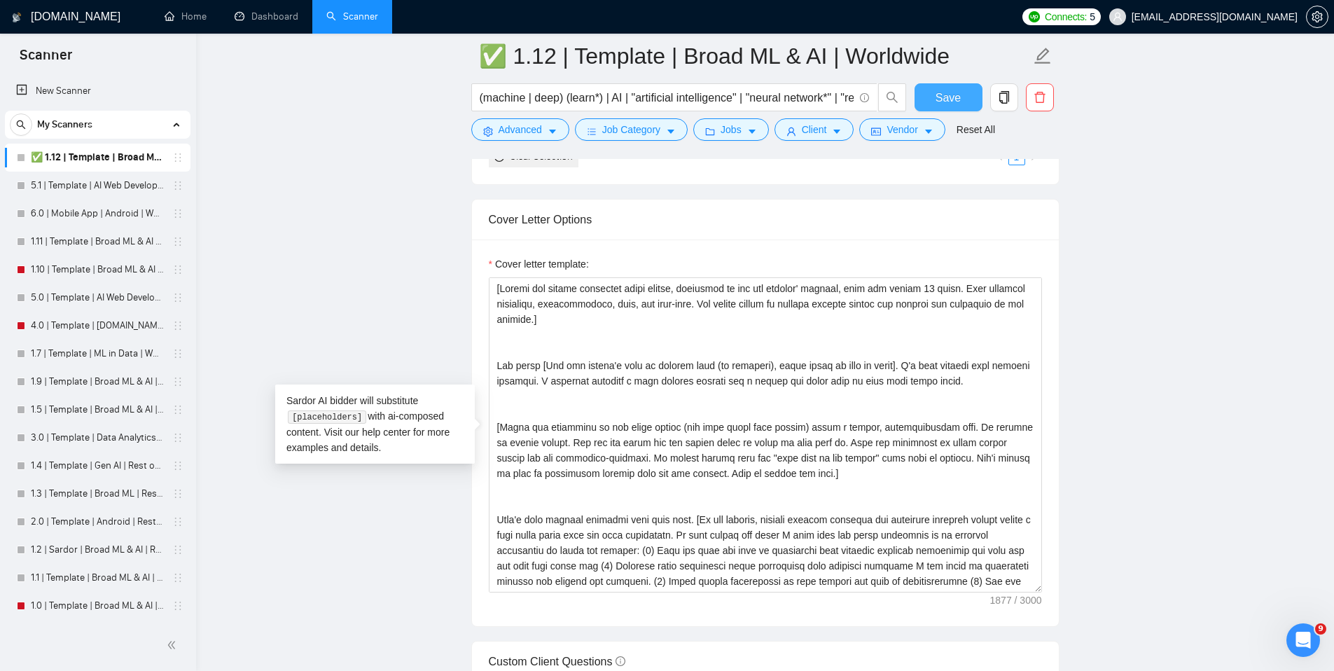
click at [966, 92] on button "Save" at bounding box center [949, 97] width 68 height 28
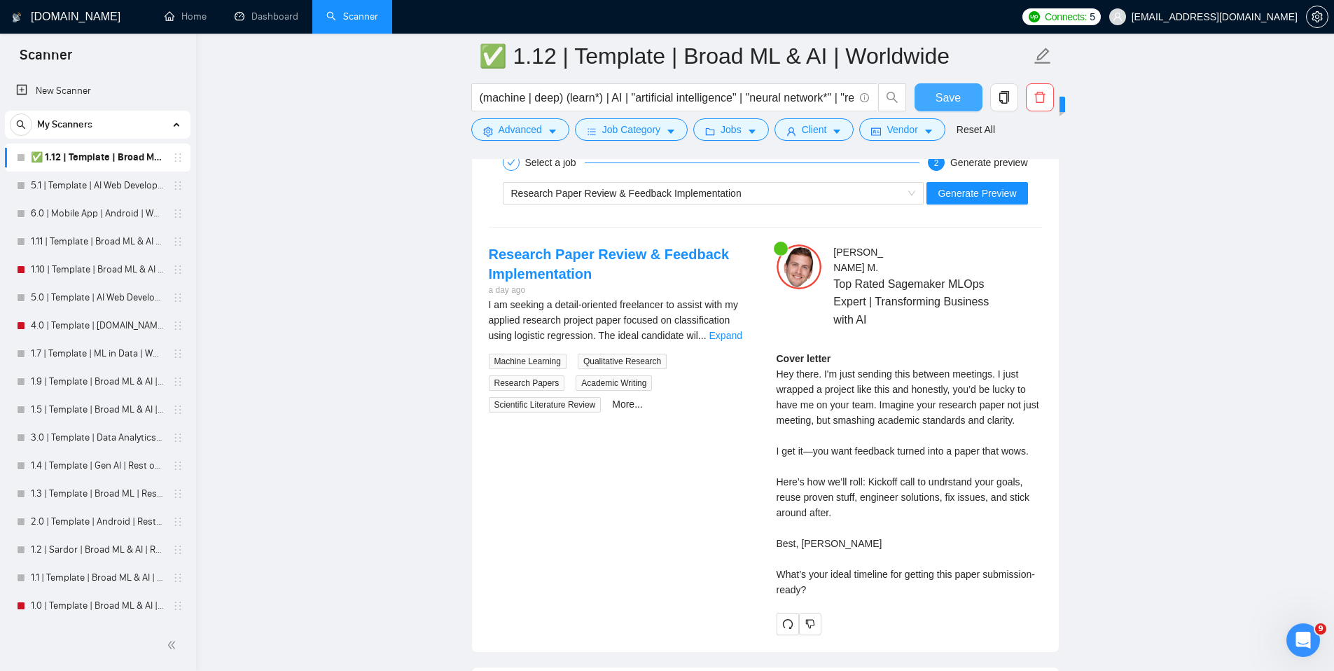
scroll to position [2705, 0]
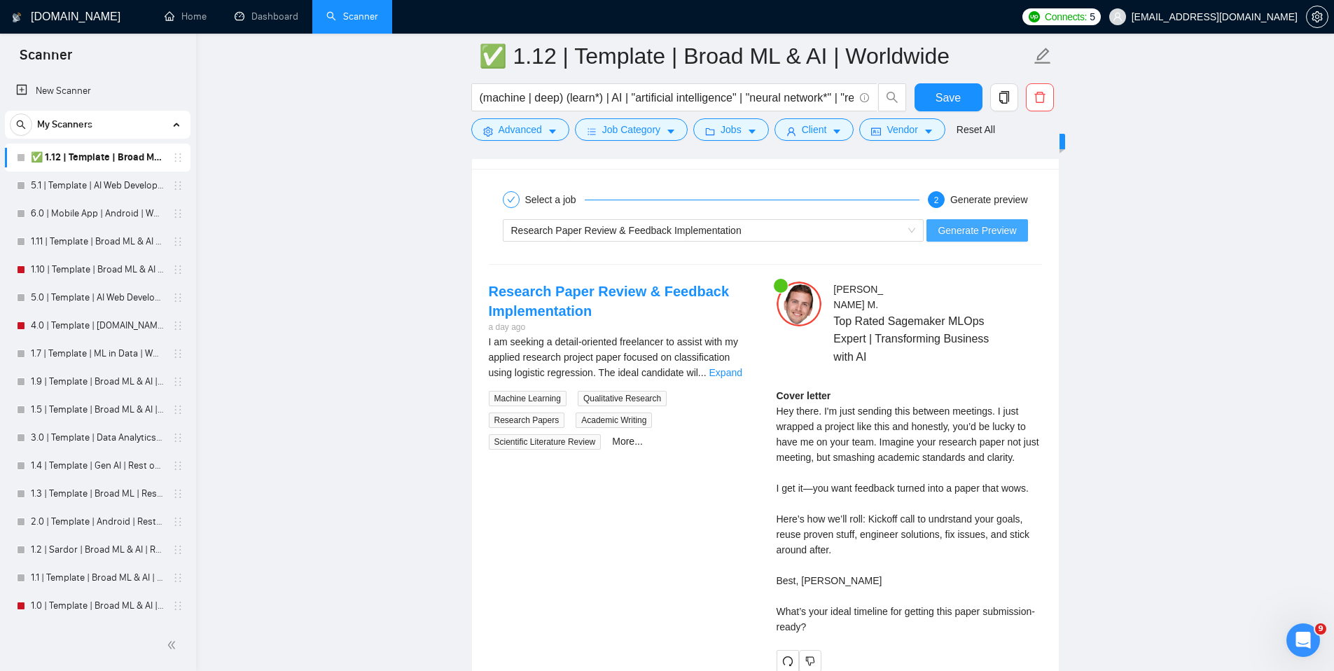
click at [959, 230] on span "Generate Preview" at bounding box center [977, 230] width 78 height 15
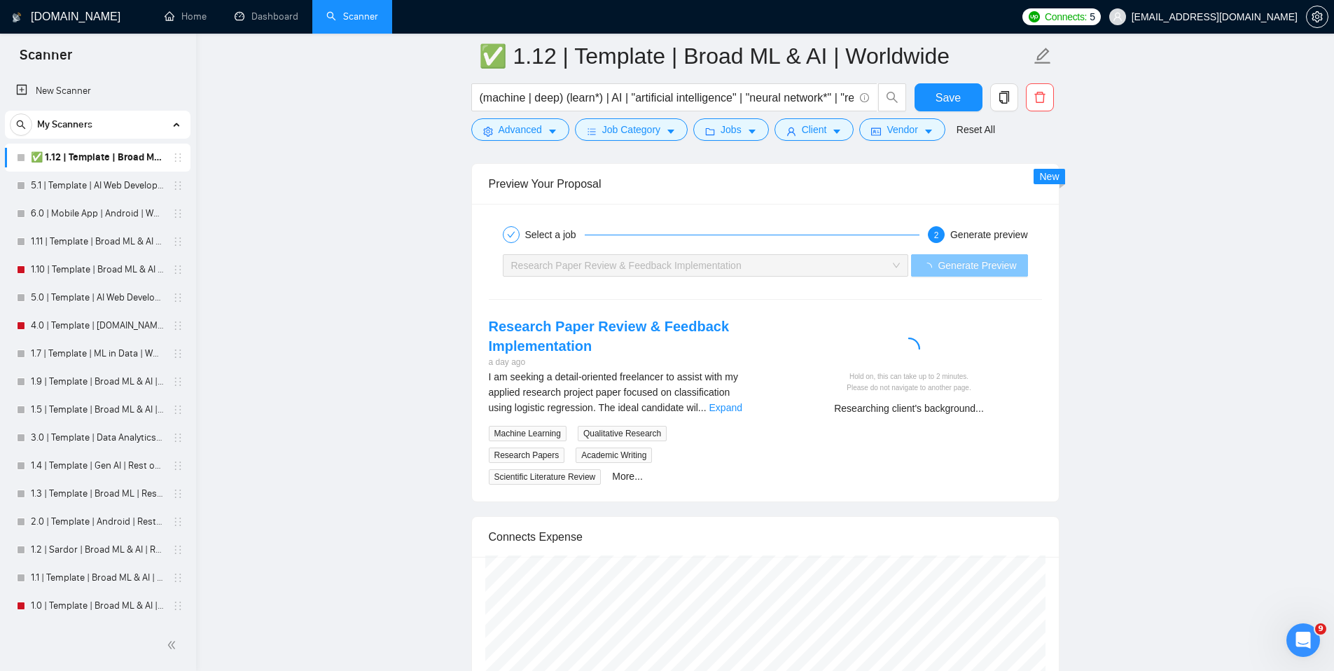
scroll to position [2653, 0]
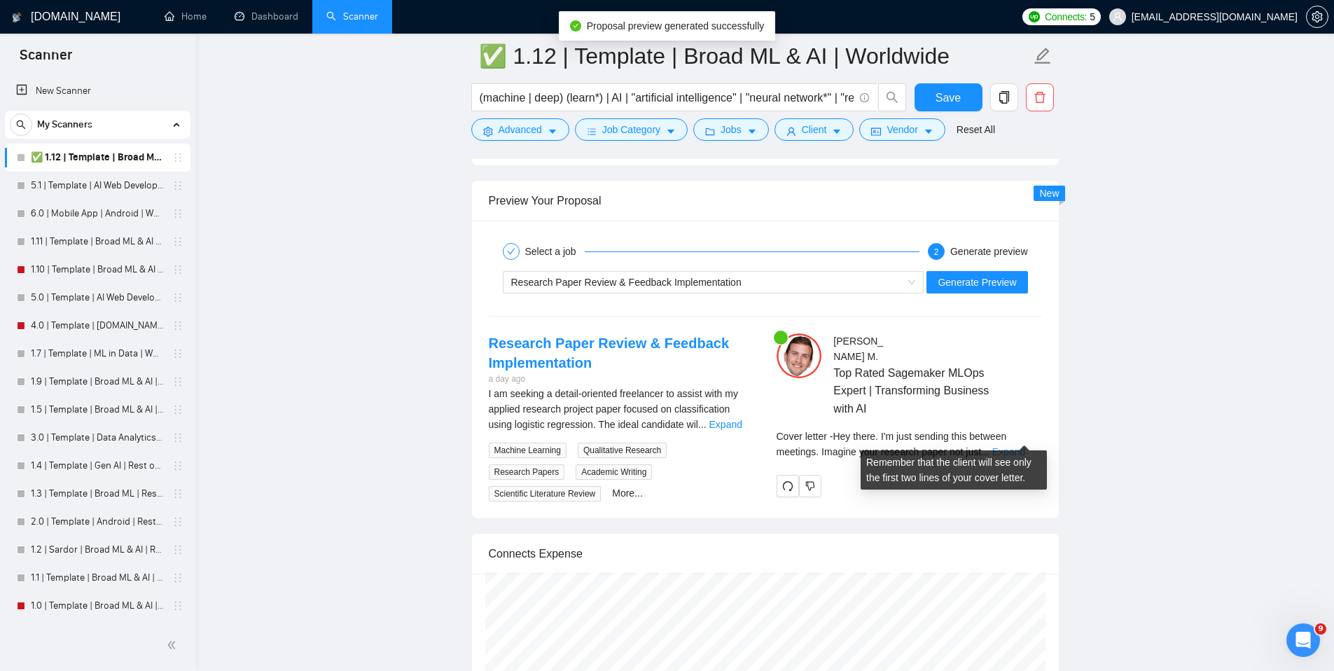
click at [1014, 446] on link "Expand" at bounding box center [1008, 451] width 33 height 11
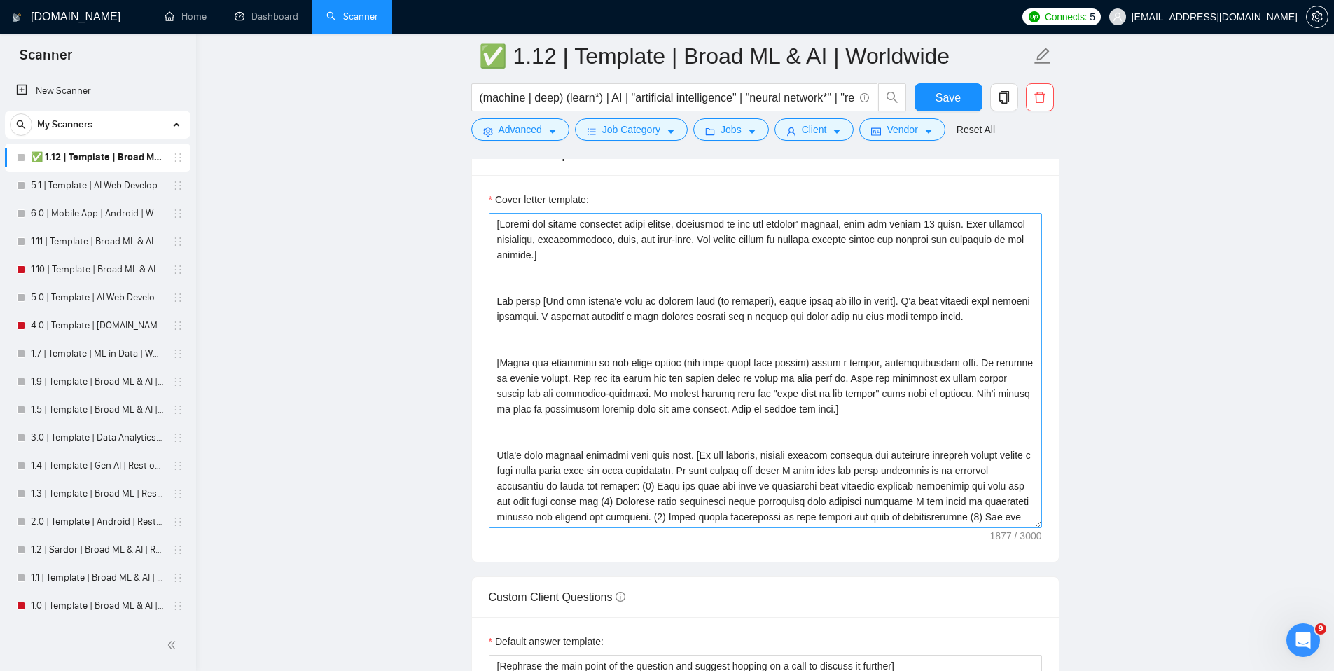
scroll to position [1323, 0]
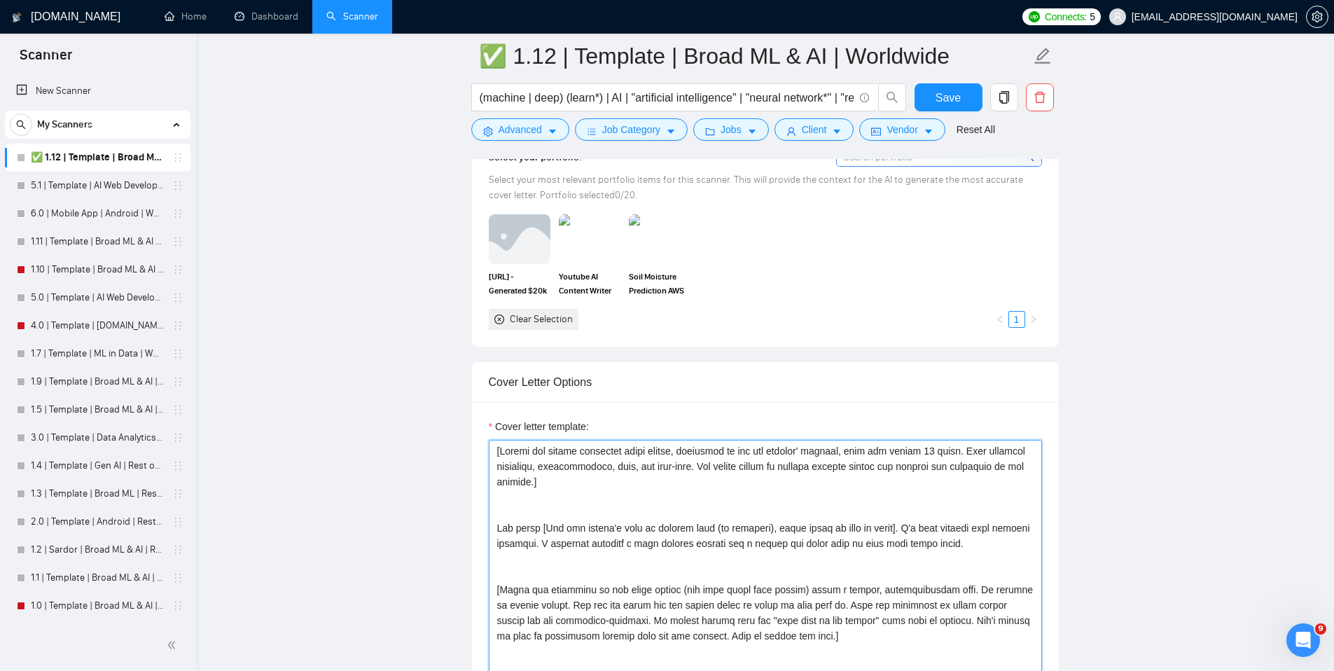
click at [659, 479] on textarea "Cover letter template:" at bounding box center [765, 597] width 553 height 315
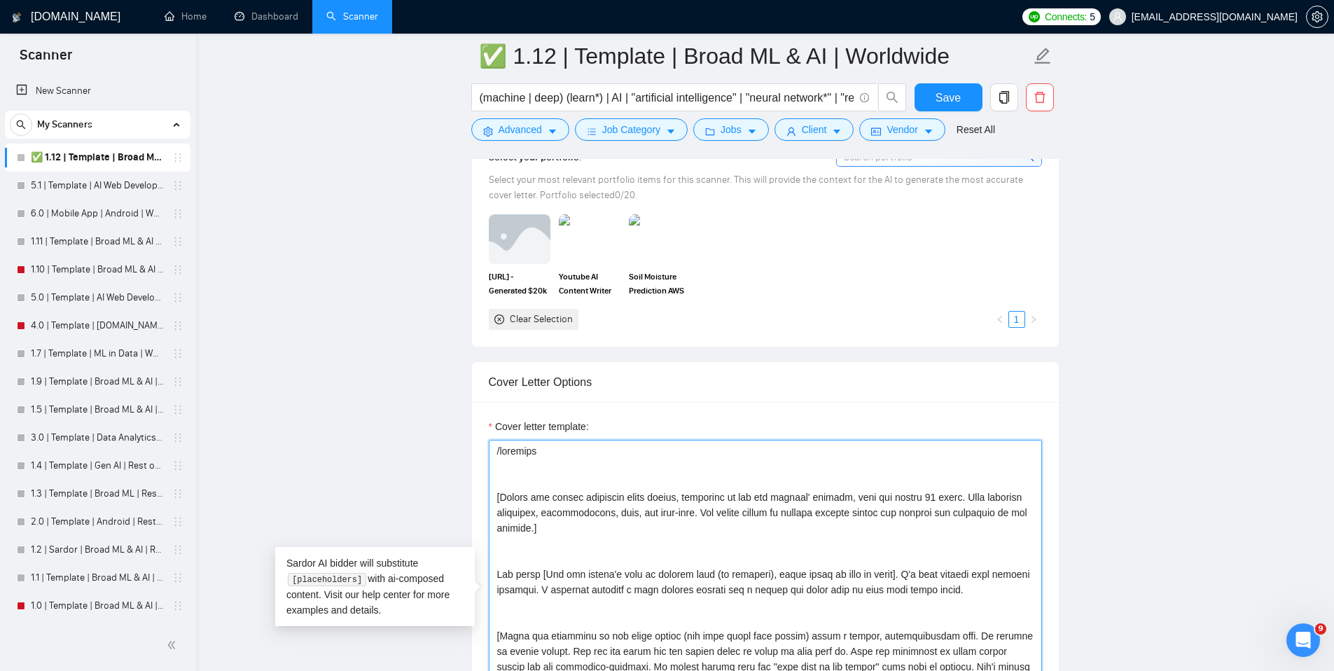
click at [581, 464] on textarea "Cover letter template:" at bounding box center [765, 597] width 553 height 315
click at [577, 459] on textarea "Cover letter template:" at bounding box center [765, 597] width 553 height 315
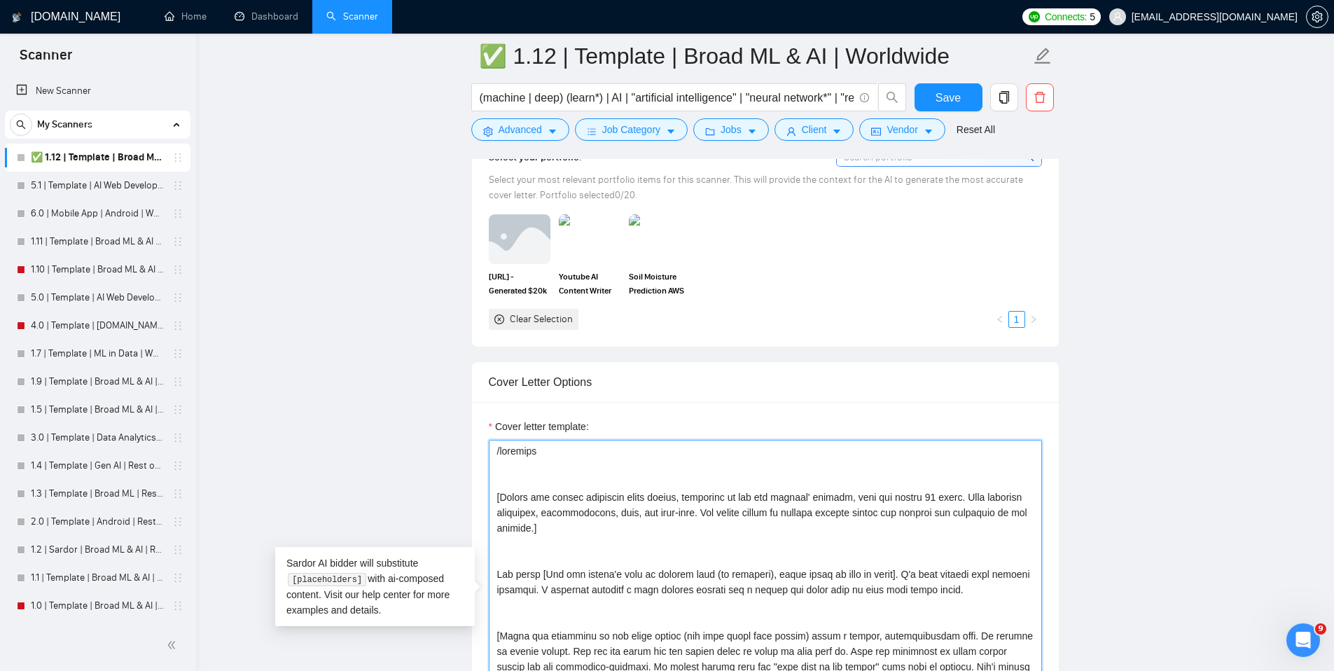
drag, startPoint x: 562, startPoint y: 464, endPoint x: 422, endPoint y: 428, distance: 144.7
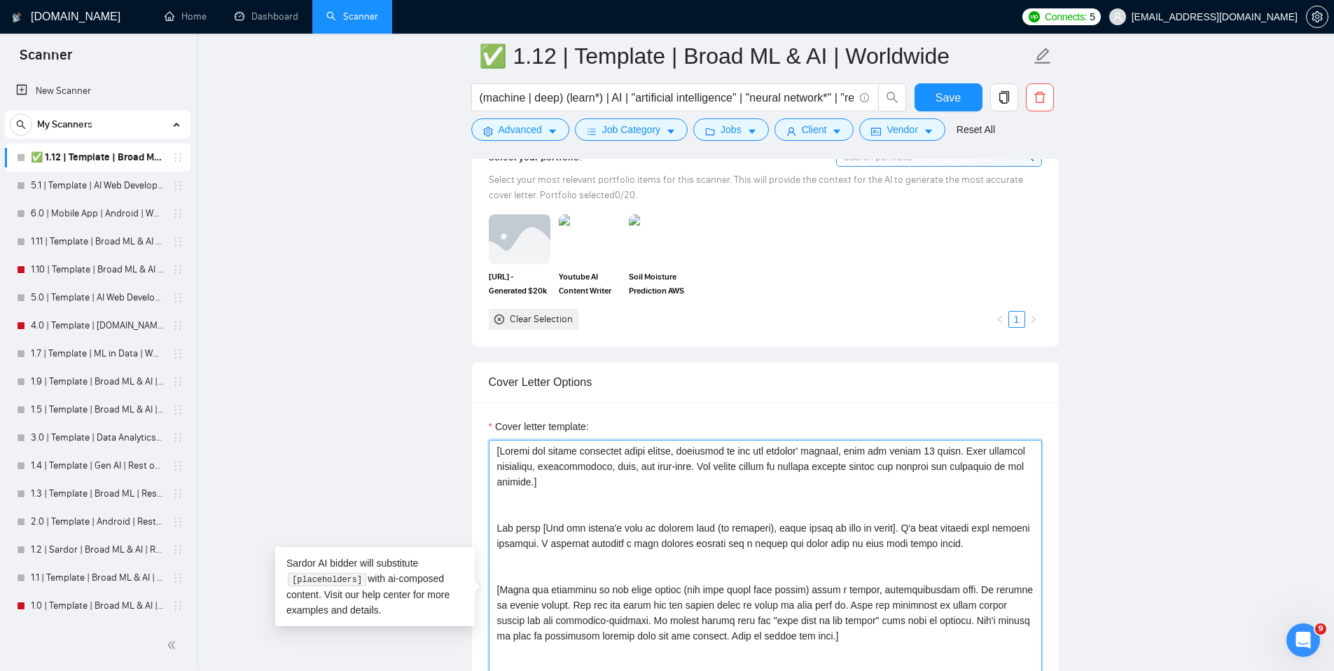
click at [638, 481] on textarea "Cover letter template:" at bounding box center [765, 597] width 553 height 315
click at [761, 486] on textarea "Cover letter template:" at bounding box center [765, 597] width 553 height 315
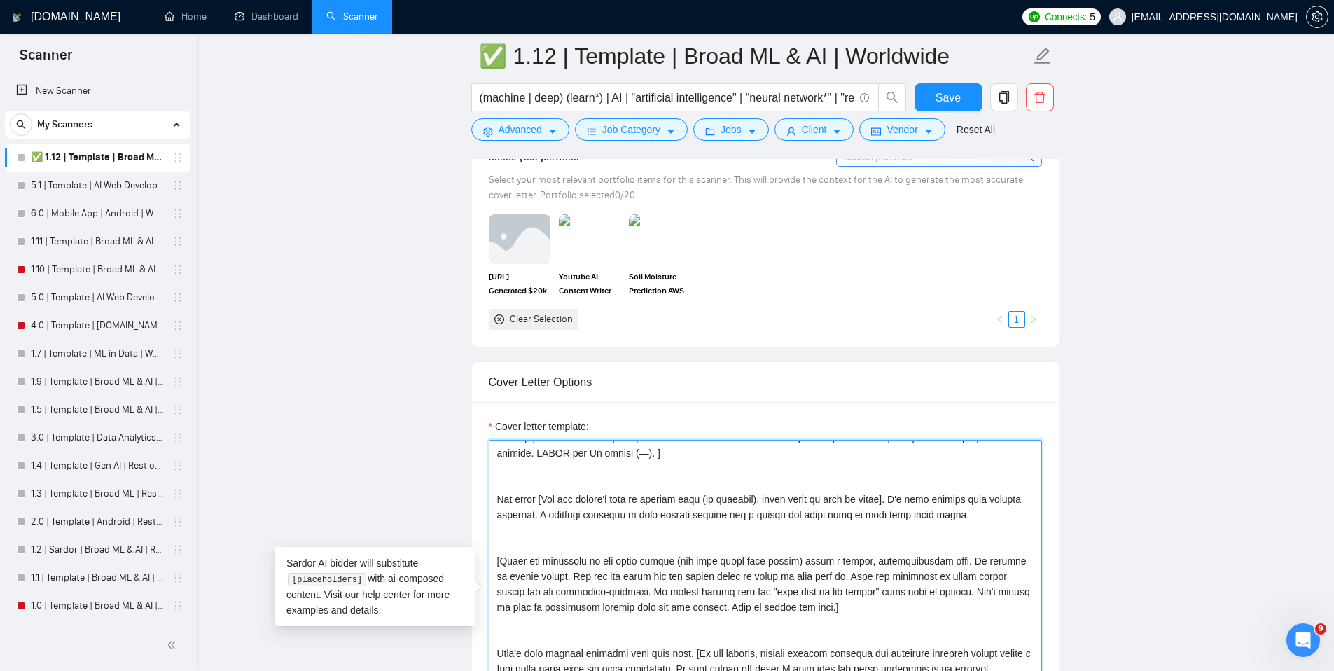
scroll to position [101, 0]
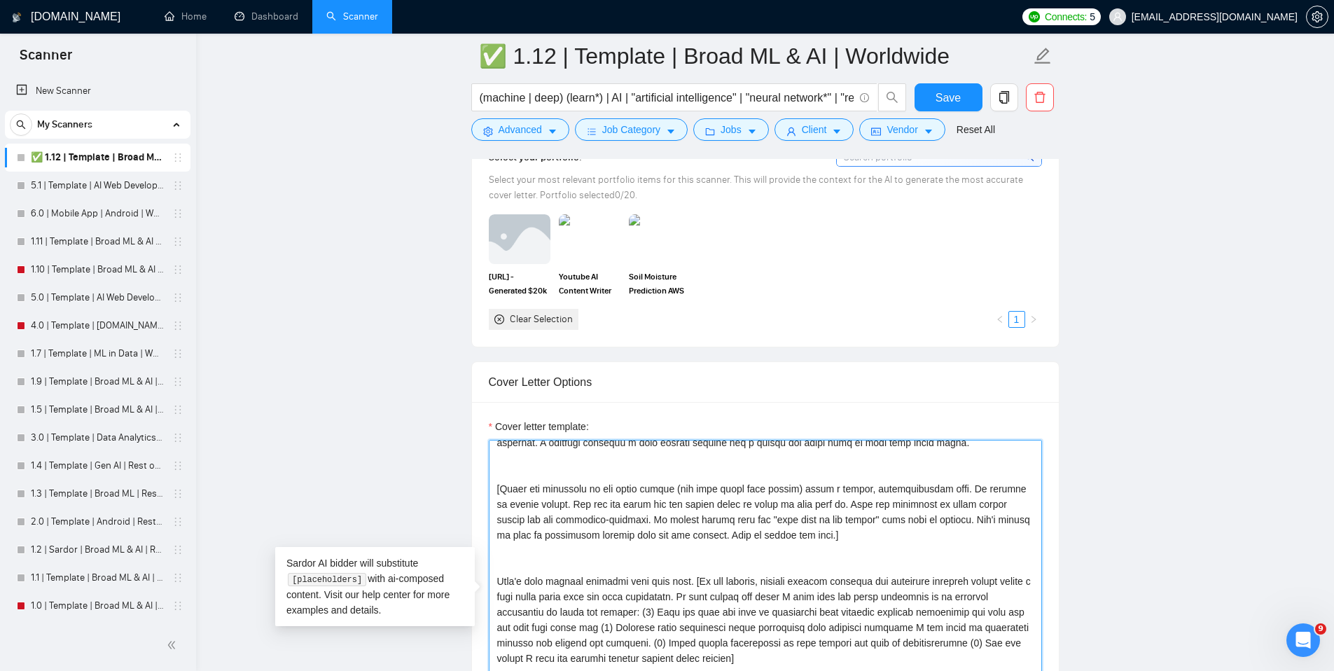
drag, startPoint x: 577, startPoint y: 508, endPoint x: 504, endPoint y: 494, distance: 74.9
click at [504, 494] on textarea "Cover letter template:" at bounding box center [765, 597] width 553 height 315
paste textarea "in a casual and direct way without losing any of the key concepts in the text y…"
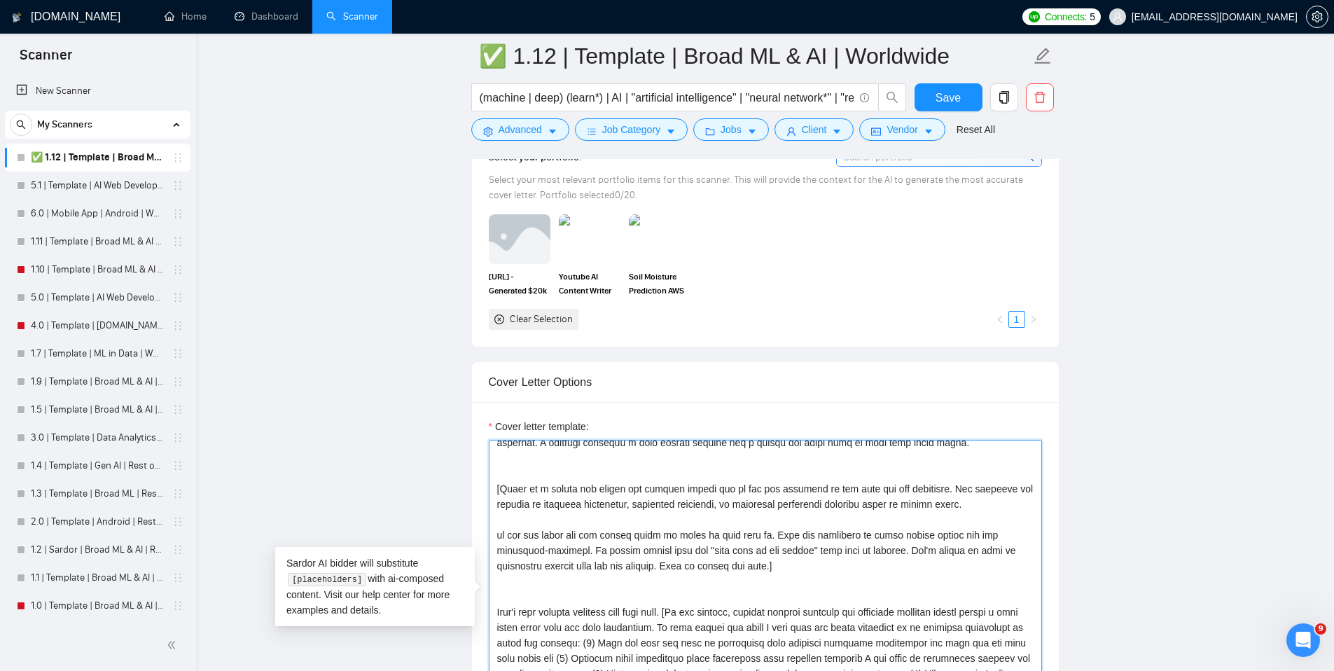
click at [857, 493] on textarea "Cover letter template:" at bounding box center [765, 597] width 553 height 315
click at [969, 493] on textarea "Cover letter template:" at bounding box center [765, 597] width 553 height 315
click at [942, 490] on textarea "Cover letter template:" at bounding box center [765, 597] width 553 height 315
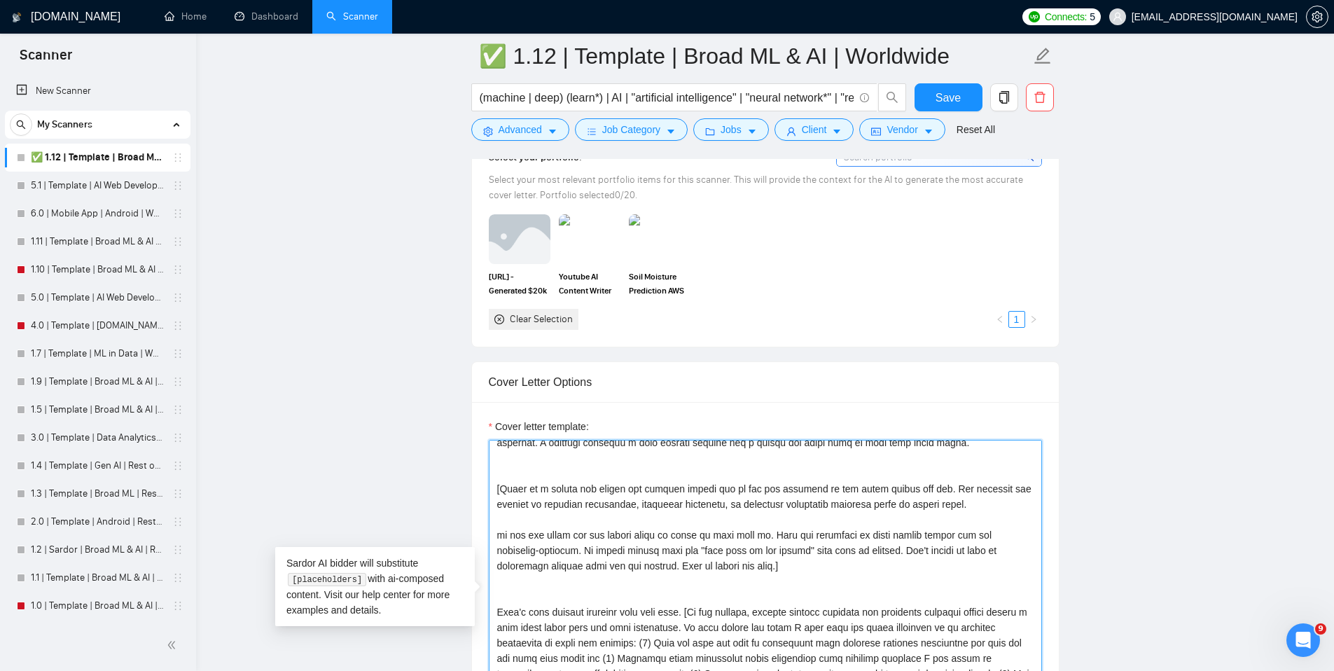
drag, startPoint x: 777, startPoint y: 535, endPoint x: 485, endPoint y: 539, distance: 292.8
click at [485, 539] on div "Cover letter template:" at bounding box center [765, 595] width 587 height 387
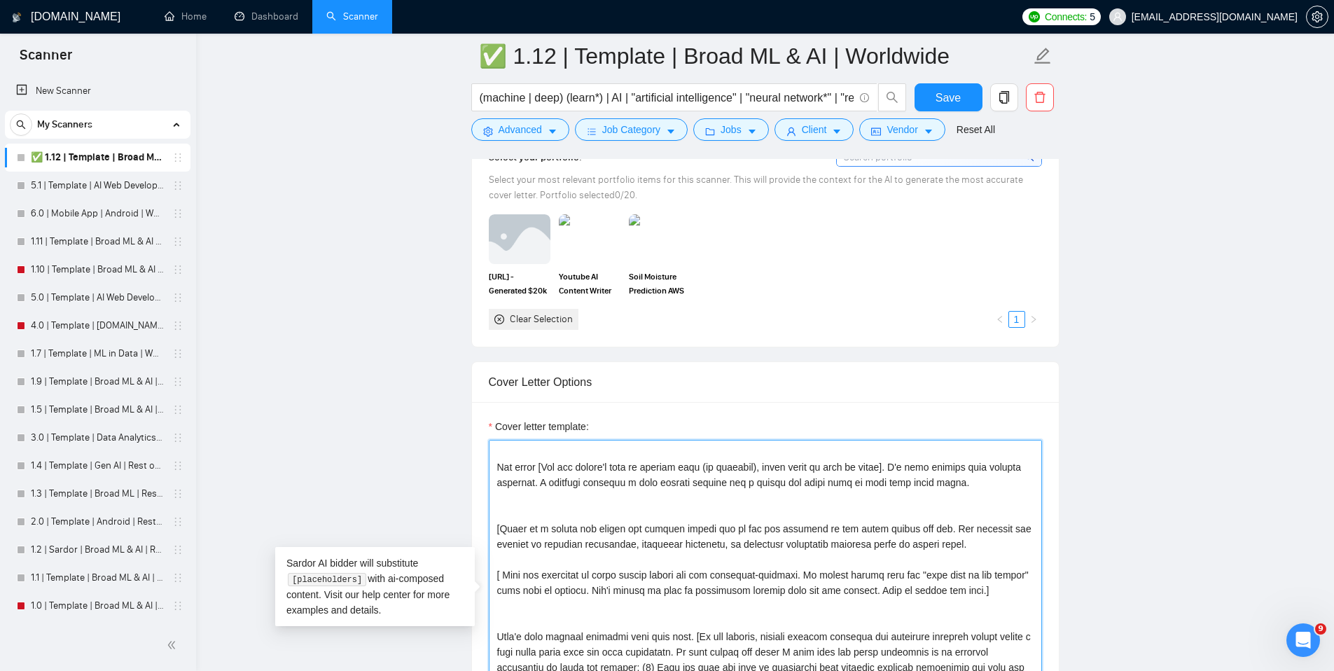
scroll to position [0, 0]
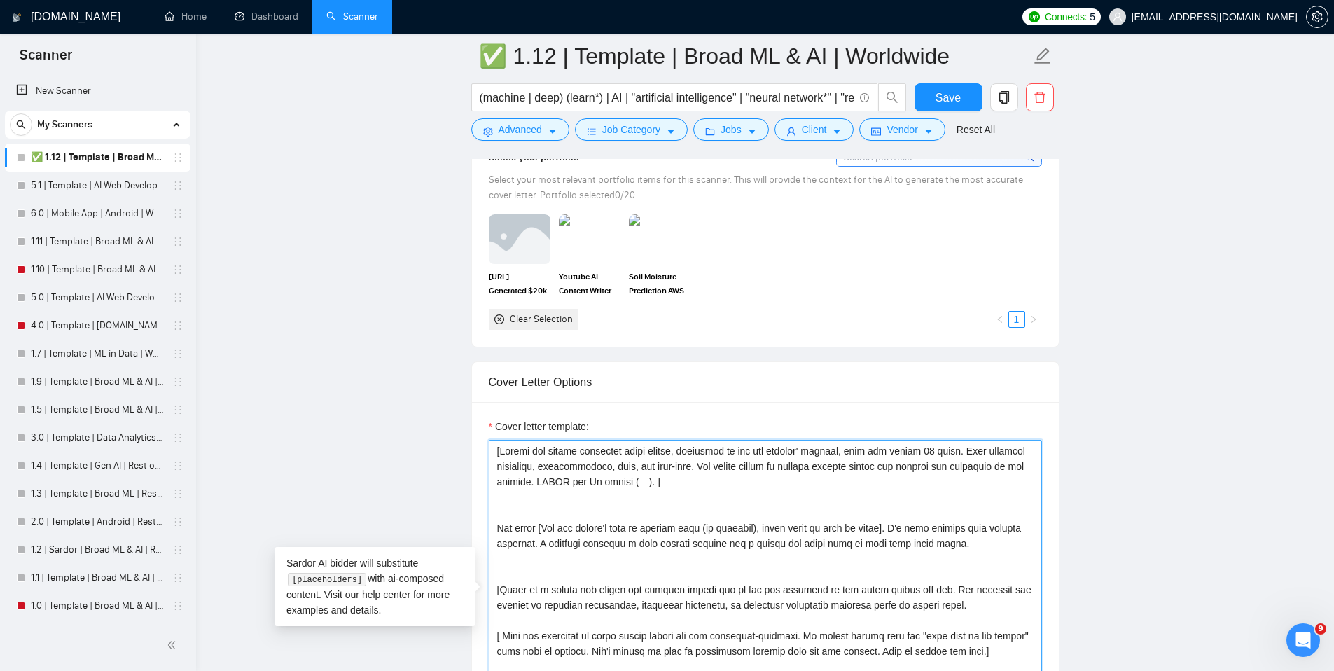
drag, startPoint x: 998, startPoint y: 605, endPoint x: 505, endPoint y: 587, distance: 493.4
click at [505, 587] on textarea "Cover letter template:" at bounding box center [765, 597] width 553 height 315
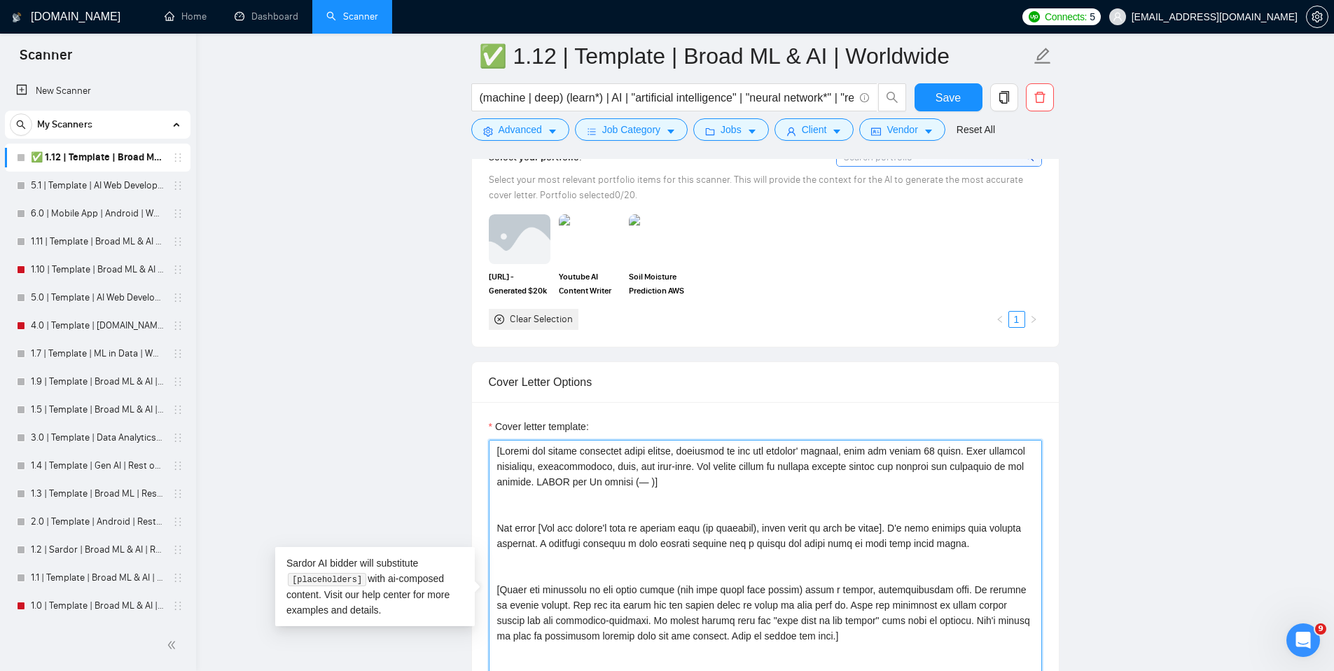
drag, startPoint x: 798, startPoint y: 594, endPoint x: 678, endPoint y: 592, distance: 120.5
click at [678, 592] on textarea "Cover letter template:" at bounding box center [765, 597] width 553 height 315
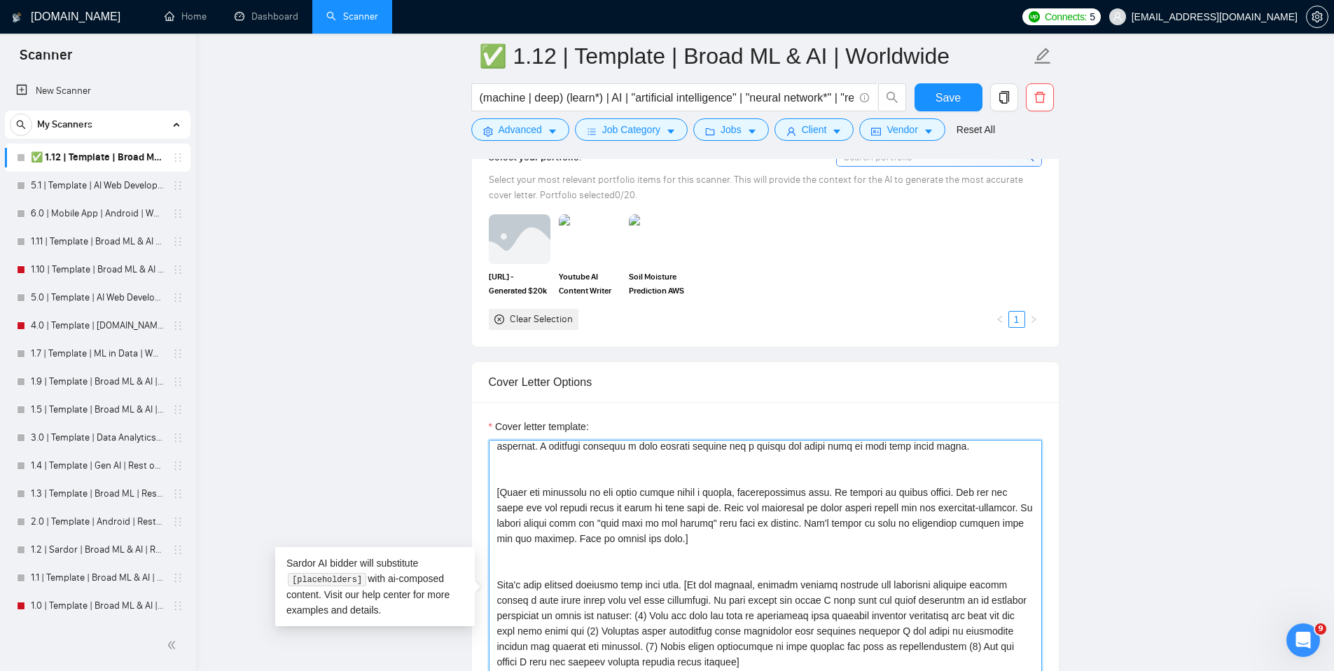
scroll to position [105, 0]
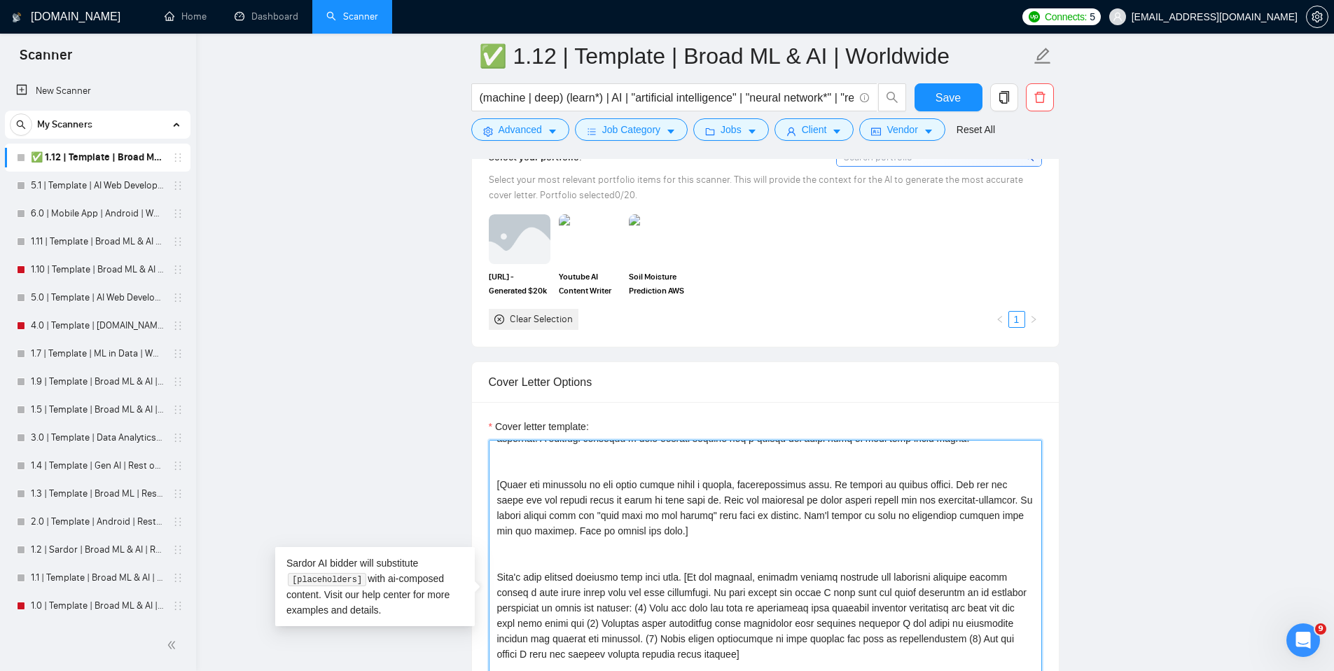
click at [748, 500] on textarea "Cover letter template:" at bounding box center [765, 597] width 553 height 315
click at [503, 485] on textarea "Cover letter template:" at bounding box center [765, 597] width 553 height 315
paste textarea "in a casual and direct way without losing any of the key concepts in the cover …"
click at [731, 513] on textarea "Cover letter template:" at bounding box center [765, 597] width 553 height 315
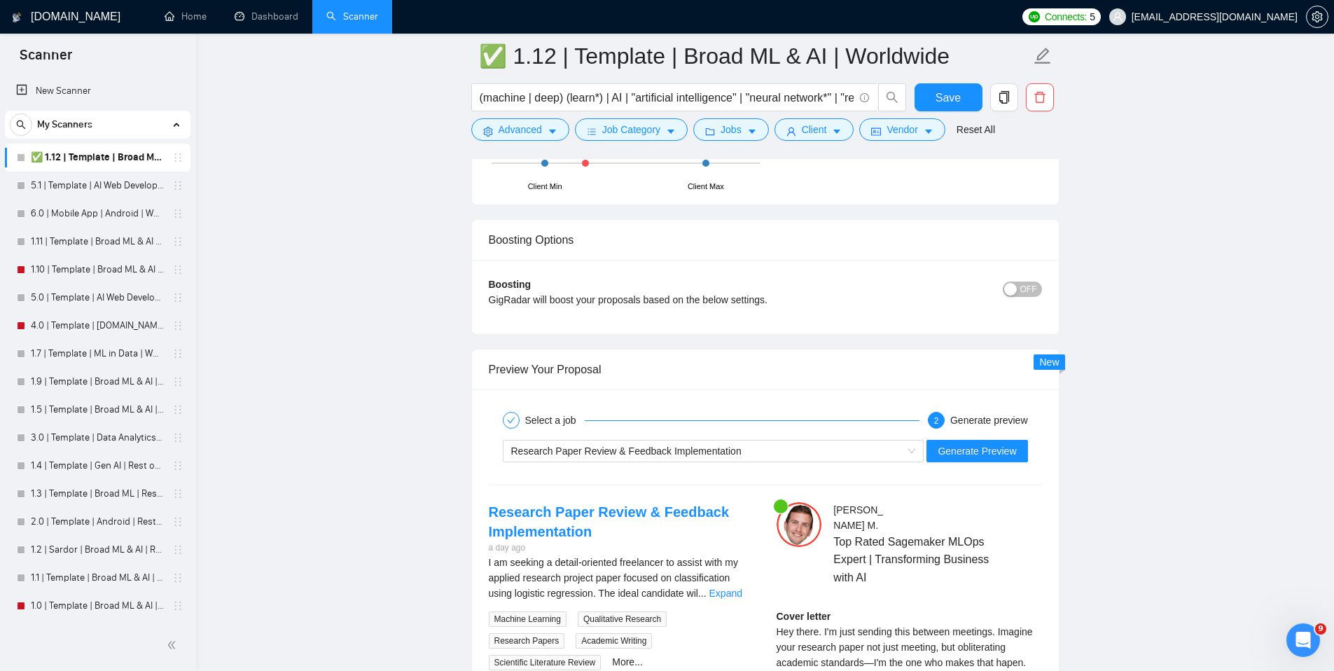
scroll to position [2547, 0]
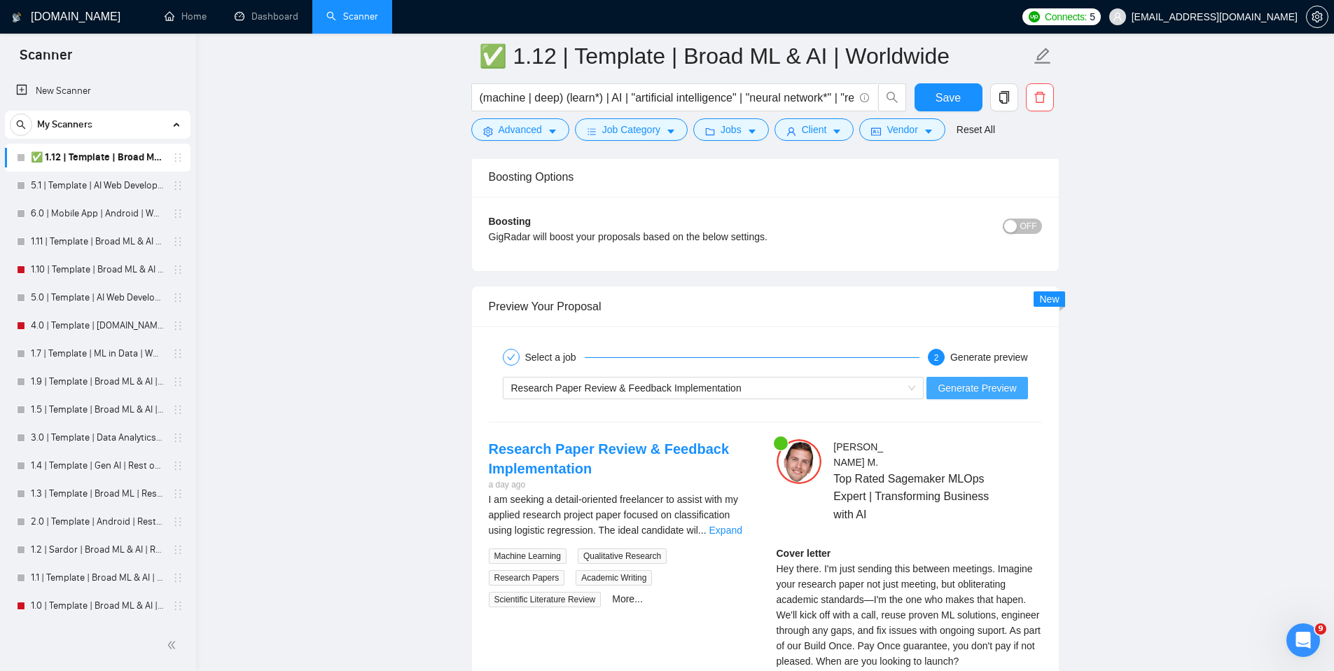
click at [980, 389] on span "Generate Preview" at bounding box center [977, 387] width 78 height 15
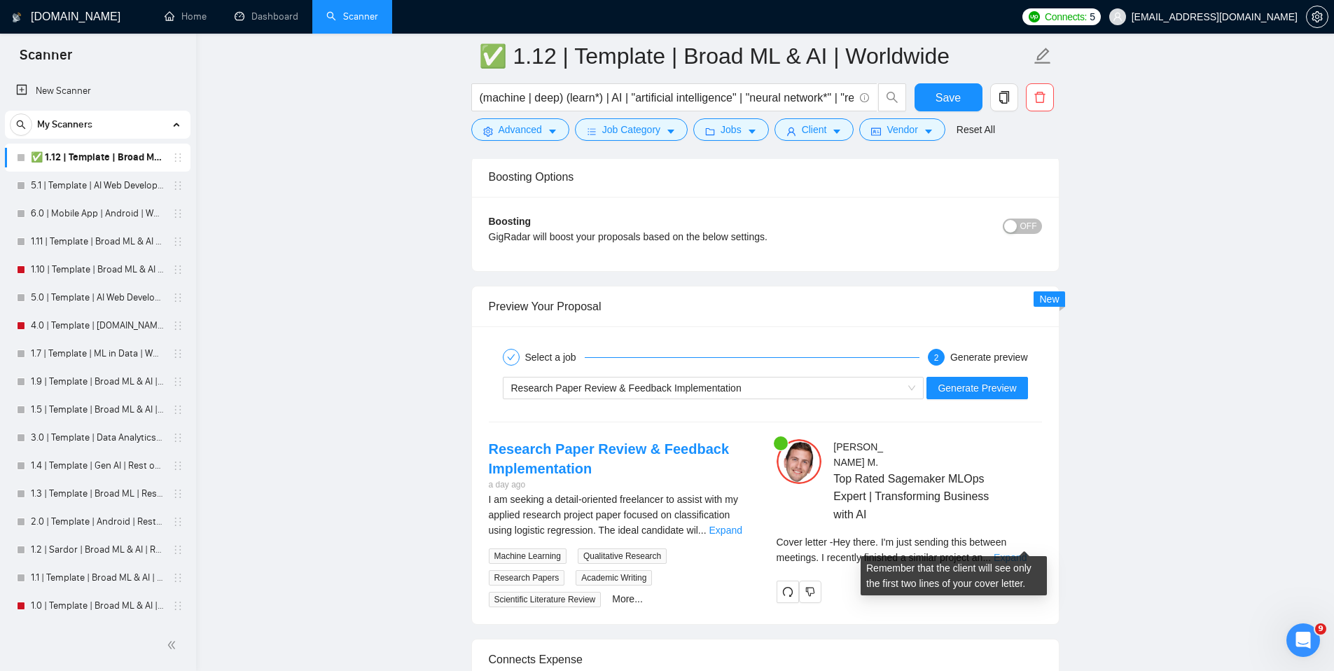
click at [1019, 552] on link "Expand" at bounding box center [1010, 557] width 33 height 11
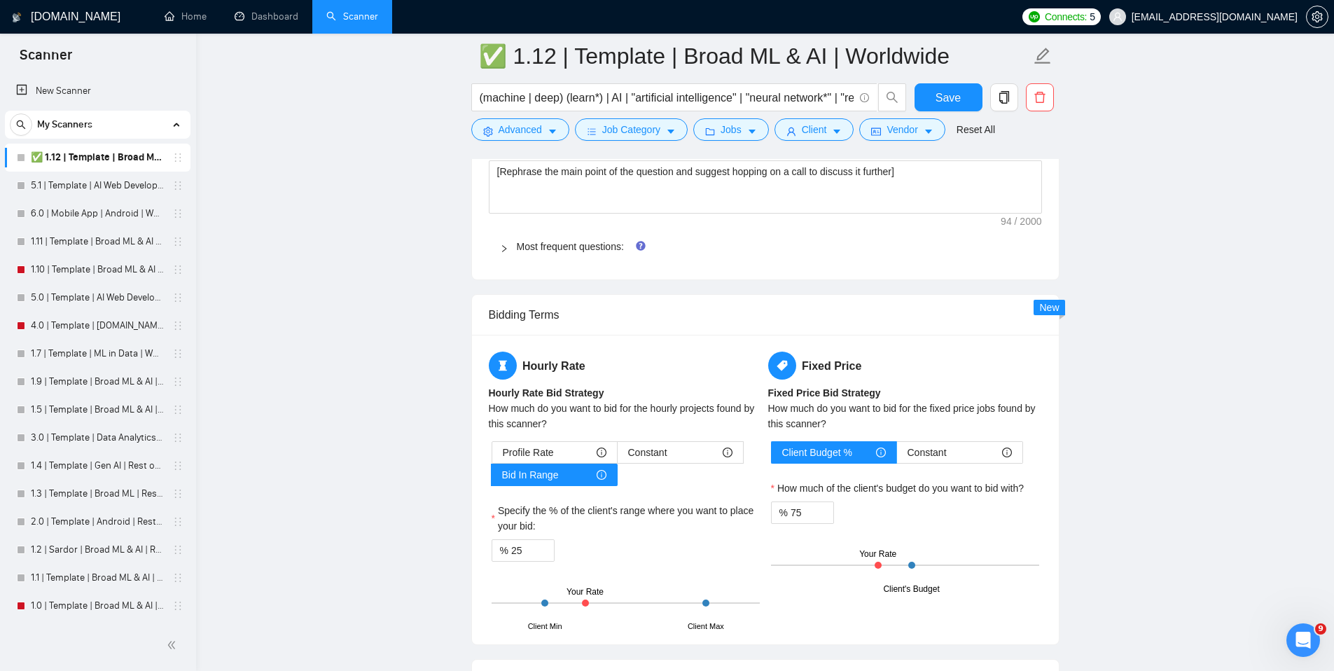
scroll to position [1458, 0]
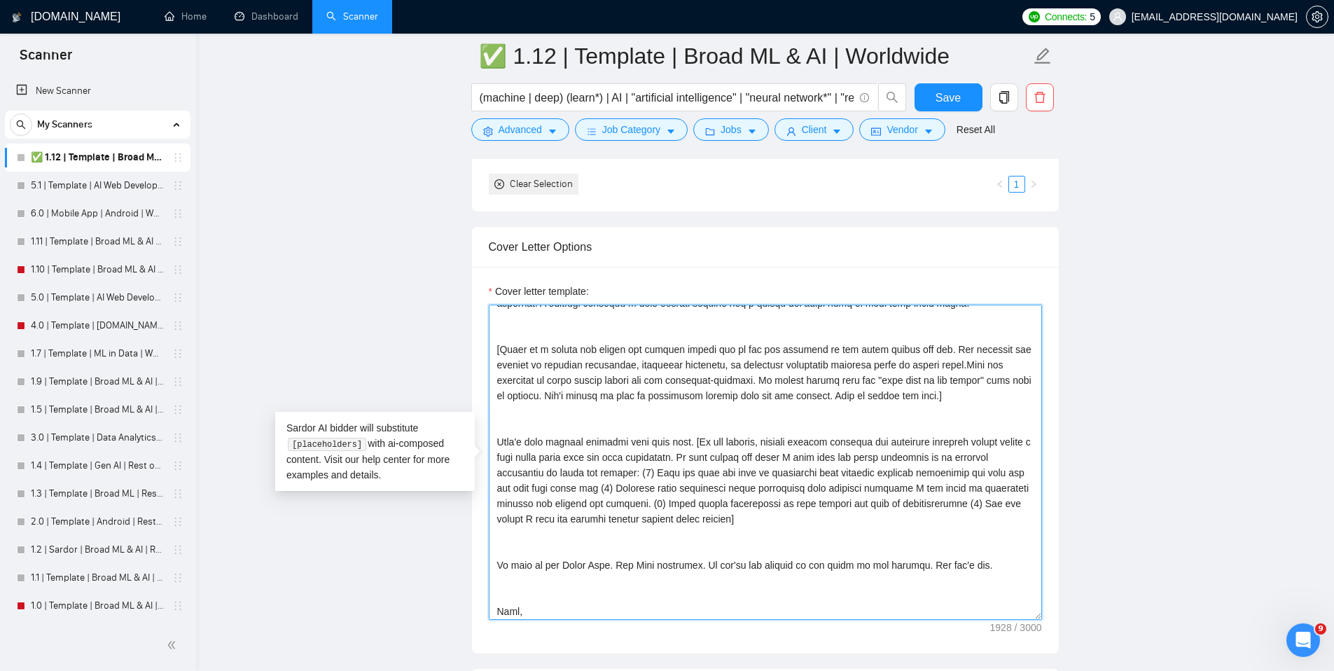
drag, startPoint x: 701, startPoint y: 487, endPoint x: 991, endPoint y: 483, distance: 290.0
click at [991, 483] on textarea "Cover letter template:" at bounding box center [765, 462] width 553 height 315
click at [684, 488] on textarea "Cover letter template:" at bounding box center [765, 462] width 553 height 315
drag, startPoint x: 883, startPoint y: 490, endPoint x: 853, endPoint y: 490, distance: 29.4
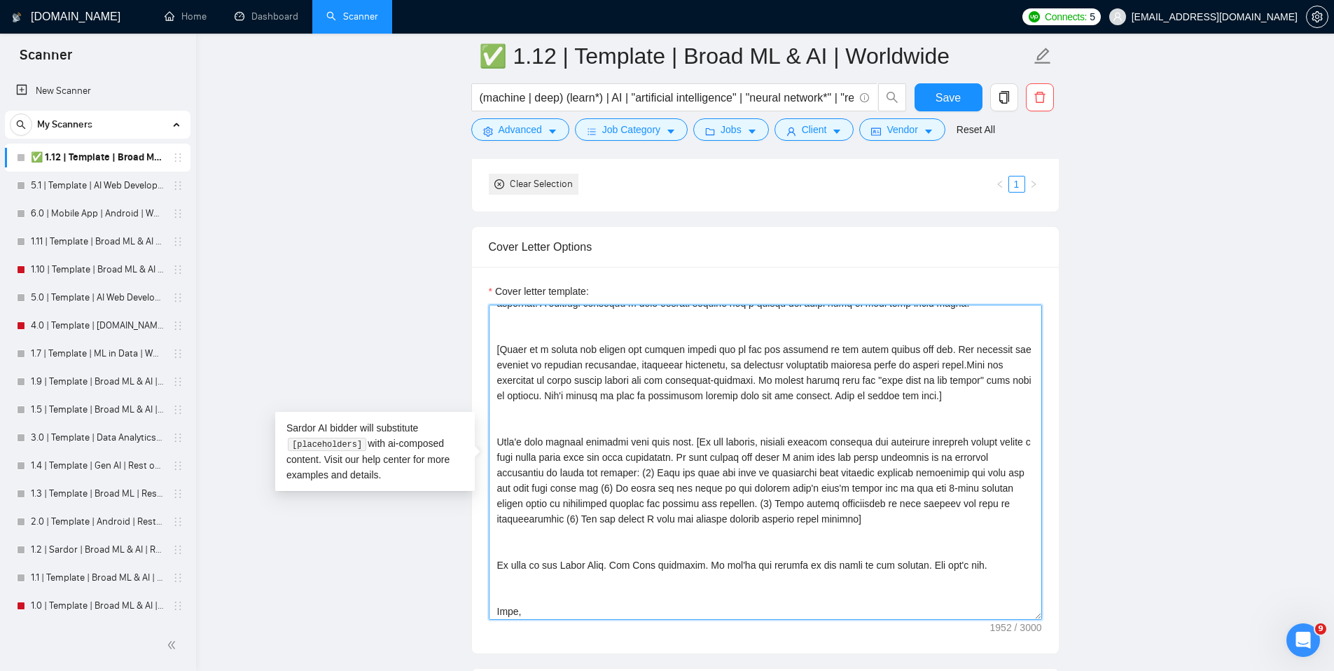
click at [853, 490] on textarea "Cover letter template:" at bounding box center [765, 462] width 553 height 315
click at [1015, 487] on textarea "Cover letter template:" at bounding box center [765, 462] width 553 height 315
click at [691, 506] on textarea "Cover letter template:" at bounding box center [765, 462] width 553 height 315
click at [874, 504] on textarea "Cover letter template:" at bounding box center [765, 462] width 553 height 315
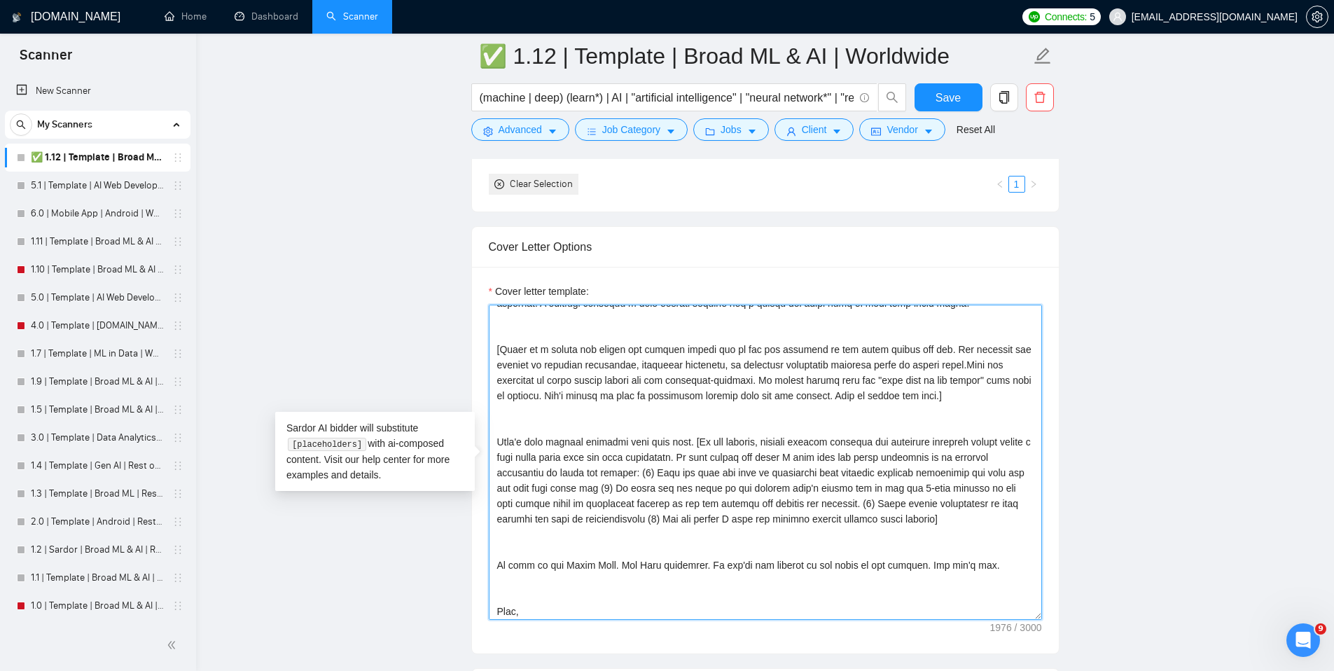
click at [874, 504] on textarea "Cover letter template:" at bounding box center [765, 462] width 553 height 315
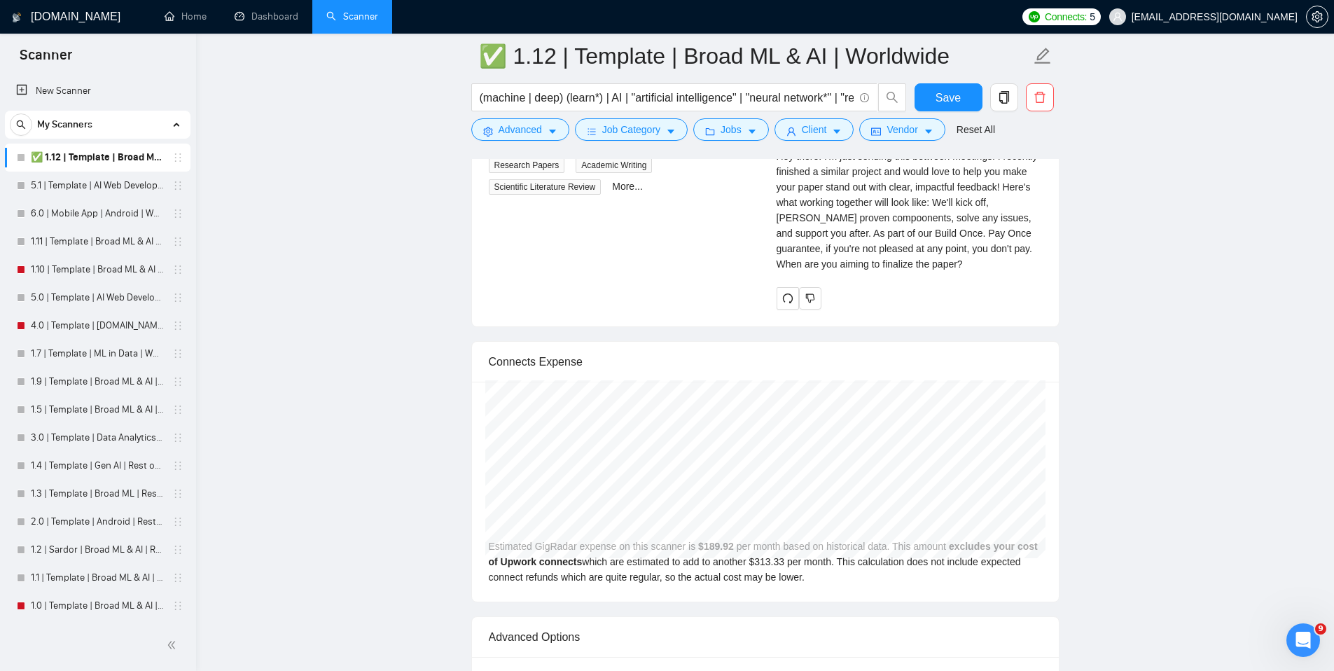
scroll to position [2713, 0]
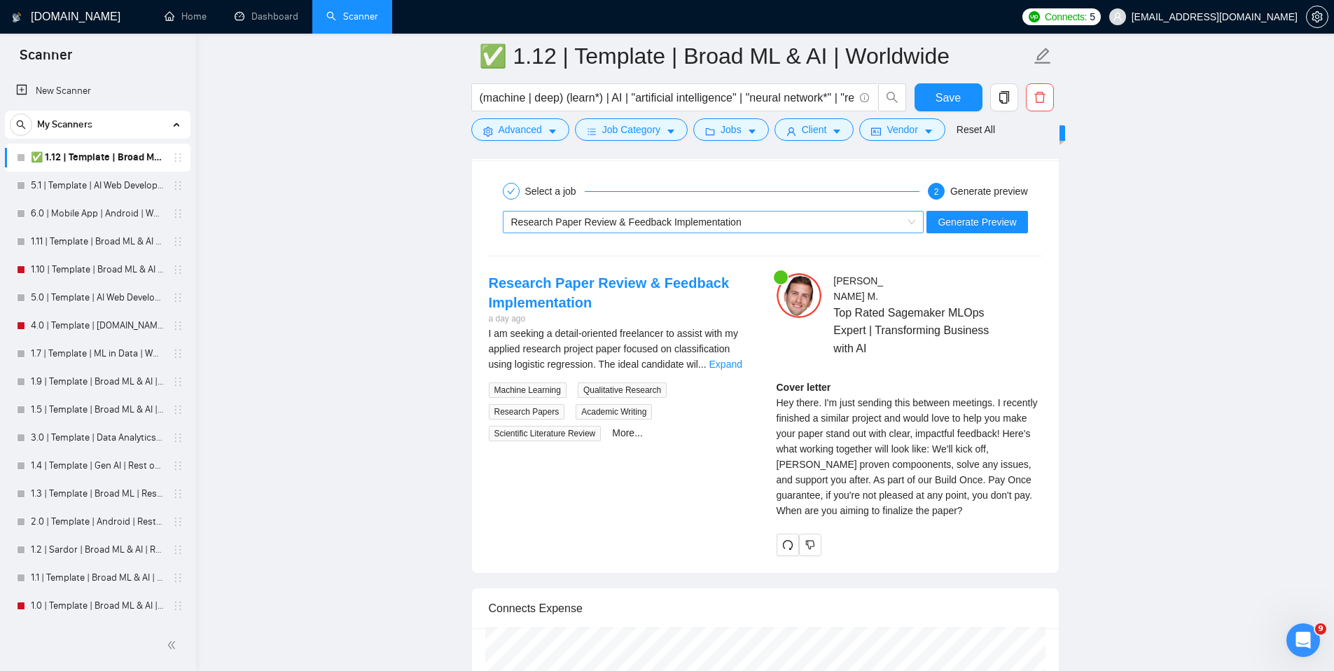
click at [817, 221] on div "Research Paper Review & Feedback Implementation" at bounding box center [707, 222] width 392 height 21
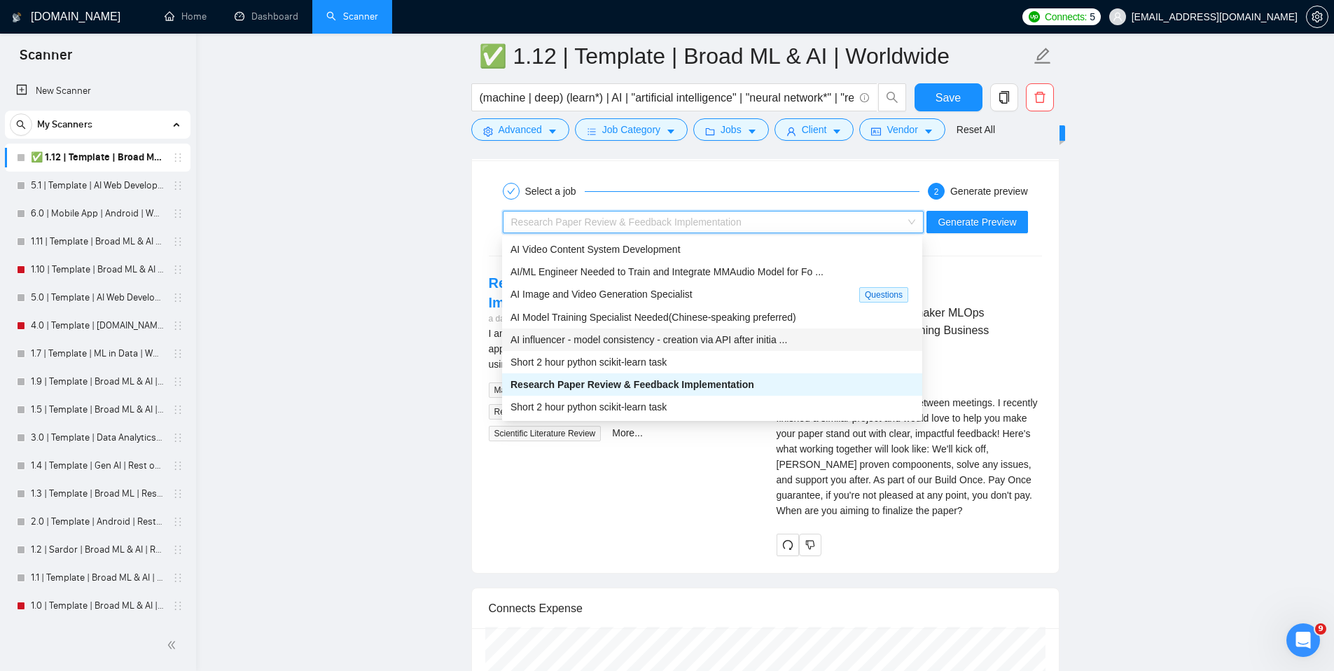
click at [774, 334] on span "AI influencer - model consistency - creation via API after initia ..." at bounding box center [649, 339] width 277 height 11
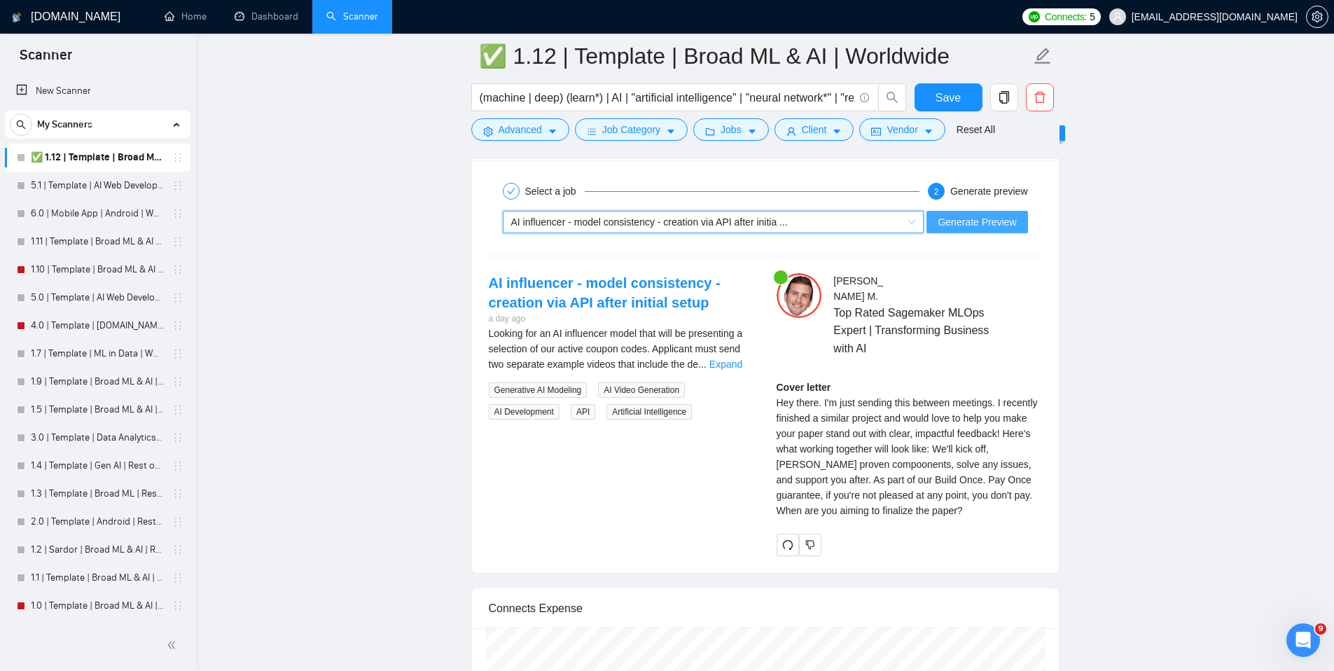
click at [1000, 218] on span "Generate Preview" at bounding box center [977, 221] width 78 height 15
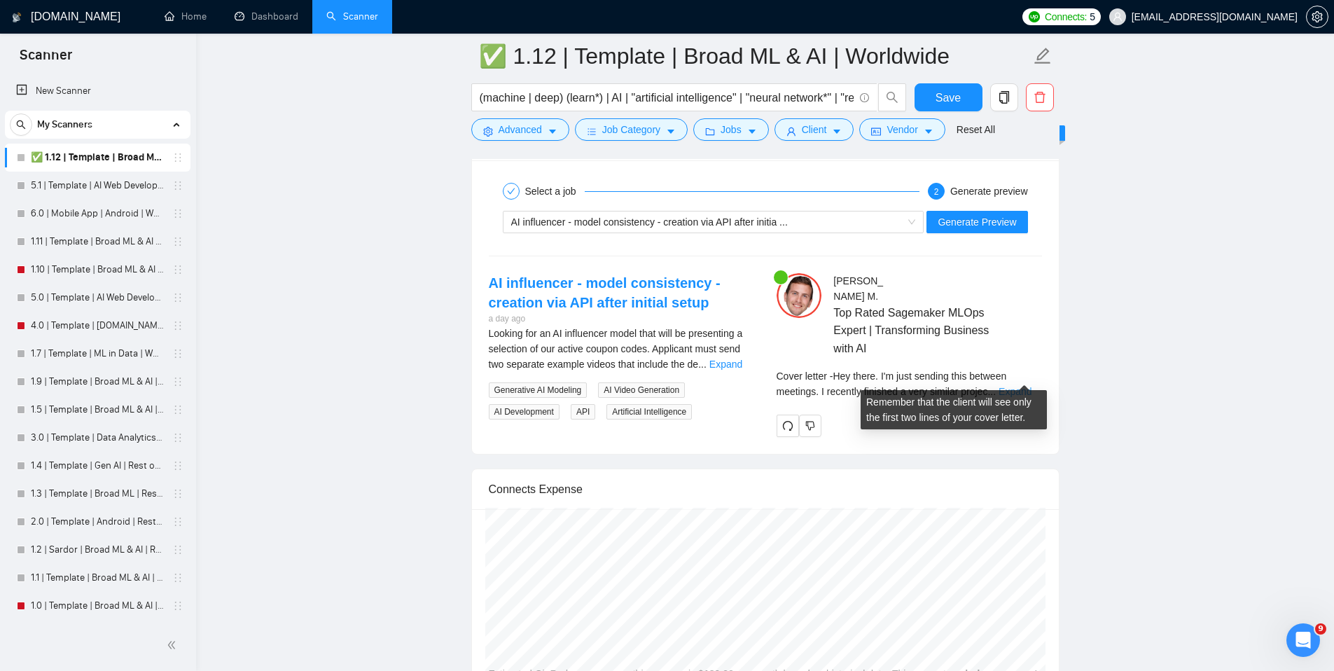
click at [1013, 386] on link "Expand" at bounding box center [1015, 391] width 33 height 11
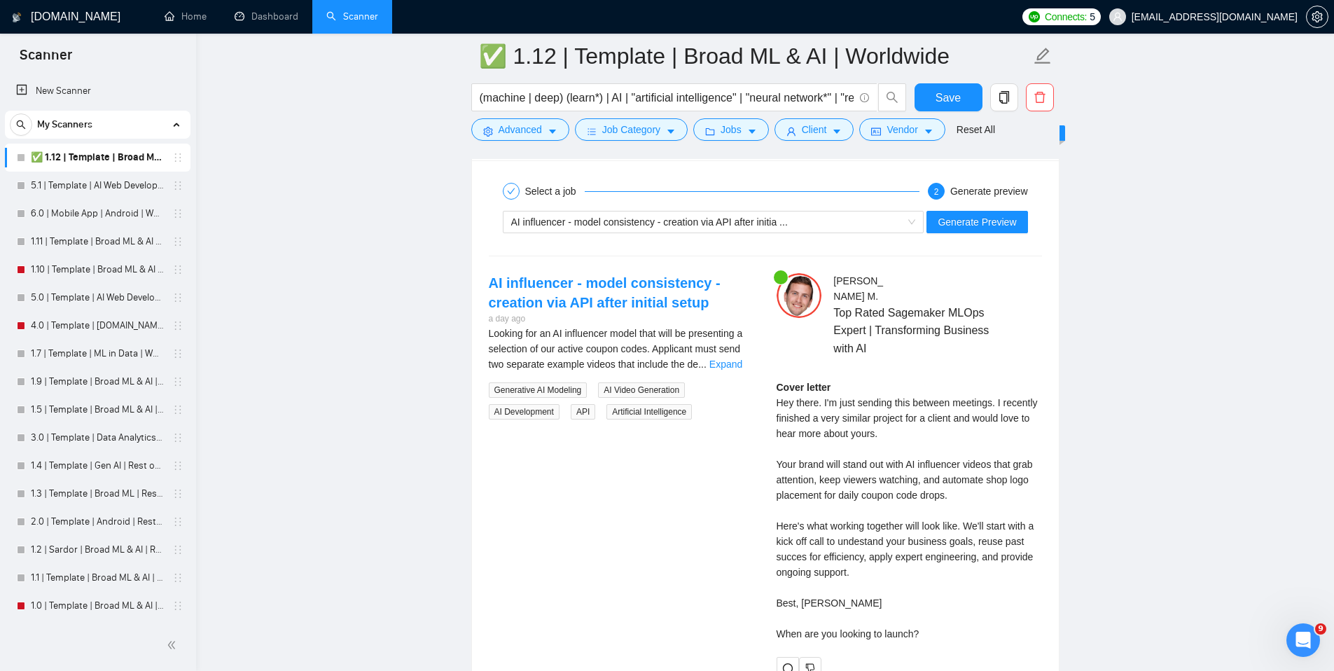
click at [855, 477] on div "Cover letter Hey there. I'm just sending this between meetings. I recently fini…" at bounding box center [909, 511] width 265 height 262
click at [859, 477] on div "Cover letter Hey there. I'm just sending this between meetings. I recently fini…" at bounding box center [909, 511] width 265 height 262
click at [912, 470] on div "Cover letter Hey there. I'm just sending this between meetings. I recently fini…" at bounding box center [909, 511] width 265 height 262
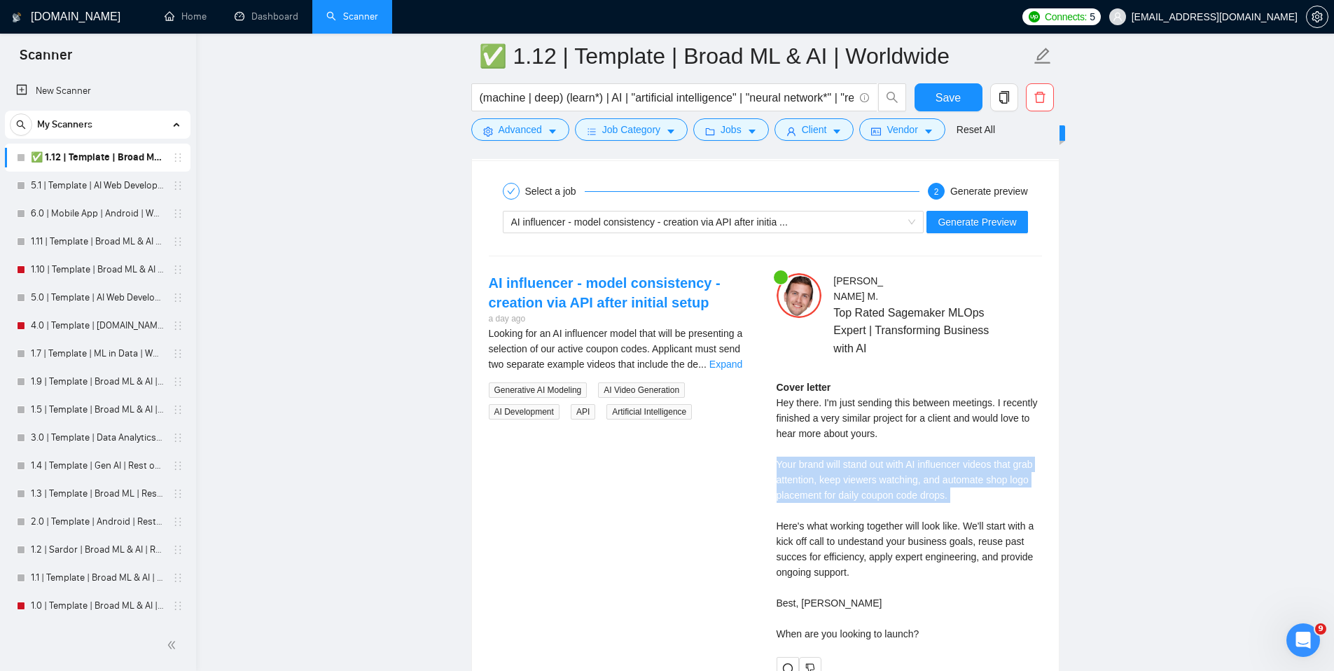
click at [912, 470] on div "Cover letter Hey there. I'm just sending this between meetings. I recently fini…" at bounding box center [909, 511] width 265 height 262
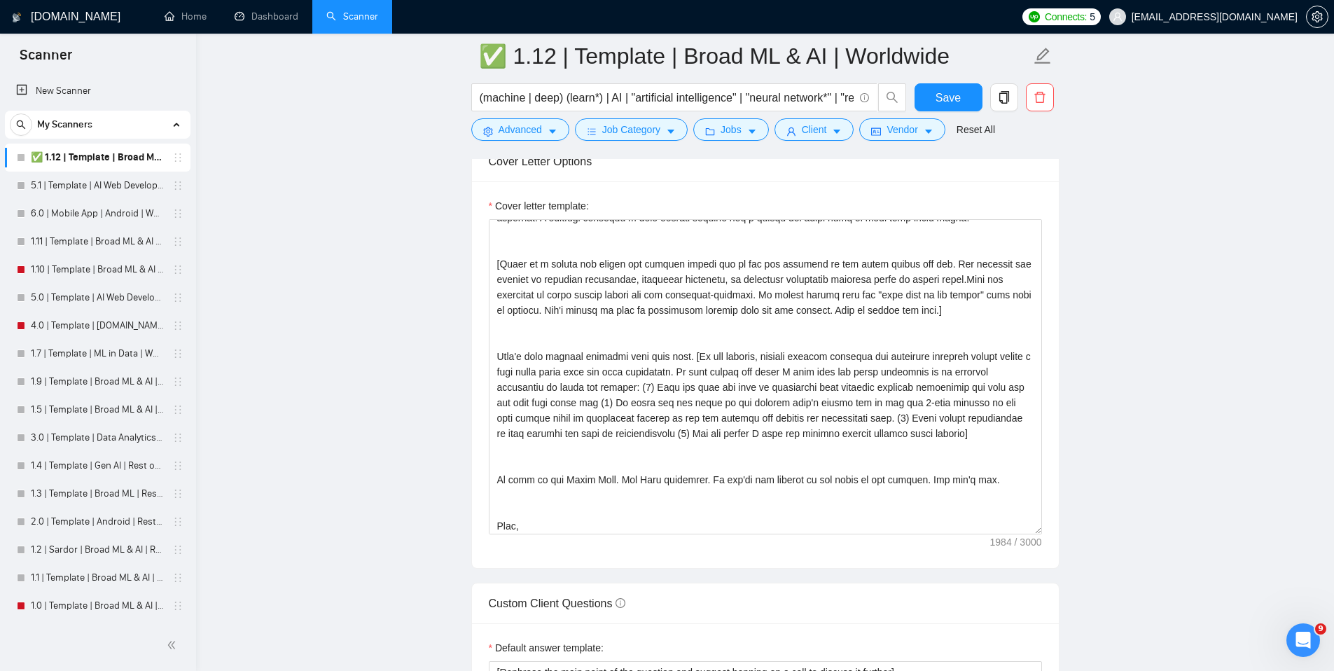
scroll to position [1486, 0]
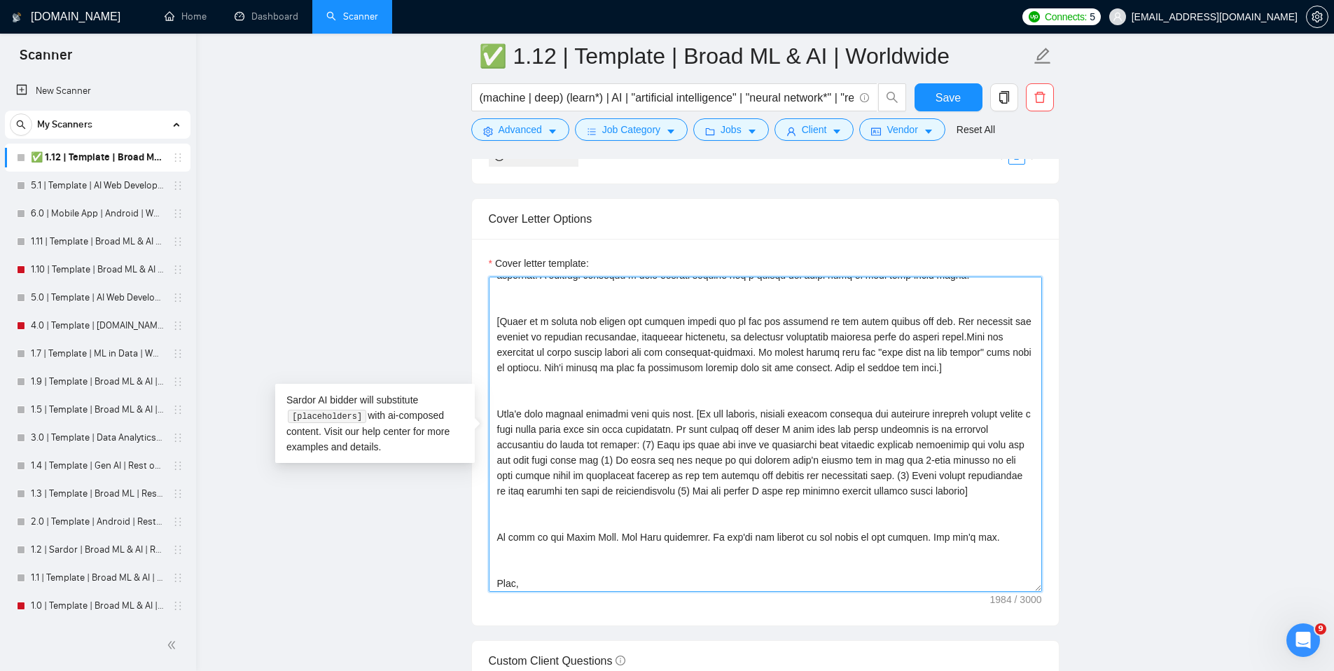
drag, startPoint x: 548, startPoint y: 490, endPoint x: 954, endPoint y: 477, distance: 405.8
click at [954, 477] on textarea "Cover letter template:" at bounding box center [765, 434] width 553 height 315
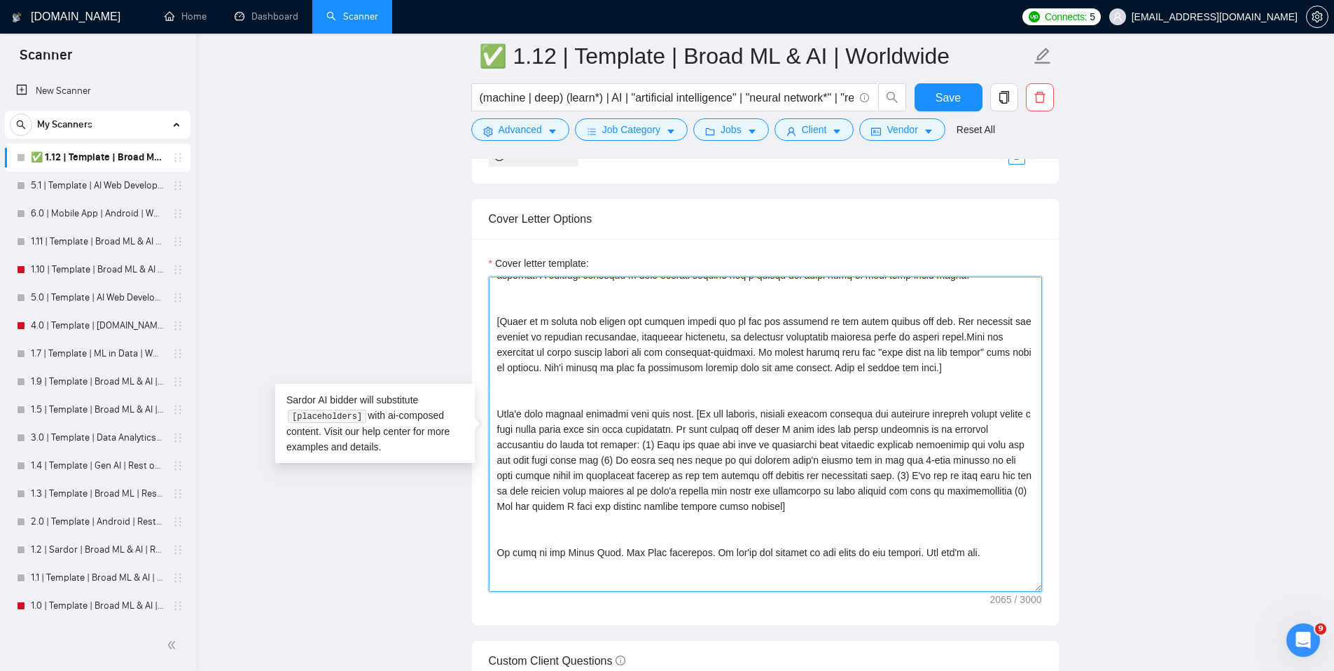
click at [622, 508] on textarea "Cover letter template:" at bounding box center [765, 434] width 553 height 315
drag, startPoint x: 1009, startPoint y: 494, endPoint x: 949, endPoint y: 493, distance: 59.6
click at [949, 493] on textarea "Cover letter template:" at bounding box center [765, 434] width 553 height 315
click at [607, 508] on textarea "Cover letter template:" at bounding box center [765, 434] width 553 height 315
click at [782, 466] on textarea "Cover letter template:" at bounding box center [765, 434] width 553 height 315
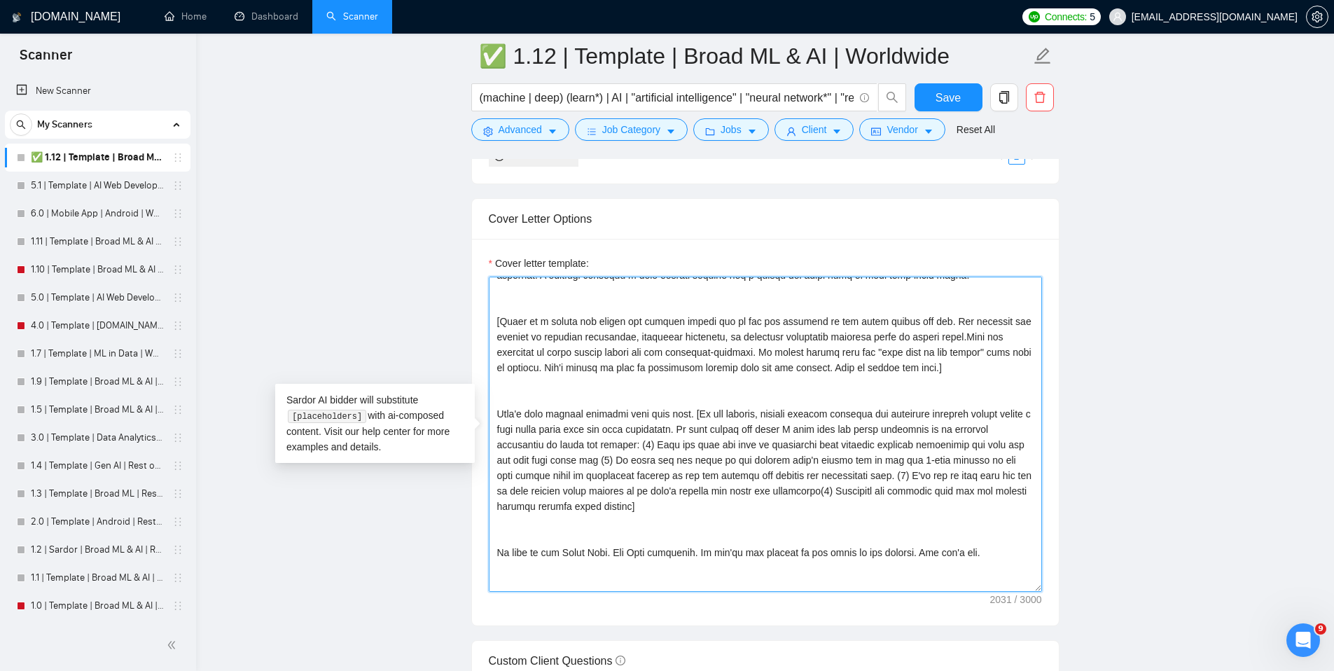
click at [939, 445] on textarea "Cover letter template:" at bounding box center [765, 434] width 553 height 315
click at [1010, 448] on textarea "Cover letter template:" at bounding box center [765, 434] width 553 height 315
click at [1002, 448] on textarea "Cover letter template:" at bounding box center [765, 434] width 553 height 315
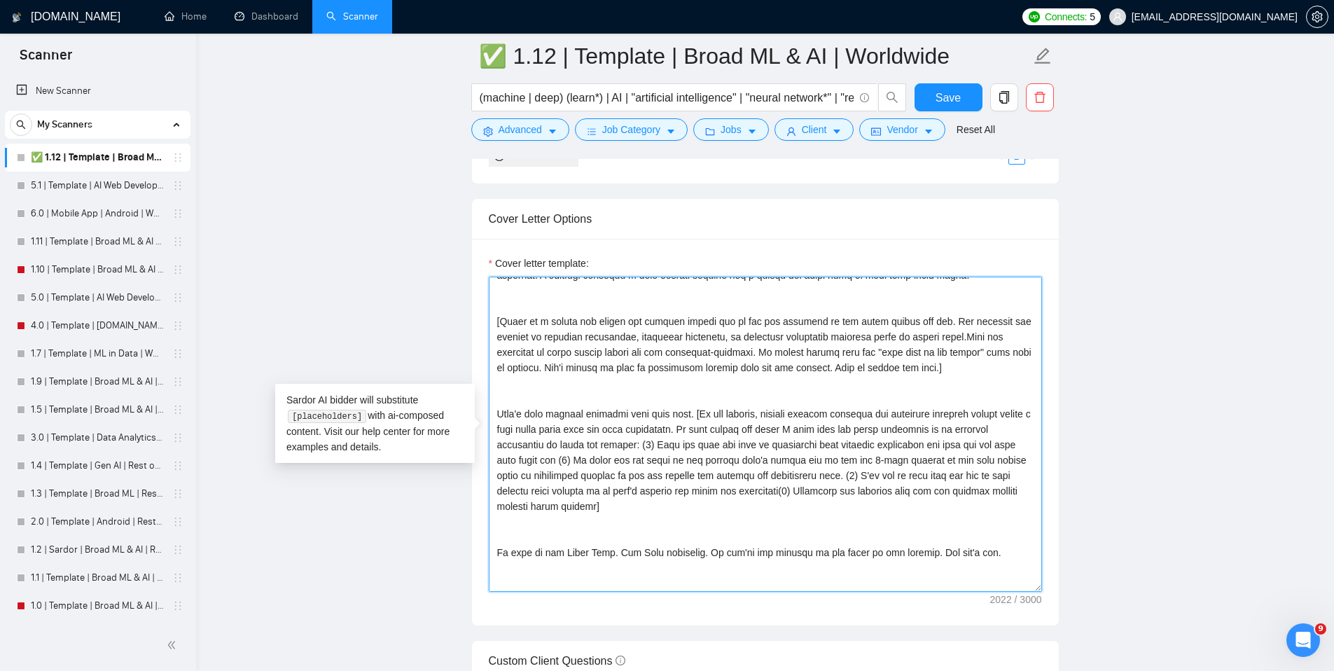
click at [1002, 448] on textarea "Cover letter template:" at bounding box center [765, 434] width 553 height 315
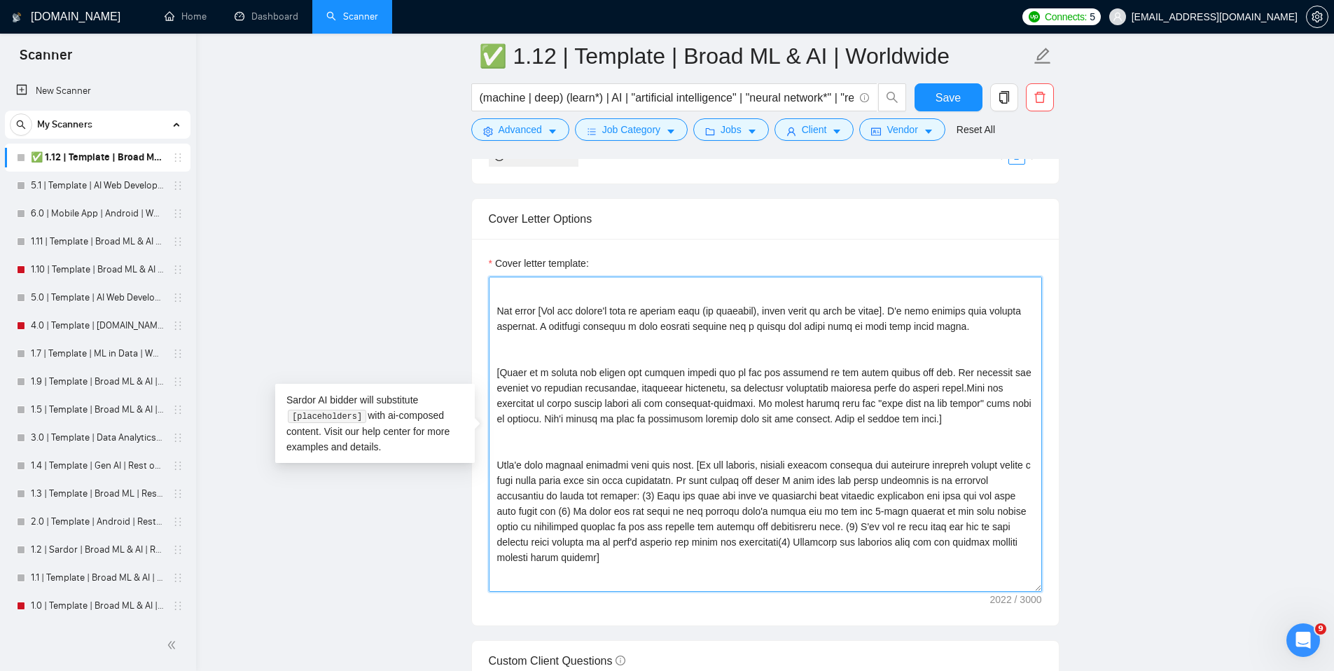
scroll to position [30, 0]
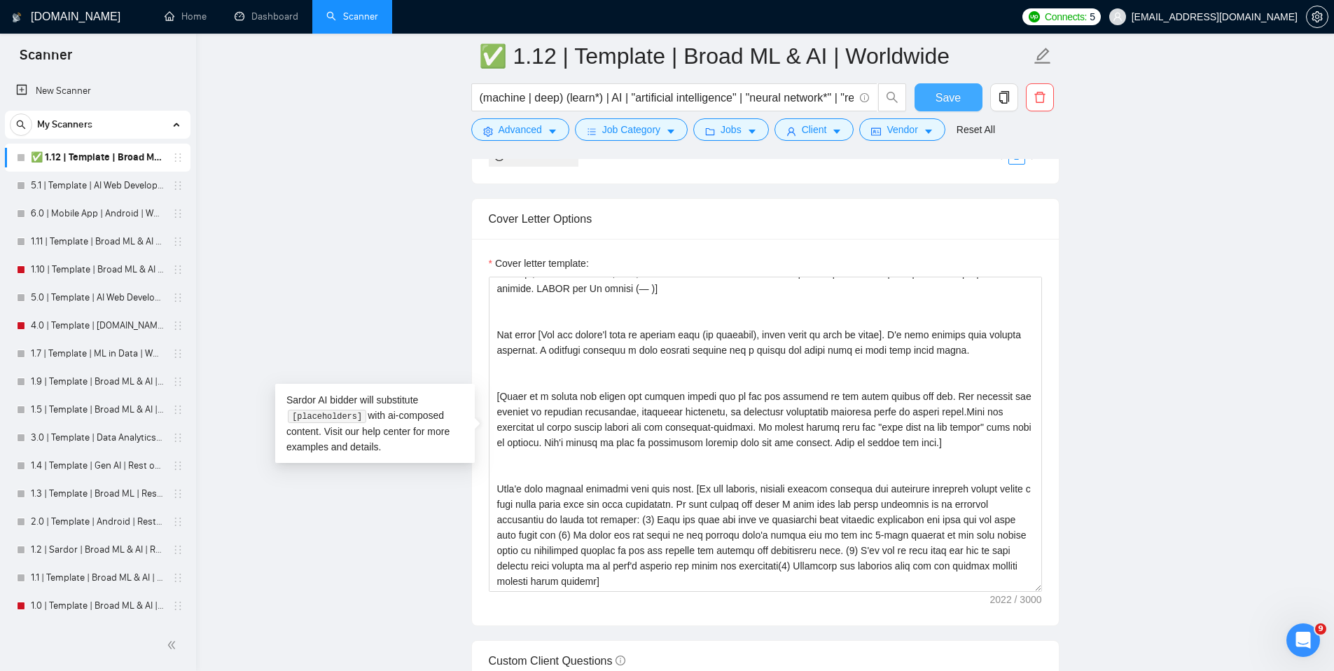
click at [957, 92] on span "Save" at bounding box center [948, 98] width 25 height 18
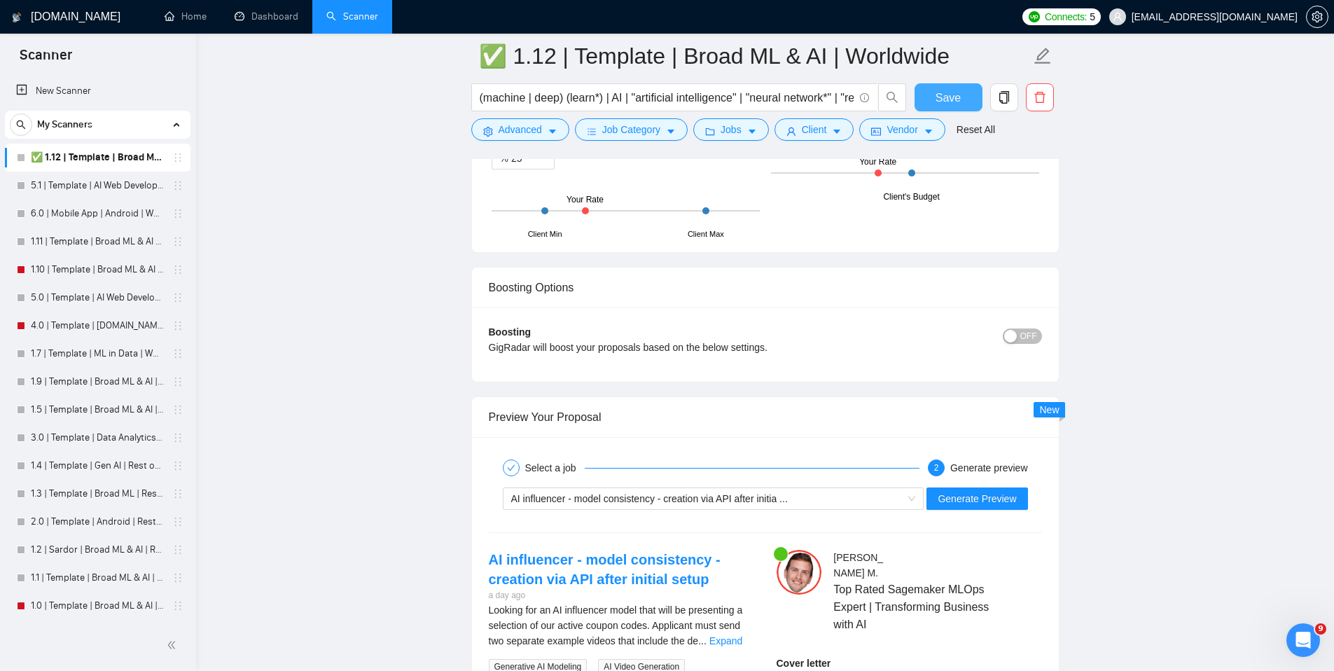
scroll to position [2186, 0]
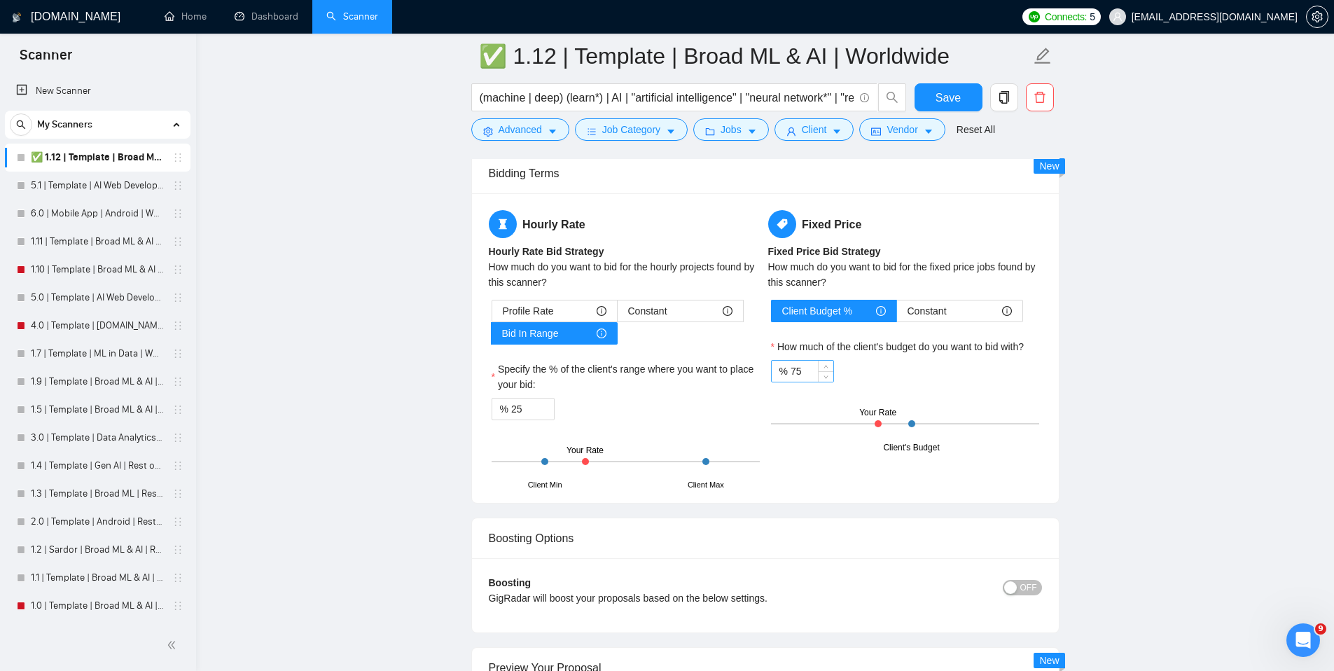
click at [808, 364] on input "75" at bounding box center [812, 371] width 43 height 21
click at [805, 368] on input "75" at bounding box center [812, 371] width 43 height 21
click at [829, 365] on span "up" at bounding box center [826, 368] width 8 height 8
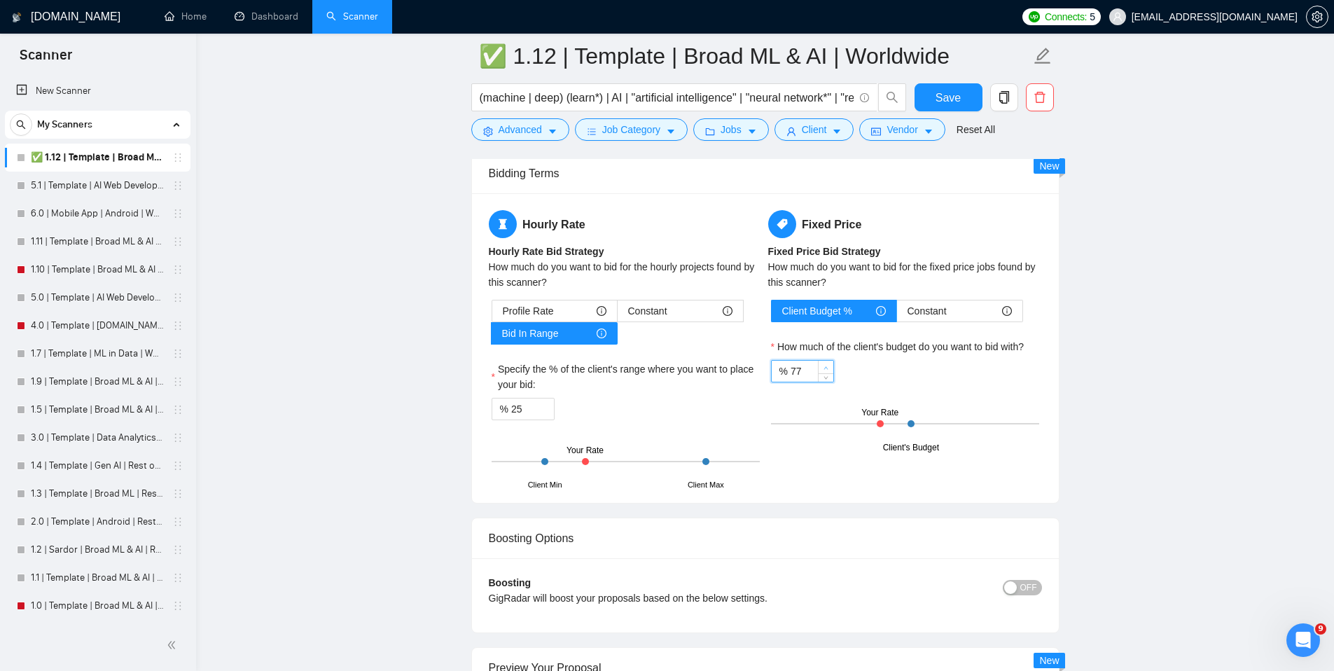
click at [829, 365] on span "up" at bounding box center [826, 368] width 8 height 8
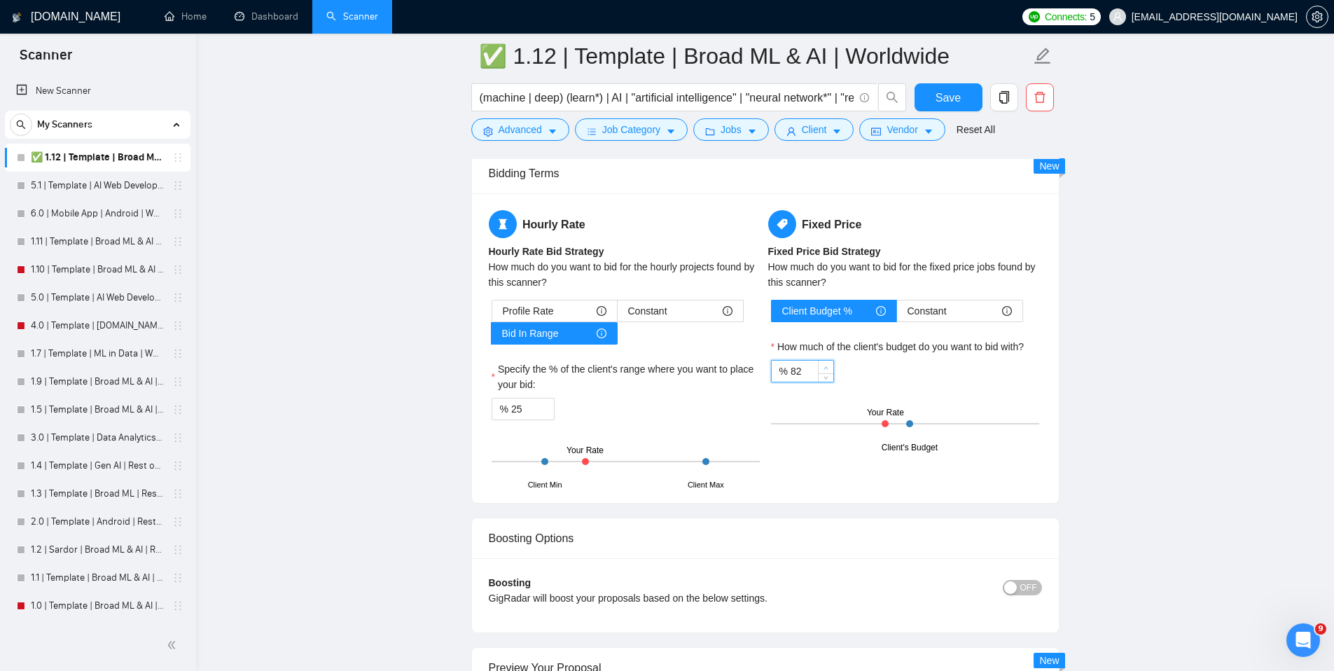
click at [829, 365] on span "up" at bounding box center [826, 368] width 8 height 8
click at [805, 367] on input "87" at bounding box center [812, 371] width 43 height 21
type input "100"
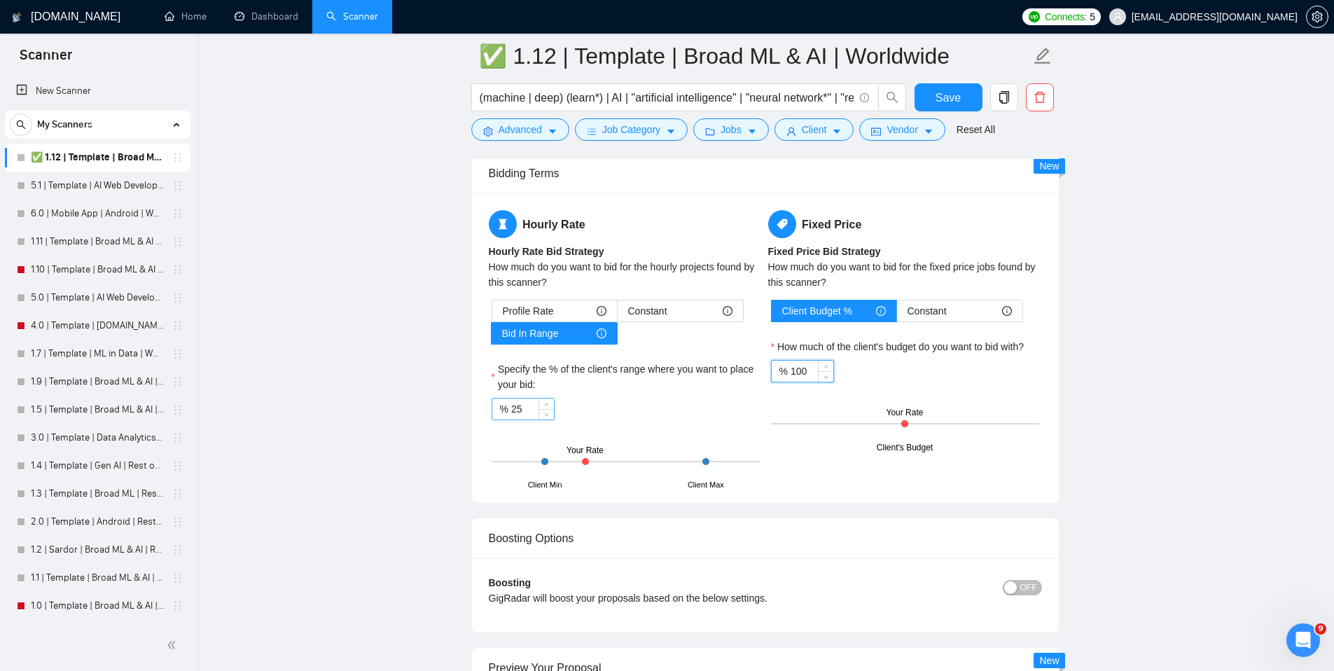
click at [515, 407] on input "25" at bounding box center [532, 409] width 43 height 21
click at [566, 306] on div "Profile Rate" at bounding box center [555, 310] width 104 height 21
click at [492, 314] on input "Profile Rate" at bounding box center [492, 314] width 0 height 0
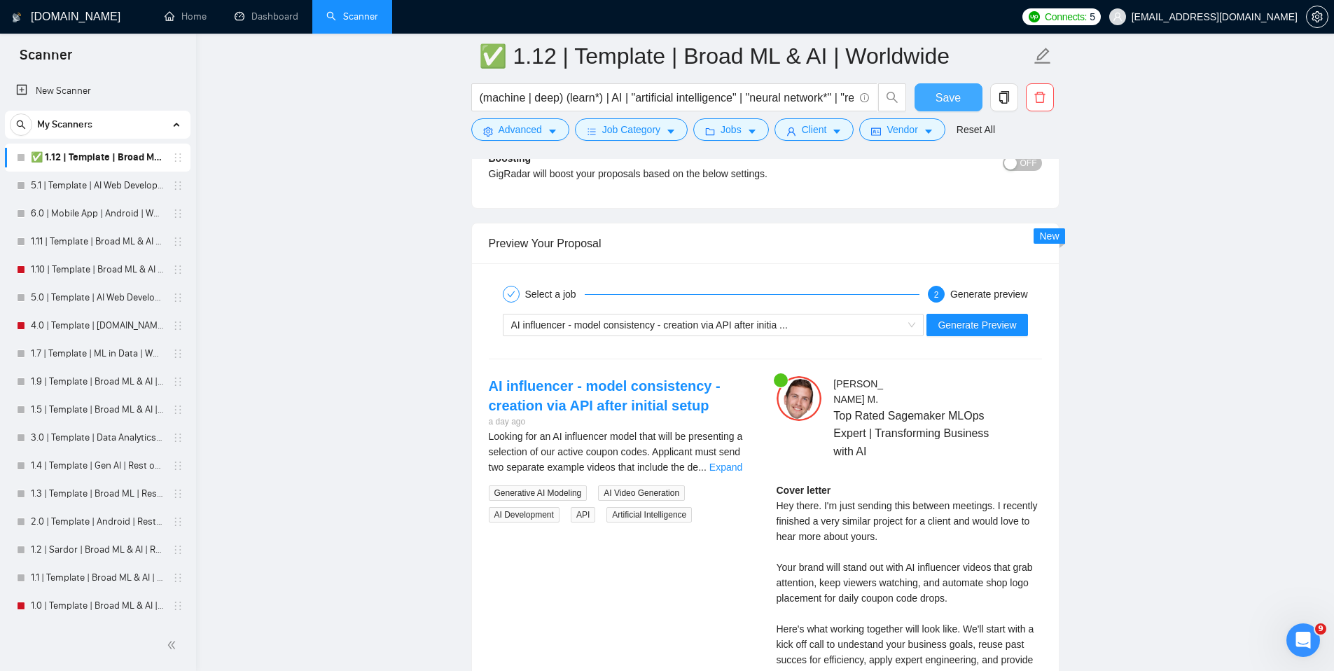
click at [958, 99] on span "Save" at bounding box center [948, 98] width 25 height 18
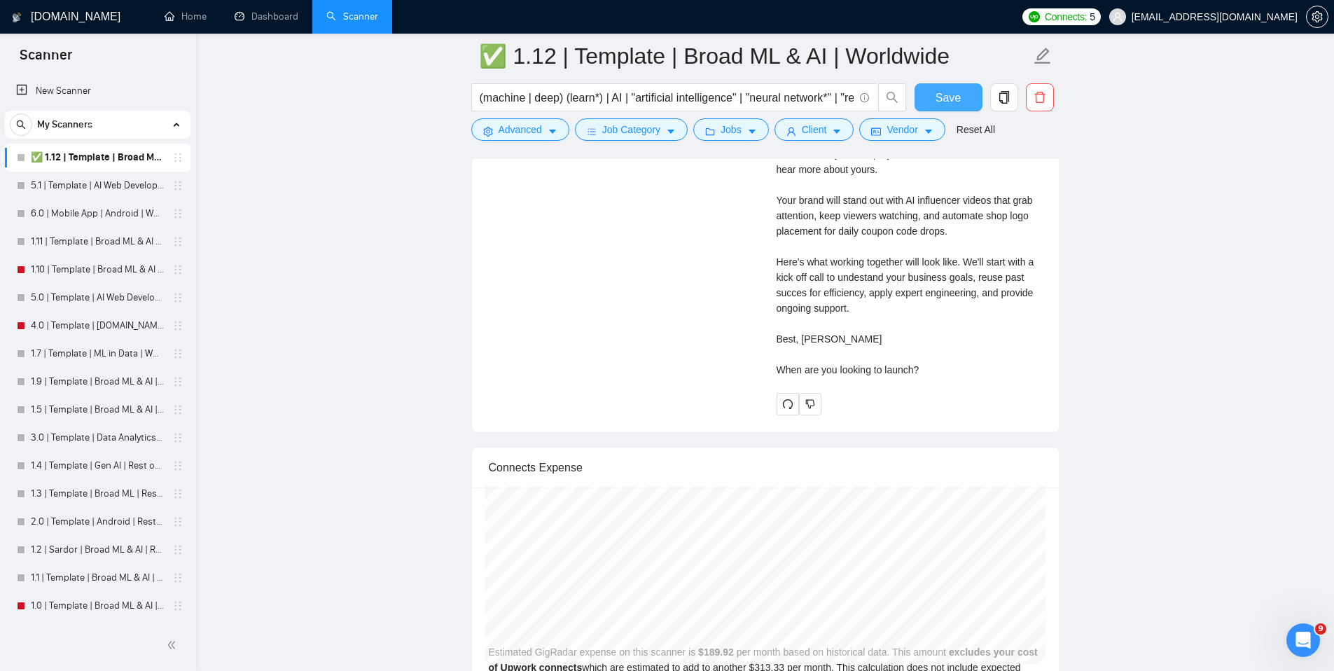
scroll to position [2628, 0]
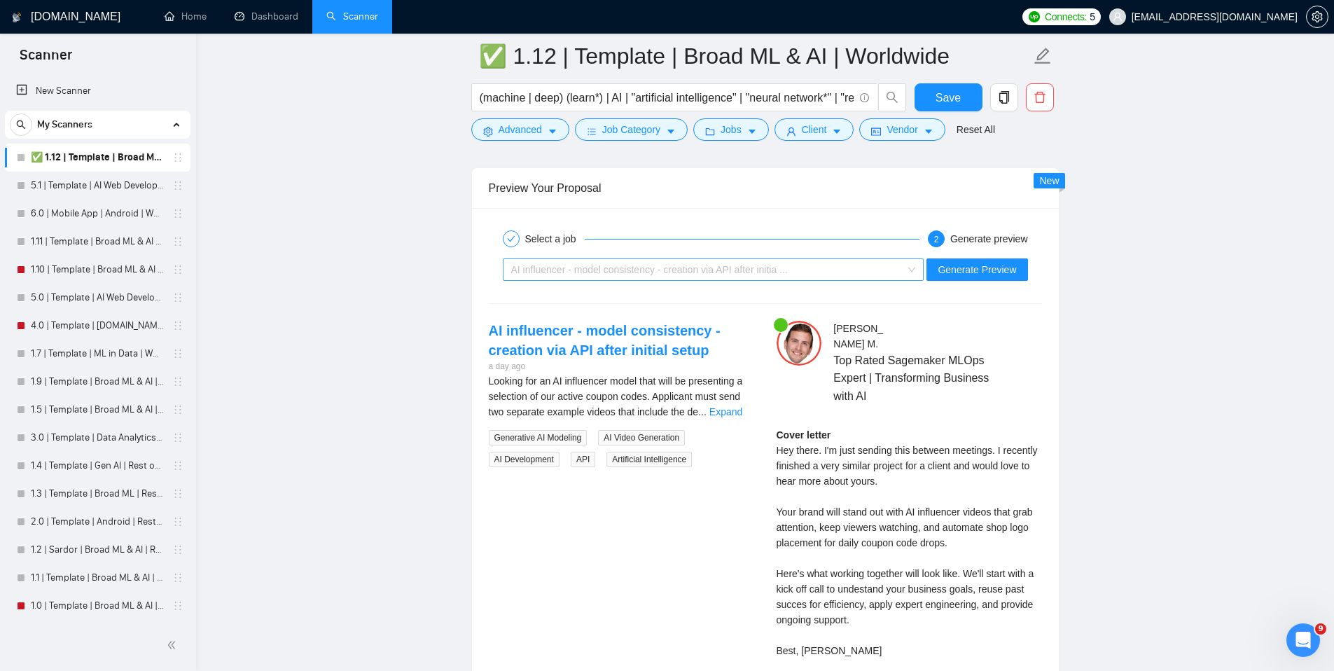
click at [872, 277] on div "AI influencer - model consistency - creation via API after initia ..." at bounding box center [707, 269] width 392 height 21
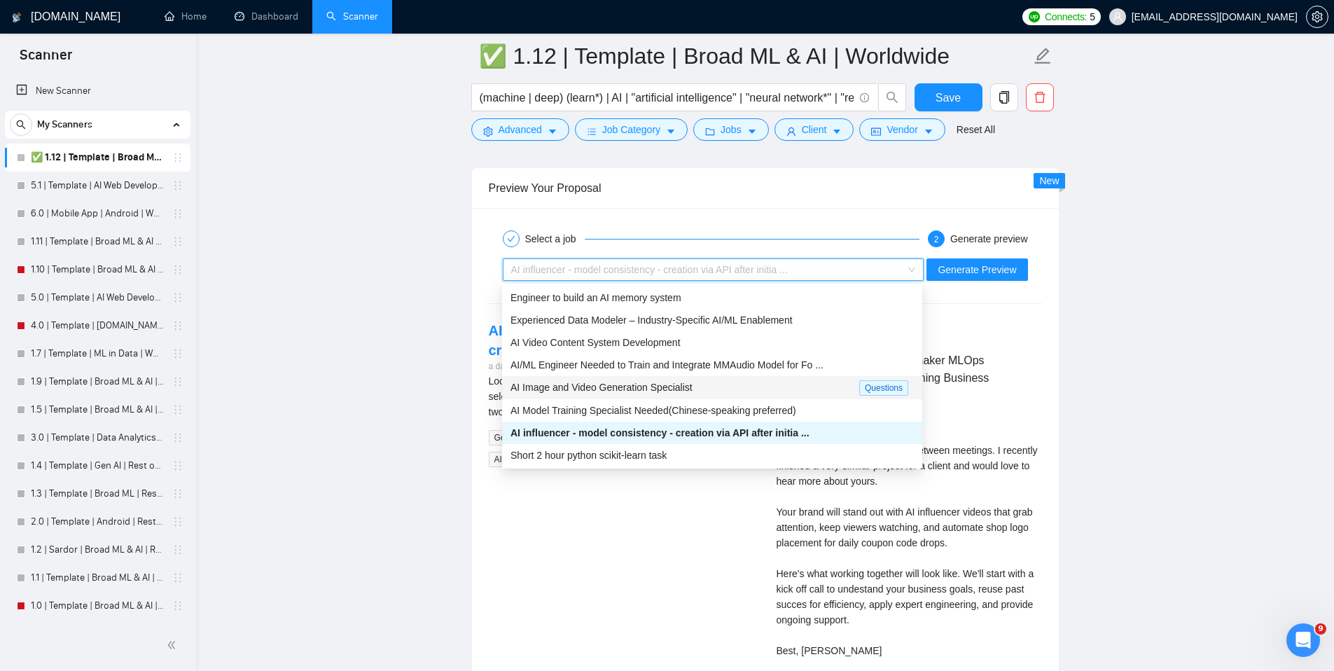
click at [816, 380] on div "AI Image and Video Generation Specialist" at bounding box center [685, 388] width 349 height 16
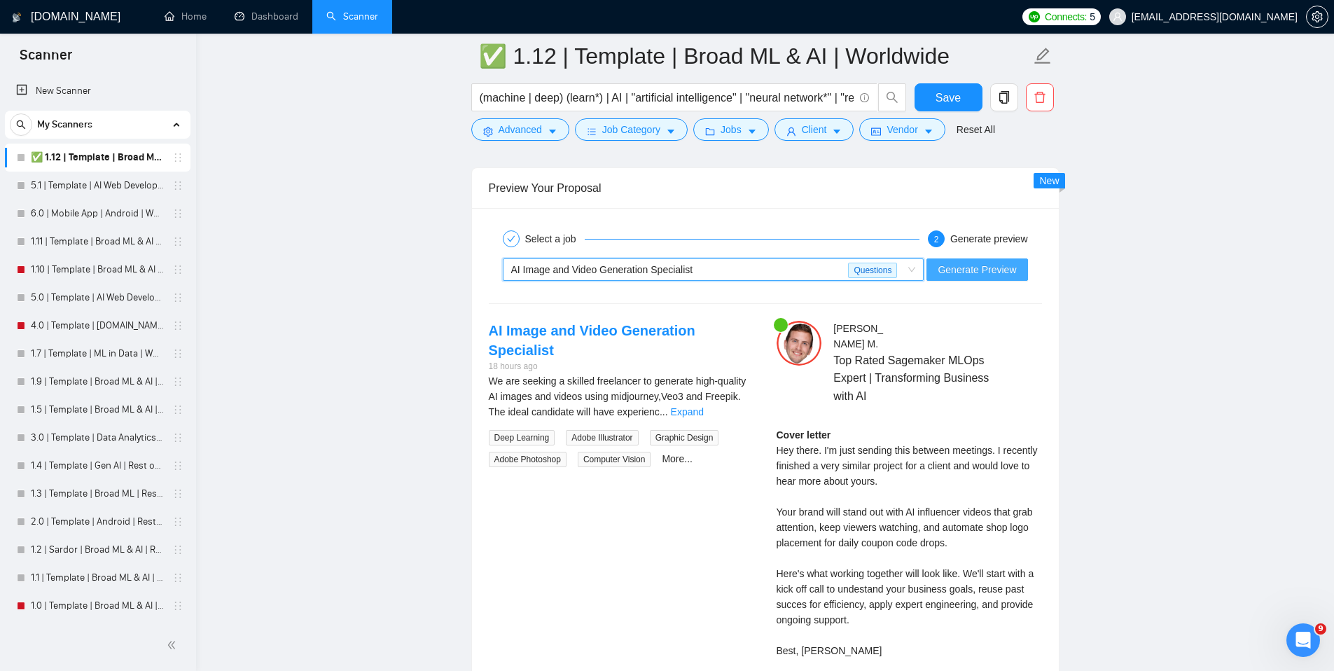
click at [959, 262] on span "Generate Preview" at bounding box center [977, 269] width 78 height 15
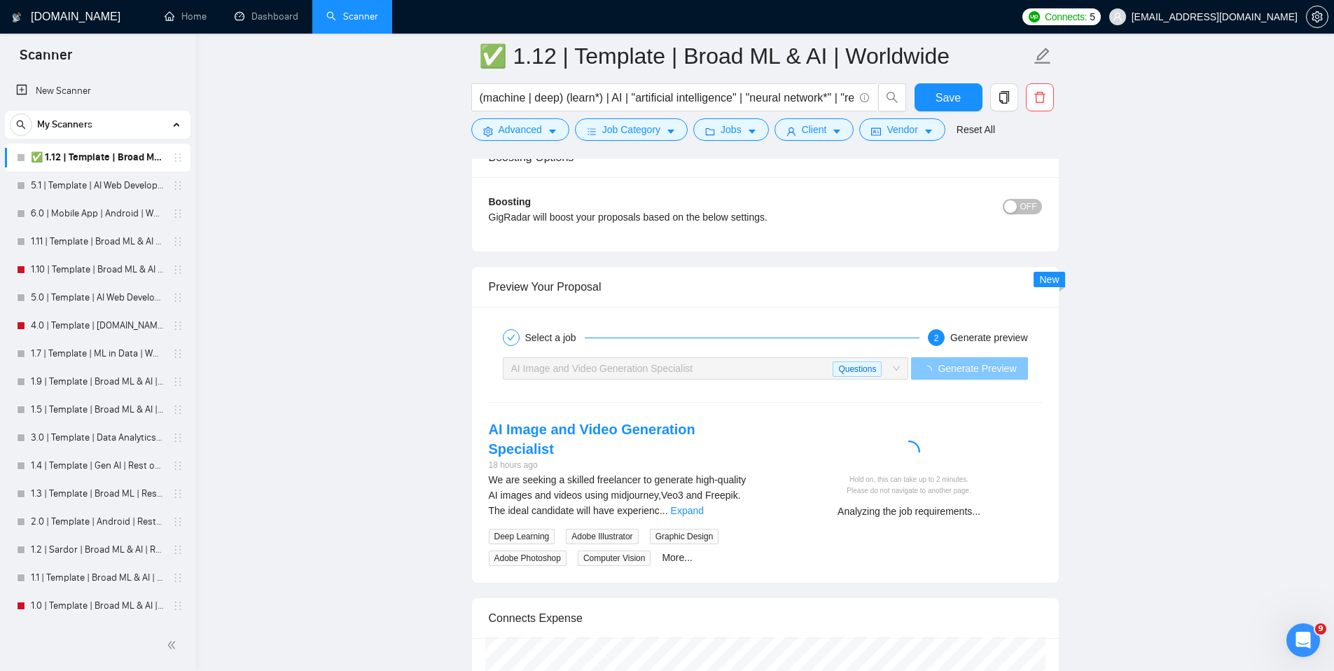
scroll to position [2517, 0]
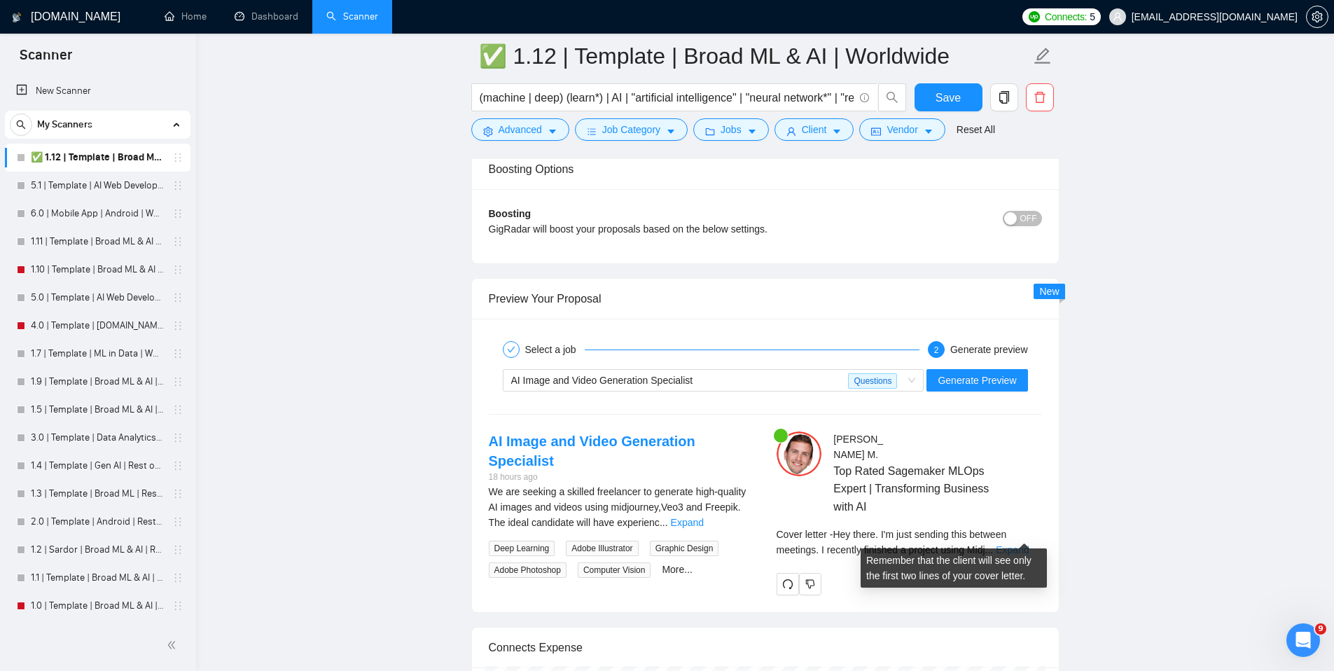
click at [1027, 544] on link "Expand" at bounding box center [1012, 549] width 33 height 11
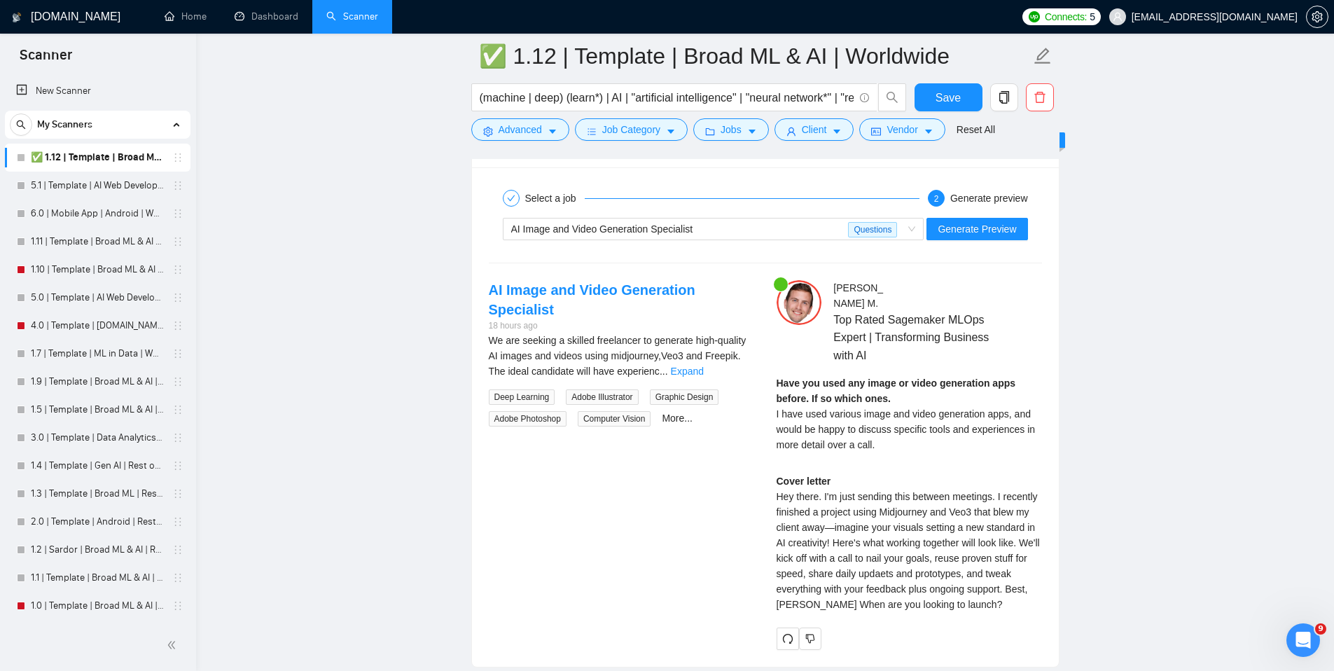
scroll to position [2707, 0]
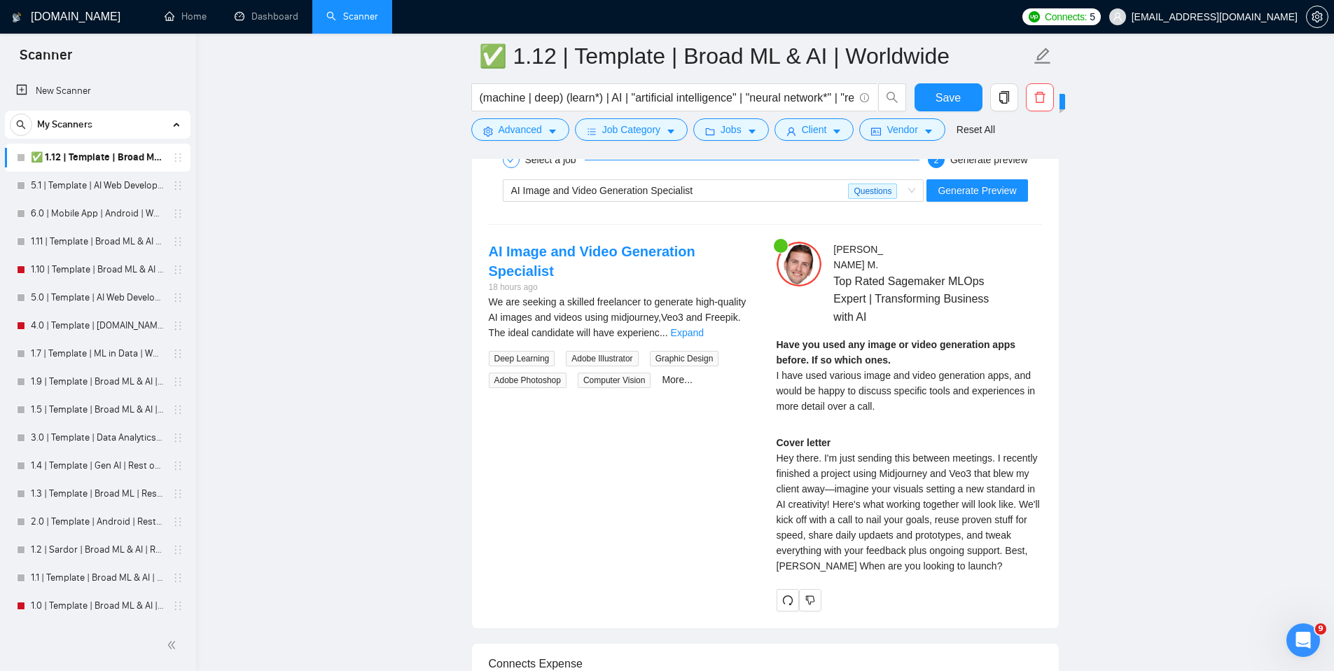
click at [822, 532] on div "Cover letter Hey there. I'm just sending this between meetings. I recently fini…" at bounding box center [909, 504] width 265 height 139
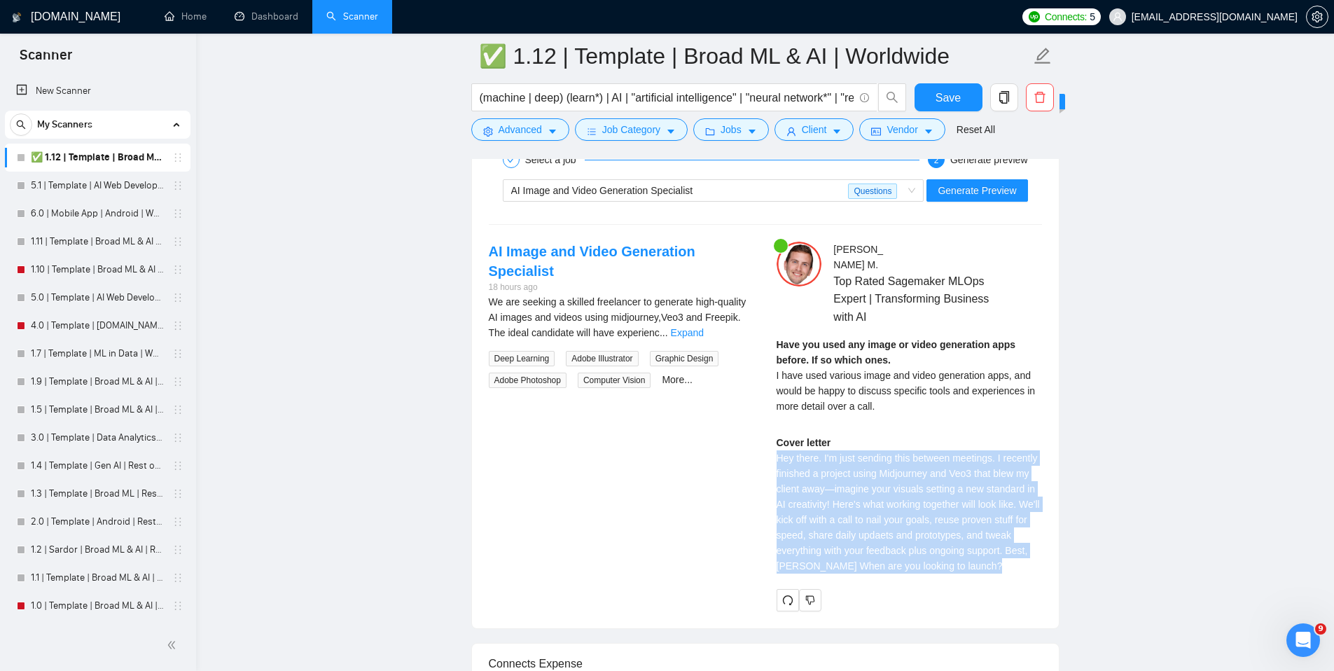
click at [822, 532] on div "Cover letter Hey there. I'm just sending this between meetings. I recently fini…" at bounding box center [909, 504] width 265 height 139
click at [946, 534] on div "Cover letter Hey there. I'm just sending this between meetings. I recently fini…" at bounding box center [909, 504] width 265 height 139
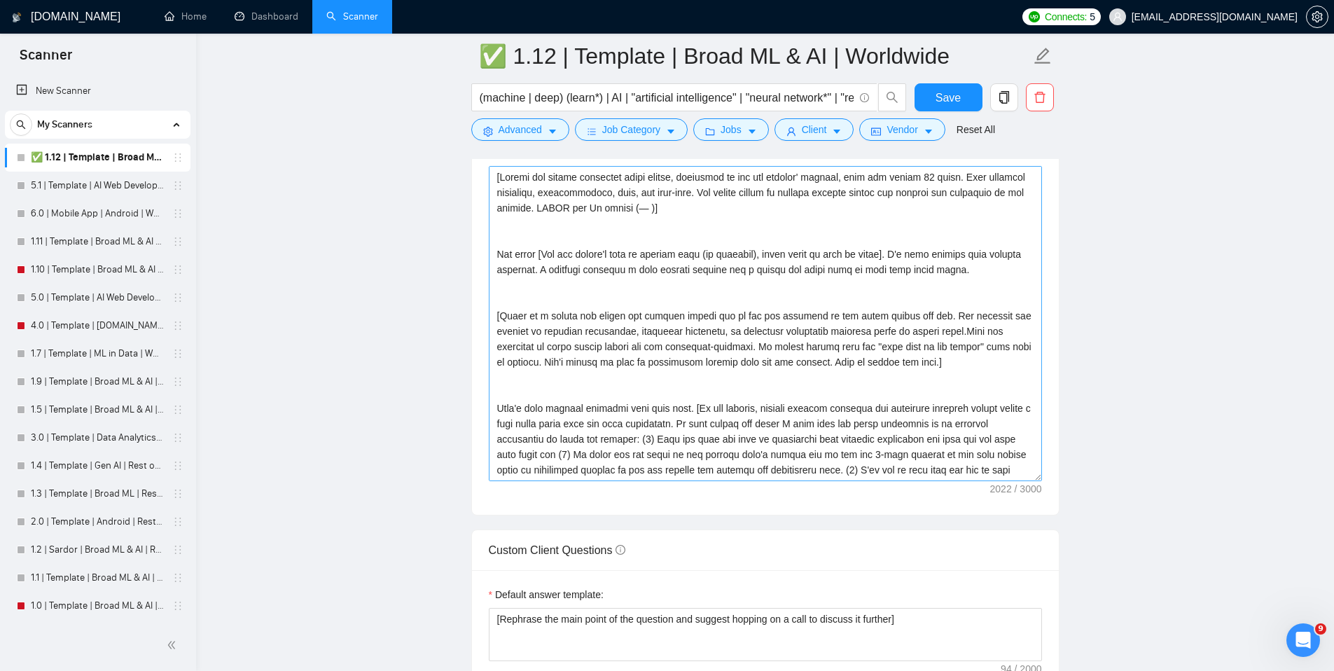
scroll to position [1590, 0]
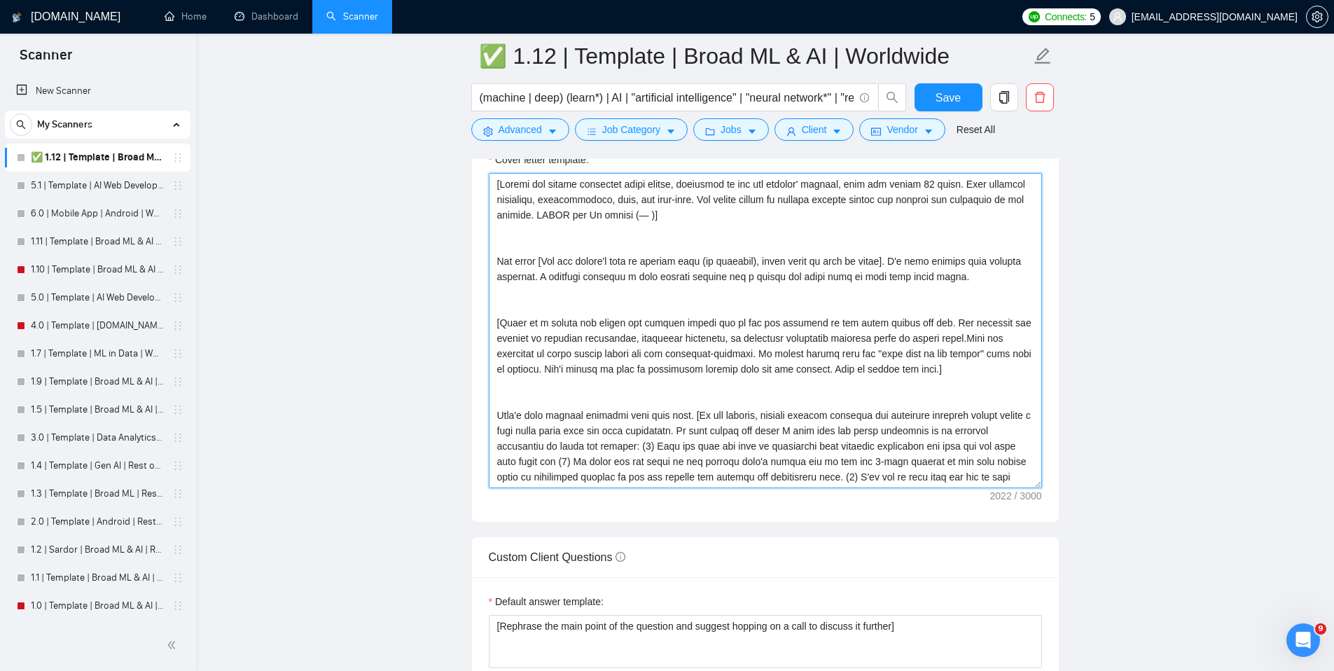
click at [812, 339] on textarea "Cover letter template:" at bounding box center [765, 330] width 553 height 315
click at [834, 333] on textarea "Cover letter template:" at bounding box center [765, 330] width 553 height 315
click at [998, 339] on textarea "Cover letter template:" at bounding box center [765, 330] width 553 height 315
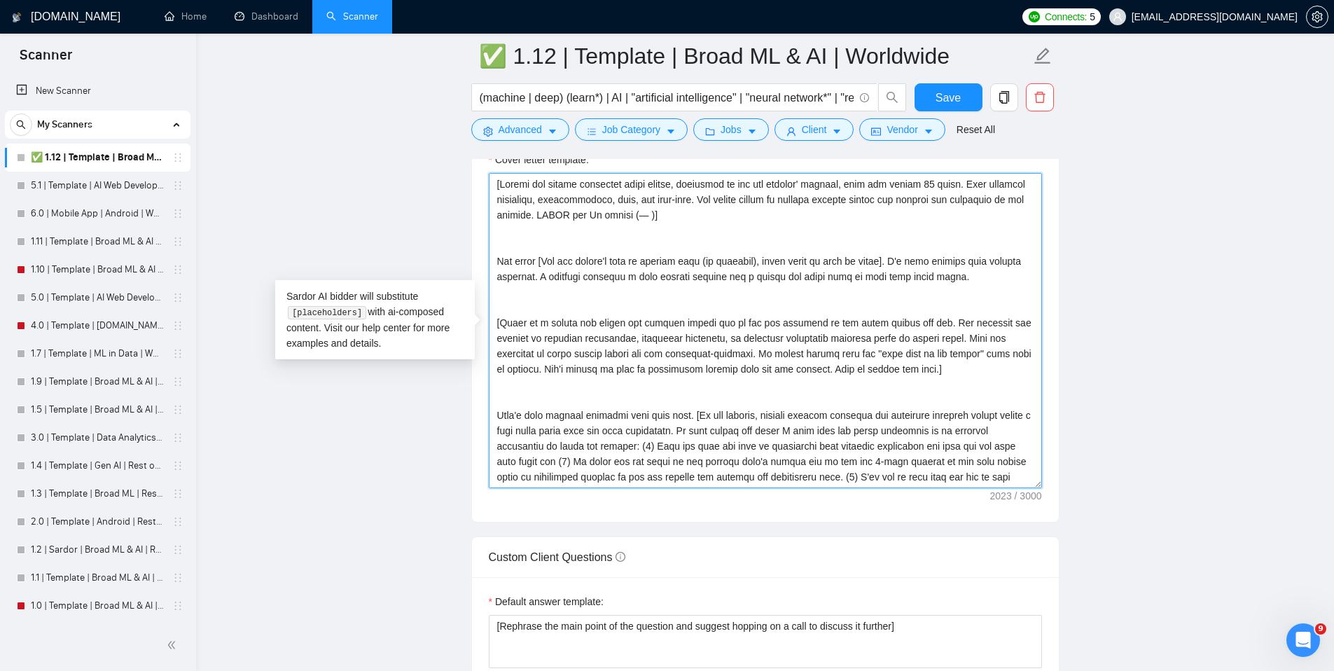
drag, startPoint x: 497, startPoint y: 356, endPoint x: 634, endPoint y: 374, distance: 138.5
click at [634, 374] on textarea "Cover letter template:" at bounding box center [765, 330] width 553 height 315
click at [696, 364] on textarea "Cover letter template:" at bounding box center [765, 330] width 553 height 315
drag, startPoint x: 808, startPoint y: 353, endPoint x: 630, endPoint y: 375, distance: 179.2
click at [630, 375] on textarea "Cover letter template:" at bounding box center [765, 330] width 553 height 315
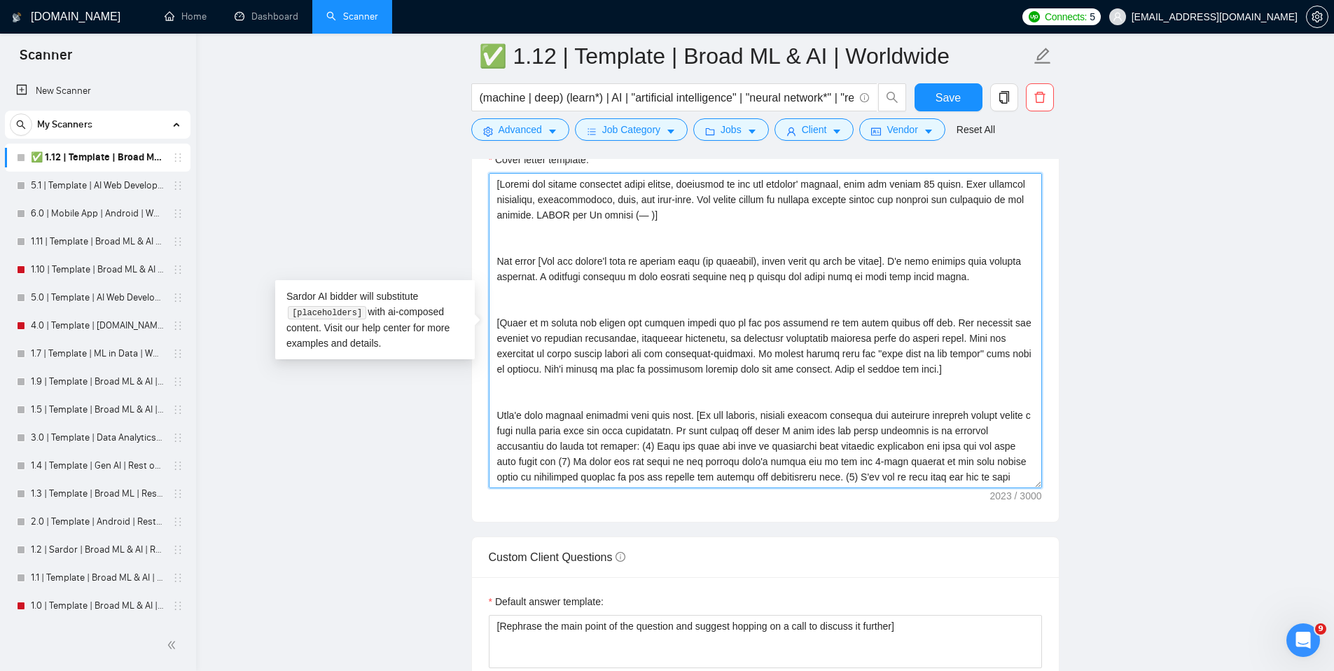
click at [698, 356] on textarea "Cover letter template:" at bounding box center [765, 330] width 553 height 315
click at [688, 355] on textarea "Cover letter template:" at bounding box center [765, 330] width 553 height 315
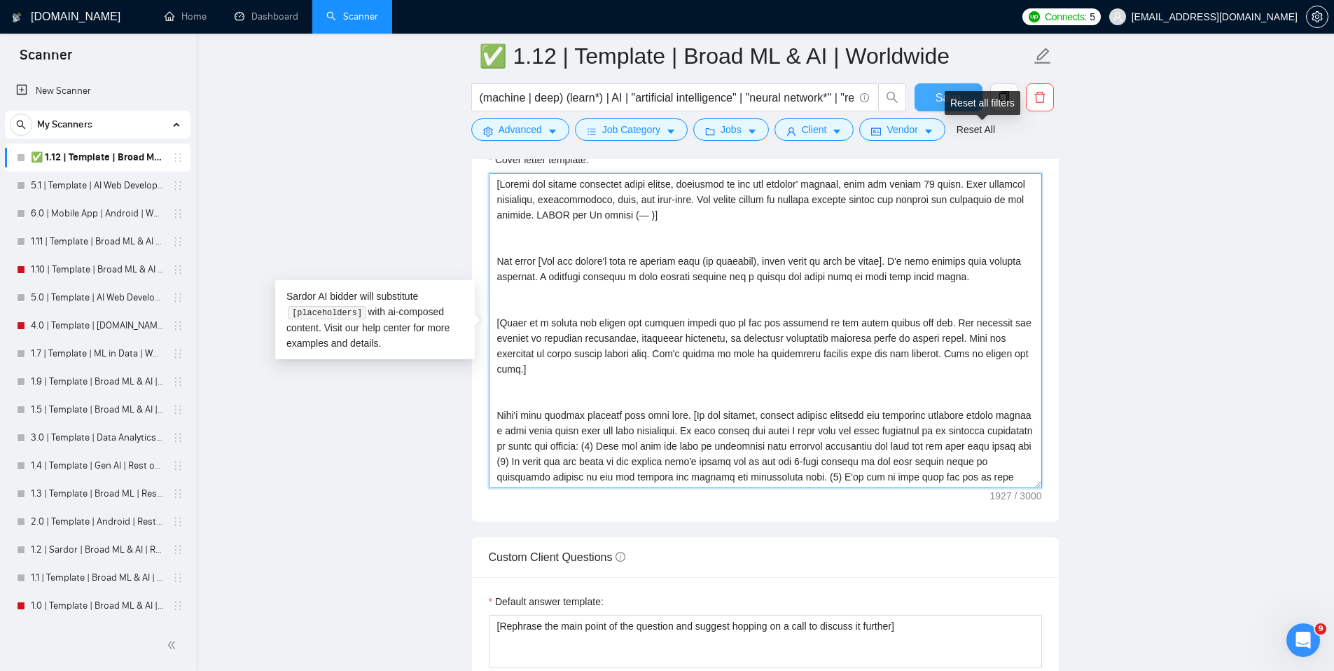
type textarea "[Ensure the entire generated cover letter, inclusive of all the prompts' output…"
click at [943, 94] on span "Save" at bounding box center [948, 98] width 25 height 18
click at [937, 95] on span "Save" at bounding box center [948, 98] width 25 height 18
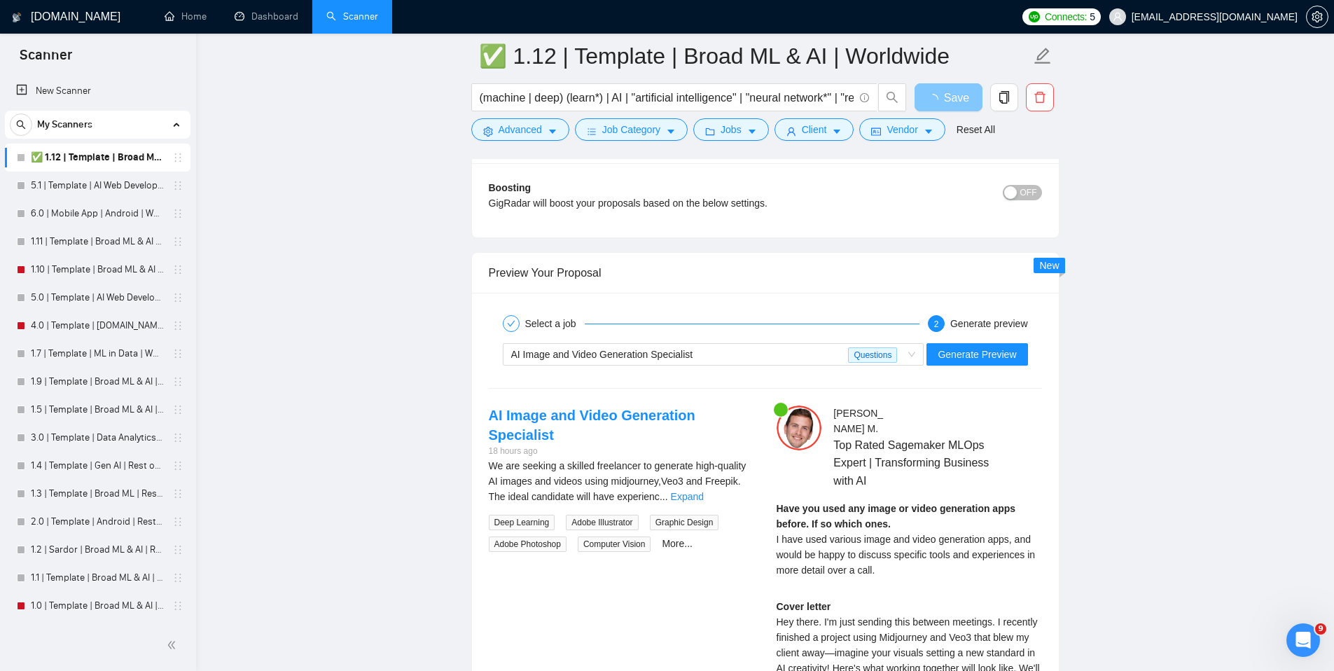
scroll to position [2622, 0]
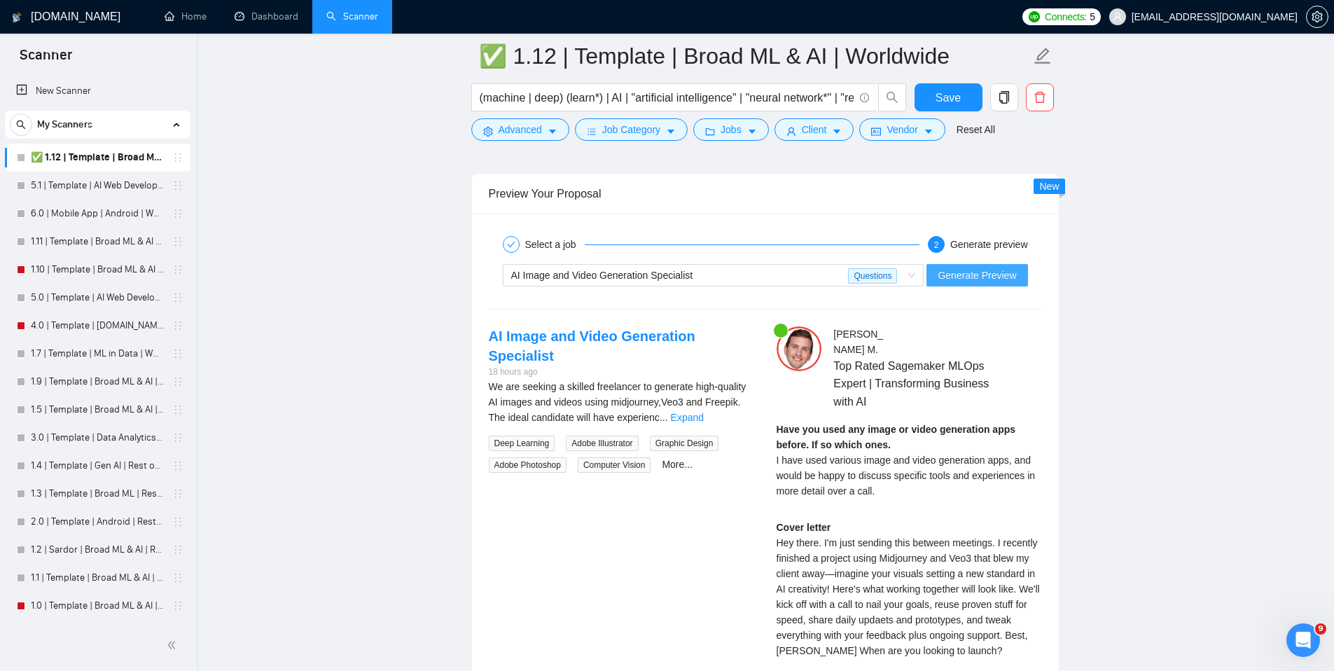
click at [1010, 272] on span "Generate Preview" at bounding box center [977, 275] width 78 height 15
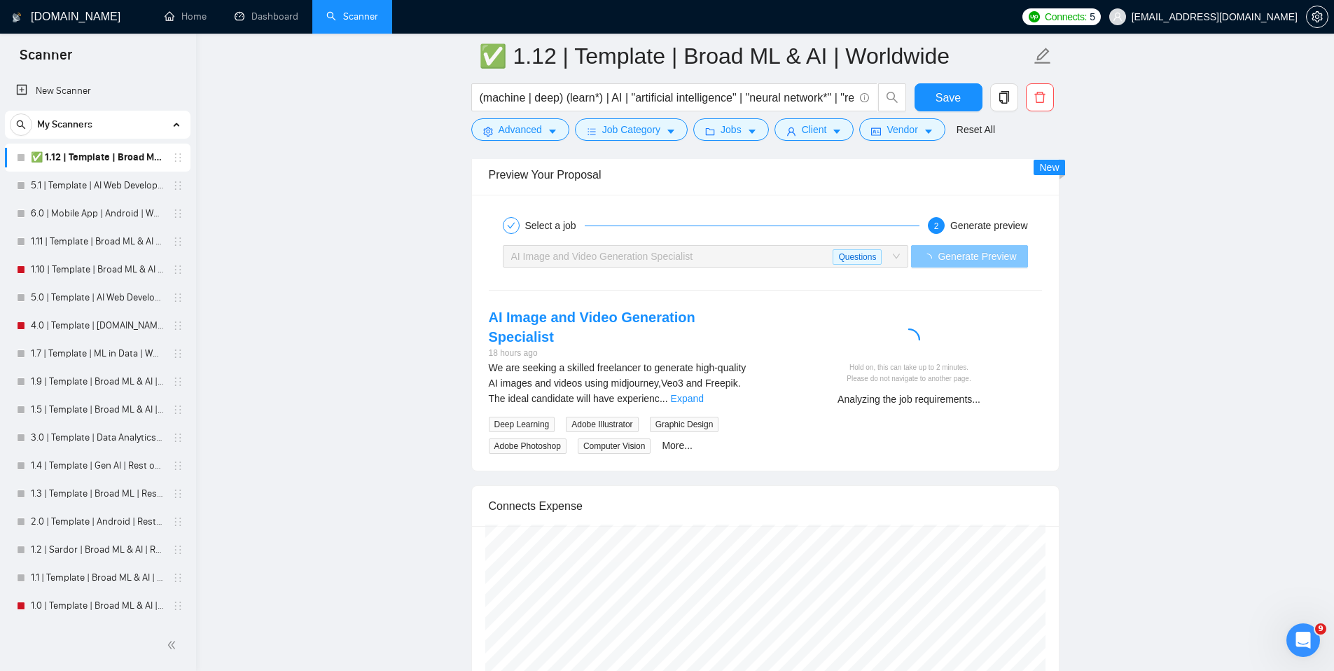
scroll to position [2645, 0]
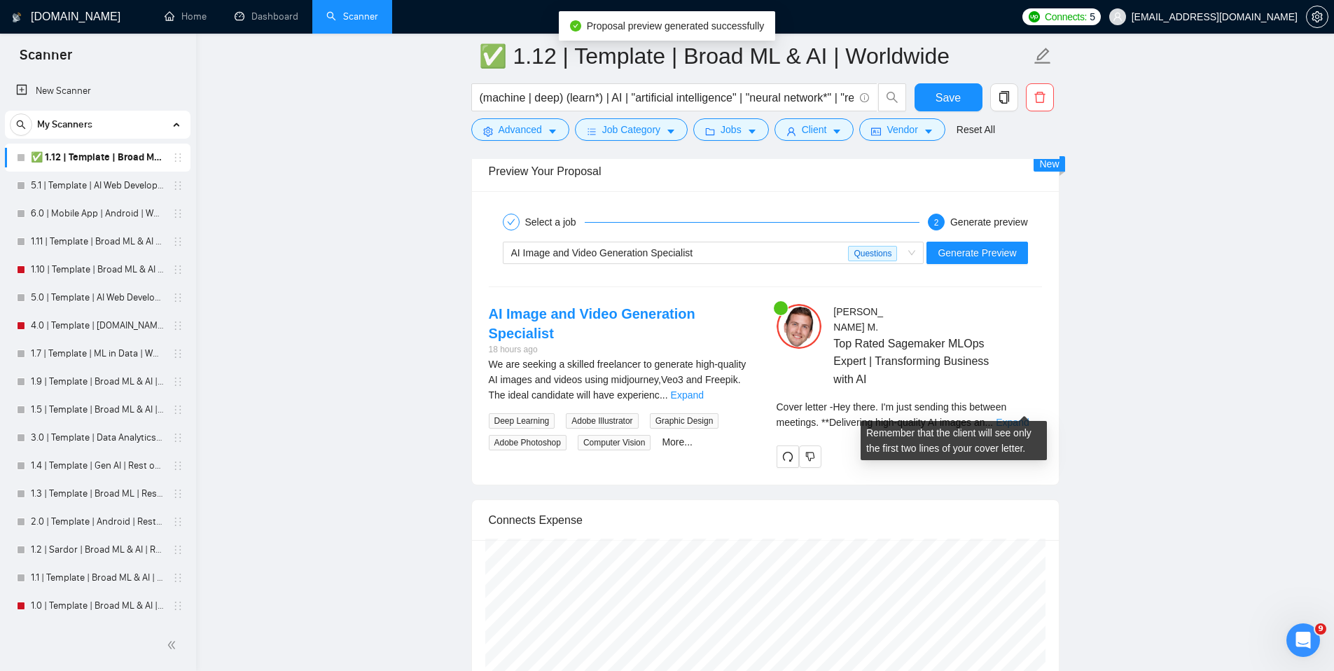
click at [1012, 417] on link "Expand" at bounding box center [1012, 422] width 33 height 11
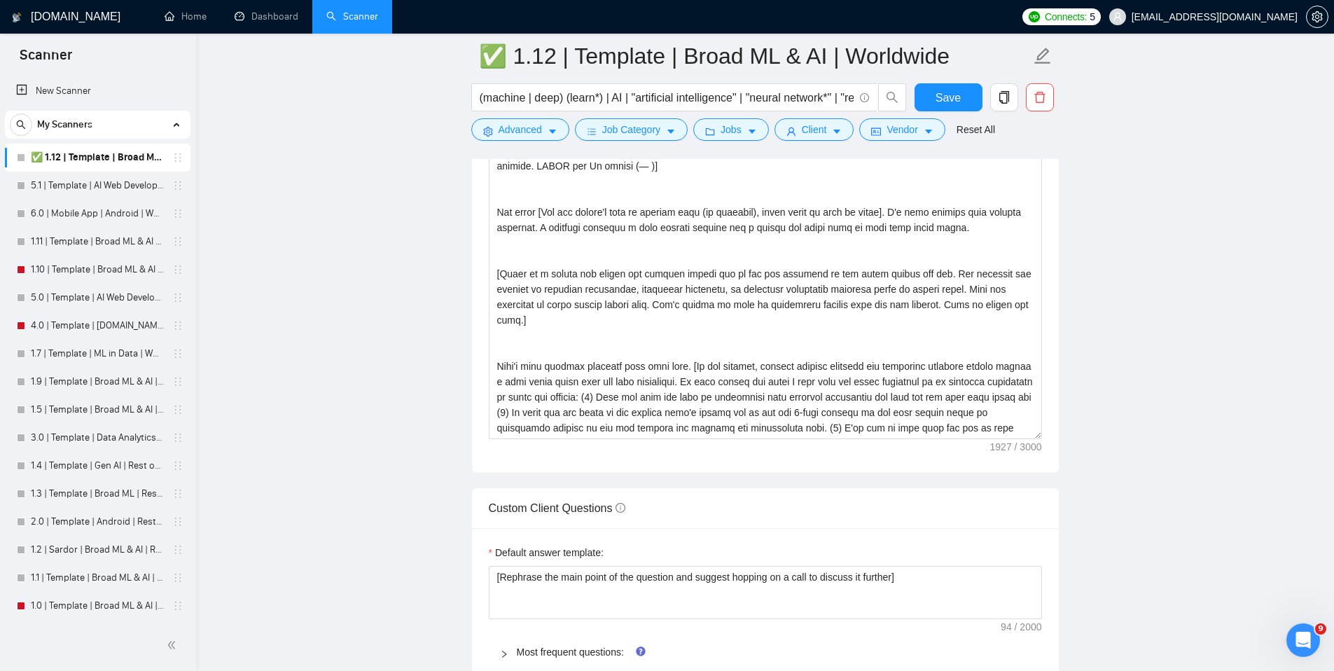
scroll to position [1625, 0]
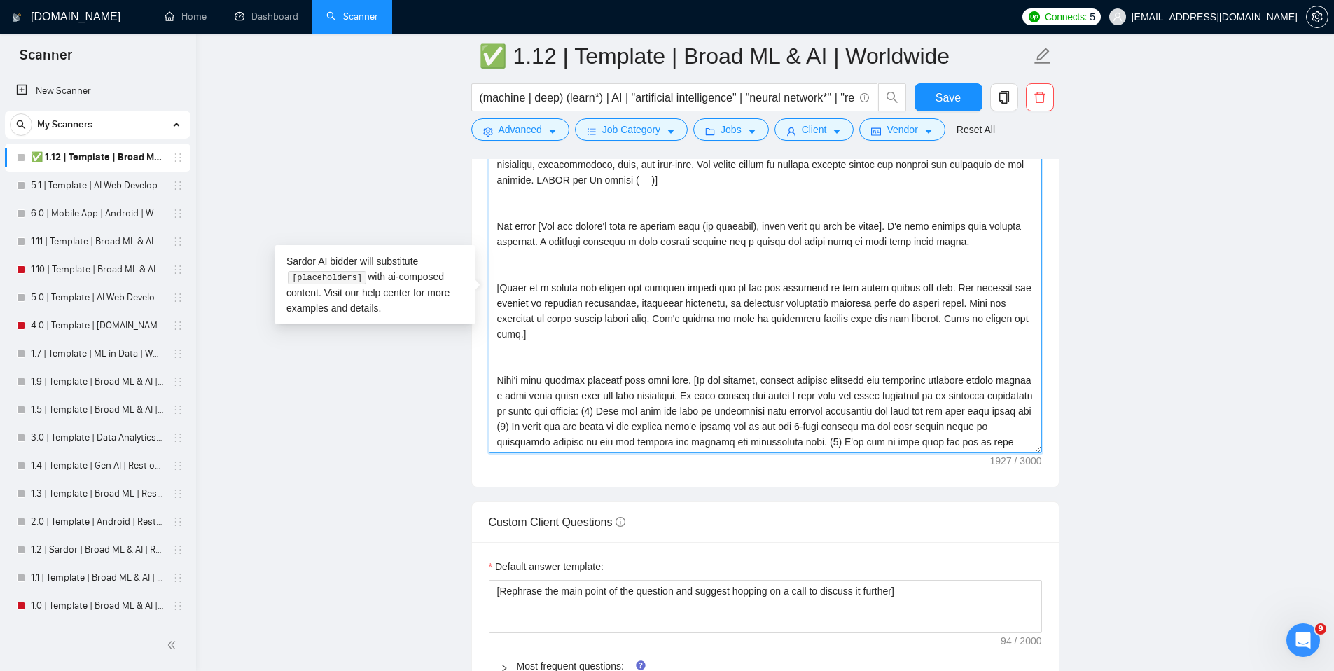
drag, startPoint x: 710, startPoint y: 321, endPoint x: 487, endPoint y: 319, distance: 222.7
click at [487, 319] on div "Cover letter template:" at bounding box center [765, 293] width 587 height 387
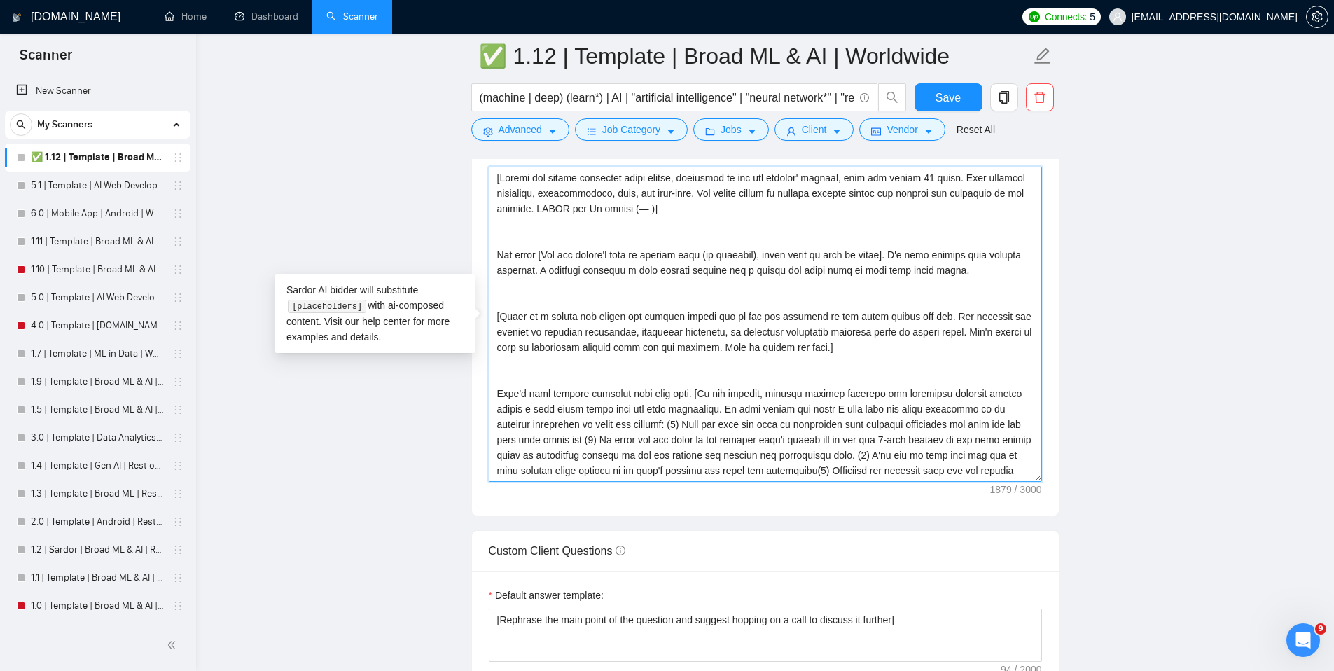
scroll to position [1568, 0]
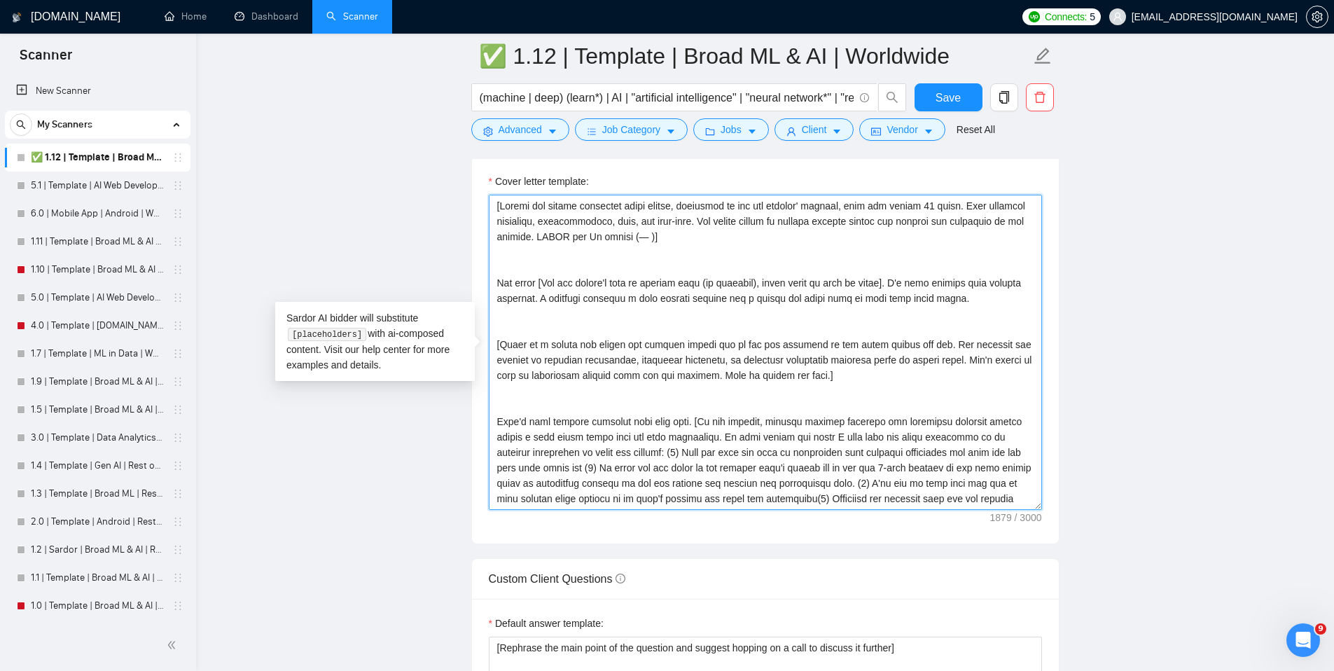
drag, startPoint x: 765, startPoint y: 237, endPoint x: 774, endPoint y: 236, distance: 9.1
click at [765, 237] on textarea "Cover letter template:" at bounding box center [765, 352] width 553 height 315
type textarea "[Ensure the entire generated cover letter, inclusive of all the prompts' output…"
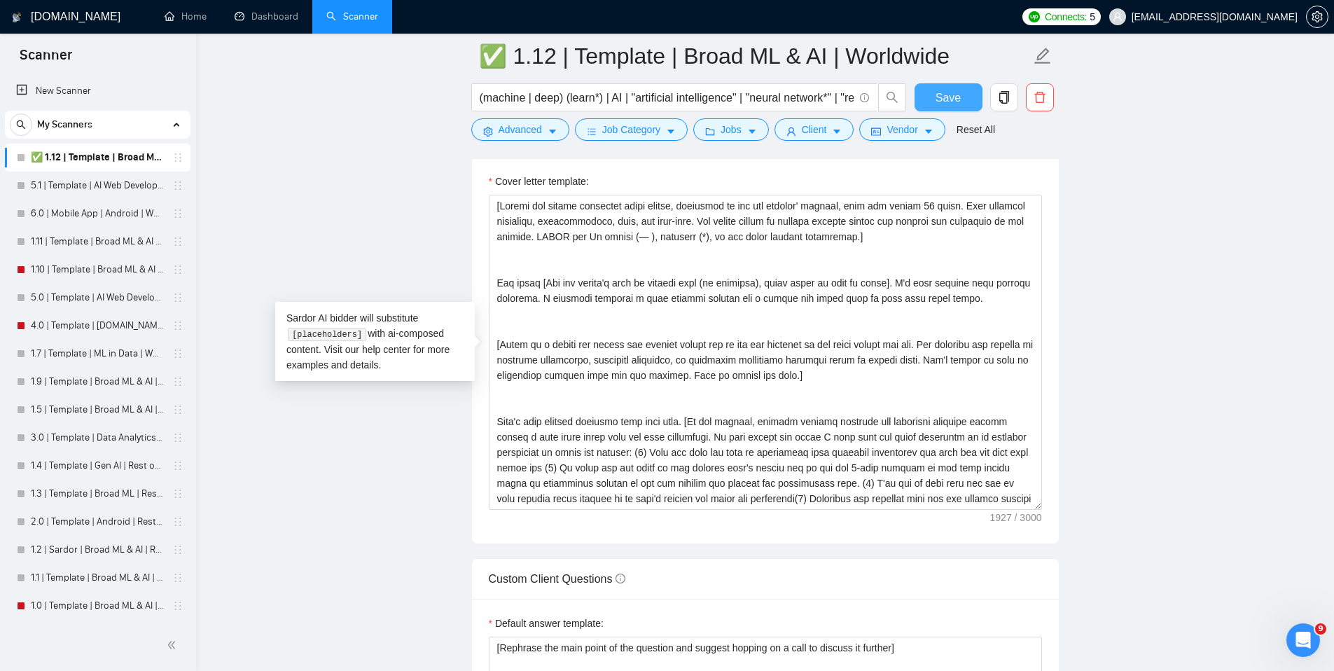
click at [941, 96] on span "Save" at bounding box center [948, 98] width 25 height 18
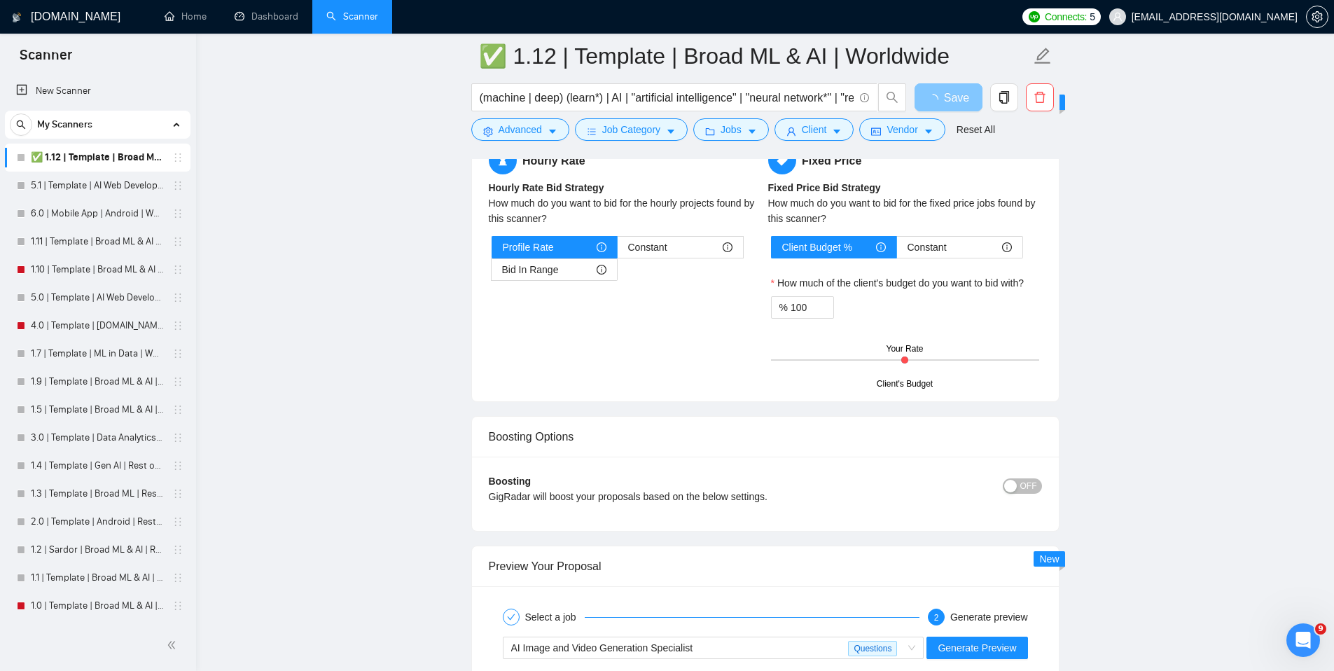
scroll to position [2173, 0]
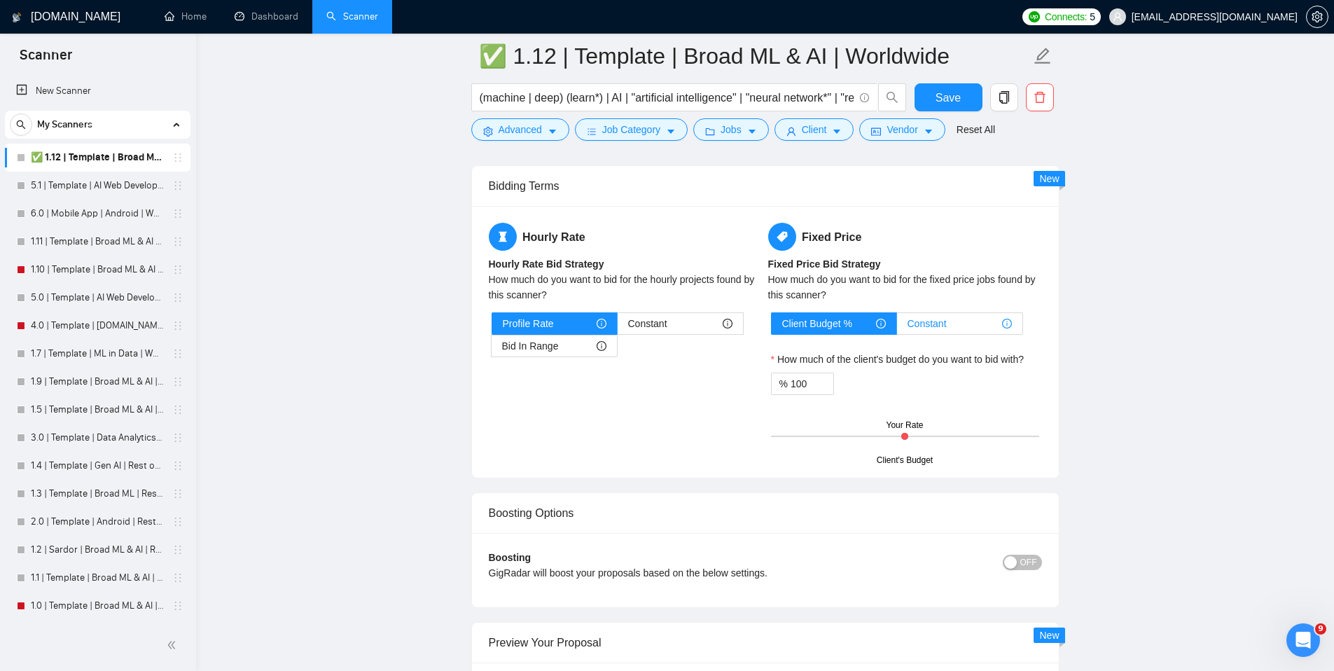
click at [952, 324] on div "Constant" at bounding box center [960, 323] width 104 height 21
click at [897, 327] on input "Constant" at bounding box center [897, 327] width 0 height 0
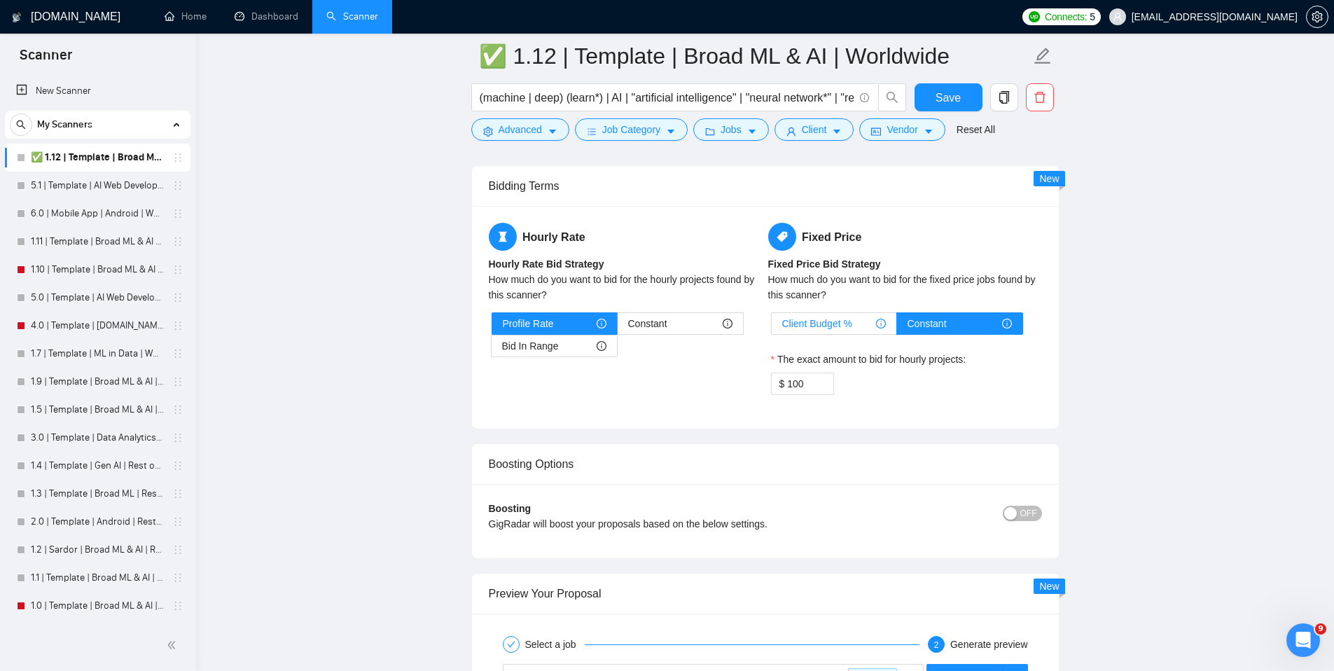
click at [862, 323] on div "Client Budget %" at bounding box center [834, 323] width 104 height 21
click at [772, 327] on input "Client Budget %" at bounding box center [772, 327] width 0 height 0
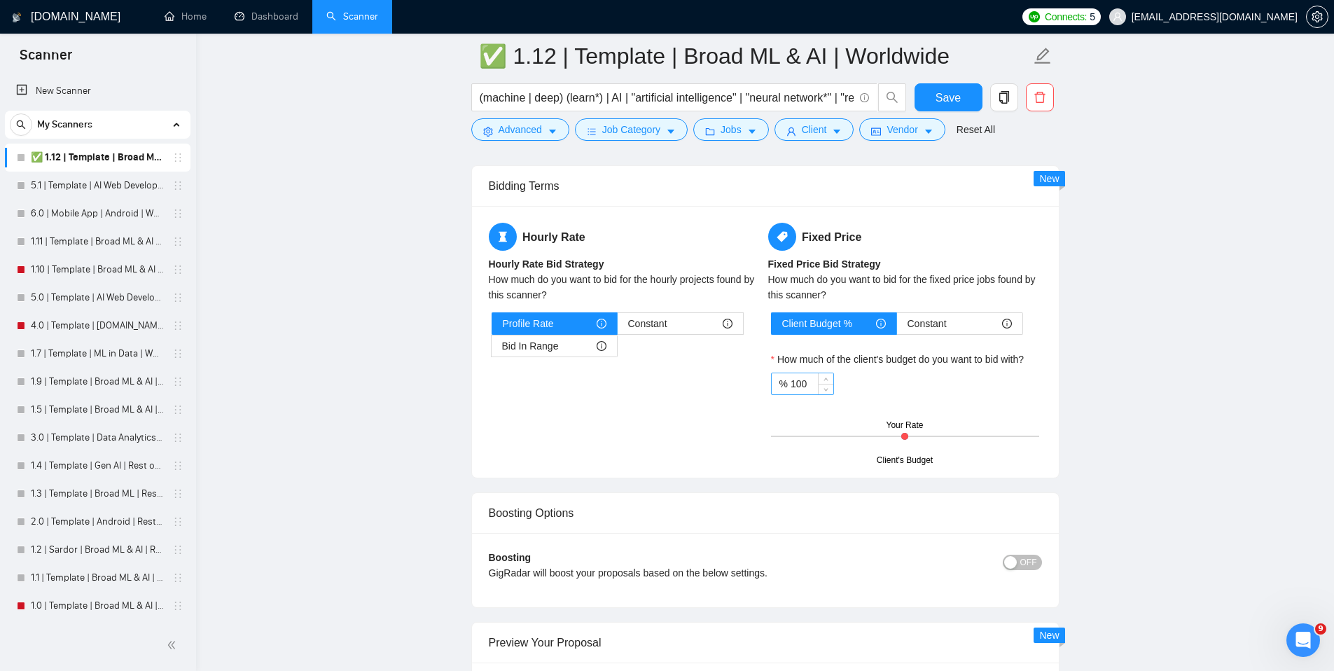
click at [813, 387] on input "100" at bounding box center [812, 383] width 43 height 21
type input "80"
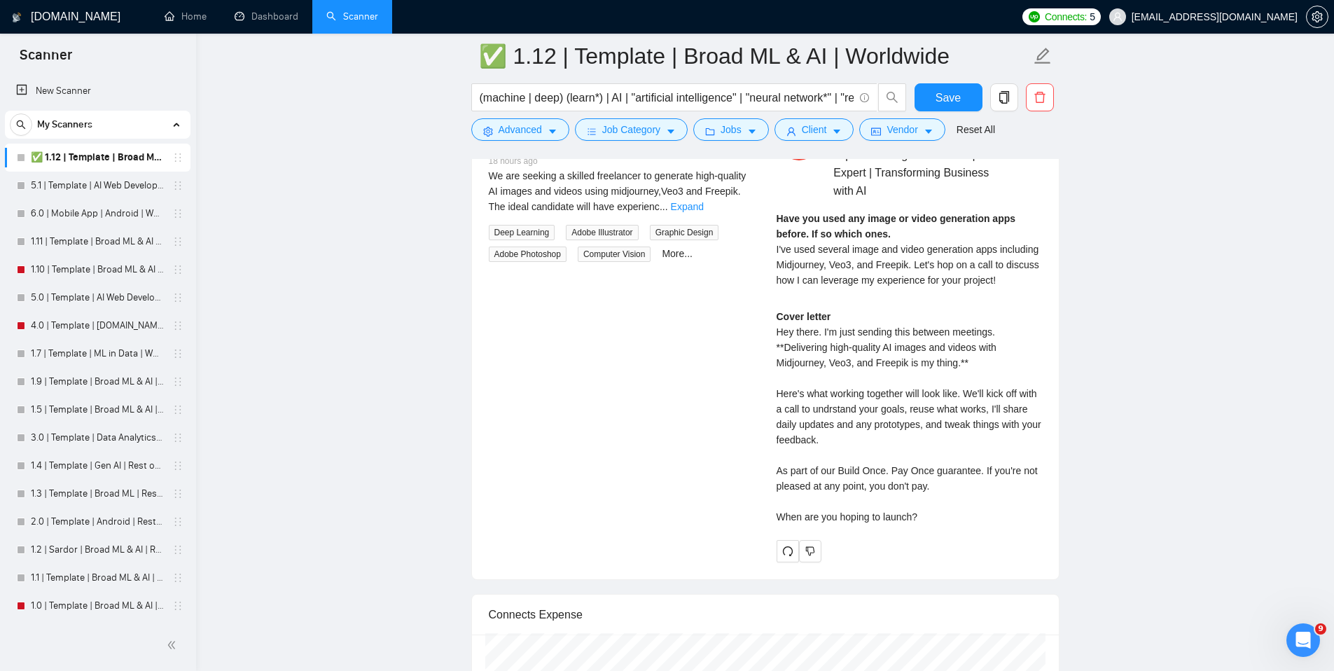
scroll to position [2707, 0]
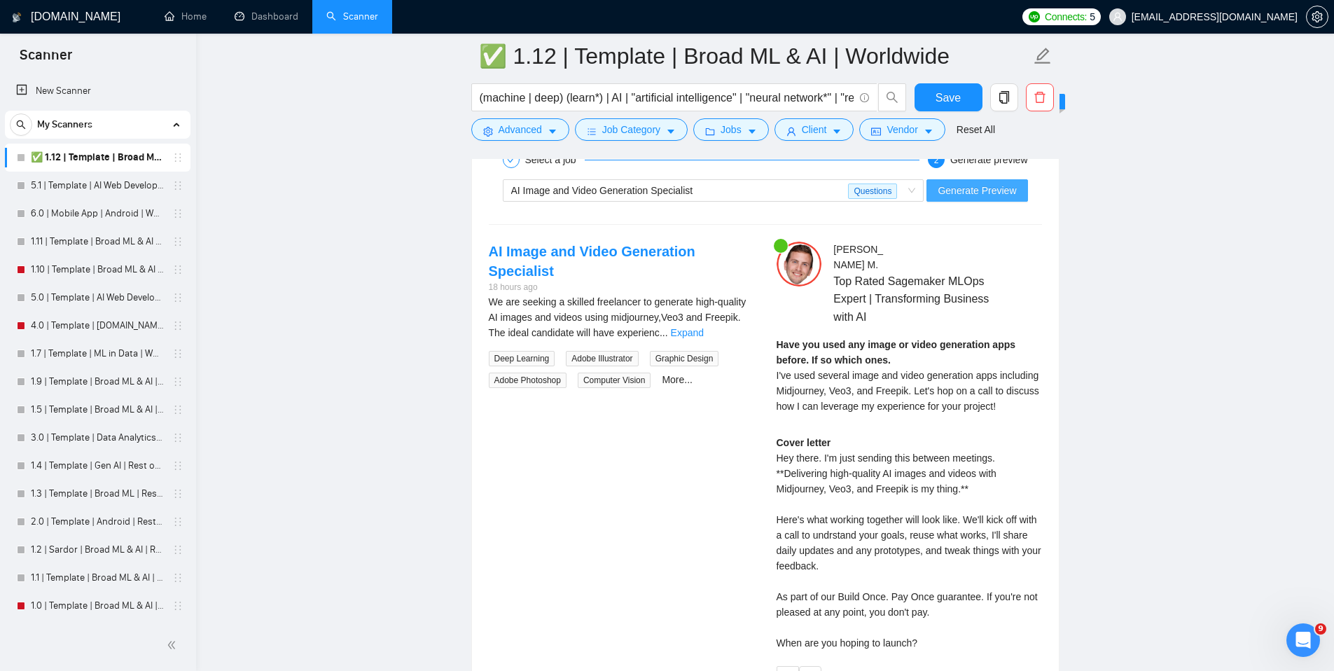
click at [987, 190] on span "Generate Preview" at bounding box center [977, 190] width 78 height 15
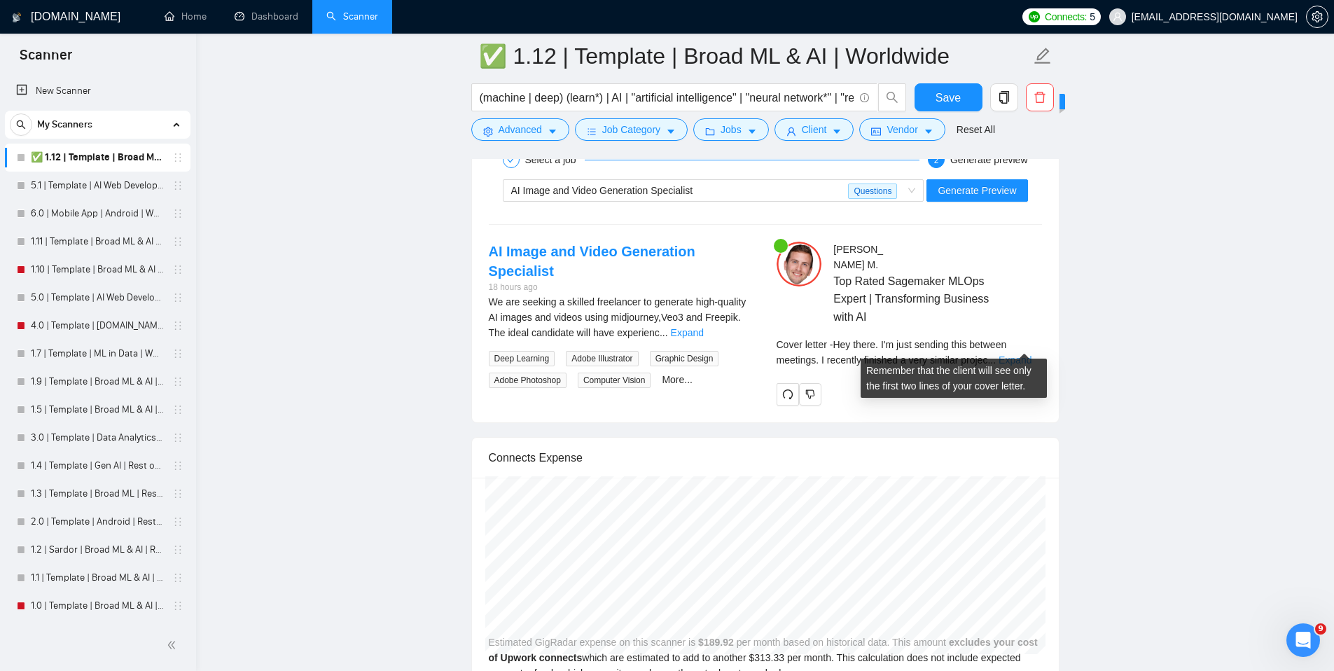
click at [1018, 354] on link "Expand" at bounding box center [1015, 359] width 33 height 11
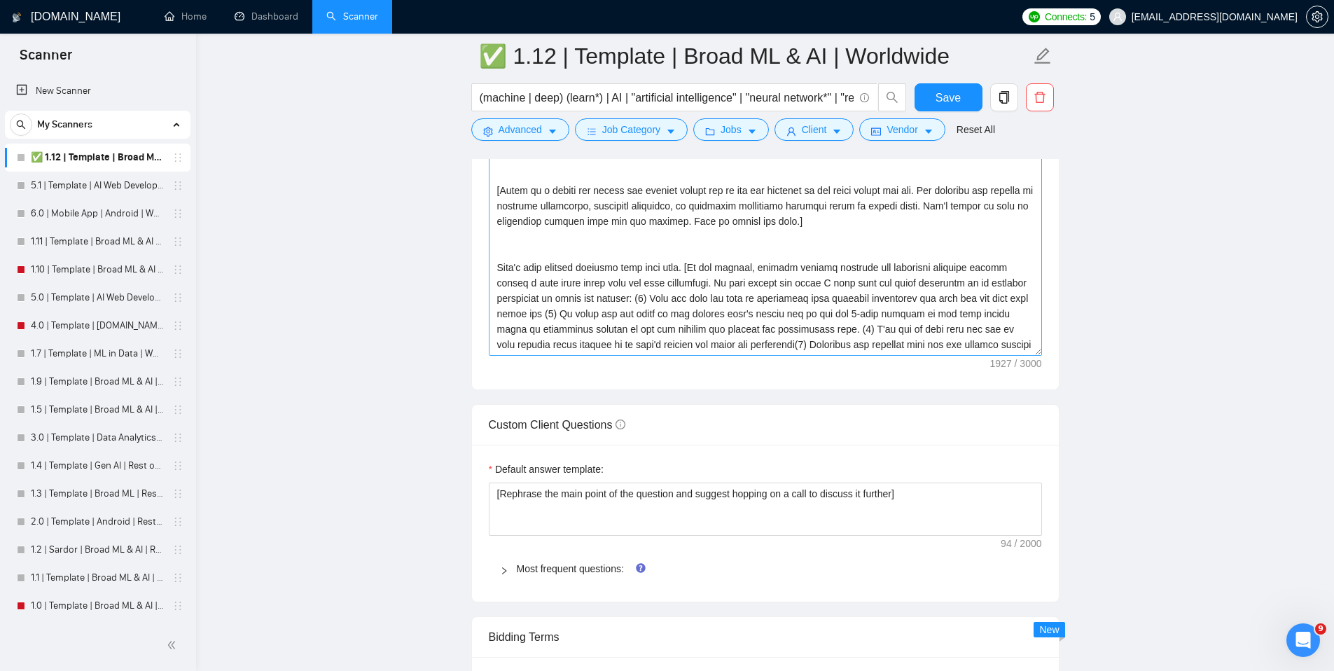
scroll to position [200, 0]
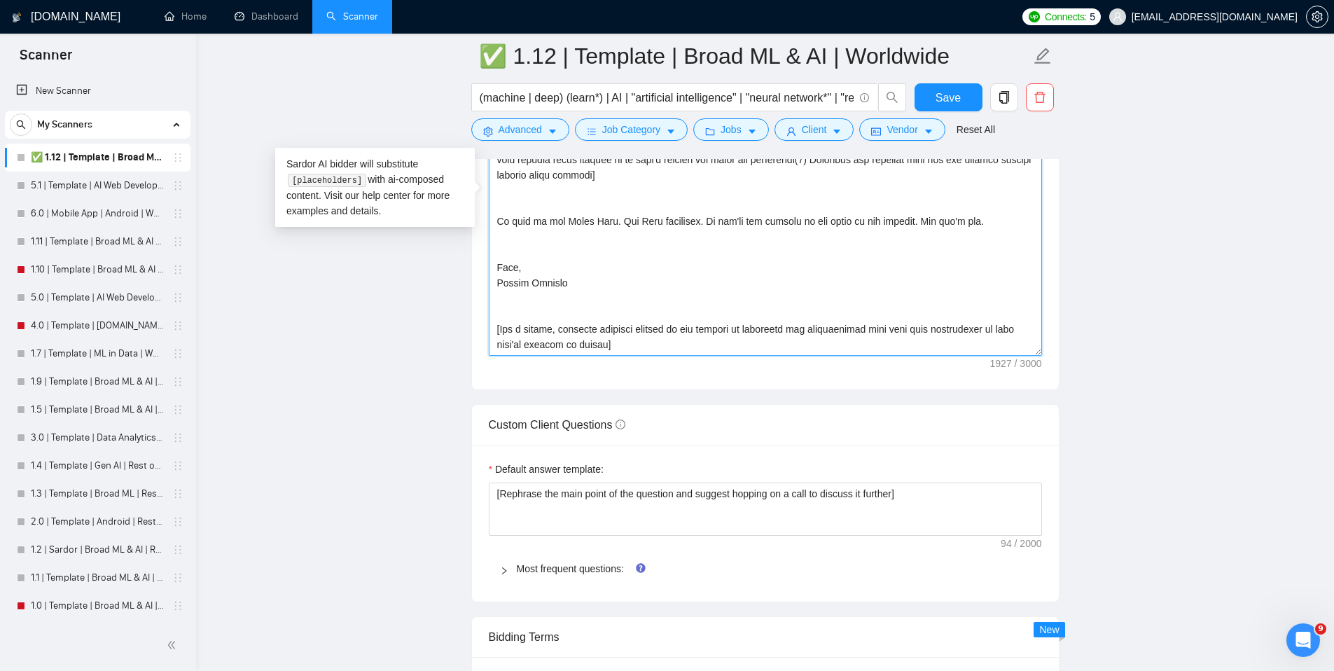
drag, startPoint x: 589, startPoint y: 270, endPoint x: 562, endPoint y: 225, distance: 52.5
click at [562, 225] on textarea "Cover letter template:" at bounding box center [765, 198] width 553 height 315
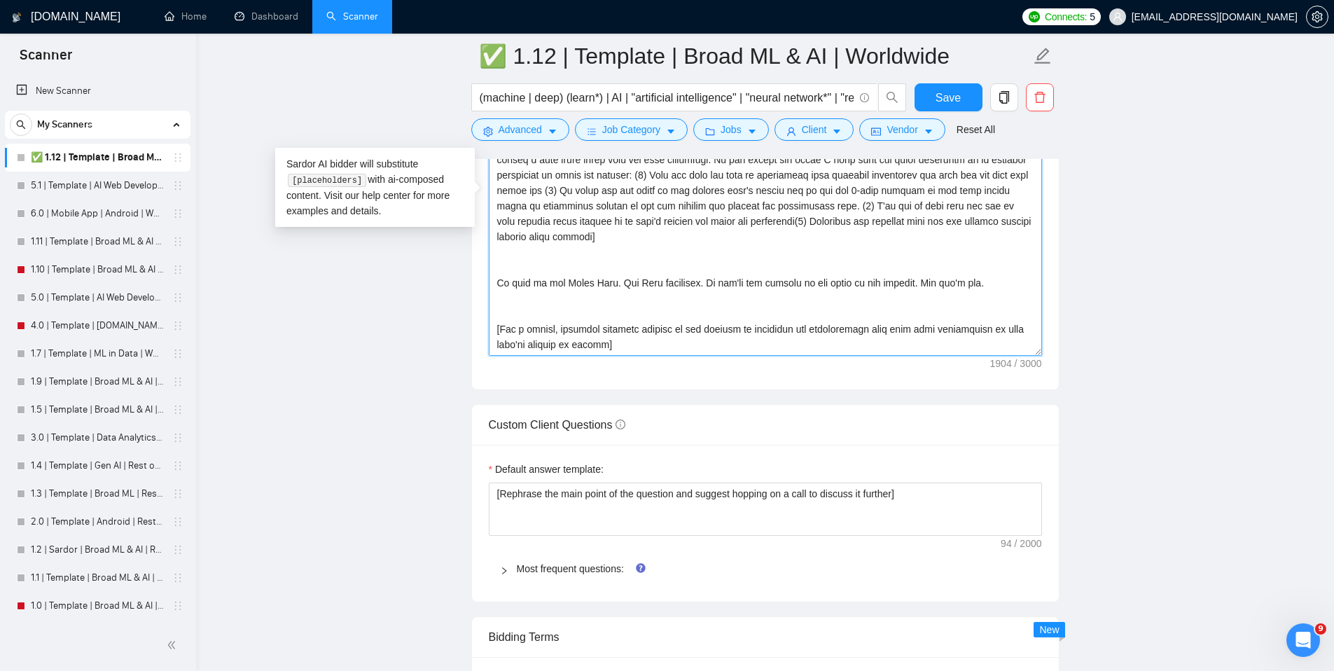
scroll to position [139, 0]
type textarea "[Ensure the entire generated cover letter, inclusive of all the prompts' output…"
click at [948, 97] on span "Save" at bounding box center [948, 98] width 25 height 18
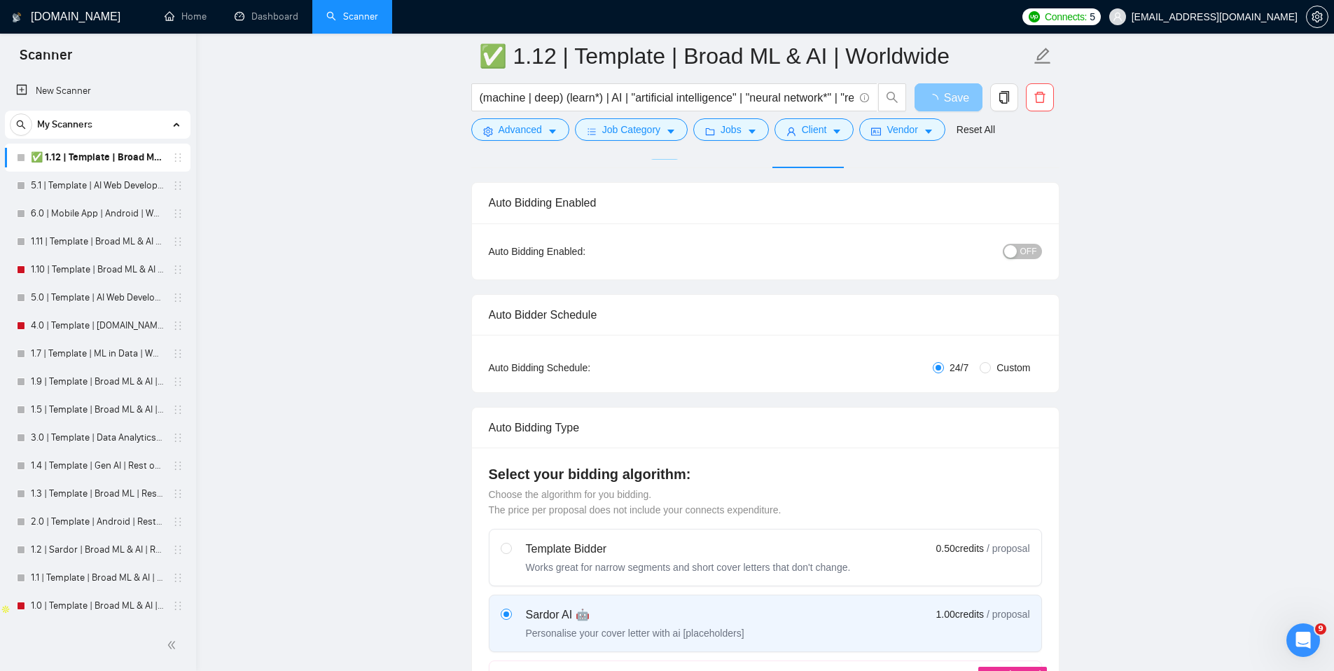
scroll to position [0, 0]
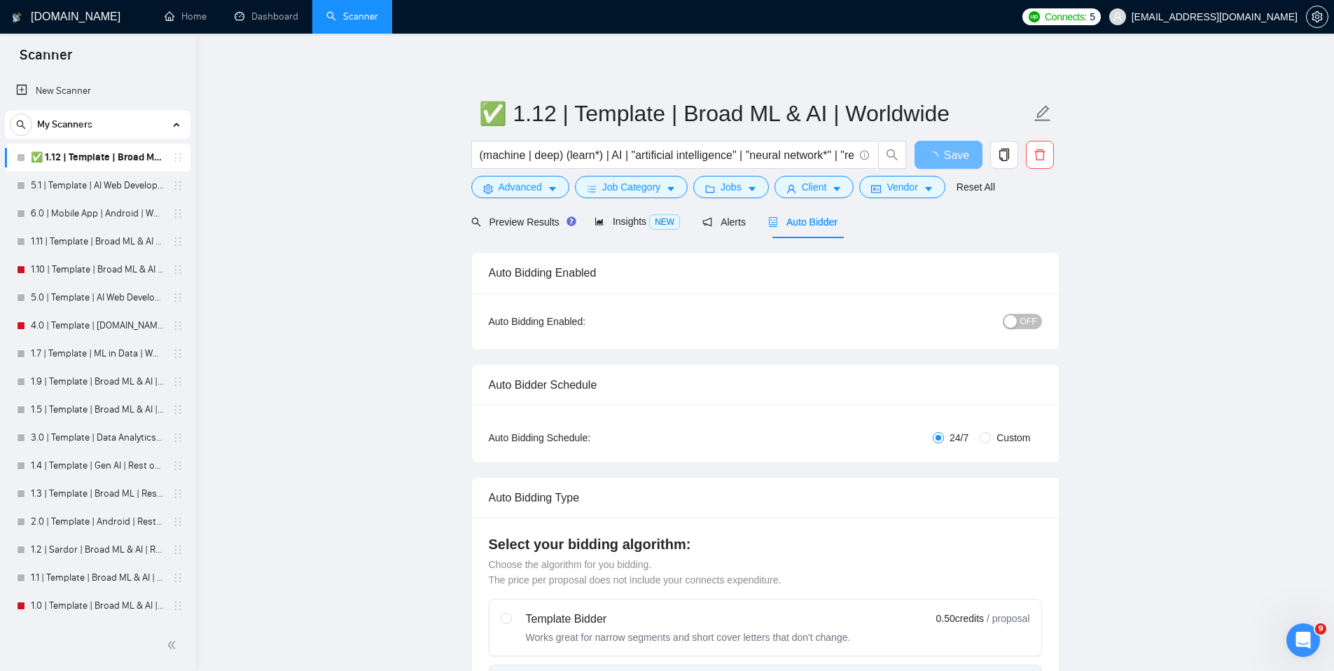
click at [1021, 321] on span "OFF" at bounding box center [1029, 321] width 17 height 15
click at [962, 155] on button "Save" at bounding box center [949, 155] width 68 height 28
click at [1032, 326] on span "OFF" at bounding box center [1029, 321] width 17 height 15
click at [665, 183] on button "Job Category" at bounding box center [631, 187] width 113 height 22
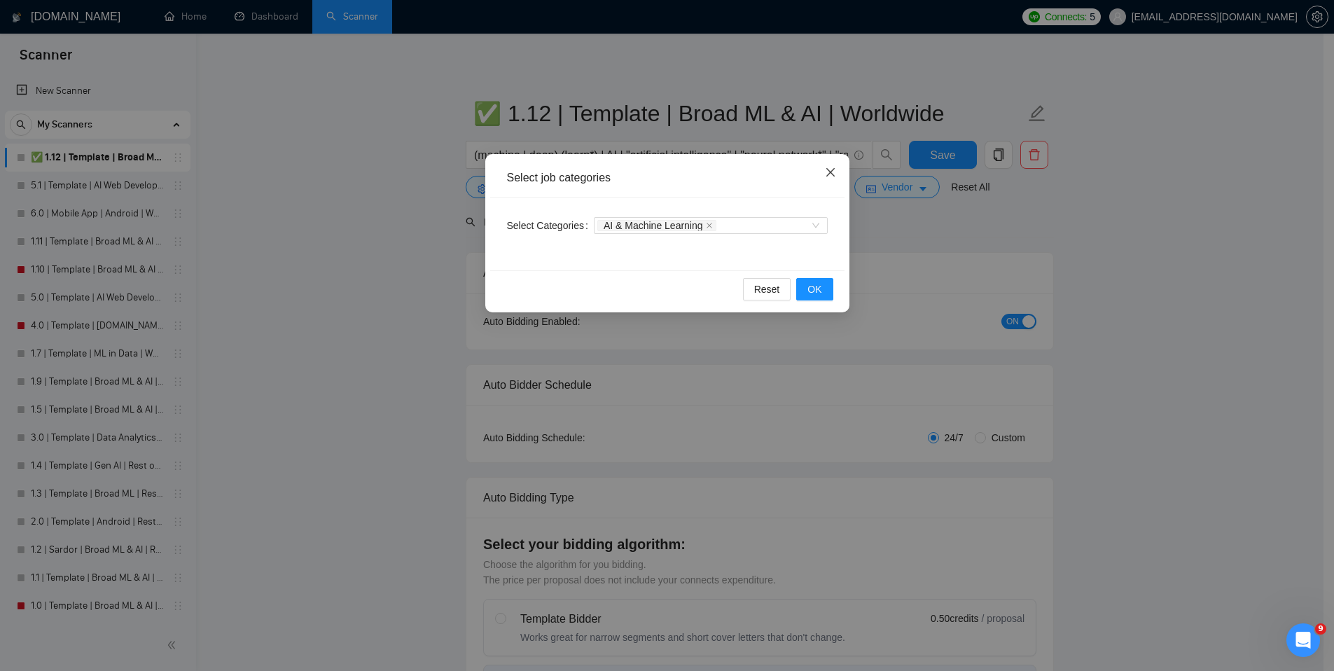
click at [822, 182] on span "Close" at bounding box center [831, 173] width 38 height 38
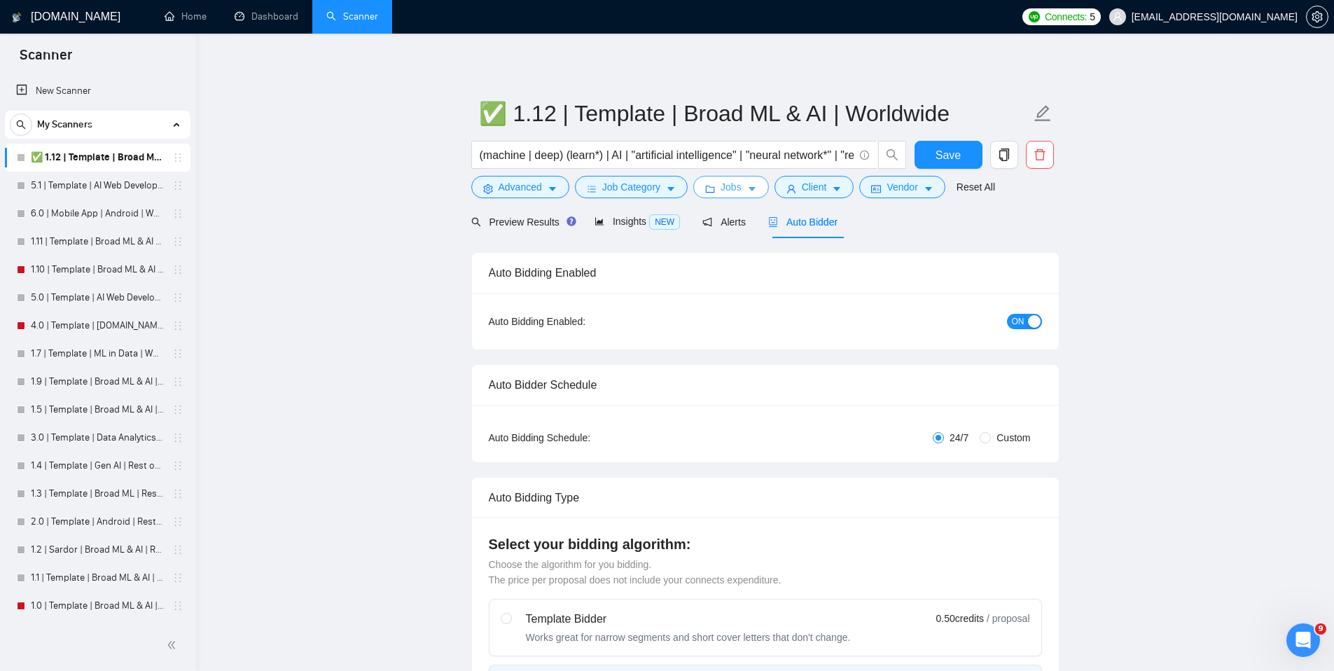
click at [715, 189] on icon "folder" at bounding box center [710, 189] width 10 height 10
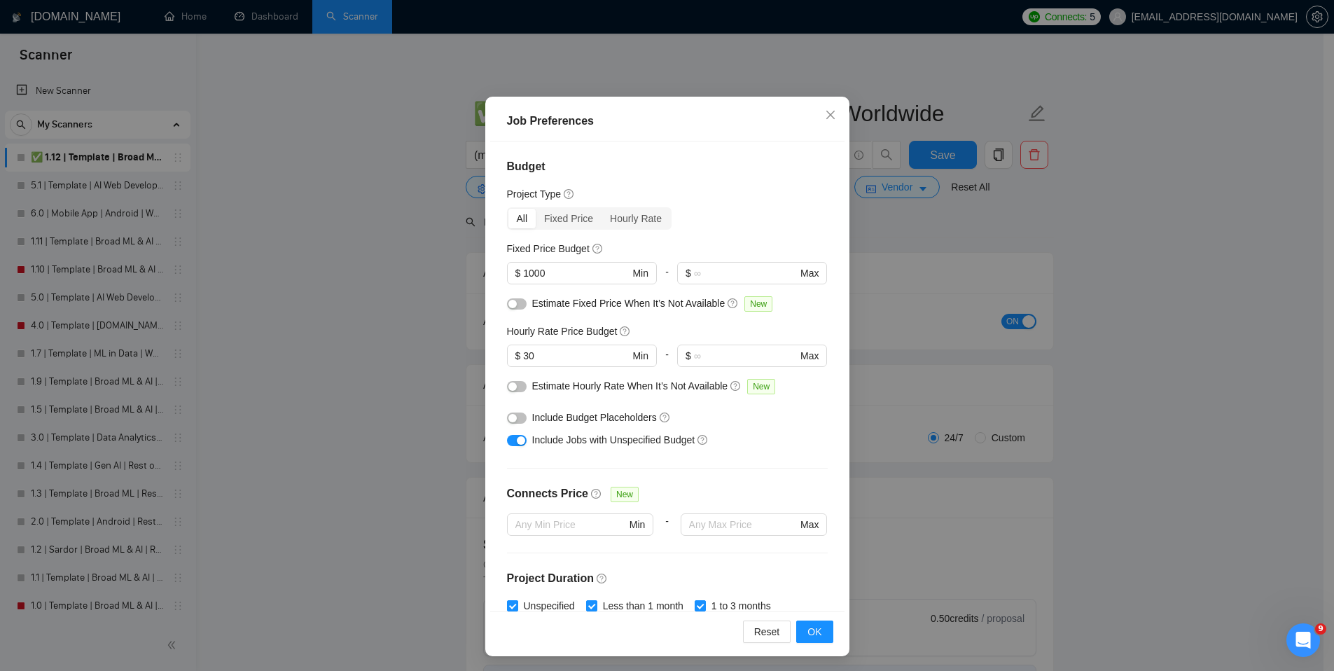
scroll to position [73, 0]
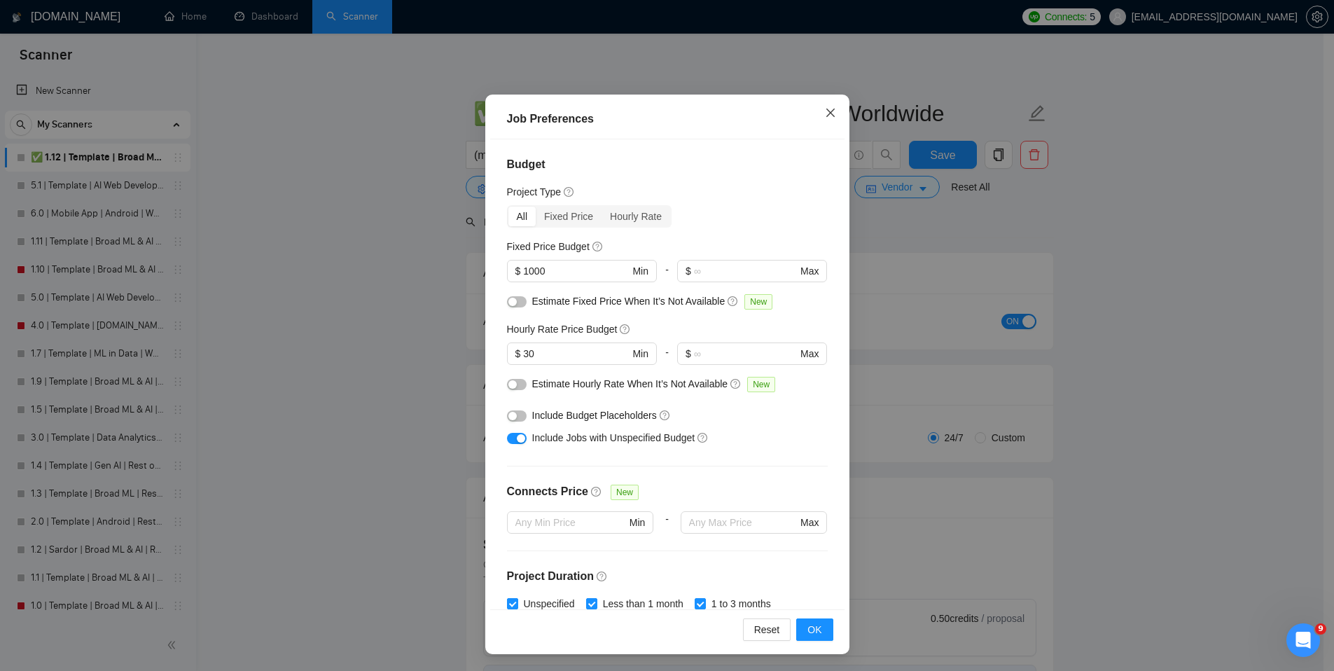
click at [825, 116] on icon "close" at bounding box center [830, 112] width 11 height 11
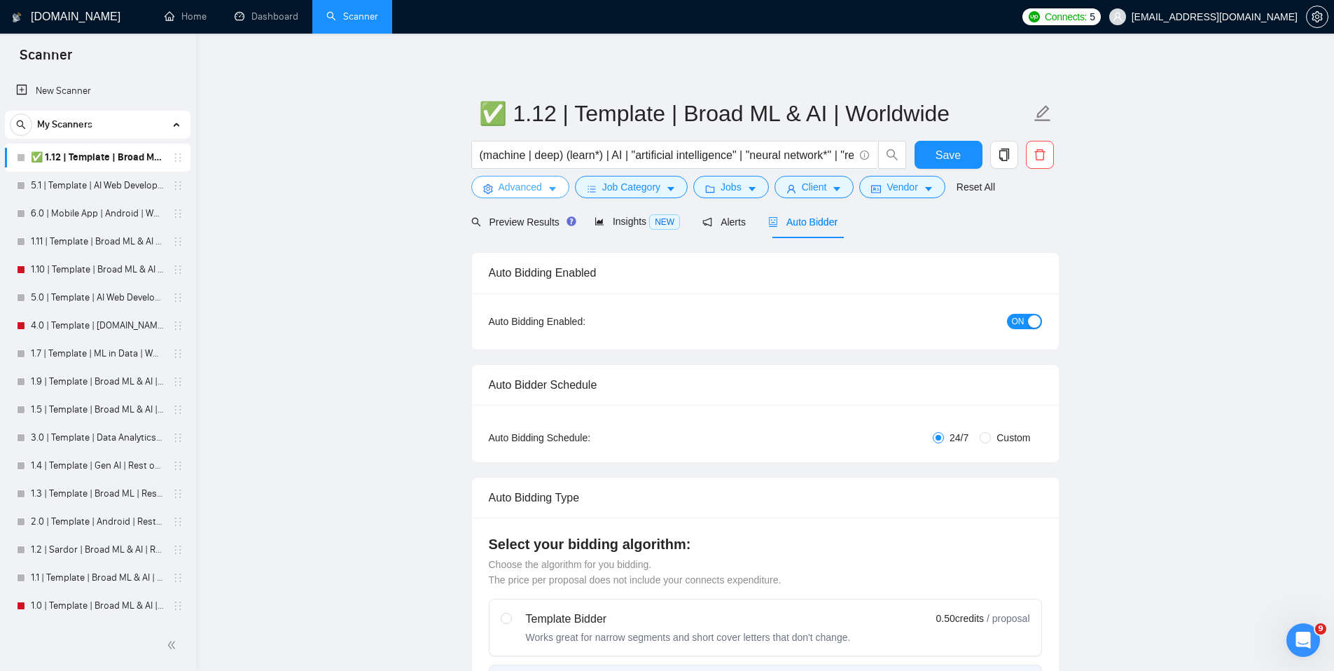
click at [525, 194] on span "Advanced" at bounding box center [520, 186] width 43 height 15
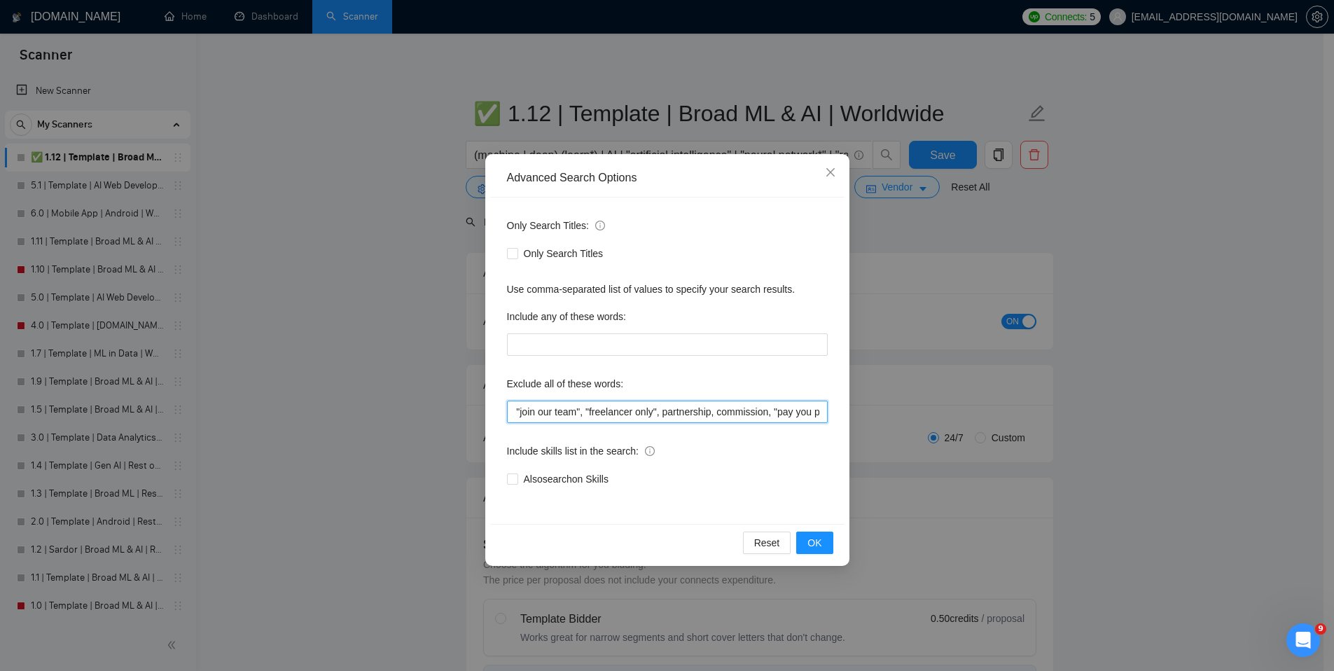
scroll to position [0, 410]
drag, startPoint x: 756, startPoint y: 406, endPoint x: 826, endPoint y: 408, distance: 70.8
click at [826, 408] on input "course, code review, flowise, consultation, "3D", consultant, "join our team", …" at bounding box center [667, 412] width 321 height 22
click at [831, 170] on icon "close" at bounding box center [830, 172] width 11 height 11
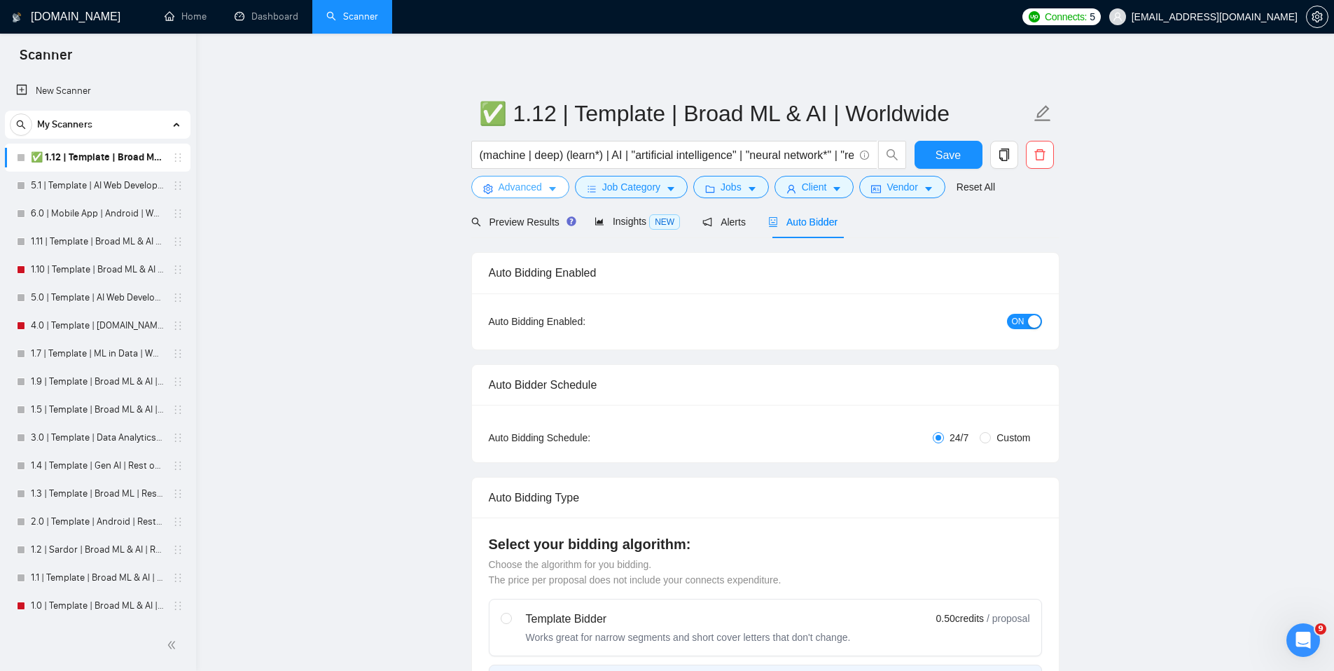
click at [552, 194] on icon "caret-down" at bounding box center [553, 189] width 10 height 10
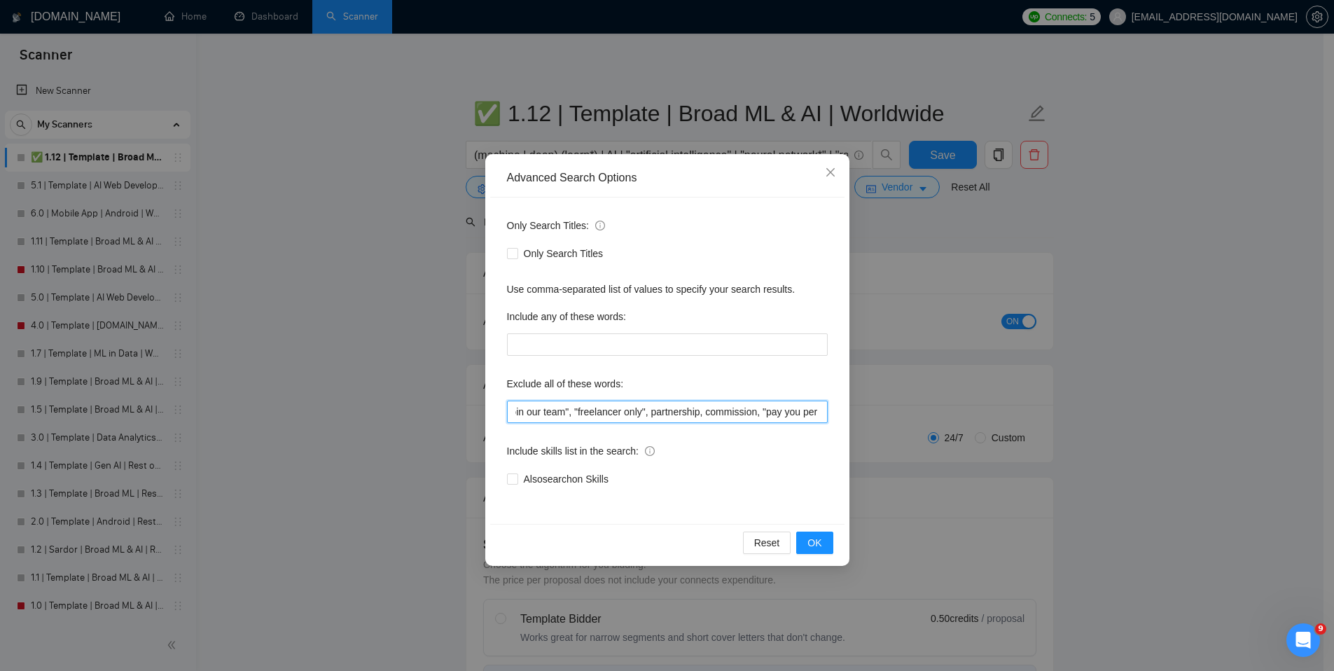
scroll to position [0, 410]
drag, startPoint x: 756, startPoint y: 413, endPoint x: 869, endPoint y: 417, distance: 112.1
click at [869, 417] on div "Advanced Search Options Only Search Titles: Only Search Titles Use comma-separa…" at bounding box center [667, 335] width 1334 height 671
click at [749, 414] on input "course, code review, flowise, consultation, "3D", consultant, "join our team", …" at bounding box center [667, 412] width 321 height 22
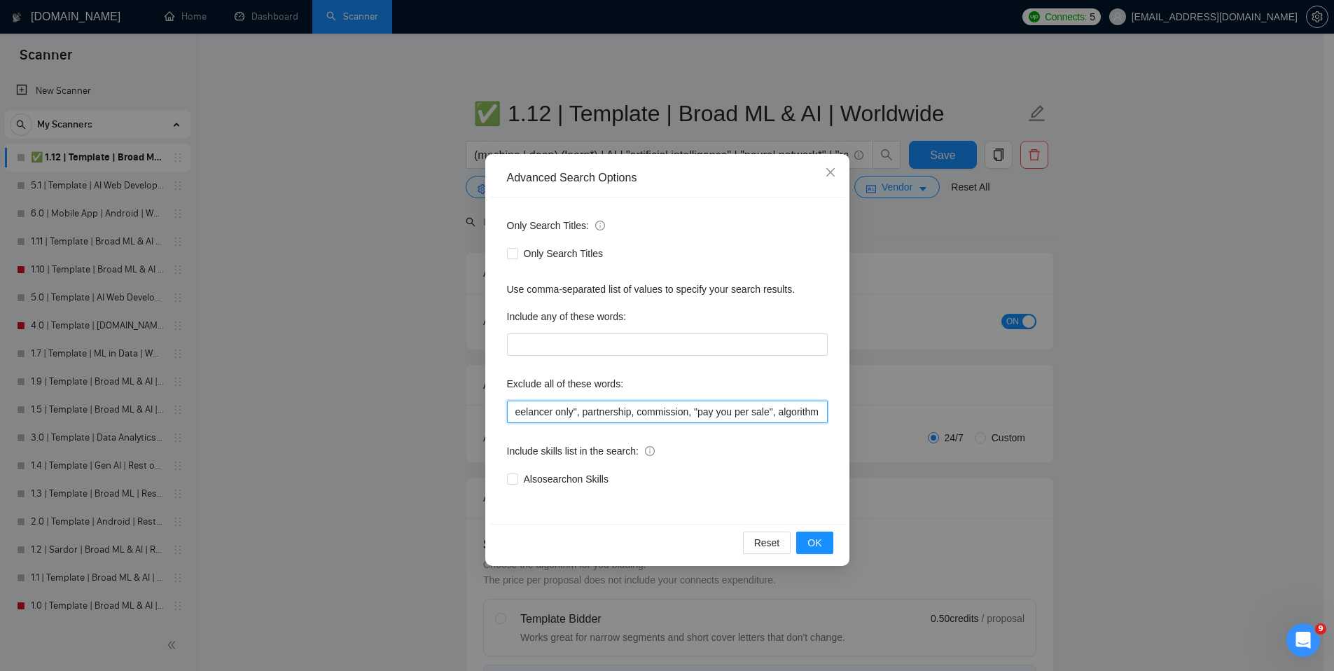
scroll to position [0, 370]
type input "course, code review, flowise, consultation, "3D", consultant, "join our team", …"
click at [826, 542] on button "OK" at bounding box center [814, 543] width 36 height 22
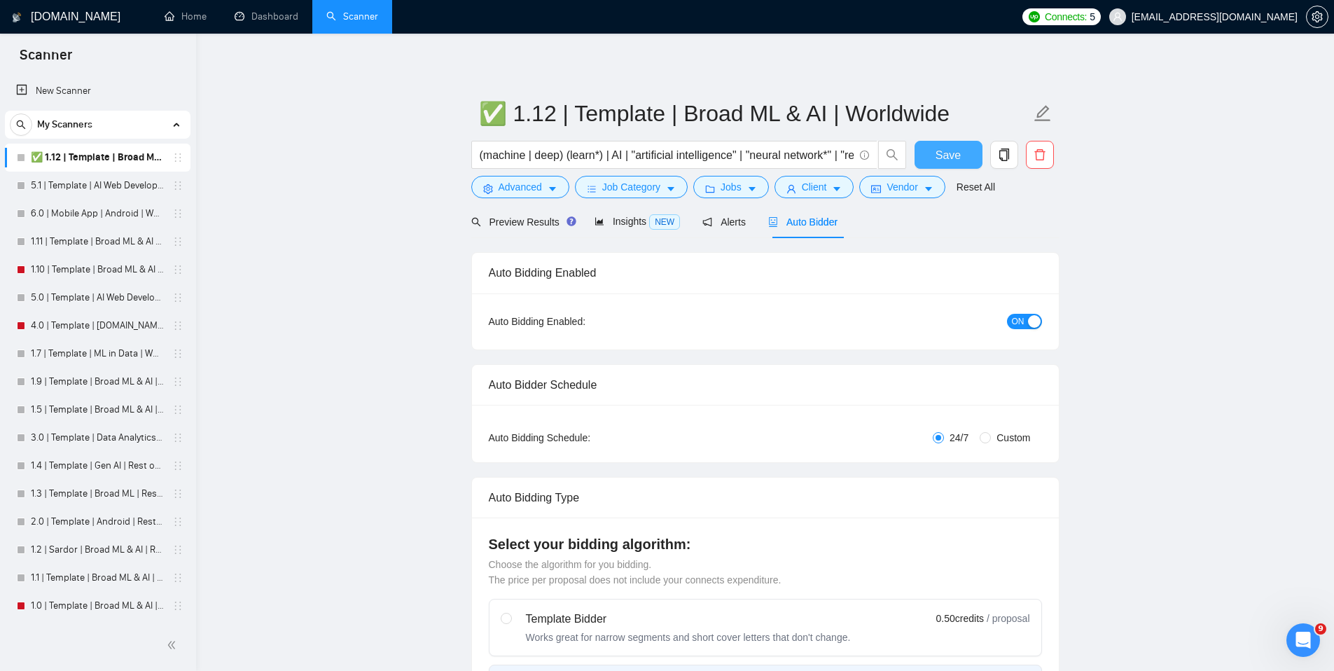
click at [936, 155] on span "Save" at bounding box center [948, 155] width 25 height 18
